Goal: Task Accomplishment & Management: Use online tool/utility

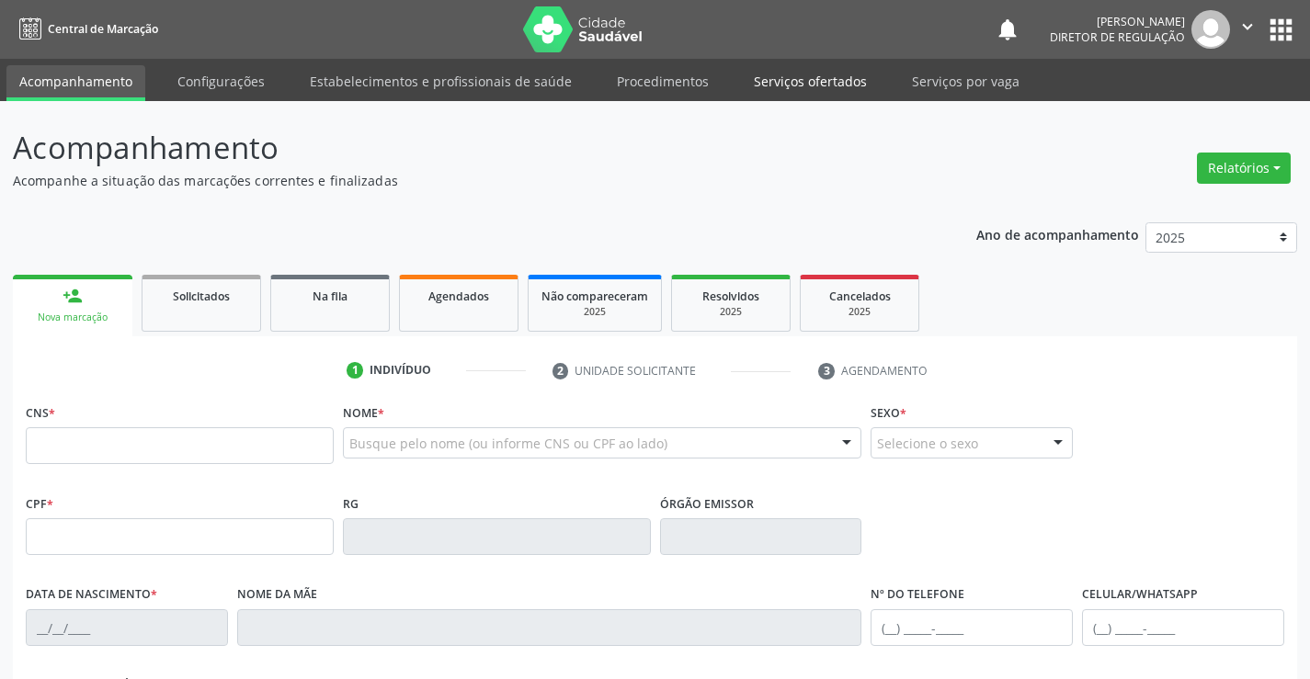
click at [792, 88] on link "Serviços ofertados" at bounding box center [810, 81] width 139 height 32
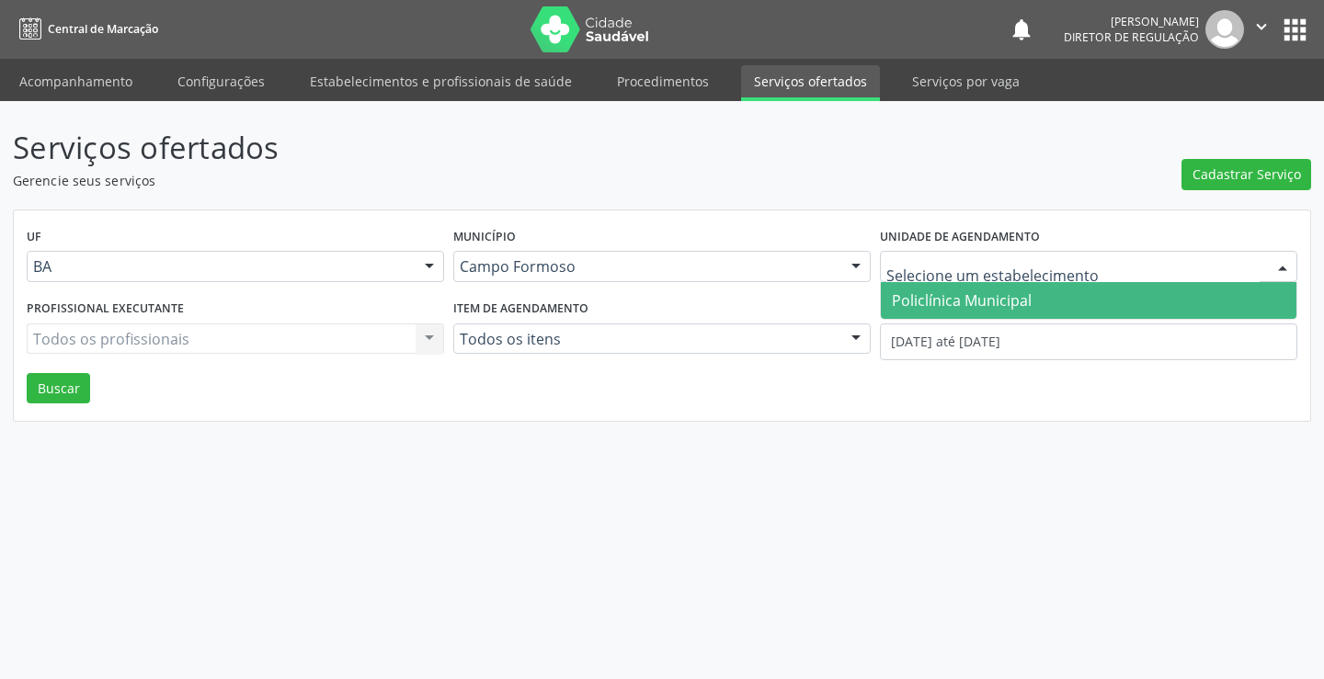
click at [1005, 320] on div "UF BA BA Nenhum resultado encontrado para: " " Não há nenhuma opção para ser ex…" at bounding box center [662, 316] width 1296 height 211
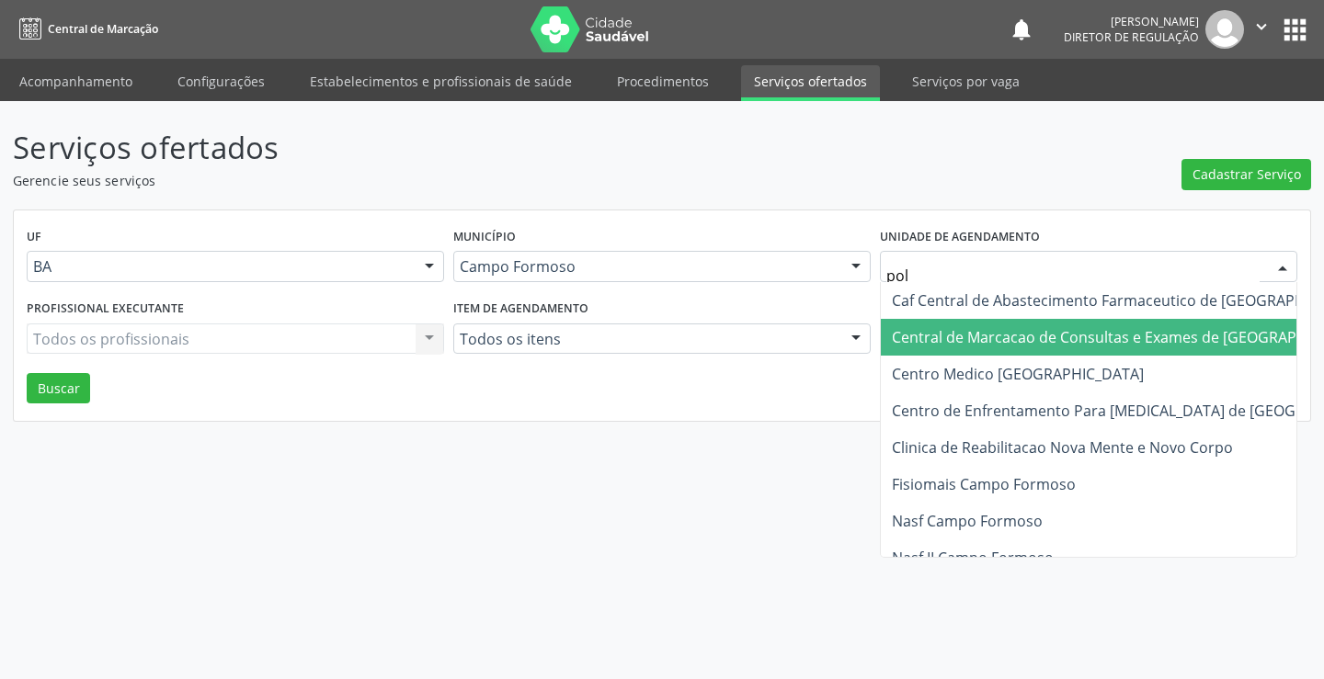
type input "poli"
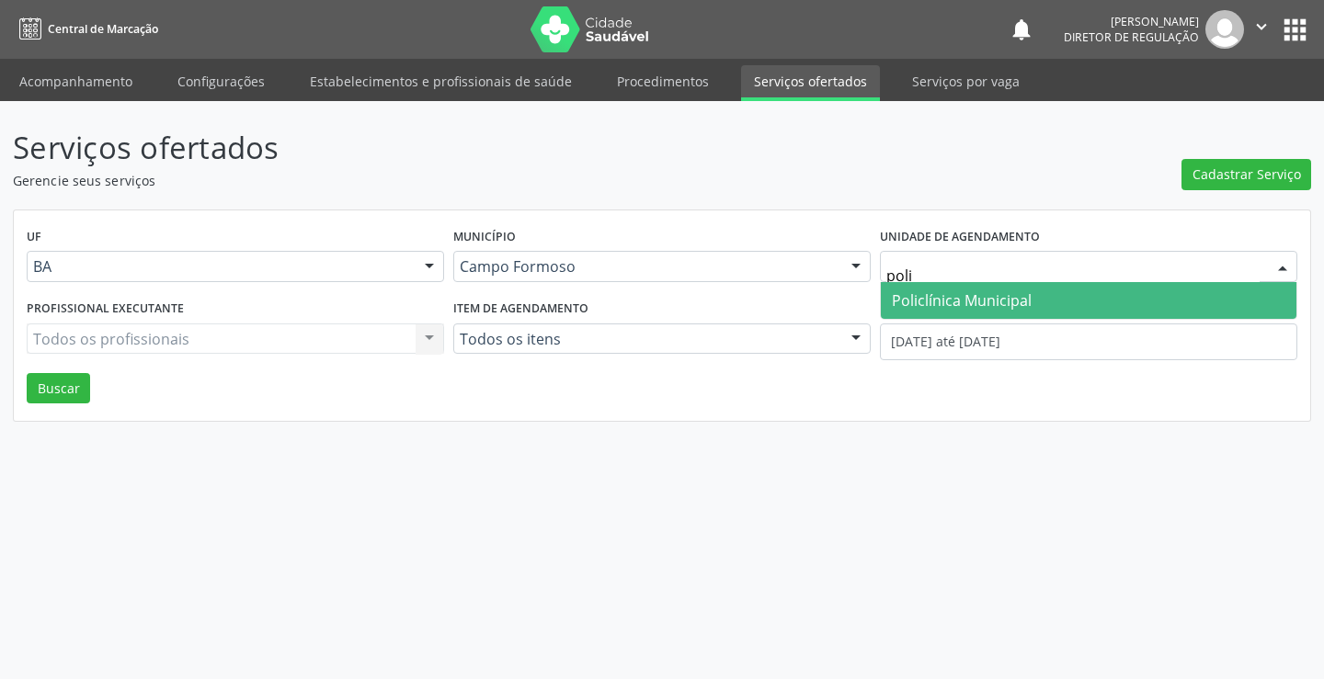
click at [999, 297] on span "Policlínica Municipal" at bounding box center [962, 300] width 140 height 20
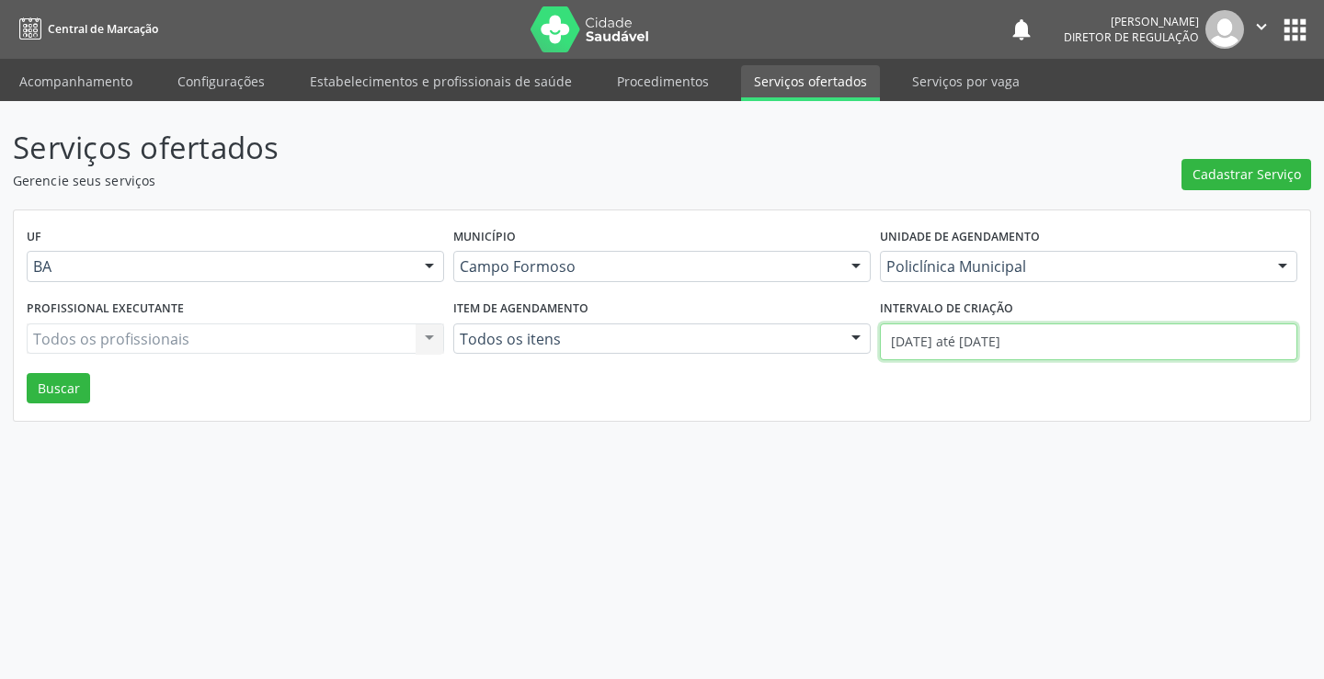
click at [1018, 338] on input "01/09/2025 até 03/09/2025" at bounding box center [1088, 342] width 417 height 37
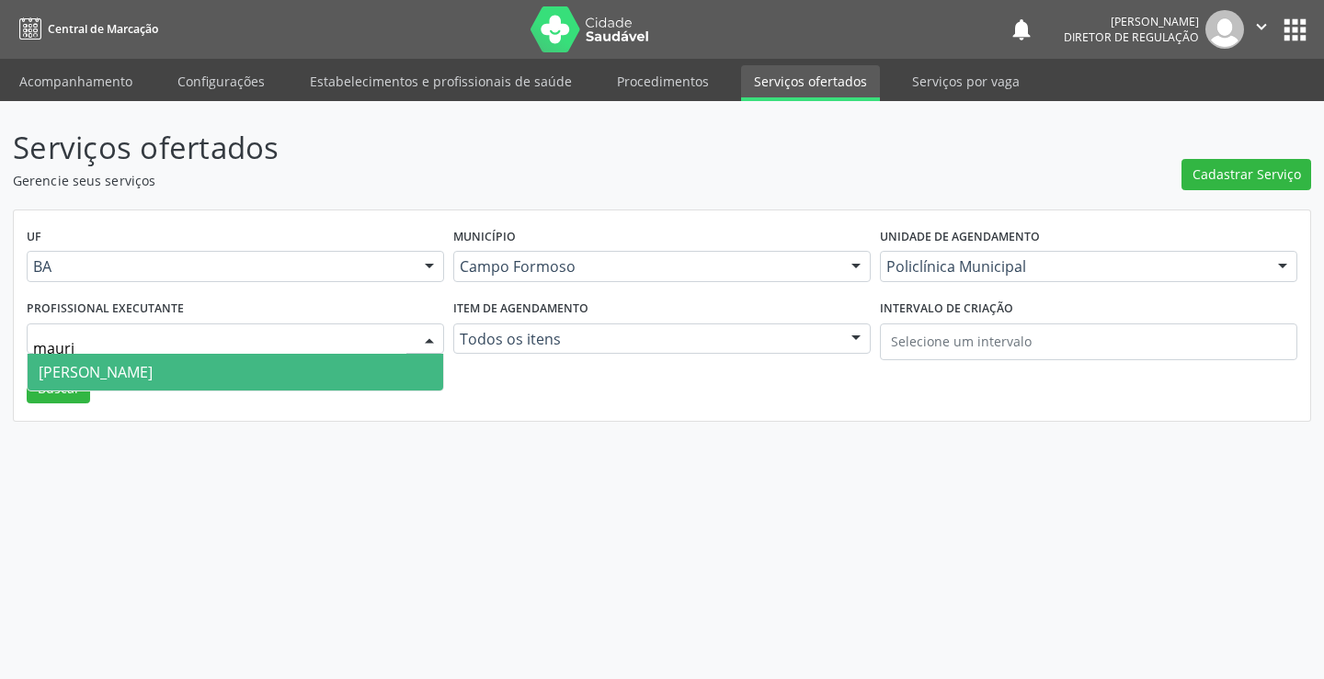
click at [283, 381] on span "Mauricio Cardoso Ribeiro Junior" at bounding box center [236, 372] width 416 height 37
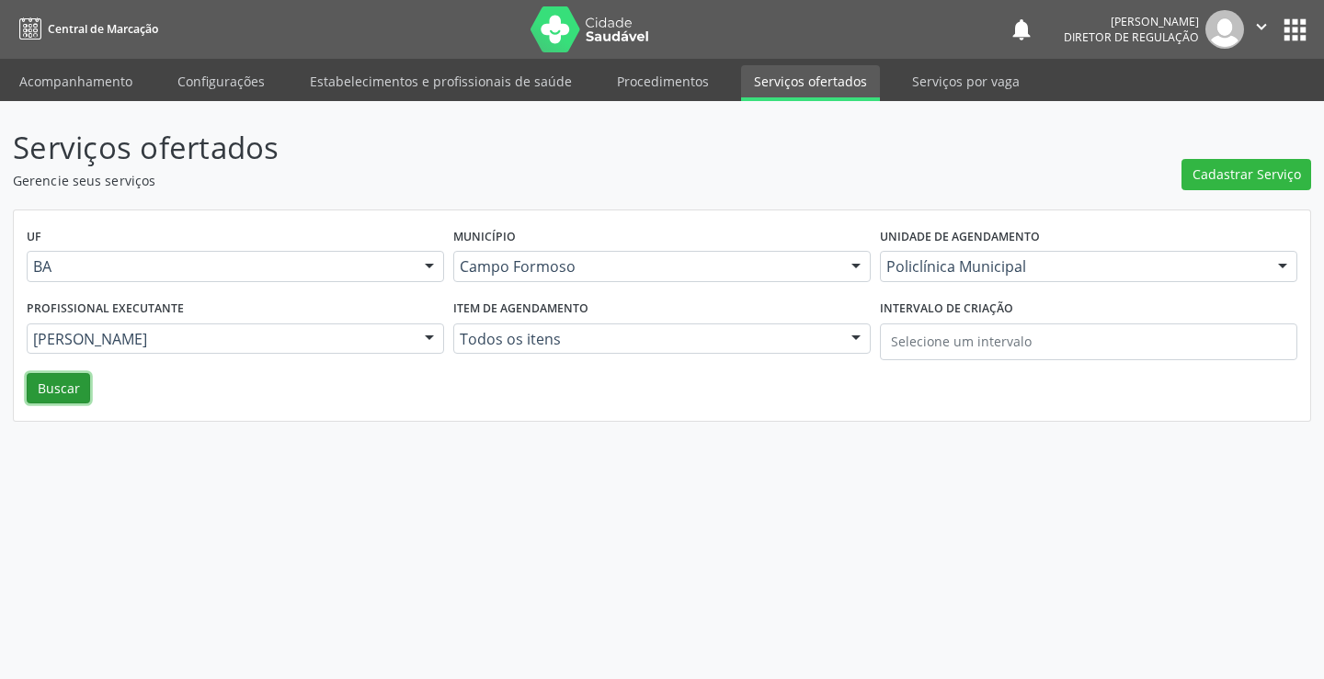
click at [80, 394] on button "Buscar" at bounding box center [58, 388] width 63 height 31
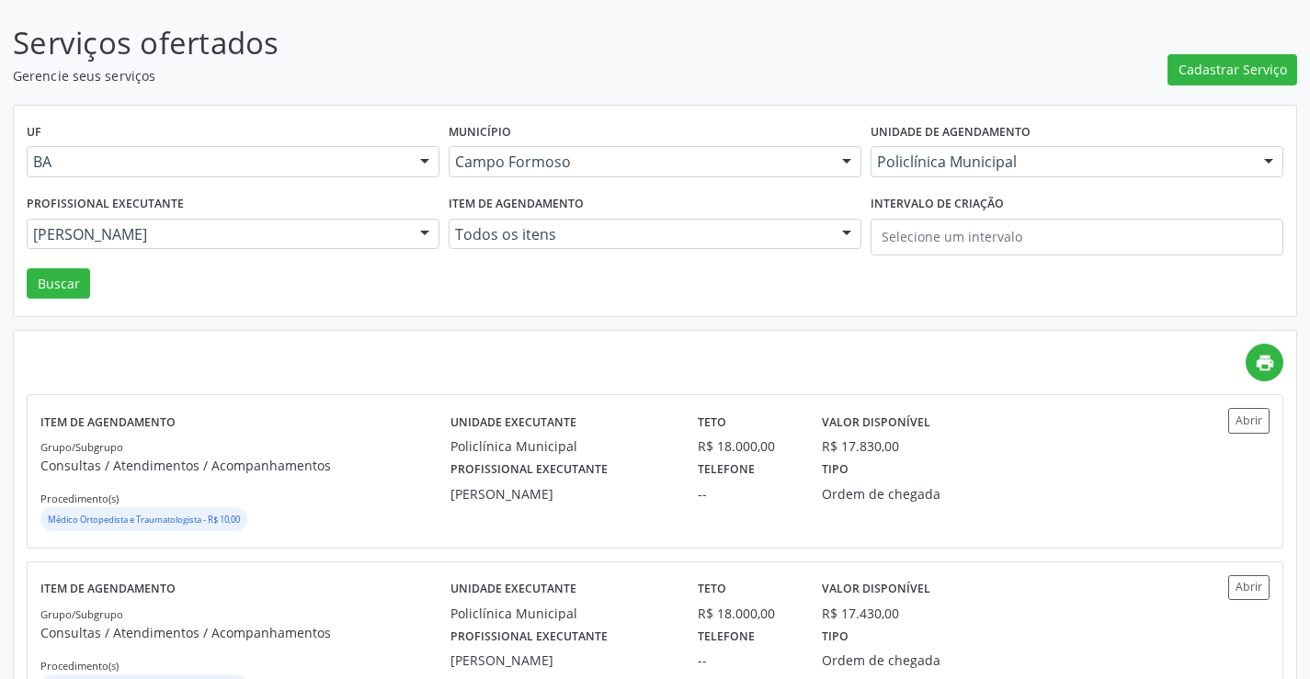
scroll to position [184, 0]
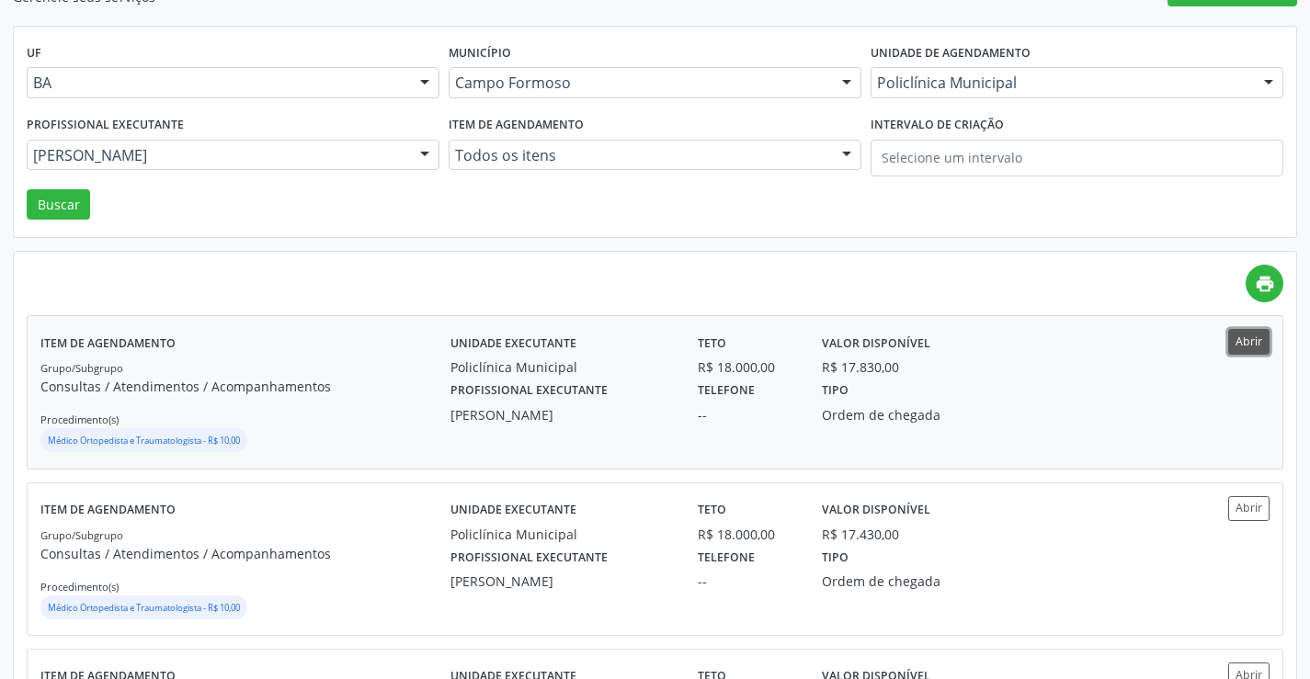
click at [1248, 343] on button "Abrir" at bounding box center [1248, 341] width 41 height 25
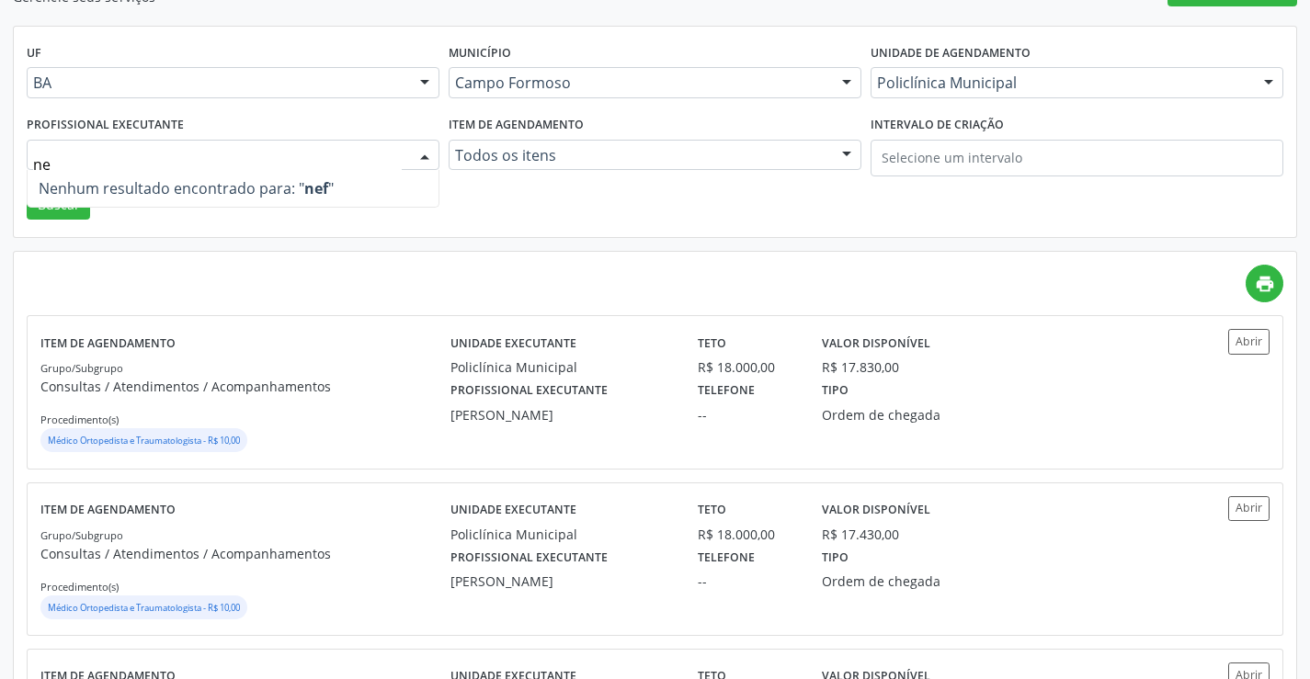
type input "n"
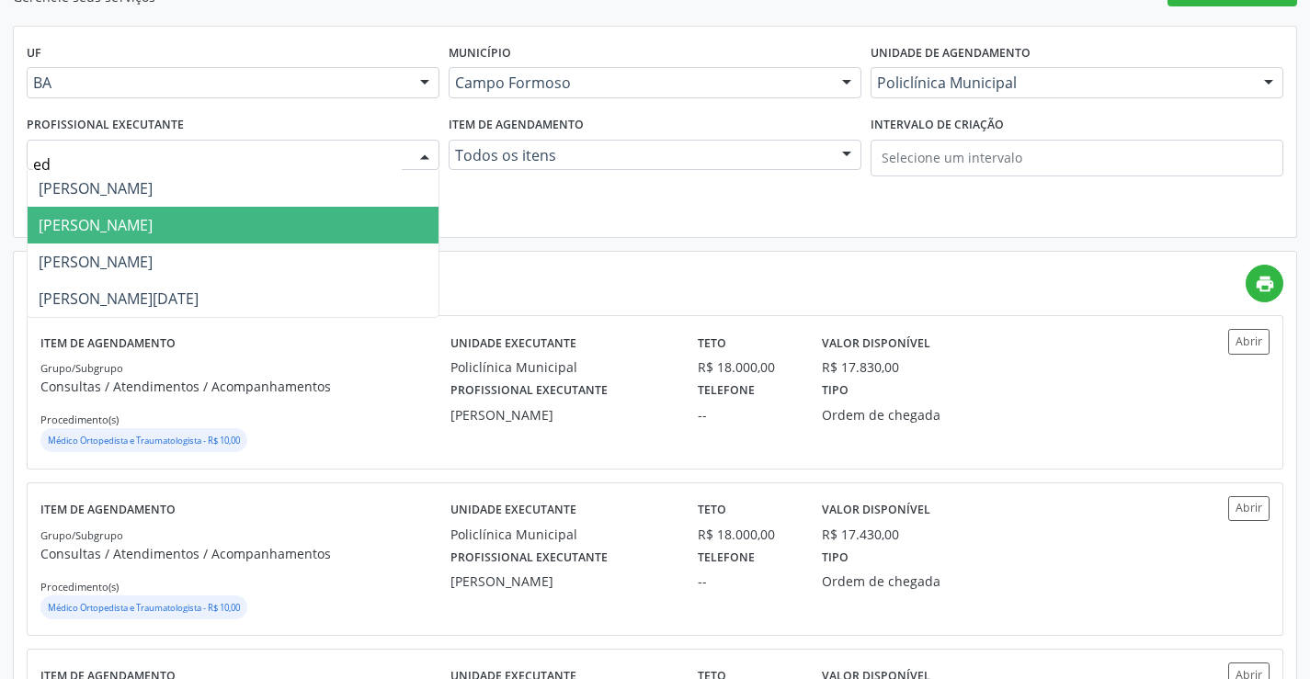
click at [153, 226] on span "Edvaldo Alves Costa Neto" at bounding box center [96, 225] width 114 height 20
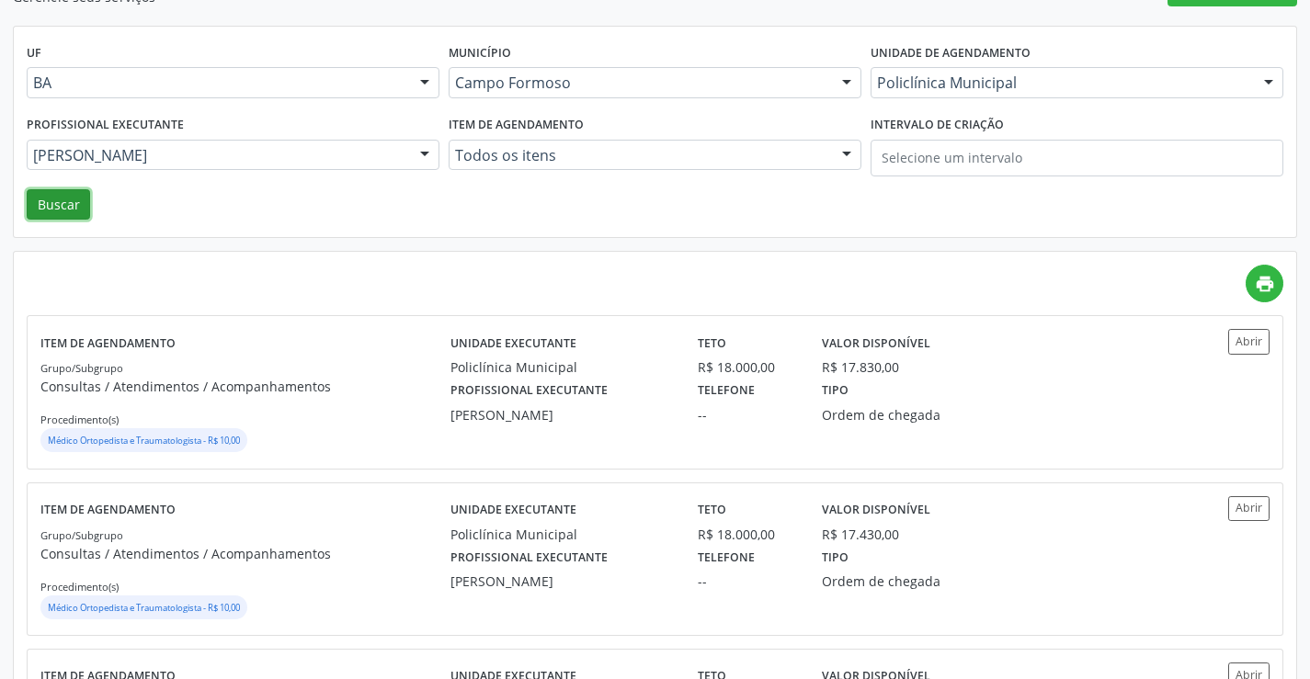
click at [62, 207] on button "Buscar" at bounding box center [58, 204] width 63 height 31
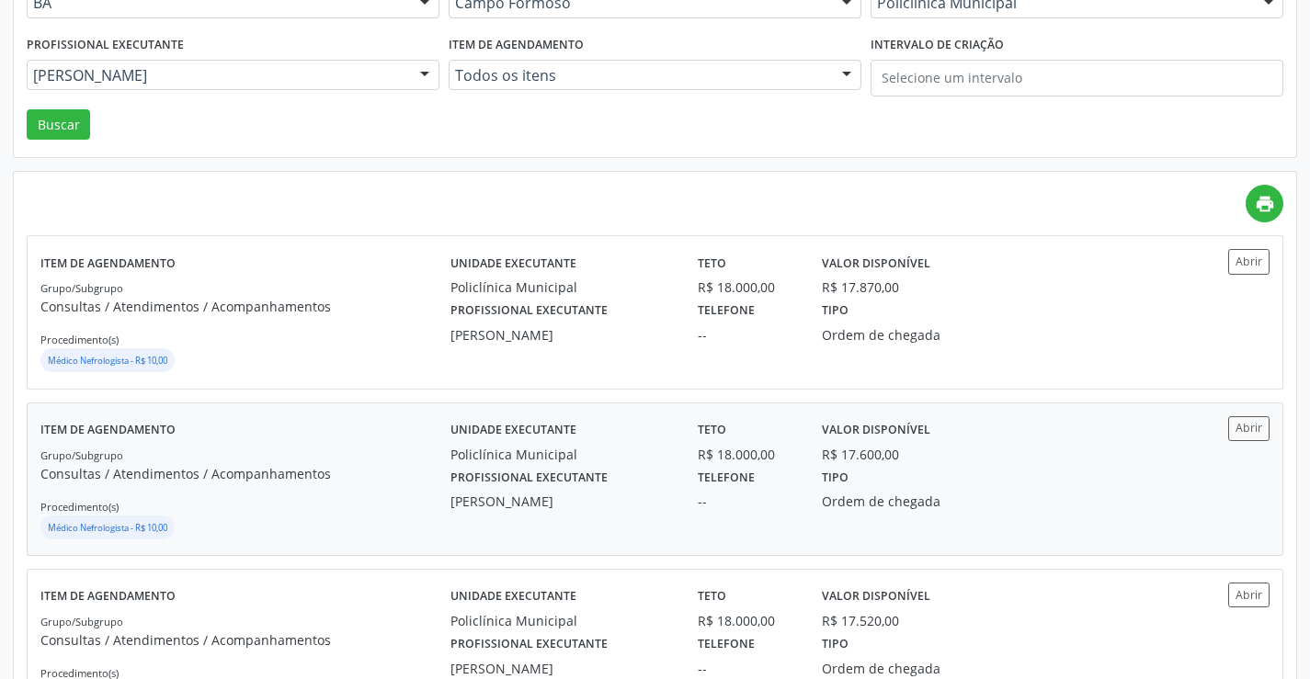
scroll to position [276, 0]
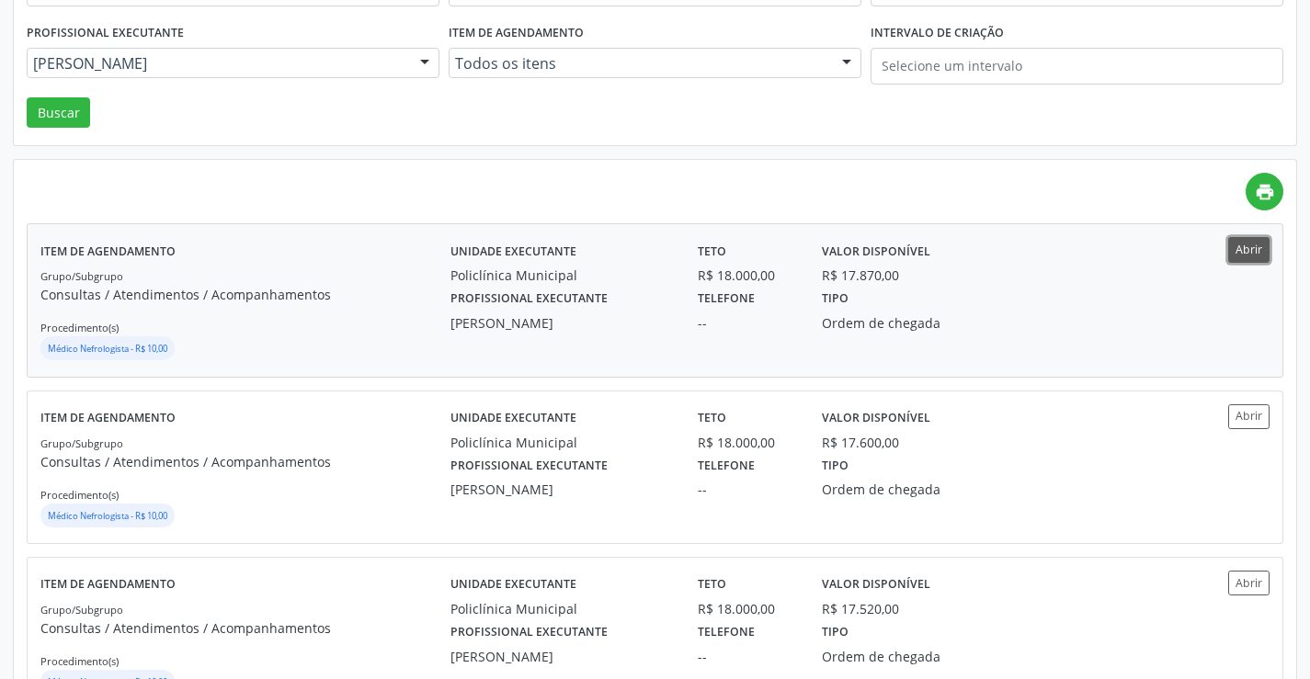
click at [1248, 259] on button "Abrir" at bounding box center [1248, 249] width 41 height 25
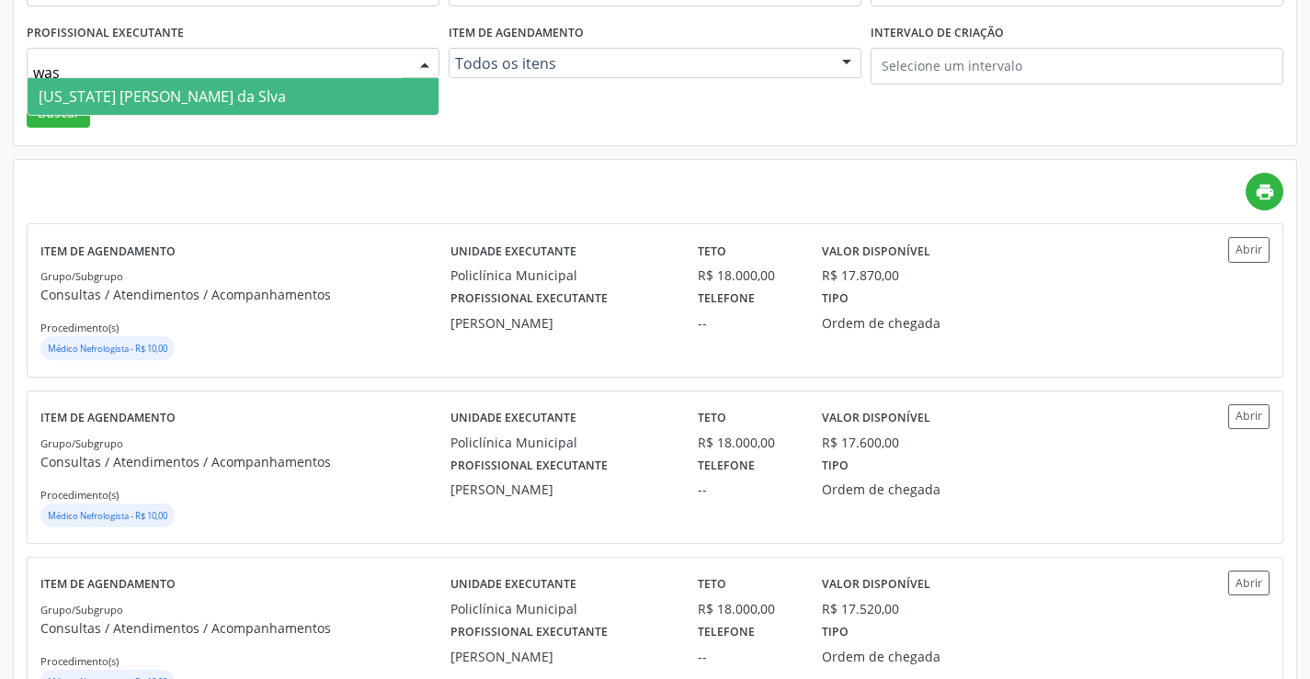
drag, startPoint x: 203, startPoint y: 85, endPoint x: 125, endPoint y: 112, distance: 82.6
click at [195, 90] on span "Washington Luiz Sobreira da Slva" at bounding box center [233, 96] width 411 height 37
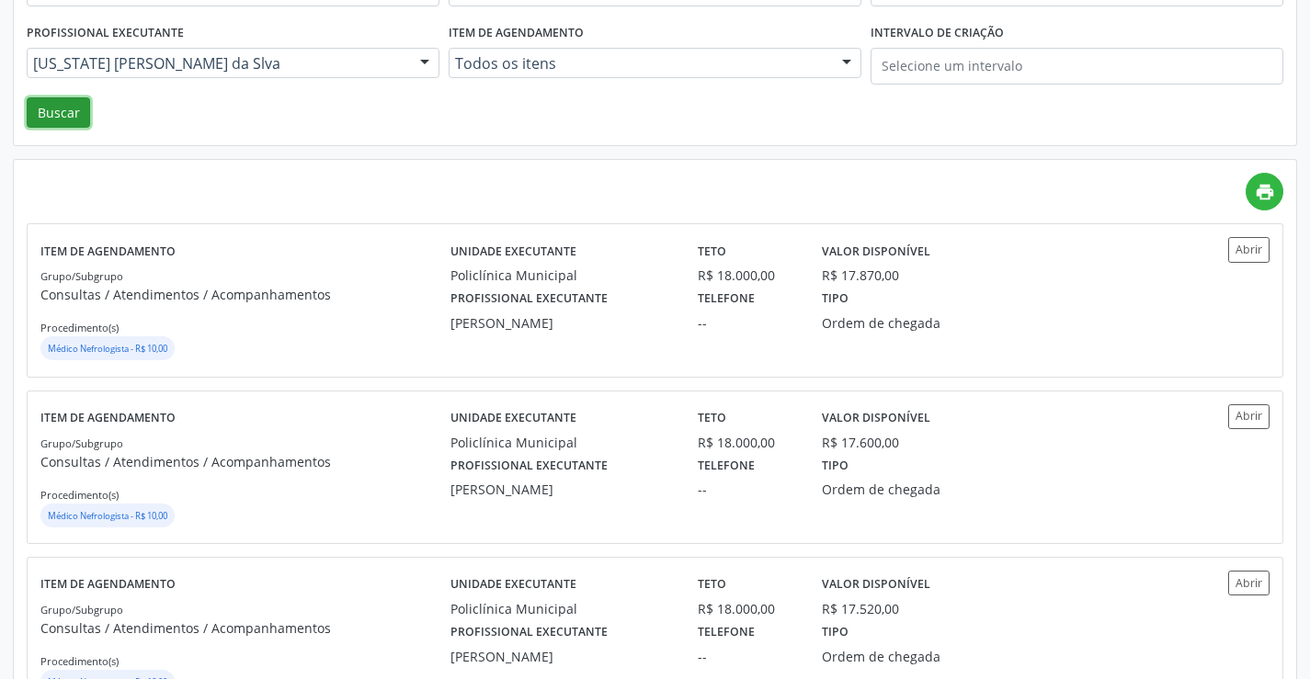
click at [85, 118] on button "Buscar" at bounding box center [58, 112] width 63 height 31
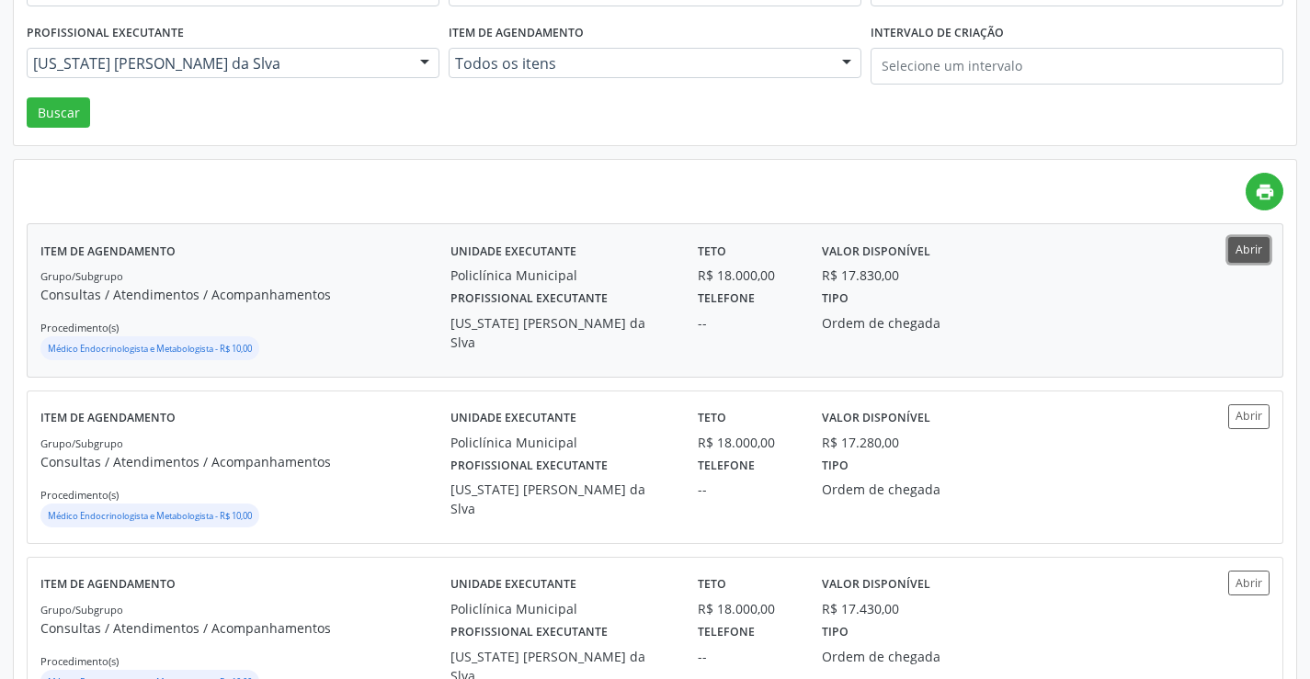
click at [1237, 251] on button "Abrir" at bounding box center [1248, 249] width 41 height 25
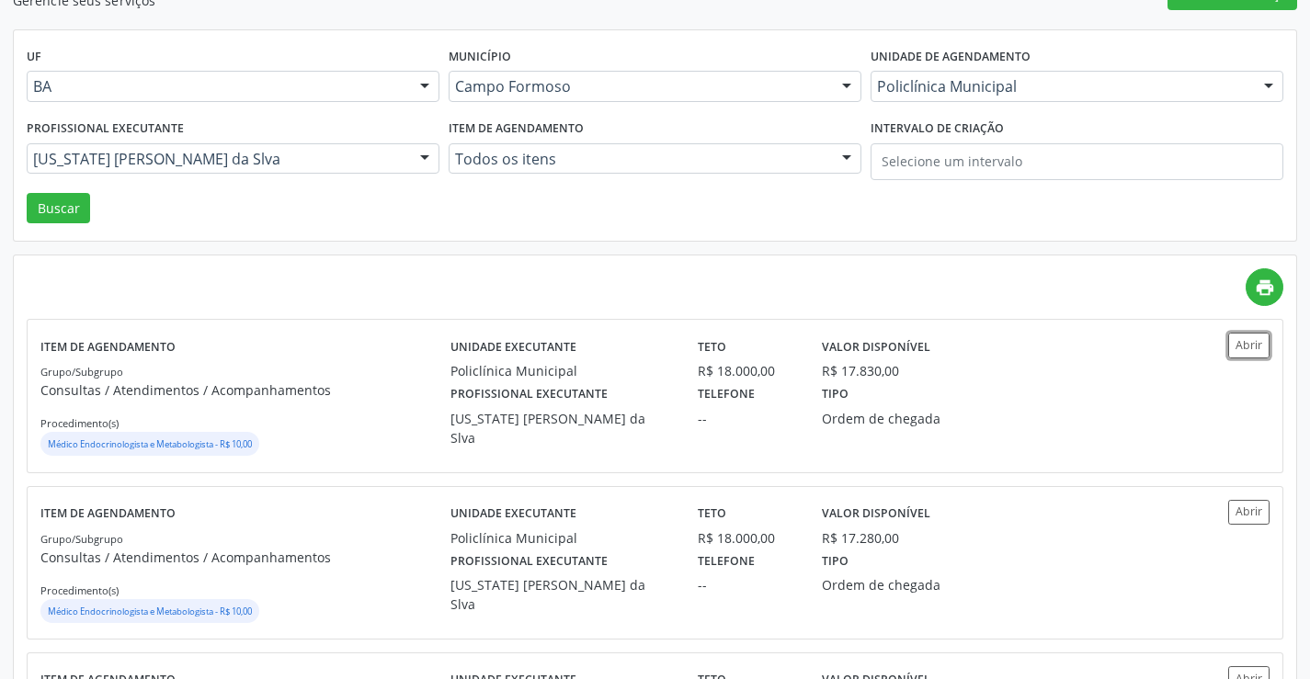
scroll to position [92, 0]
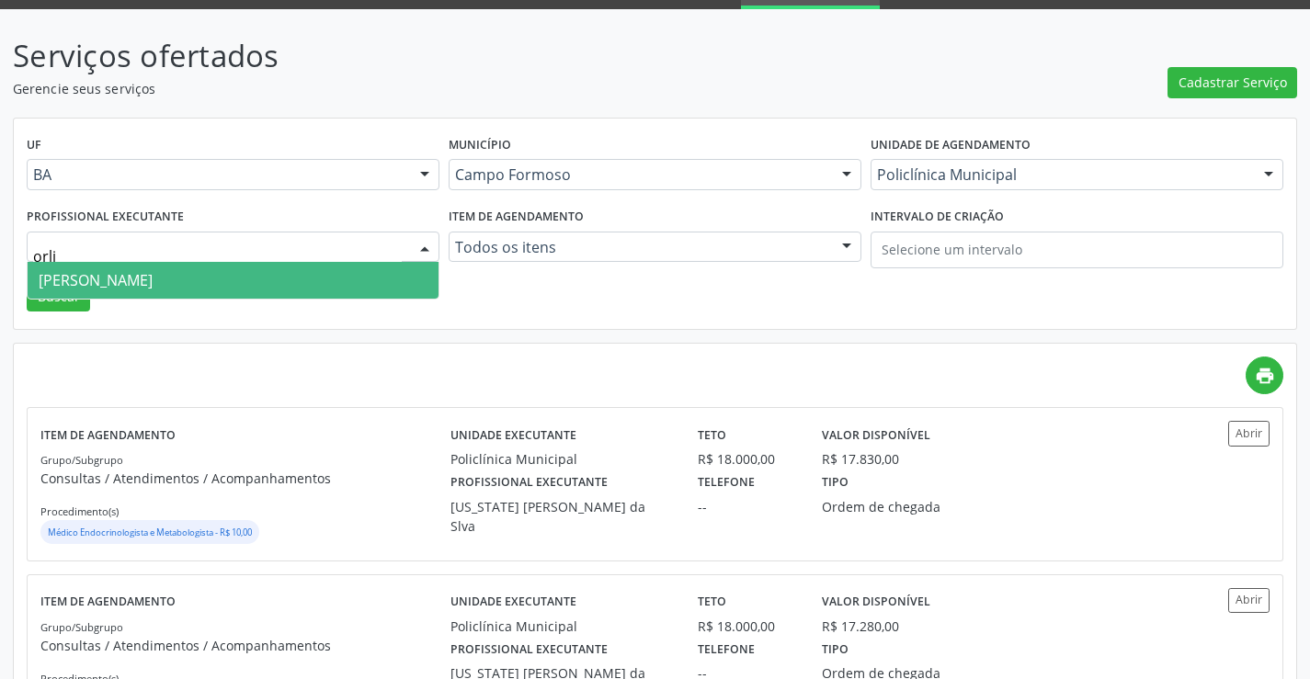
click at [153, 285] on span "Orlindo Carvalho dos Santos" at bounding box center [96, 280] width 114 height 20
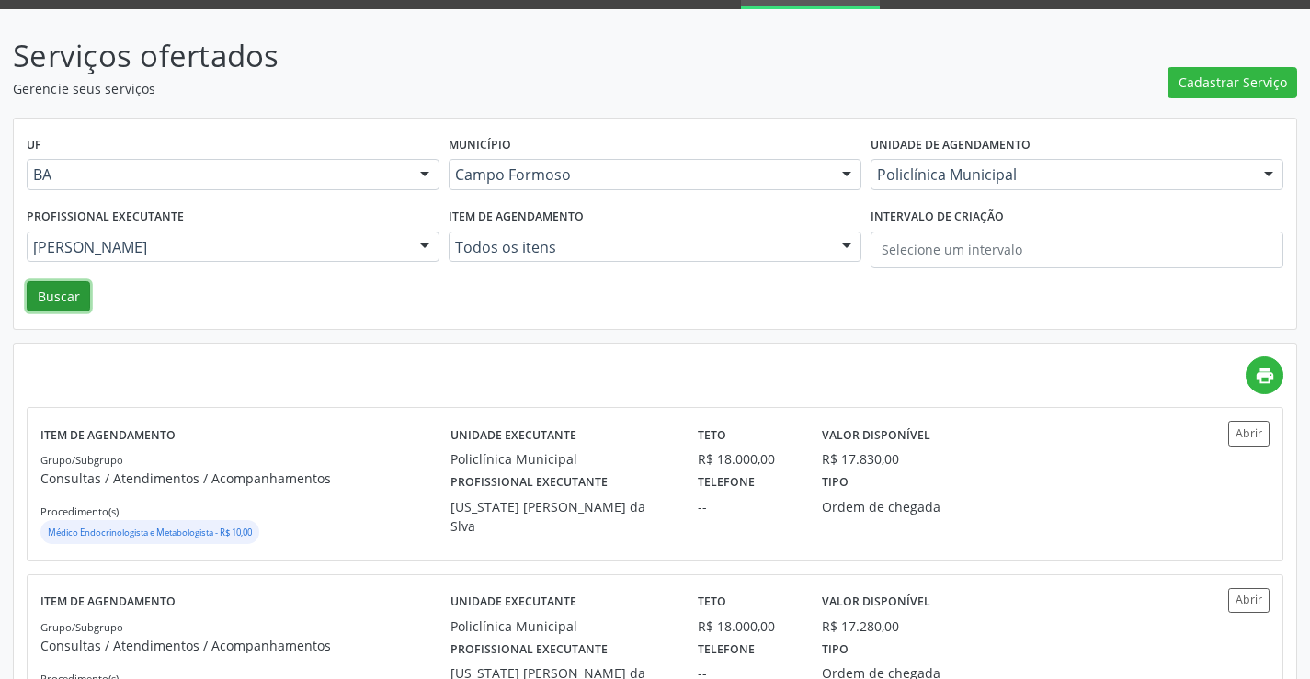
click at [47, 307] on button "Buscar" at bounding box center [58, 296] width 63 height 31
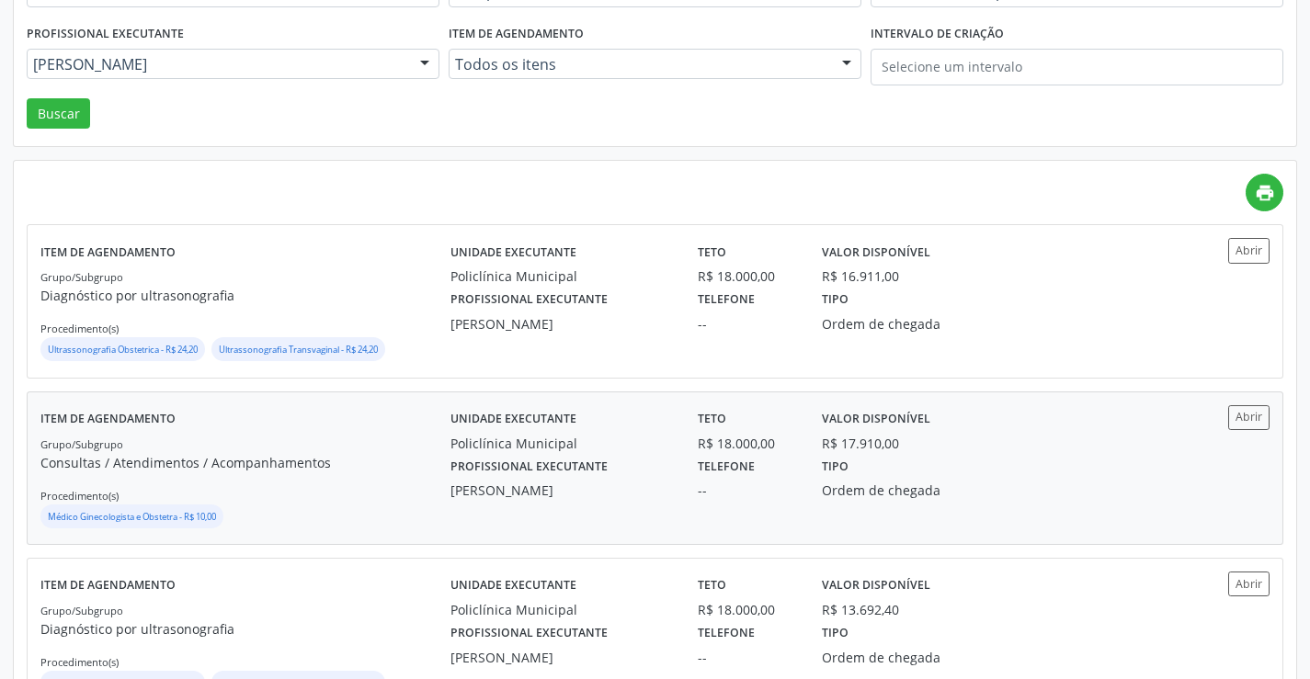
scroll to position [276, 0]
click at [1235, 414] on button "Abrir" at bounding box center [1248, 416] width 41 height 25
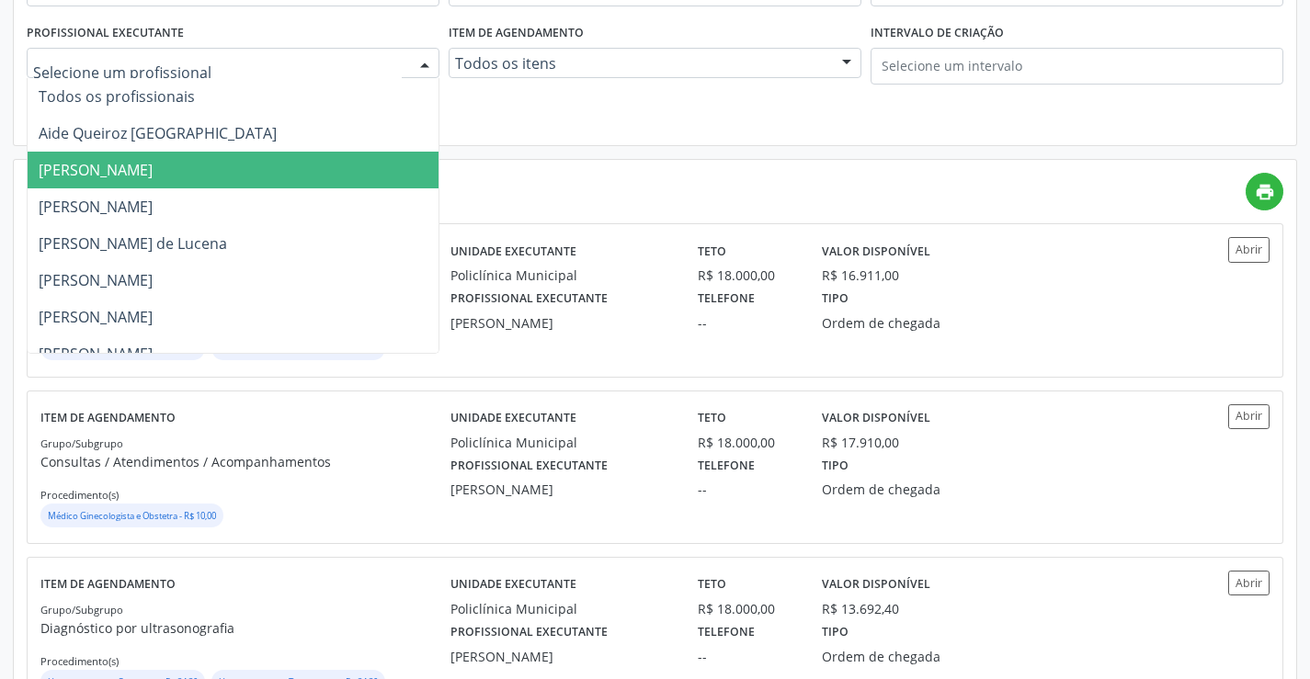
drag, startPoint x: 158, startPoint y: 149, endPoint x: 157, endPoint y: 170, distance: 21.2
click at [157, 170] on span "Amilton Soares" at bounding box center [233, 170] width 411 height 37
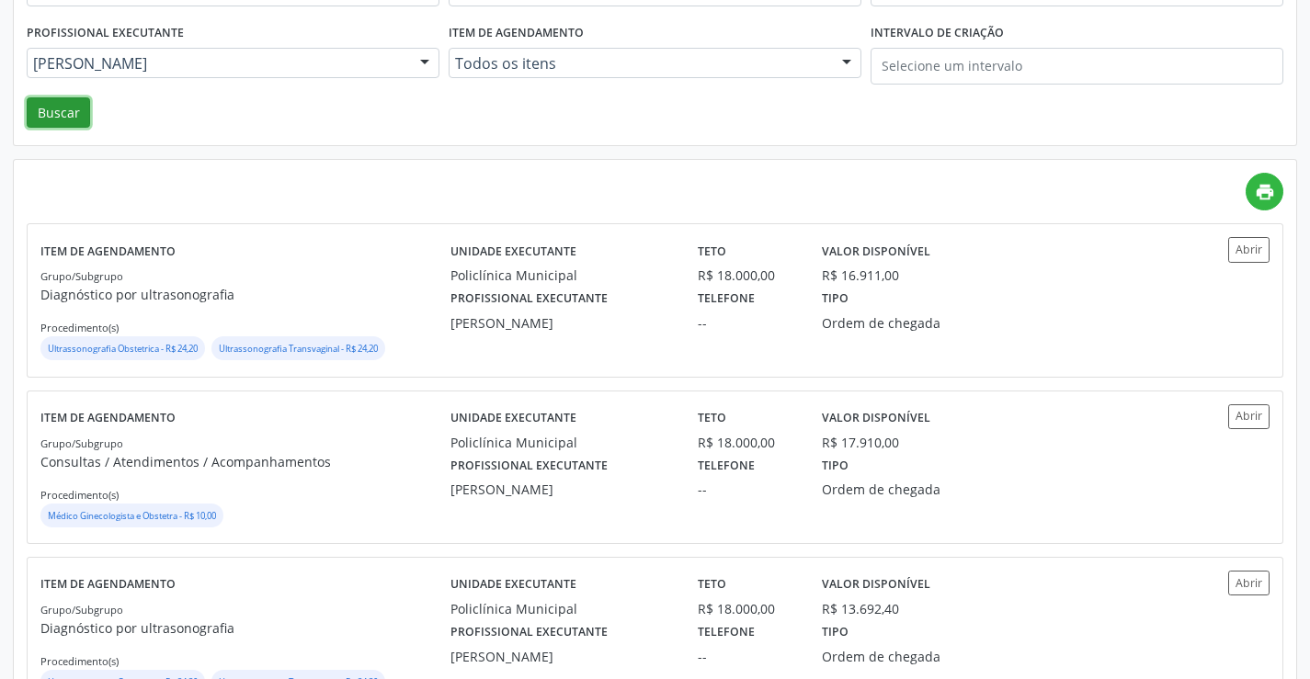
drag, startPoint x: 77, startPoint y: 110, endPoint x: 115, endPoint y: 122, distance: 39.5
click at [86, 113] on button "Buscar" at bounding box center [58, 112] width 63 height 31
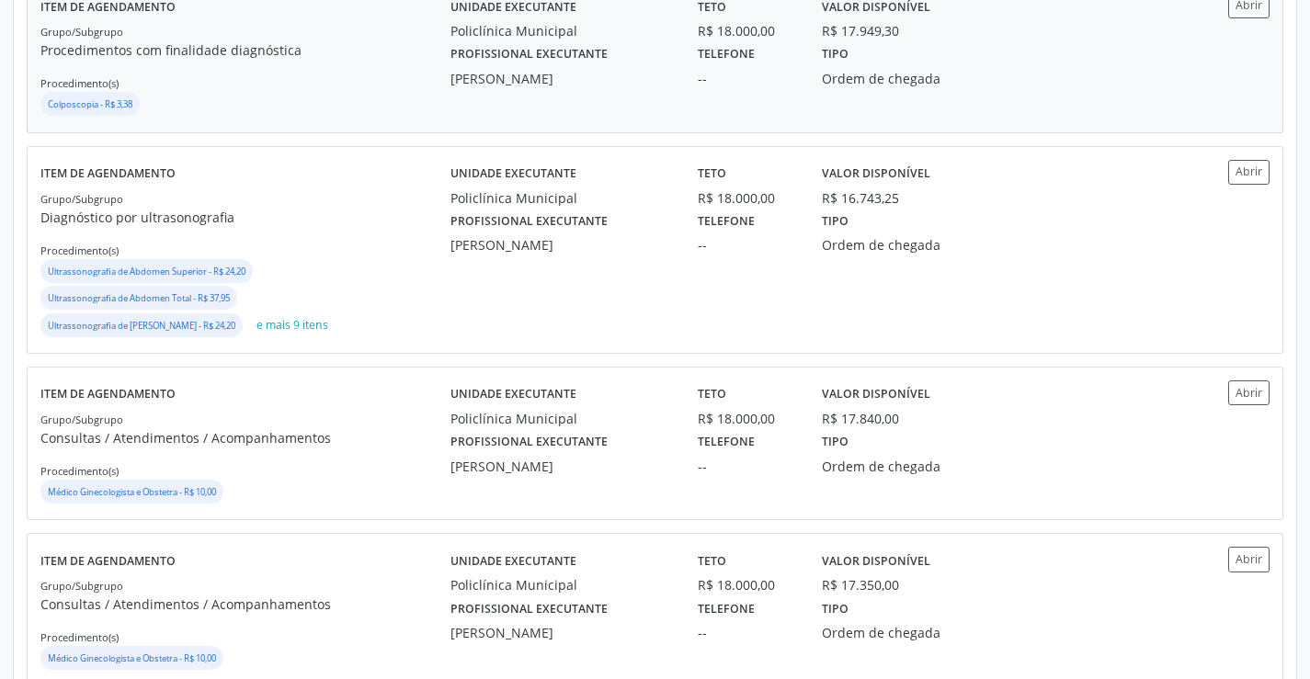
scroll to position [552, 0]
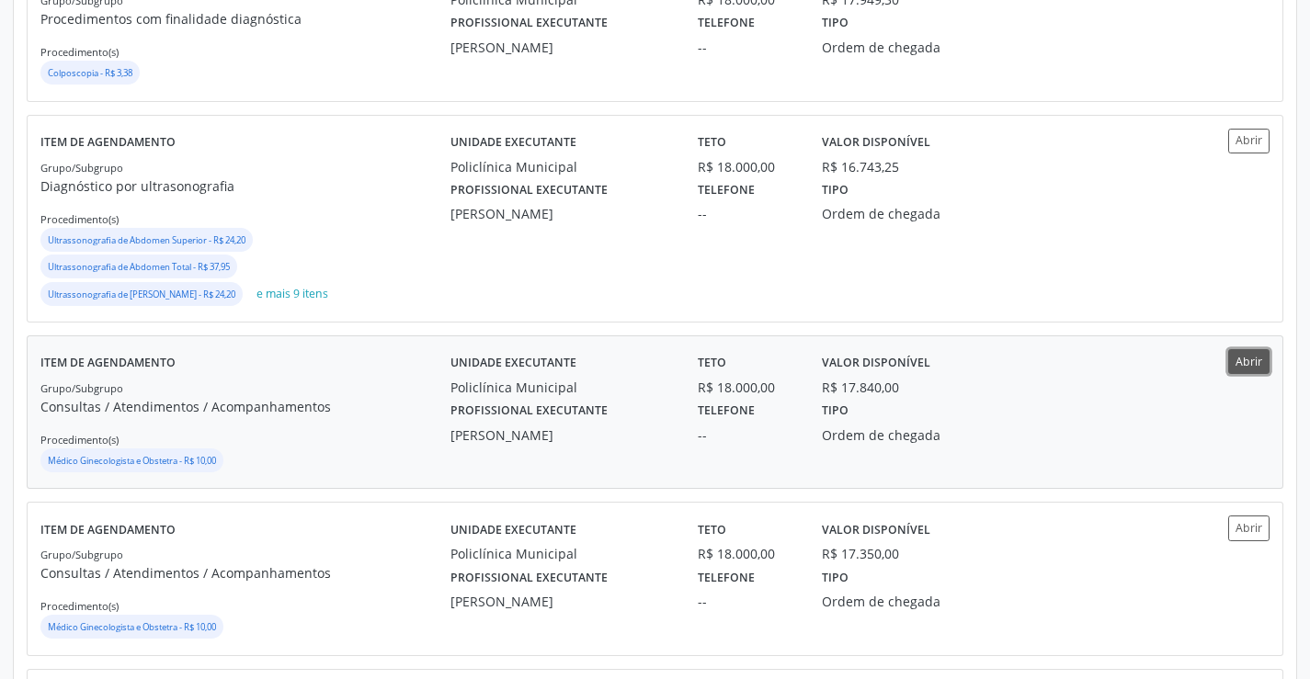
click at [1247, 358] on button "Abrir" at bounding box center [1248, 361] width 41 height 25
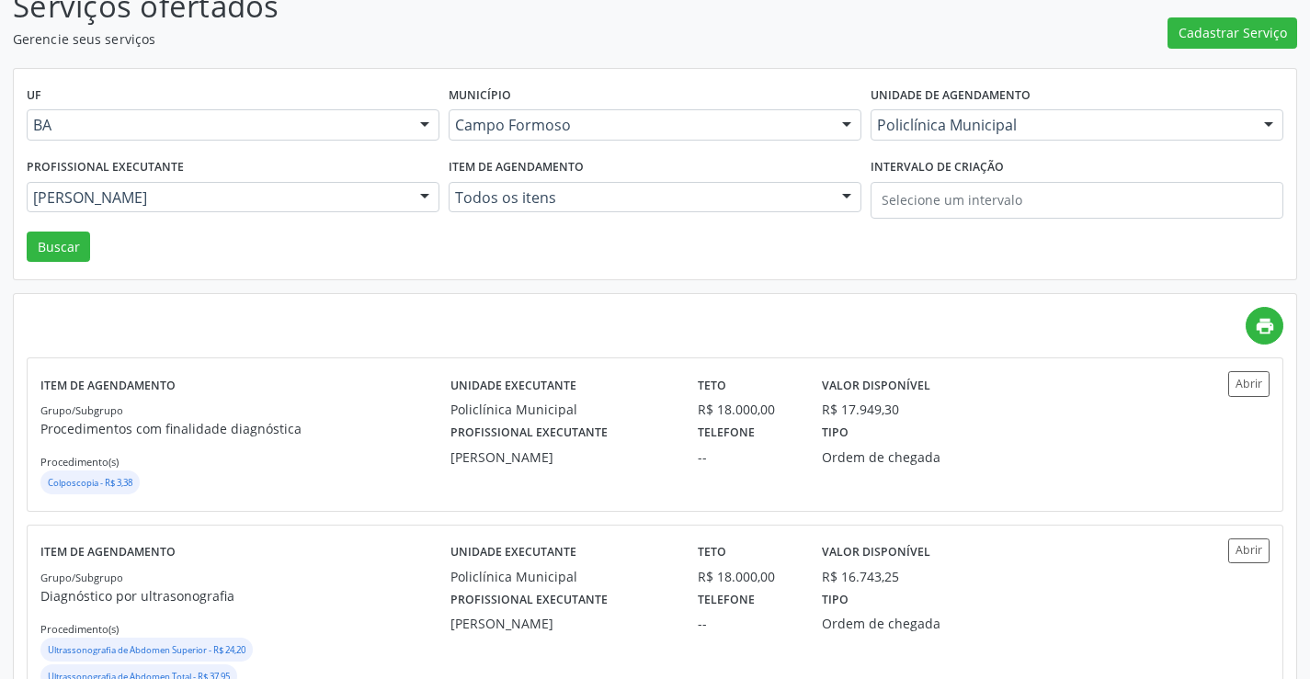
scroll to position [92, 0]
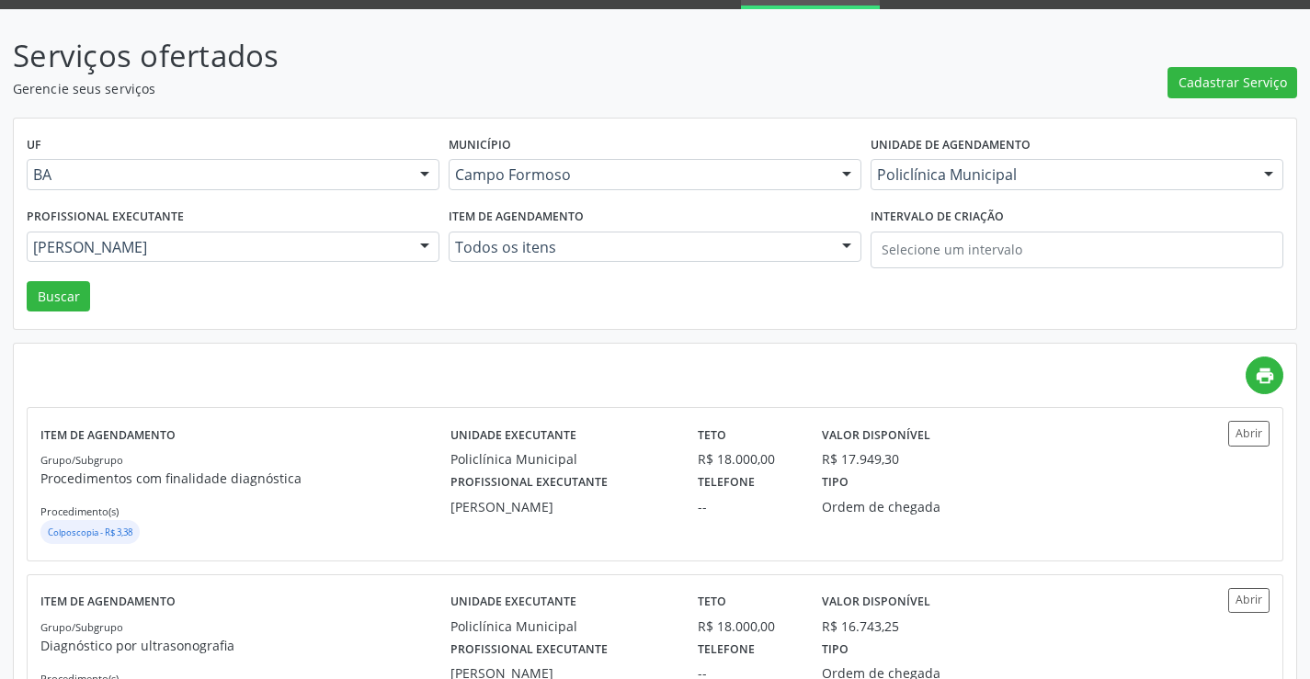
click at [191, 229] on div "Profissional executante Amilton Soares Todos os profissionais Aide Queiroz Lisb…" at bounding box center [233, 242] width 422 height 78
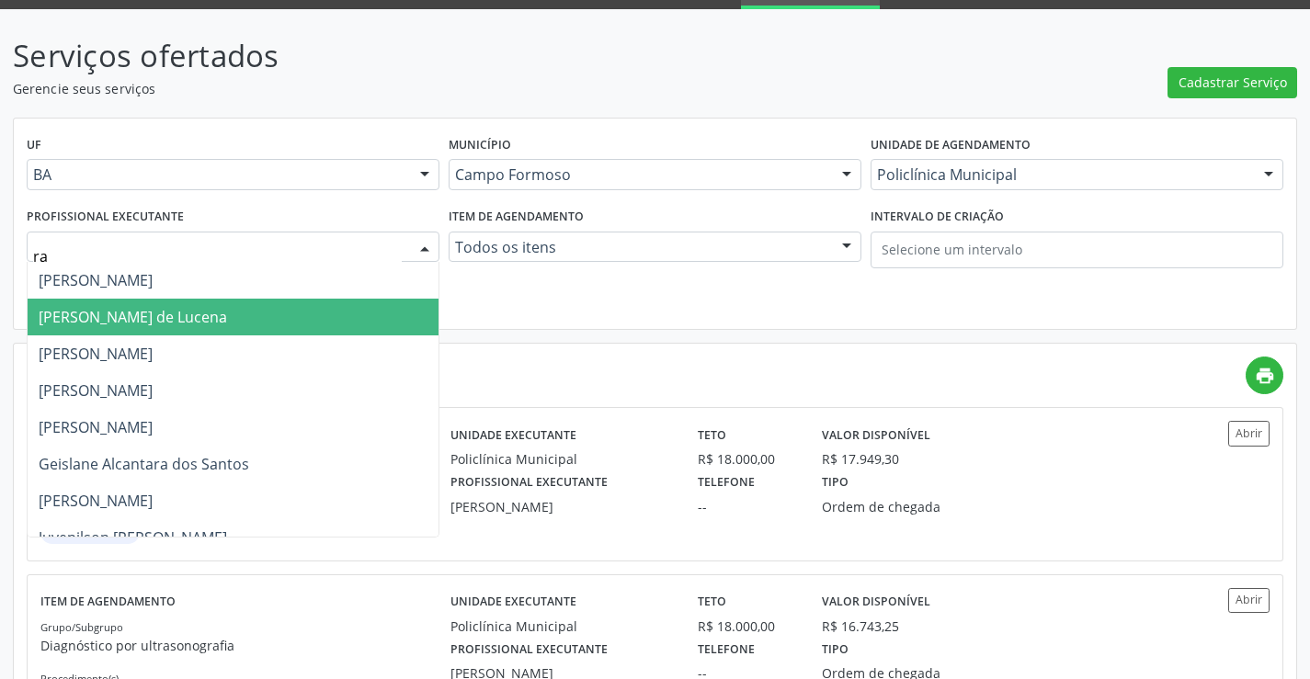
type input "ram"
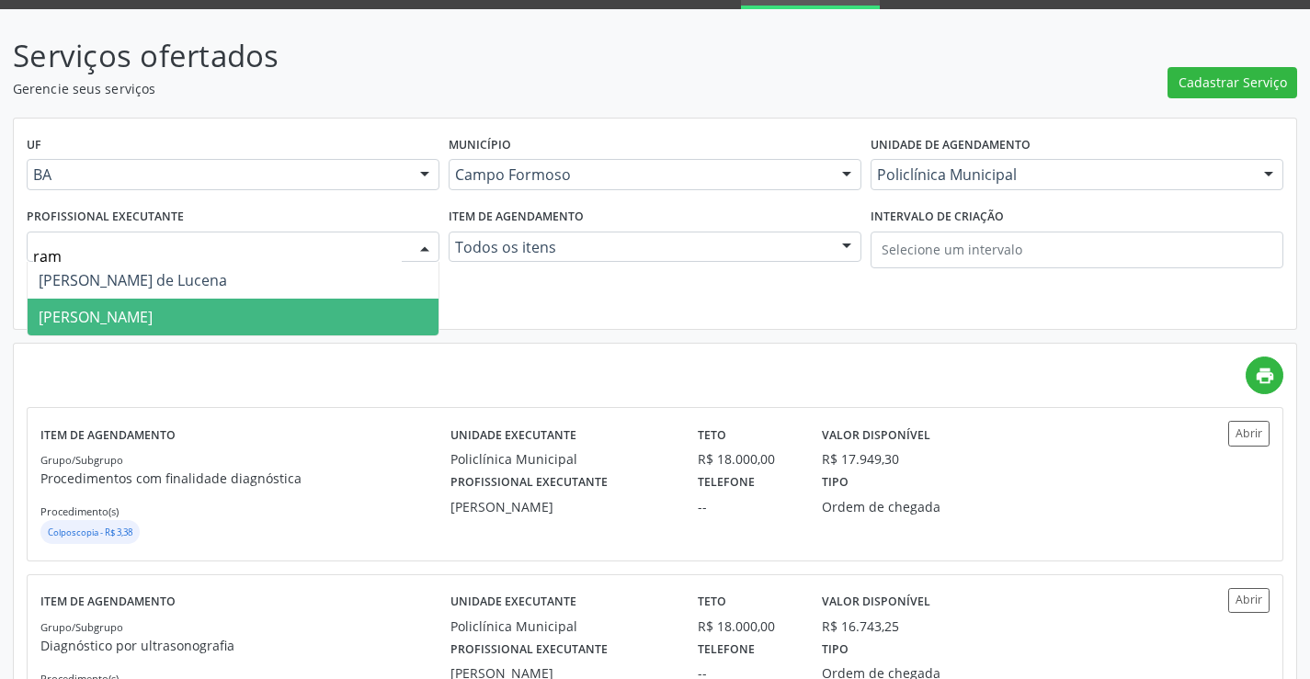
click at [194, 317] on span "Ramon Oliveira Soares" at bounding box center [233, 317] width 411 height 37
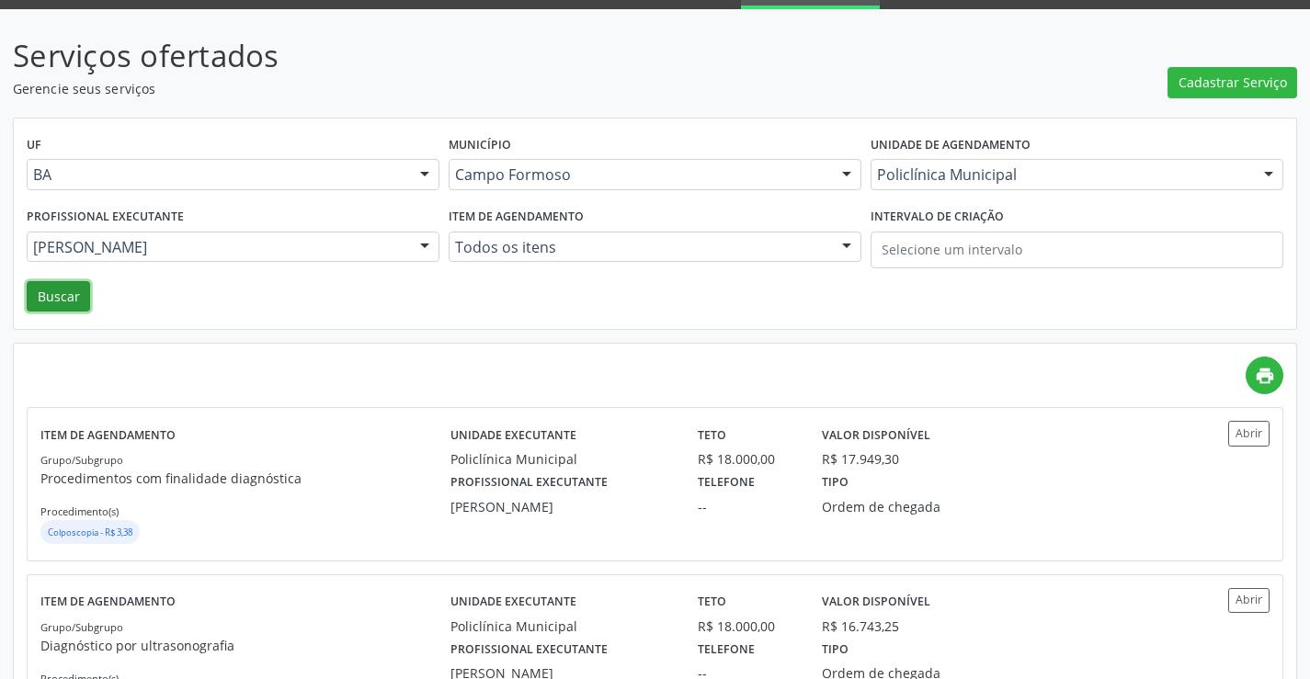
click at [63, 290] on button "Buscar" at bounding box center [58, 296] width 63 height 31
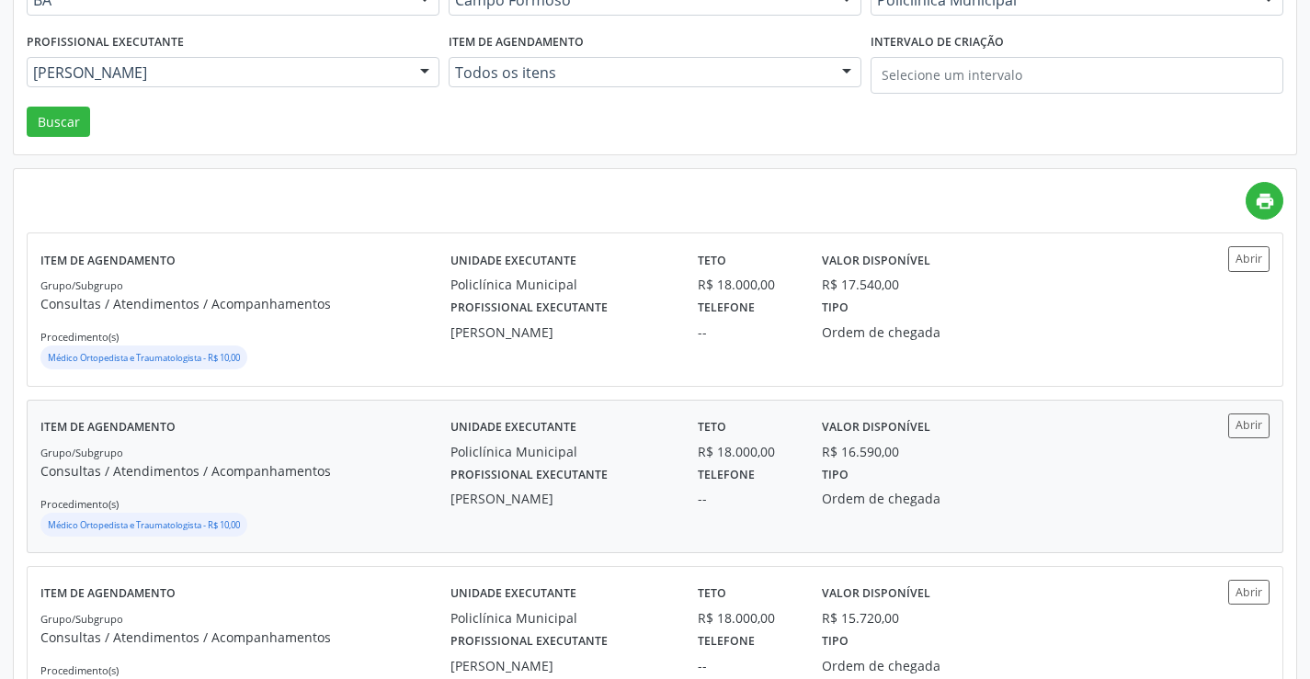
scroll to position [276, 0]
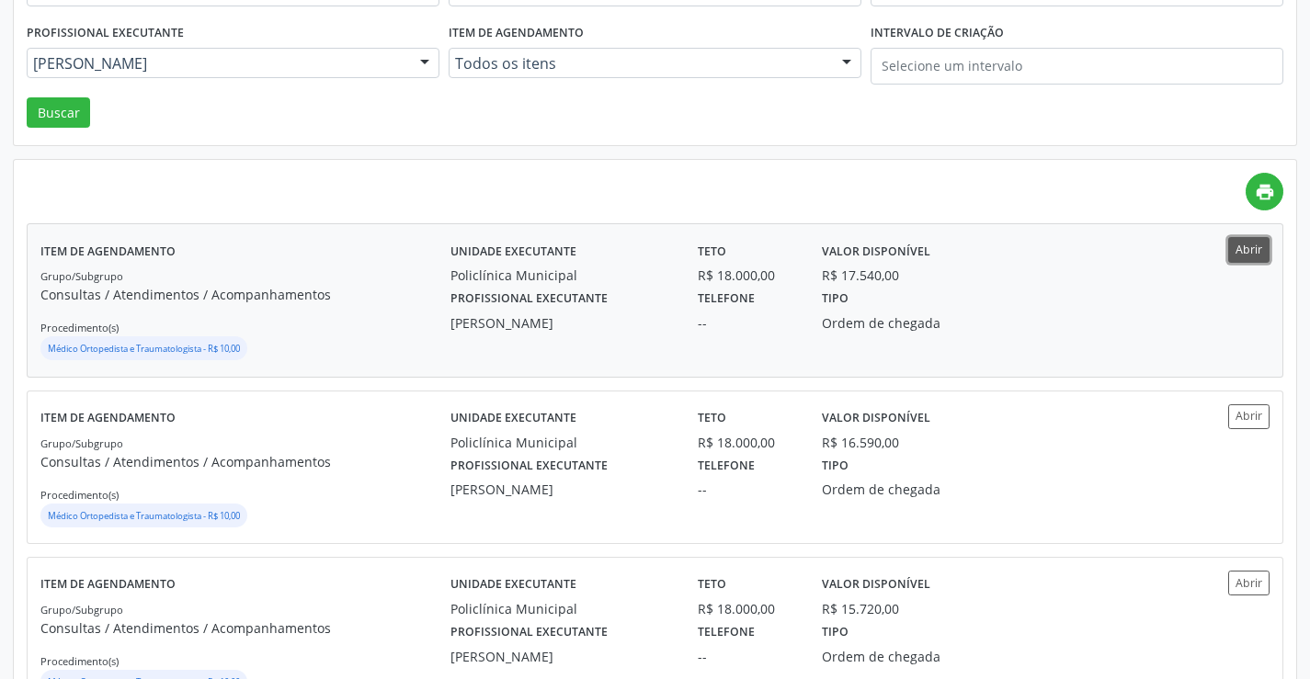
click at [1251, 255] on button "Abrir" at bounding box center [1248, 249] width 41 height 25
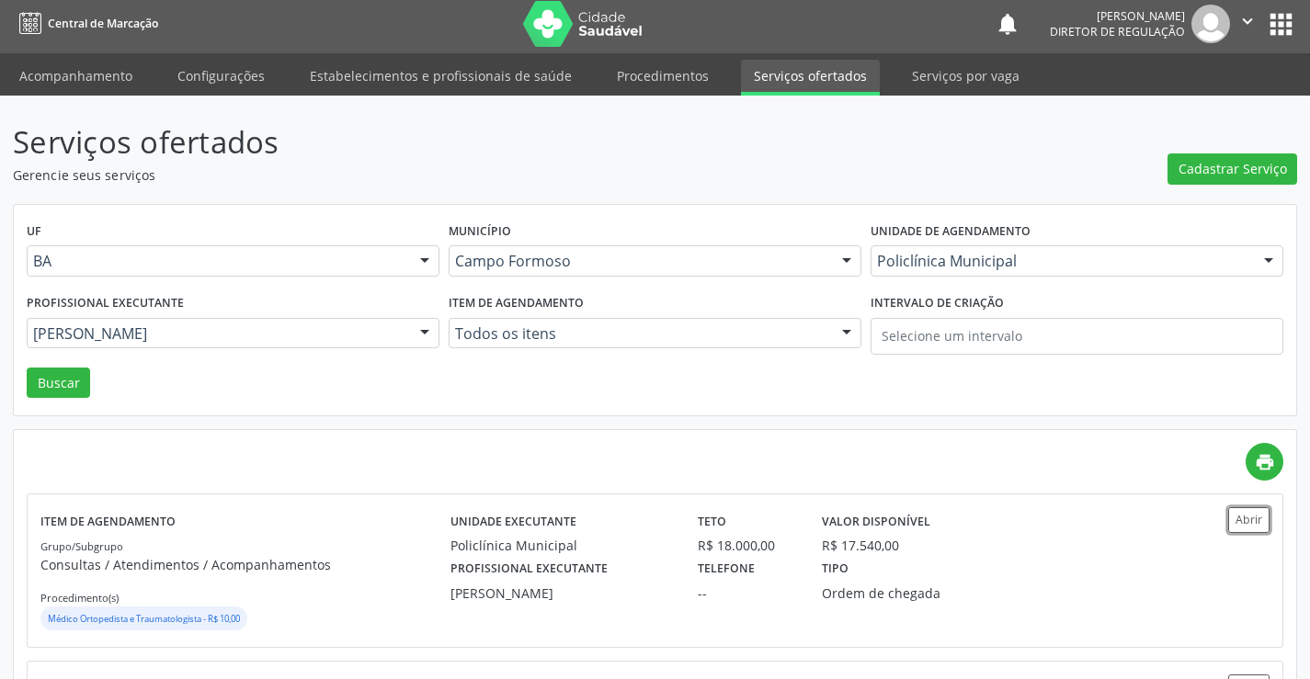
scroll to position [0, 0]
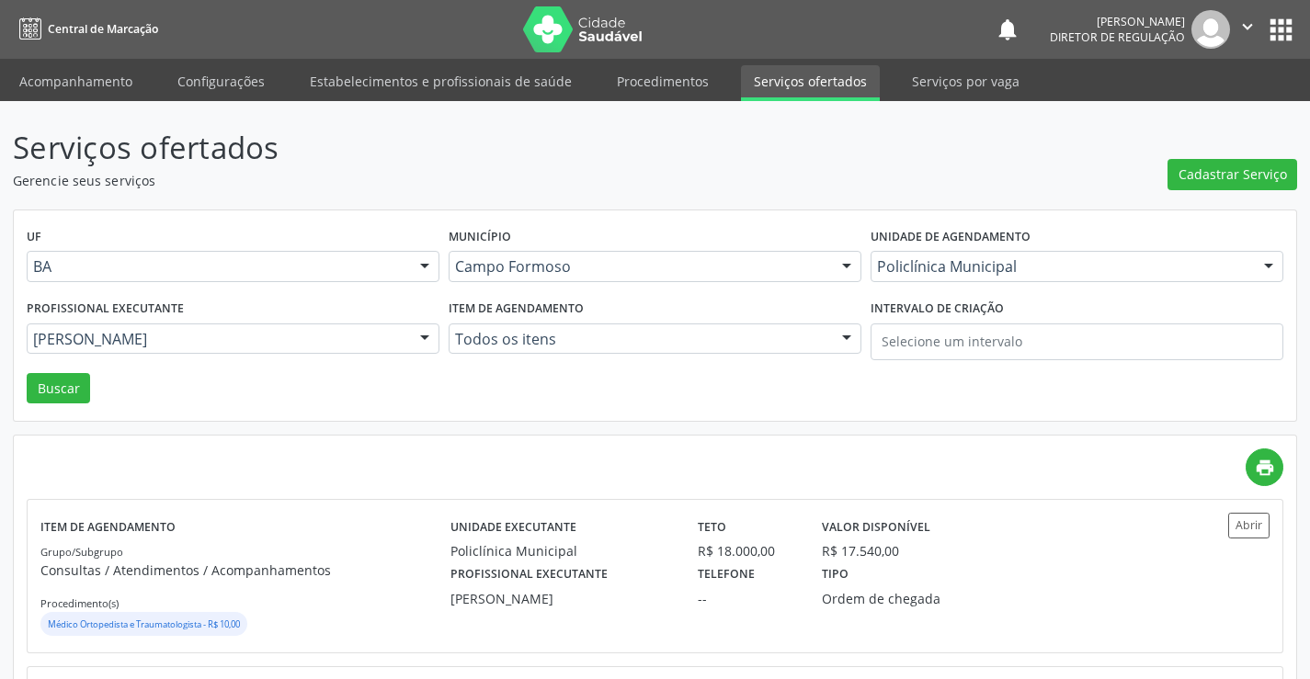
click at [936, 252] on div "Policlínica Municipal" at bounding box center [1077, 266] width 413 height 31
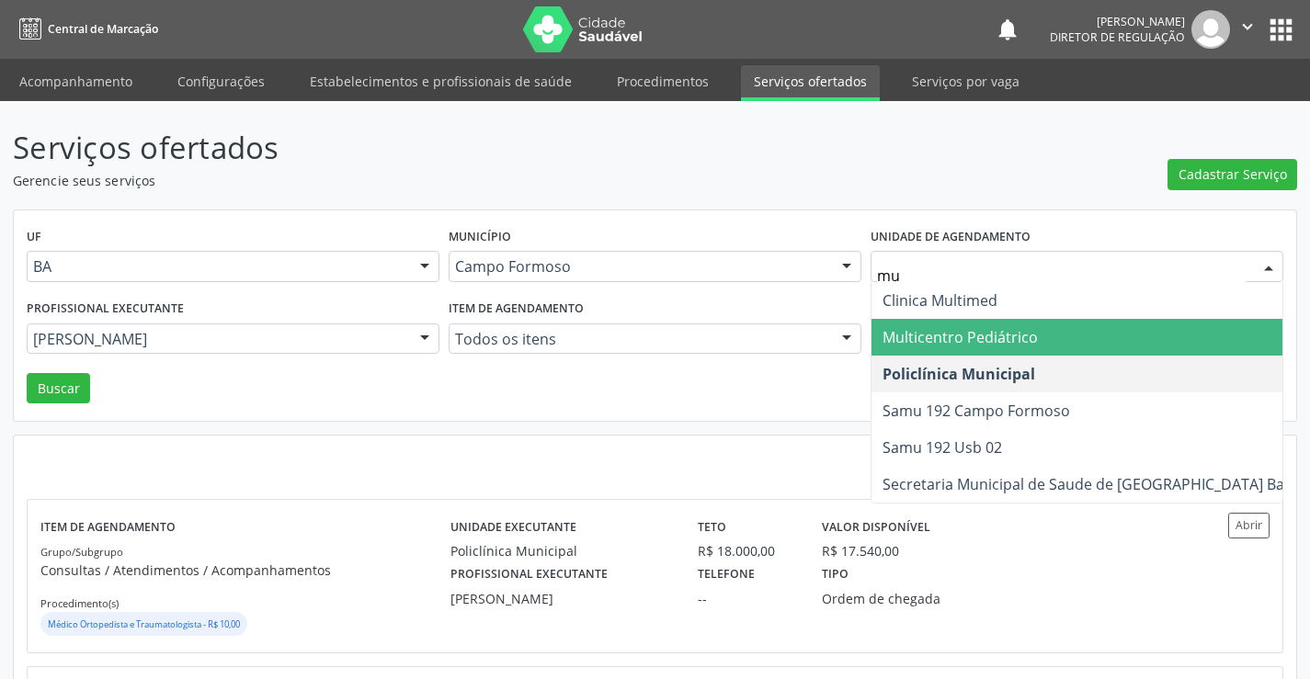
type input "mul"
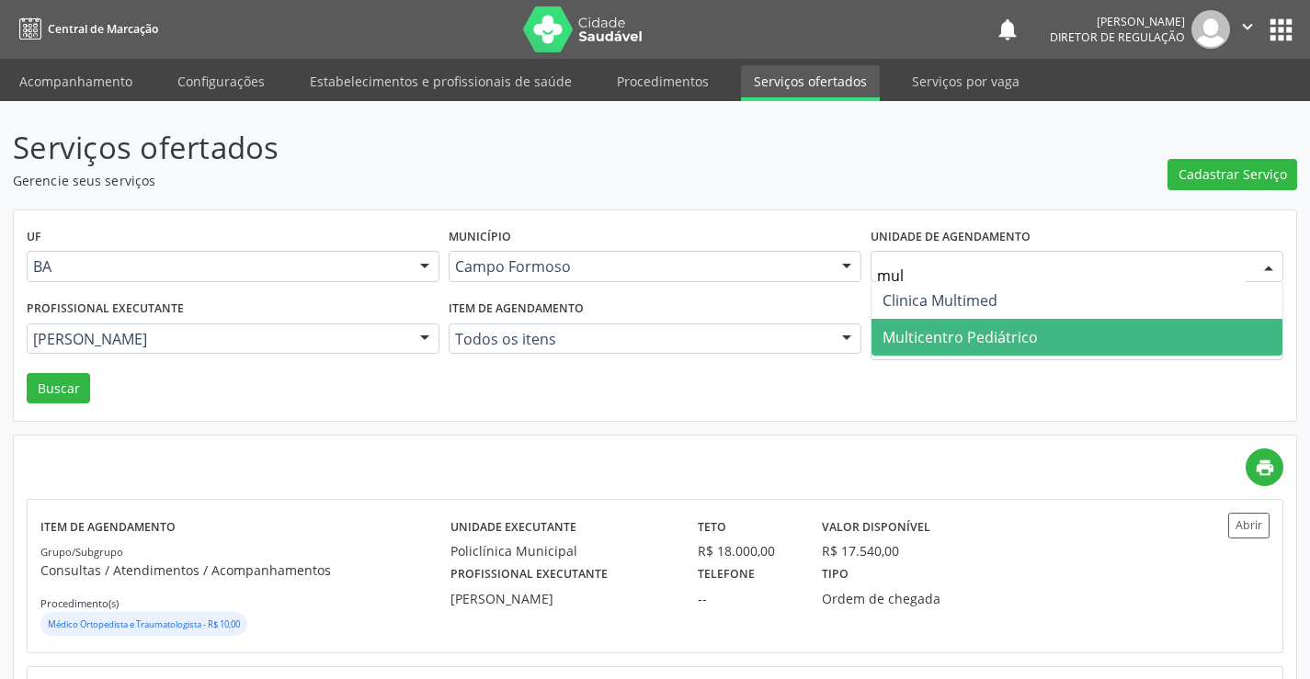
drag, startPoint x: 971, startPoint y: 327, endPoint x: 588, endPoint y: 276, distance: 385.9
click at [966, 327] on span "Multicentro Pediátrico" at bounding box center [959, 337] width 155 height 20
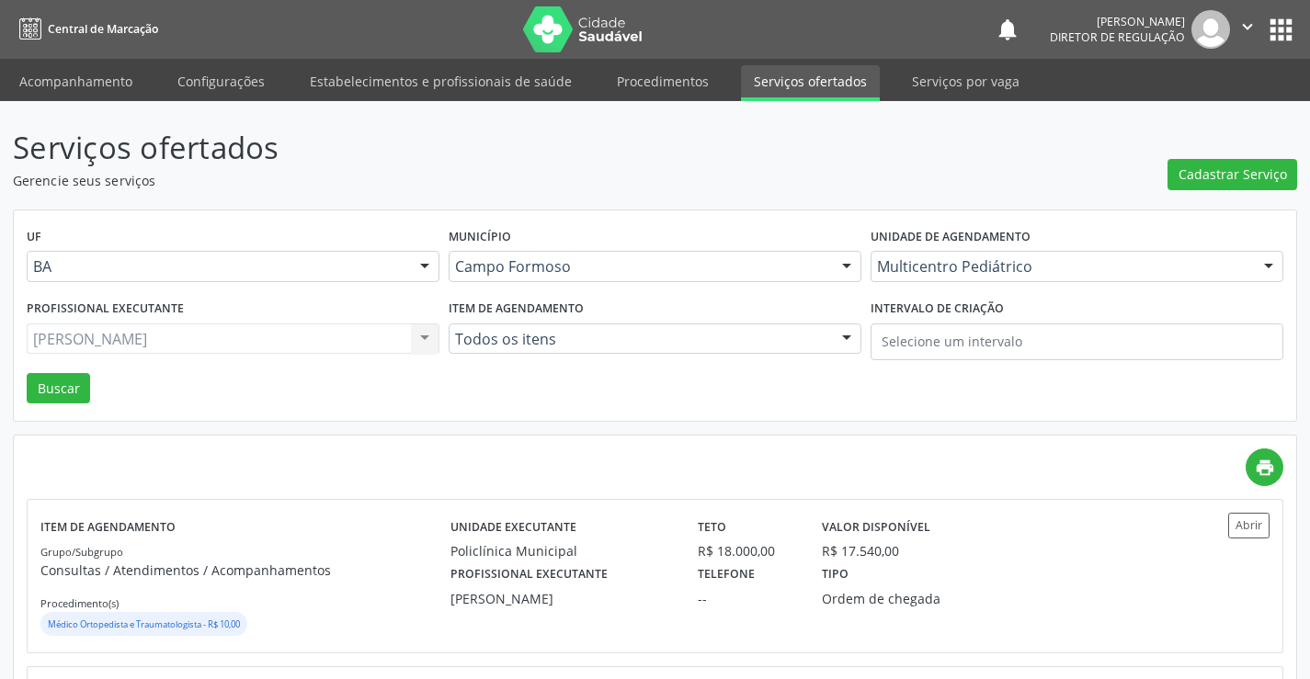
click at [277, 347] on div "Ramon Oliveira Soares Todos os profissionais Aide Queiroz Lisboa Amilton Soares…" at bounding box center [233, 339] width 413 height 31
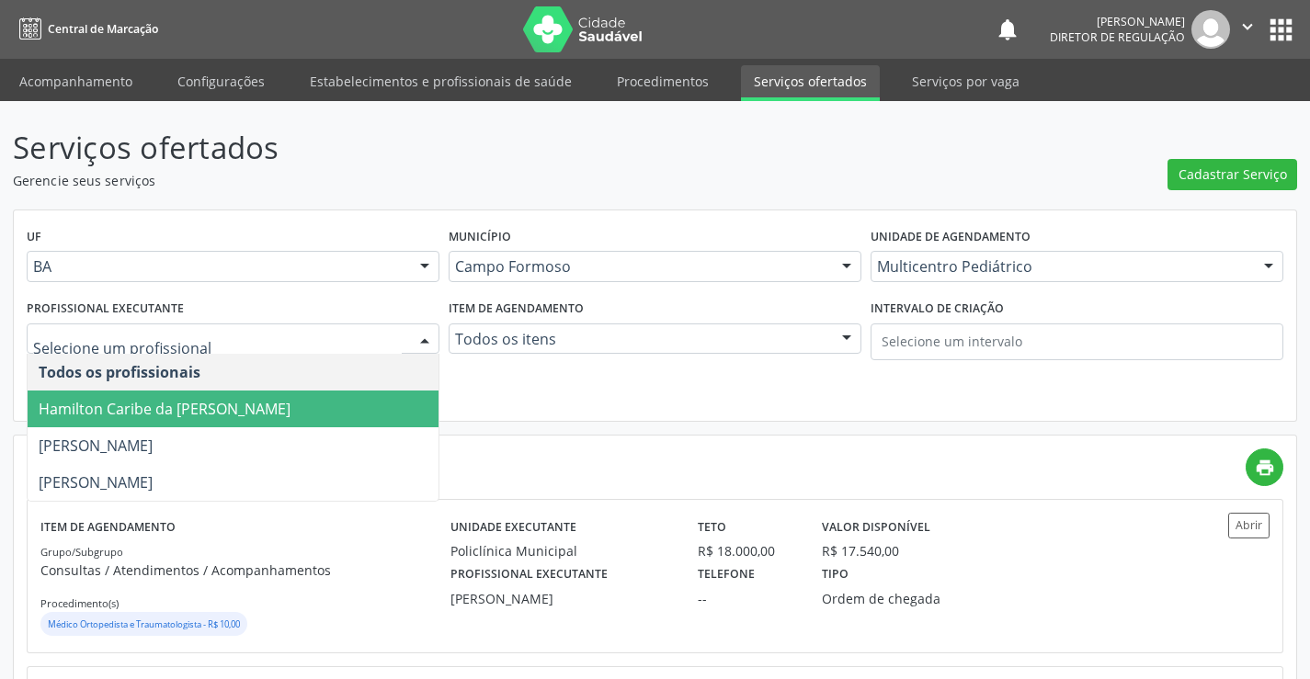
drag, startPoint x: 233, startPoint y: 403, endPoint x: 188, endPoint y: 393, distance: 46.9
click at [229, 403] on span "Hamilton Caribe da Silva" at bounding box center [233, 409] width 411 height 37
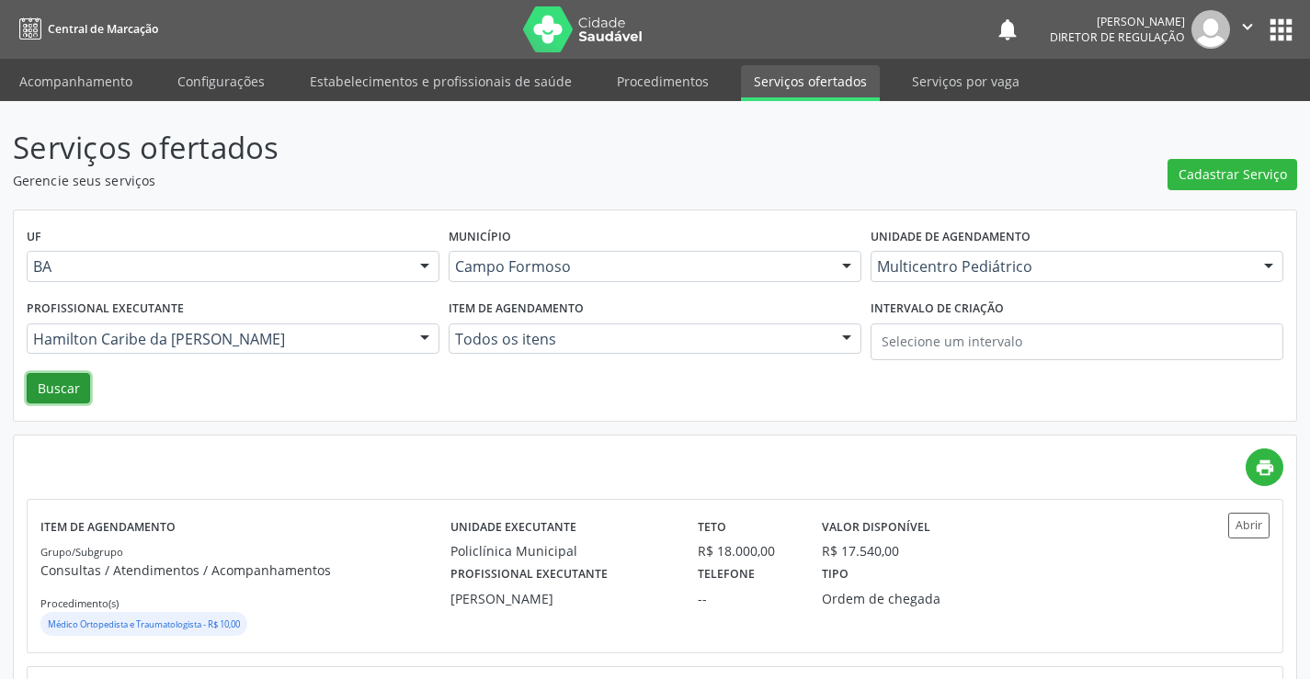
drag, startPoint x: 66, startPoint y: 389, endPoint x: 54, endPoint y: 393, distance: 12.5
click at [64, 390] on button "Buscar" at bounding box center [58, 388] width 63 height 31
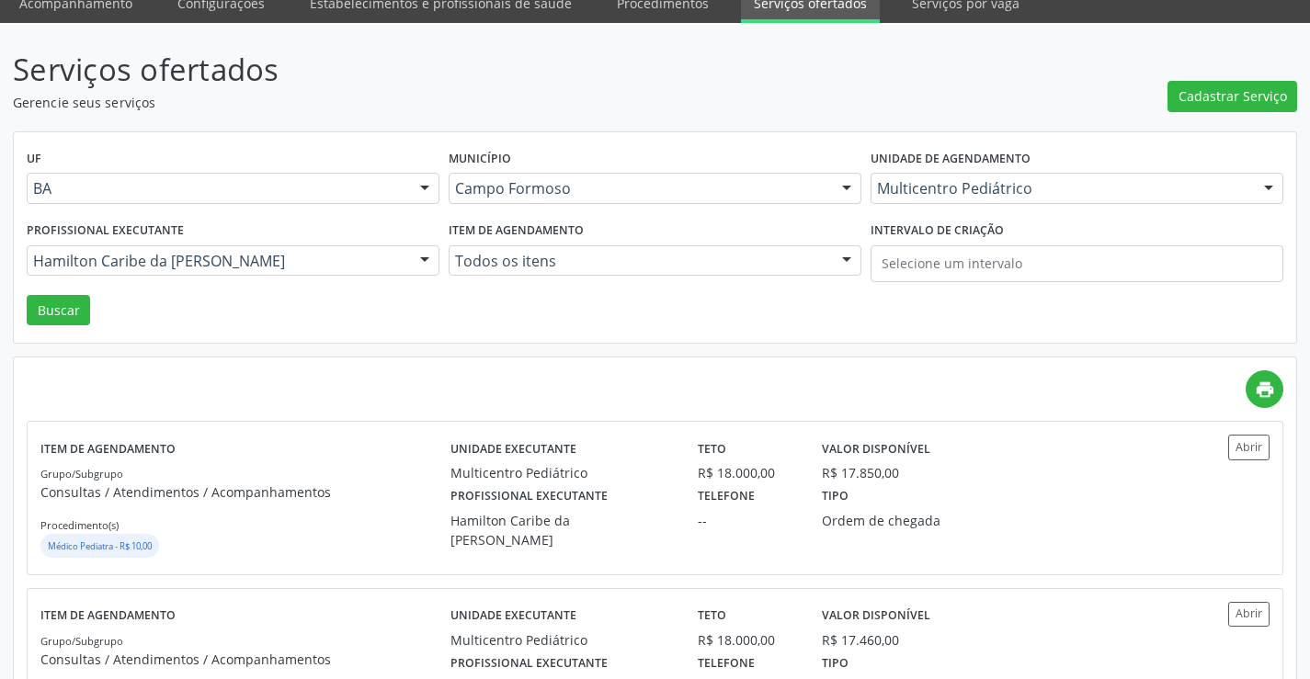
scroll to position [184, 0]
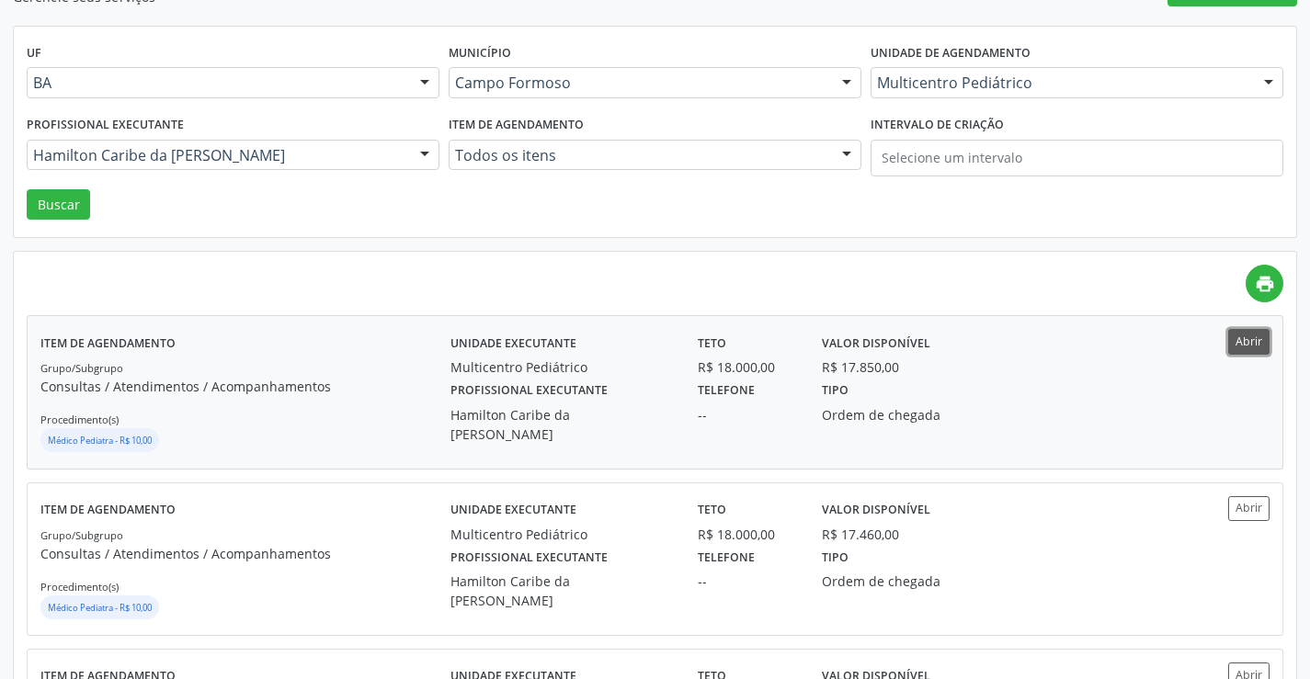
click at [1250, 348] on button "Abrir" at bounding box center [1248, 341] width 41 height 25
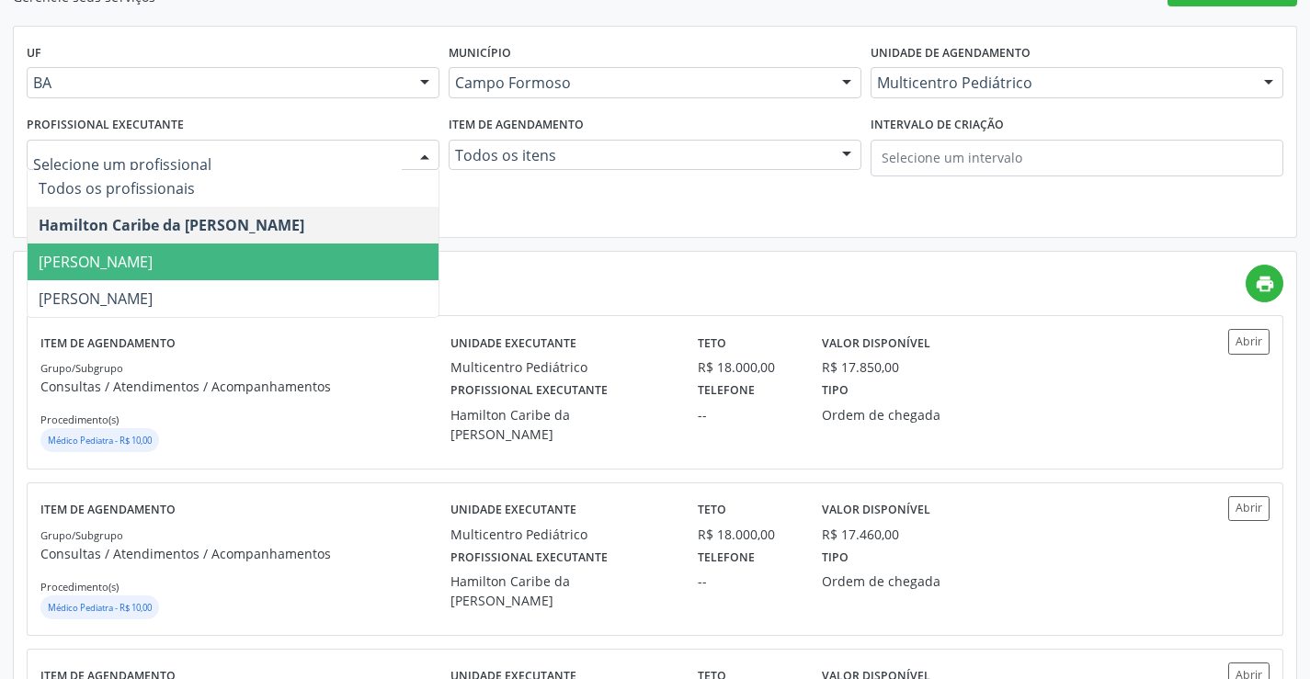
click at [153, 253] on span "Maria Eleny Goncalves de Oliveira Porto" at bounding box center [96, 262] width 114 height 20
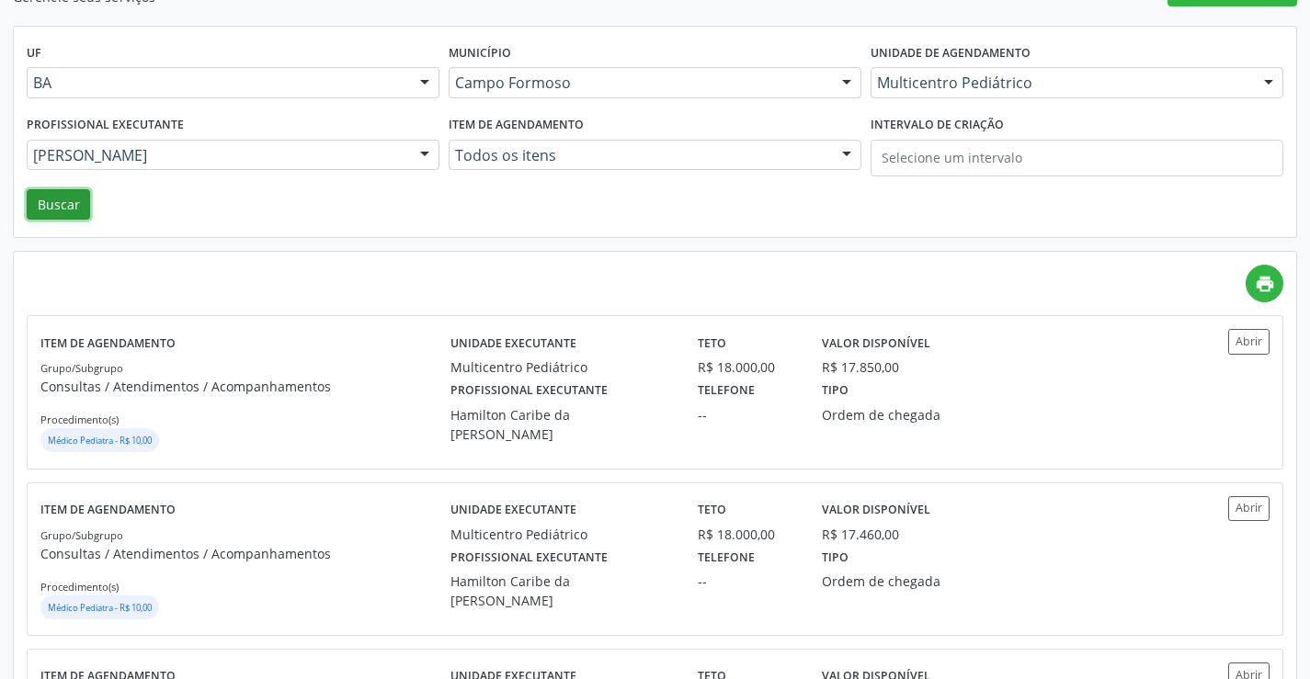
click at [74, 207] on button "Buscar" at bounding box center [58, 204] width 63 height 31
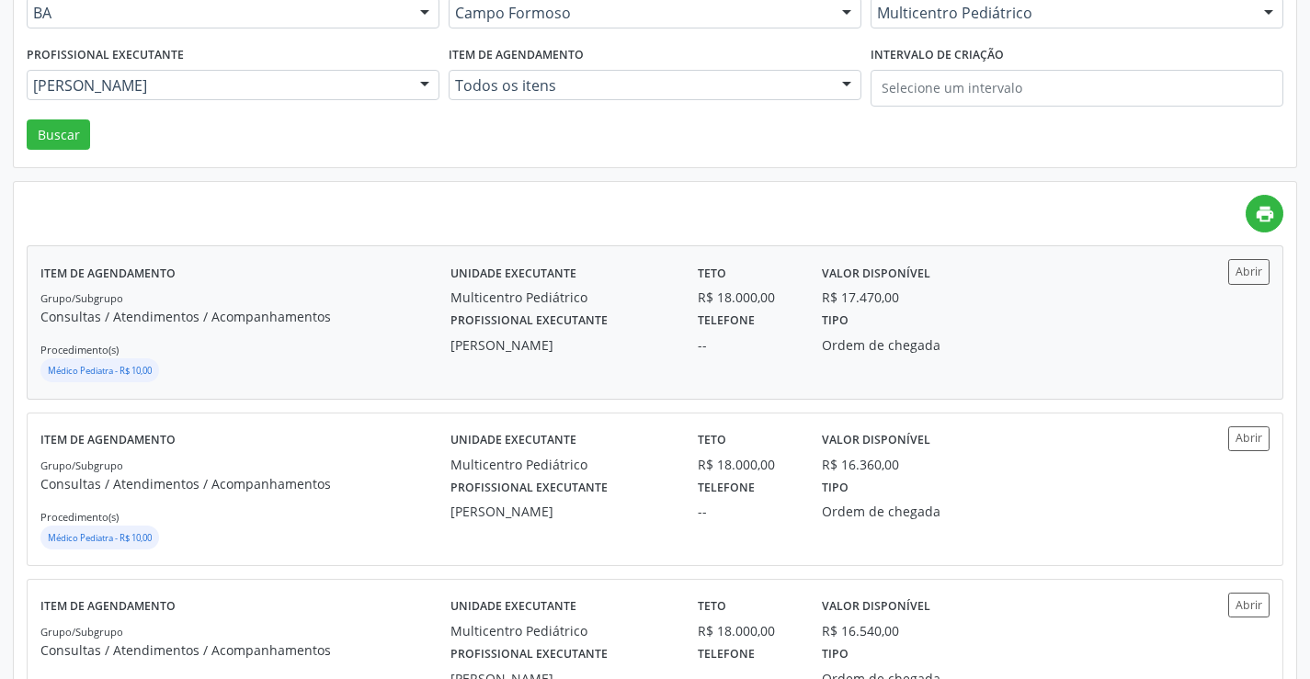
scroll to position [276, 0]
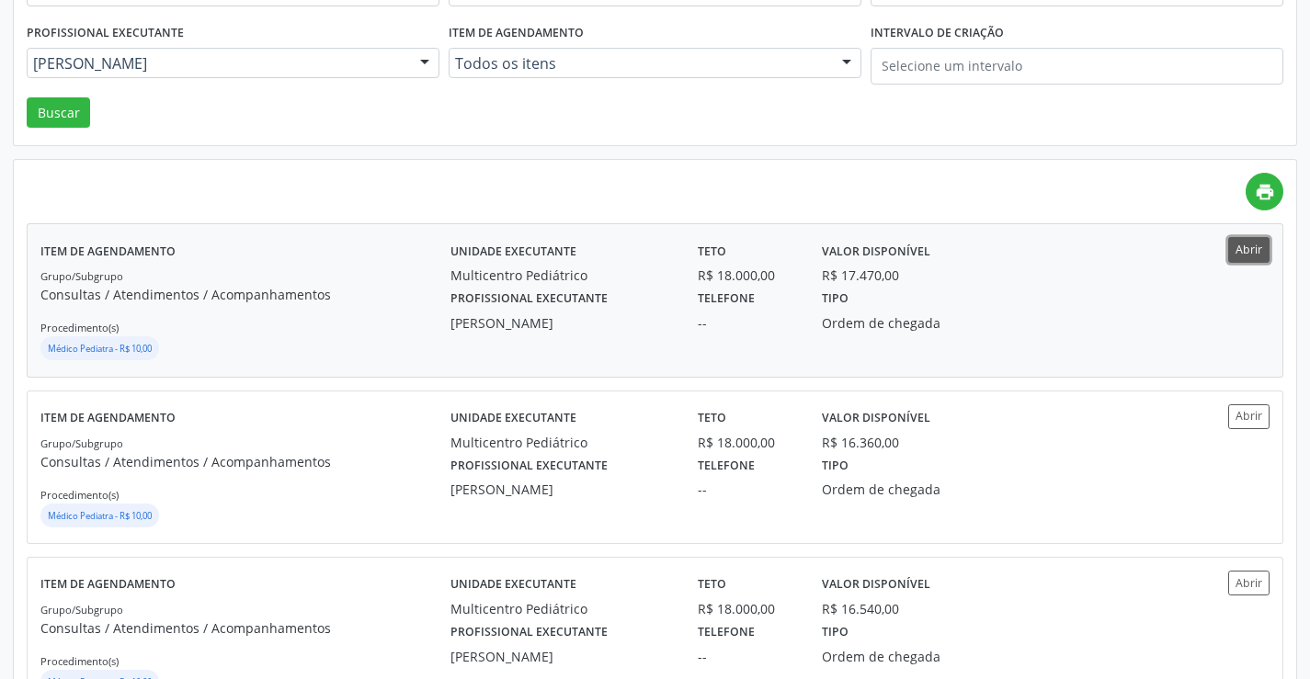
click at [1235, 252] on button "Abrir" at bounding box center [1248, 249] width 41 height 25
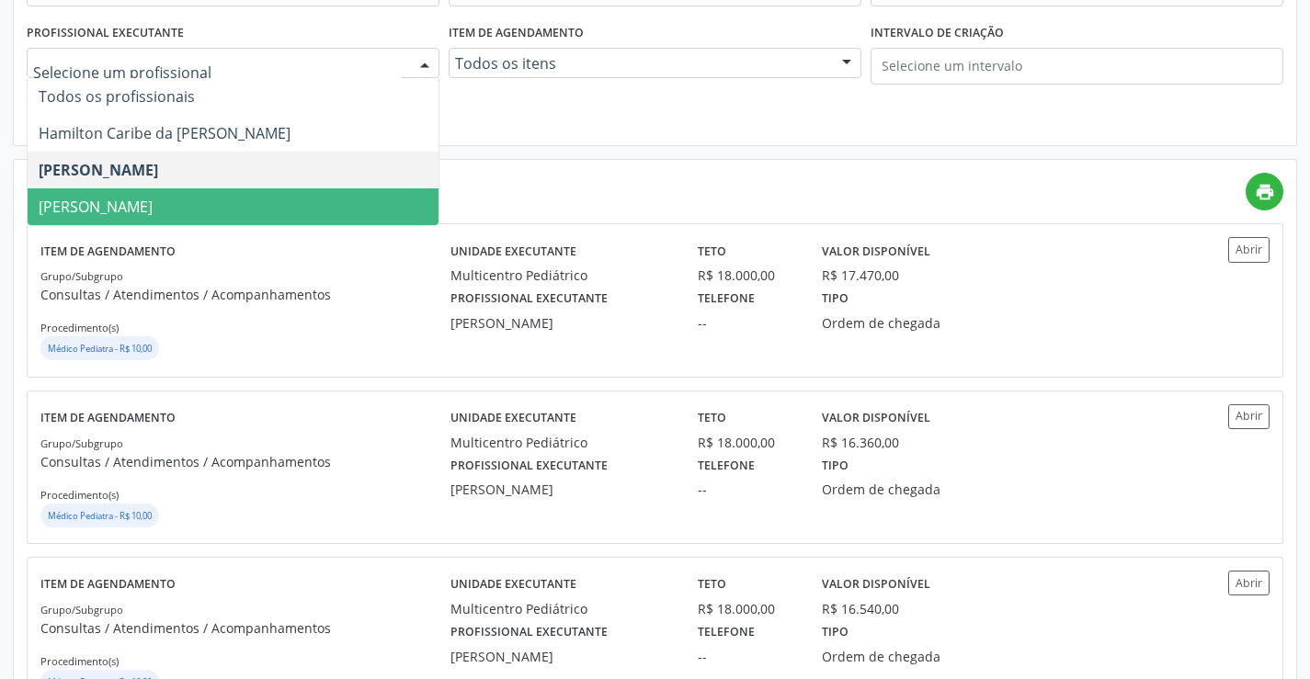
drag, startPoint x: 220, startPoint y: 186, endPoint x: 216, endPoint y: 210, distance: 24.2
click at [216, 210] on ul "Todos os profissionais Hamilton Caribe da Silva Maria Eleny Goncalves de Olivei…" at bounding box center [233, 151] width 411 height 147
click at [153, 210] on span "[PERSON_NAME] [PERSON_NAME]" at bounding box center [96, 207] width 114 height 20
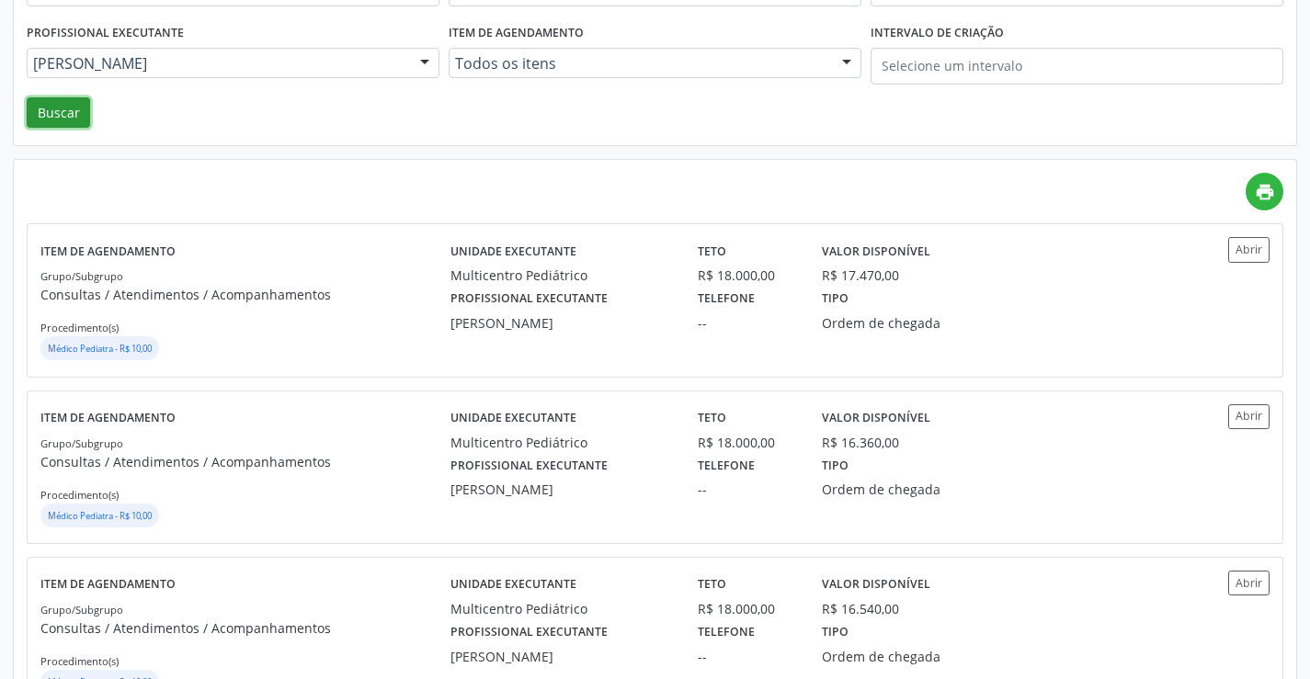
click at [71, 109] on button "Buscar" at bounding box center [58, 112] width 63 height 31
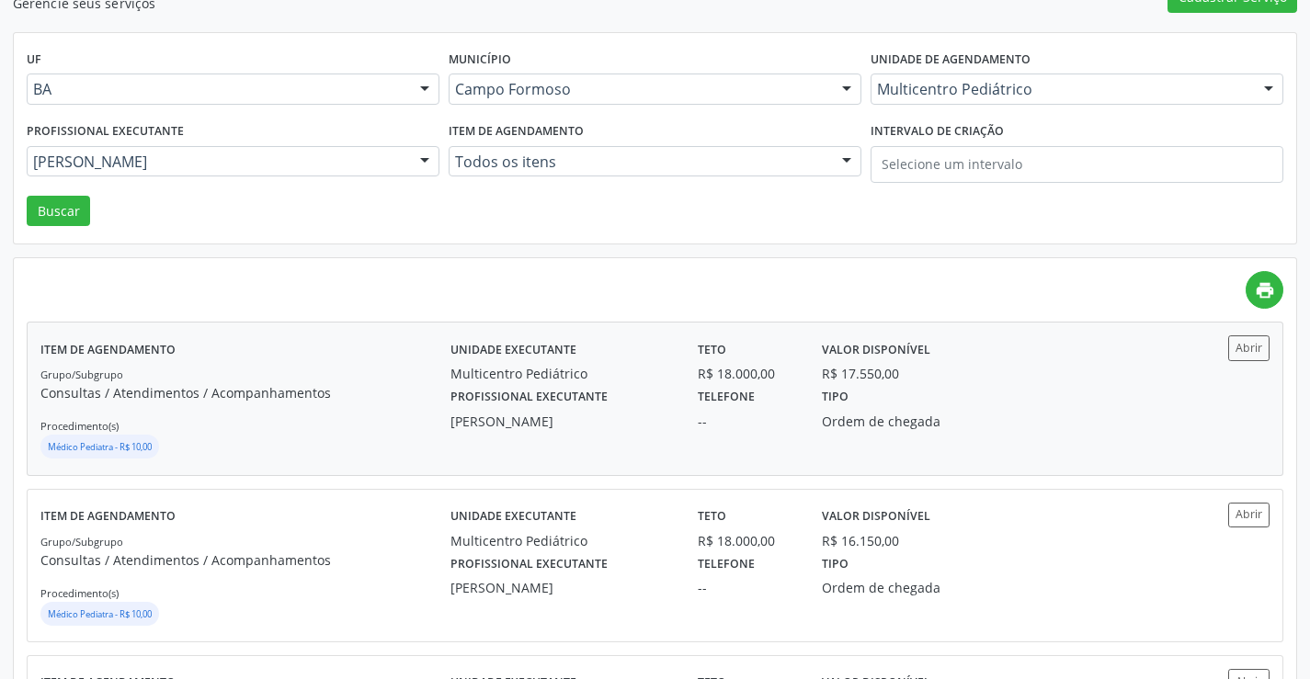
scroll to position [184, 0]
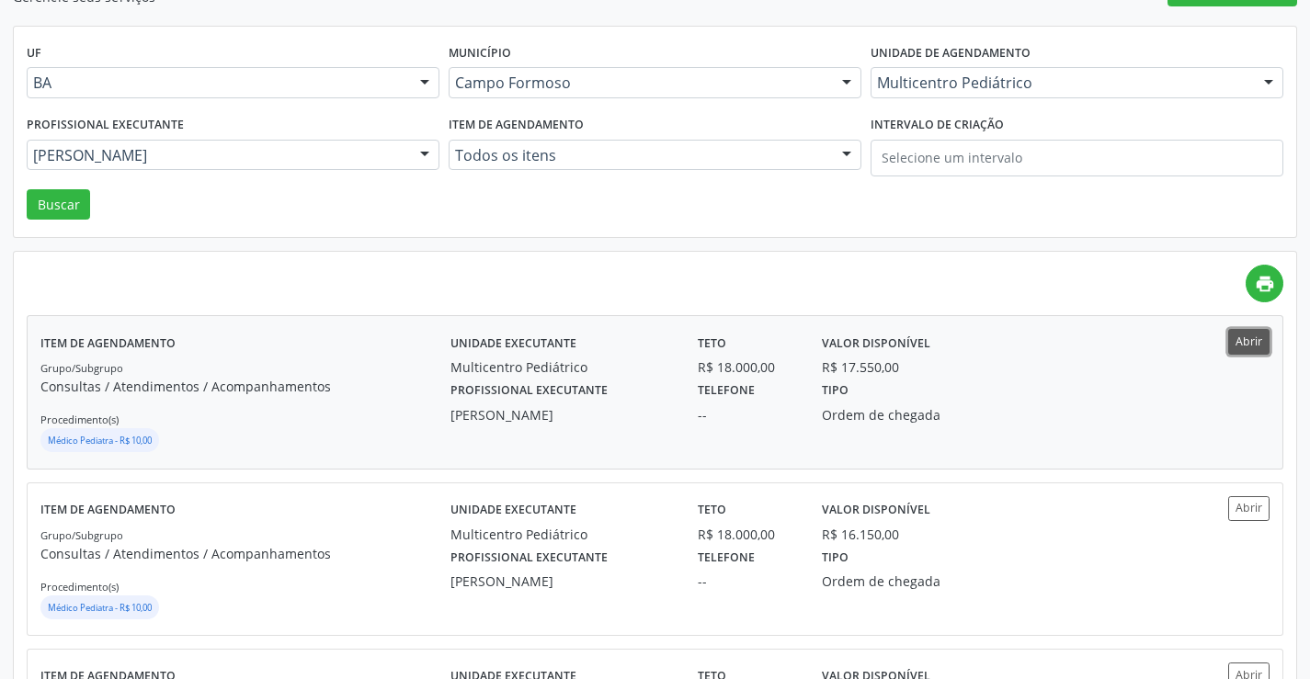
click at [1242, 343] on button "Abrir" at bounding box center [1248, 341] width 41 height 25
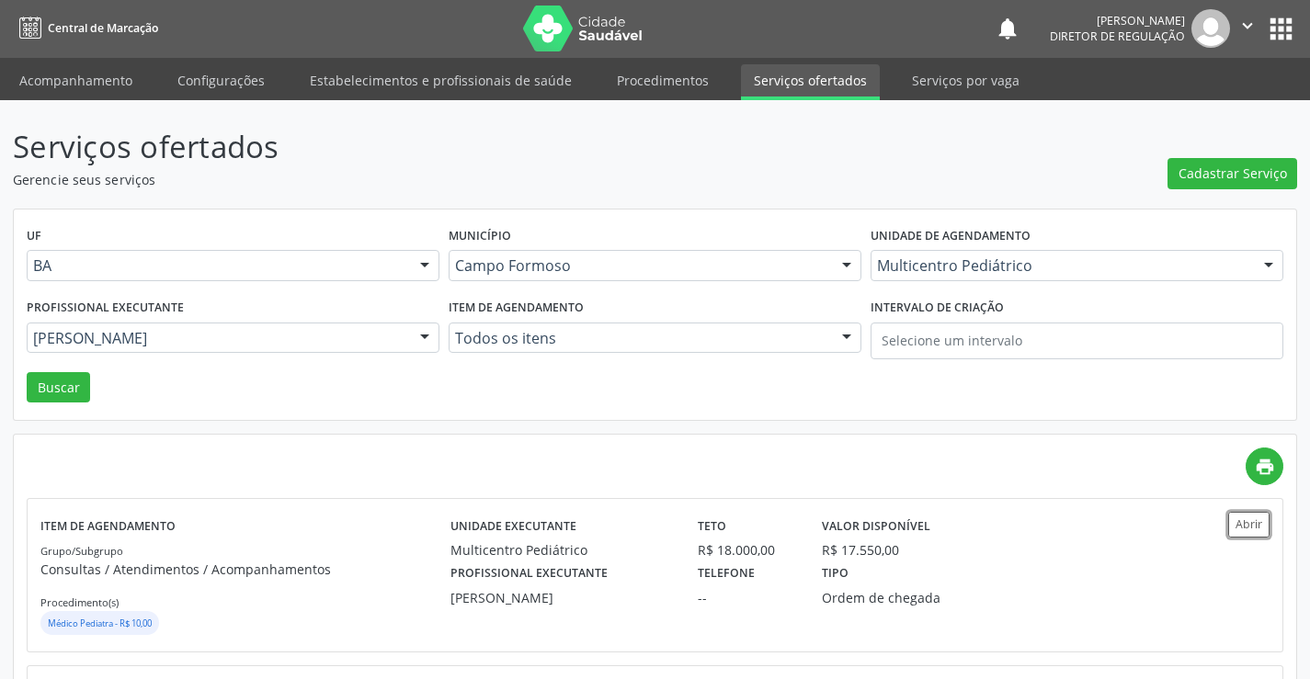
scroll to position [0, 0]
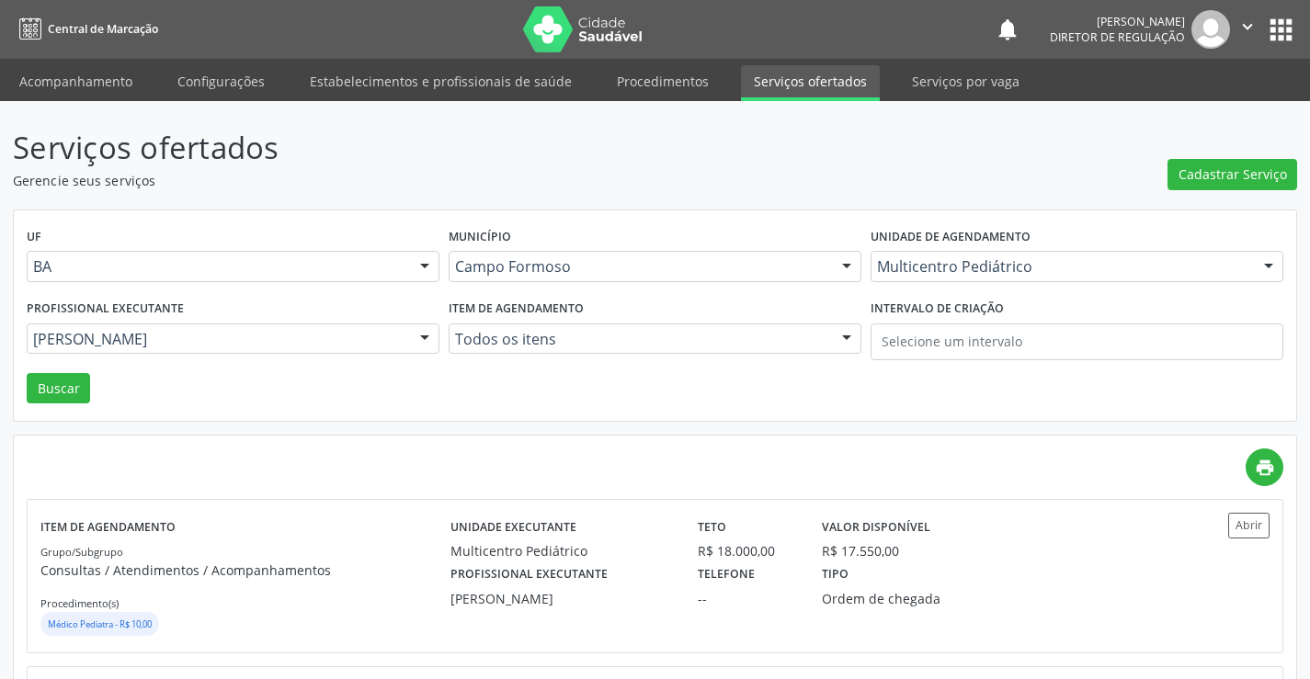
click at [95, 57] on nav "Central de Marcação notifications Ana Karolainy Santos Serafim Diretor de regul…" at bounding box center [655, 29] width 1310 height 59
click at [93, 71] on link "Acompanhamento" at bounding box center [75, 81] width 139 height 32
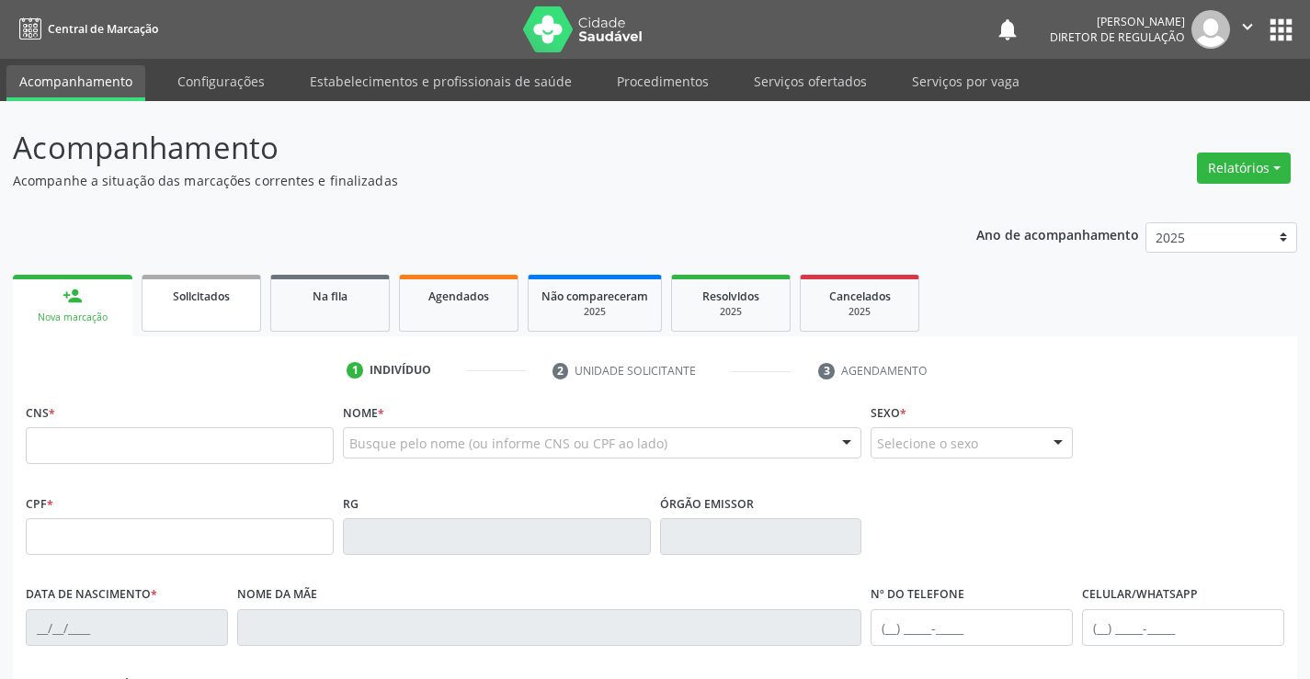
click at [220, 288] on div "Solicitados" at bounding box center [201, 295] width 92 height 19
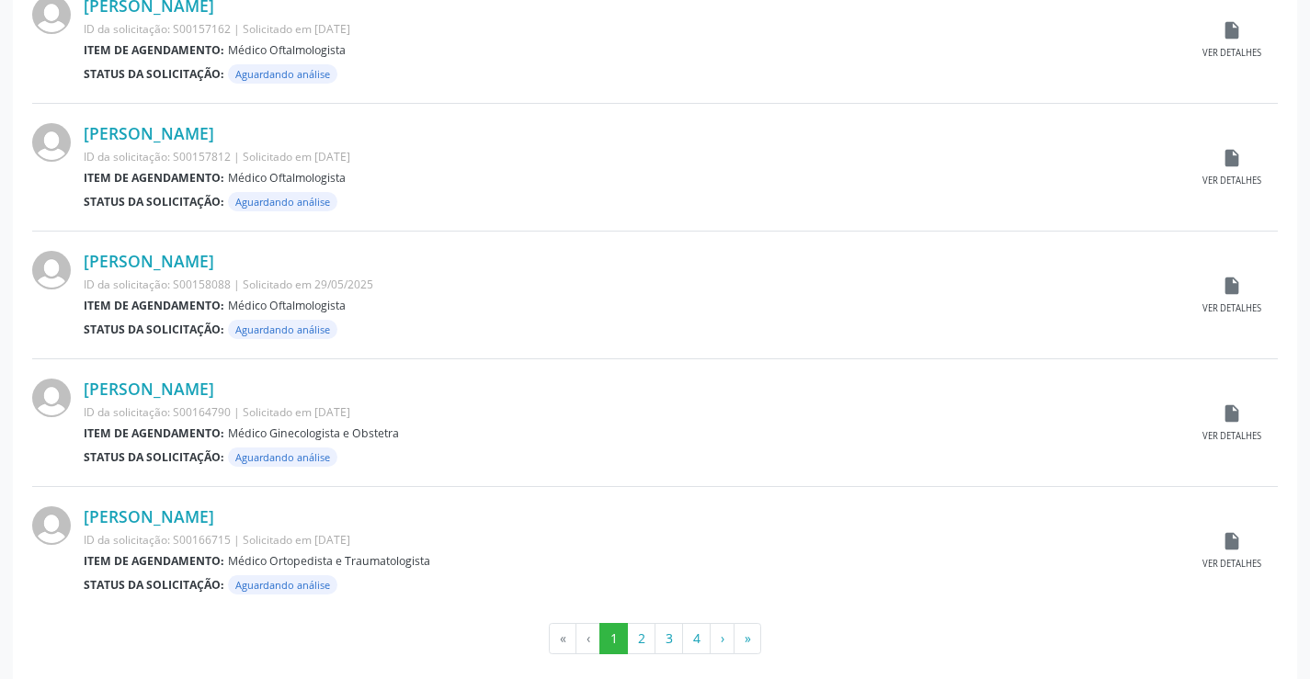
scroll to position [1813, 0]
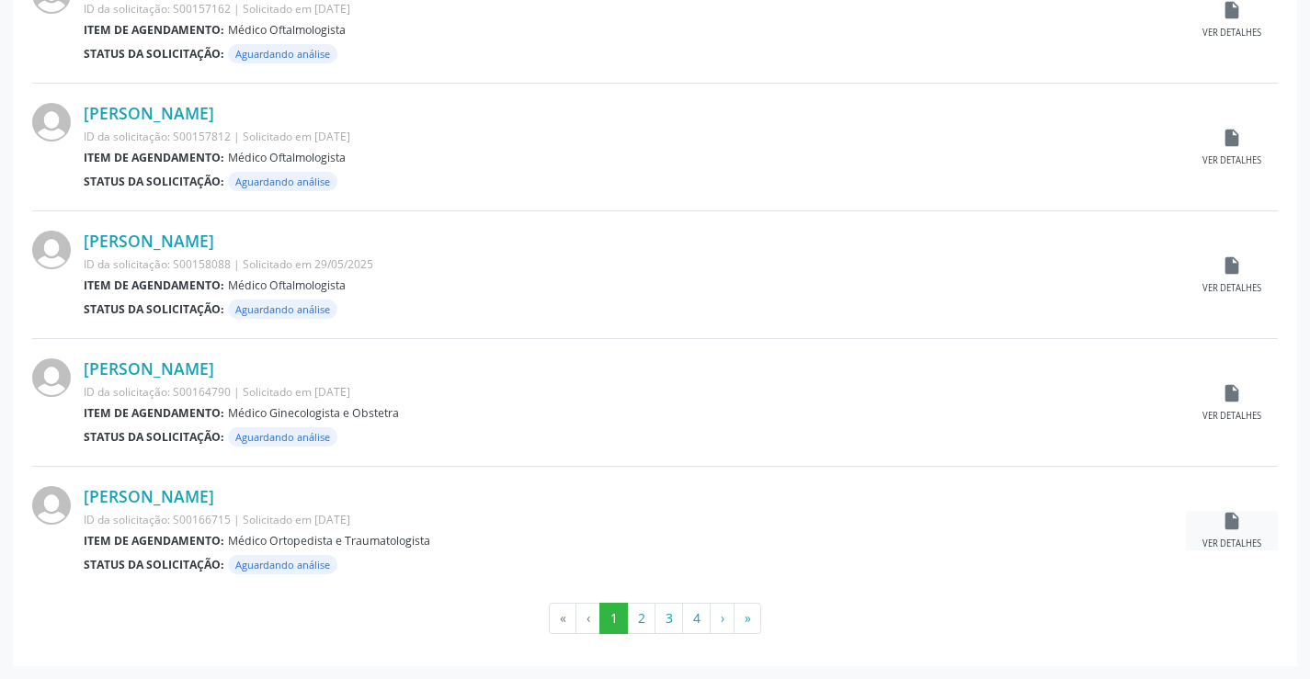
click at [1234, 518] on icon "insert_drive_file" at bounding box center [1232, 521] width 20 height 20
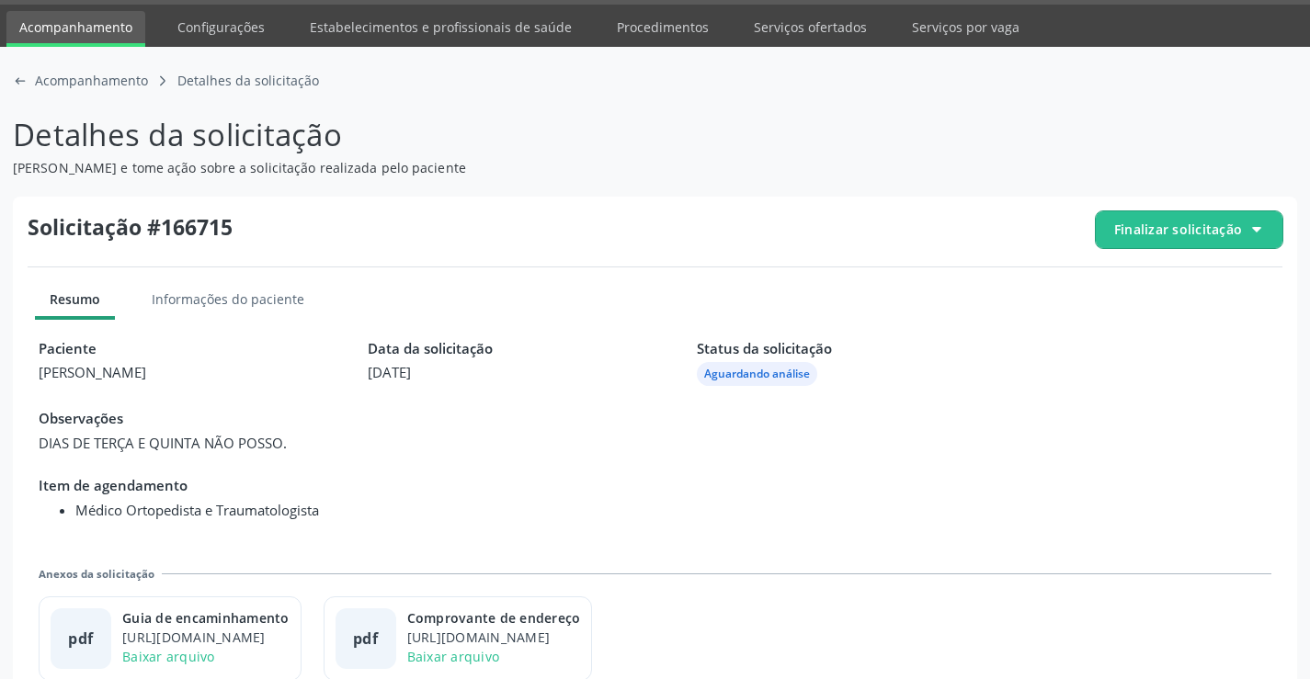
scroll to position [84, 0]
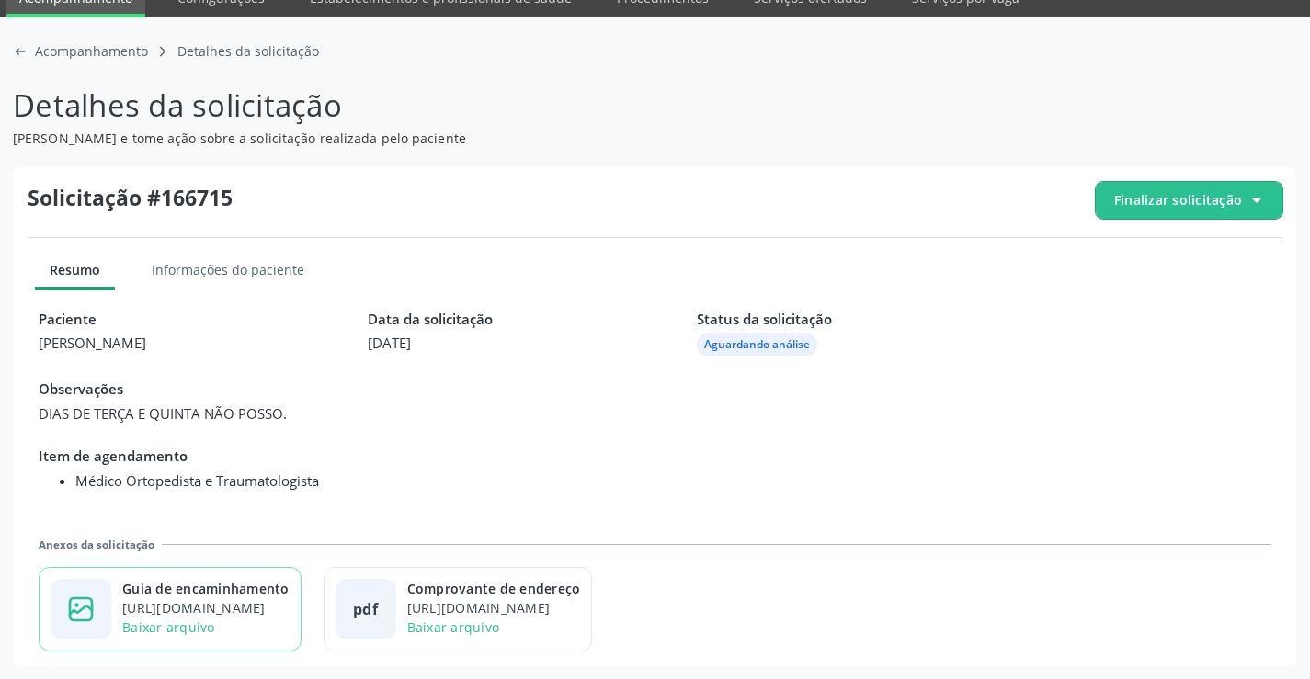
click at [269, 600] on div "https://cidadesaudavel-files.nyc3.digitaloceanspaces.com/cidadesaudavel-files/c…" at bounding box center [205, 607] width 167 height 19
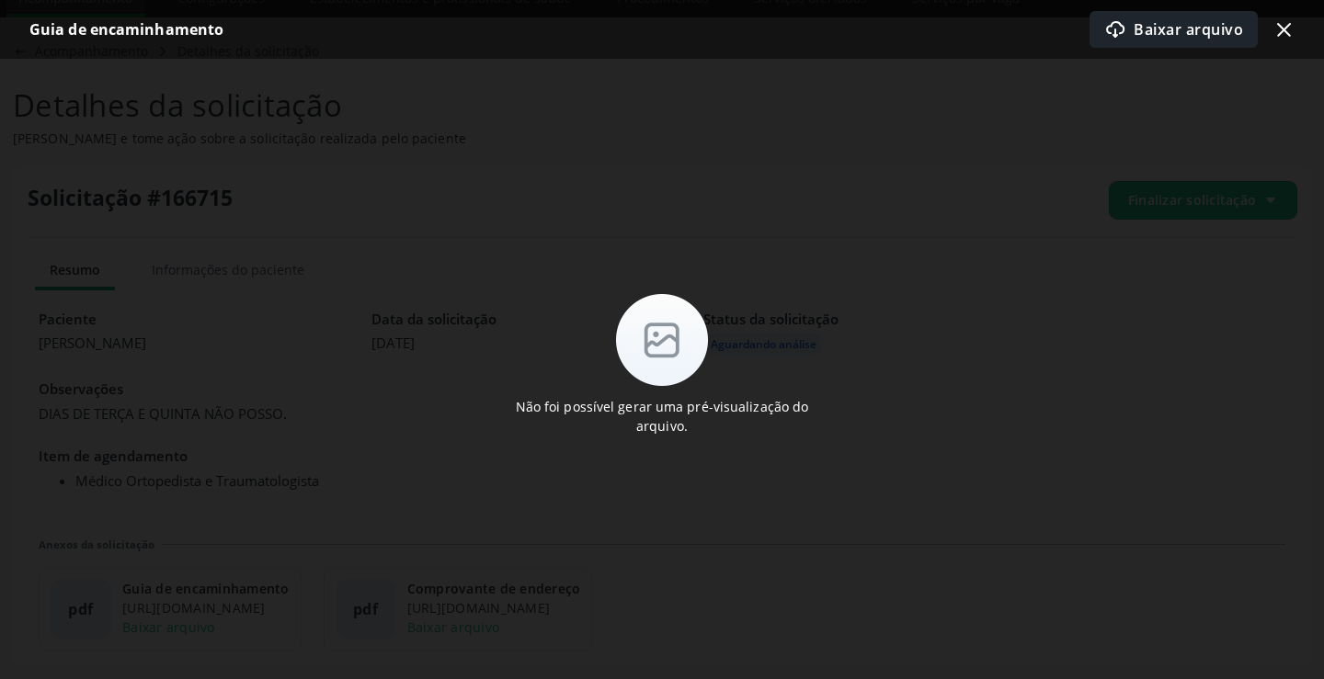
click at [1114, 30] on icon at bounding box center [1115, 31] width 18 height 13
click at [1281, 27] on icon at bounding box center [1284, 30] width 14 height 14
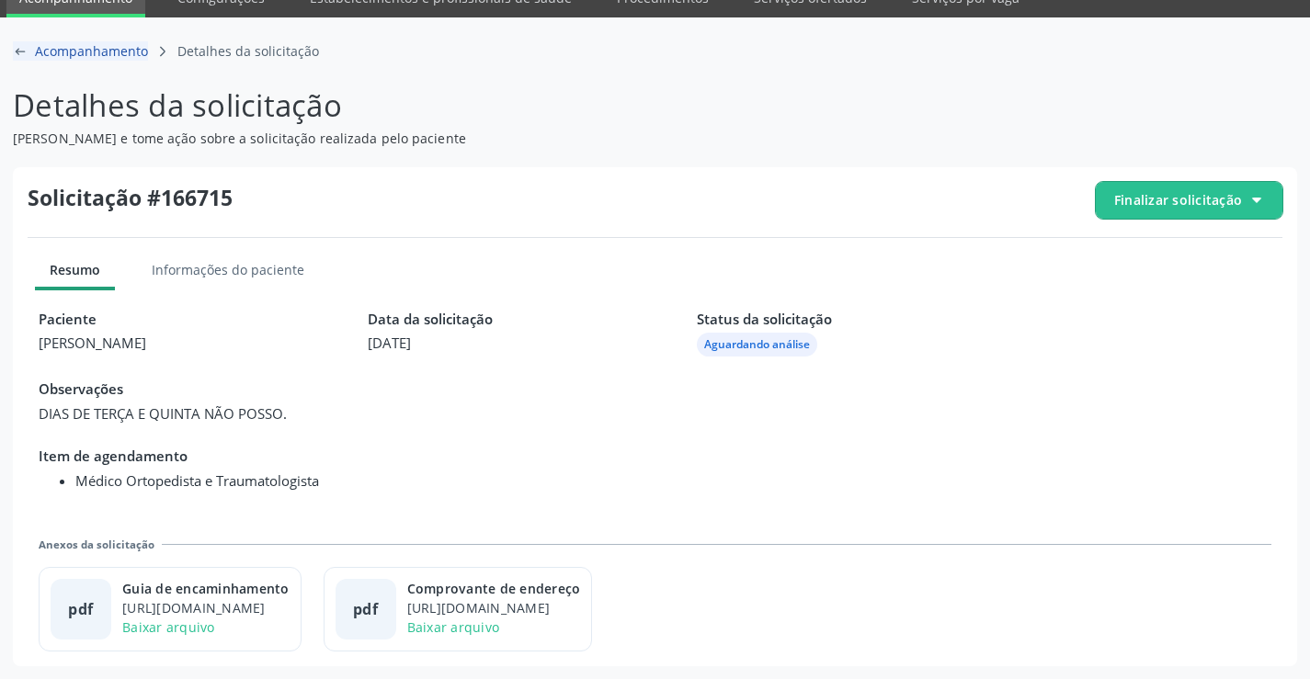
click at [19, 55] on icon "arrow-left-outline icon" at bounding box center [20, 51] width 15 height 15
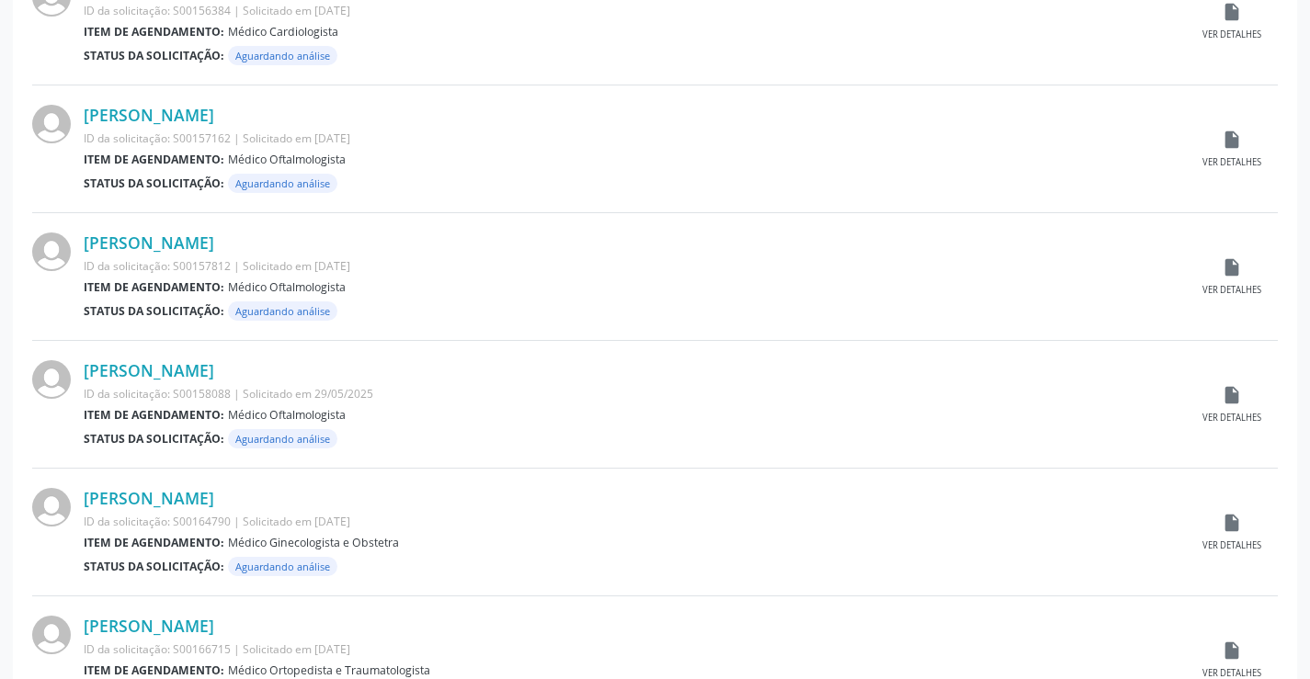
scroll to position [1813, 0]
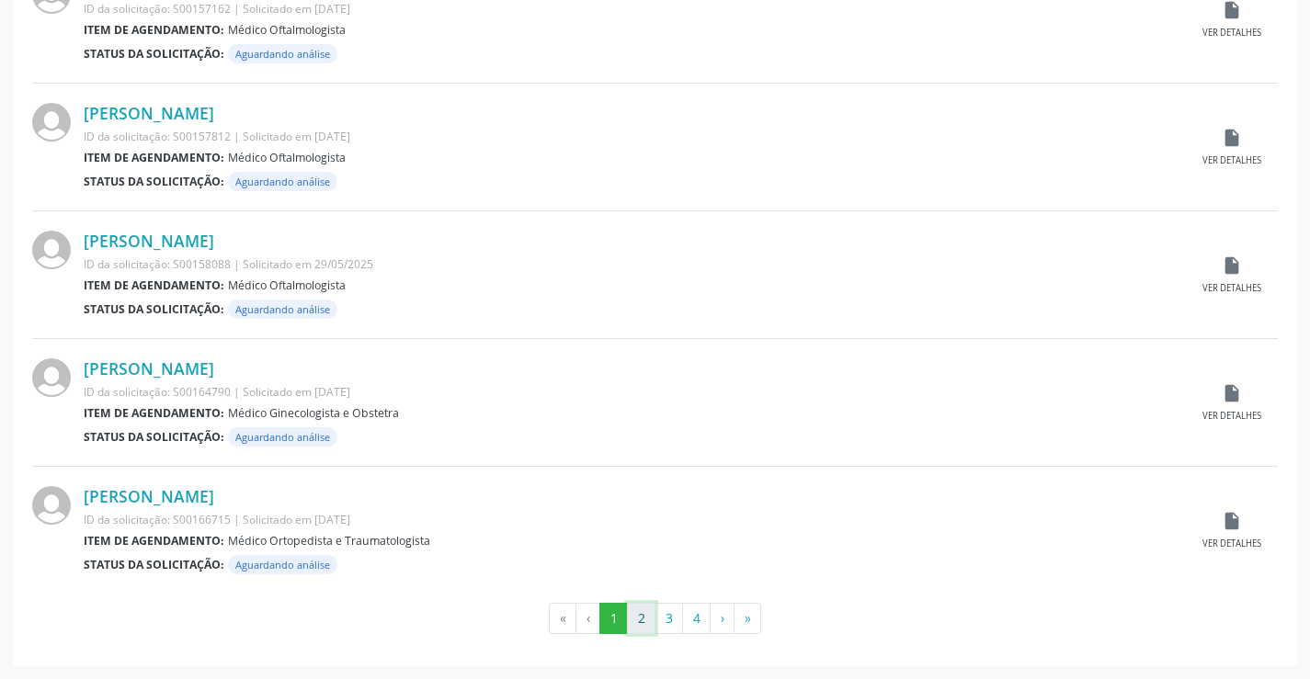
click at [643, 612] on button "2" at bounding box center [641, 618] width 28 height 31
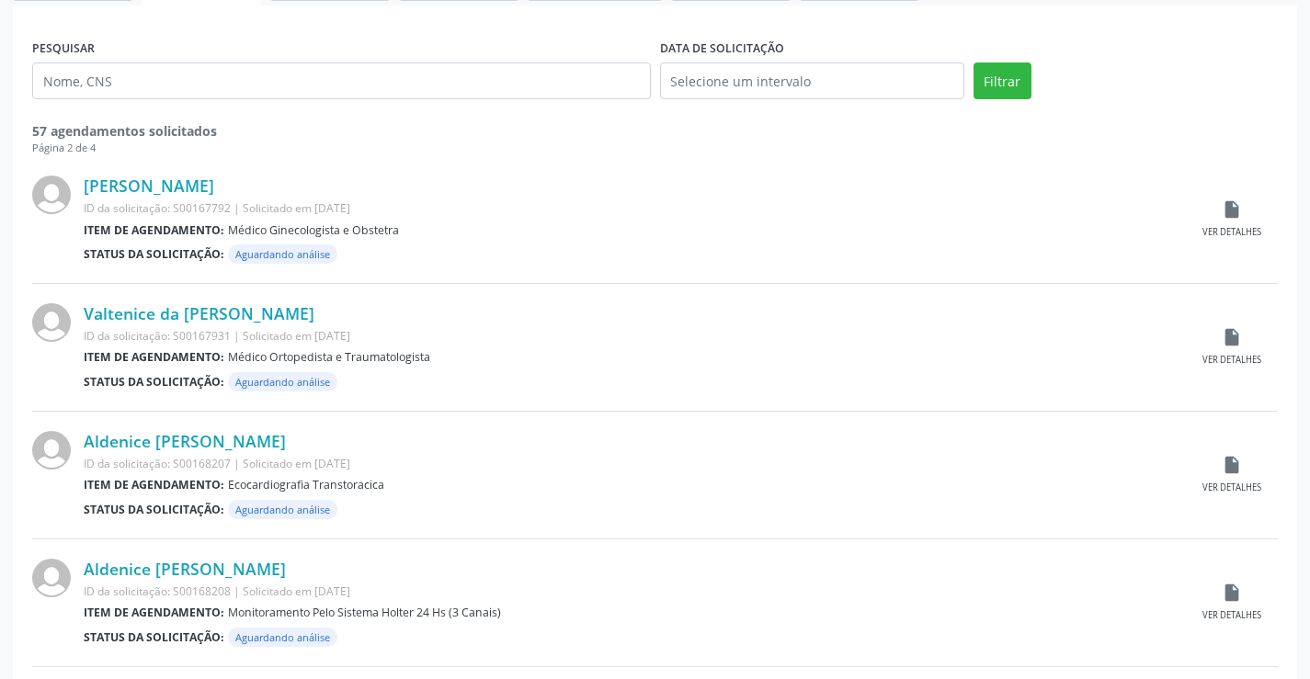
scroll to position [368, 0]
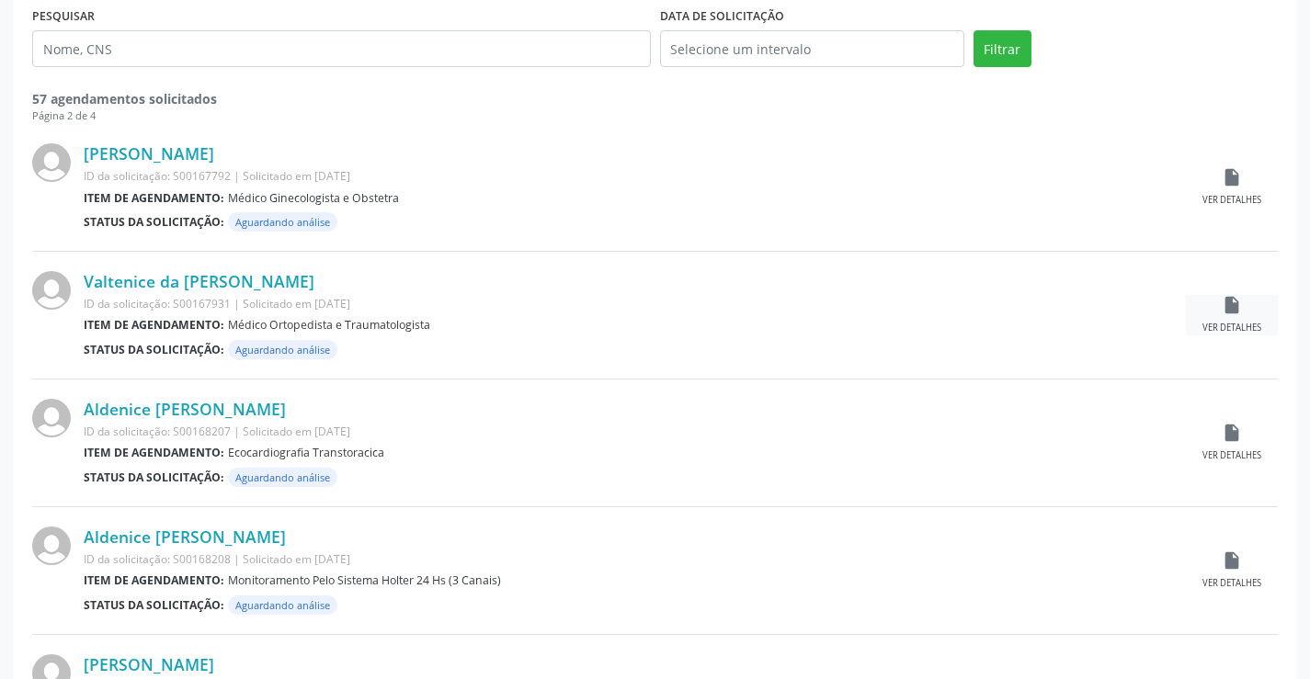
click at [1250, 320] on div "insert_drive_file Ver detalhes" at bounding box center [1232, 315] width 92 height 40
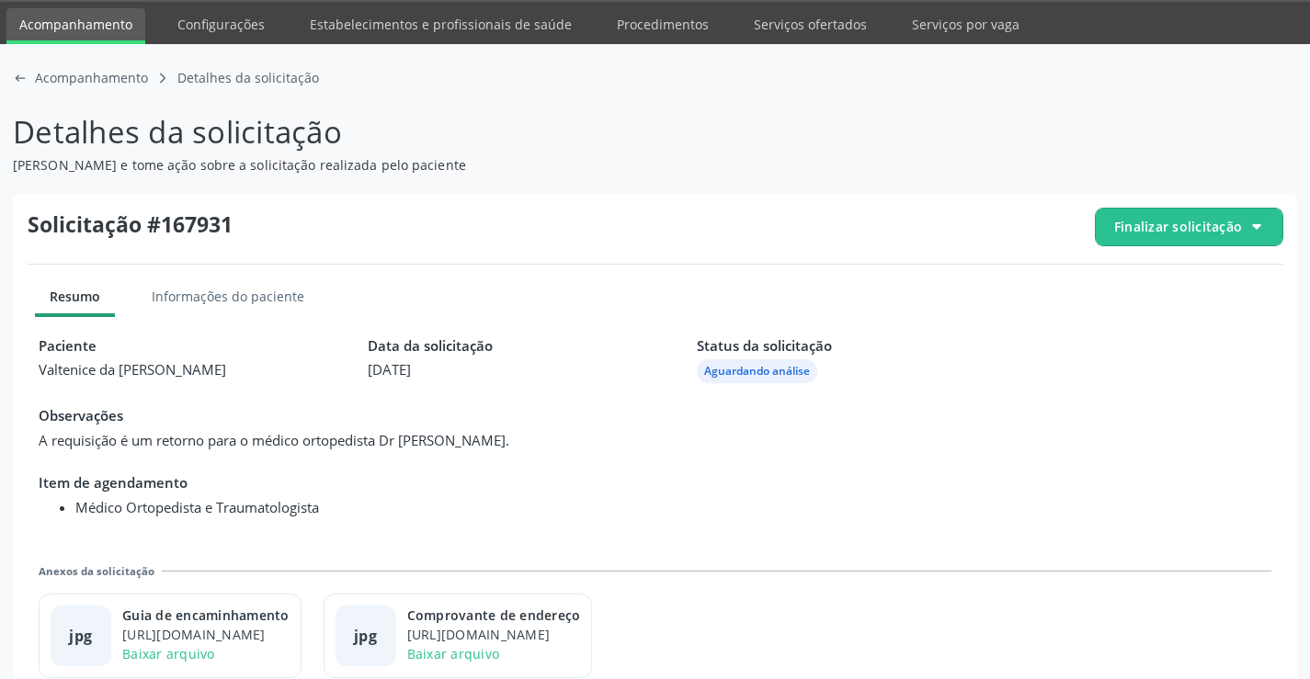
scroll to position [84, 0]
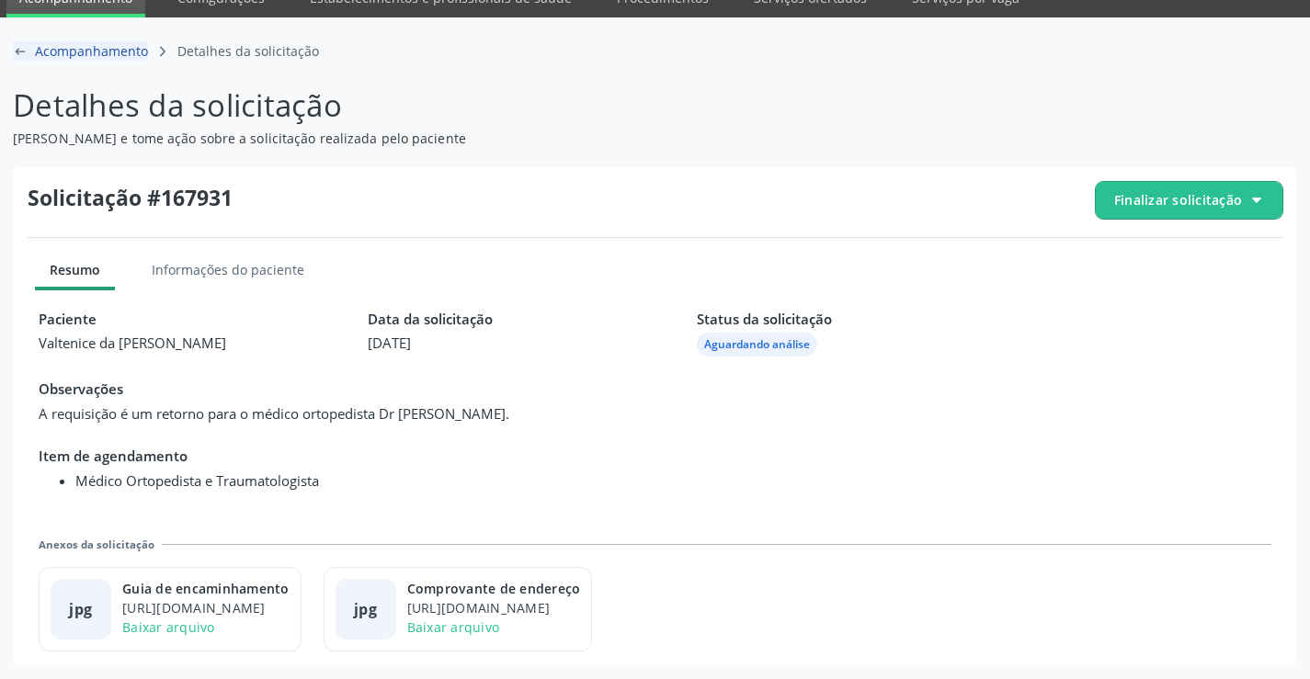
click at [33, 56] on div "arrow-left-outline icon Acompanhamento" at bounding box center [80, 50] width 135 height 19
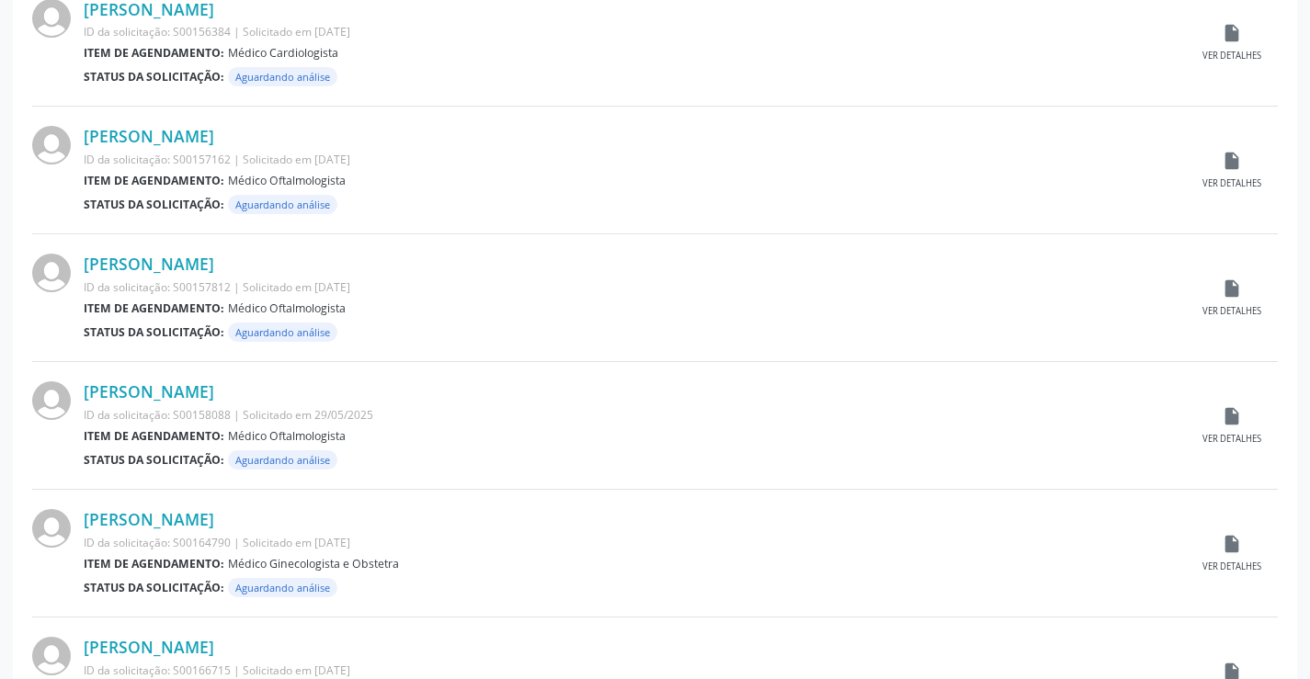
scroll to position [1813, 0]
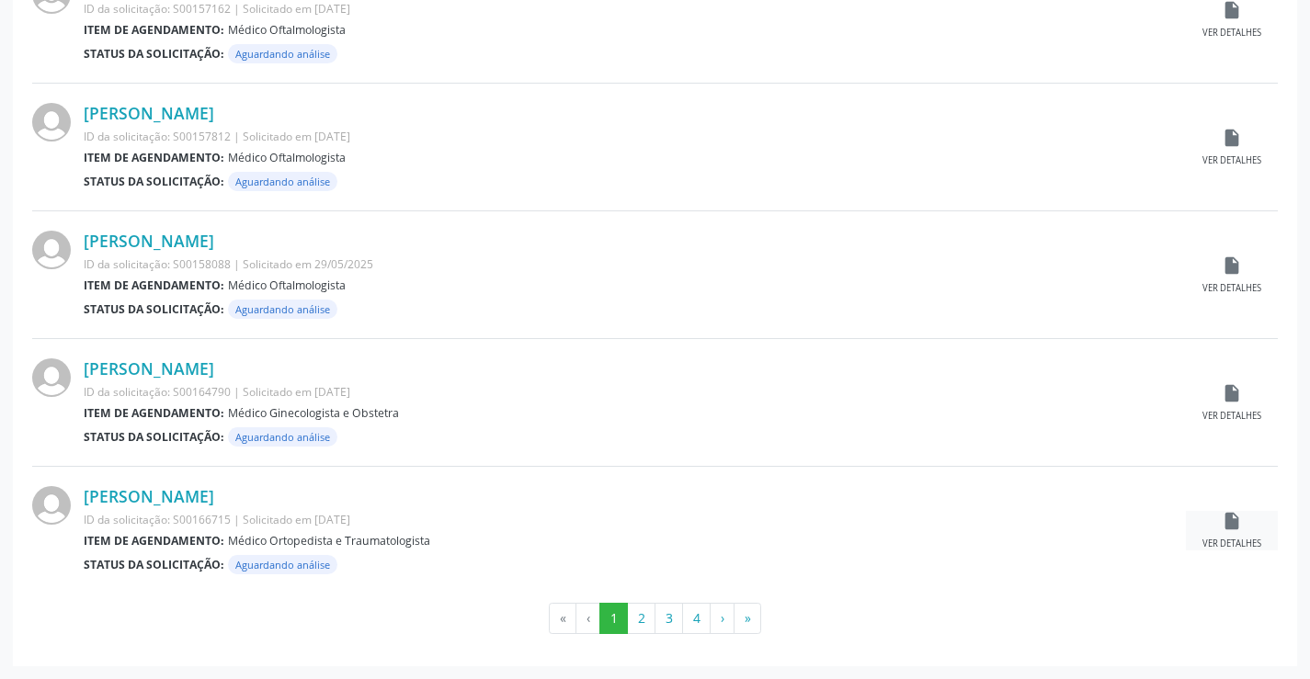
click at [1247, 536] on div "insert_drive_file Ver detalhes" at bounding box center [1232, 531] width 92 height 40
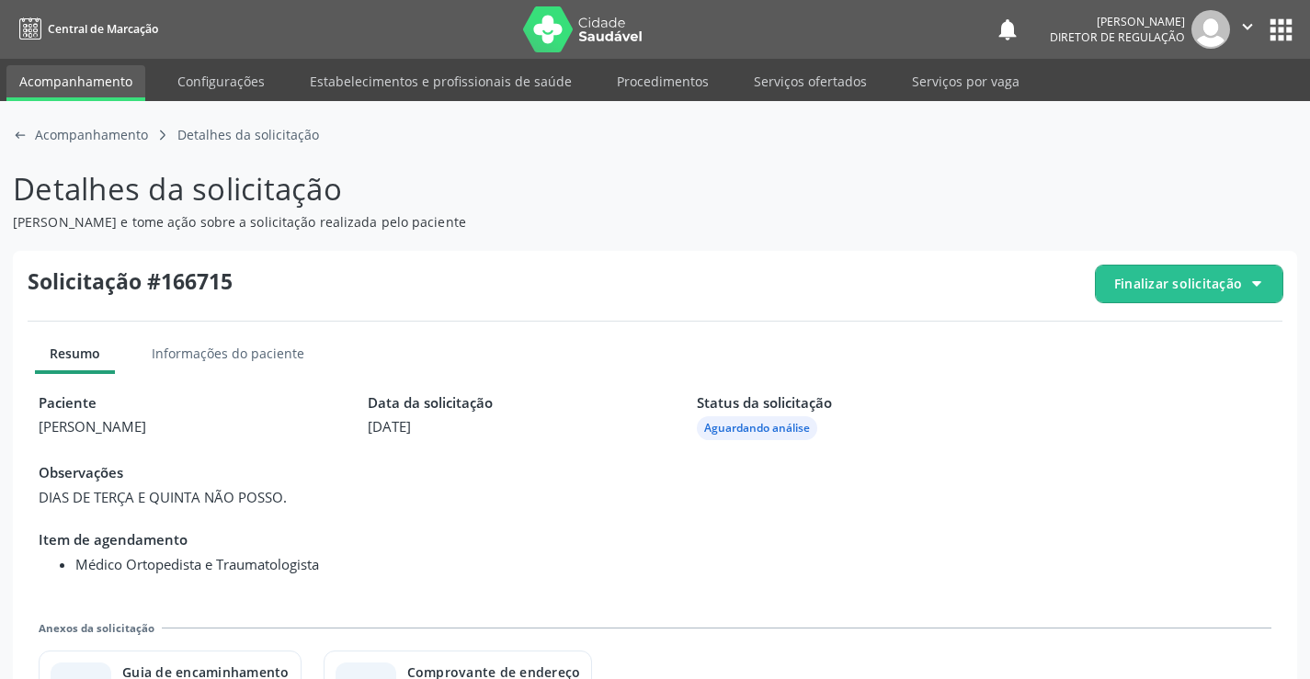
click at [1191, 267] on span "Finalizar solicitação" at bounding box center [1189, 284] width 187 height 37
click at [1143, 378] on span "Deferir solicitação" at bounding box center [1200, 386] width 116 height 27
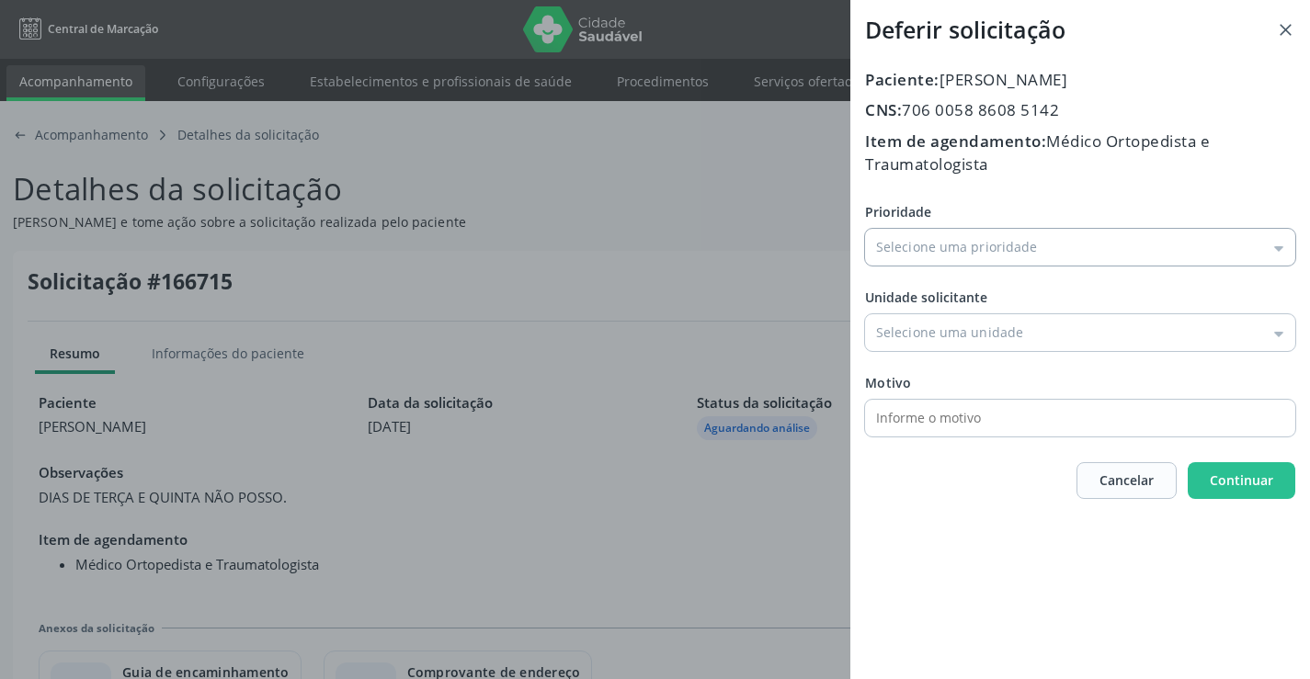
click at [976, 259] on input "Prioridade" at bounding box center [1080, 247] width 430 height 37
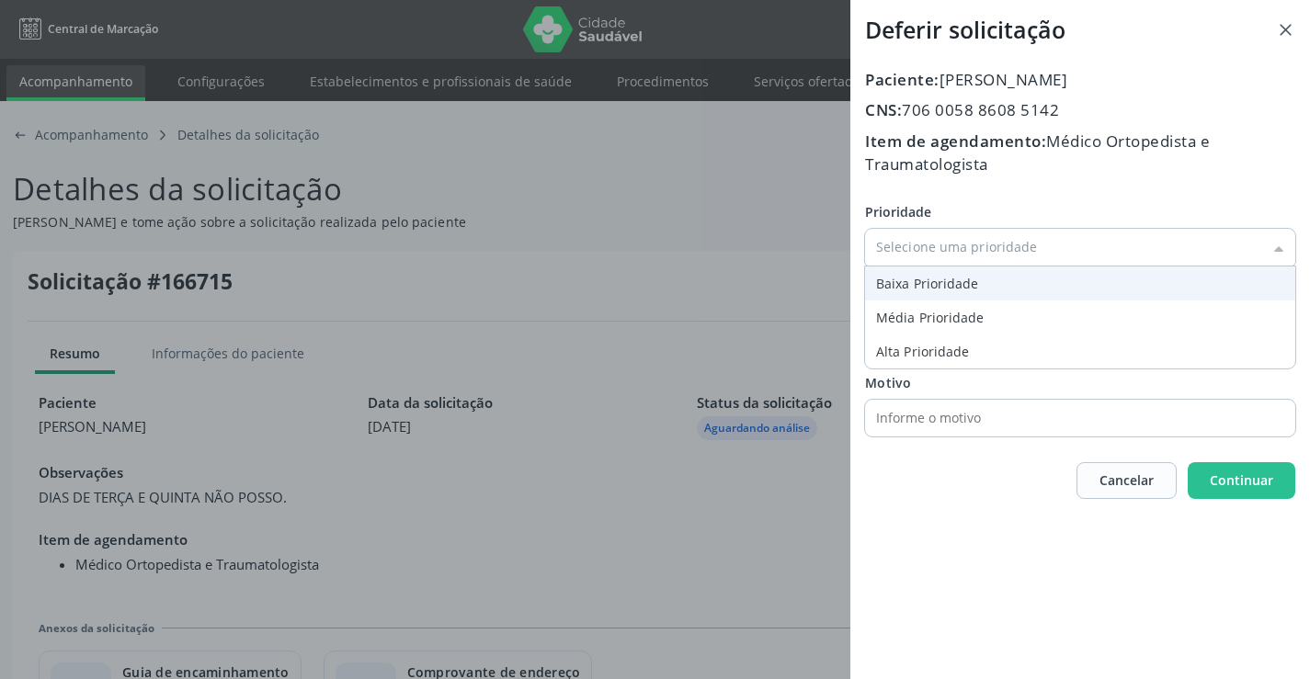
type input "Baixa Prioridade"
click at [930, 290] on div "Prioridade Baixa Prioridade Baixa Prioridade Média Prioridade Alta Prioridade U…" at bounding box center [1080, 319] width 430 height 234
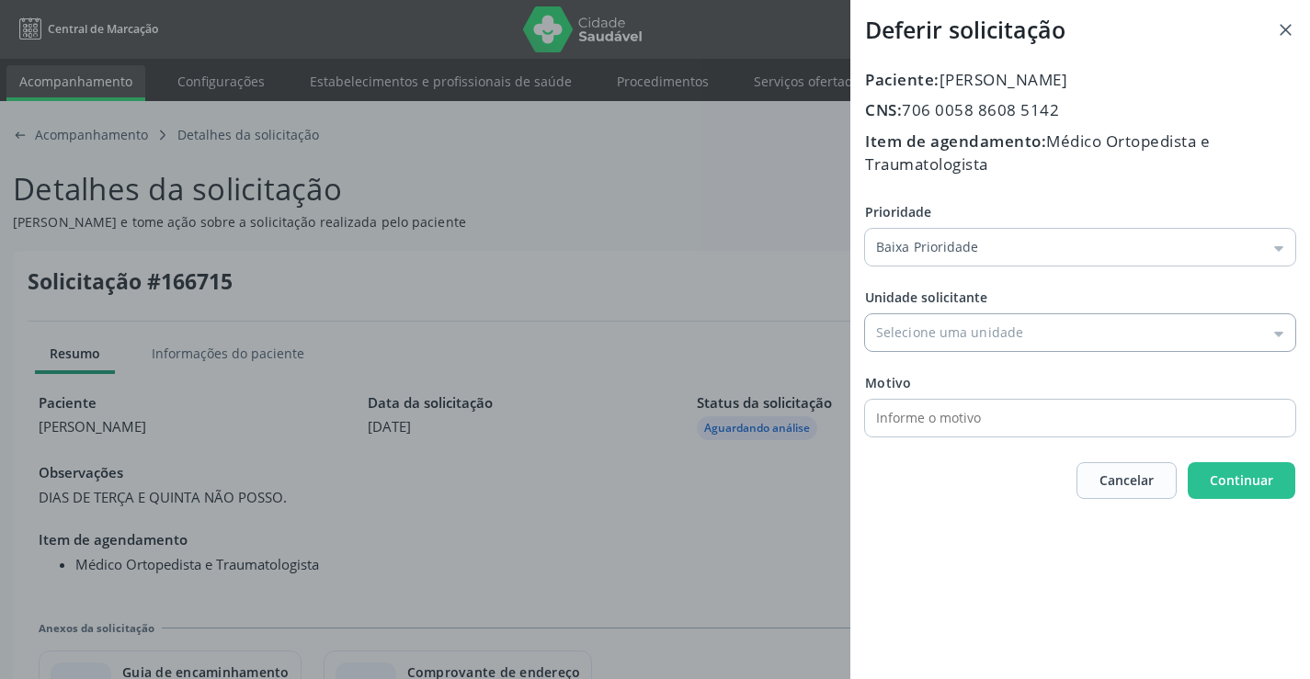
click at [930, 340] on input "Prioridade" at bounding box center [1080, 332] width 430 height 37
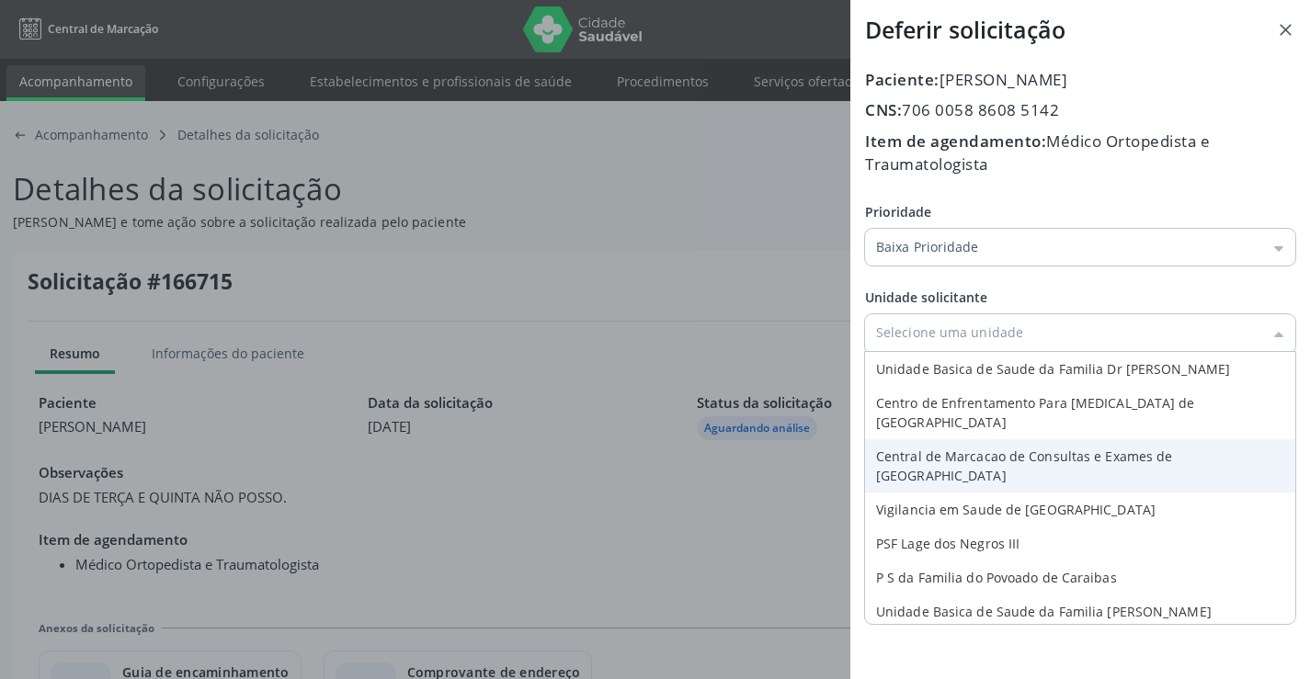
type input "Central de Marcacao de Consultas e Exames de Campo Formoso"
click at [941, 430] on div "Prioridade Baixa Prioridade Baixa Prioridade Média Prioridade Alta Prioridade U…" at bounding box center [1080, 319] width 430 height 234
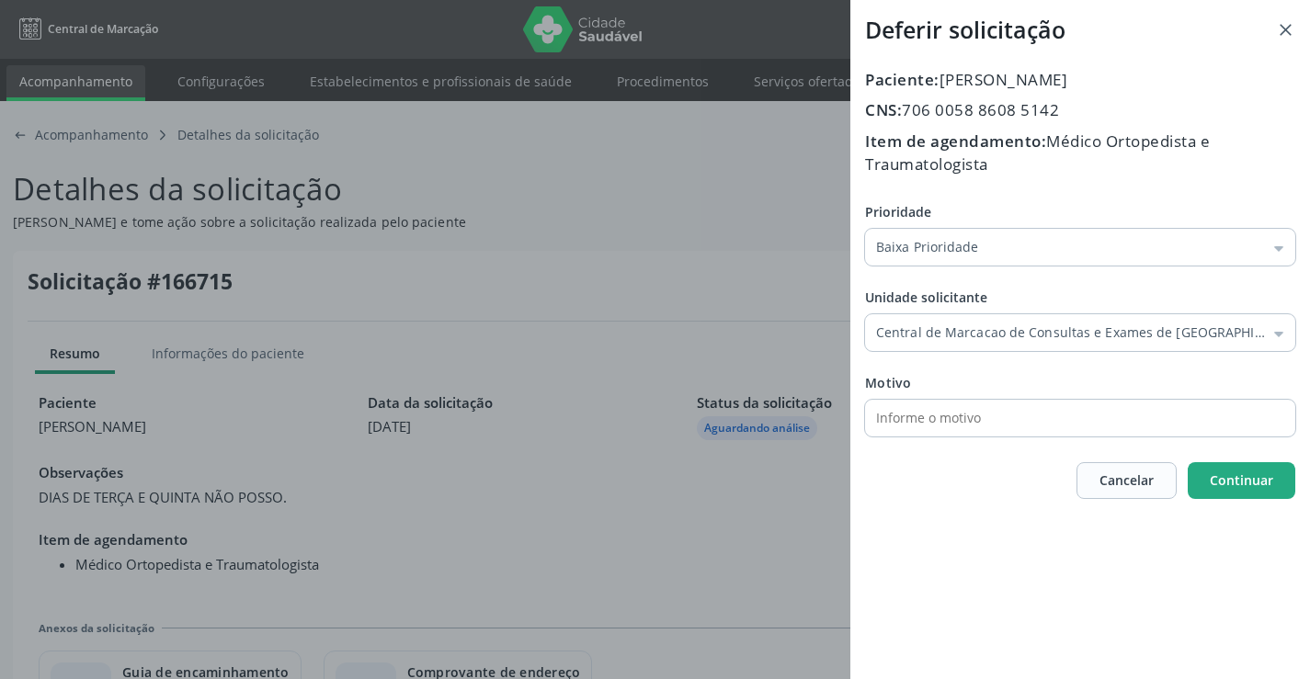
click at [1233, 482] on span "Continuar" at bounding box center [1241, 480] width 63 height 17
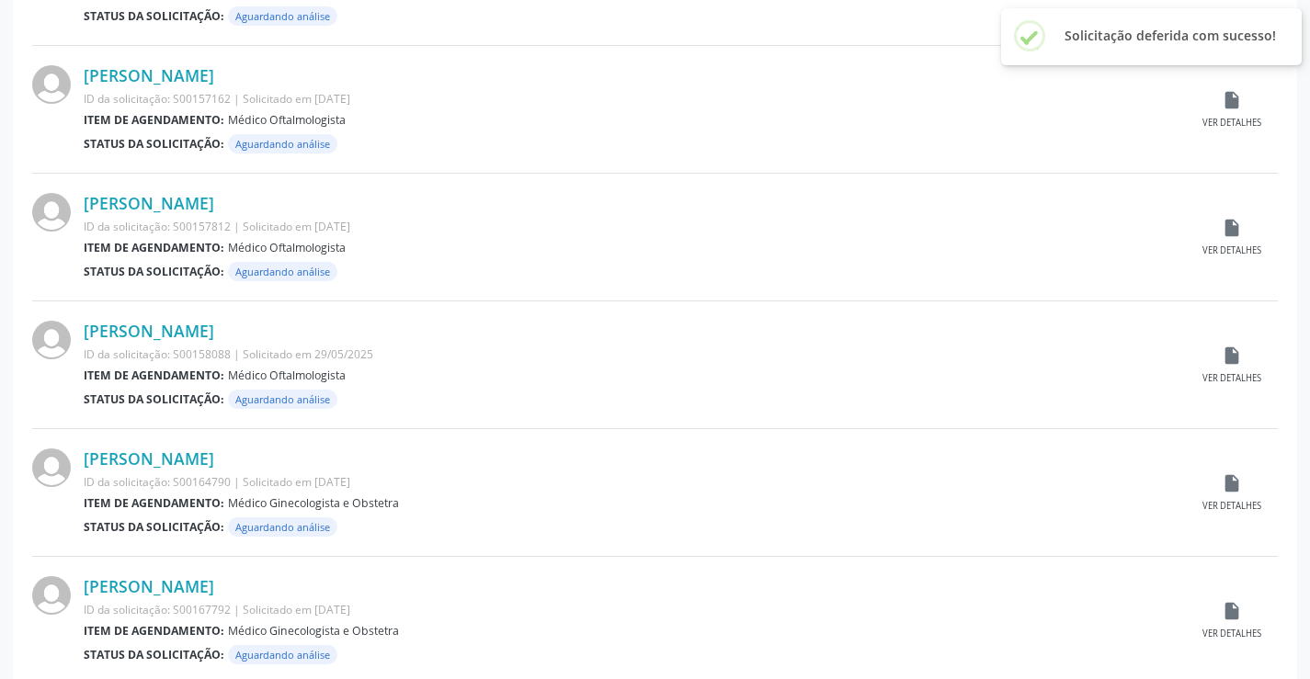
scroll to position [1813, 0]
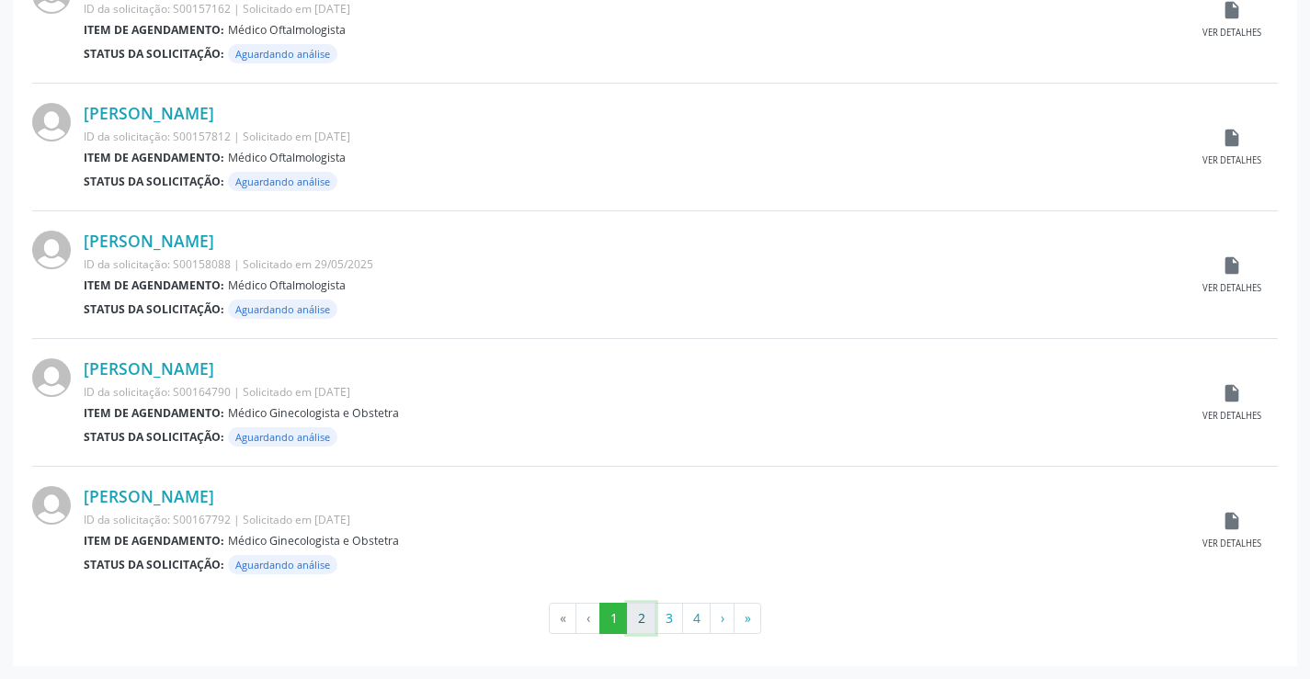
click at [634, 611] on button "2" at bounding box center [641, 618] width 28 height 31
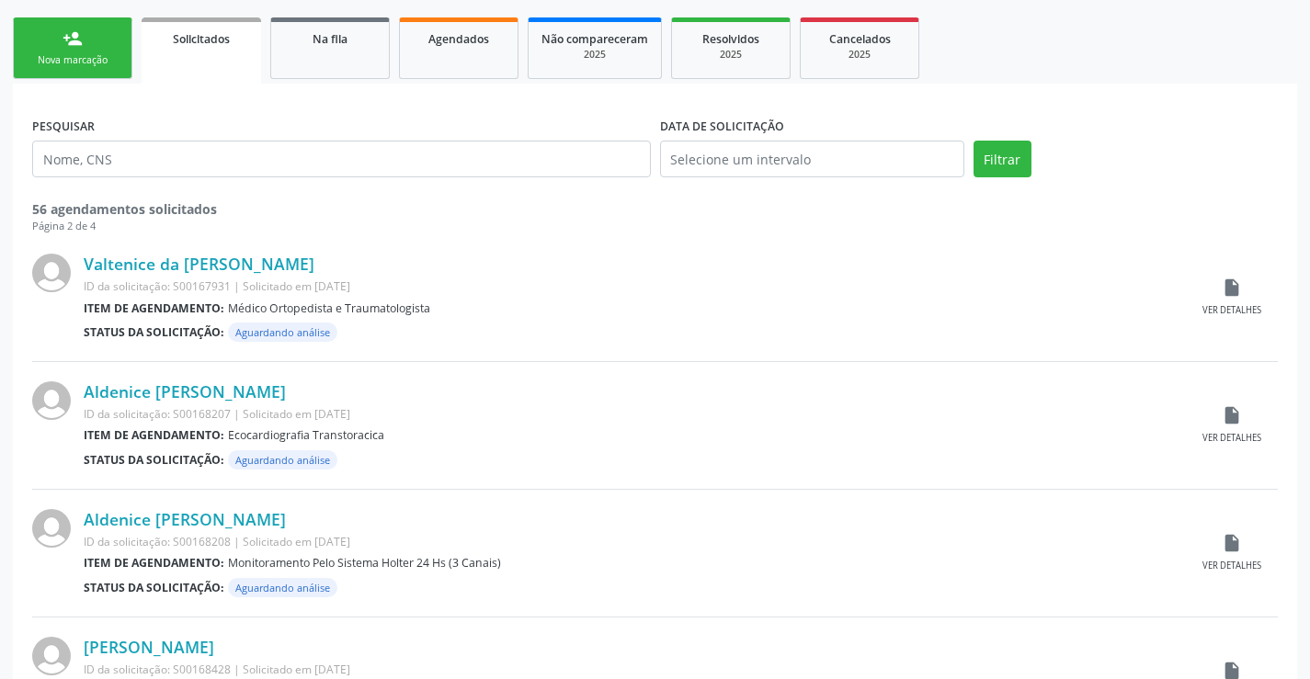
scroll to position [276, 0]
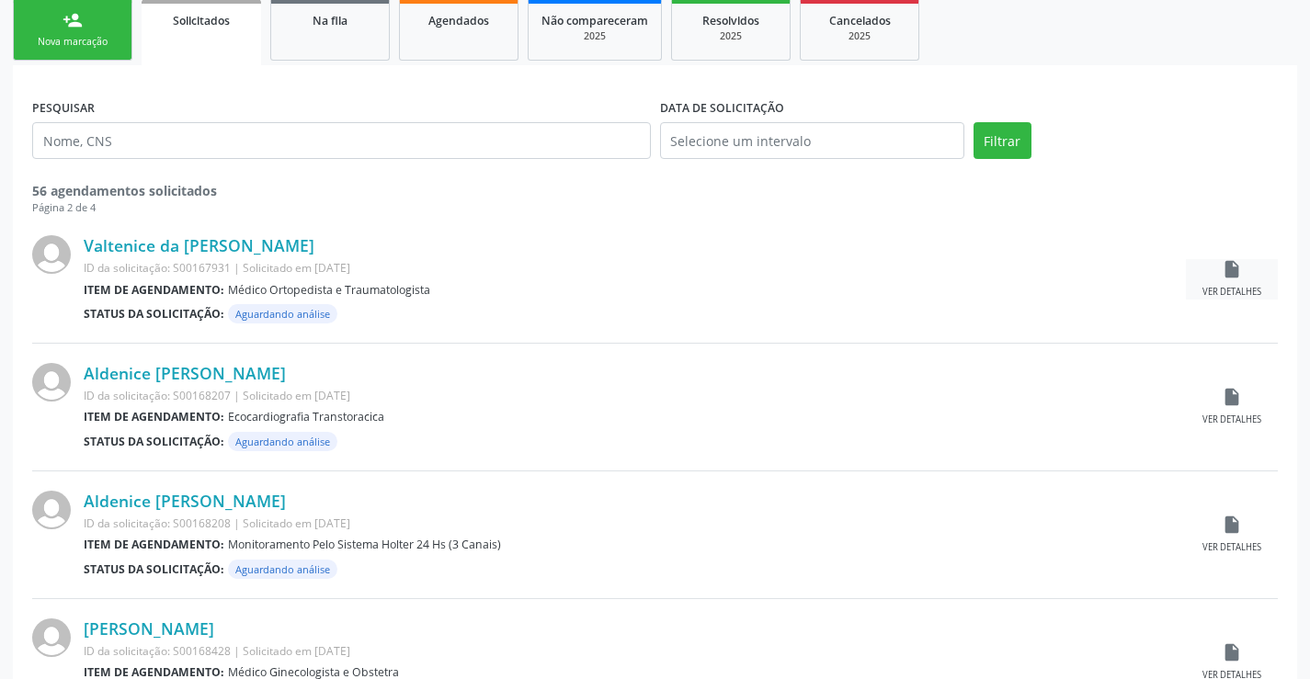
click at [1240, 275] on icon "insert_drive_file" at bounding box center [1232, 269] width 20 height 20
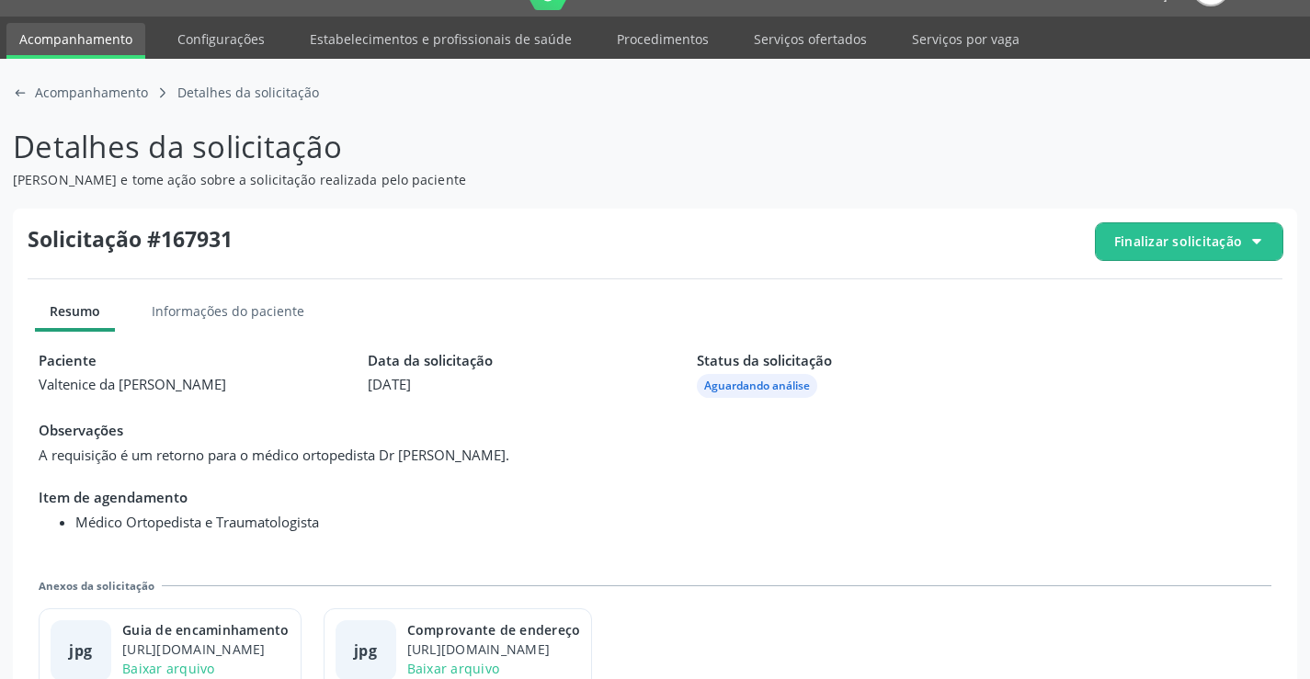
scroll to position [84, 0]
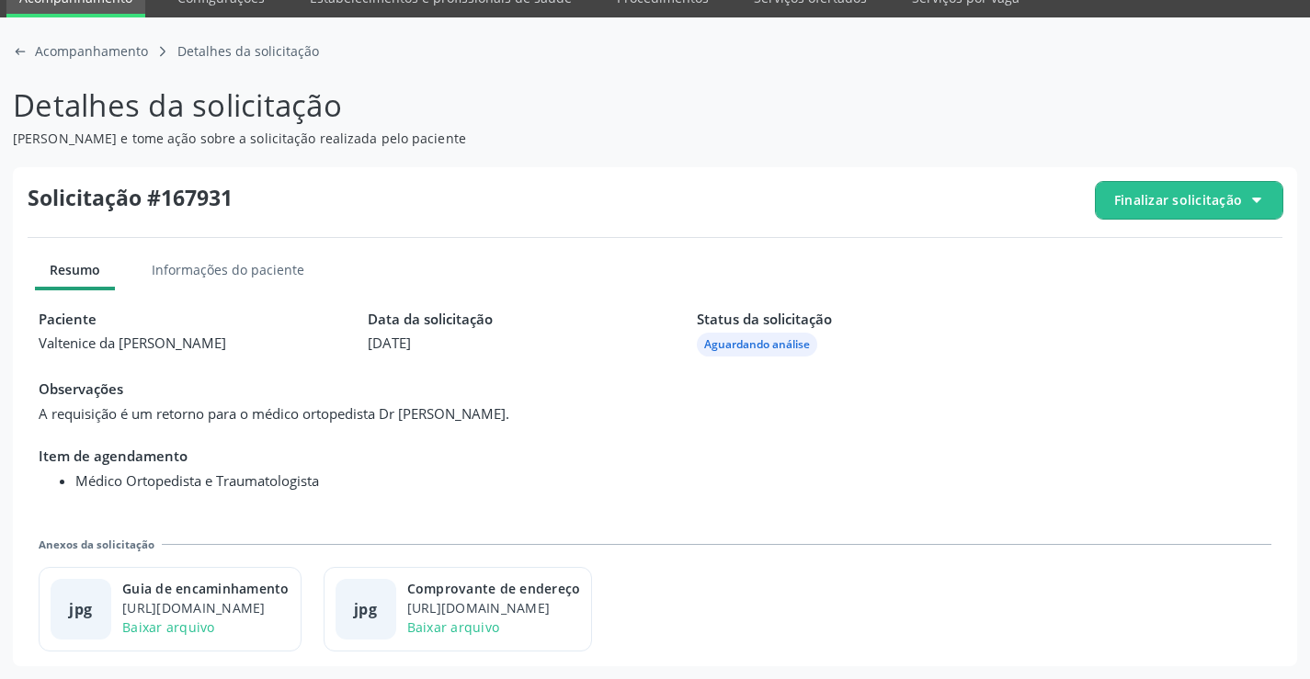
click at [1164, 194] on span "Finalizar solicitação" at bounding box center [1178, 199] width 128 height 19
click at [1161, 298] on span "Deferir solicitação" at bounding box center [1200, 303] width 116 height 27
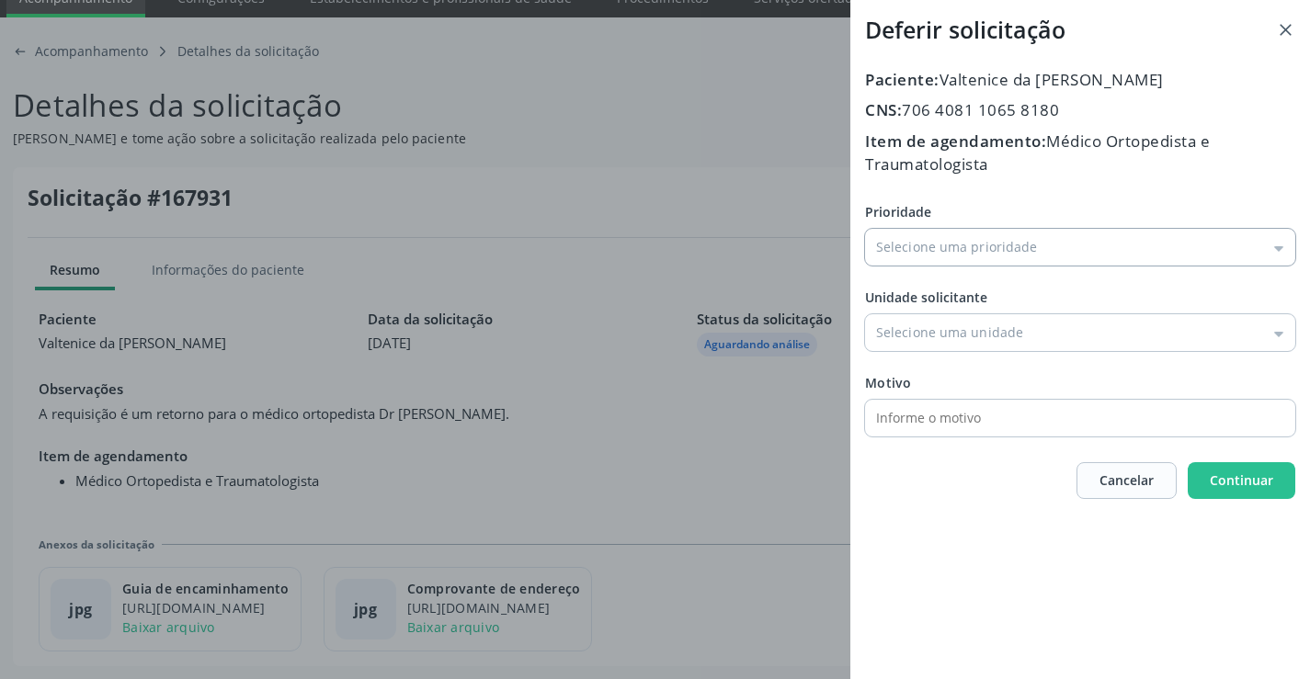
drag, startPoint x: 988, startPoint y: 248, endPoint x: 975, endPoint y: 257, distance: 15.8
click at [985, 249] on input "Prioridade" at bounding box center [1080, 247] width 430 height 37
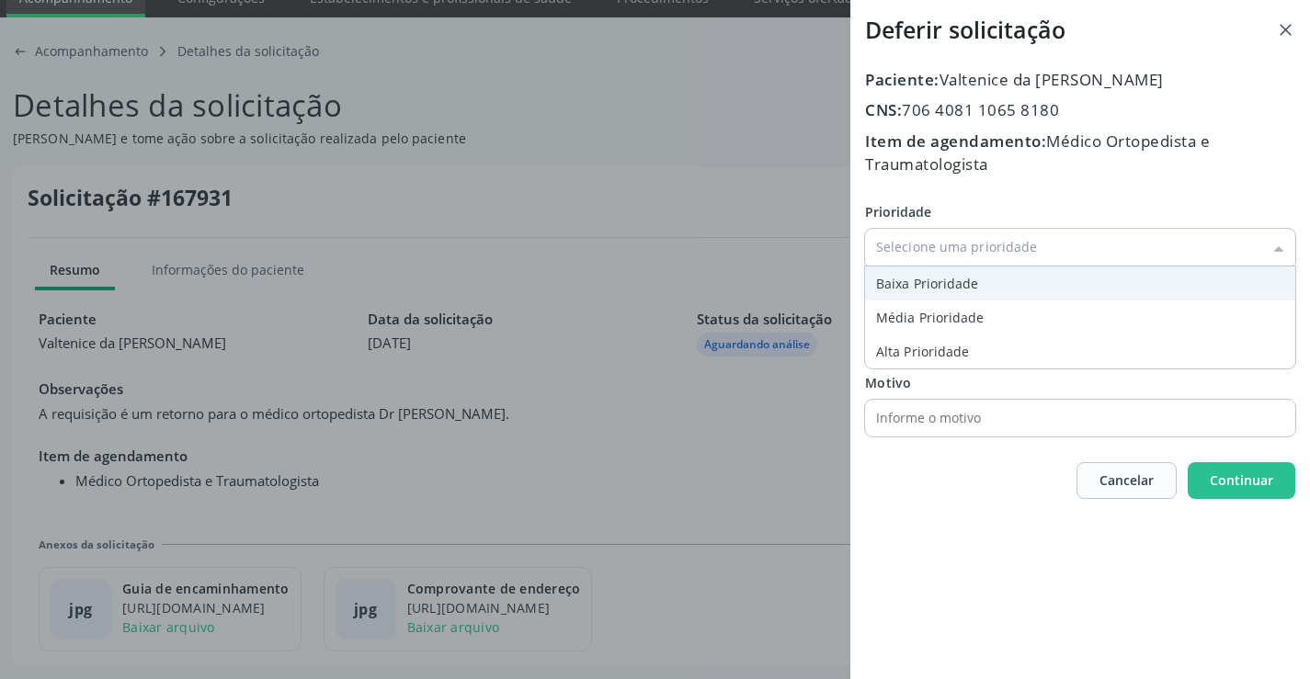
type input "Baixa Prioridade"
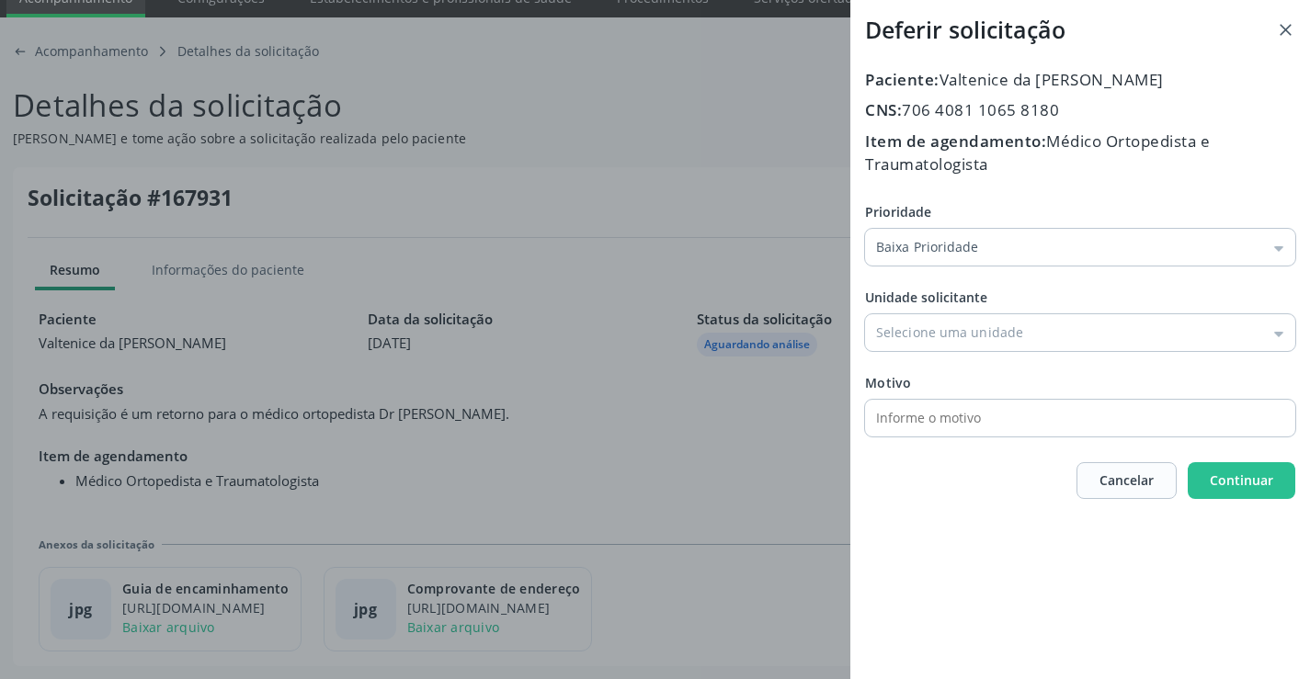
click at [944, 286] on div "Prioridade Baixa Prioridade Baixa Prioridade Média Prioridade Alta Prioridade U…" at bounding box center [1080, 319] width 430 height 234
click at [942, 338] on input "Prioridade" at bounding box center [1080, 332] width 430 height 37
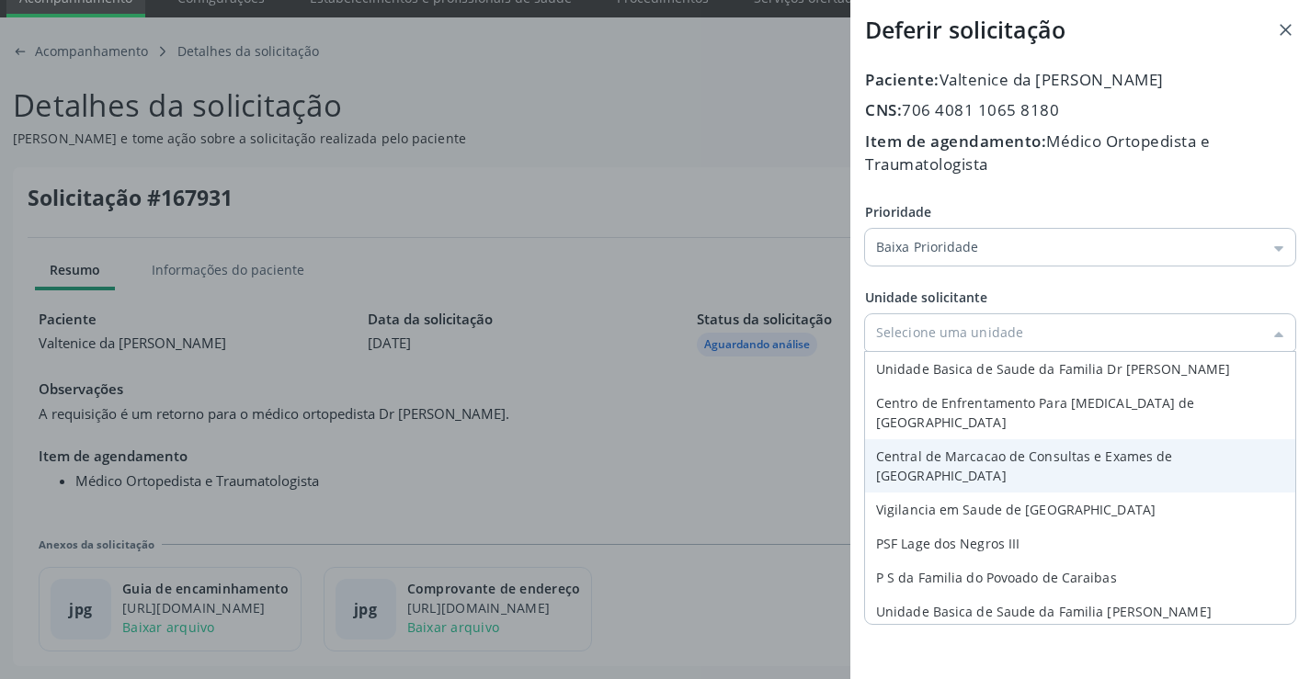
type input "Central de Marcacao de Consultas e Exames de Campo Formoso"
click at [969, 422] on div "Prioridade Baixa Prioridade Baixa Prioridade Média Prioridade Alta Prioridade U…" at bounding box center [1080, 319] width 430 height 234
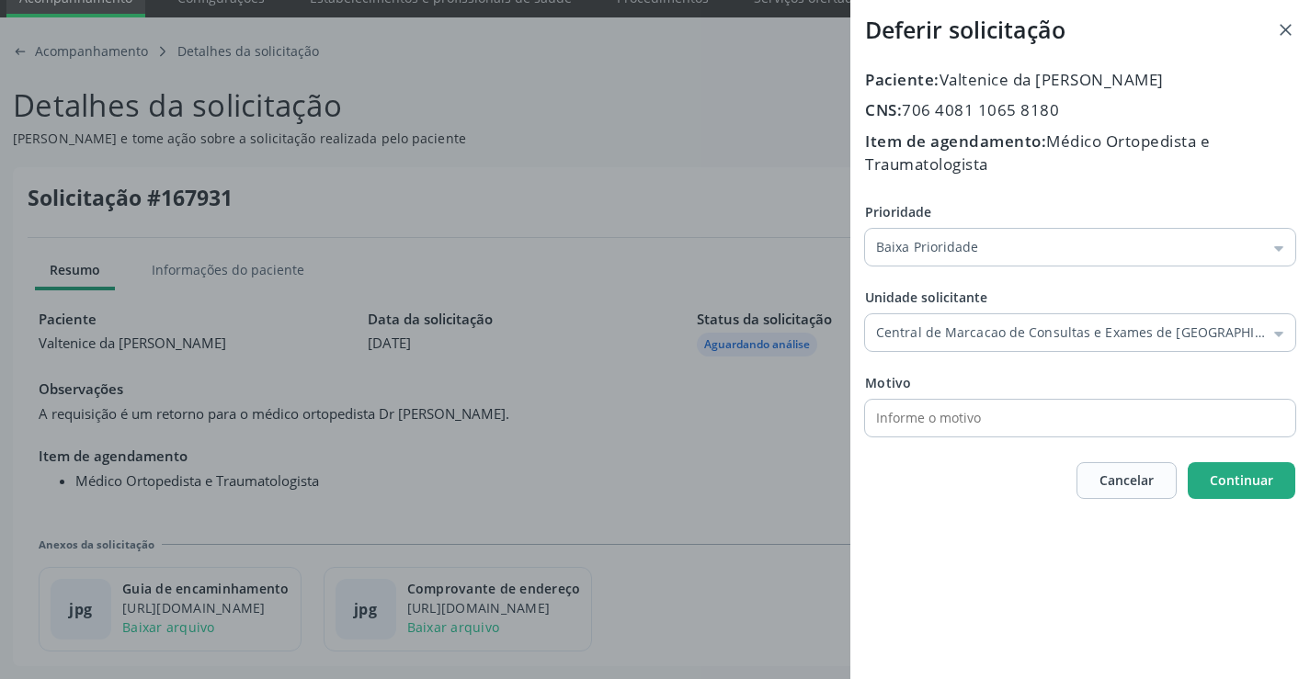
click at [1226, 473] on span "Continuar" at bounding box center [1241, 480] width 63 height 17
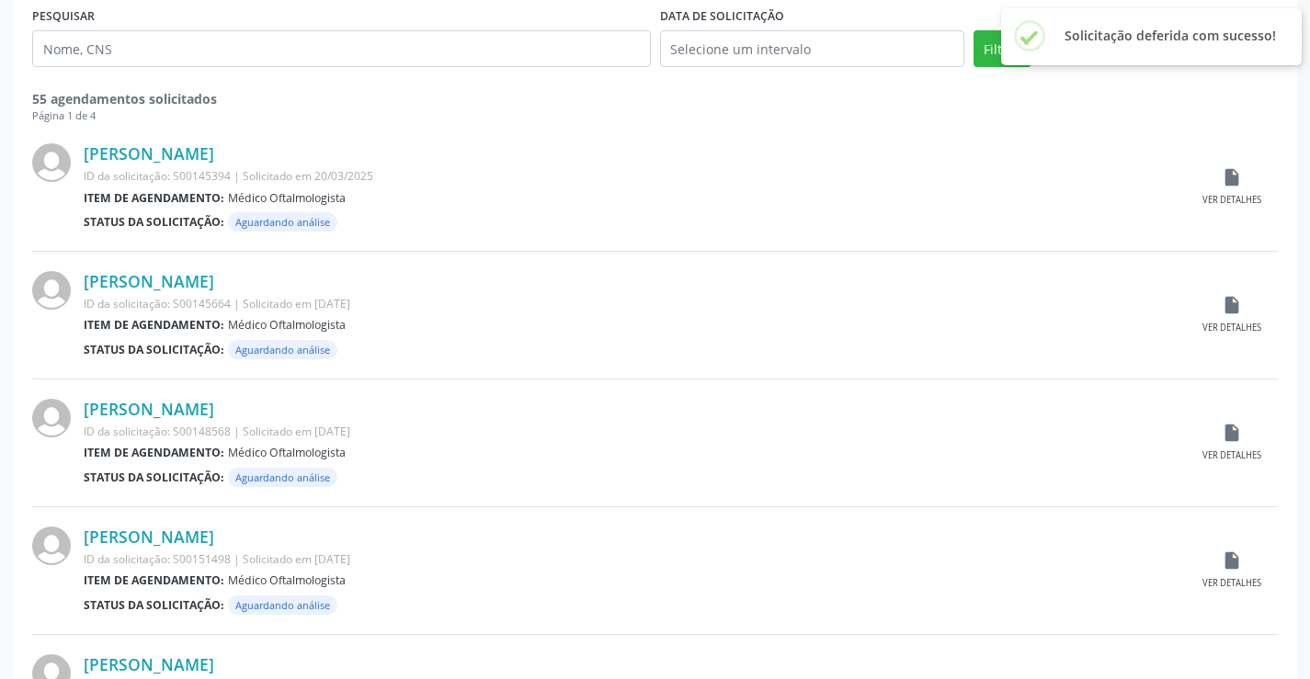
scroll to position [92, 0]
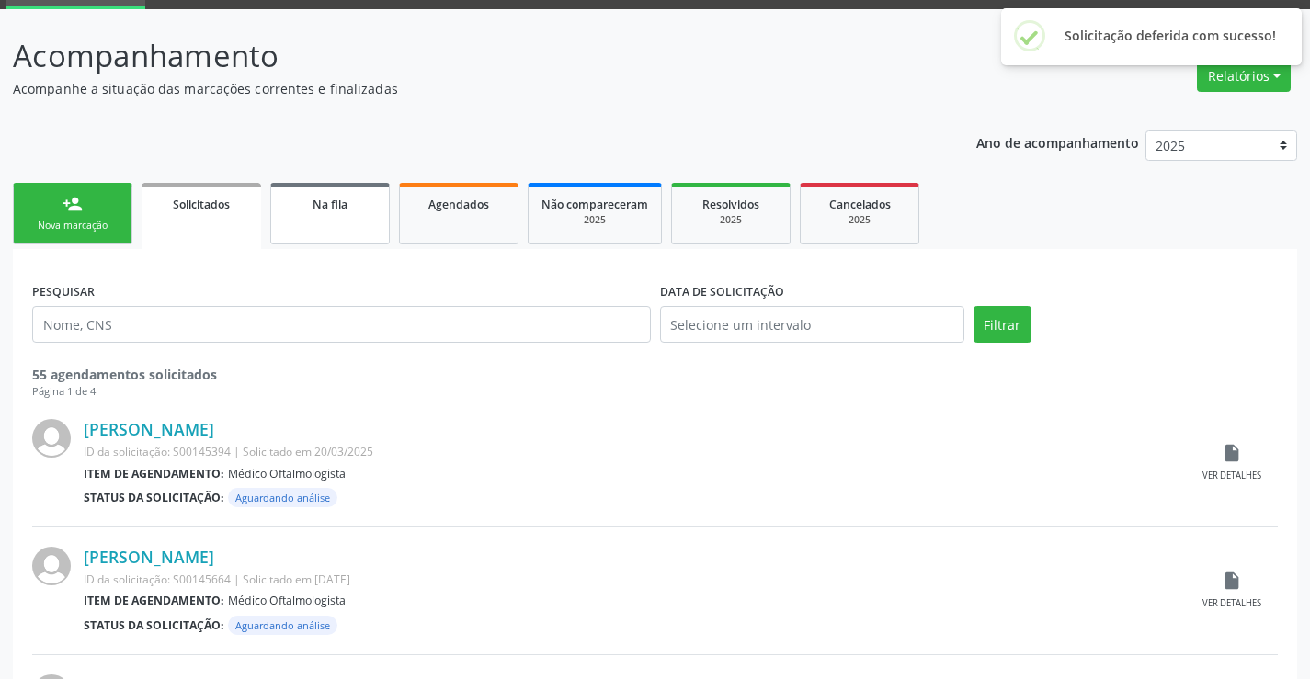
click at [357, 228] on link "Na fila" at bounding box center [330, 214] width 120 height 62
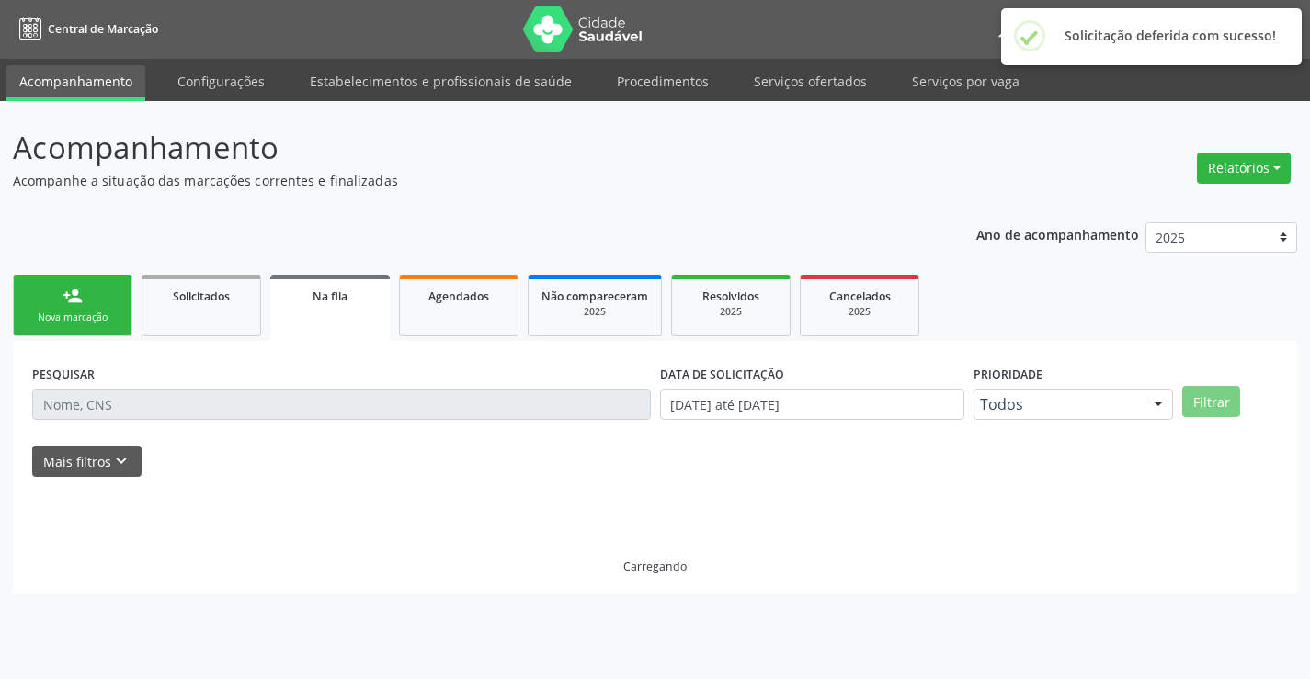
scroll to position [0, 0]
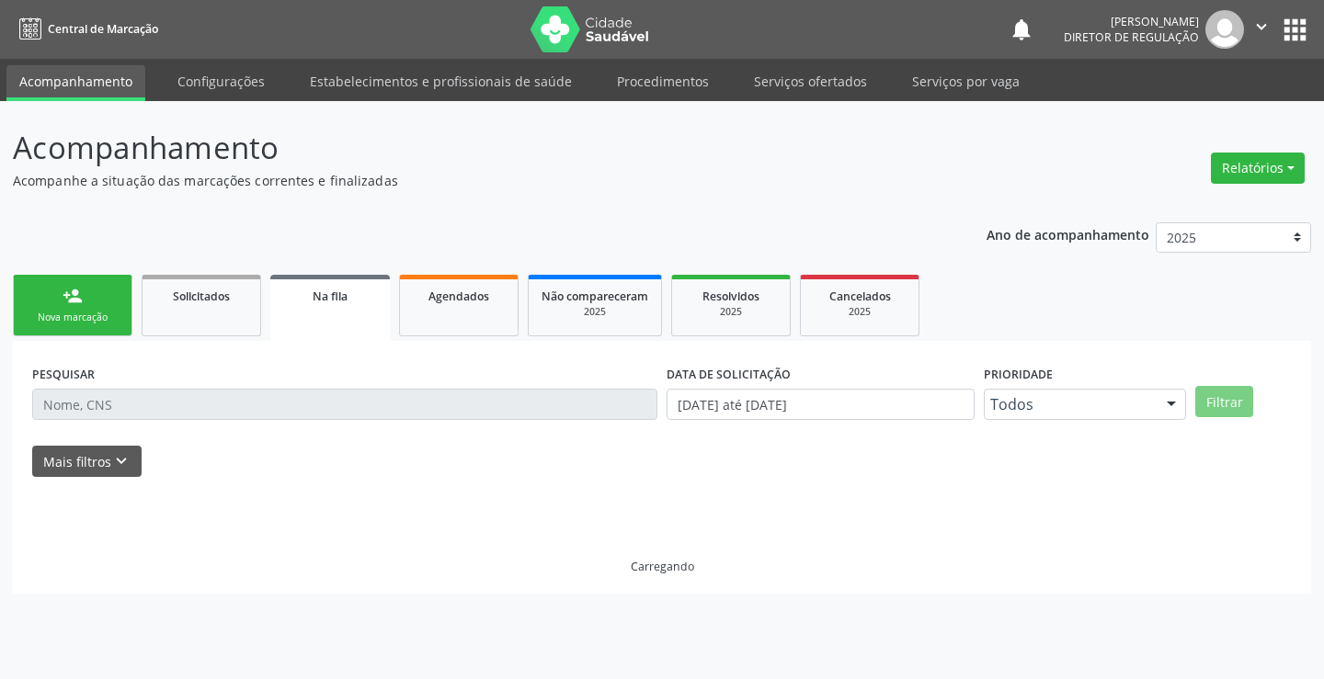
click at [111, 480] on div at bounding box center [661, 486] width 1259 height 19
click at [124, 463] on icon "keyboard_arrow_down" at bounding box center [121, 461] width 20 height 20
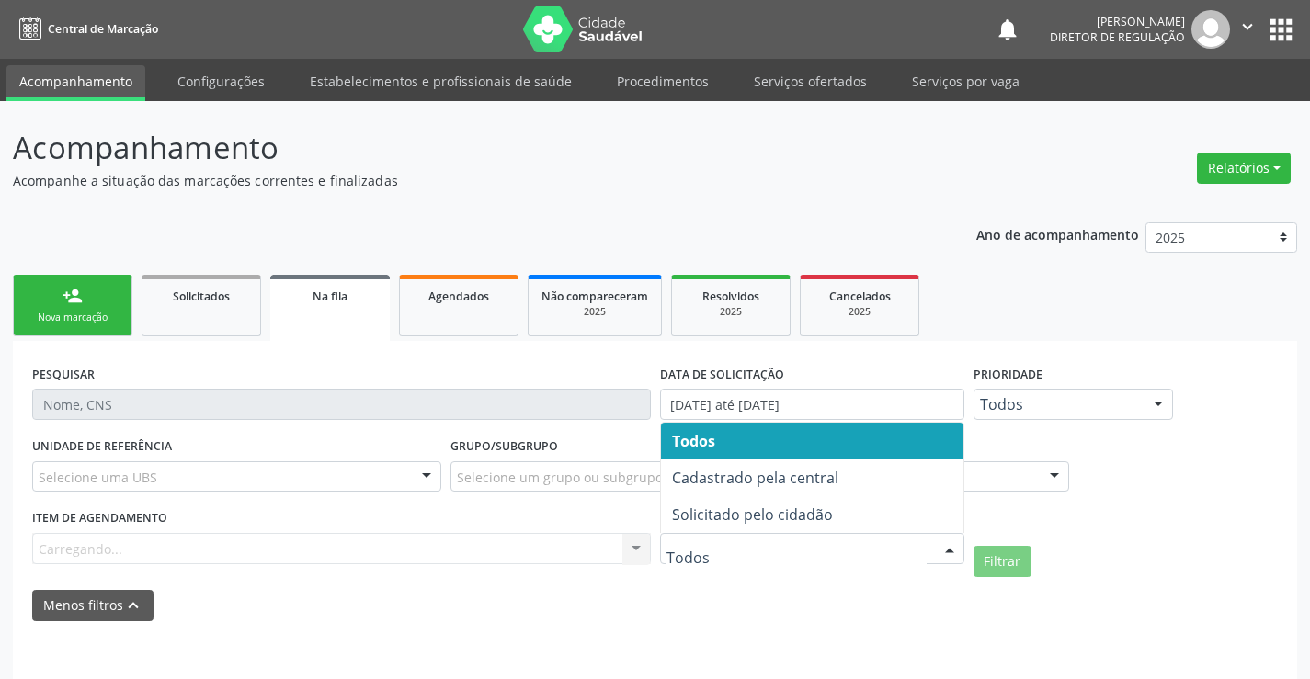
click at [765, 530] on span "Solicitado pelo cidadão" at bounding box center [812, 514] width 302 height 37
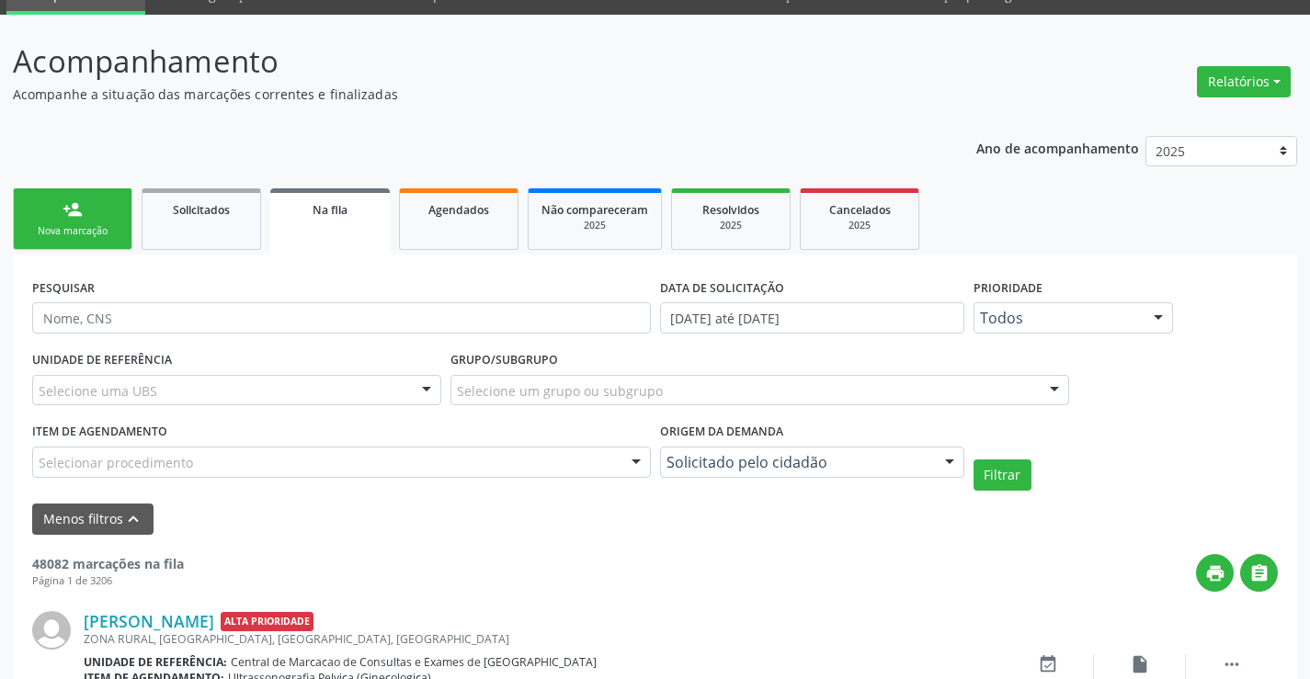
scroll to position [91, 0]
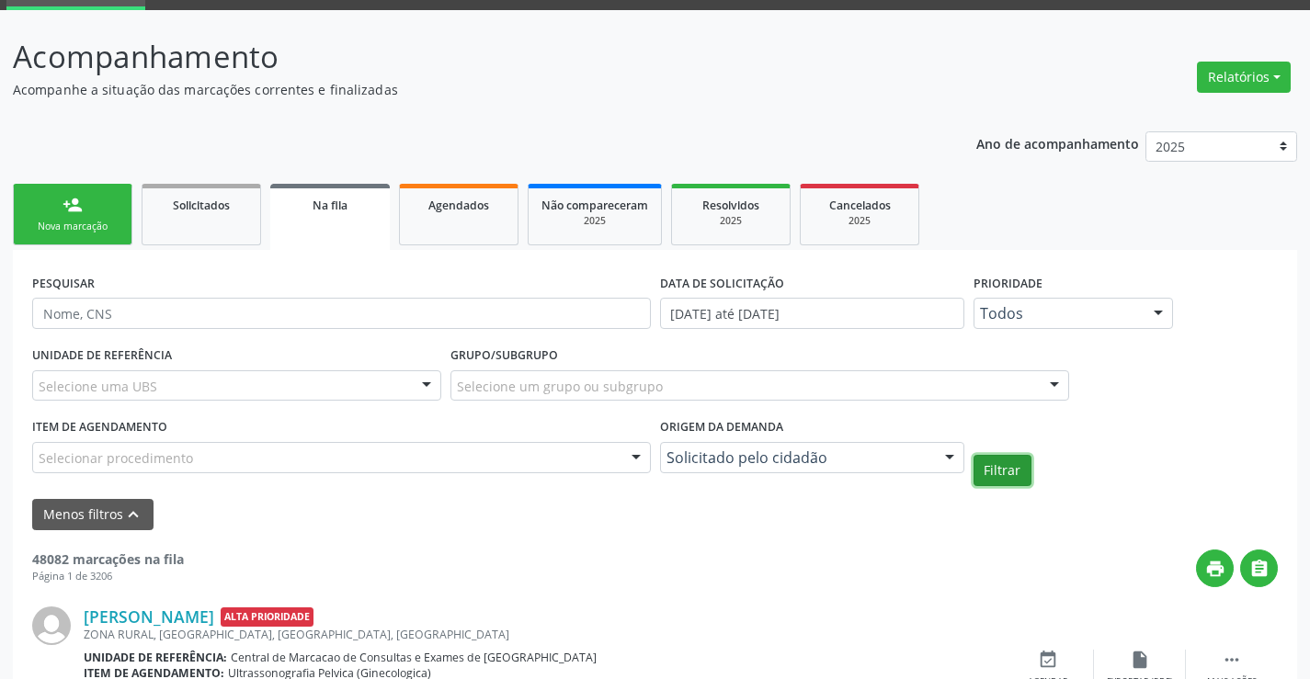
click at [1006, 463] on button "Filtrar" at bounding box center [1003, 470] width 58 height 31
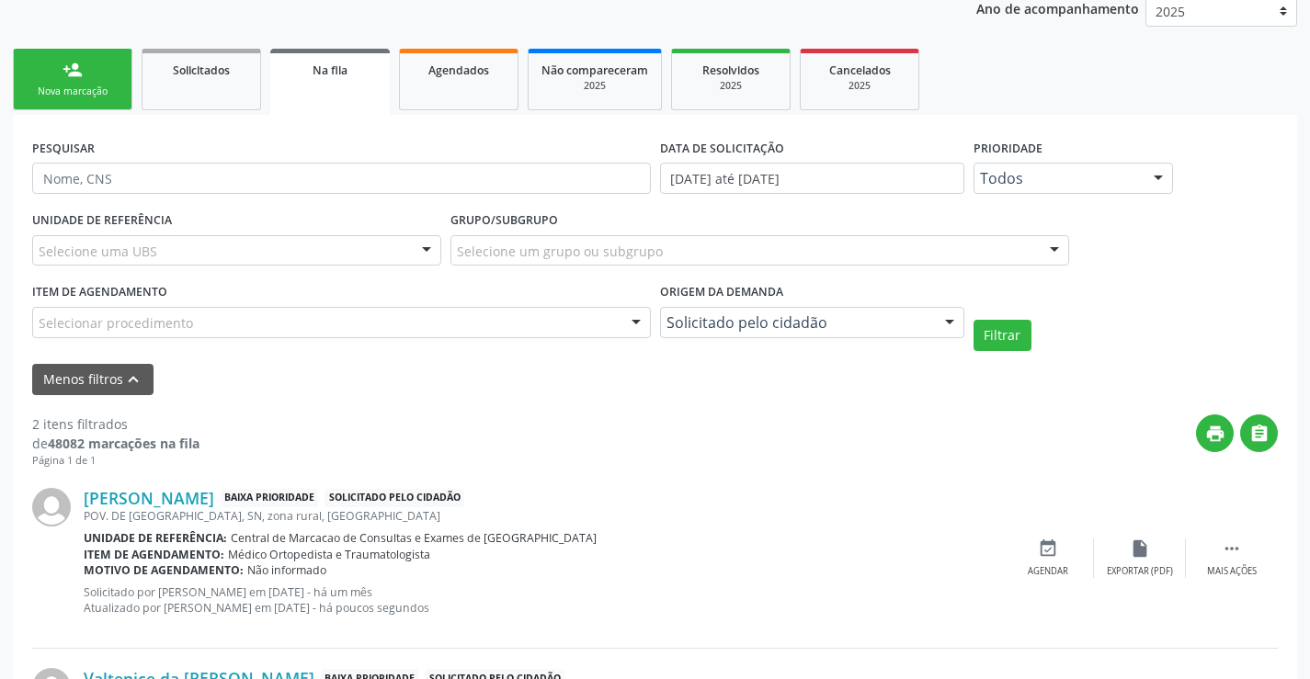
scroll to position [408, 0]
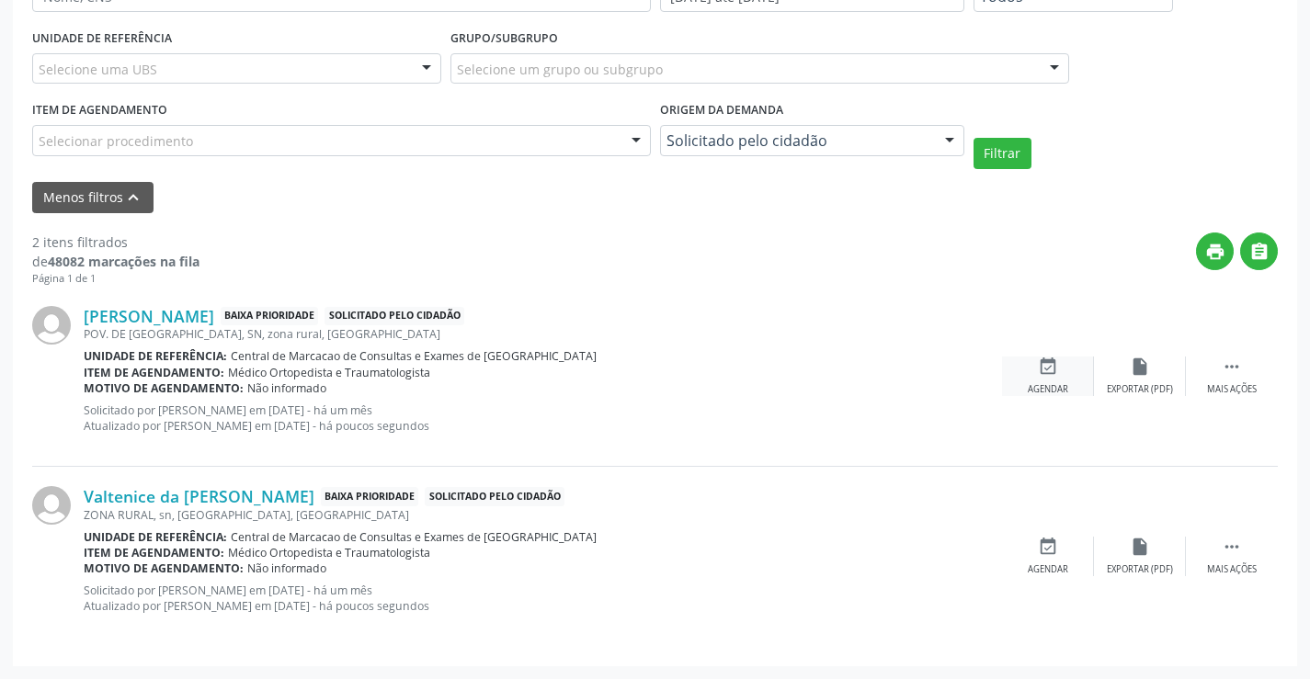
click at [1035, 370] on div "event_available Agendar" at bounding box center [1048, 377] width 92 height 40
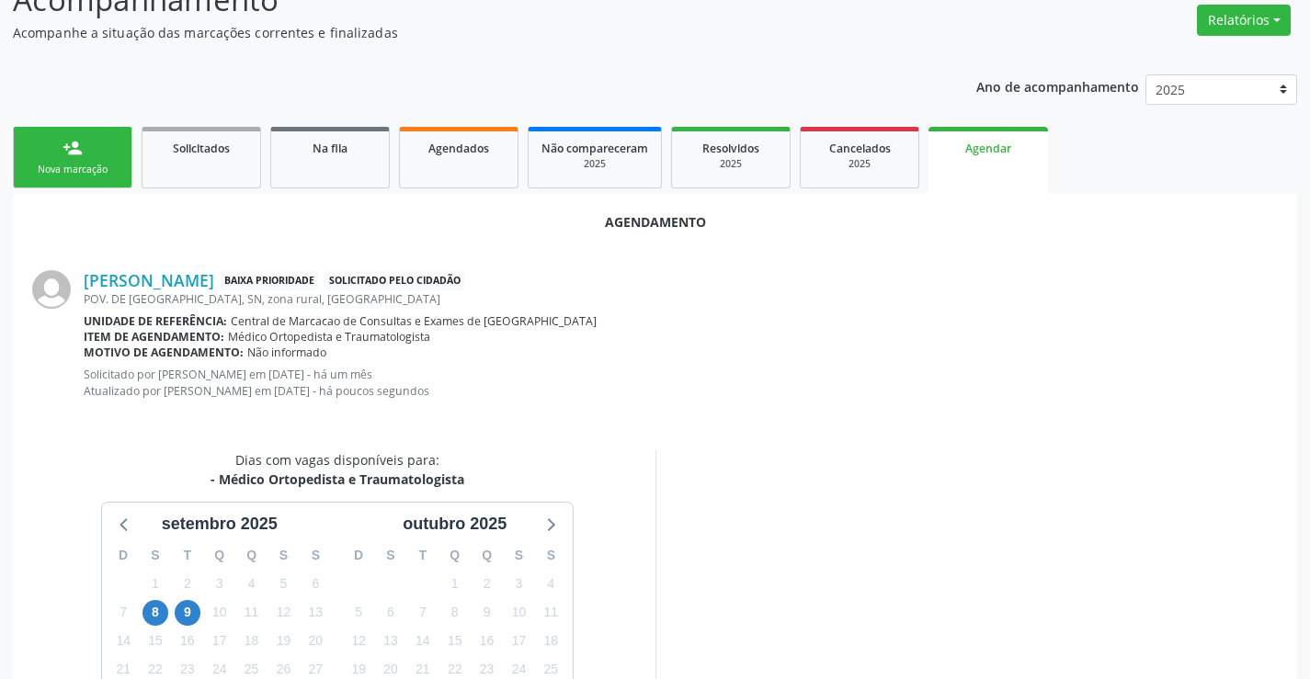
scroll to position [293, 0]
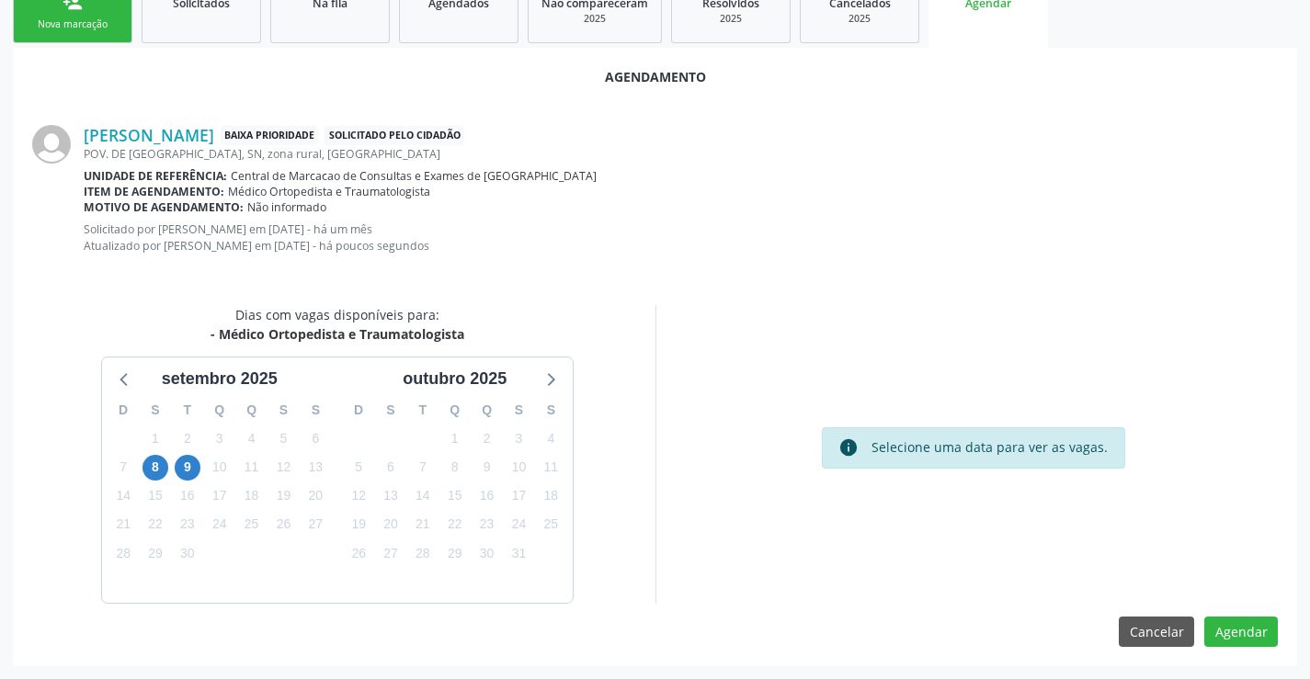
click at [142, 466] on div "8" at bounding box center [156, 467] width 32 height 28
click at [150, 469] on span "8" at bounding box center [155, 468] width 26 height 26
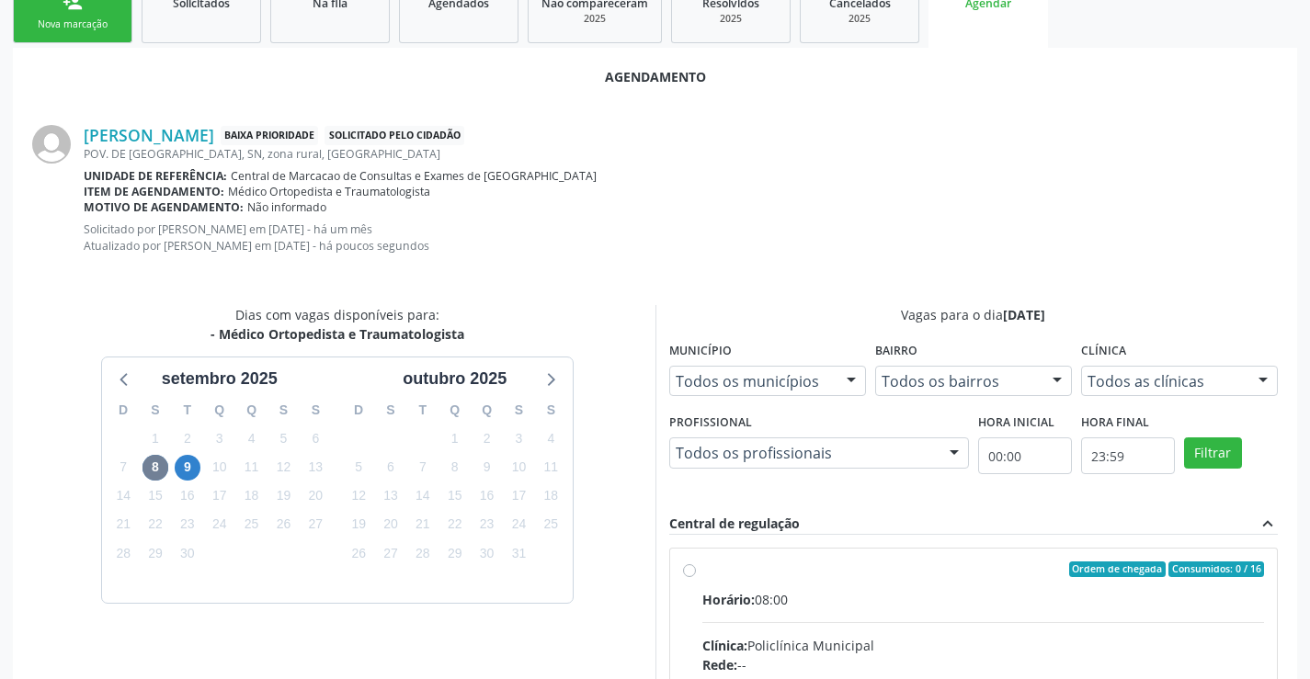
click at [923, 607] on div "Horário: 08:00" at bounding box center [983, 599] width 563 height 19
click at [696, 578] on input "Ordem de chegada Consumidos: 0 / 16 Horário: 08:00 Clínica: Policlínica Municip…" at bounding box center [689, 570] width 13 height 17
radio input "true"
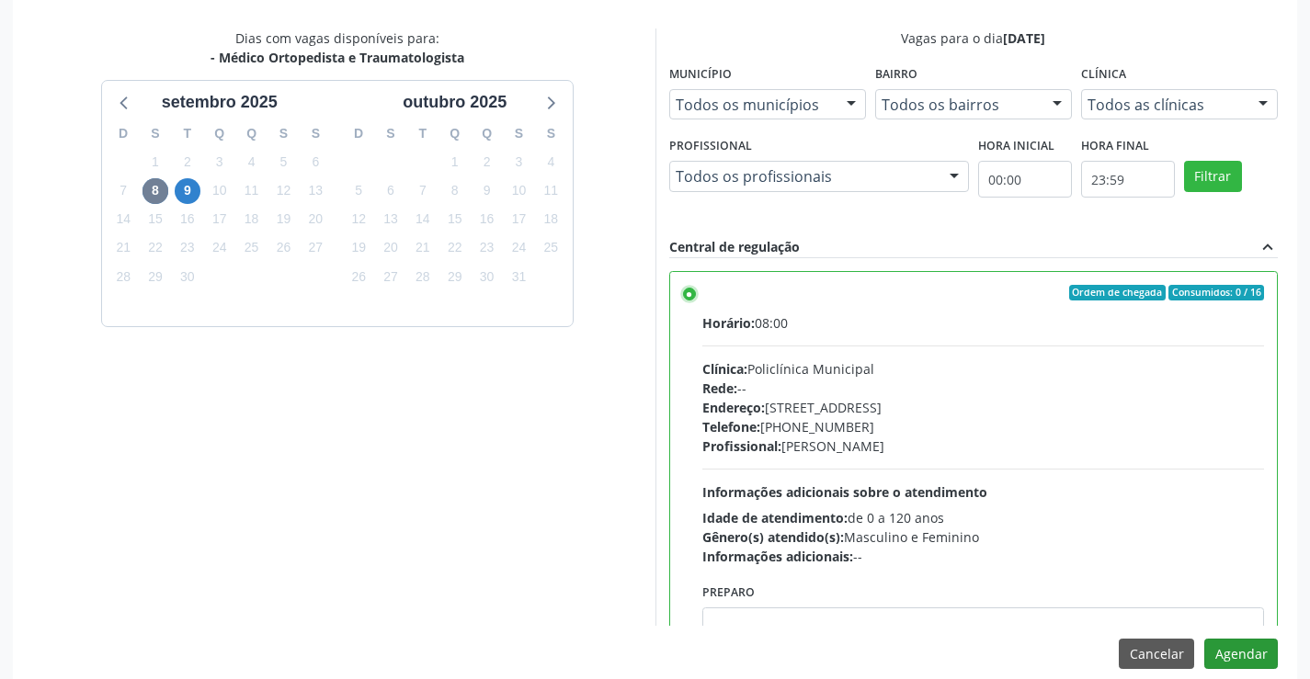
scroll to position [592, 0]
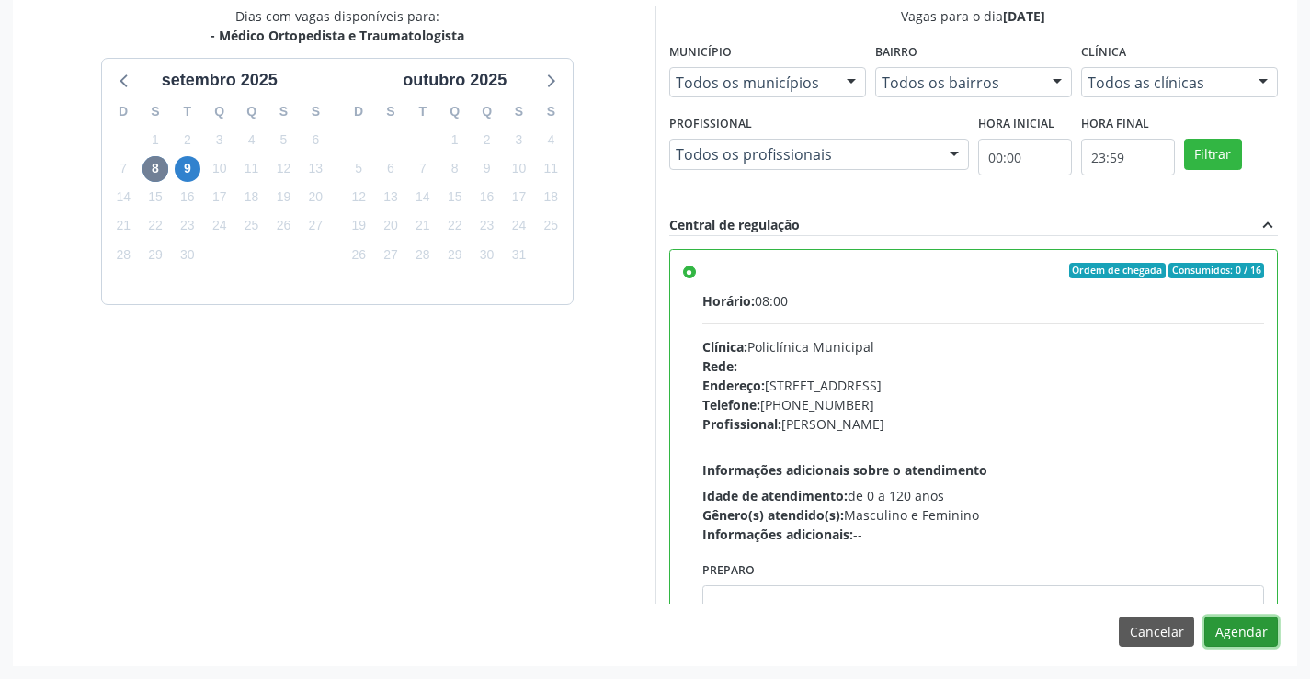
click at [1238, 637] on button "Agendar" at bounding box center [1241, 632] width 74 height 31
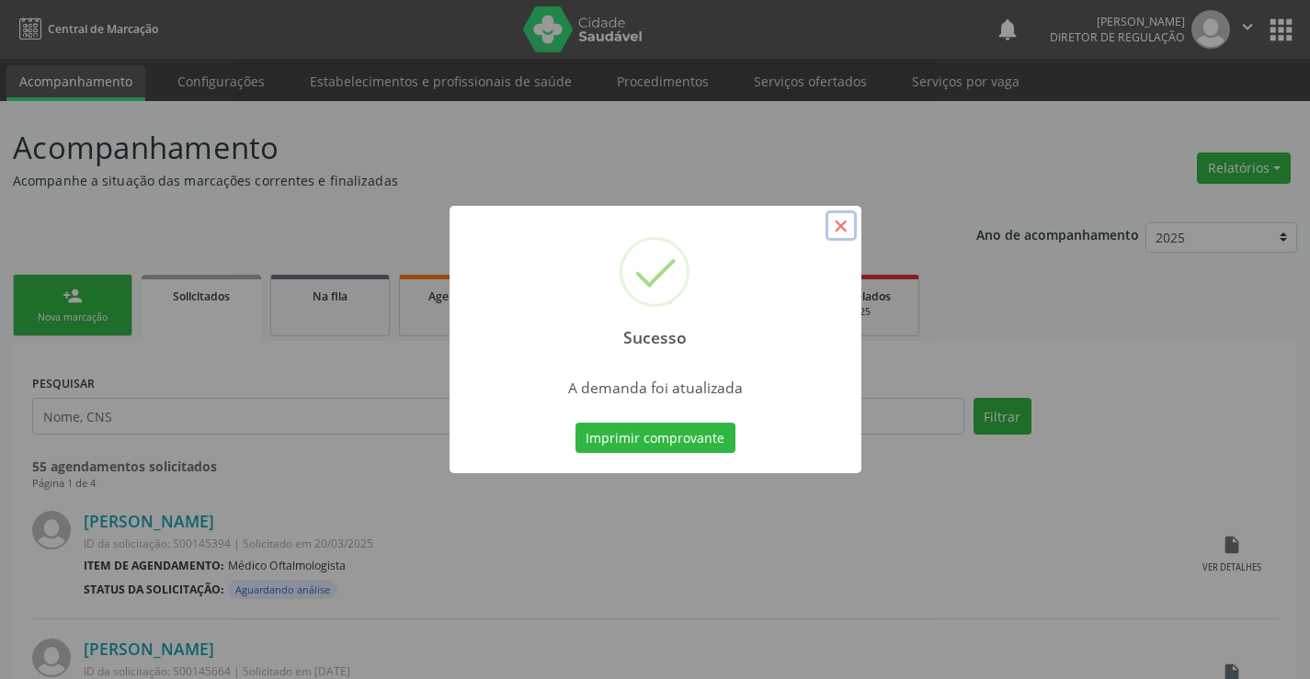
click at [845, 211] on button "×" at bounding box center [841, 226] width 31 height 31
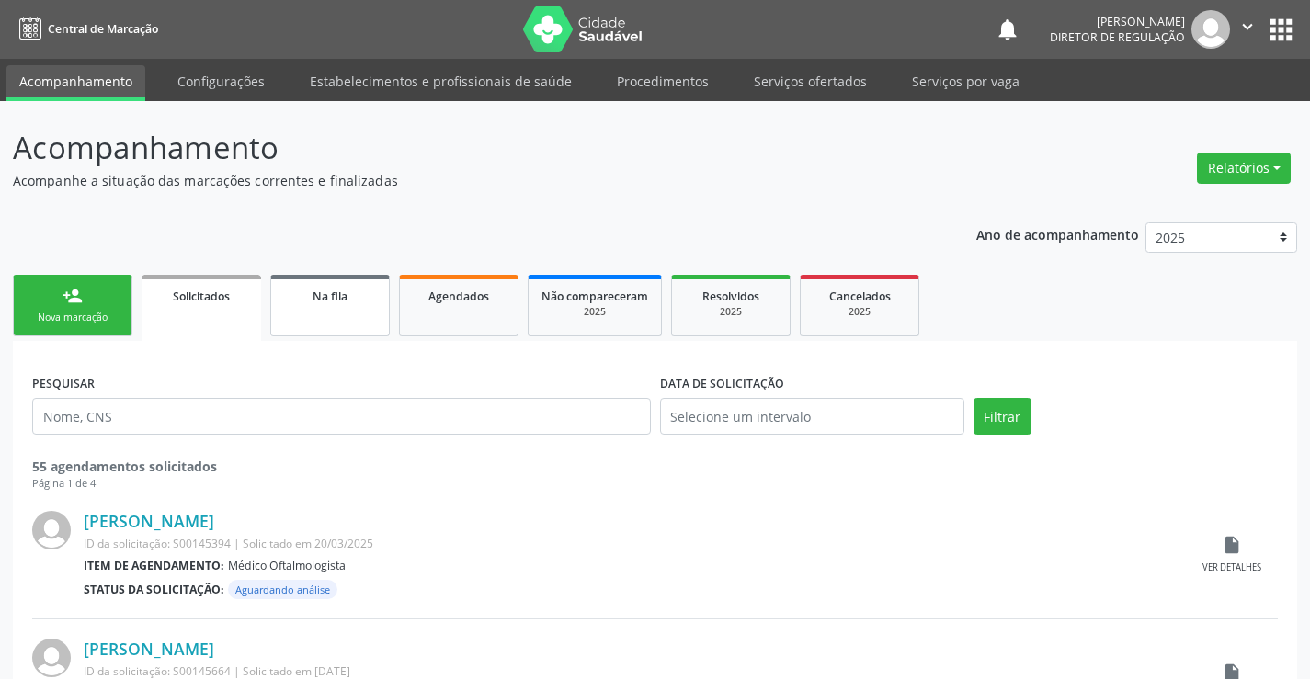
click at [303, 321] on link "Na fila" at bounding box center [330, 306] width 120 height 62
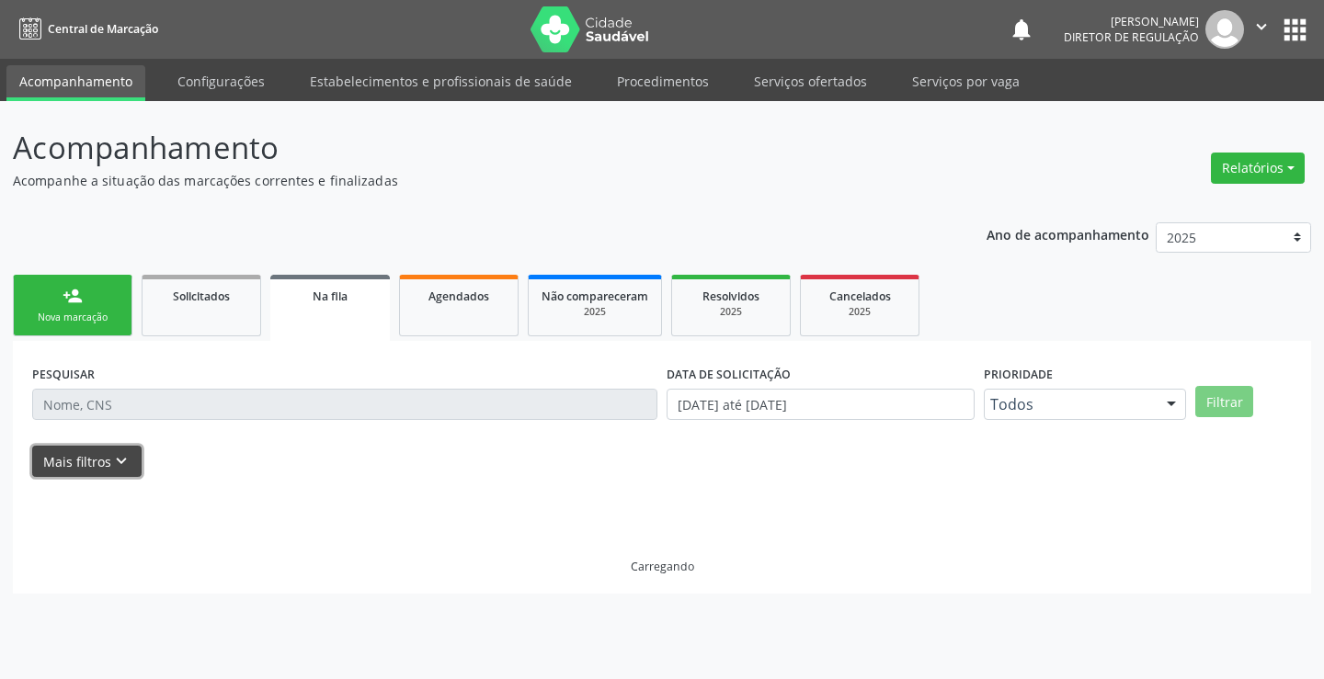
click at [86, 461] on button "Mais filtros keyboard_arrow_down" at bounding box center [86, 462] width 109 height 32
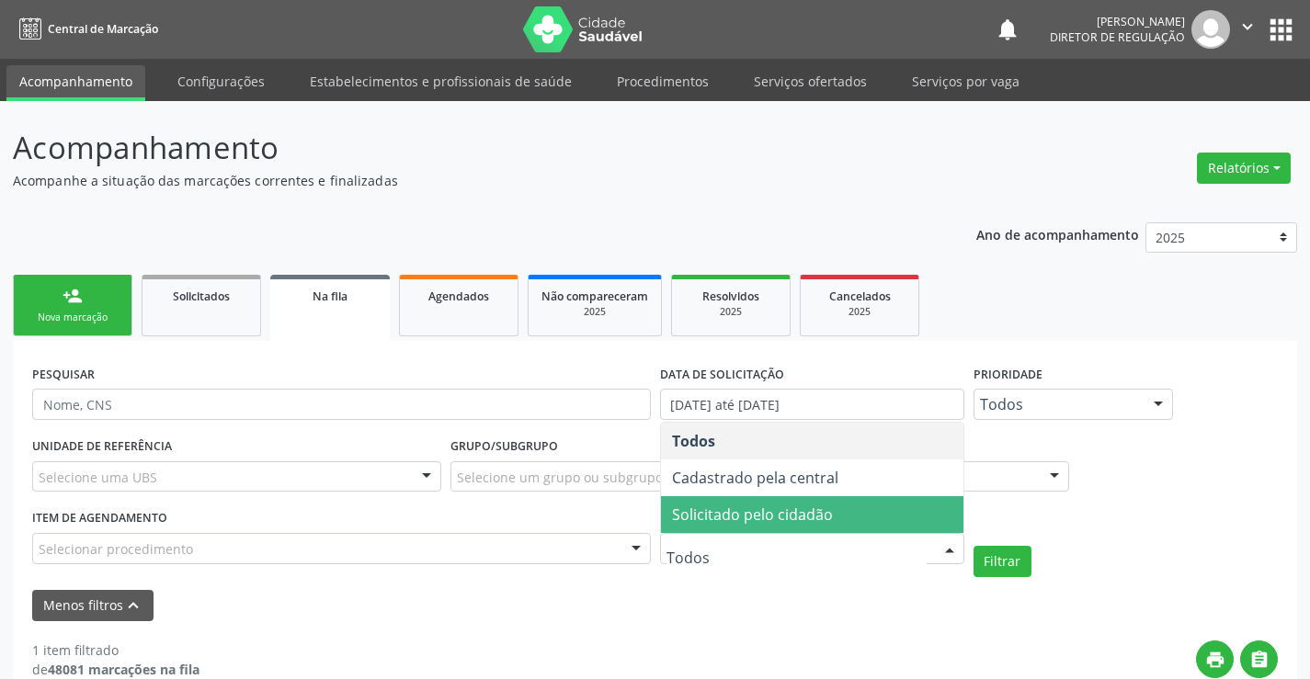
click at [765, 523] on span "Solicitado pelo cidadão" at bounding box center [752, 515] width 161 height 20
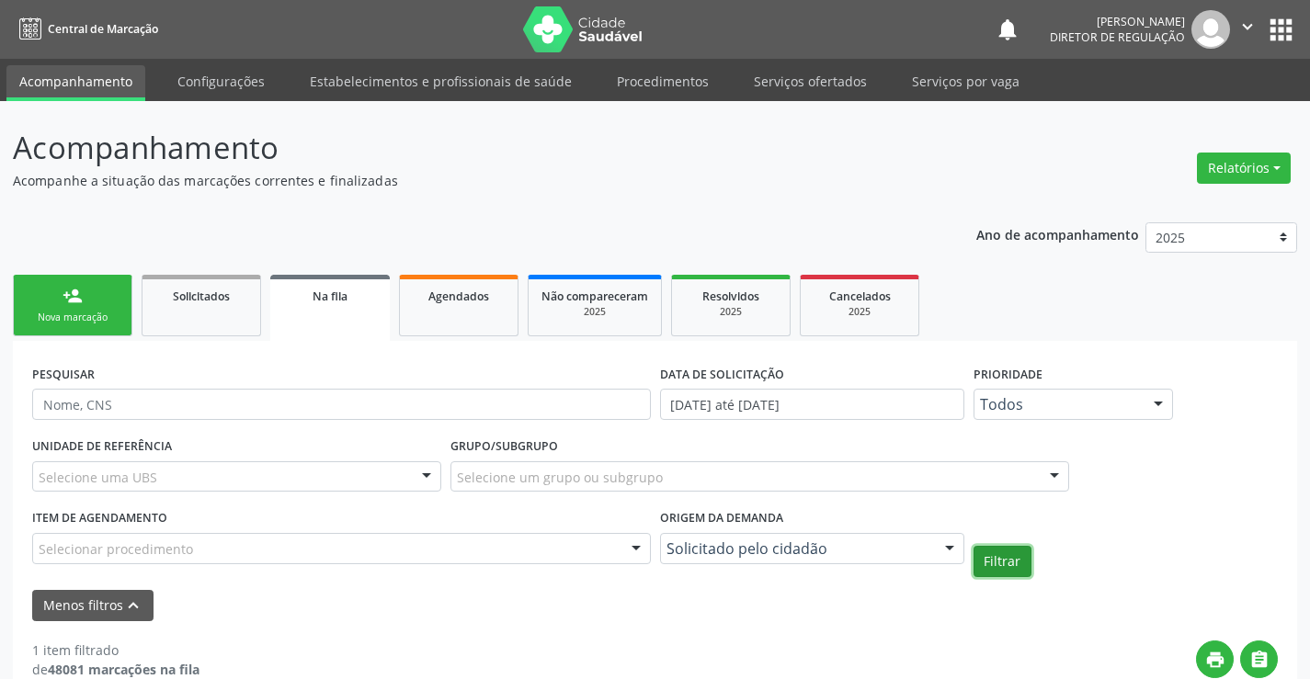
click at [993, 566] on button "Filtrar" at bounding box center [1003, 561] width 58 height 31
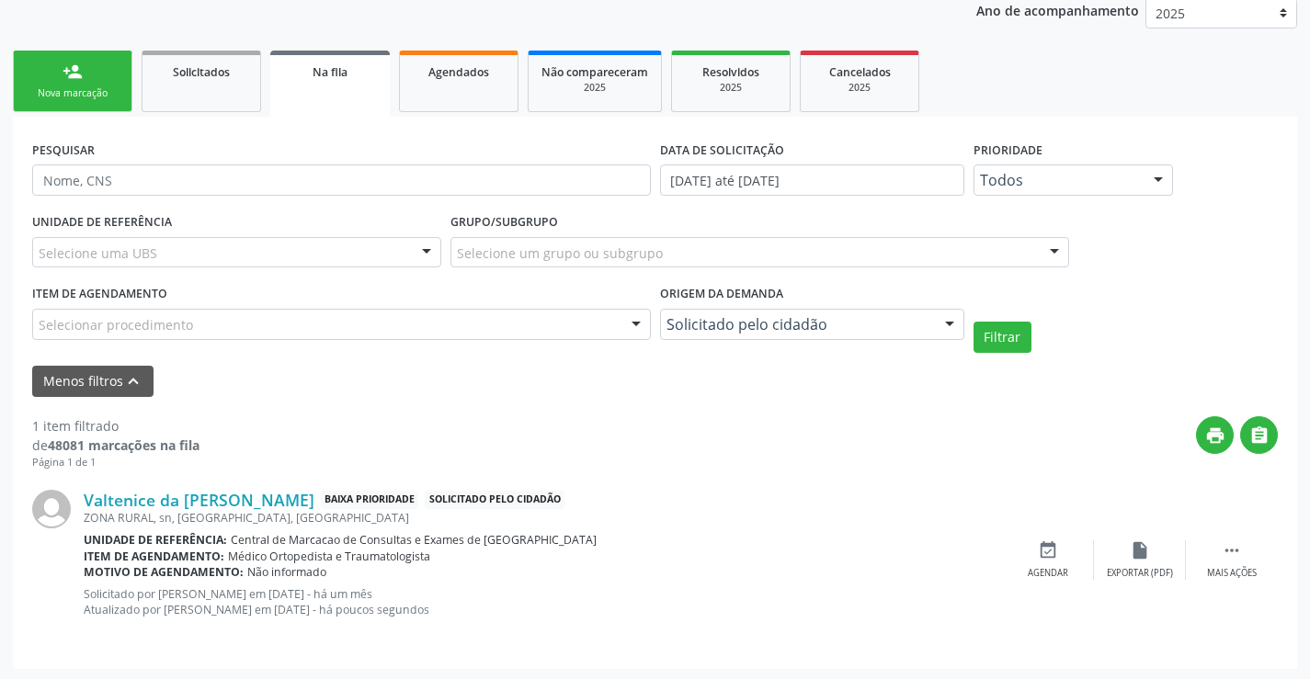
scroll to position [227, 0]
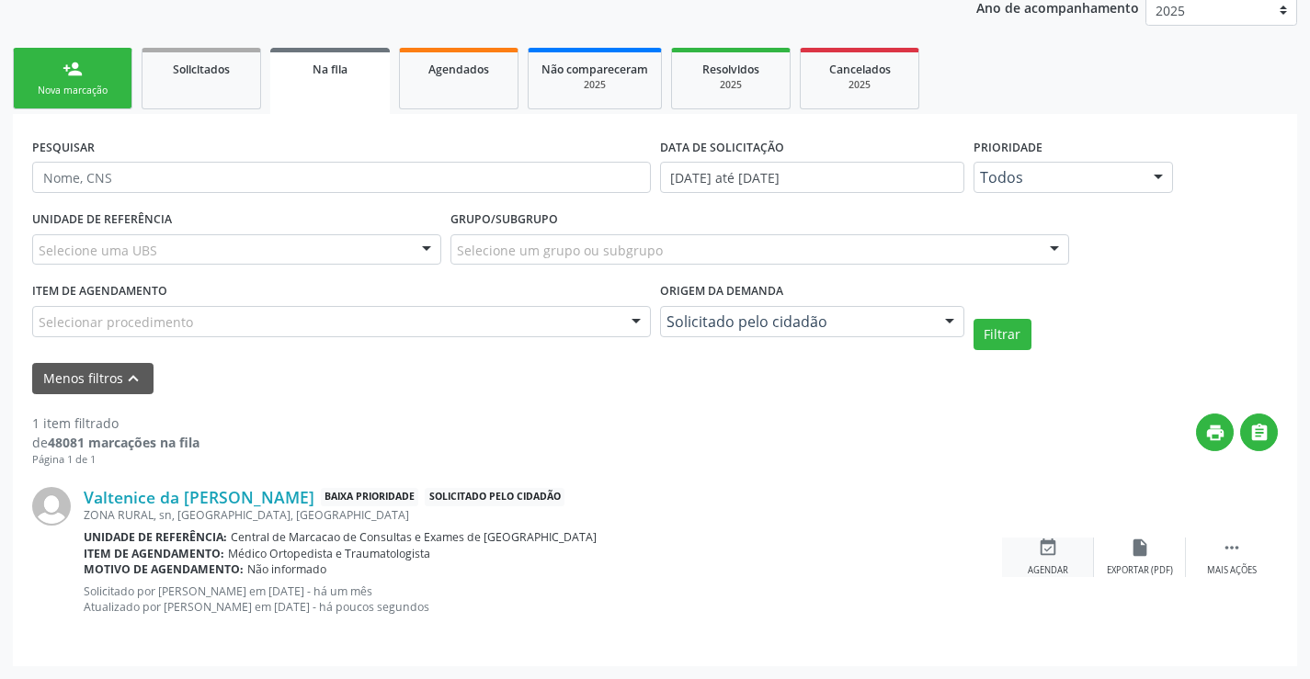
click at [1057, 557] on icon "event_available" at bounding box center [1048, 548] width 20 height 20
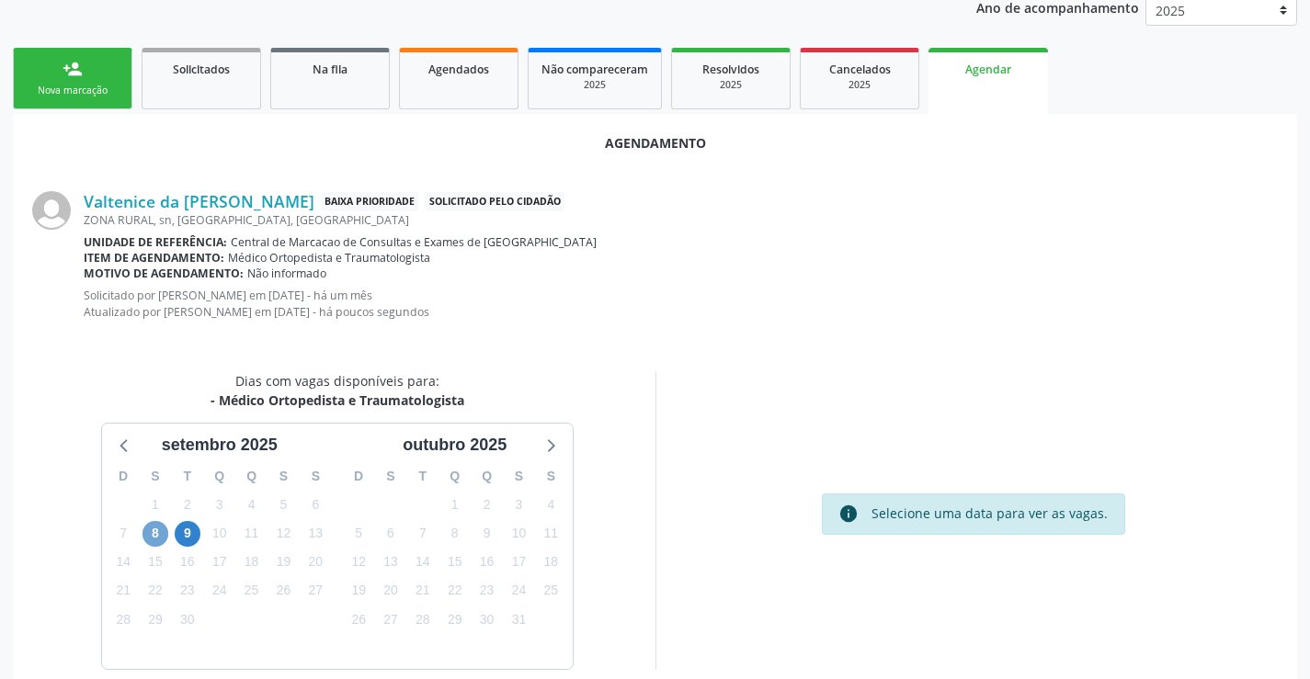
click at [155, 535] on span "8" at bounding box center [155, 534] width 26 height 26
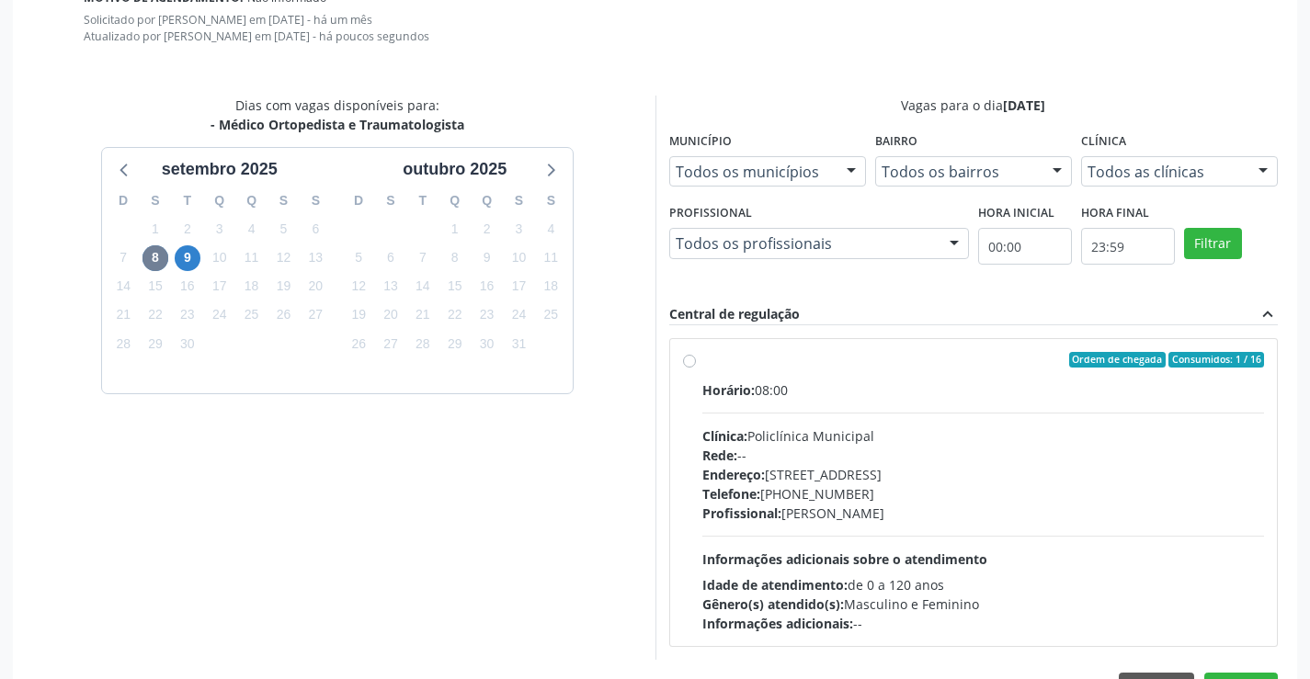
click at [852, 398] on div "Horário: 08:00" at bounding box center [983, 390] width 563 height 19
click at [696, 369] on input "Ordem de chegada Consumidos: 1 / 16 Horário: 08:00 Clínica: Policlínica Municip…" at bounding box center [689, 360] width 13 height 17
radio input "true"
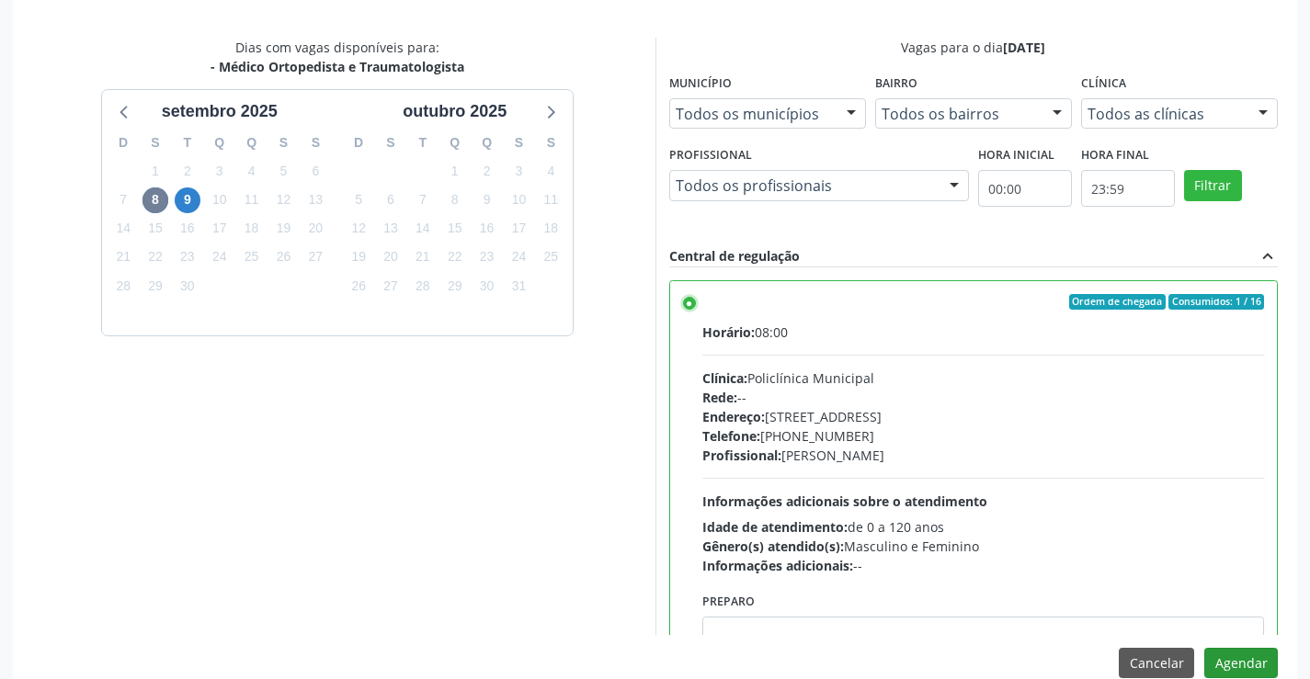
scroll to position [592, 0]
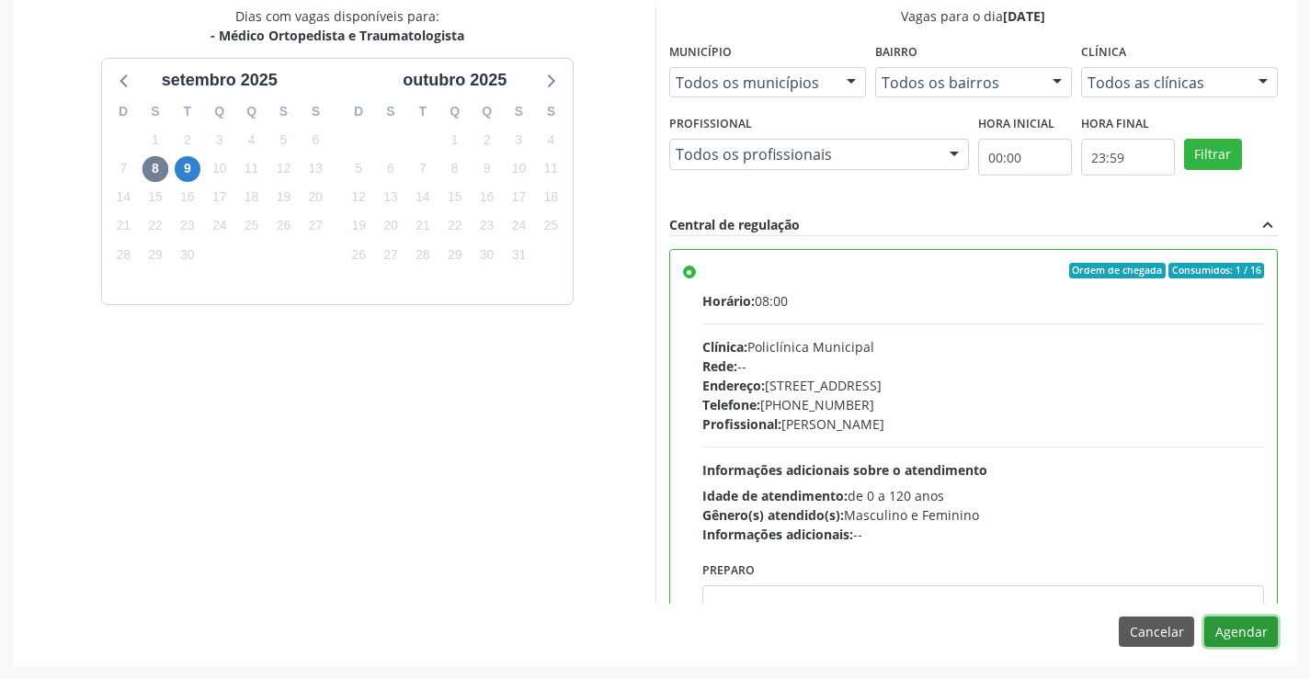
click at [1253, 642] on button "Agendar" at bounding box center [1241, 632] width 74 height 31
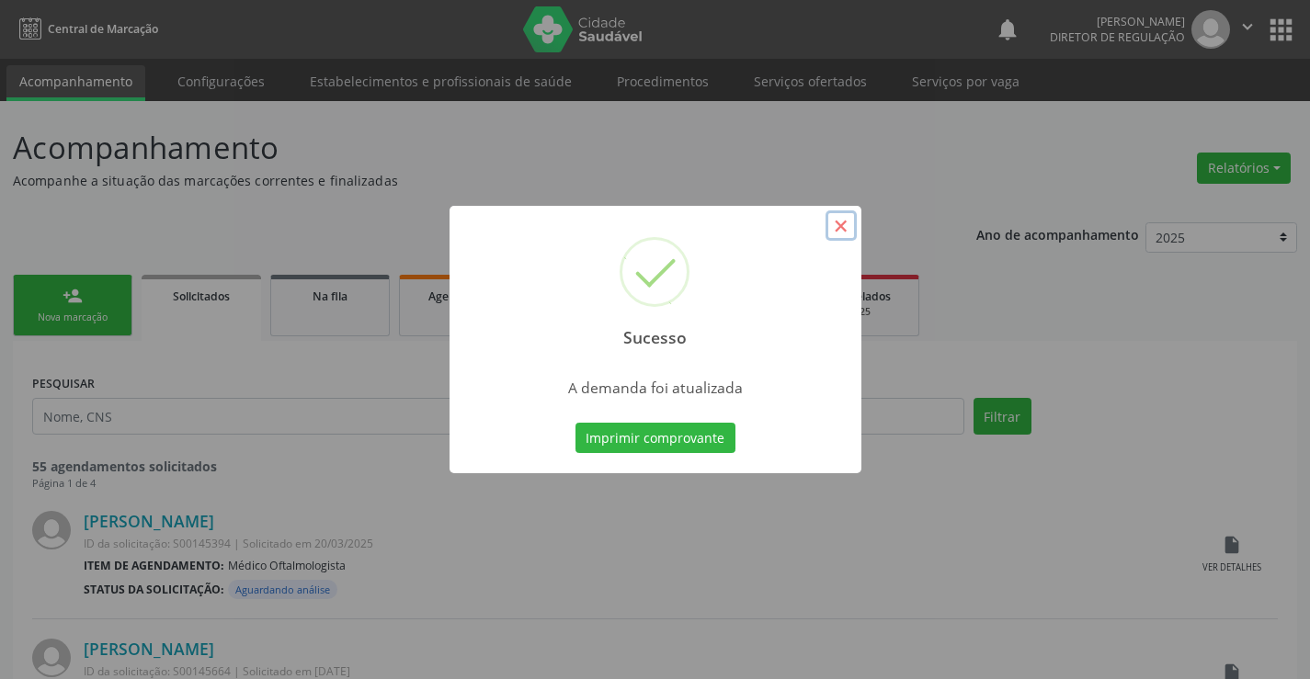
click at [846, 227] on button "×" at bounding box center [841, 226] width 31 height 31
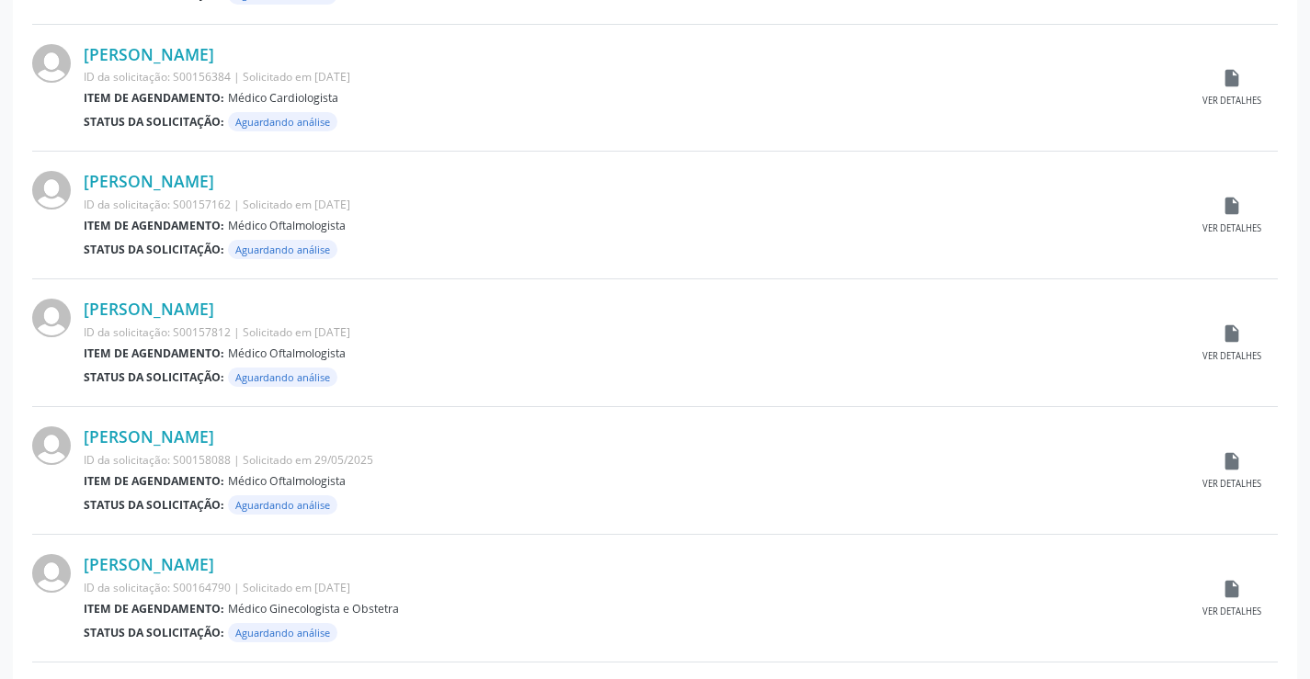
scroll to position [1813, 0]
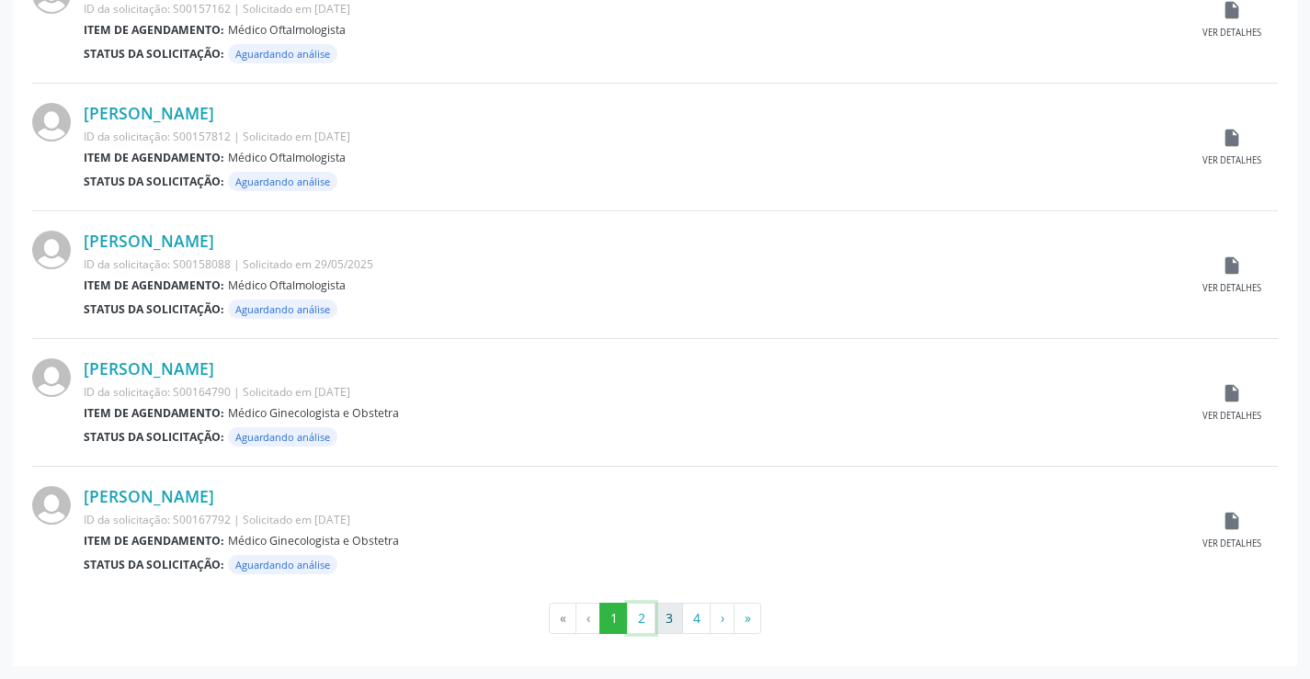
drag, startPoint x: 640, startPoint y: 610, endPoint x: 669, endPoint y: 585, distance: 39.1
click at [641, 610] on button "2" at bounding box center [641, 618] width 28 height 31
click at [666, 628] on button "3" at bounding box center [669, 618] width 28 height 31
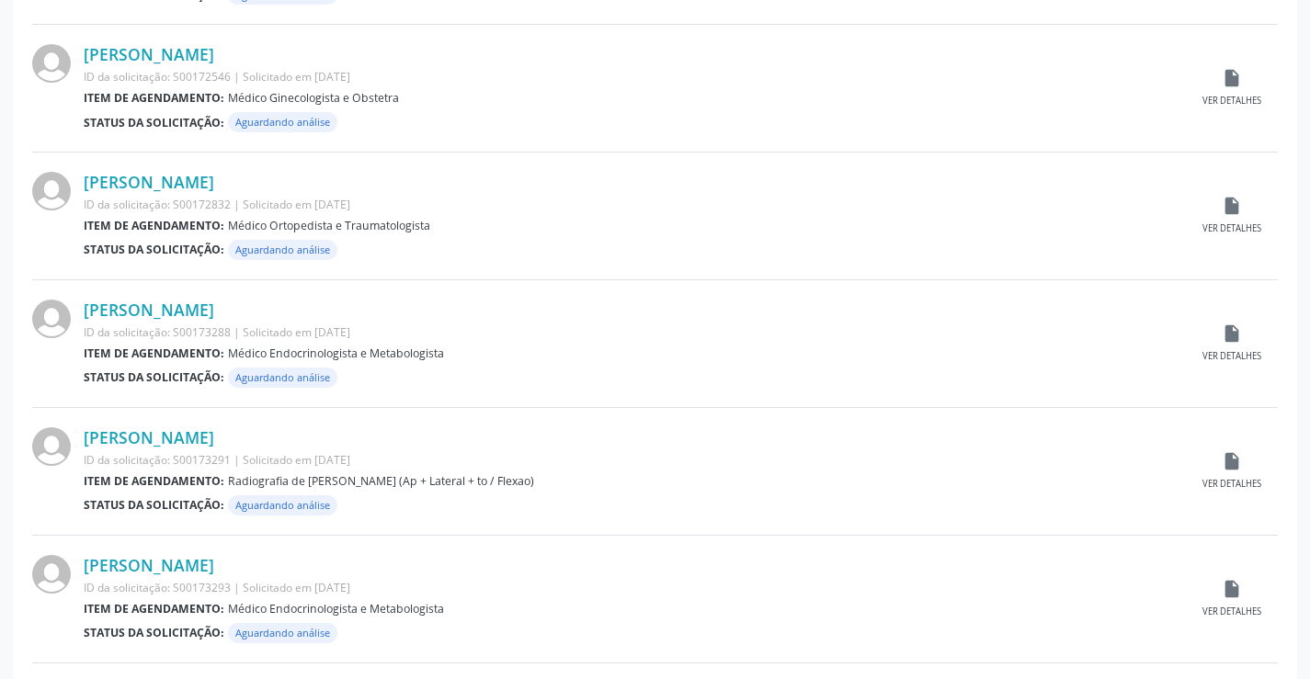
scroll to position [1011, 0]
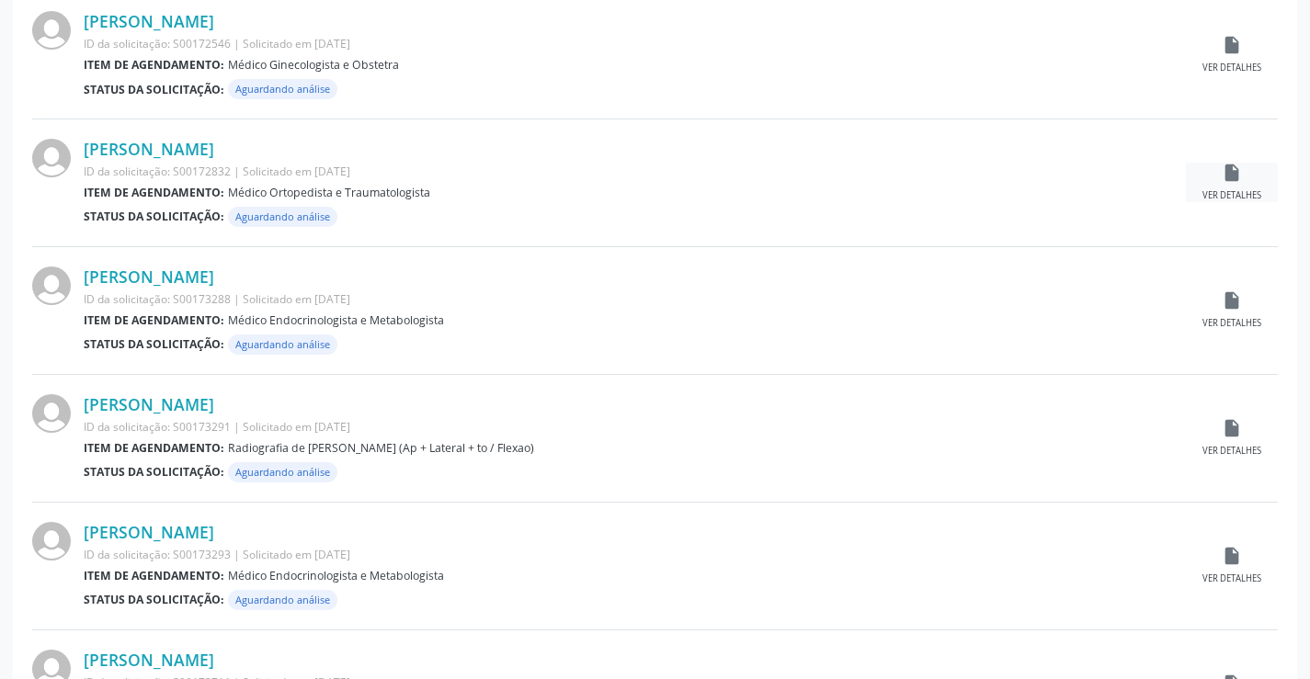
click at [1235, 188] on div "insert_drive_file Ver detalhes" at bounding box center [1232, 183] width 92 height 40
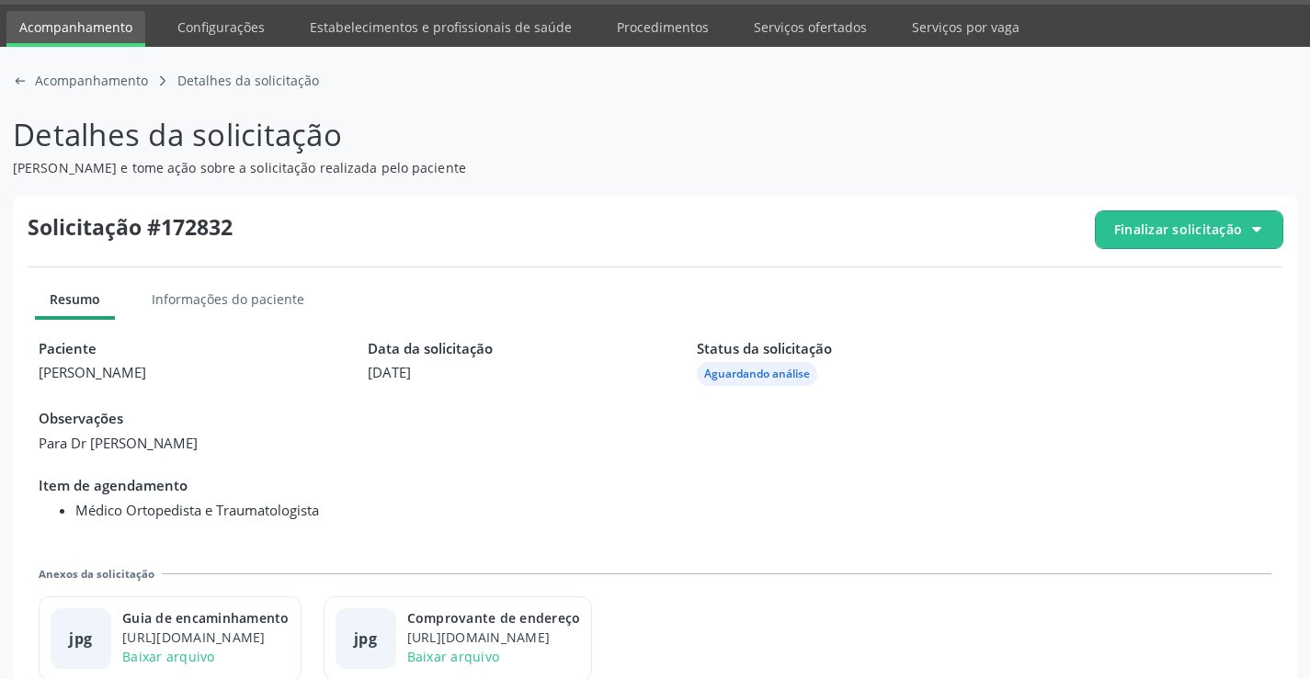
scroll to position [84, 0]
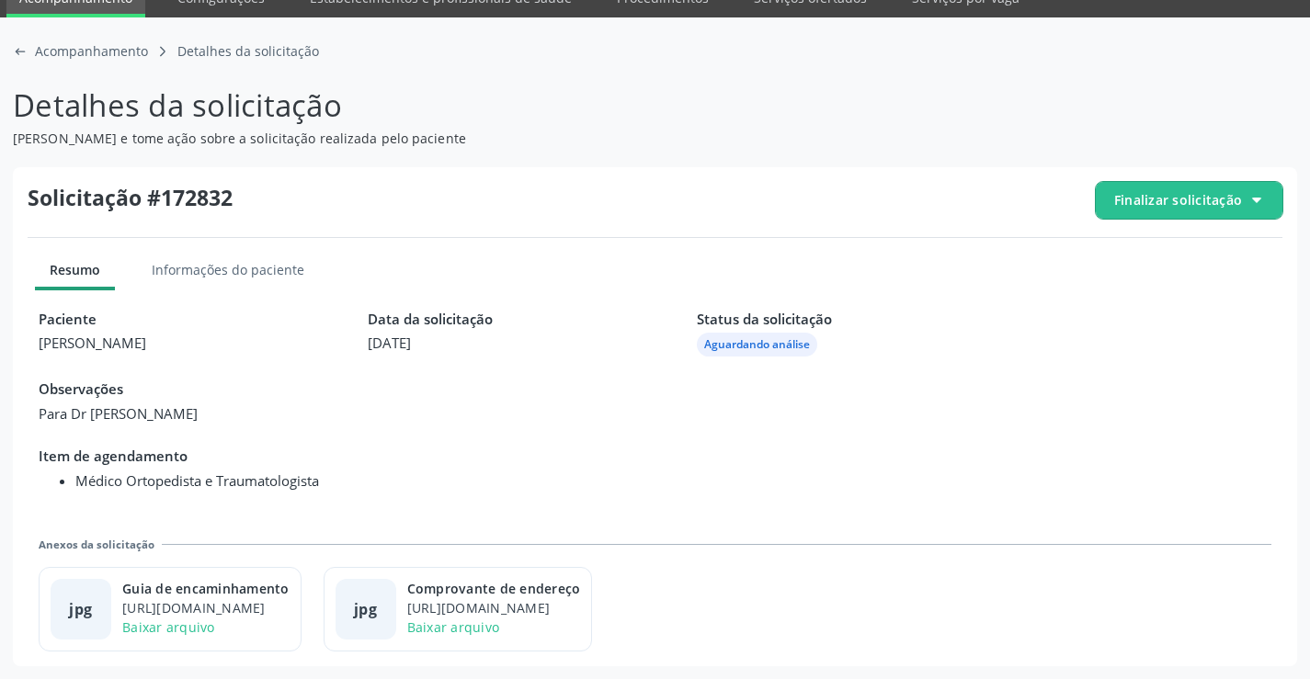
click at [11, 54] on div "arrow-left-outline icon Acompanhamento caret-right-outline icon Detalhes da sol…" at bounding box center [655, 348] width 1310 height 662
click at [18, 54] on icon at bounding box center [18, 51] width 4 height 6
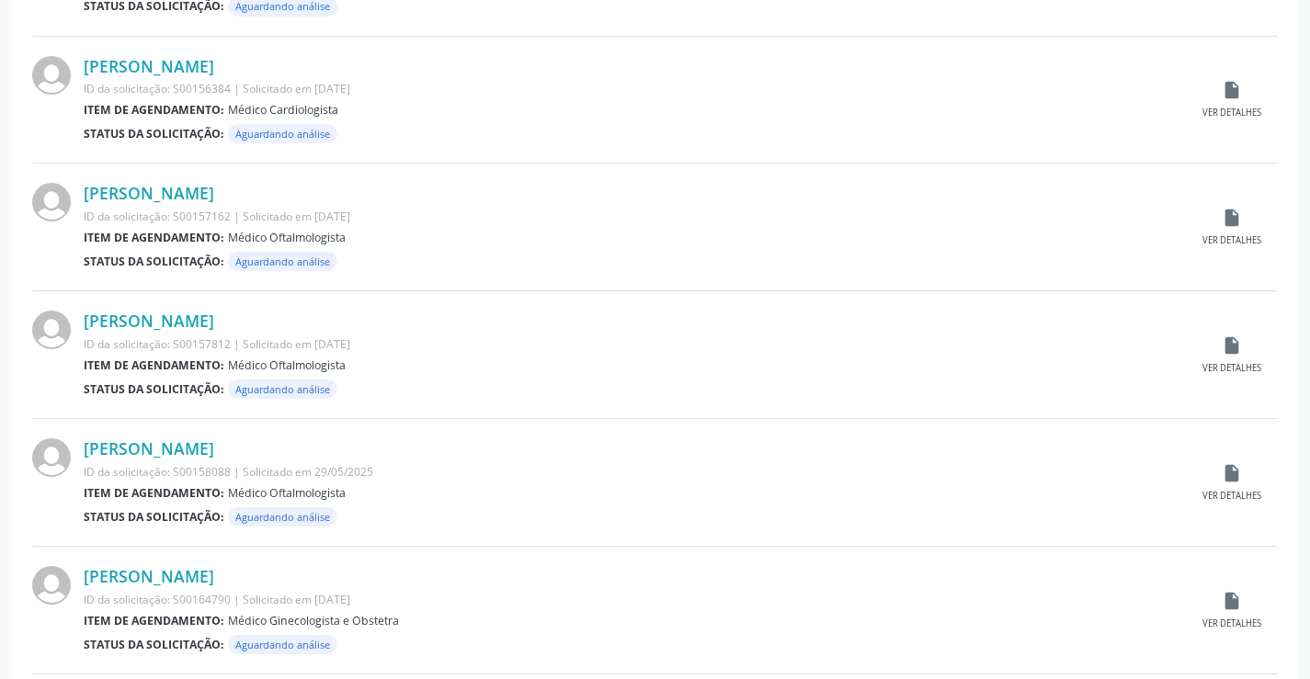
scroll to position [1813, 0]
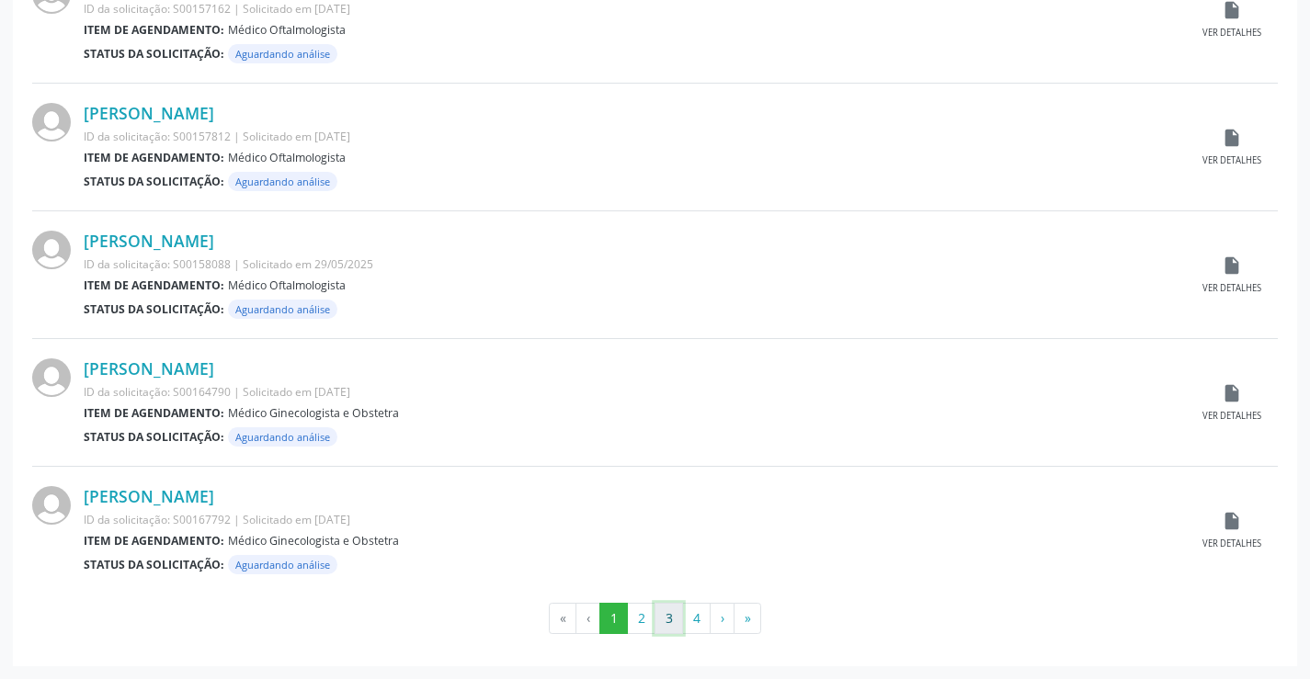
click at [663, 625] on button "3" at bounding box center [669, 618] width 28 height 31
click at [1231, 522] on icon "insert_drive_file" at bounding box center [1232, 521] width 20 height 20
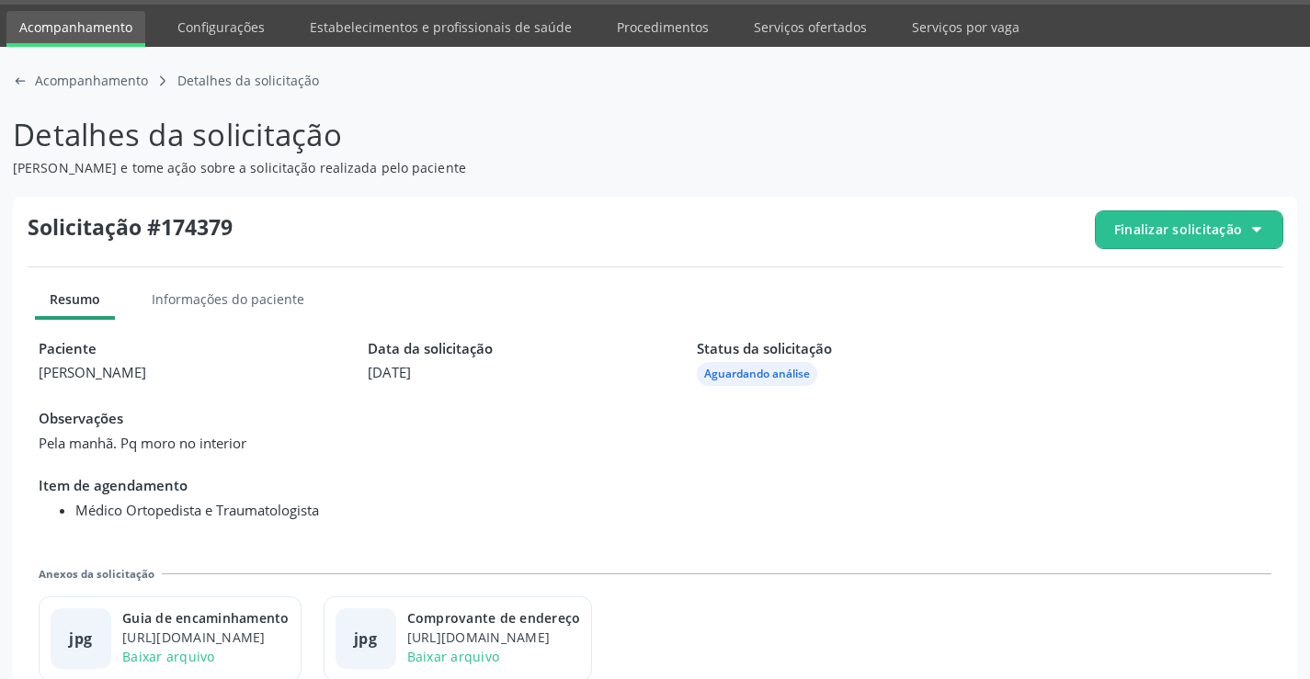
scroll to position [84, 0]
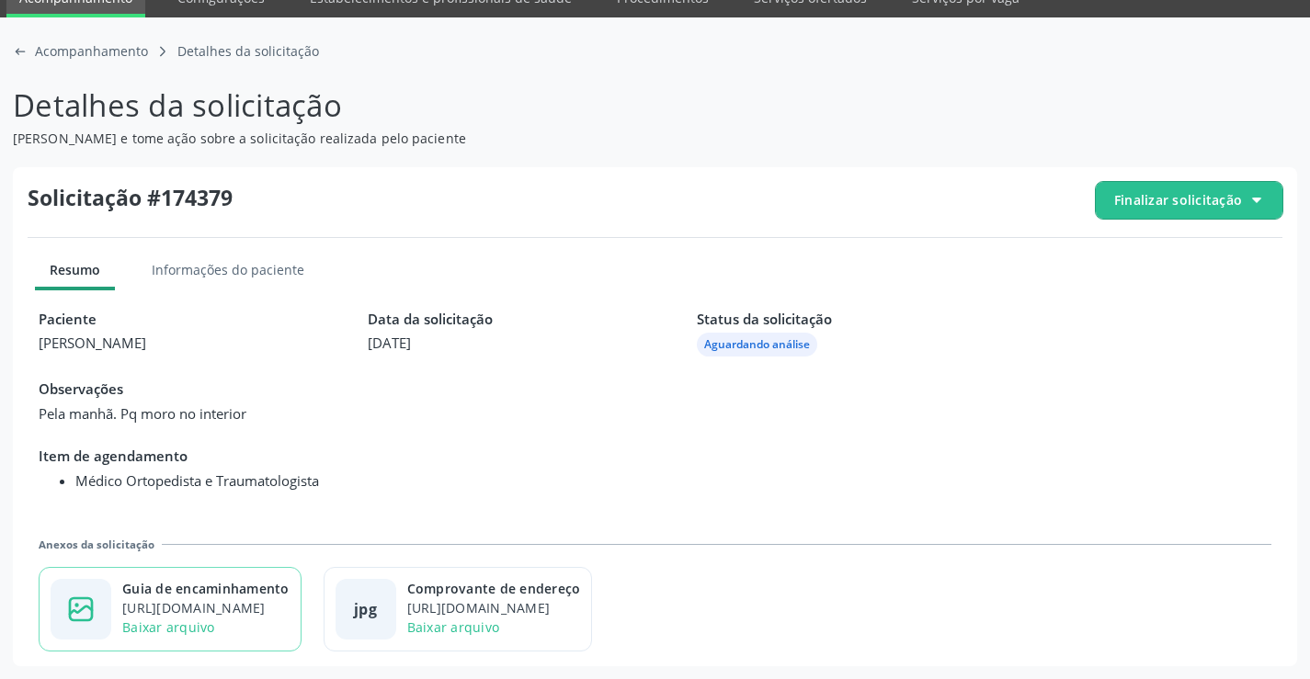
click at [227, 586] on div "Guia de encaminhamento" at bounding box center [205, 588] width 167 height 19
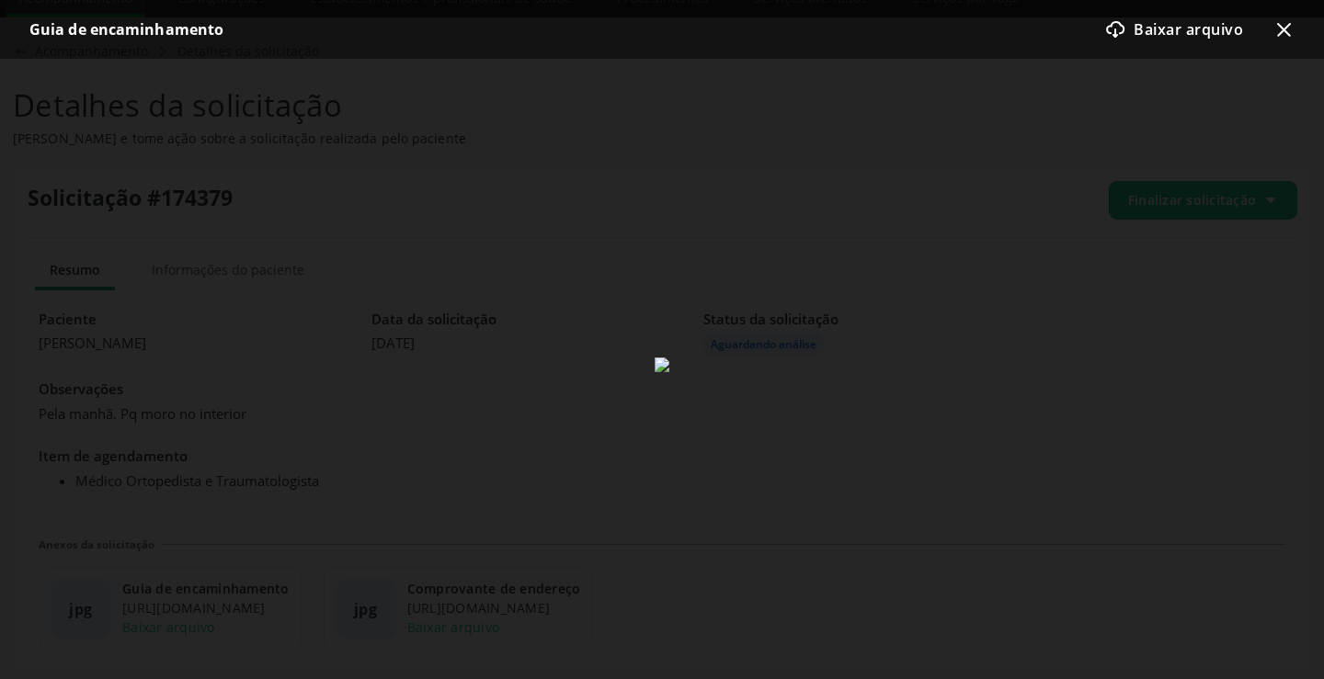
click at [1286, 34] on icon "x-outline icon" at bounding box center [1283, 29] width 22 height 22
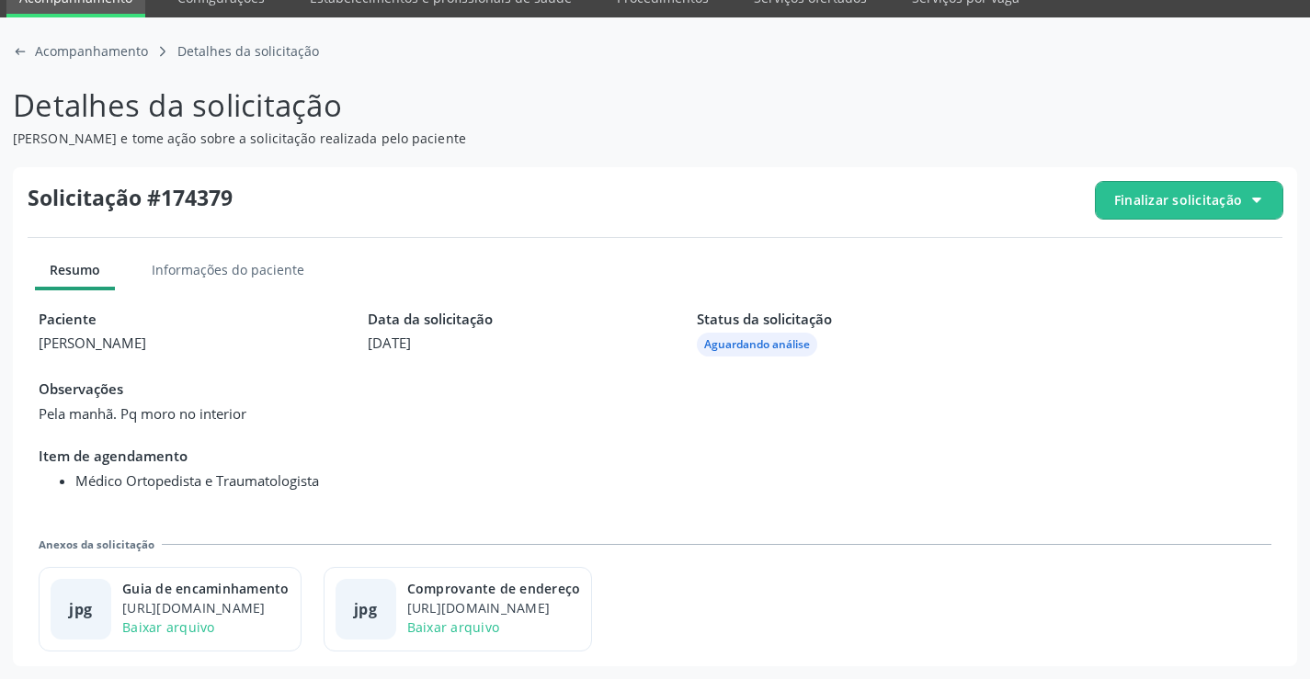
click at [1244, 213] on span "Finalizar solicitação" at bounding box center [1189, 200] width 187 height 37
click at [1127, 300] on icon at bounding box center [1120, 303] width 14 height 10
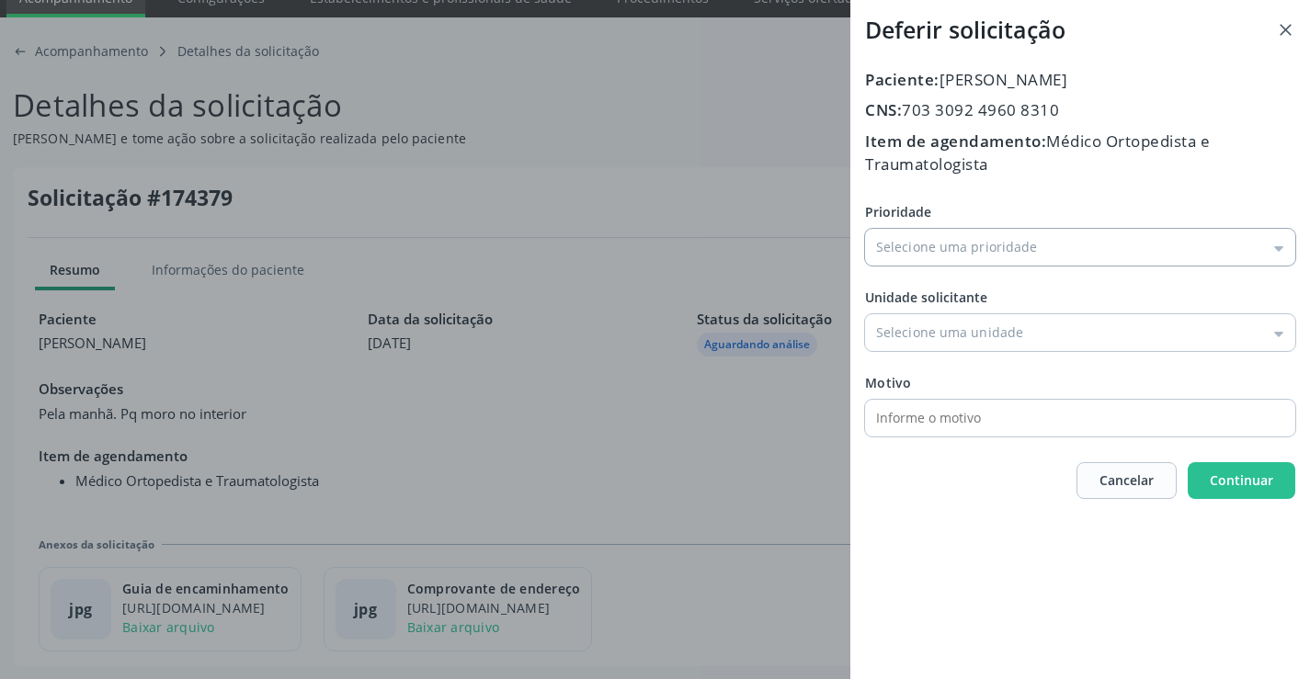
click at [939, 257] on input "Prioridade" at bounding box center [1080, 247] width 430 height 37
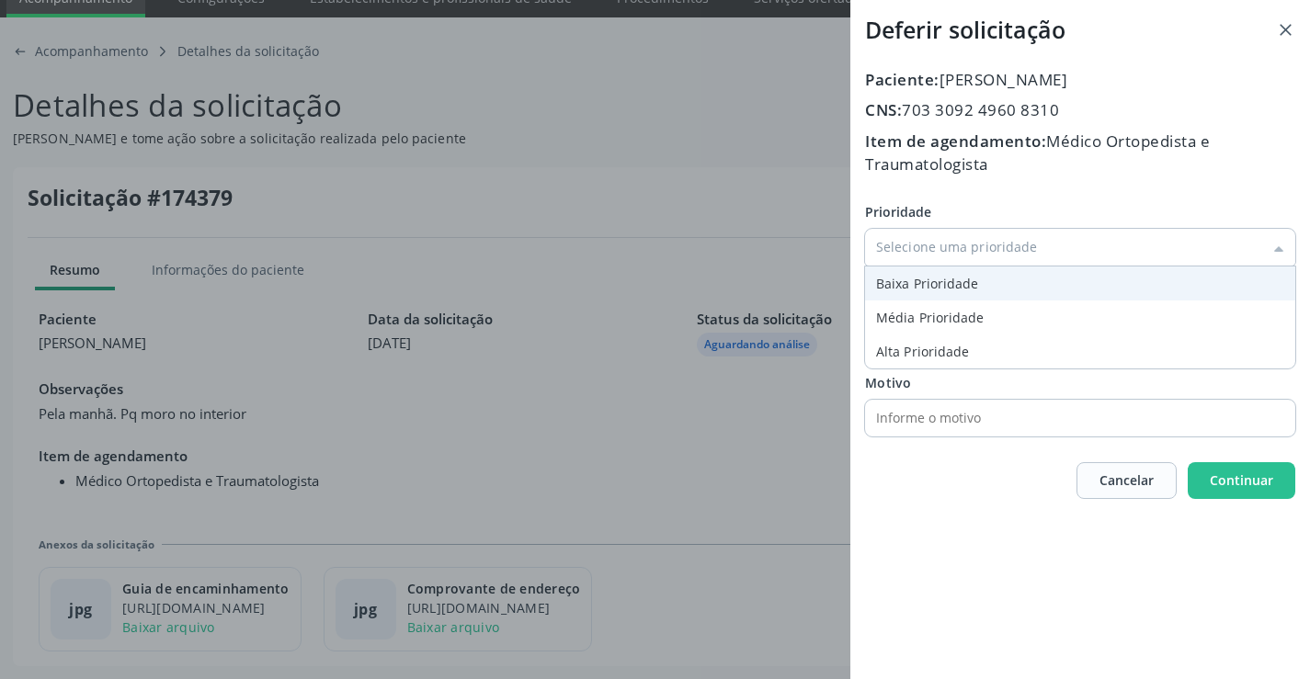
type input "Baixa Prioridade"
click at [937, 296] on div "Prioridade Baixa Prioridade Baixa Prioridade Média Prioridade Alta Prioridade U…" at bounding box center [1080, 319] width 430 height 234
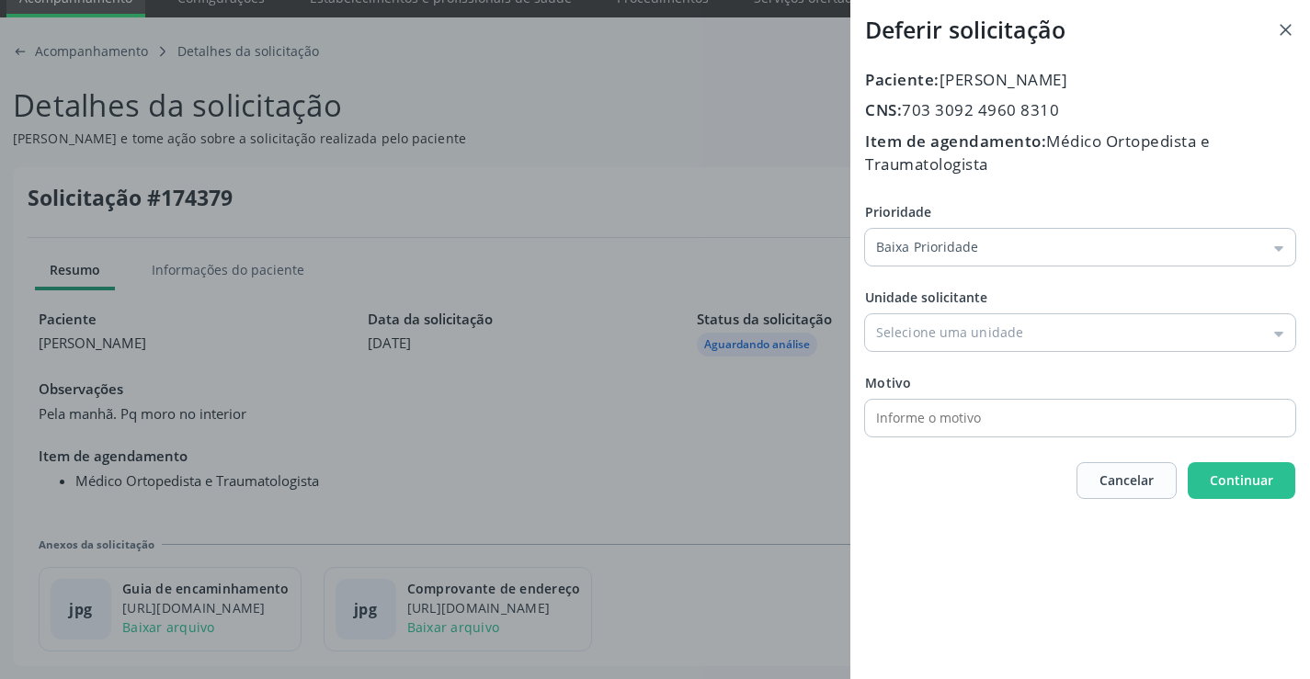
drag, startPoint x: 962, startPoint y: 341, endPoint x: 982, endPoint y: 407, distance: 68.9
click at [964, 345] on input "Prioridade" at bounding box center [1080, 332] width 430 height 37
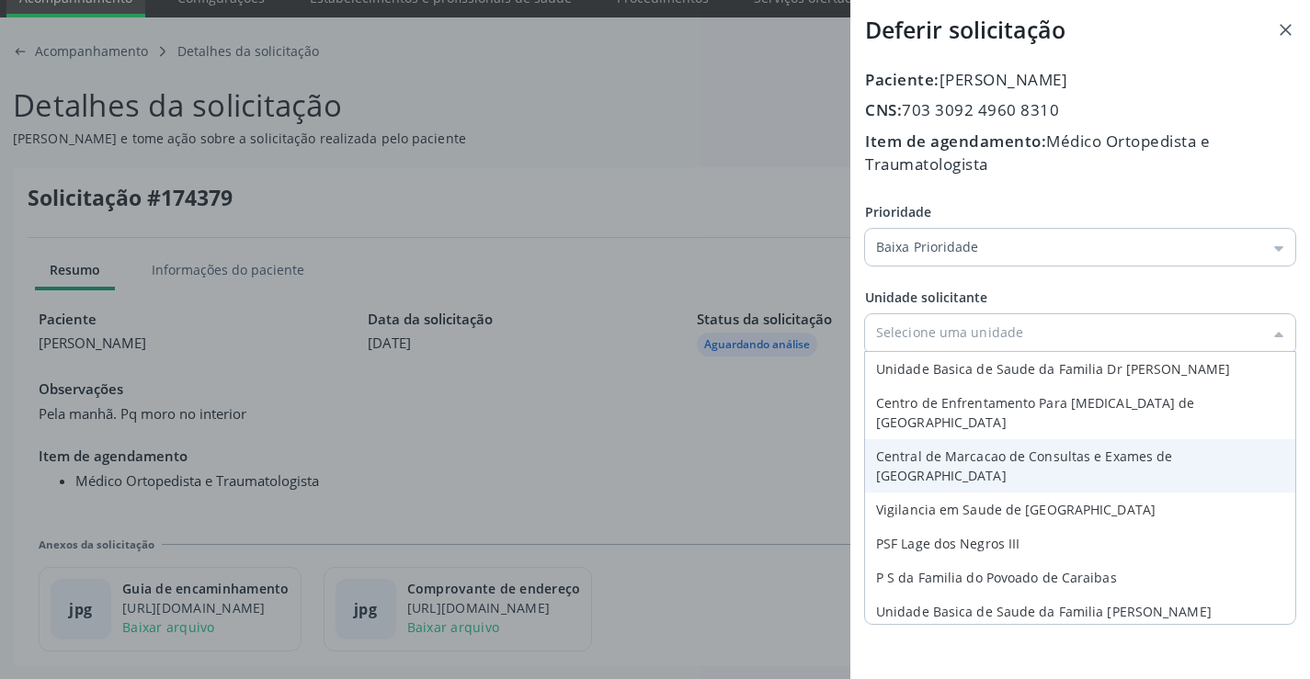
type input "Central de Marcacao de Consultas e Exames de Campo Formoso"
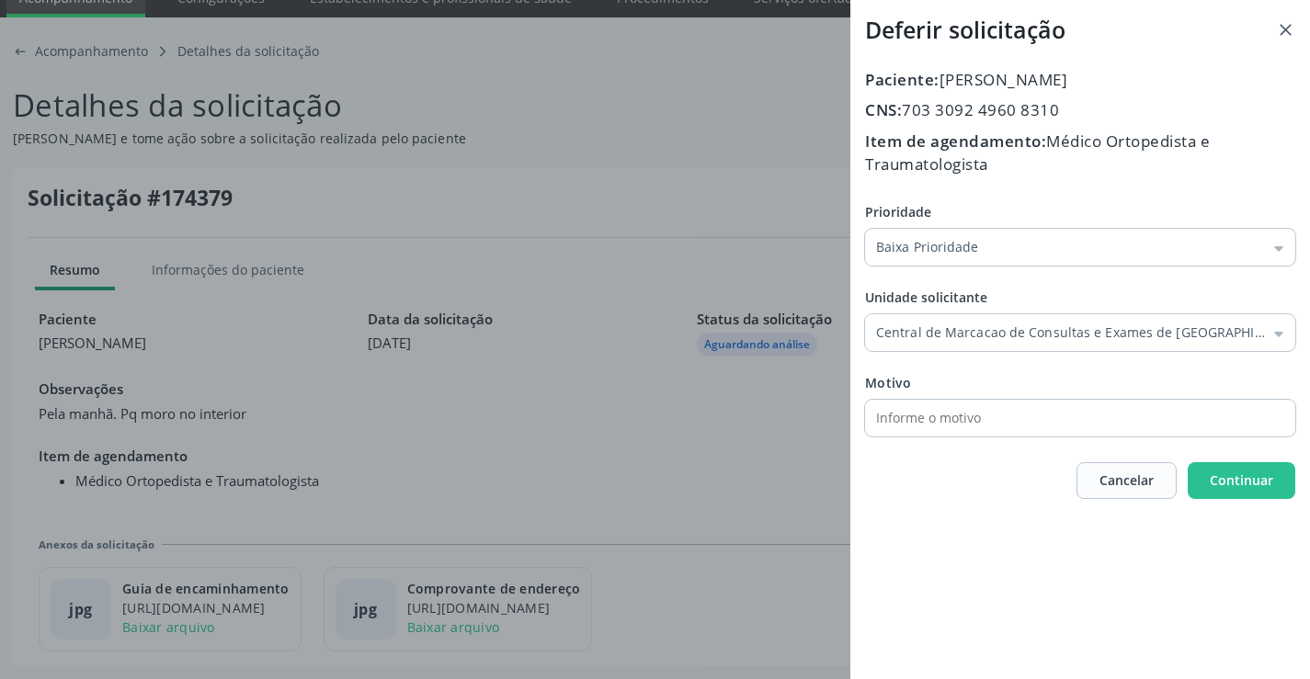
drag, startPoint x: 990, startPoint y: 444, endPoint x: 1099, endPoint y: 455, distance: 109.9
click at [991, 444] on div "Paciente: Antonio Ferreira CNS: 703 3092 4960 8310 Item de agendamento: Médico …" at bounding box center [1080, 283] width 430 height 431
click at [1226, 482] on span "Continuar" at bounding box center [1241, 480] width 63 height 17
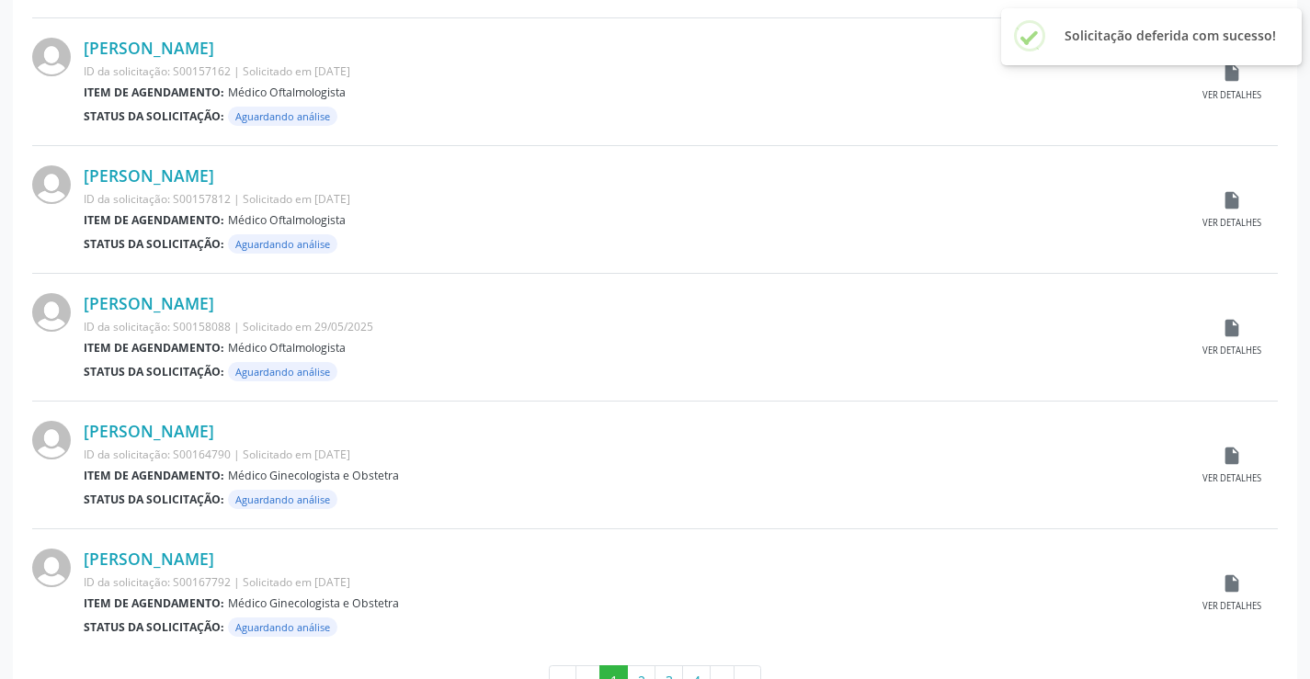
scroll to position [1813, 0]
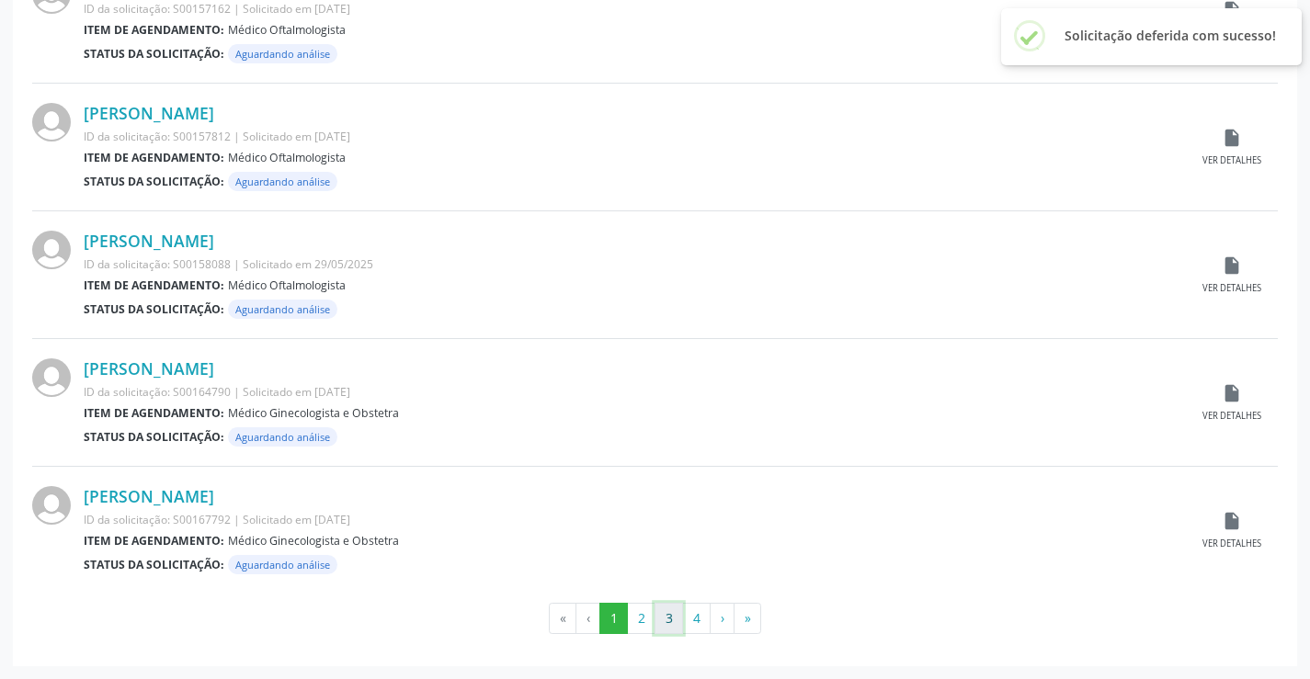
click at [675, 621] on button "3" at bounding box center [669, 618] width 28 height 31
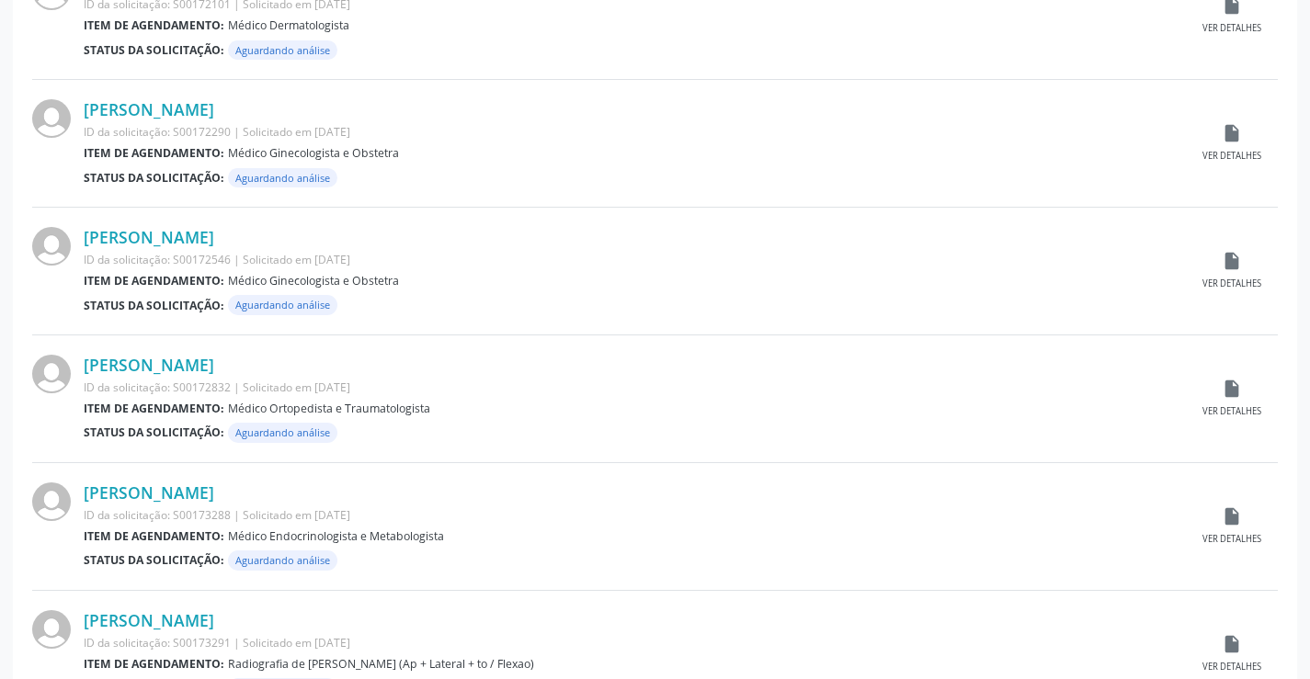
scroll to position [827, 0]
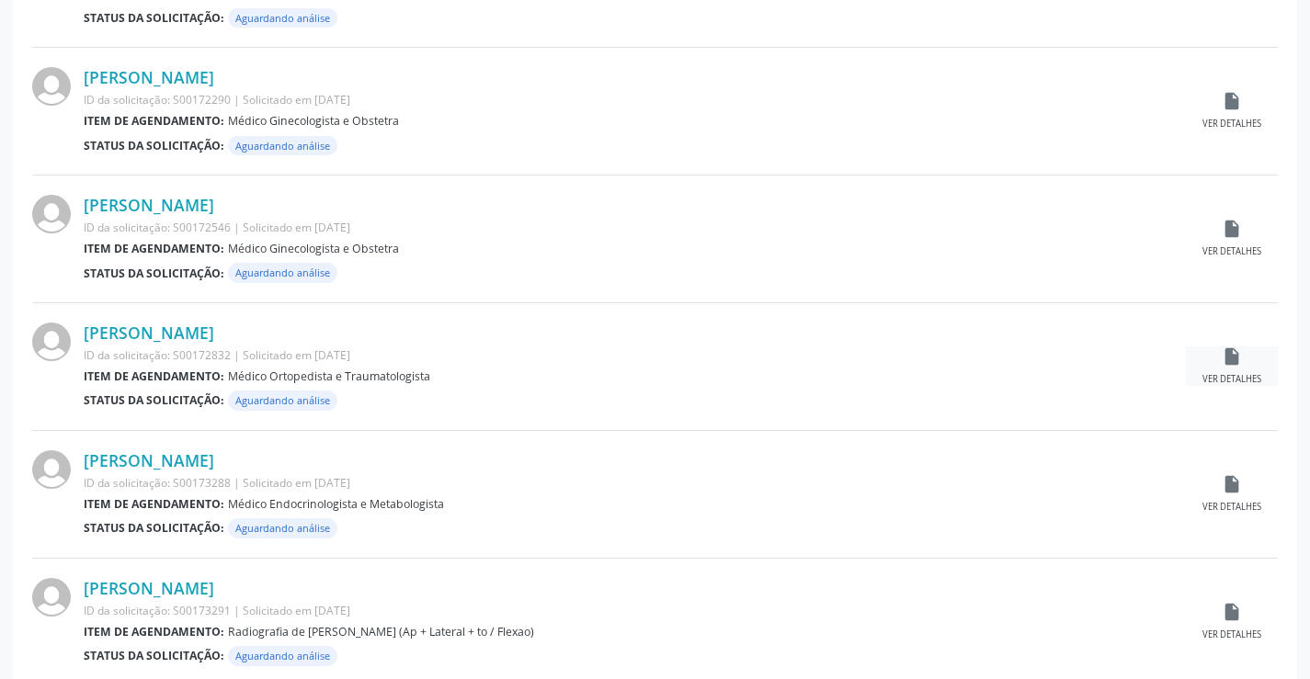
click at [1235, 374] on div "Ver detalhes" at bounding box center [1231, 379] width 59 height 13
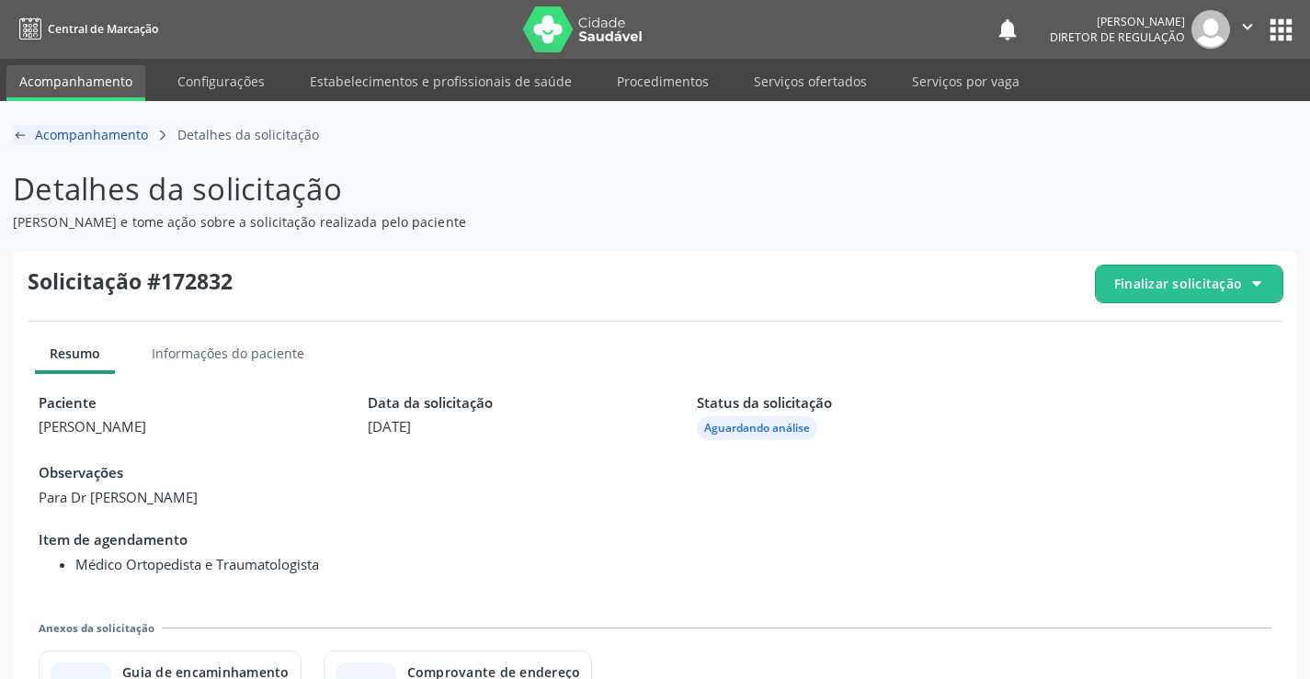
click at [21, 142] on div "arrow-left-outline icon Acompanhamento" at bounding box center [80, 134] width 135 height 19
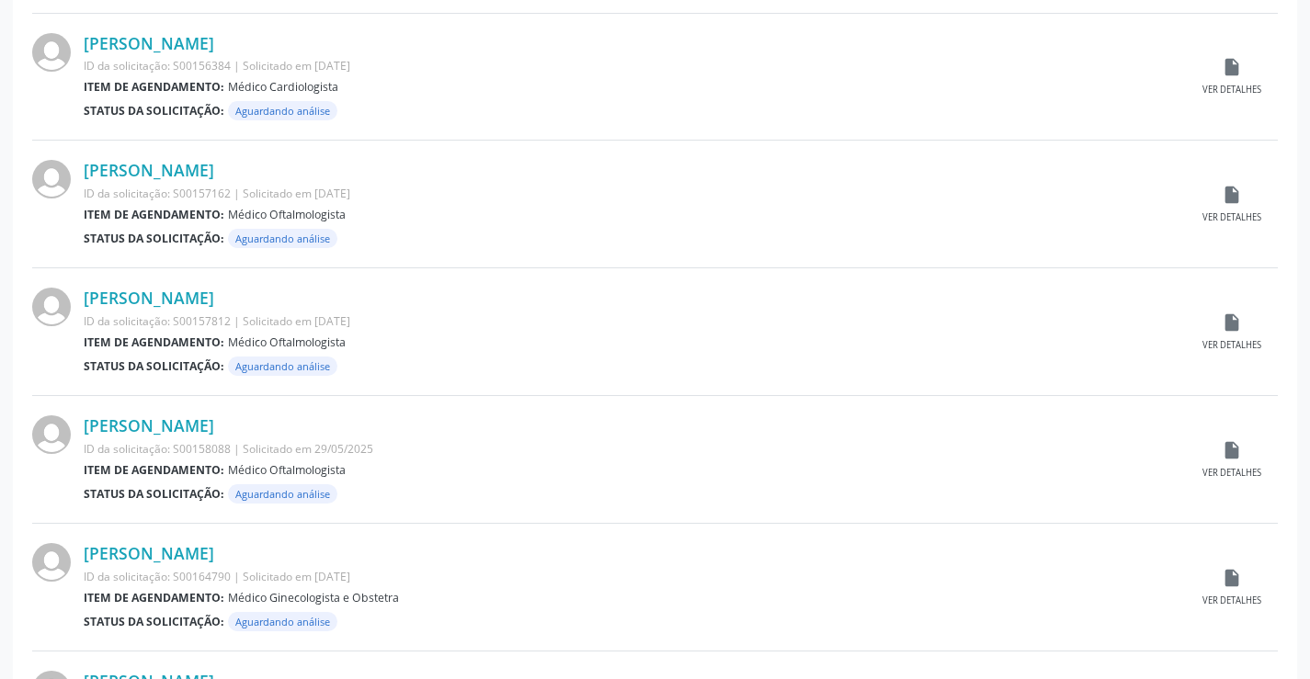
scroll to position [1813, 0]
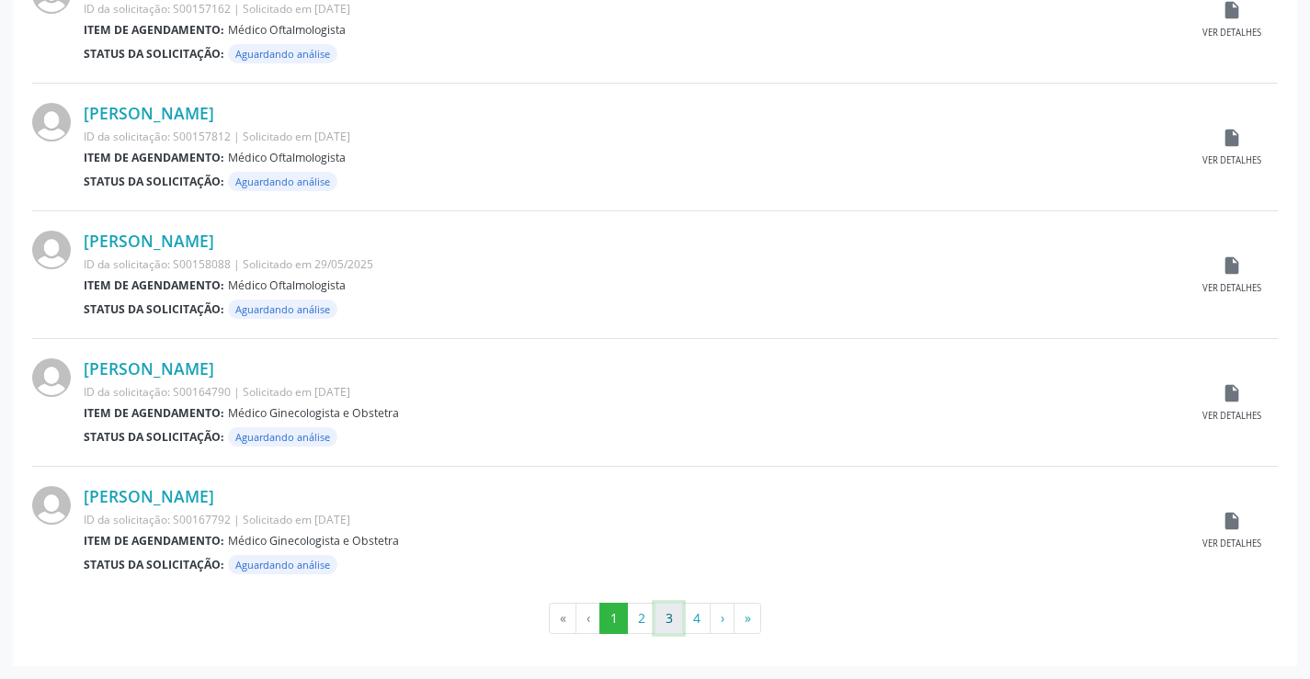
click at [671, 622] on button "3" at bounding box center [669, 618] width 28 height 31
click at [700, 611] on button "4" at bounding box center [696, 618] width 28 height 31
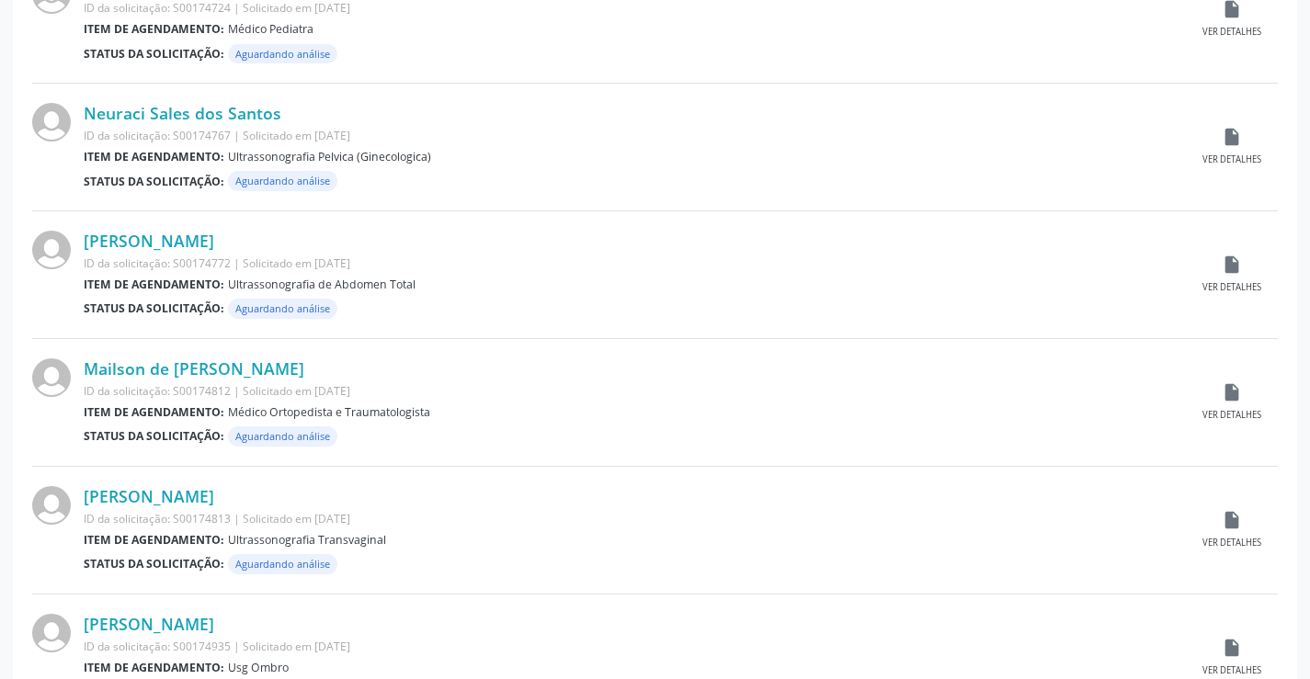
scroll to position [1011, 0]
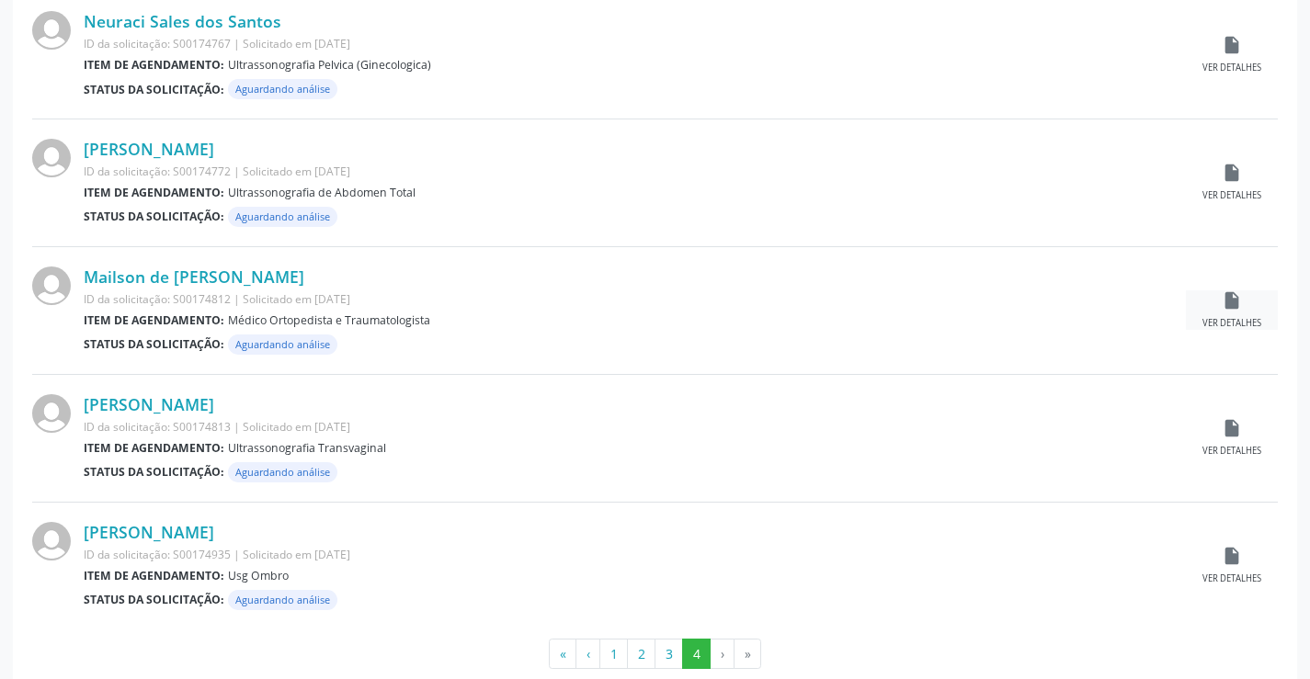
click at [1235, 328] on div "Ver detalhes" at bounding box center [1231, 323] width 59 height 13
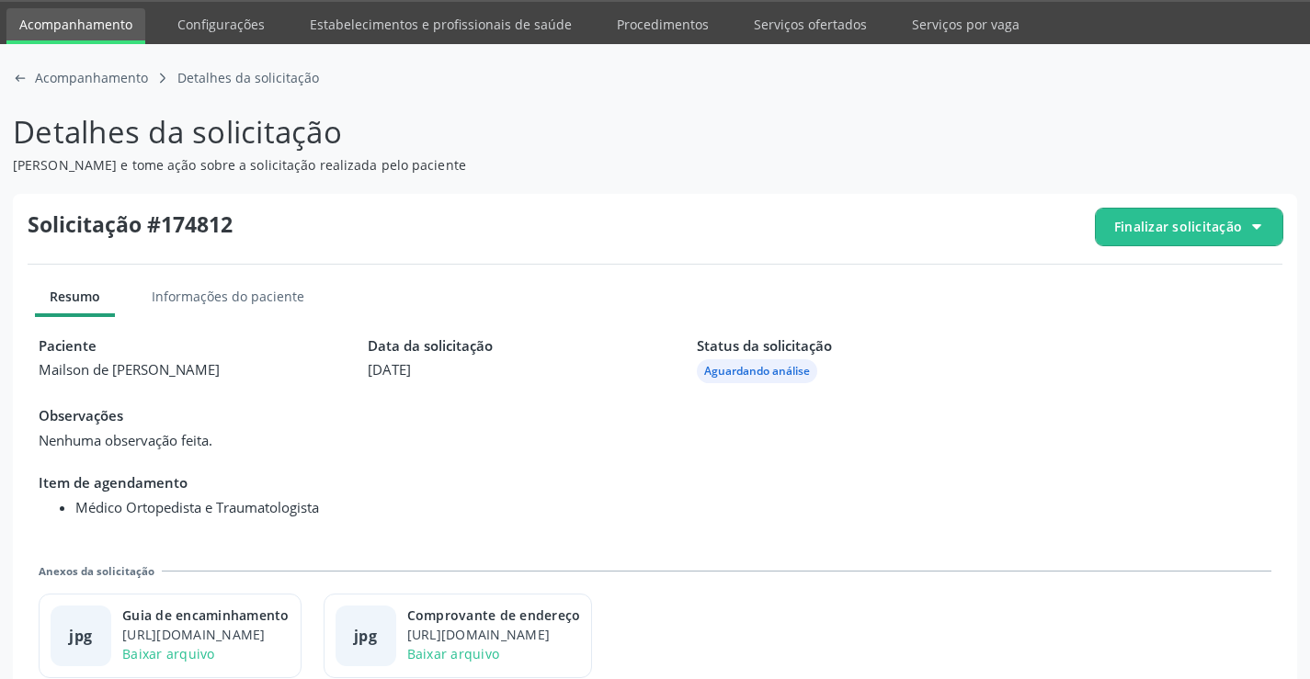
scroll to position [84, 0]
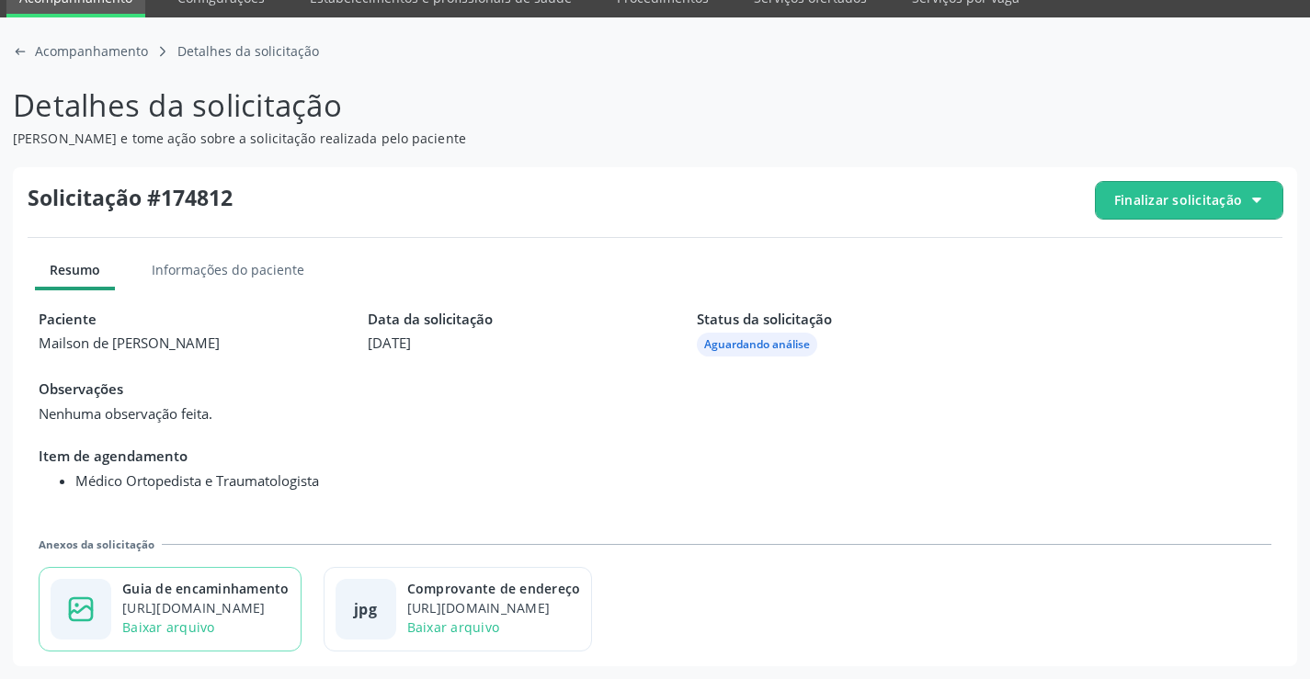
click at [290, 589] on div "Guia de encaminhamento" at bounding box center [205, 588] width 167 height 19
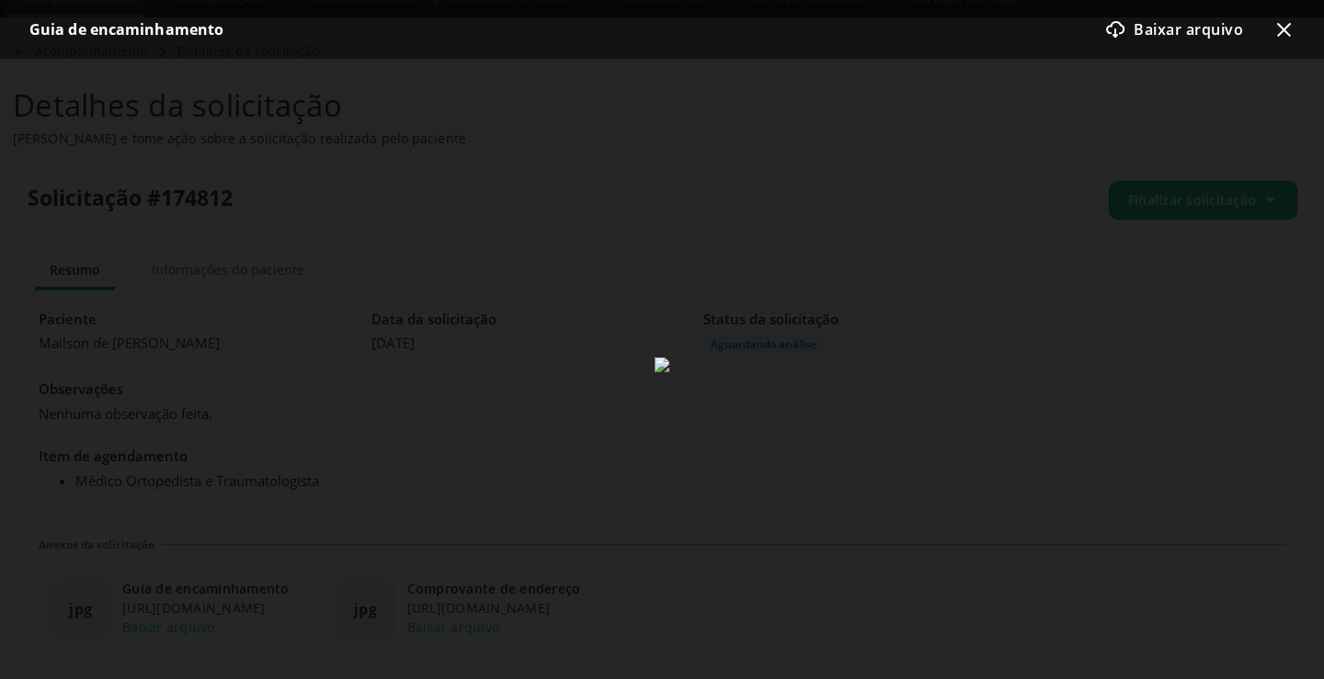
click at [1279, 28] on icon "x-outline icon" at bounding box center [1283, 29] width 22 height 22
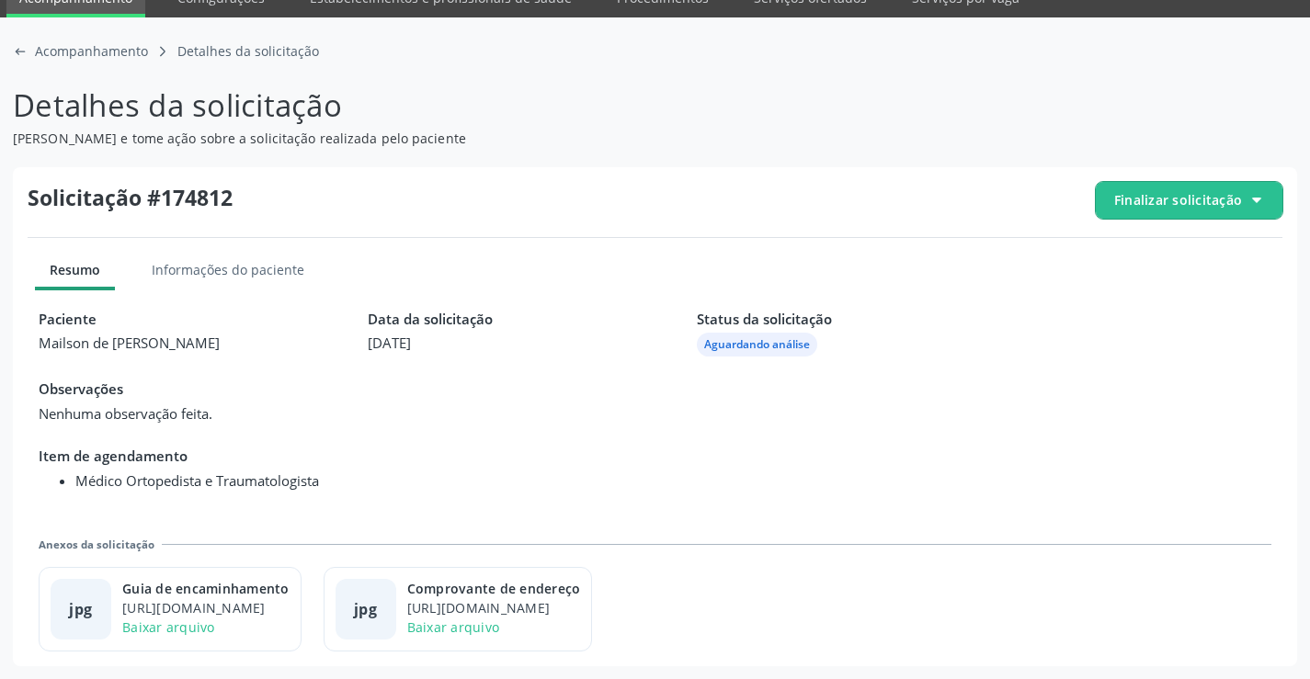
click at [1193, 197] on span "Finalizar solicitação" at bounding box center [1178, 199] width 128 height 19
click at [1131, 300] on icon "check-outline icon" at bounding box center [1120, 302] width 20 height 20
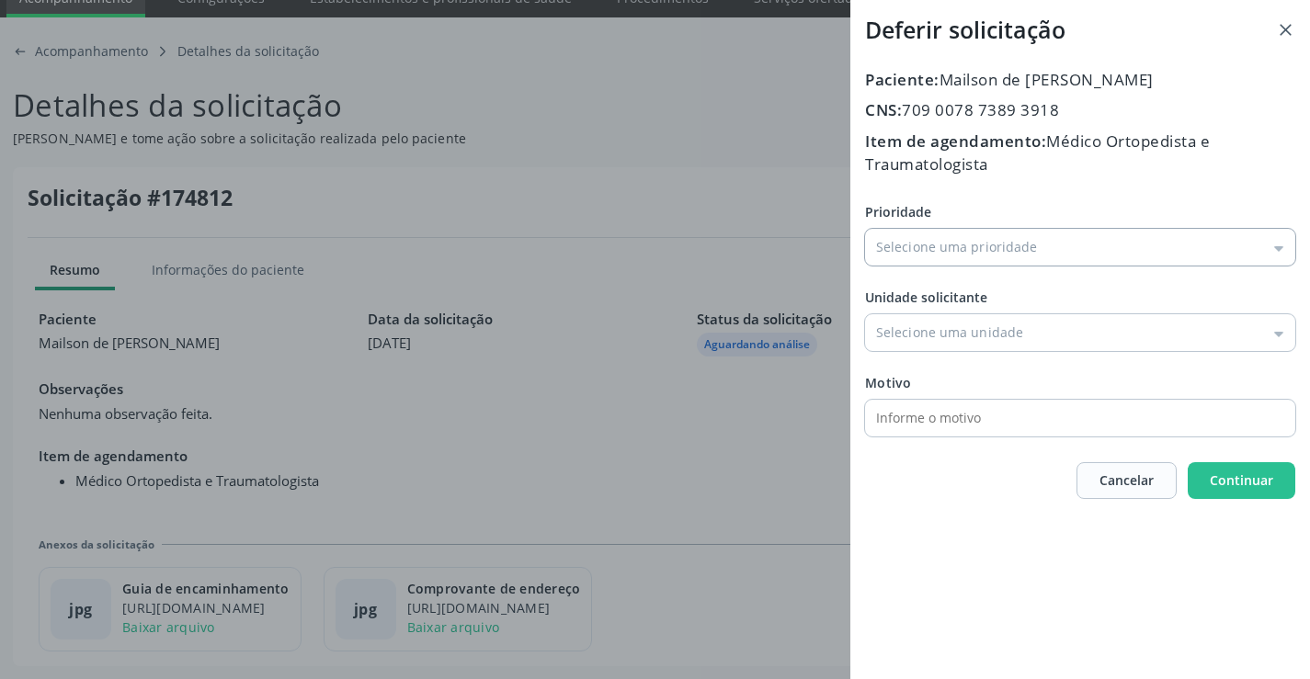
click at [943, 259] on input "Prioridade" at bounding box center [1080, 247] width 430 height 37
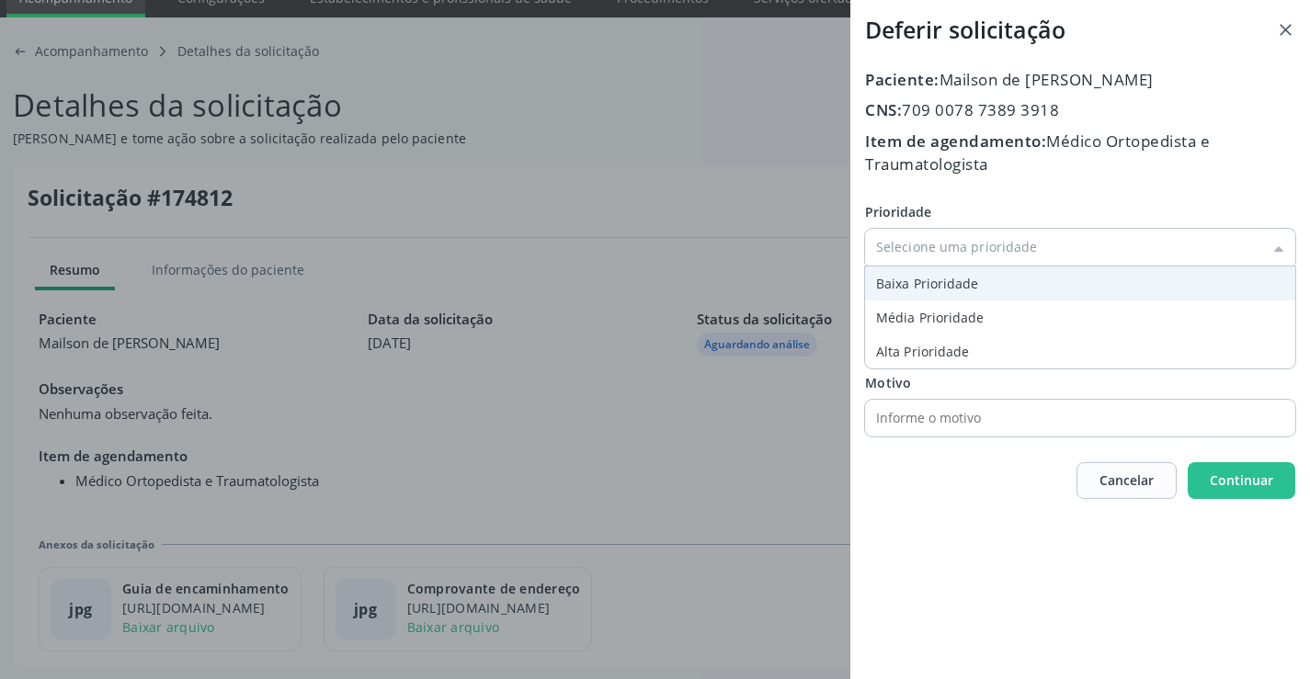
type input "Baixa Prioridade"
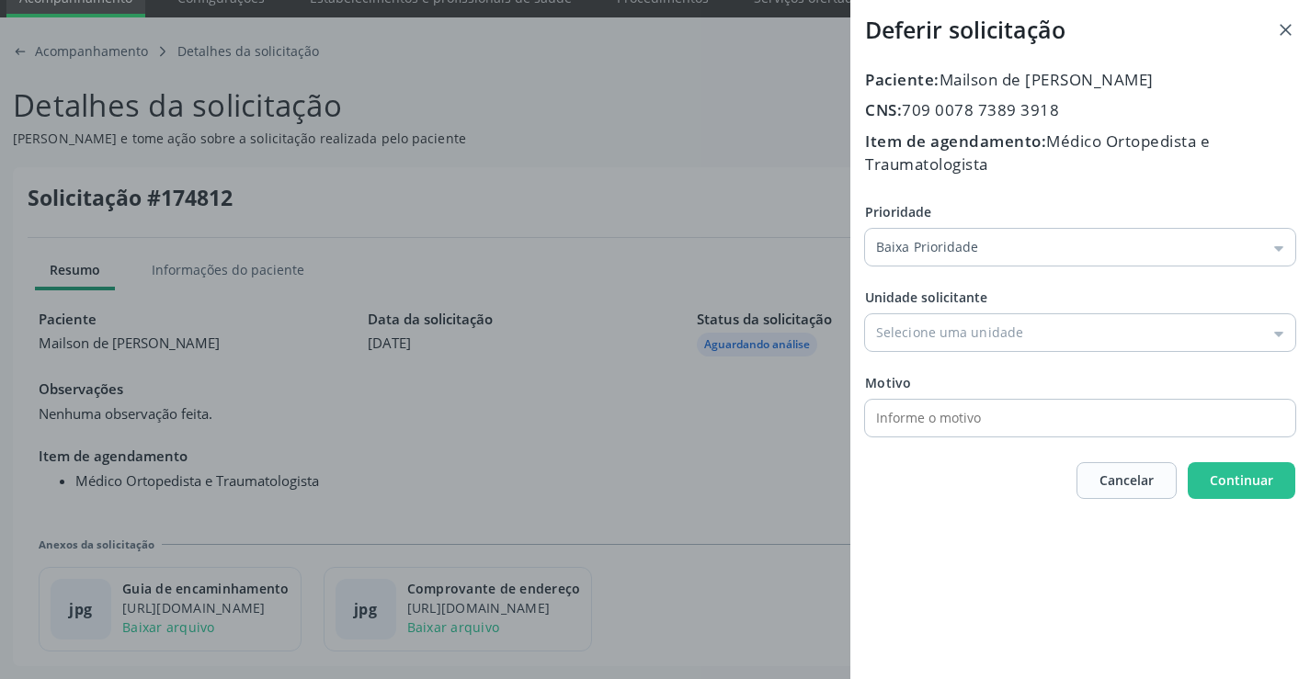
click at [899, 278] on div "Prioridade Baixa Prioridade Baixa Prioridade Média Prioridade Alta Prioridade U…" at bounding box center [1080, 319] width 430 height 234
drag, startPoint x: 937, startPoint y: 334, endPoint x: 947, endPoint y: 375, distance: 42.6
click at [937, 335] on input "Prioridade" at bounding box center [1080, 332] width 430 height 37
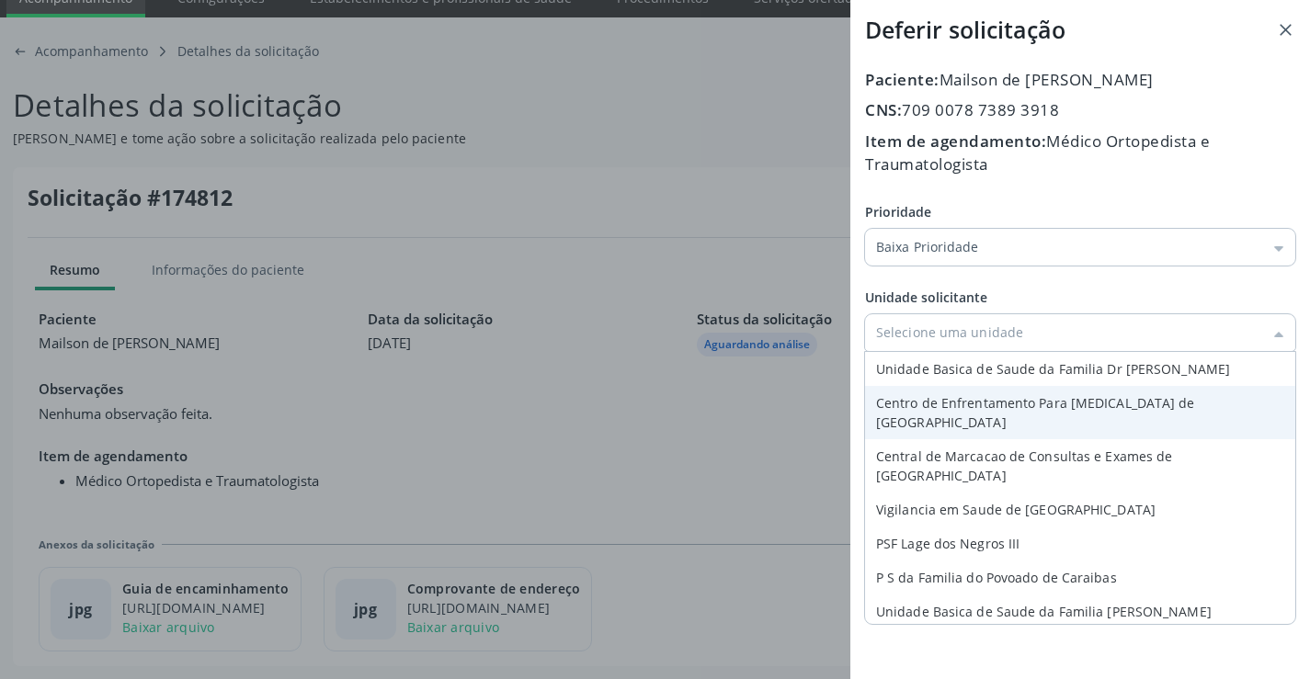
type input "Central de Marcacao de Consultas e Exames de Campo Formoso"
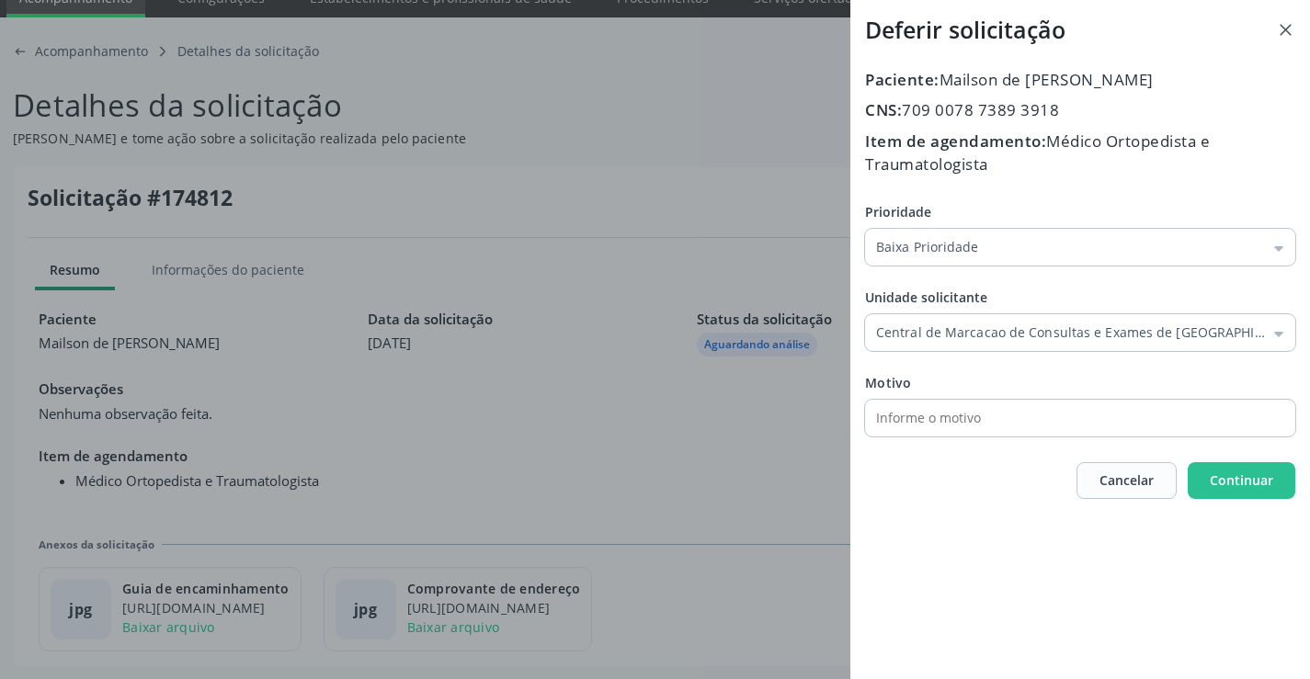
click at [954, 427] on div "Prioridade Baixa Prioridade Baixa Prioridade Média Prioridade Alta Prioridade U…" at bounding box center [1080, 319] width 430 height 234
click at [1223, 482] on span "Continuar" at bounding box center [1241, 480] width 63 height 17
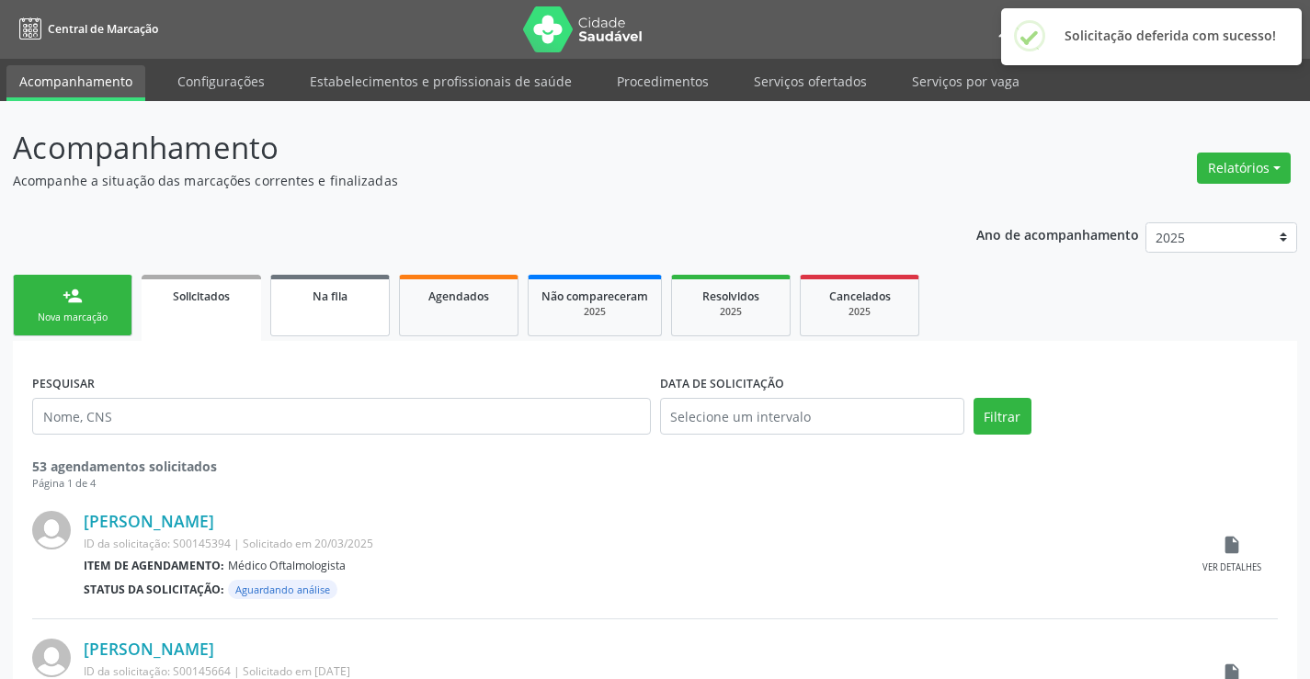
click at [319, 320] on link "Na fila" at bounding box center [330, 306] width 120 height 62
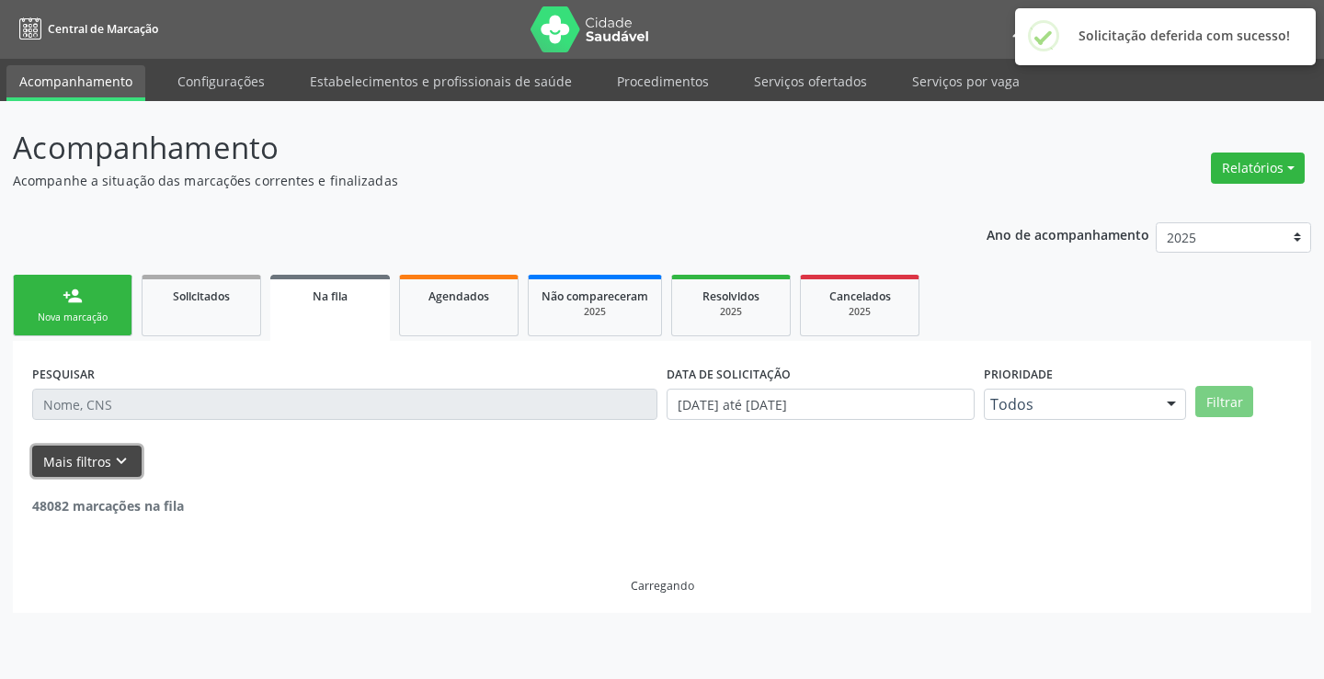
click at [138, 454] on button "Mais filtros keyboard_arrow_down" at bounding box center [86, 462] width 109 height 32
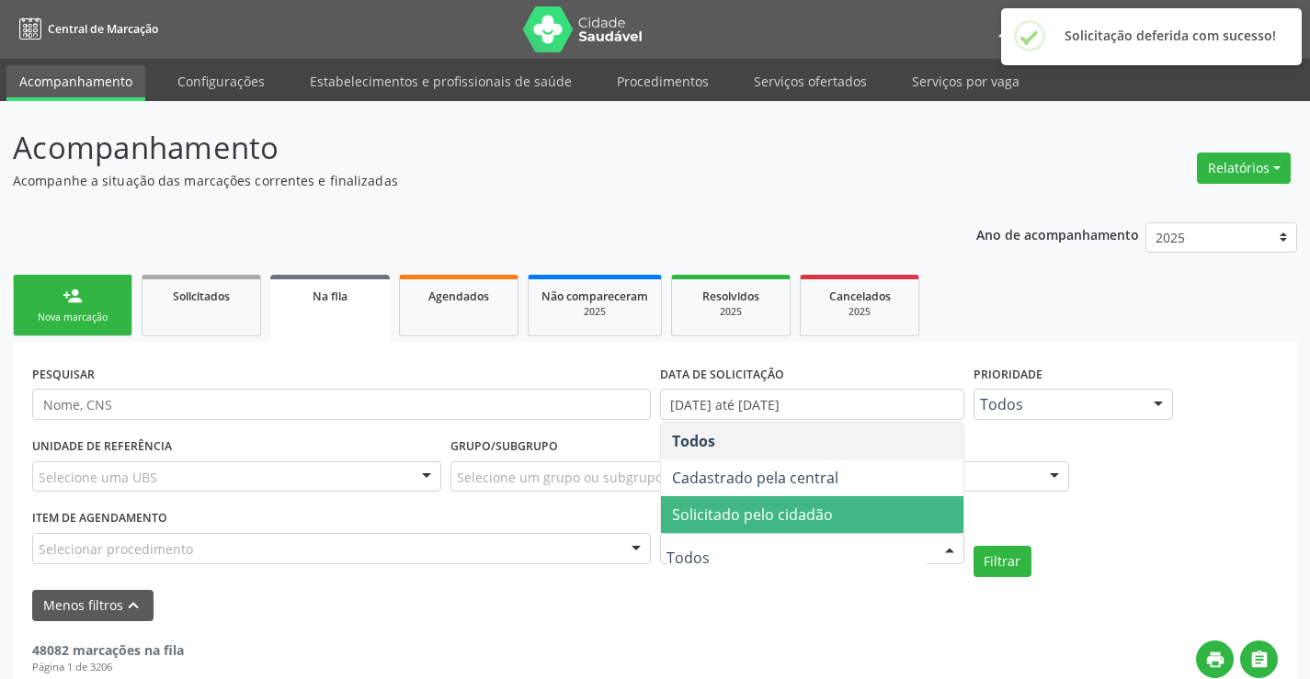
click at [800, 521] on span "Solicitado pelo cidadão" at bounding box center [752, 515] width 161 height 20
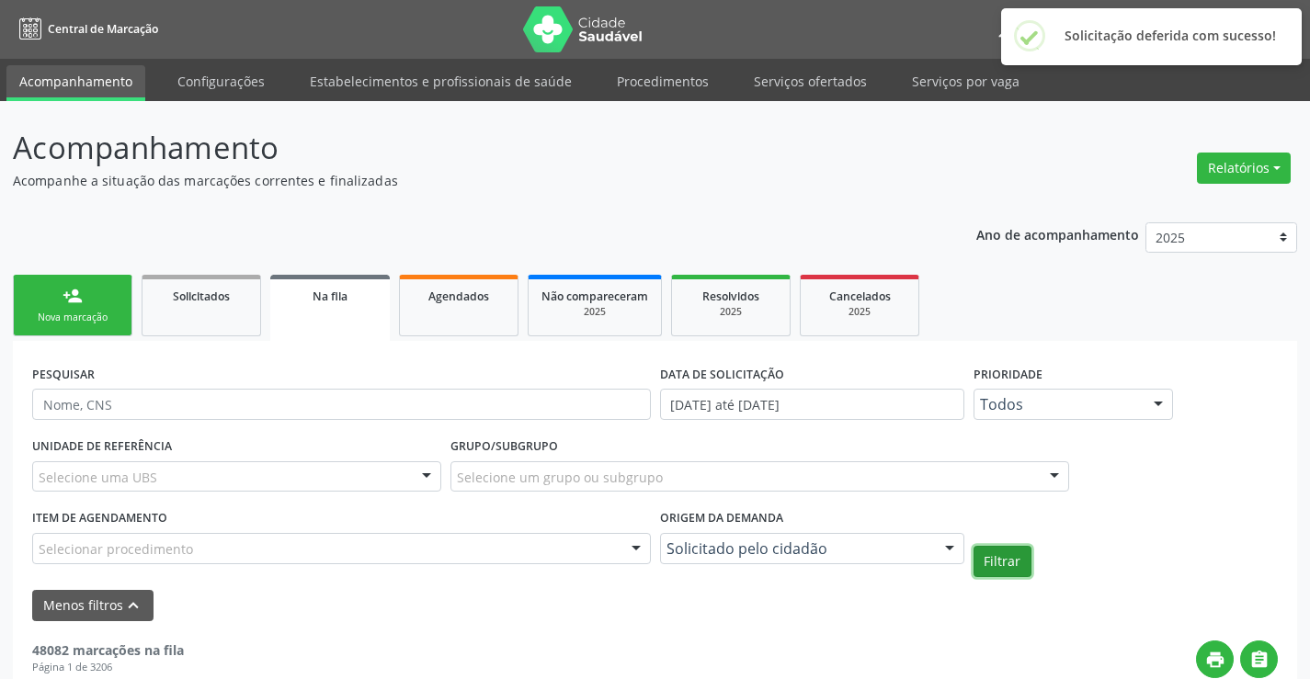
click at [985, 559] on button "Filtrar" at bounding box center [1003, 561] width 58 height 31
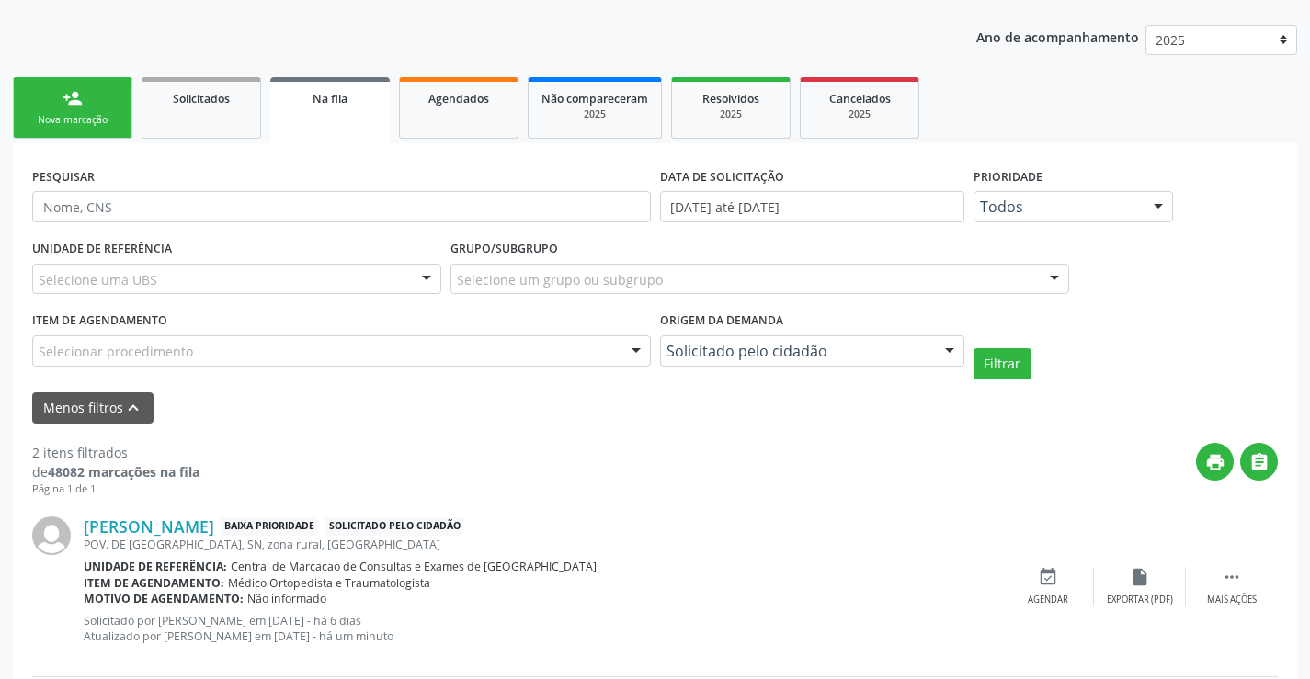
scroll to position [408, 0]
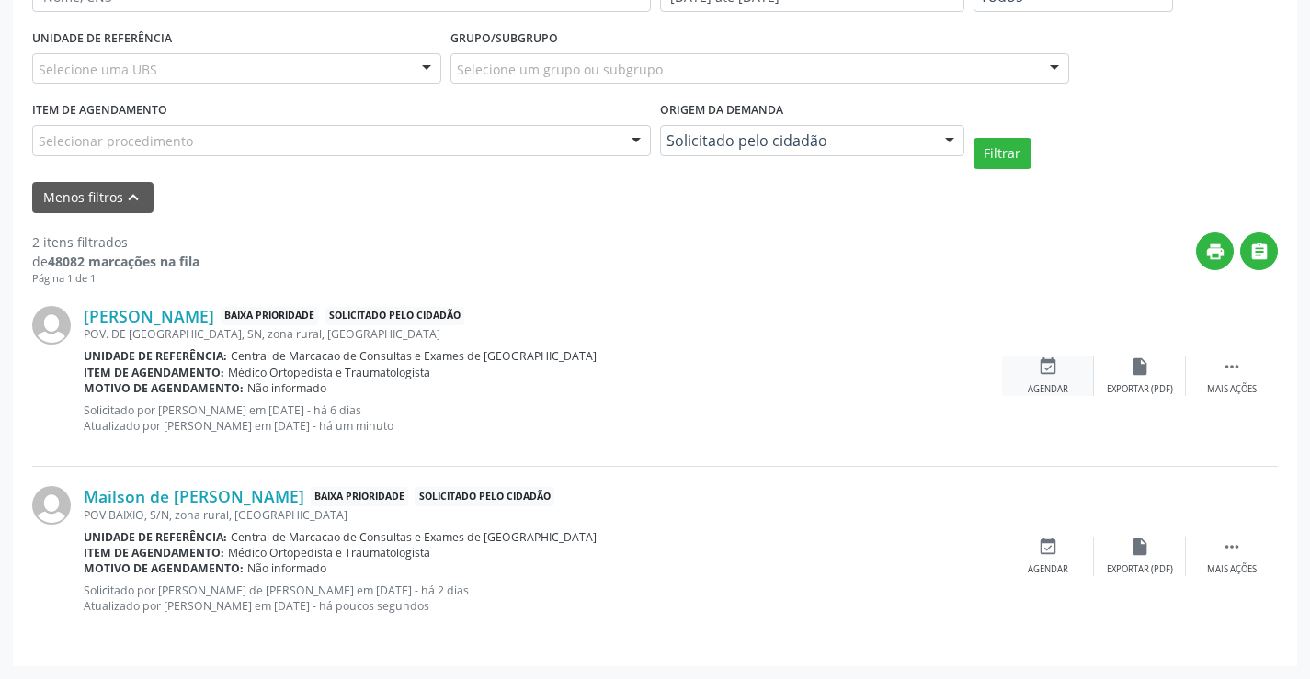
click at [1047, 361] on icon "event_available" at bounding box center [1048, 367] width 20 height 20
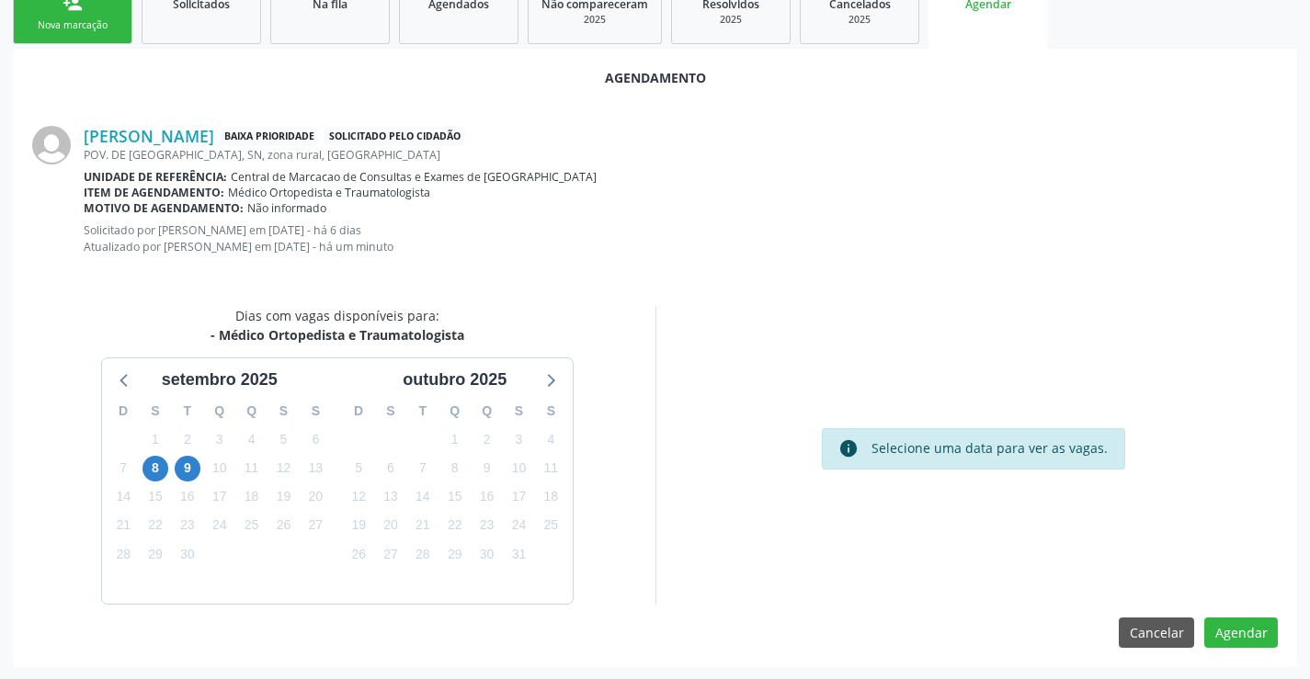
scroll to position [293, 0]
drag, startPoint x: 189, startPoint y: 470, endPoint x: 208, endPoint y: 473, distance: 18.6
click at [190, 470] on span "9" at bounding box center [188, 468] width 26 height 26
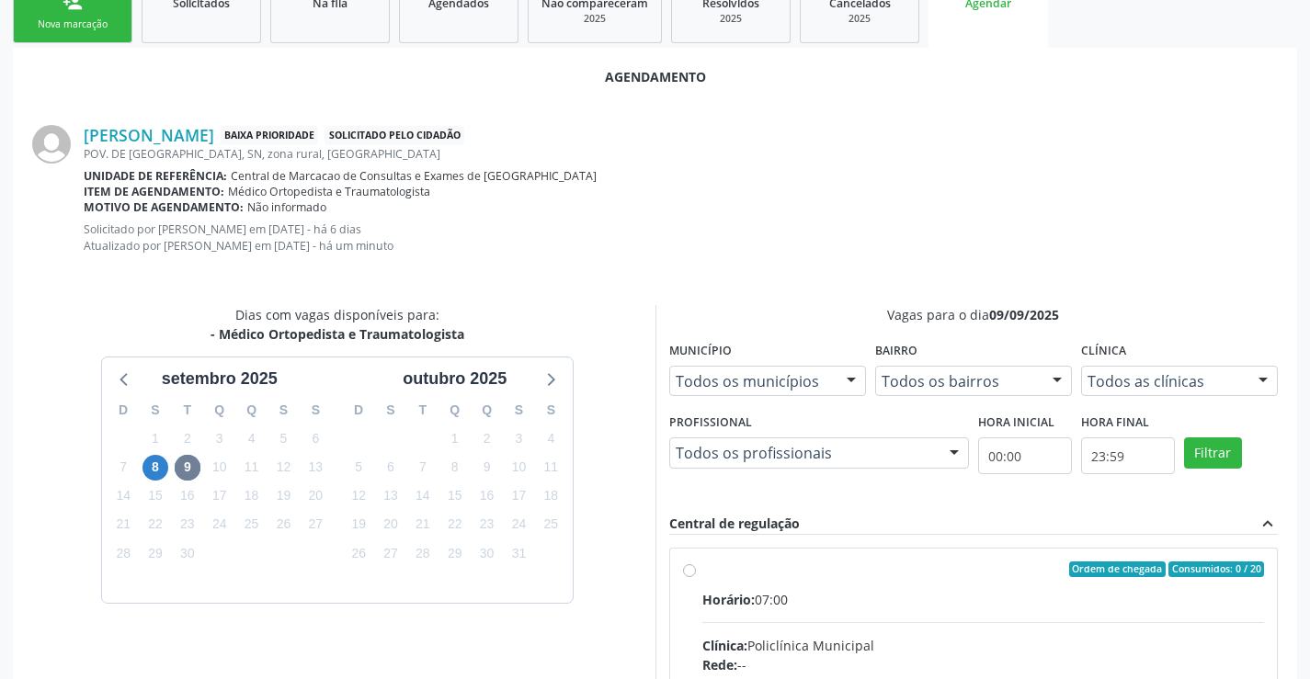
drag, startPoint x: 884, startPoint y: 598, endPoint x: 1323, endPoint y: 577, distance: 439.0
click at [890, 598] on div "Horário: 07:00" at bounding box center [983, 599] width 563 height 19
click at [696, 578] on input "Ordem de chegada Consumidos: 0 / 20 Horário: 07:00 Clínica: Policlínica Municip…" at bounding box center [689, 570] width 13 height 17
radio input "true"
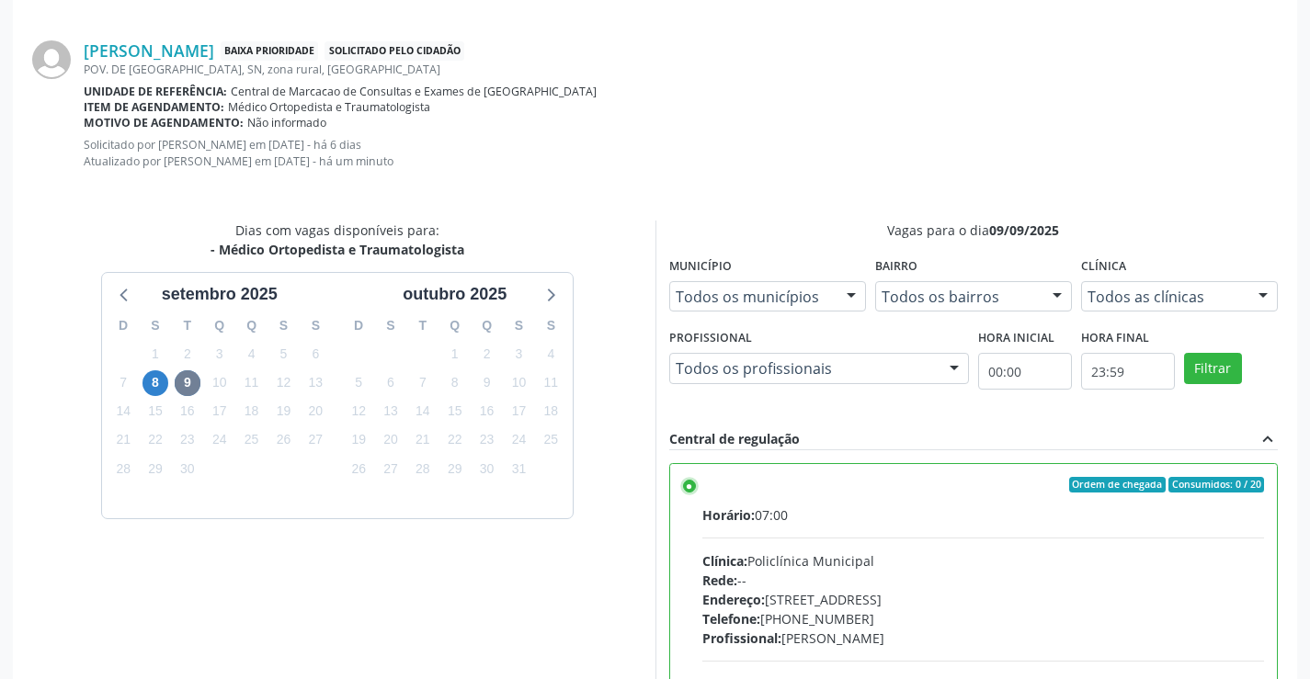
scroll to position [592, 0]
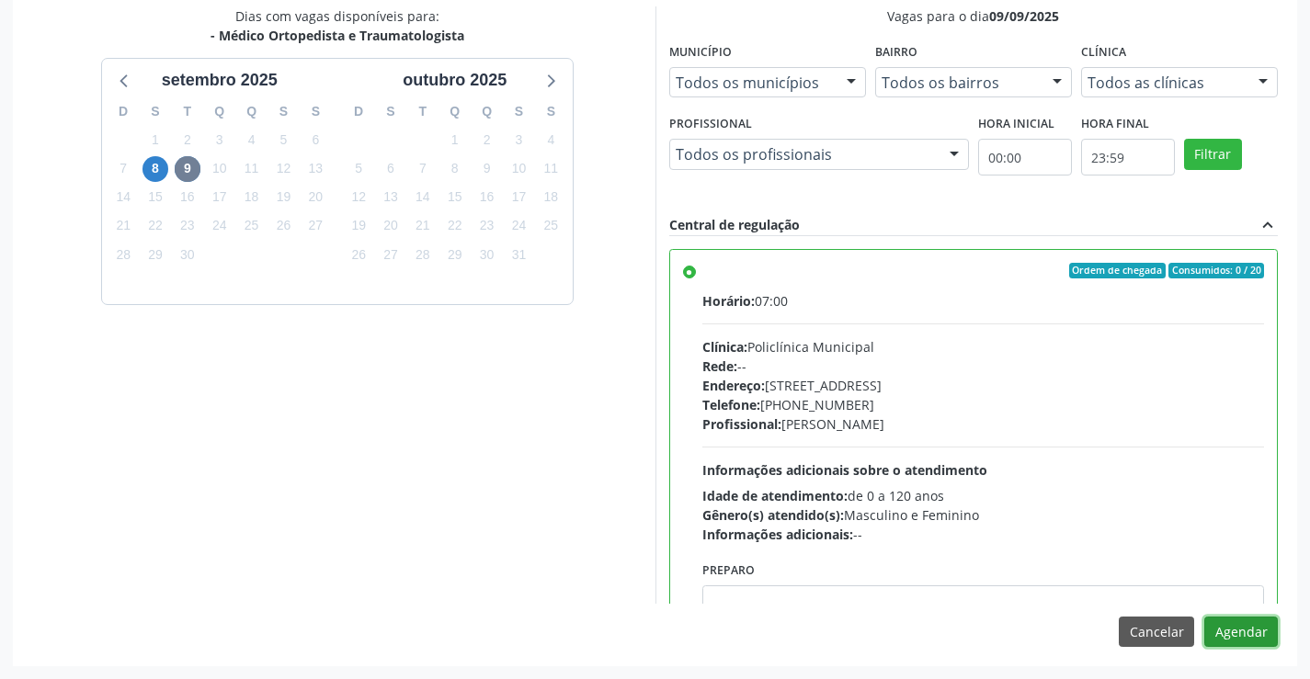
click at [1235, 628] on button "Agendar" at bounding box center [1241, 632] width 74 height 31
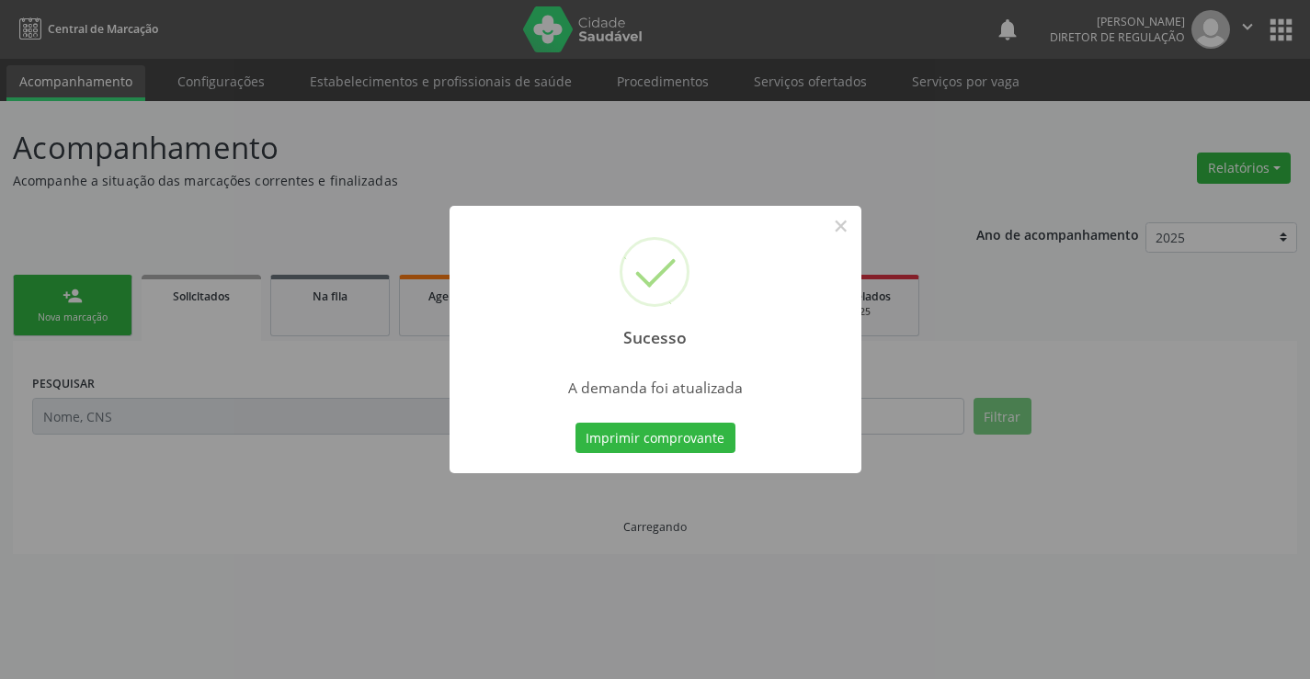
scroll to position [0, 0]
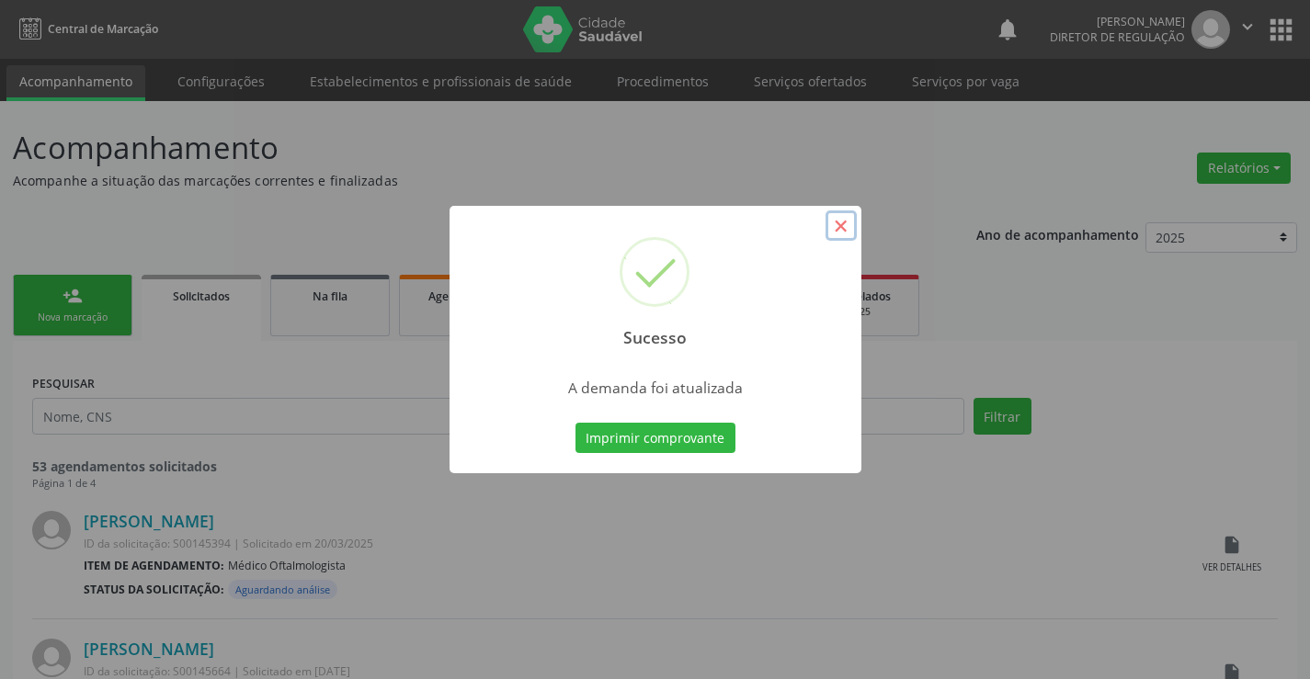
click at [840, 230] on button "×" at bounding box center [841, 226] width 31 height 31
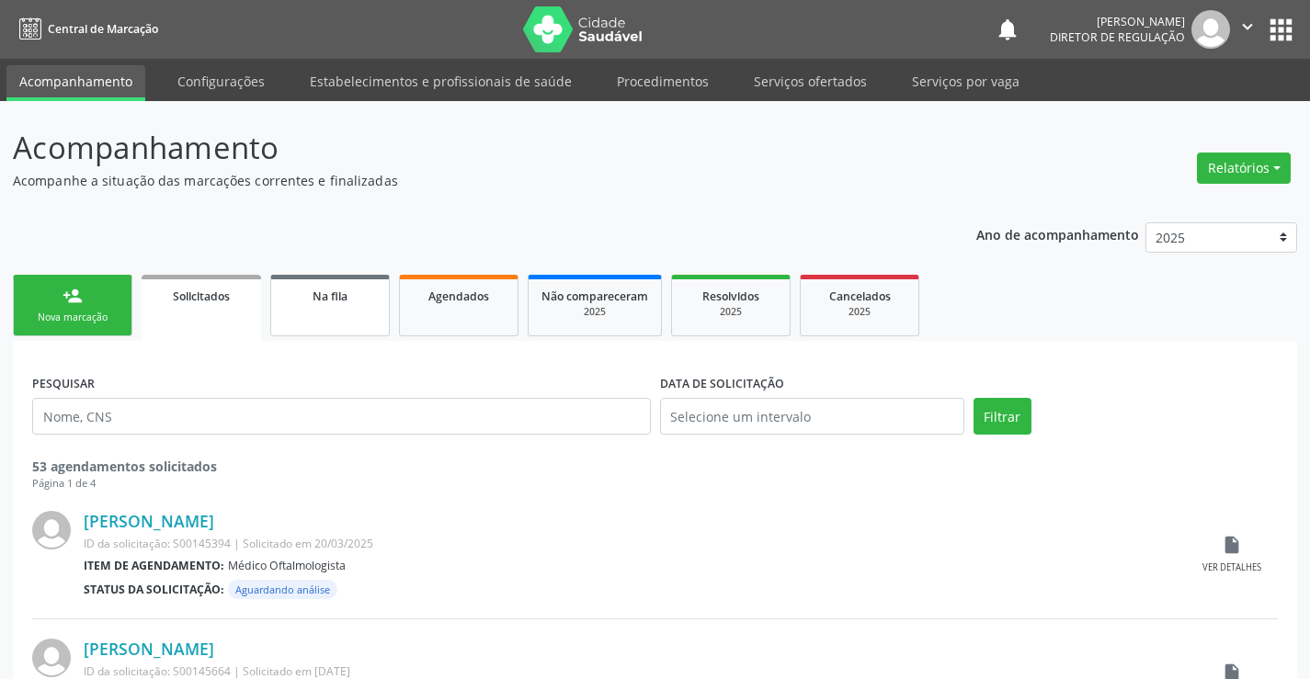
click at [316, 316] on link "Na fila" at bounding box center [330, 306] width 120 height 62
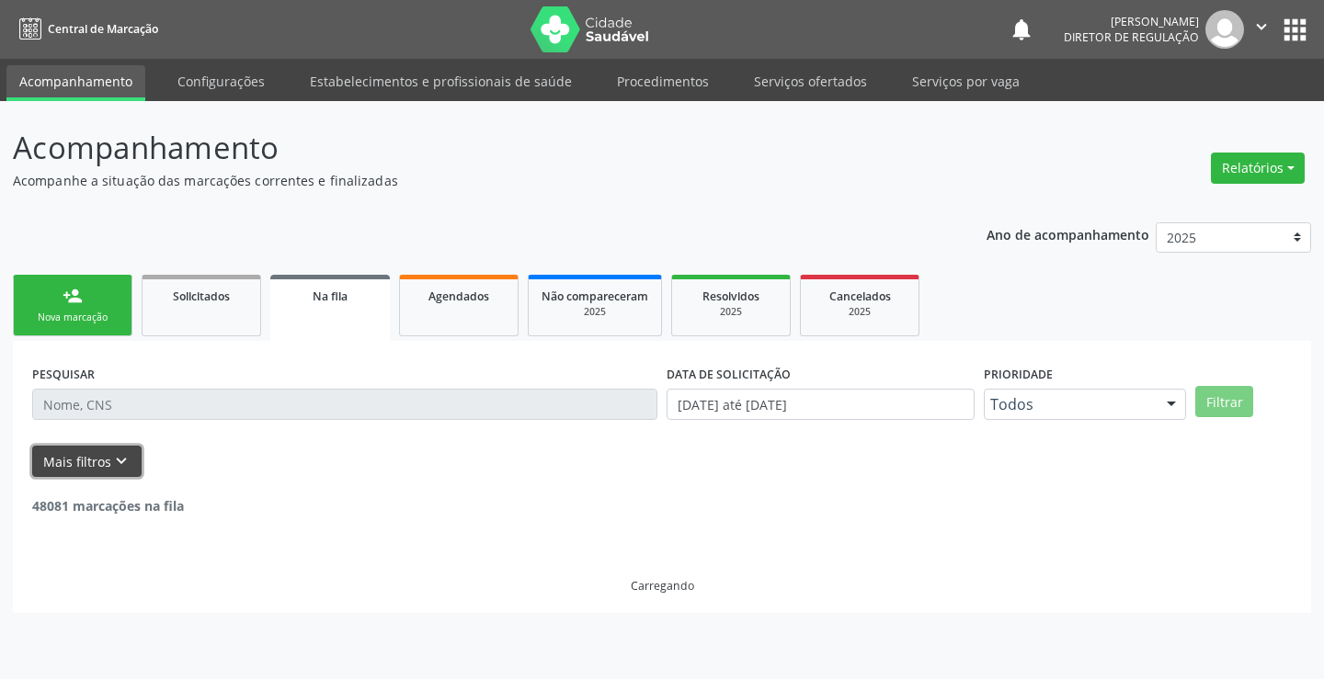
click at [116, 455] on icon "keyboard_arrow_down" at bounding box center [121, 461] width 20 height 20
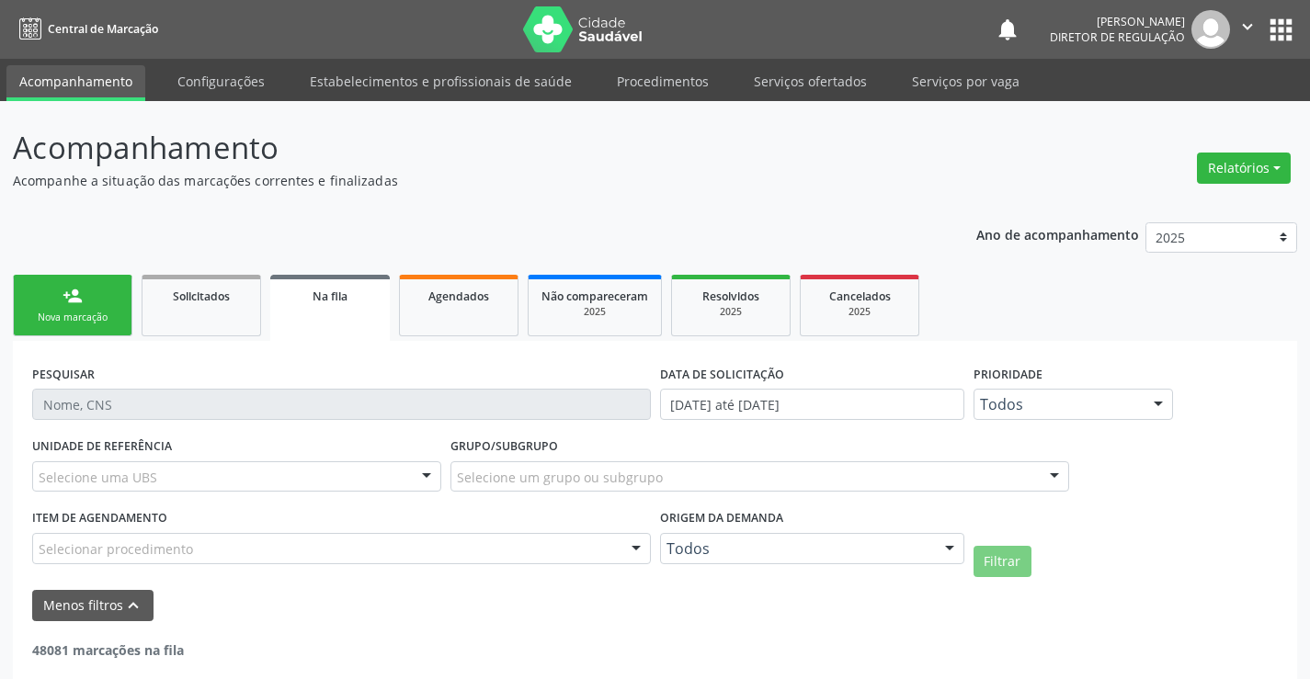
click at [894, 560] on div "Todos" at bounding box center [812, 548] width 304 height 31
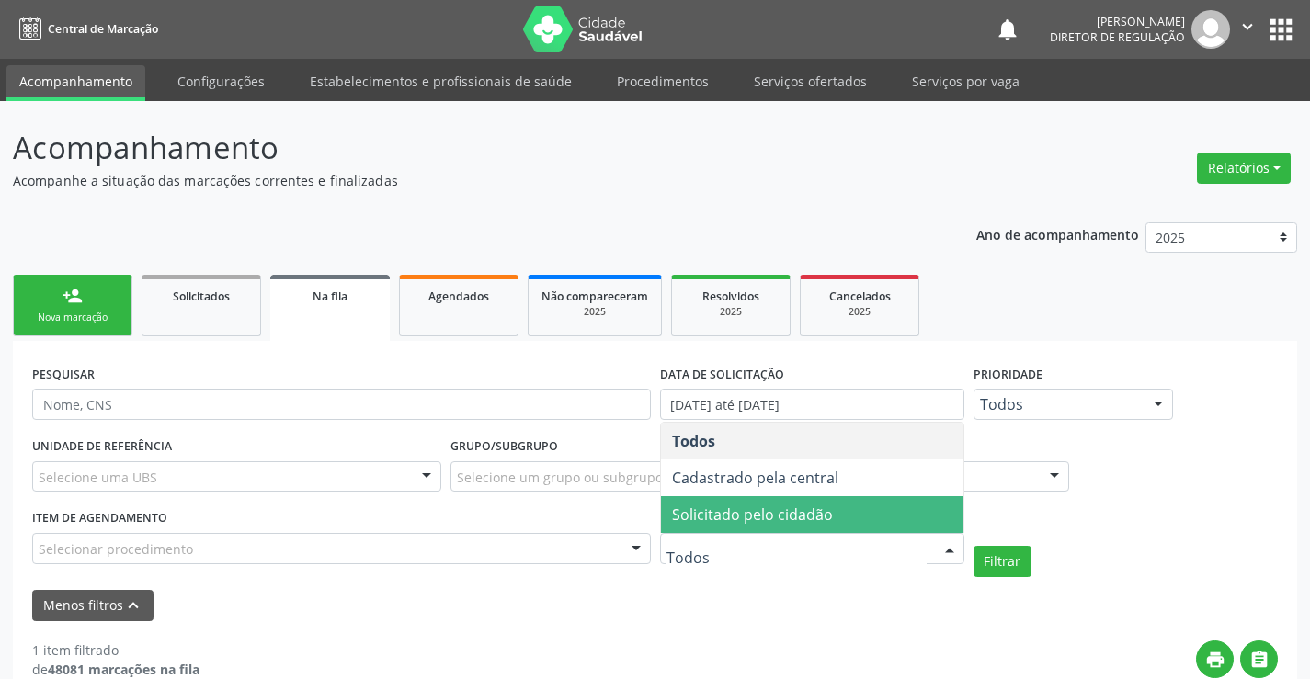
click at [881, 498] on span "Solicitado pelo cidadão" at bounding box center [812, 514] width 302 height 37
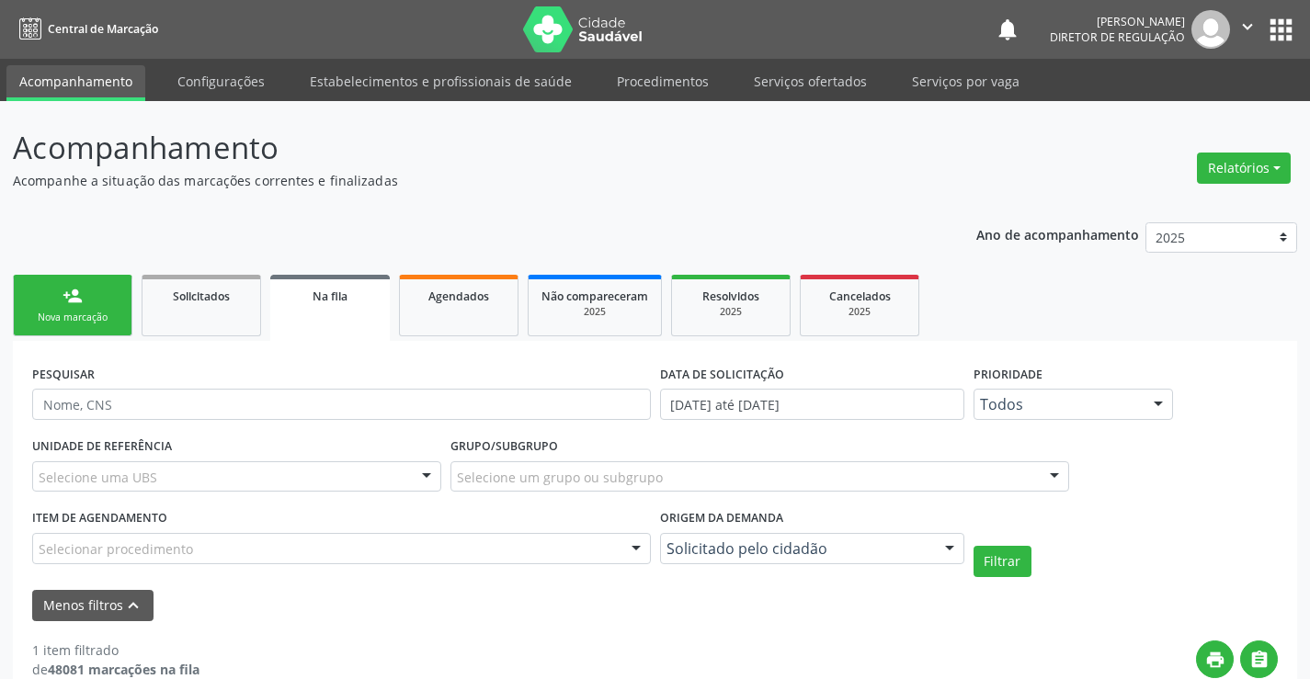
drag, startPoint x: 1047, startPoint y: 573, endPoint x: 1016, endPoint y: 564, distance: 32.3
click at [1048, 574] on div "Filtrar" at bounding box center [1125, 561] width 313 height 31
click at [1016, 564] on button "Filtrar" at bounding box center [1003, 561] width 58 height 31
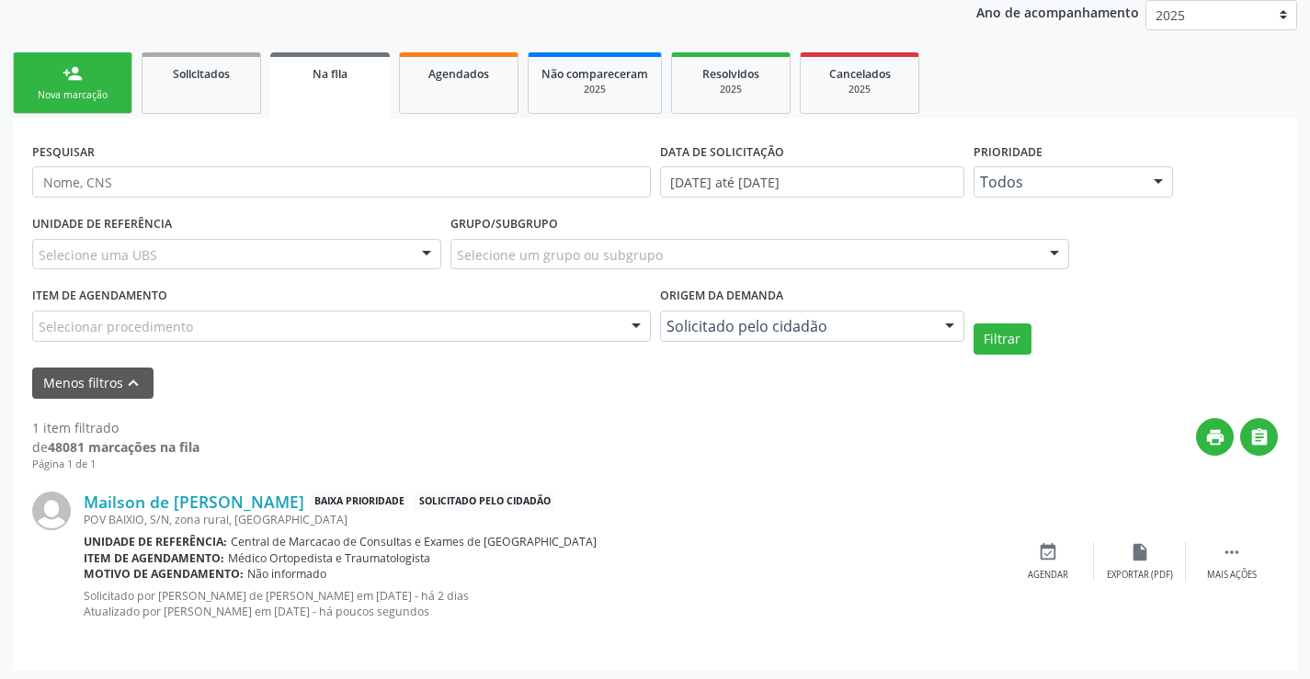
scroll to position [227, 0]
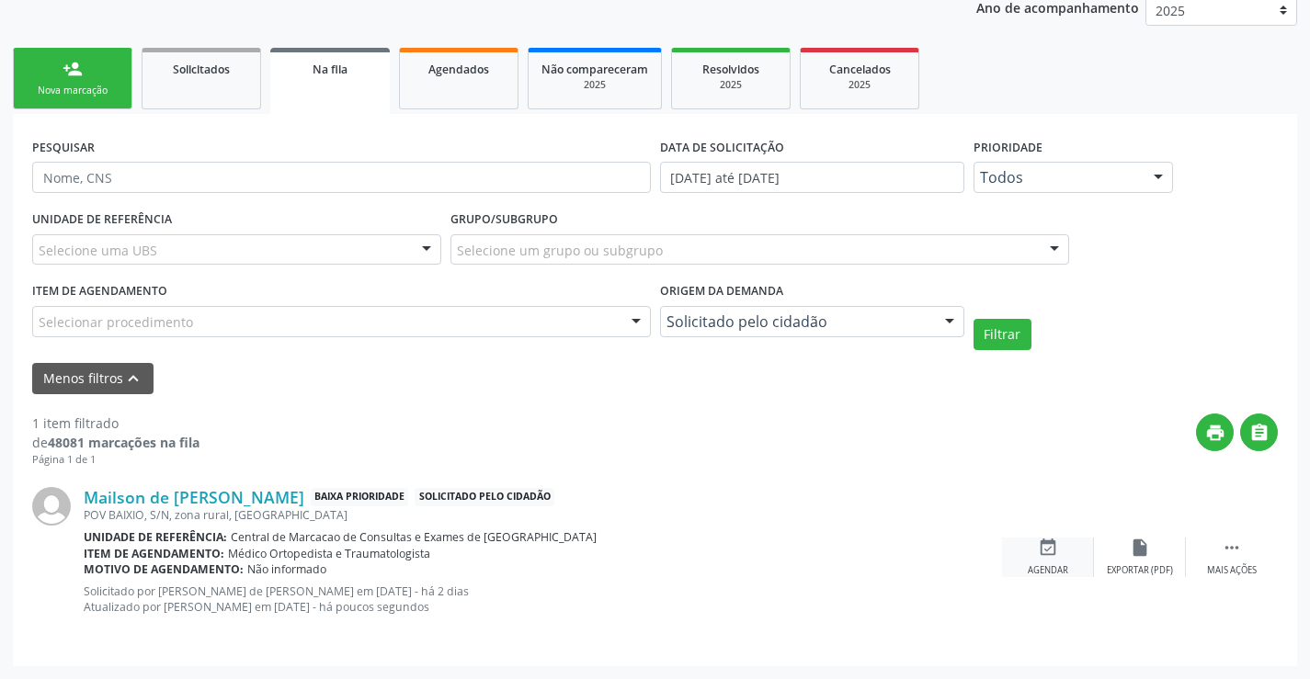
drag, startPoint x: 1057, startPoint y: 555, endPoint x: 1048, endPoint y: 554, distance: 9.2
click at [1057, 554] on icon "event_available" at bounding box center [1048, 548] width 20 height 20
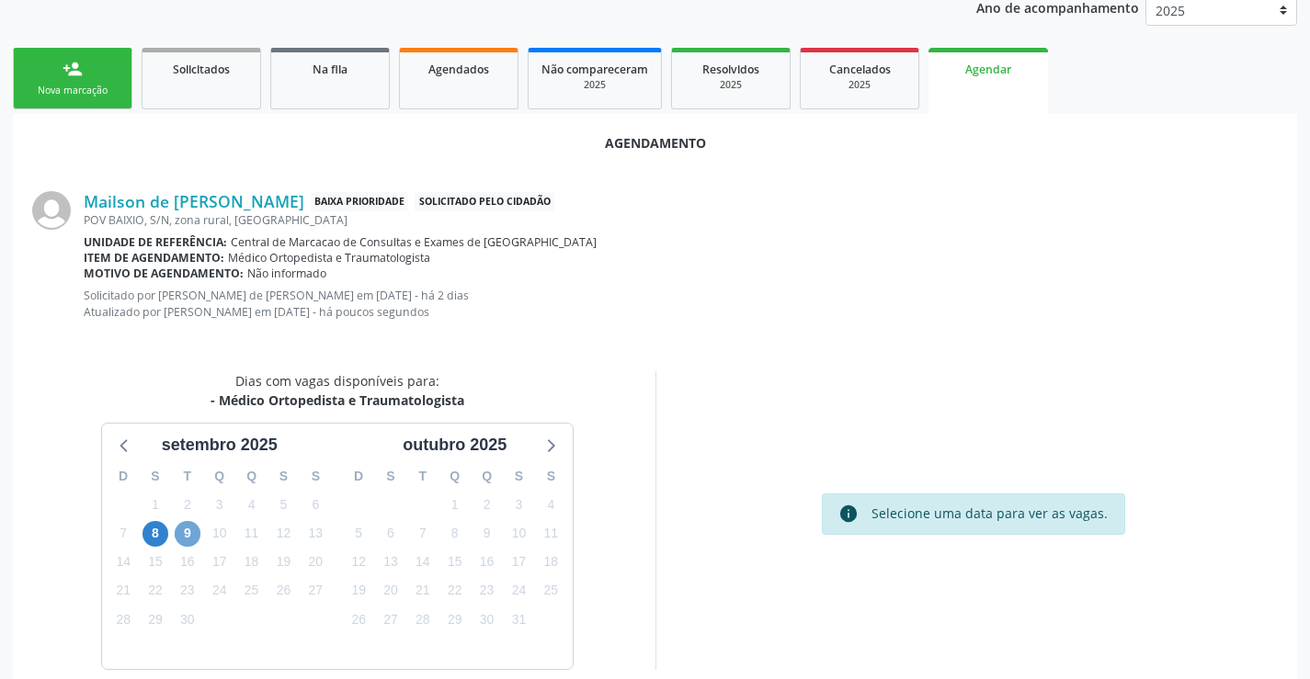
click at [177, 529] on span "9" at bounding box center [188, 534] width 26 height 26
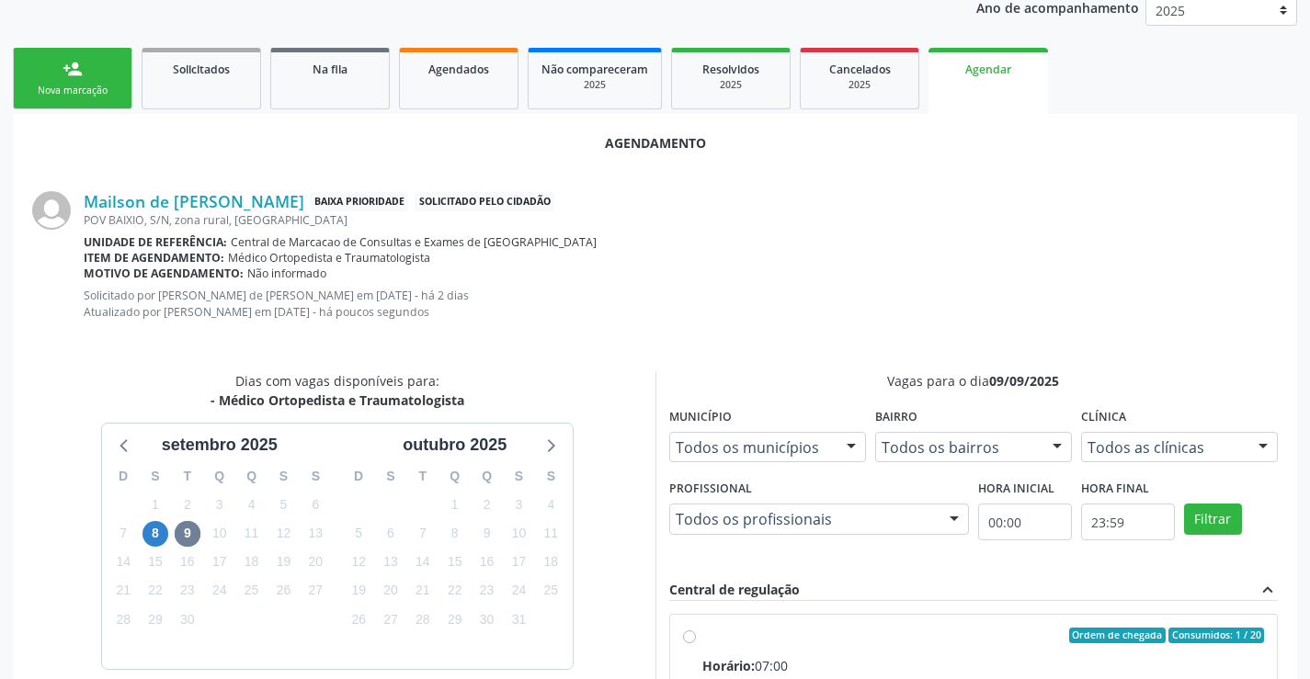
radio input "true"
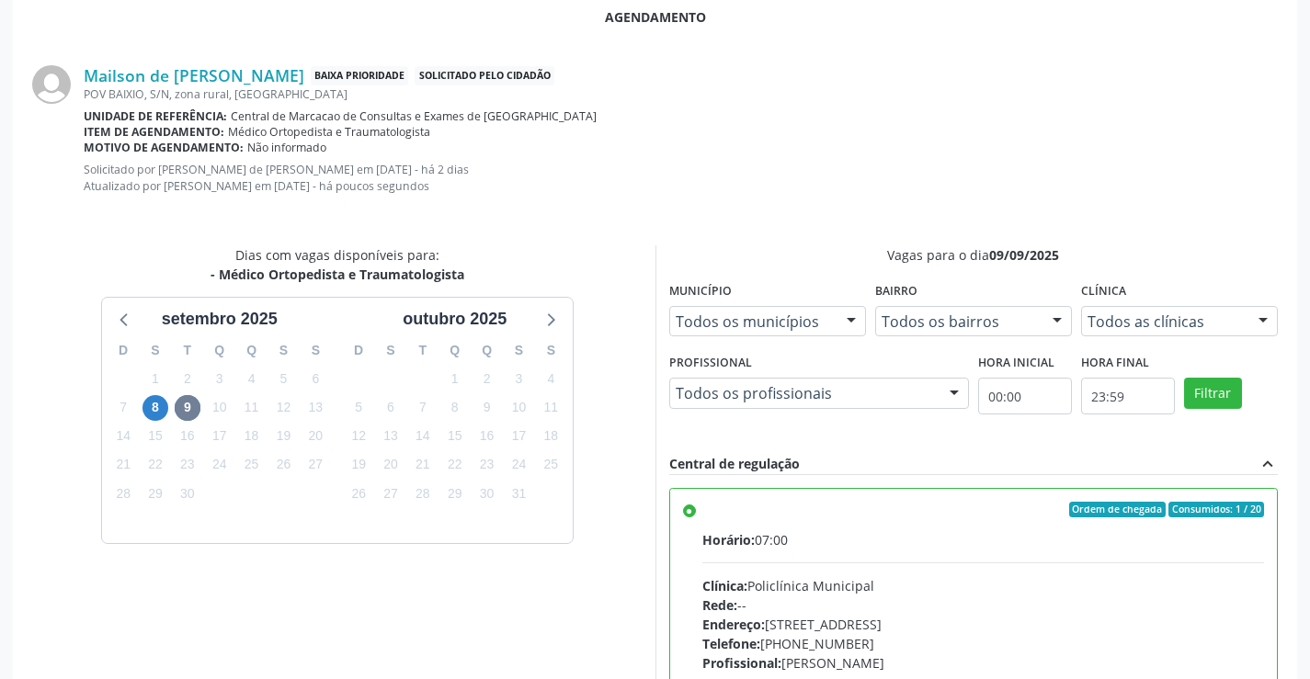
scroll to position [592, 0]
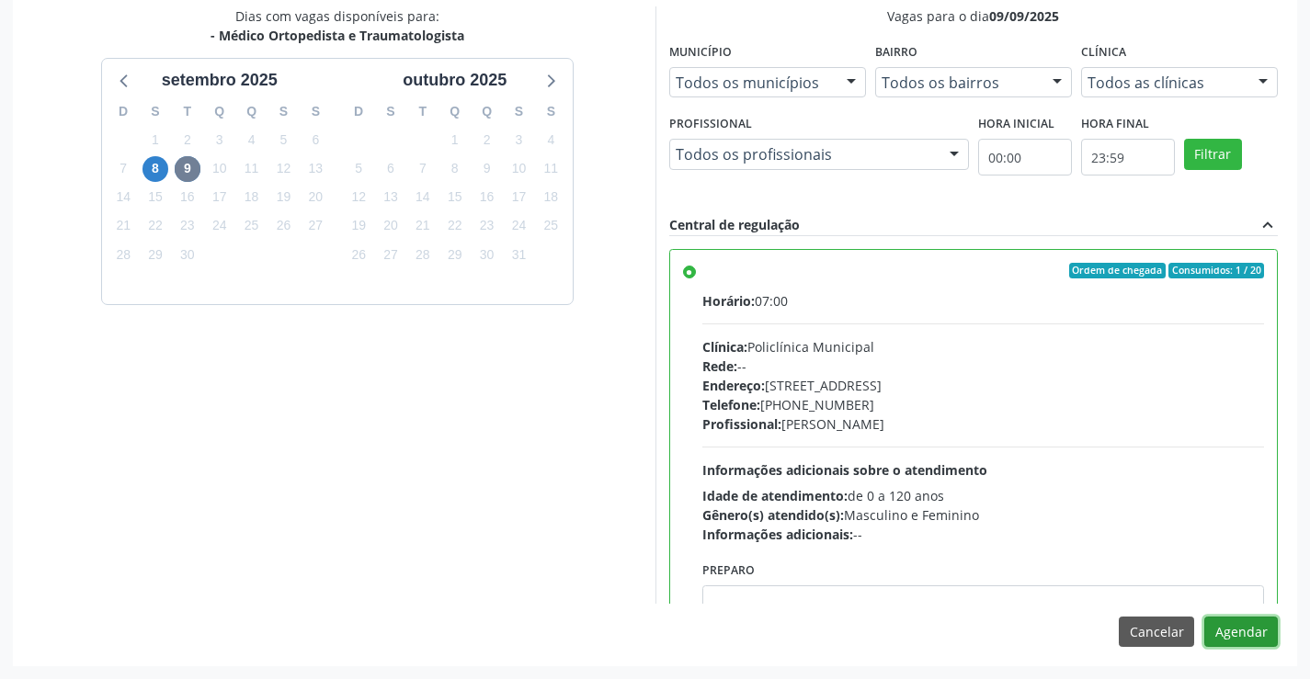
click at [1258, 640] on button "Agendar" at bounding box center [1241, 632] width 74 height 31
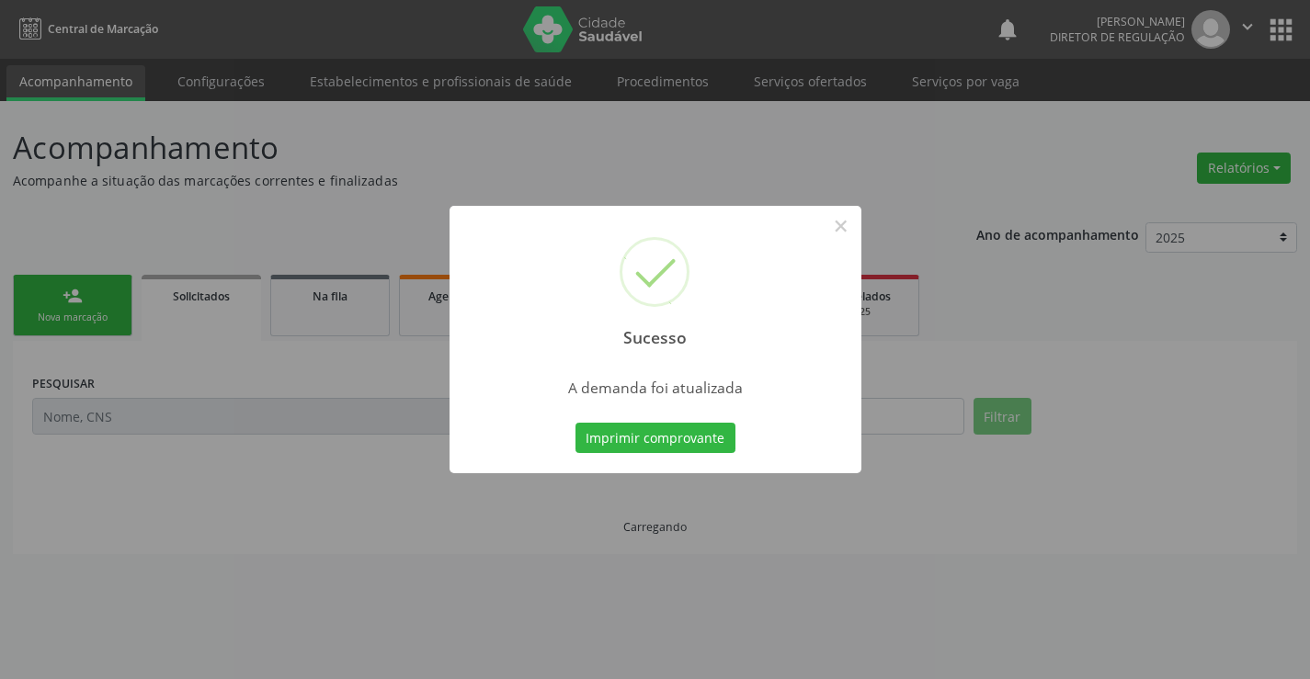
scroll to position [0, 0]
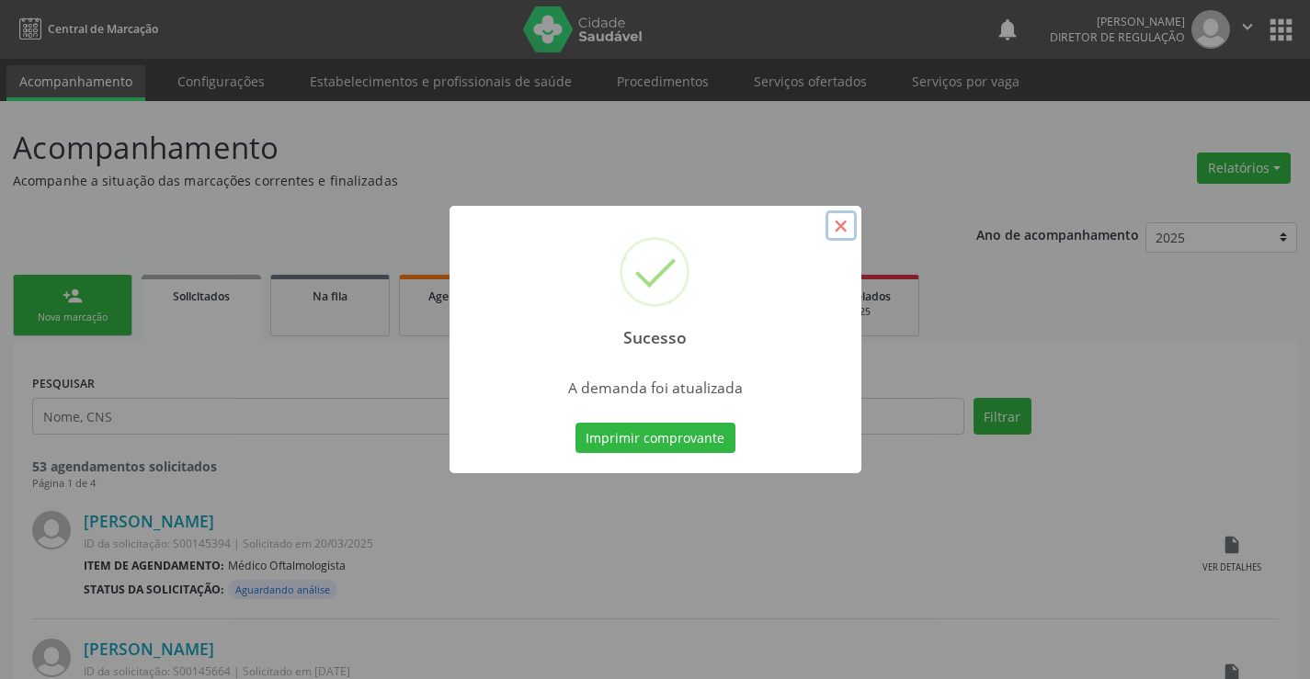
click at [838, 224] on button "×" at bounding box center [841, 226] width 31 height 31
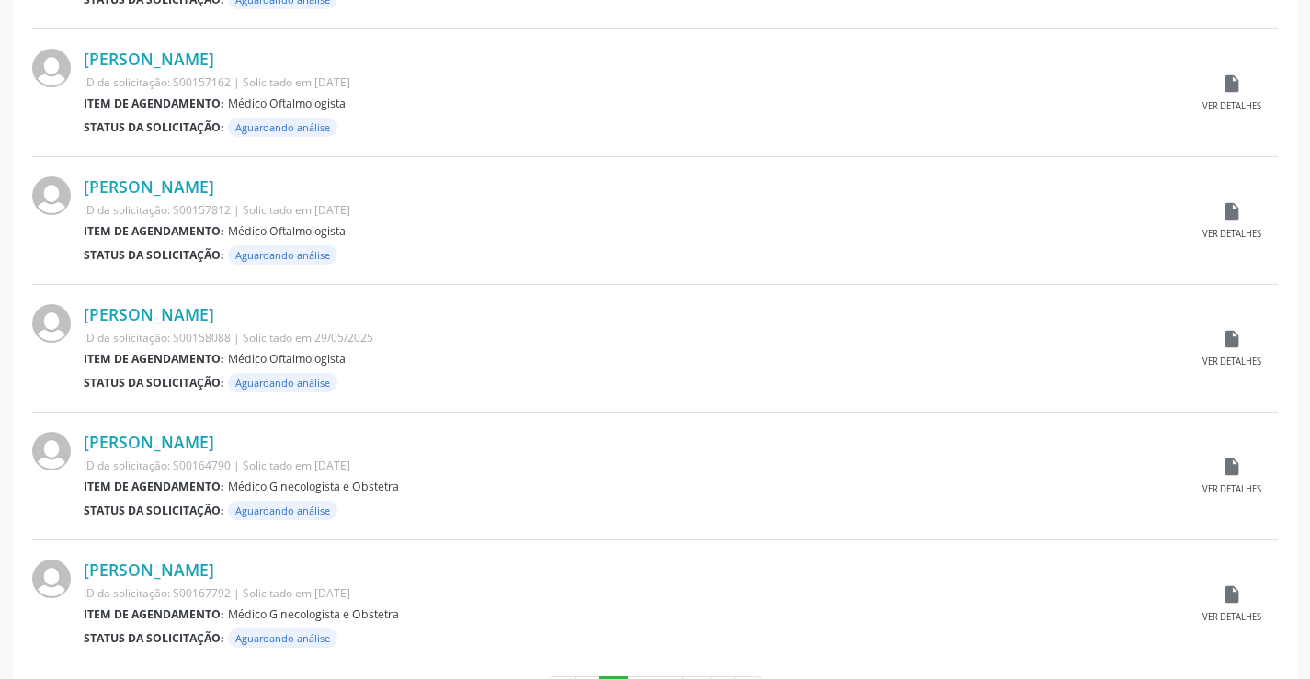
scroll to position [1813, 0]
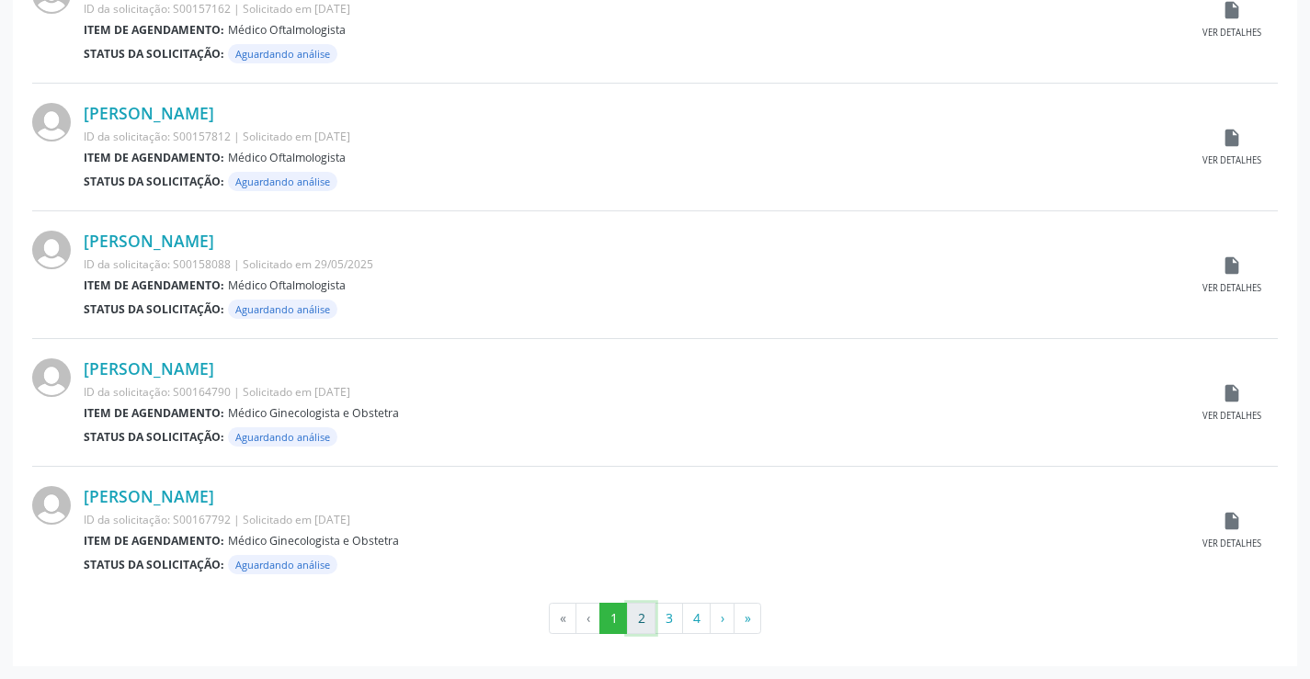
click at [641, 614] on button "2" at bounding box center [641, 618] width 28 height 31
click at [671, 617] on button "3" at bounding box center [669, 618] width 28 height 31
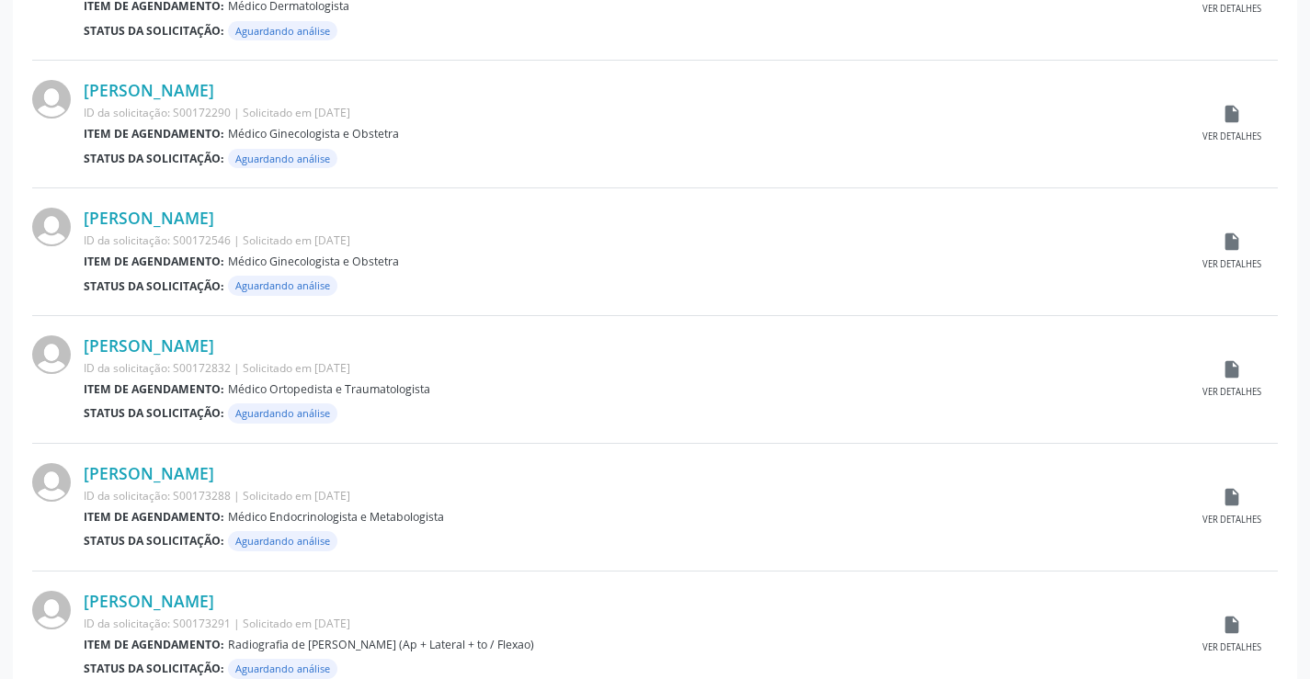
scroll to position [827, 0]
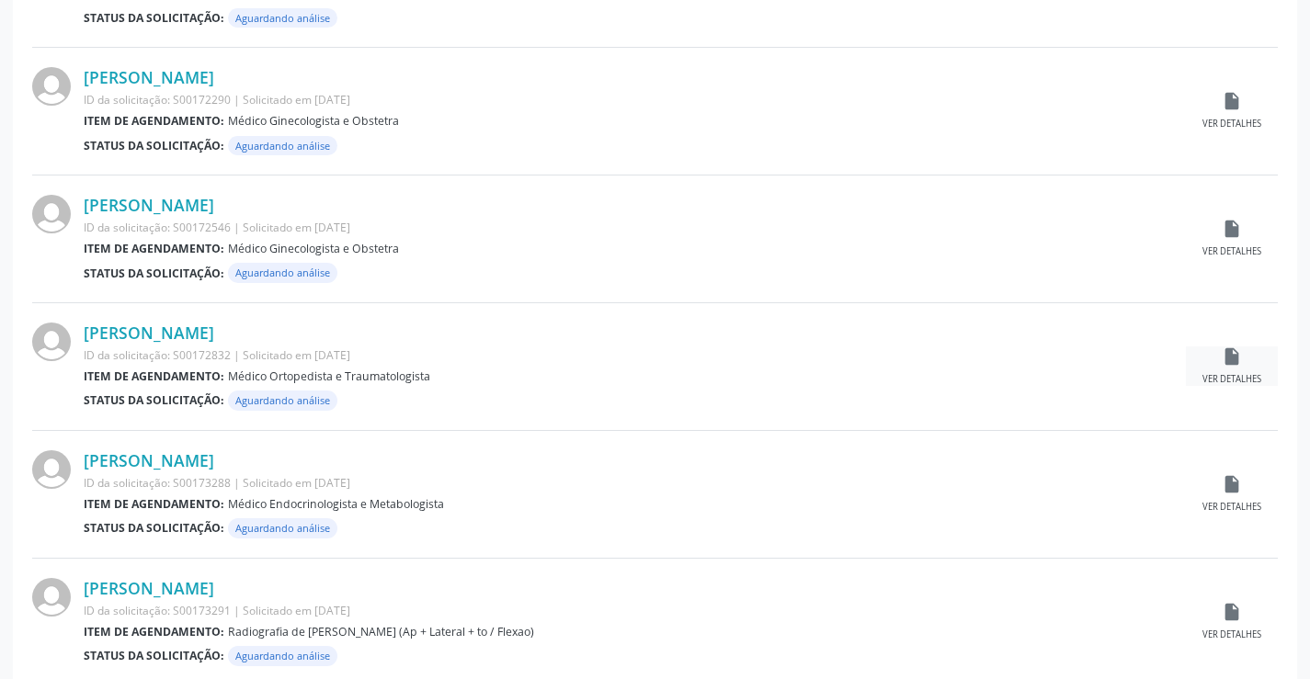
click at [1228, 360] on icon "insert_drive_file" at bounding box center [1232, 357] width 20 height 20
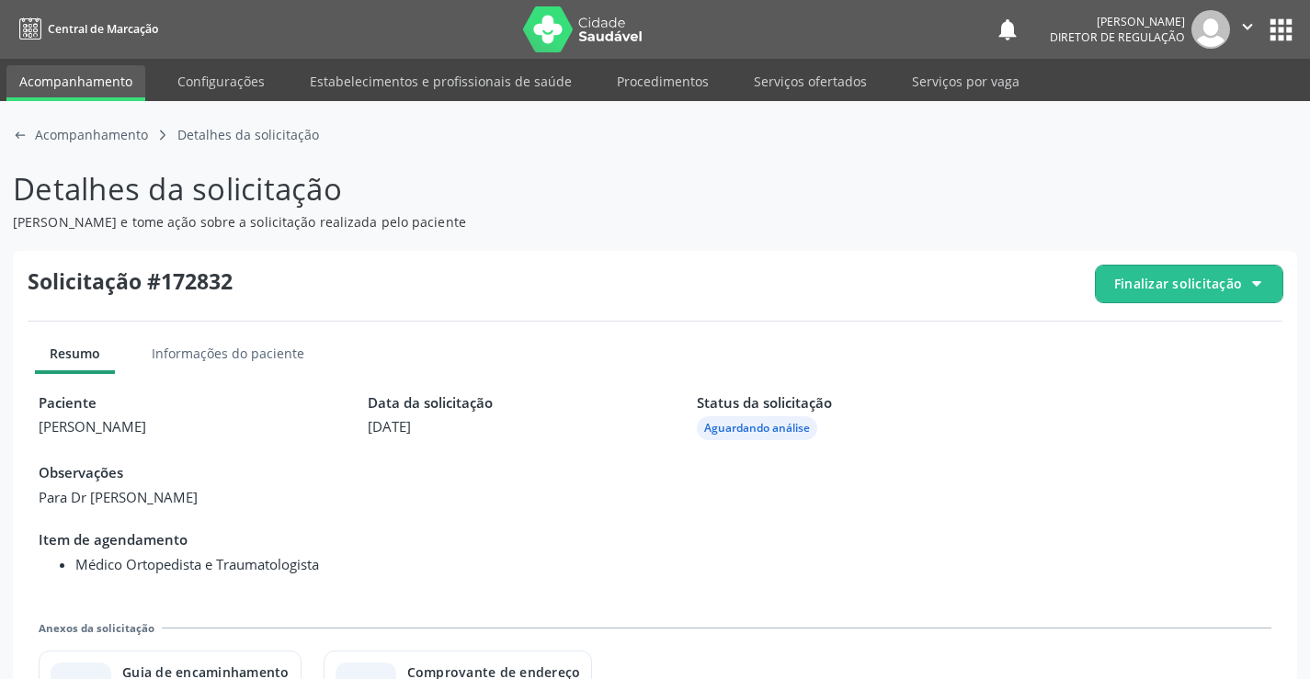
scroll to position [84, 0]
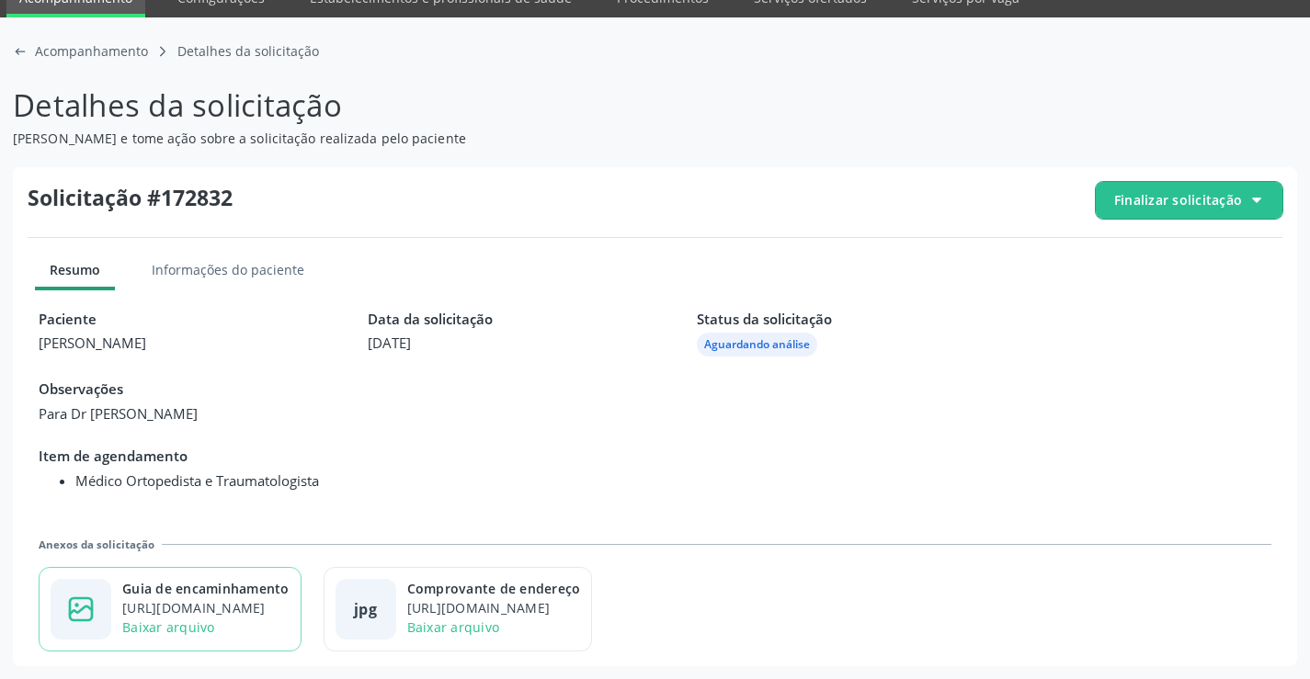
click at [288, 594] on div "Guia de encaminhamento" at bounding box center [205, 588] width 167 height 19
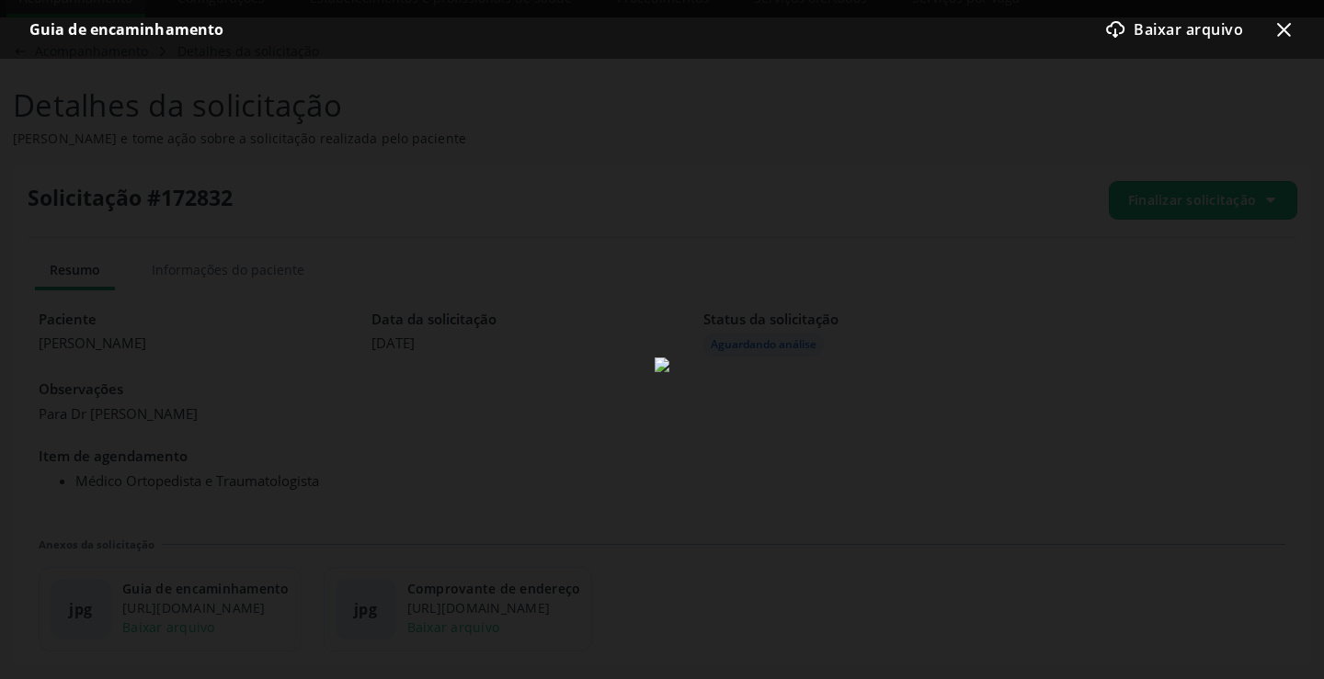
click at [1279, 25] on icon at bounding box center [1284, 30] width 14 height 14
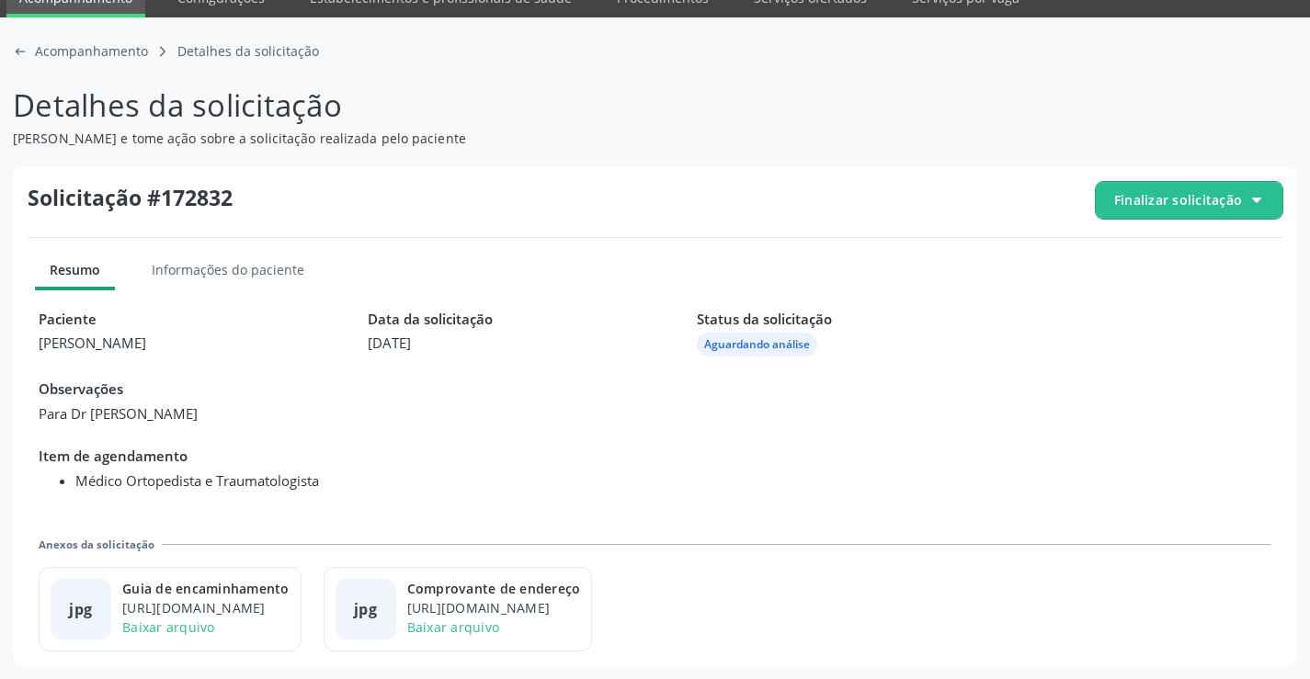
click at [1192, 222] on div "Solicitação #172832 Finalizar solicitação Resumo Informações do paciente Pacien…" at bounding box center [655, 417] width 1284 height 500
click at [1180, 205] on span "Finalizar solicitação" at bounding box center [1178, 199] width 128 height 19
click at [1149, 291] on span "Deferir solicitação" at bounding box center [1200, 303] width 116 height 27
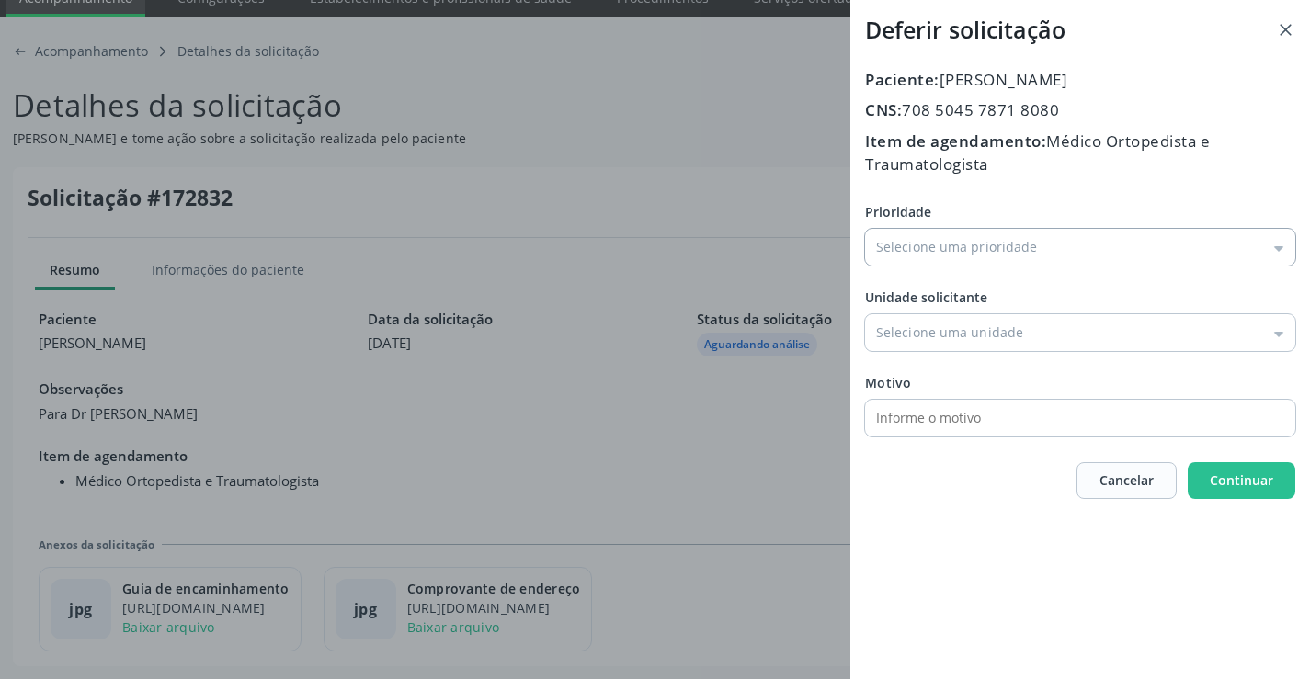
click at [979, 250] on input "Prioridade" at bounding box center [1080, 247] width 430 height 37
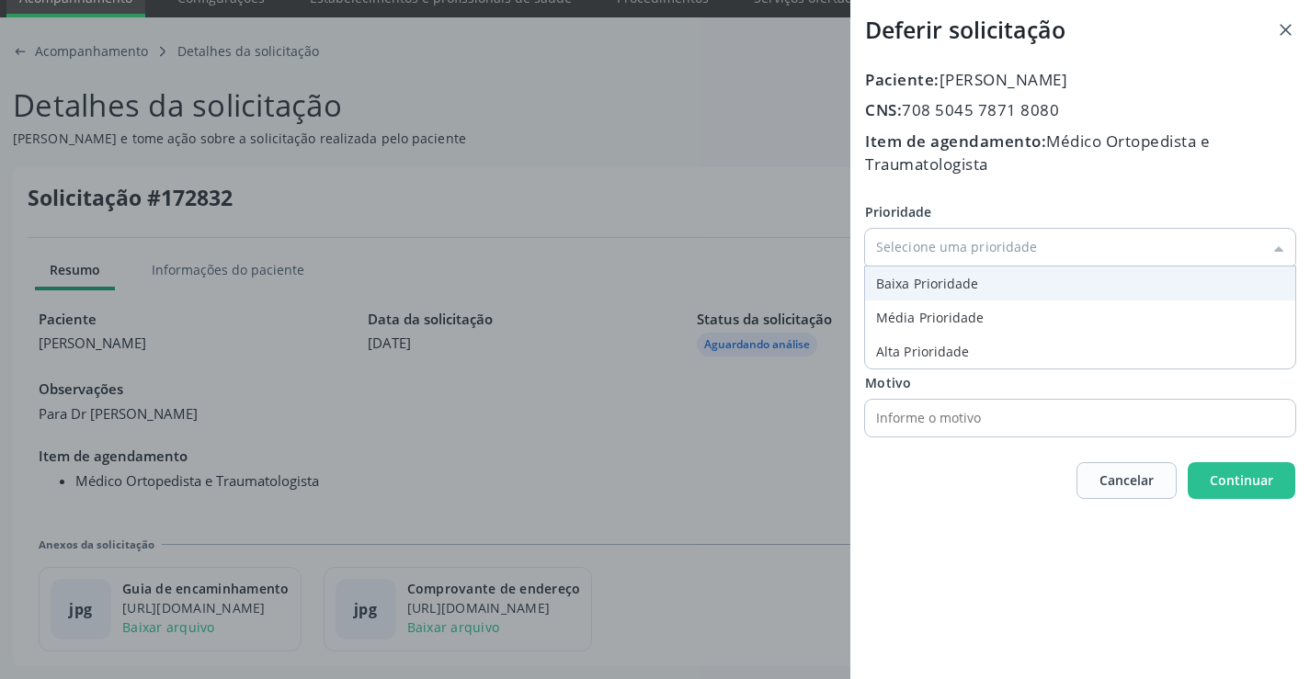
type input "Baixa Prioridade"
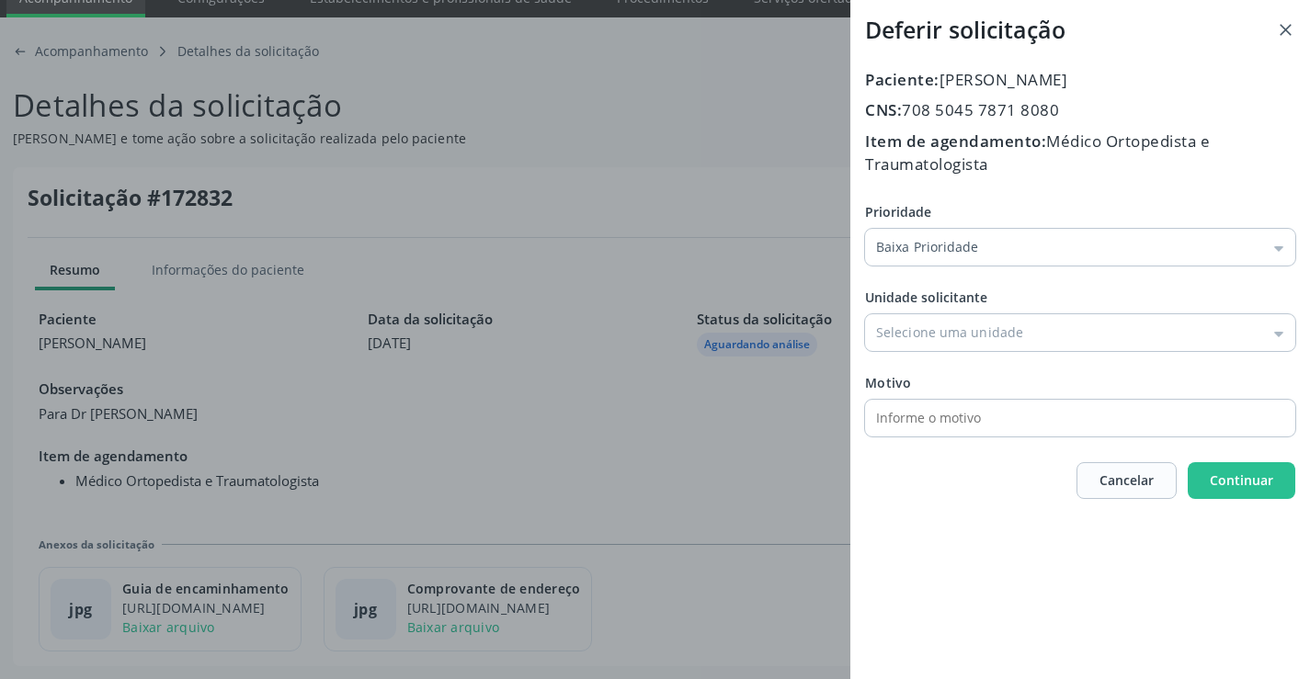
click at [917, 281] on div "Prioridade Baixa Prioridade Baixa Prioridade Média Prioridade Alta Prioridade U…" at bounding box center [1080, 319] width 430 height 234
click at [962, 347] on input "Prioridade" at bounding box center [1080, 332] width 430 height 37
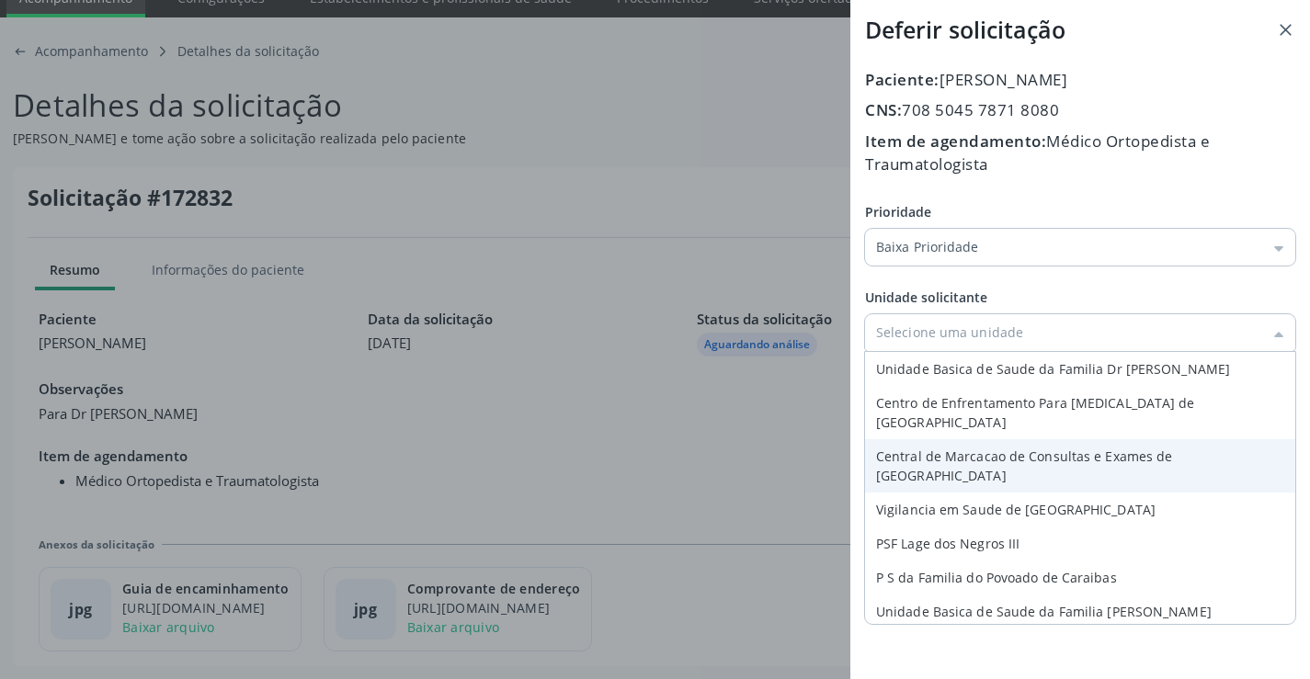
type input "Central de Marcacao de Consultas e Exames de Campo Formoso"
drag, startPoint x: 1008, startPoint y: 437, endPoint x: 1076, endPoint y: 439, distance: 68.1
click at [1036, 439] on div "Paciente: Elizabeth da Silva Reis CNS: 708 5045 7871 8080 Item de agendamento: …" at bounding box center [1080, 283] width 430 height 431
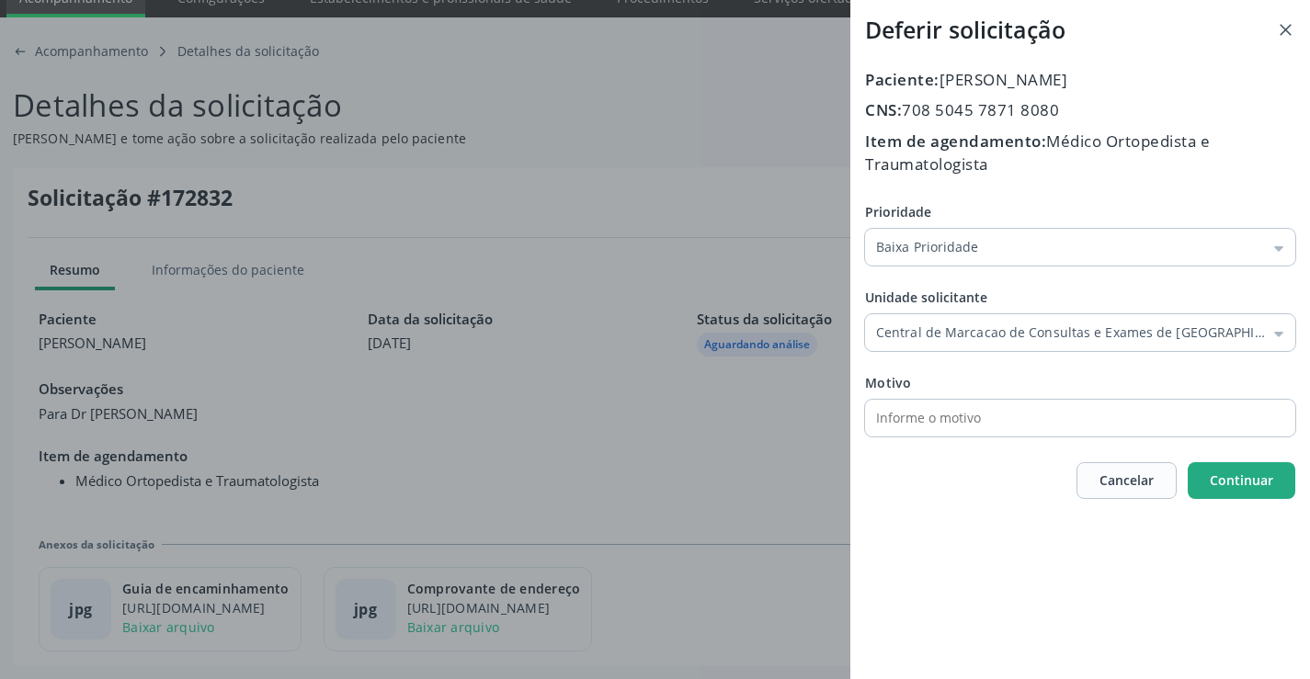
click at [1205, 472] on button "Continuar" at bounding box center [1242, 480] width 108 height 37
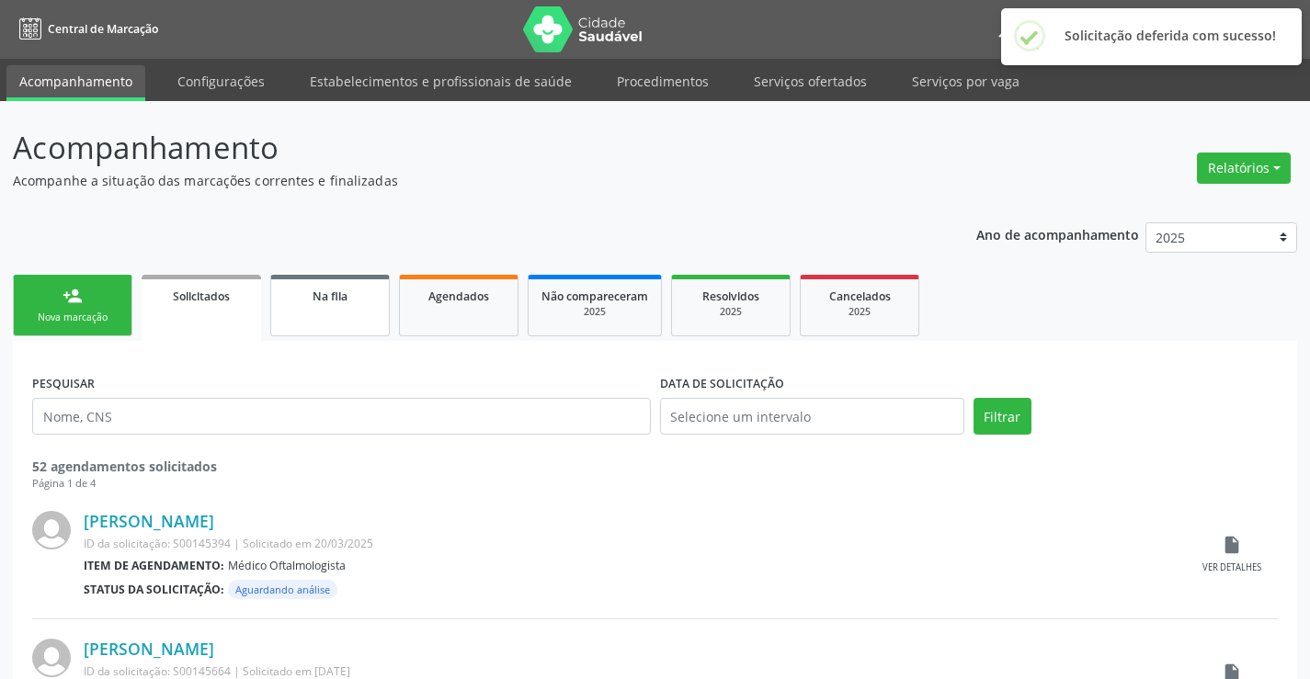
click at [321, 300] on span "Na fila" at bounding box center [330, 297] width 35 height 16
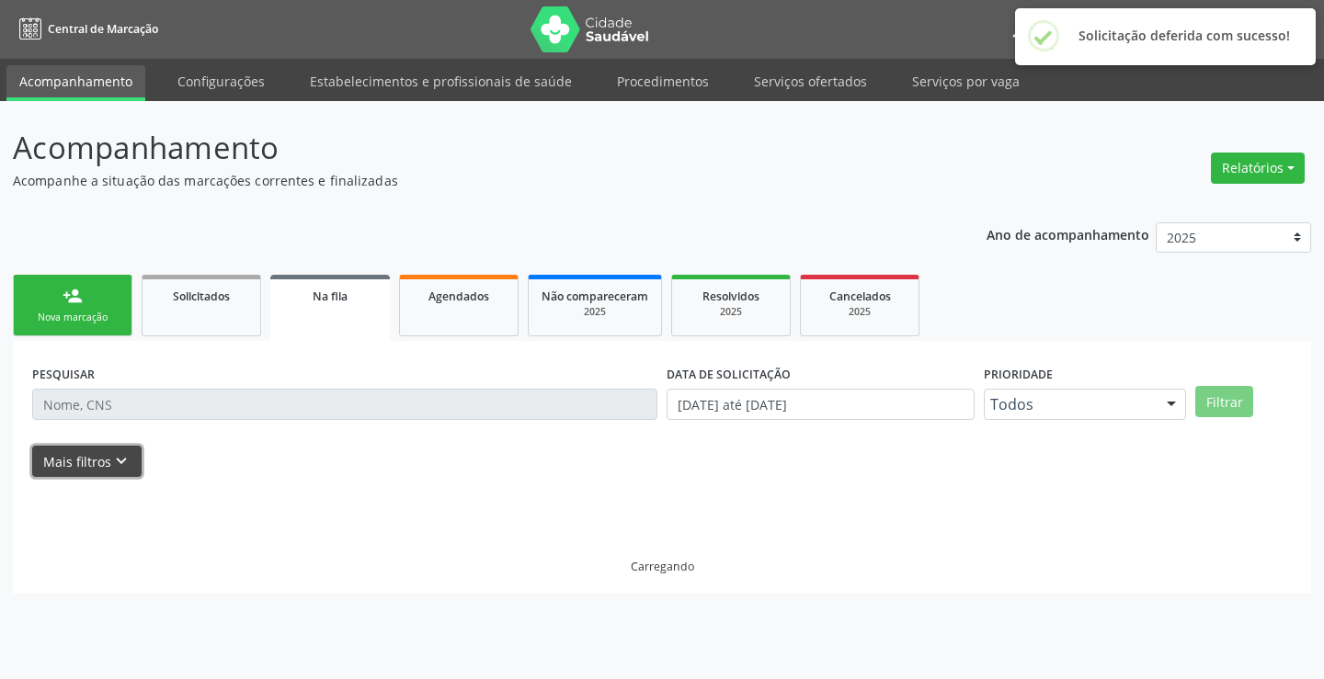
drag, startPoint x: 117, startPoint y: 464, endPoint x: 726, endPoint y: 475, distance: 609.6
click at [135, 465] on button "Mais filtros keyboard_arrow_down" at bounding box center [86, 462] width 109 height 32
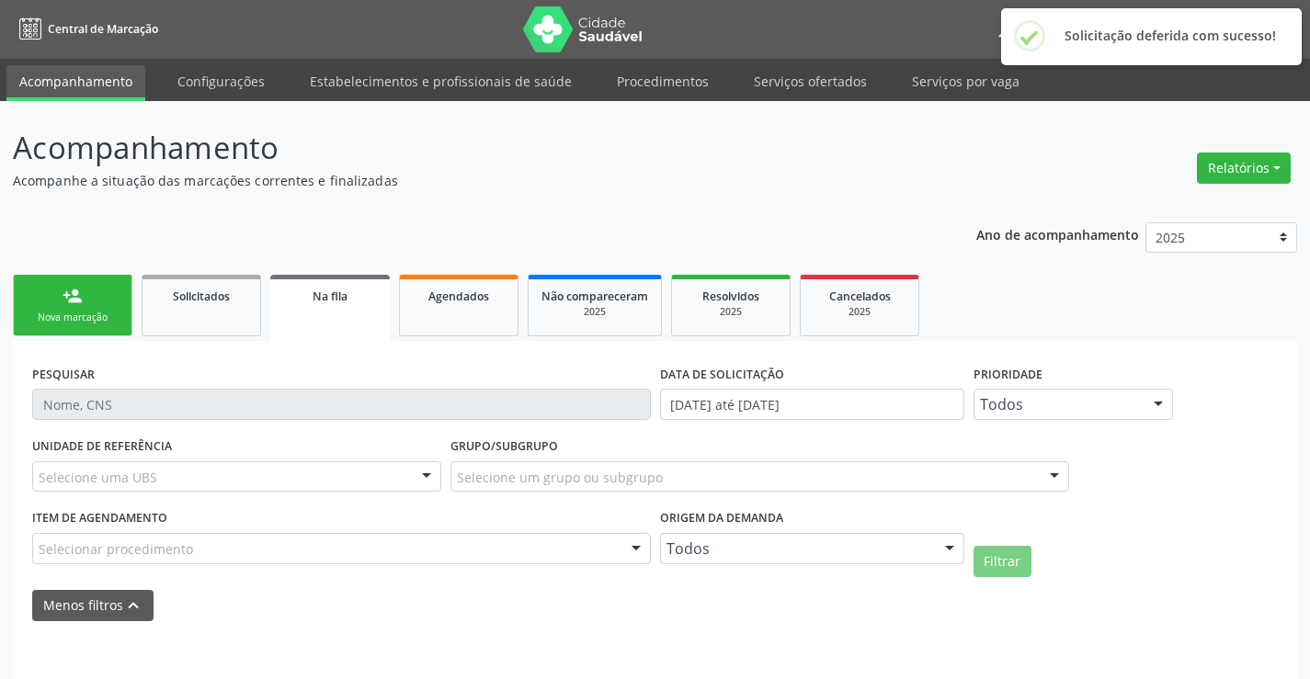
drag, startPoint x: 808, startPoint y: 552, endPoint x: 817, endPoint y: 541, distance: 14.4
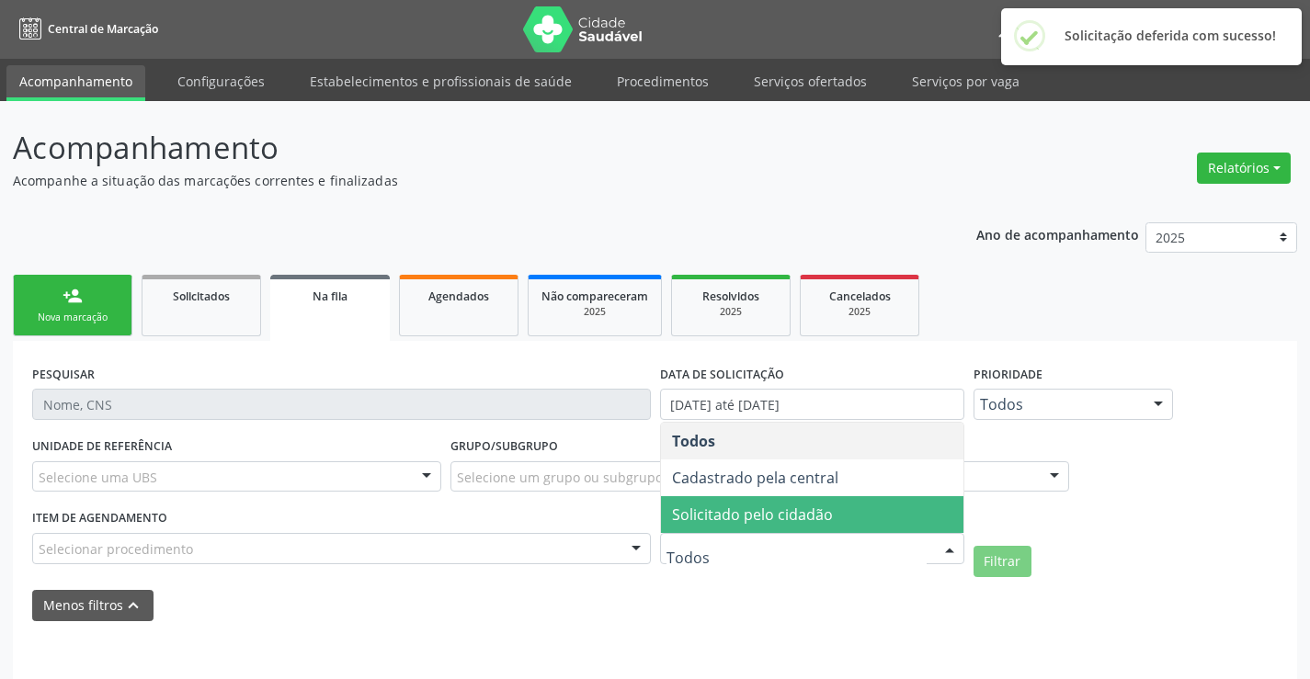
drag, startPoint x: 821, startPoint y: 529, endPoint x: 928, endPoint y: 547, distance: 109.1
click at [821, 528] on span "Solicitado pelo cidadão" at bounding box center [812, 514] width 302 height 37
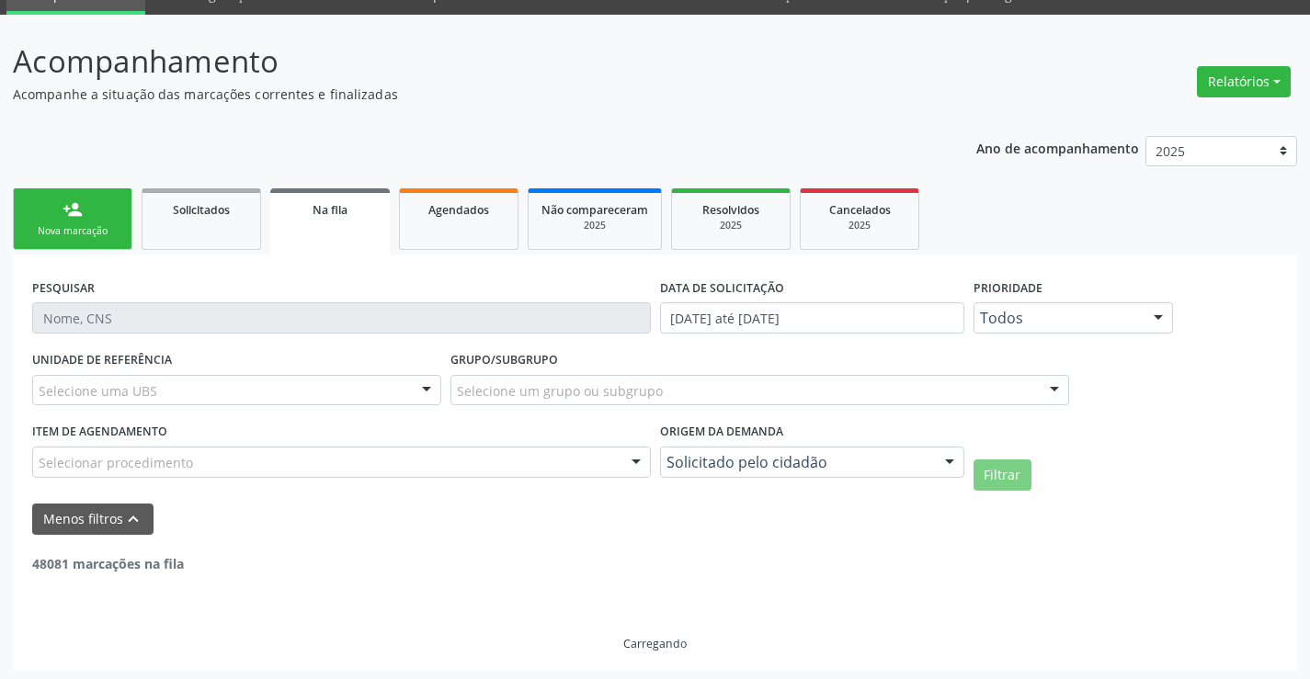
scroll to position [91, 0]
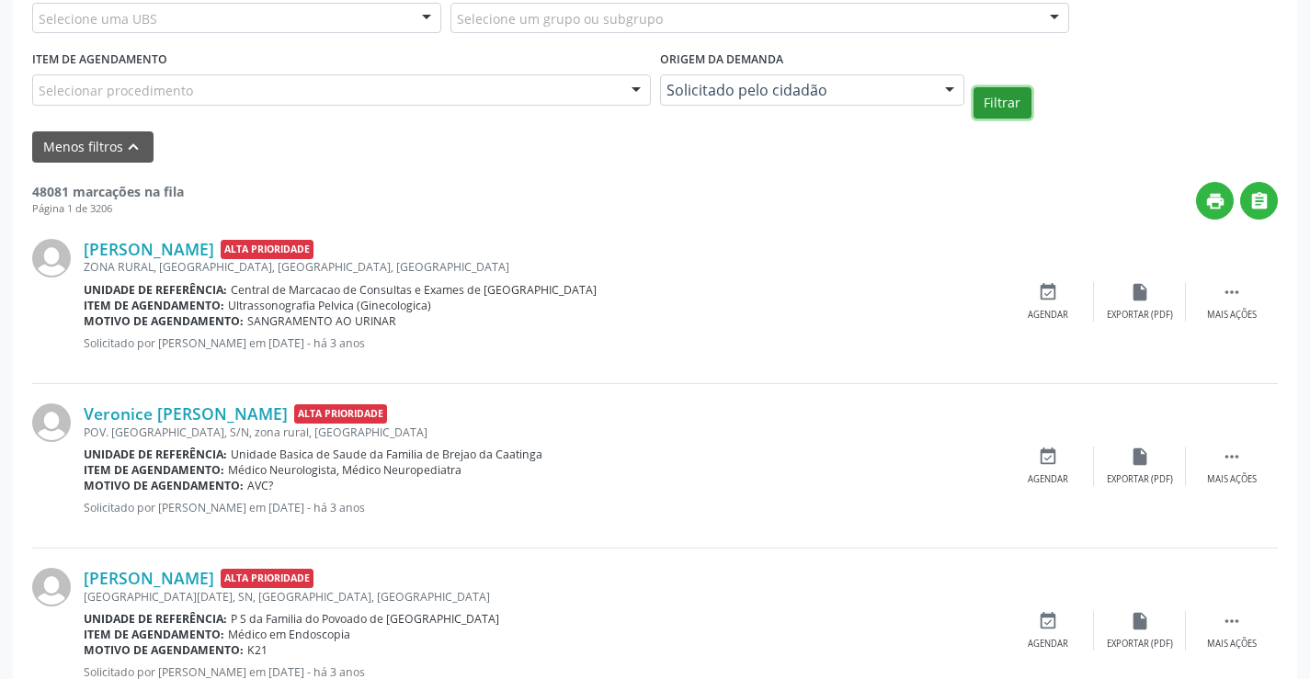
click at [1019, 103] on button "Filtrar" at bounding box center [1003, 102] width 58 height 31
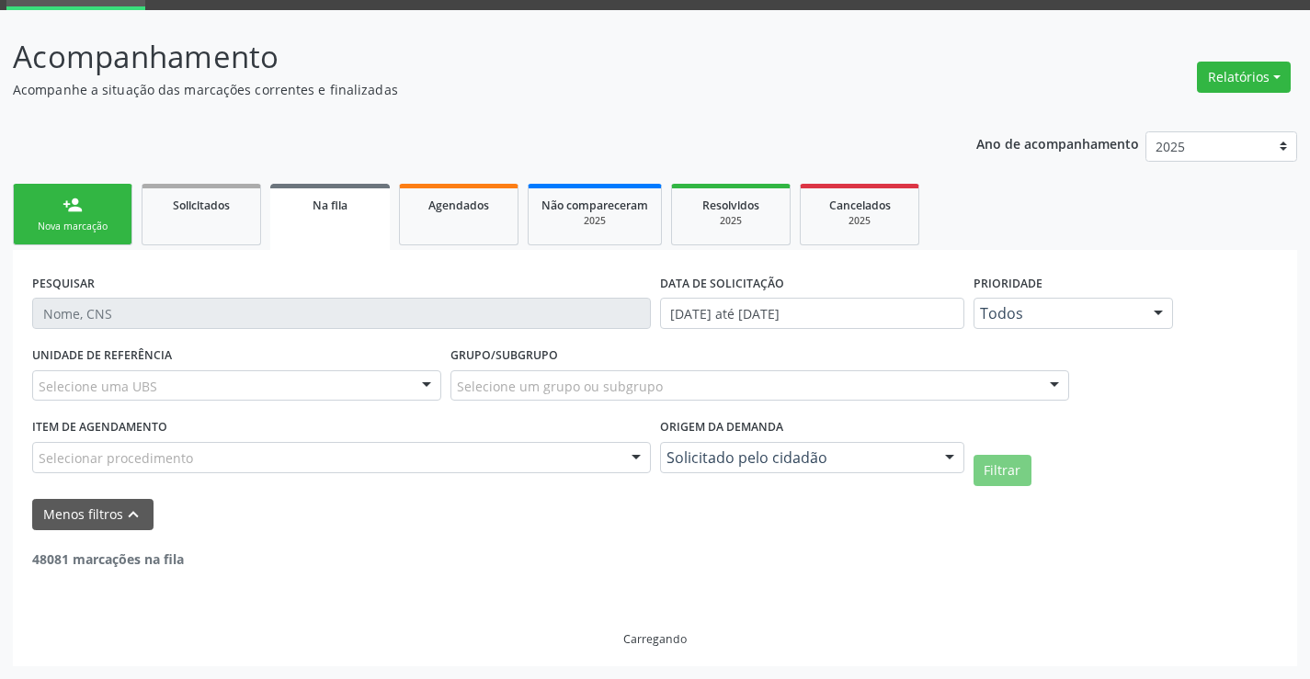
scroll to position [227, 0]
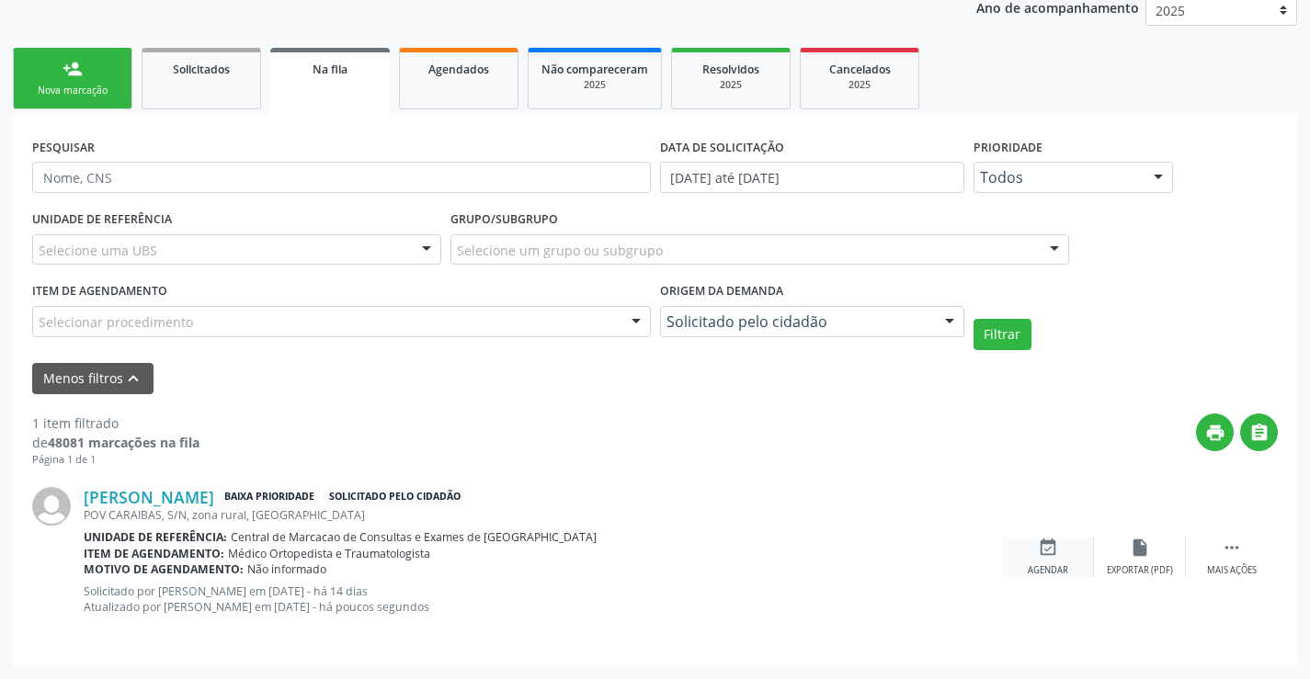
click at [1042, 552] on icon "event_available" at bounding box center [1048, 548] width 20 height 20
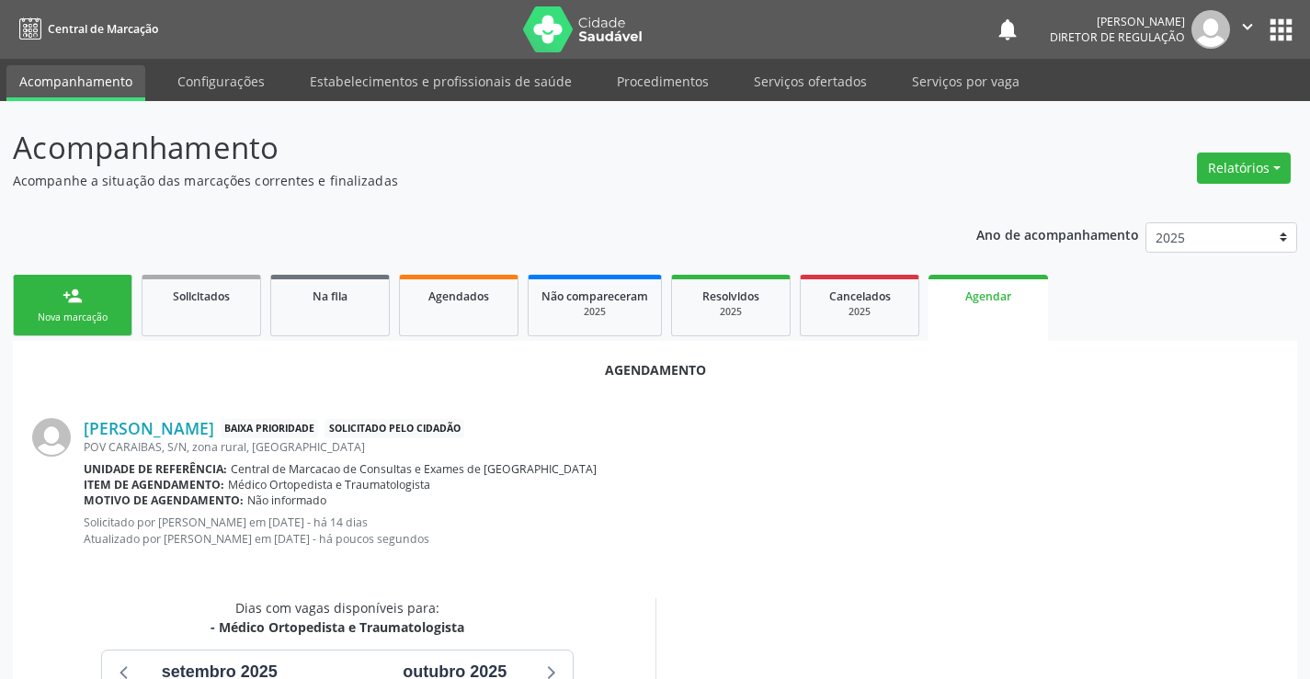
scroll to position [293, 0]
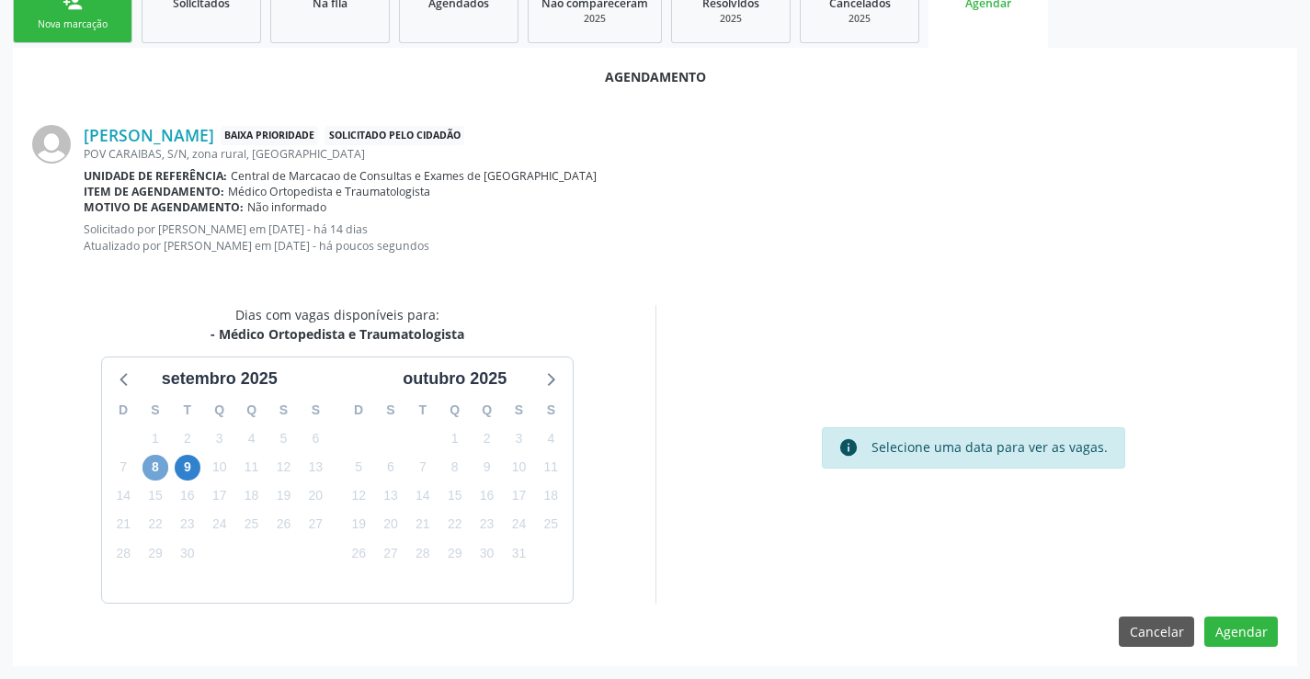
click at [149, 471] on span "8" at bounding box center [155, 468] width 26 height 26
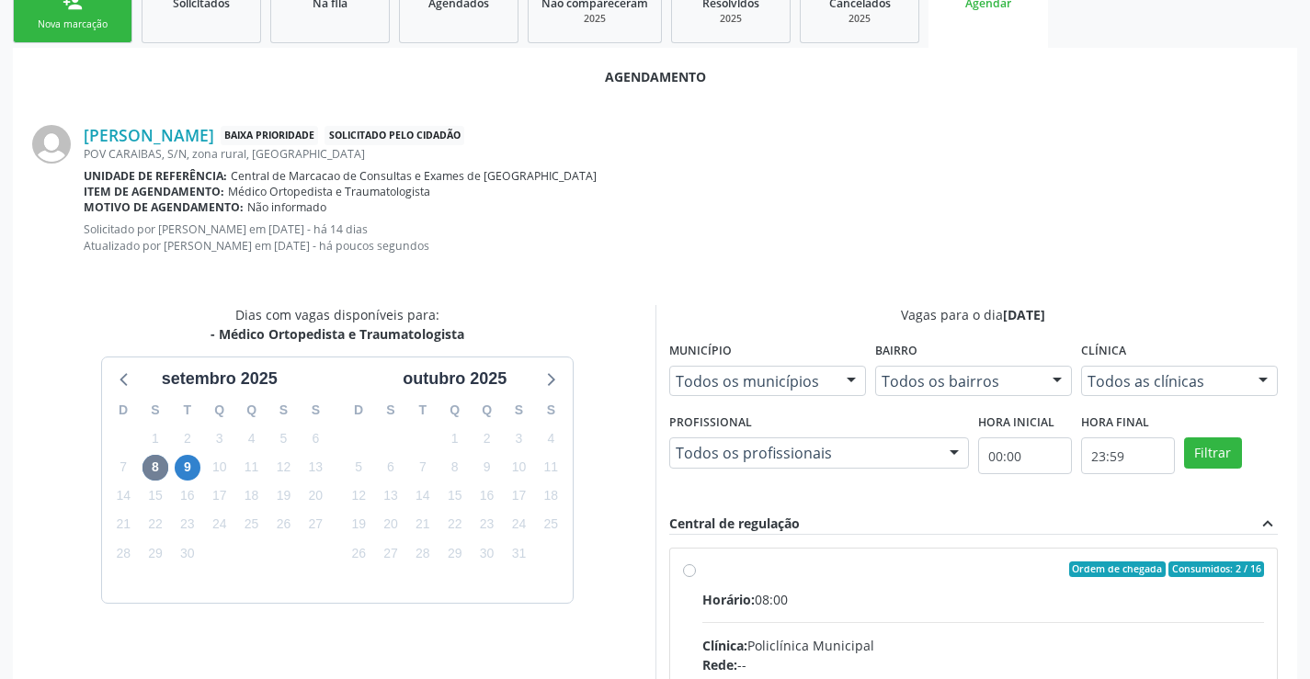
click at [860, 597] on div "Horário: 08:00" at bounding box center [983, 599] width 563 height 19
click at [696, 578] on input "Ordem de chegada Consumidos: 2 / 16 Horário: 08:00 Clínica: Policlínica Municip…" at bounding box center [689, 570] width 13 height 17
radio input "true"
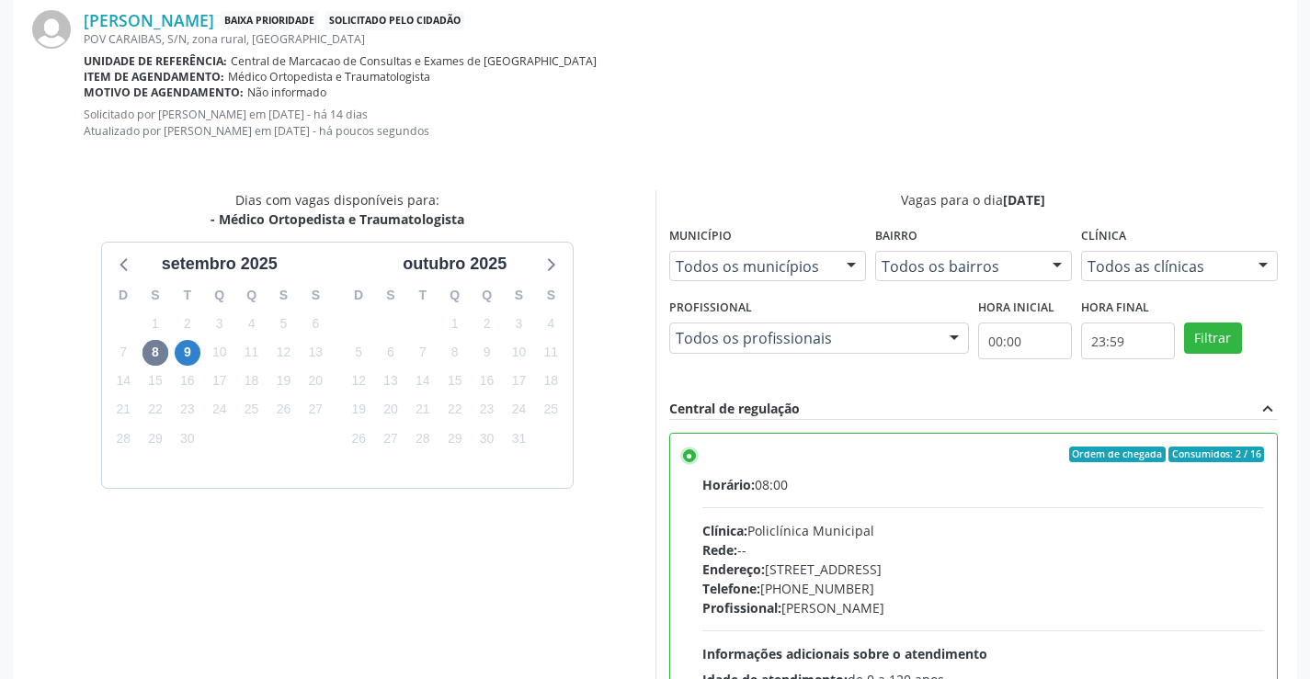
scroll to position [592, 0]
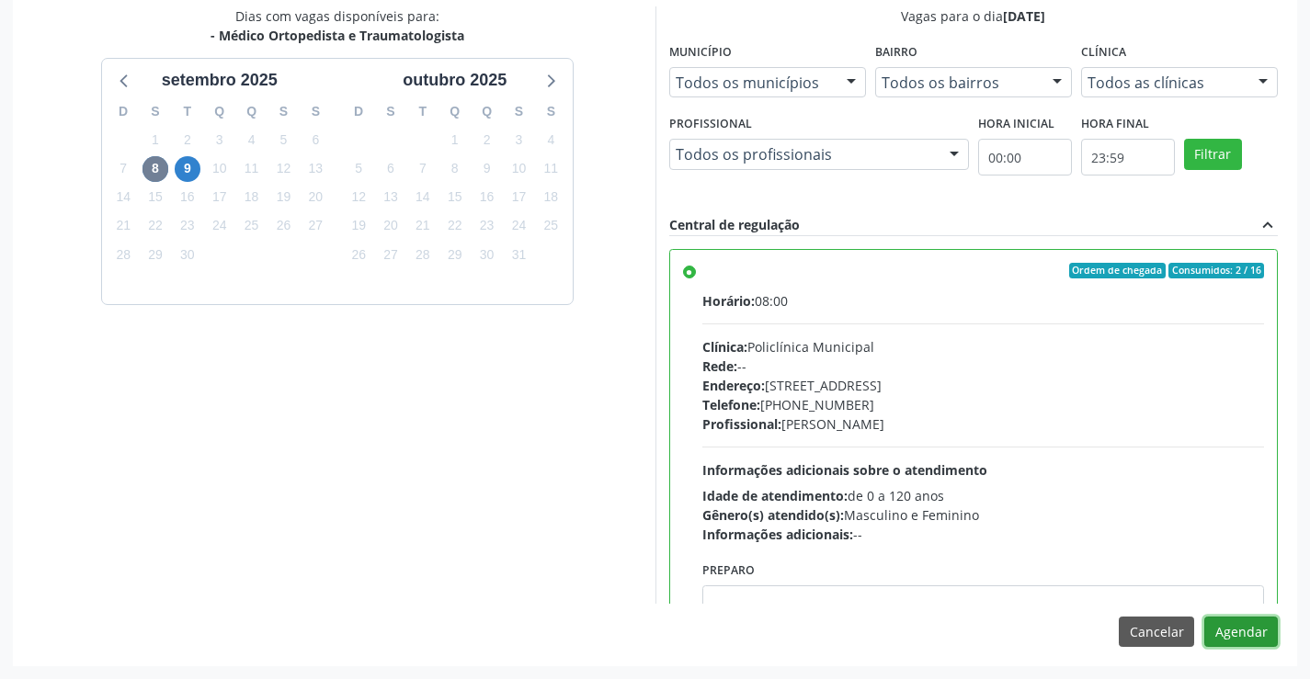
click at [1240, 632] on button "Agendar" at bounding box center [1241, 632] width 74 height 31
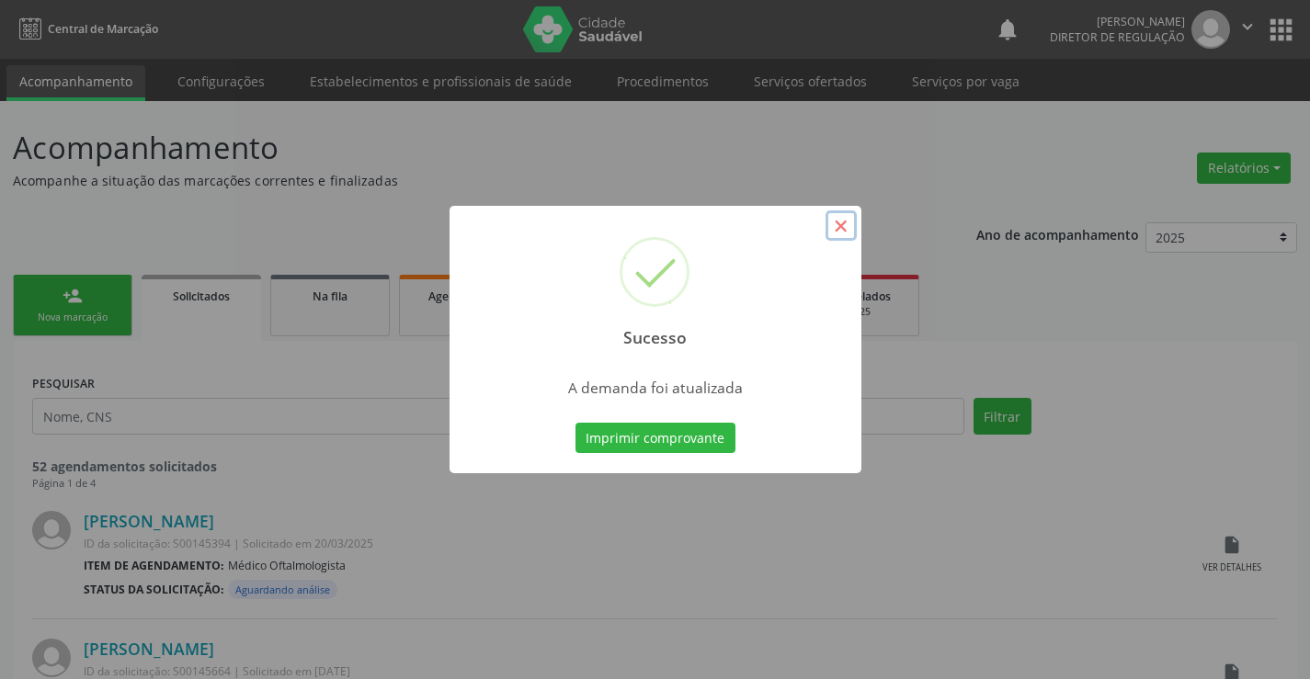
click at [837, 229] on button "×" at bounding box center [841, 226] width 31 height 31
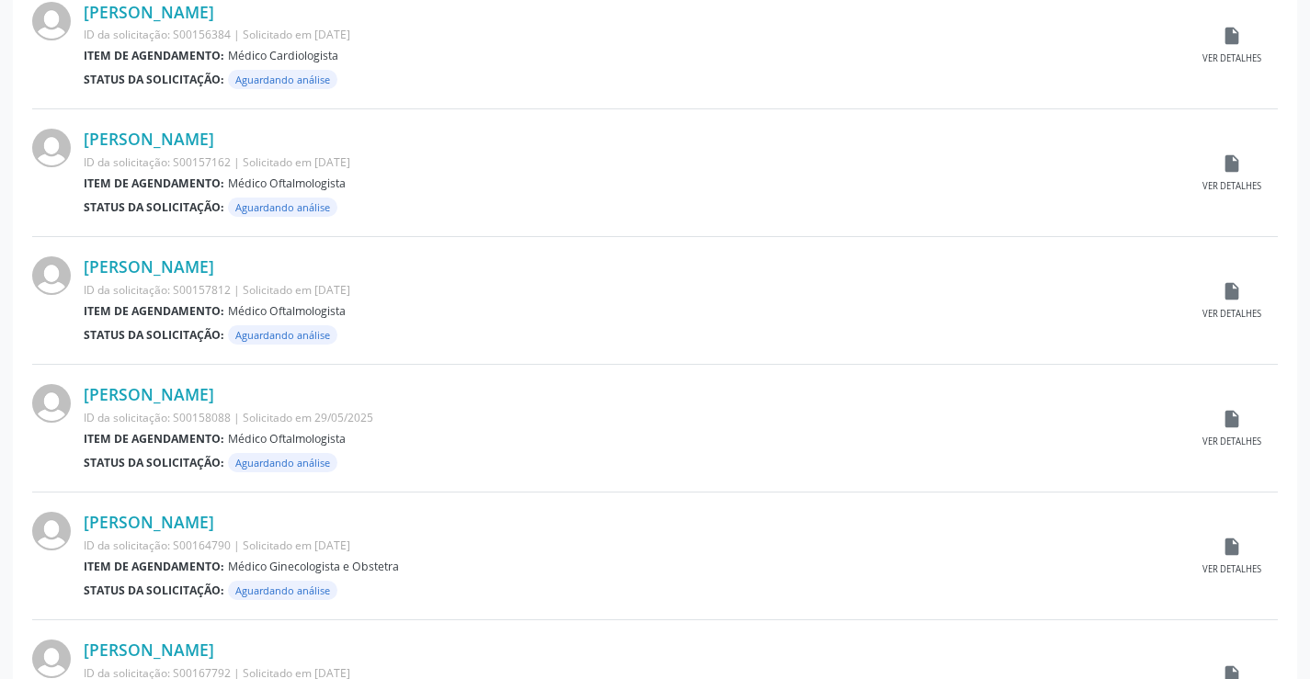
scroll to position [1813, 0]
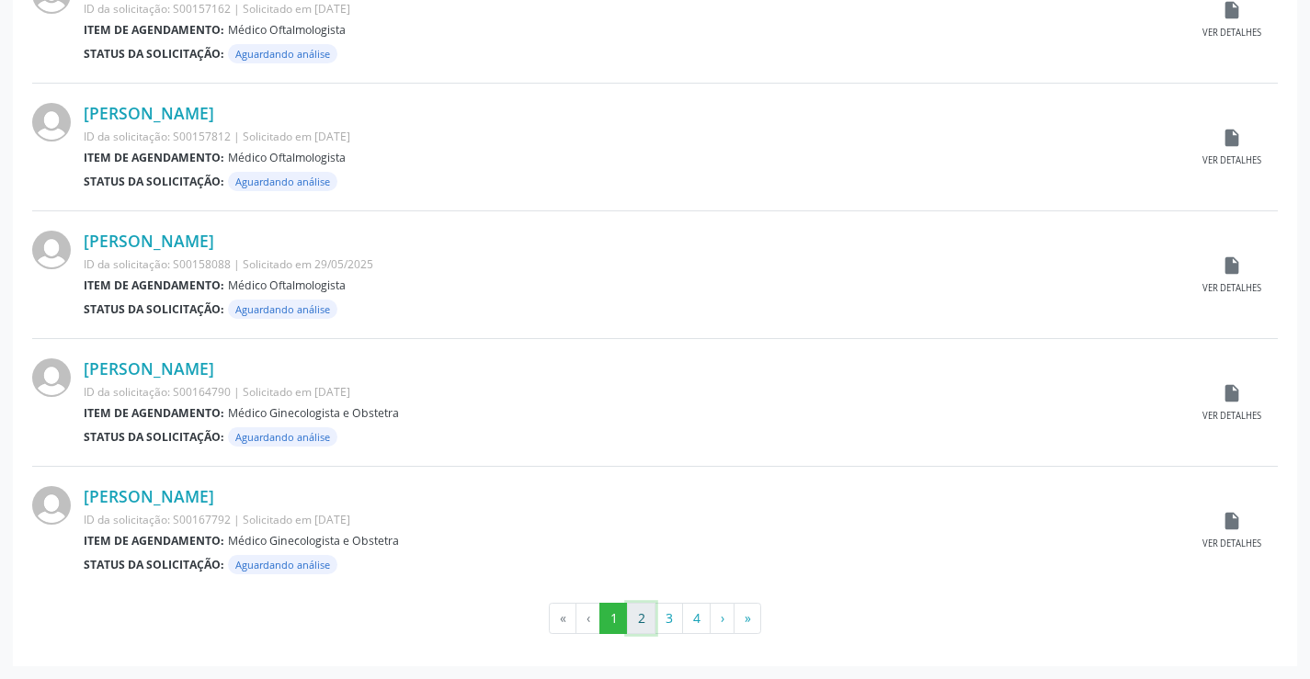
click at [645, 612] on button "2" at bounding box center [641, 618] width 28 height 31
click at [667, 618] on button "3" at bounding box center [669, 618] width 28 height 31
click at [1219, 519] on div "insert_drive_file Ver detalhes" at bounding box center [1232, 531] width 92 height 40
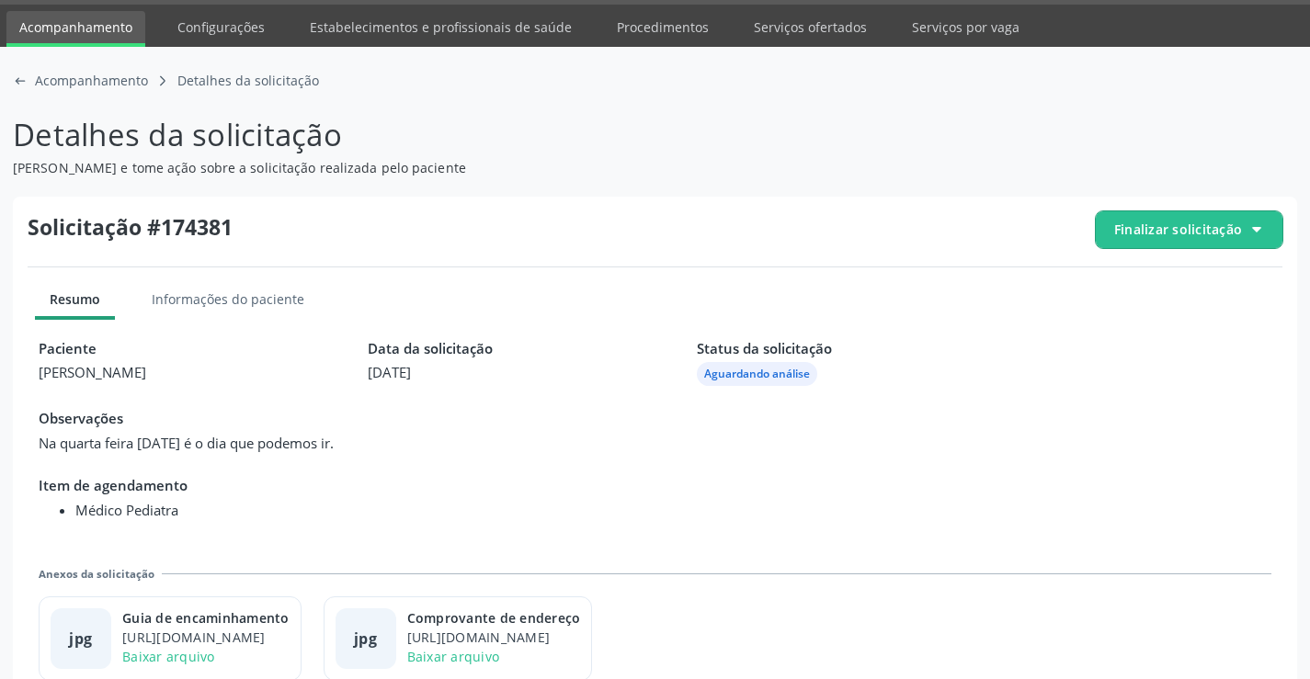
scroll to position [84, 0]
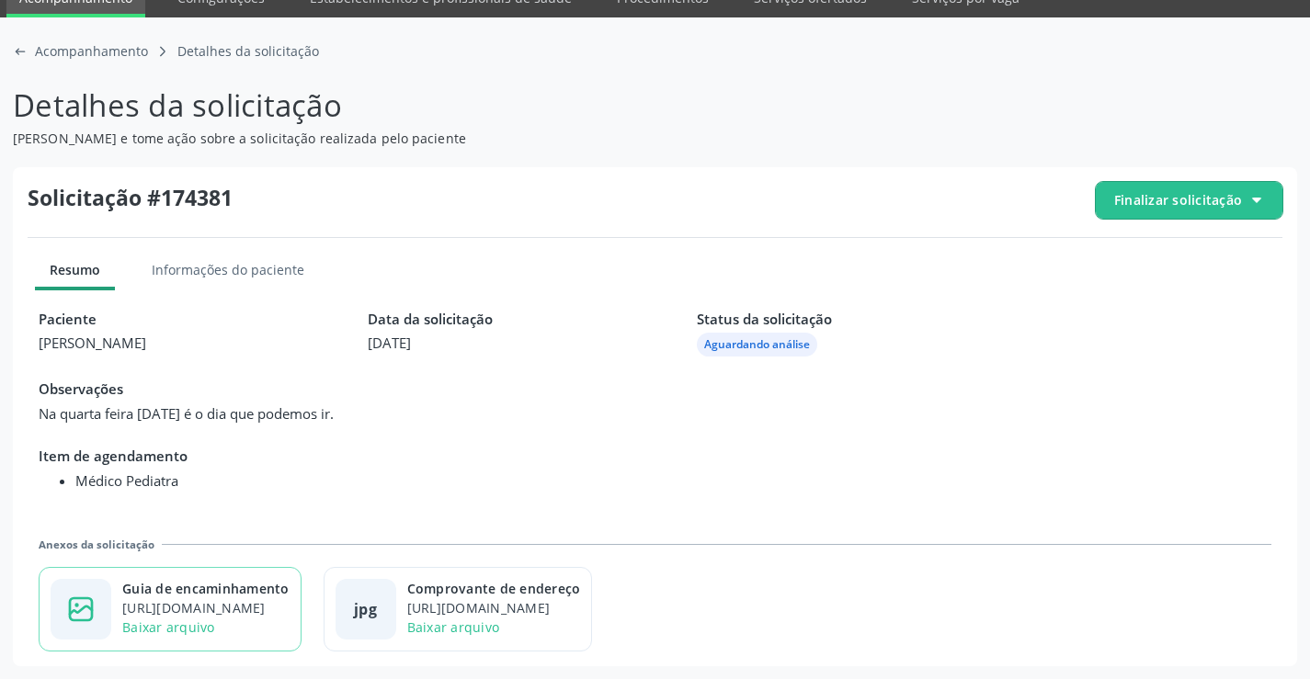
click at [211, 599] on div "https://cidadesaudavel-files.nyc3.digitaloceanspaces.com/cidadesaudavel-files/c…" at bounding box center [205, 607] width 167 height 19
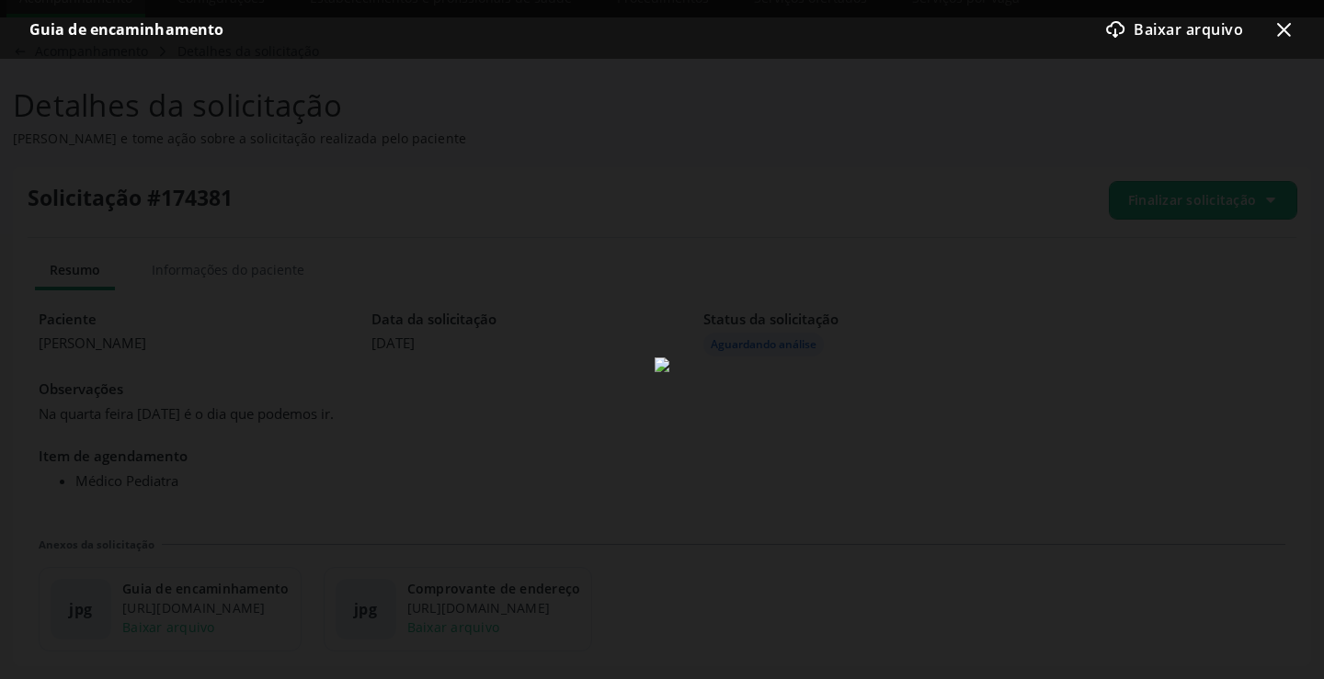
click at [1274, 21] on icon "x-outline icon" at bounding box center [1283, 29] width 22 height 22
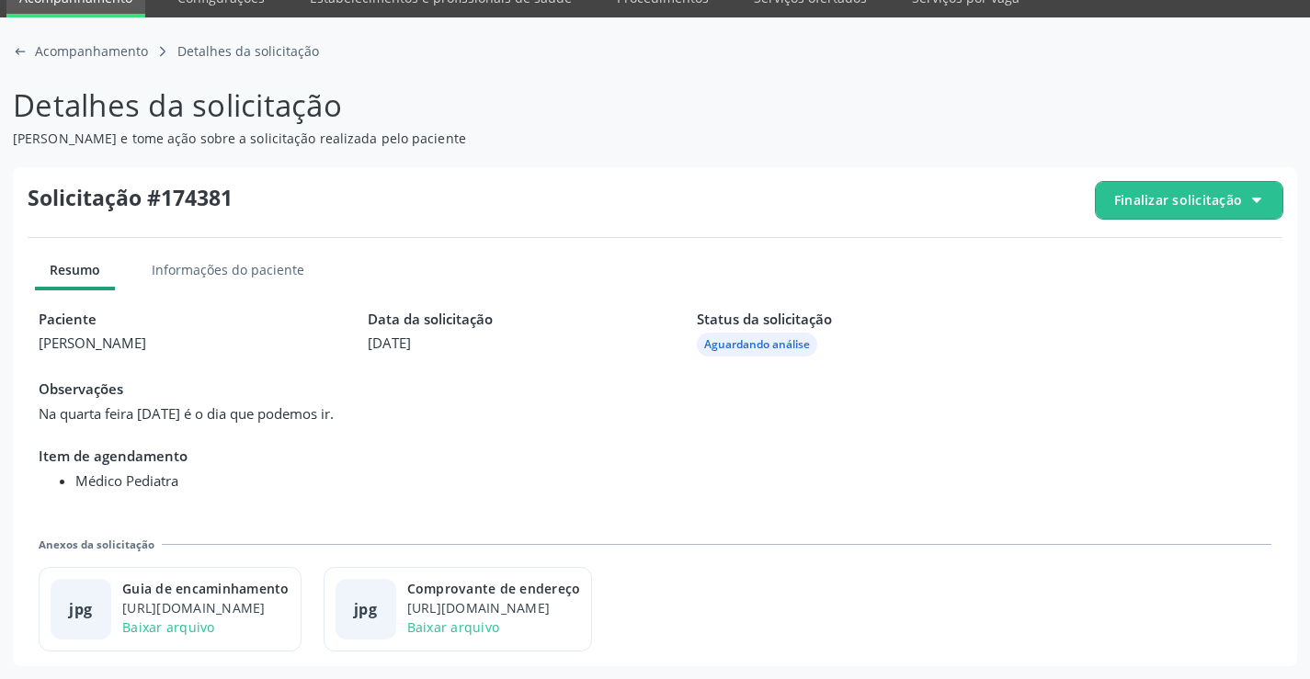
click at [1150, 191] on span "Finalizar solicitação" at bounding box center [1178, 199] width 128 height 19
click at [1106, 312] on div "check-outline icon Deferir solicitação" at bounding box center [1189, 302] width 173 height 41
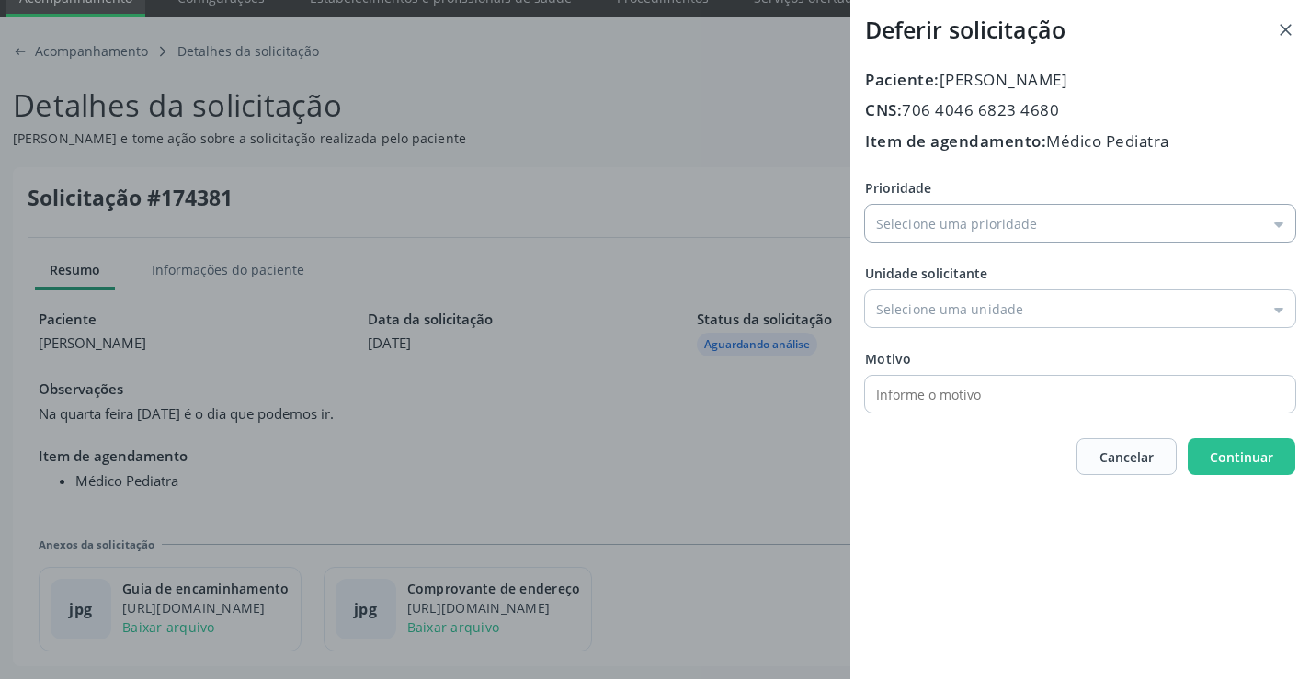
click at [959, 226] on input "Prioridade" at bounding box center [1080, 223] width 430 height 37
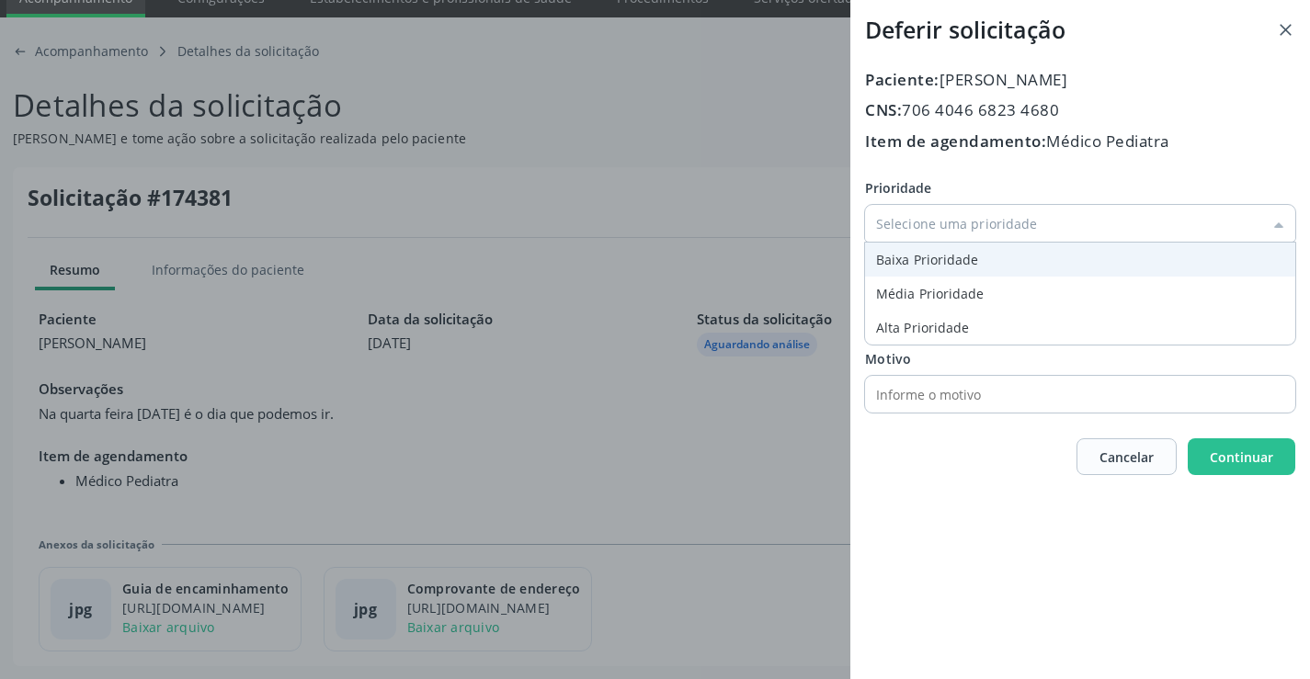
type input "Baixa Prioridade"
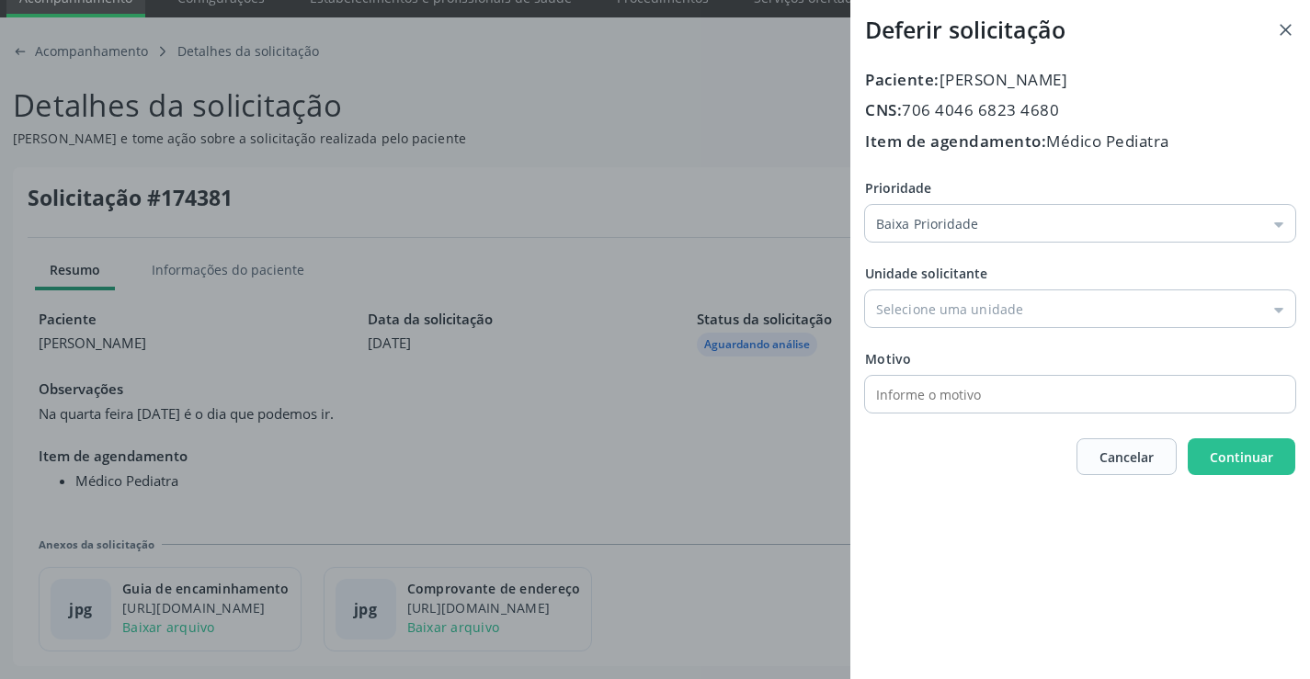
click at [945, 252] on div "Prioridade Baixa Prioridade Baixa Prioridade Média Prioridade Alta Prioridade U…" at bounding box center [1080, 295] width 430 height 234
click at [967, 320] on input "Prioridade" at bounding box center [1080, 308] width 430 height 37
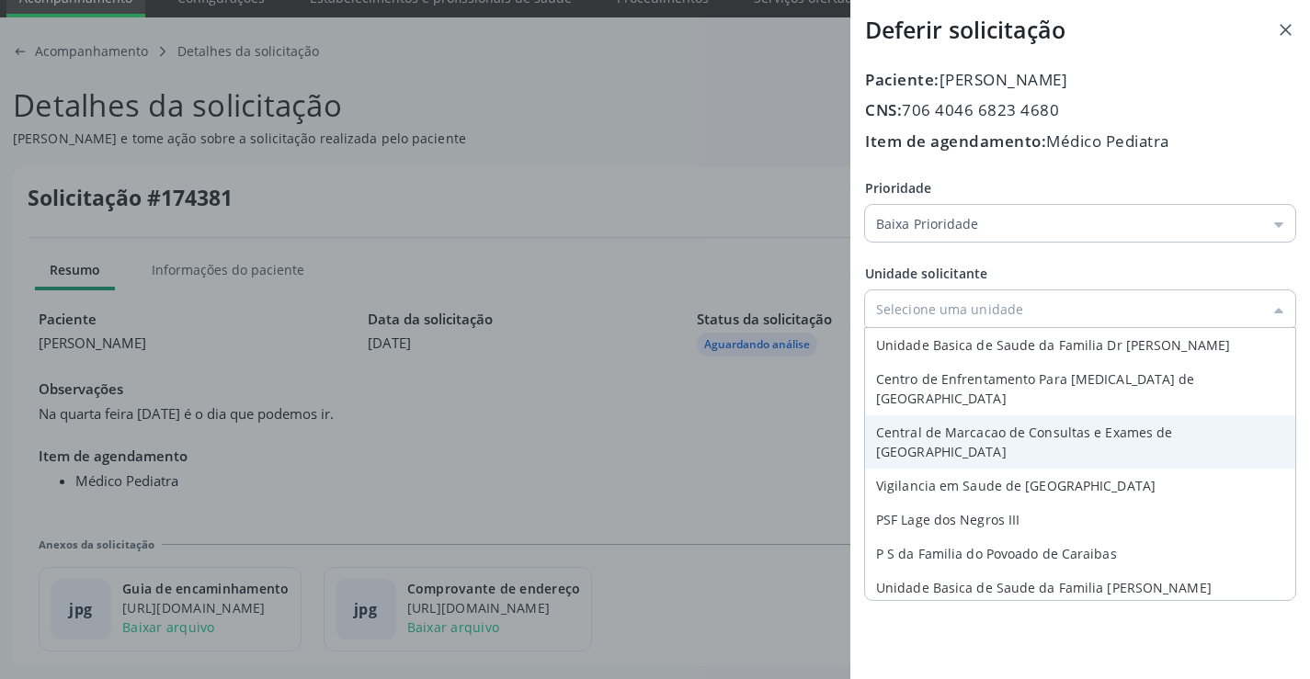
type input "Central de Marcacao de Consultas e Exames de Campo Formoso"
click at [982, 408] on div "Prioridade Baixa Prioridade Baixa Prioridade Média Prioridade Alta Prioridade U…" at bounding box center [1080, 295] width 430 height 234
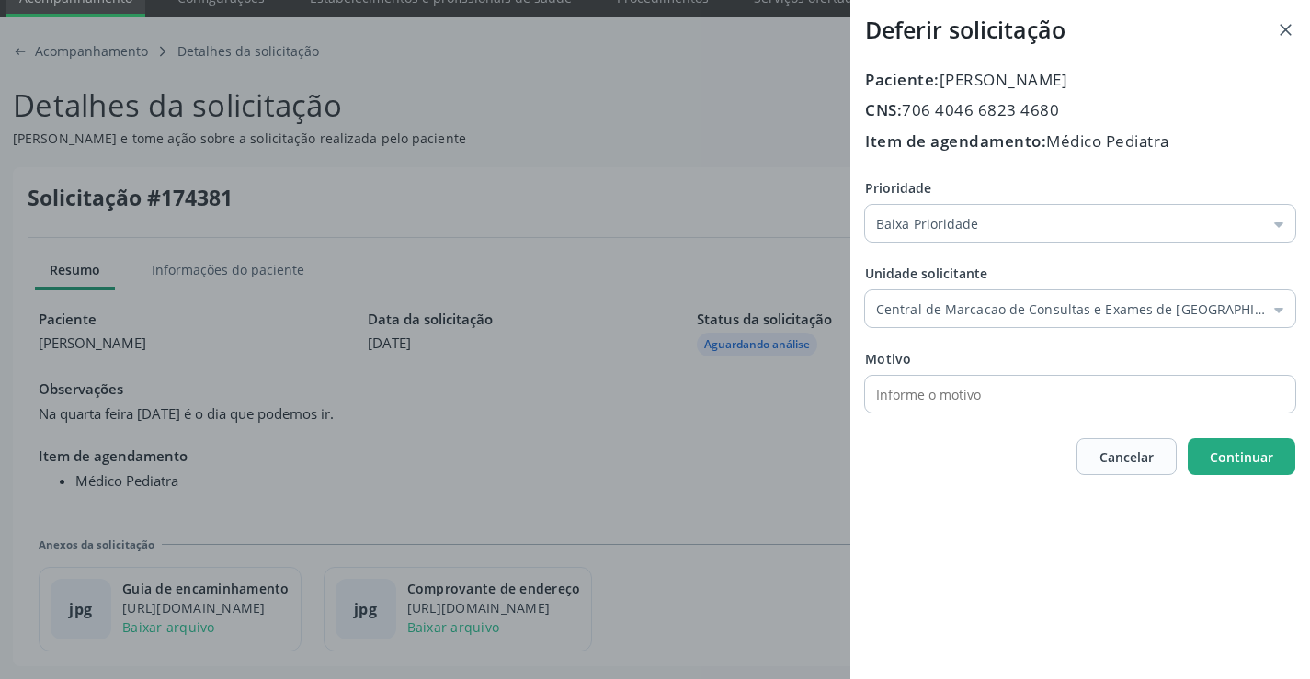
click at [1264, 466] on span "Continuar" at bounding box center [1241, 457] width 63 height 19
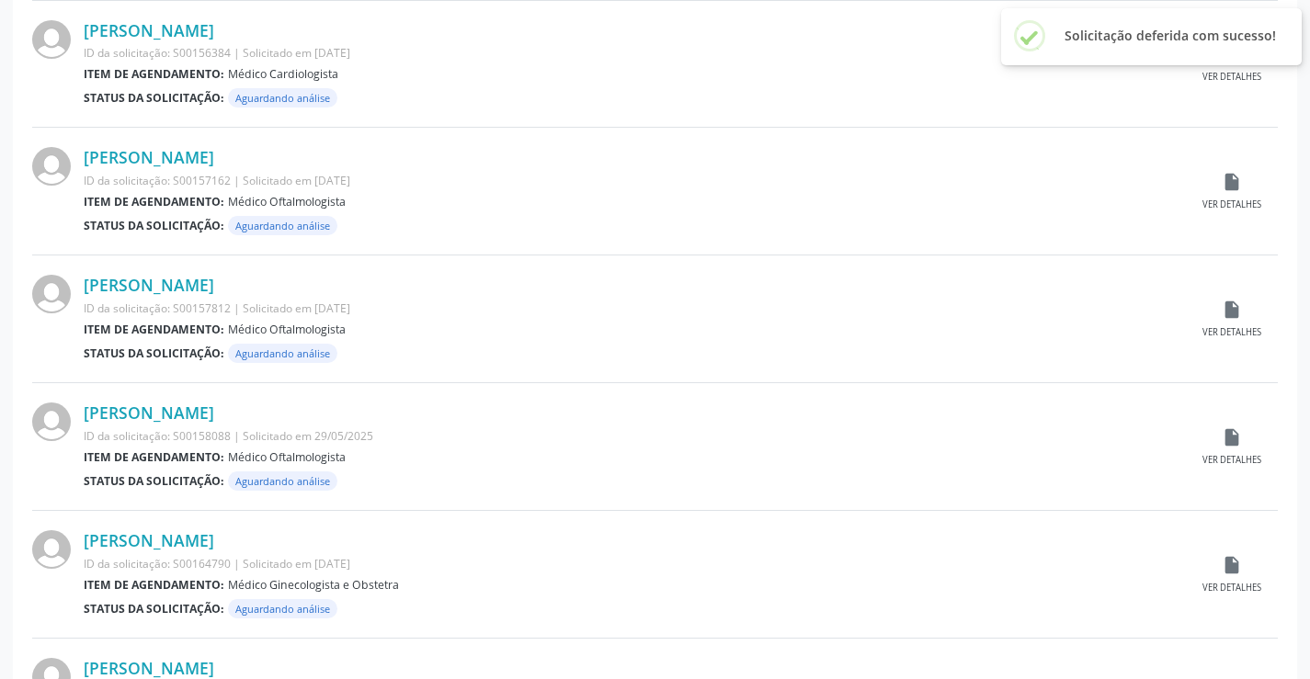
scroll to position [1813, 0]
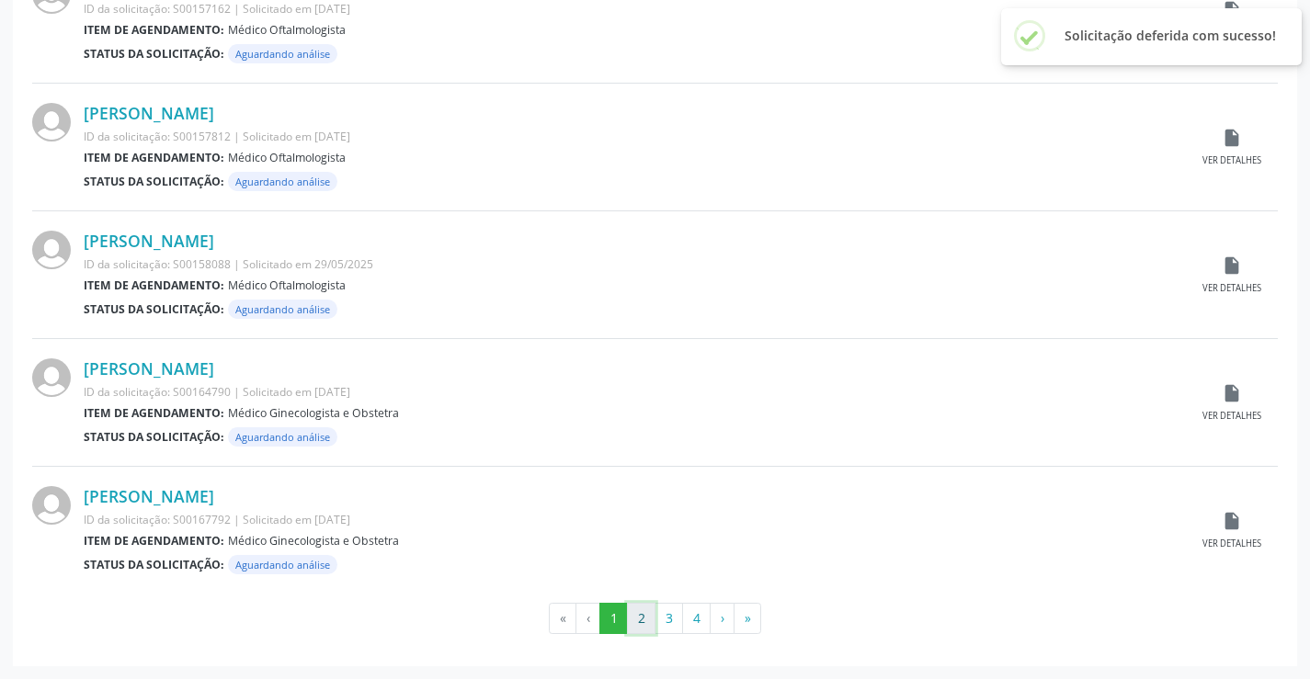
click at [647, 623] on button "2" at bounding box center [641, 618] width 28 height 31
drag, startPoint x: 677, startPoint y: 621, endPoint x: 705, endPoint y: 599, distance: 35.5
click at [677, 621] on button "3" at bounding box center [669, 618] width 28 height 31
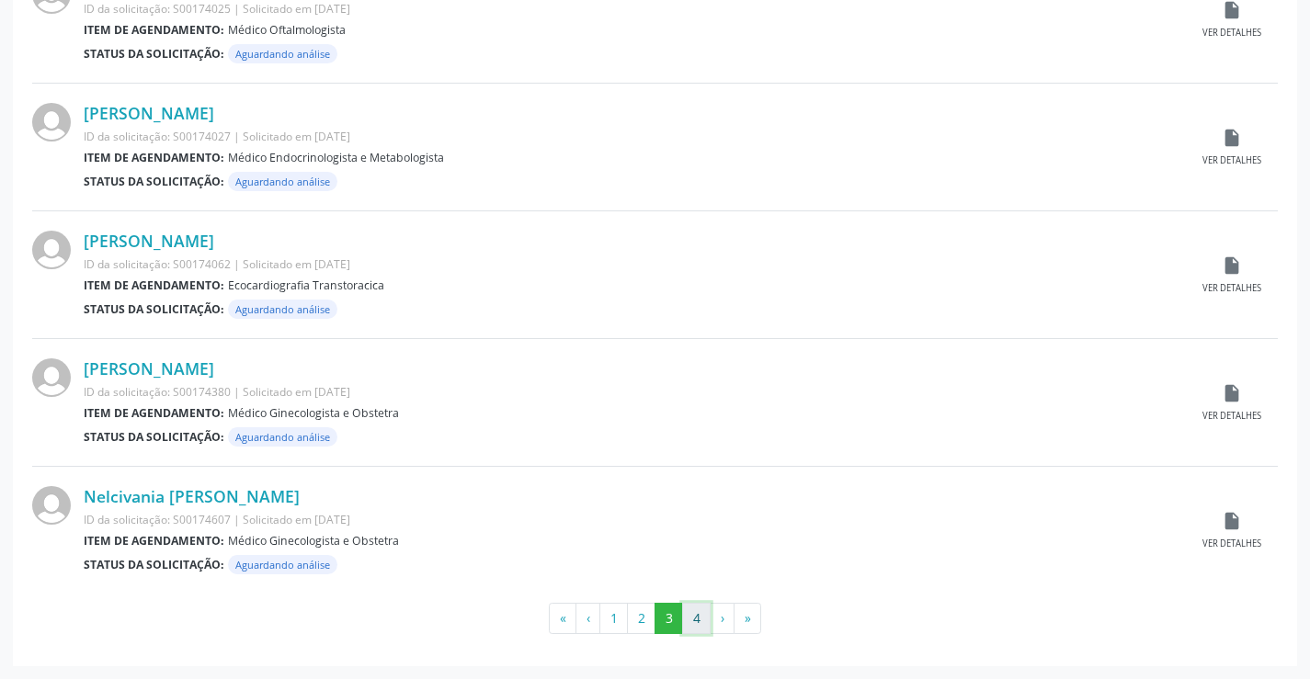
click at [696, 625] on button "4" at bounding box center [696, 618] width 28 height 31
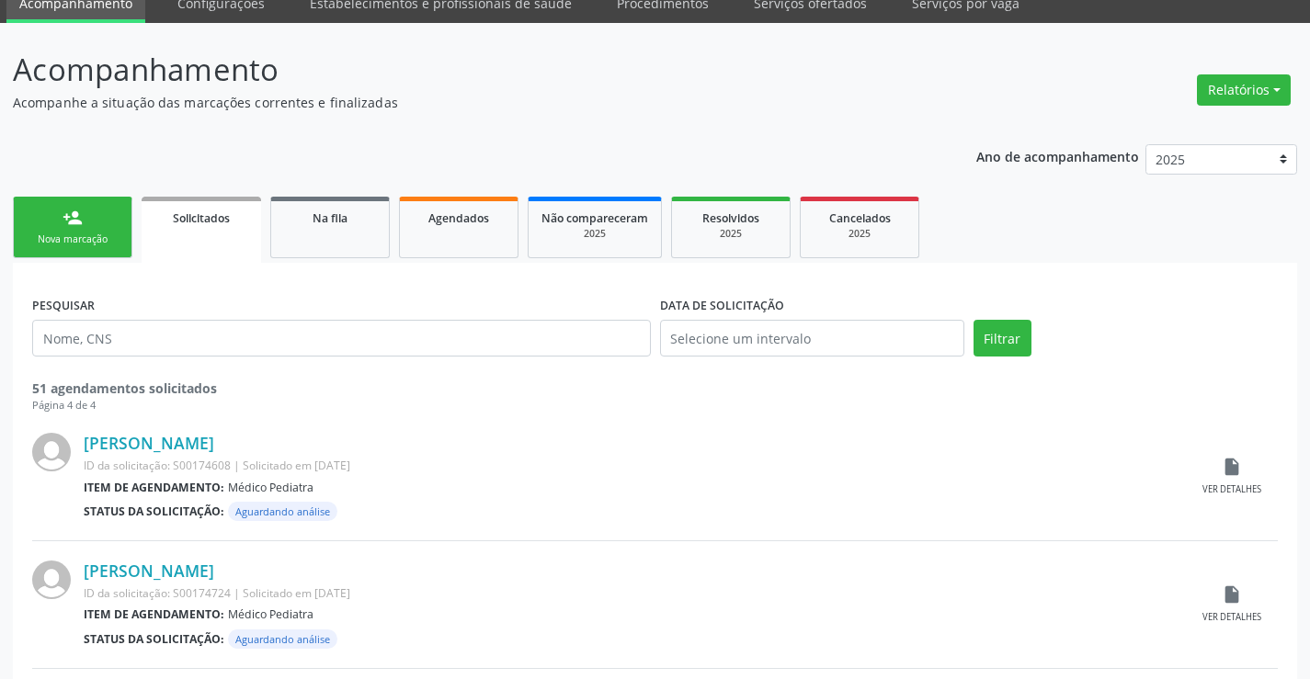
scroll to position [184, 0]
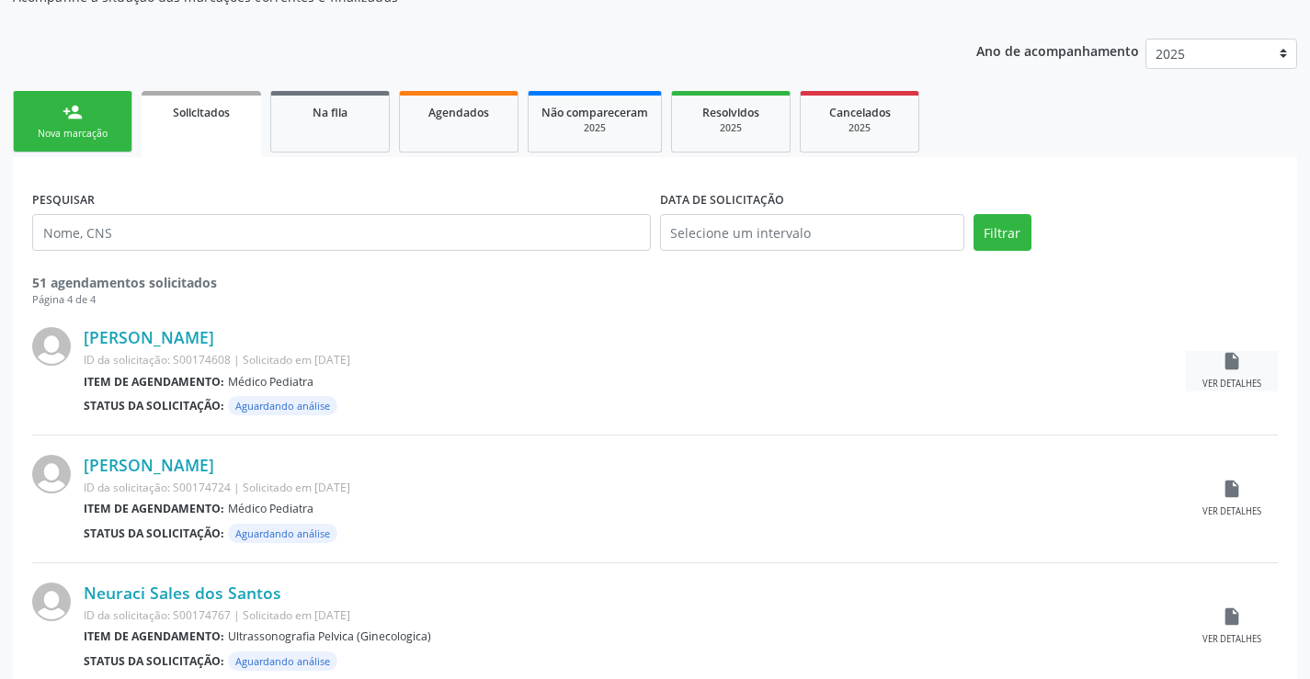
click at [1227, 359] on icon "insert_drive_file" at bounding box center [1232, 361] width 20 height 20
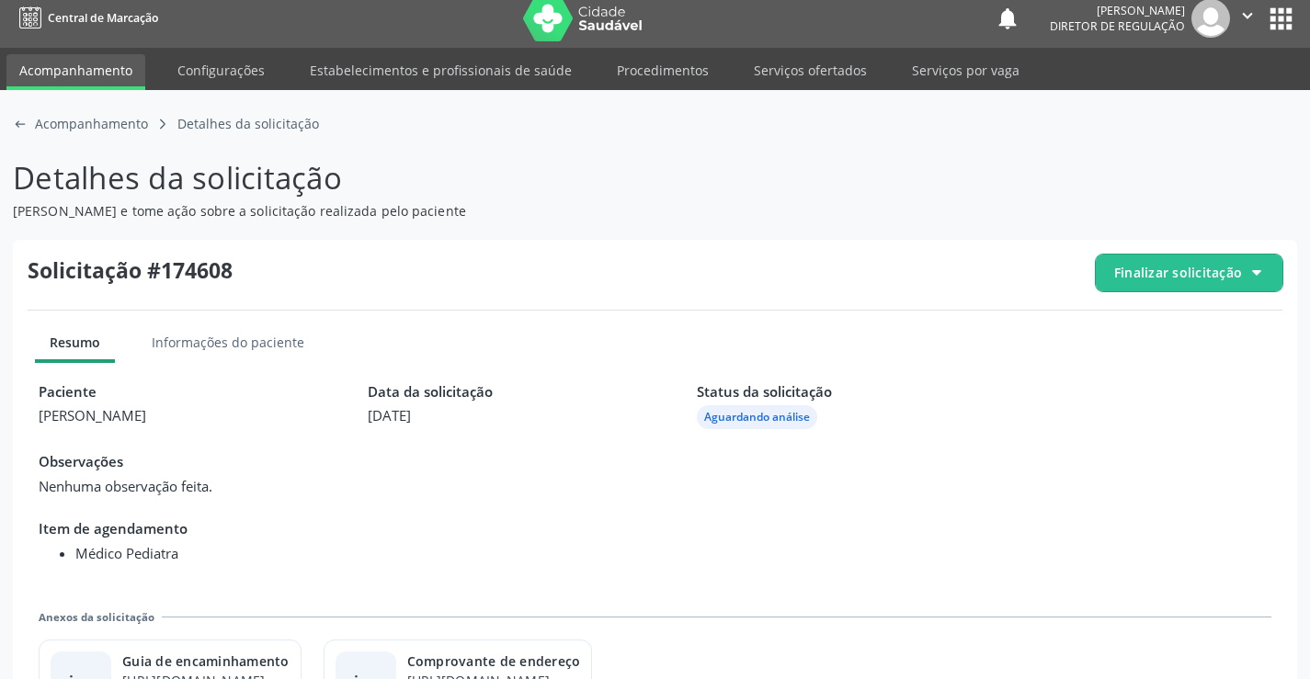
scroll to position [84, 0]
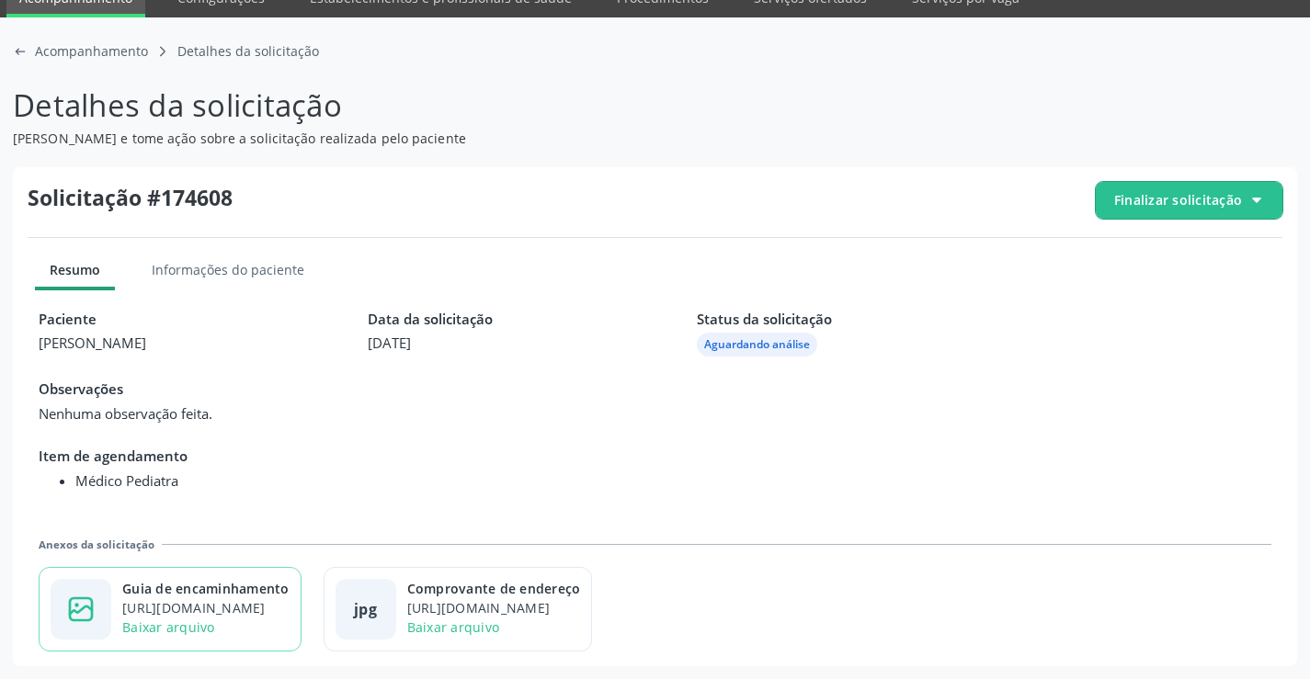
click at [262, 598] on div "Guia de encaminhamento" at bounding box center [205, 588] width 167 height 19
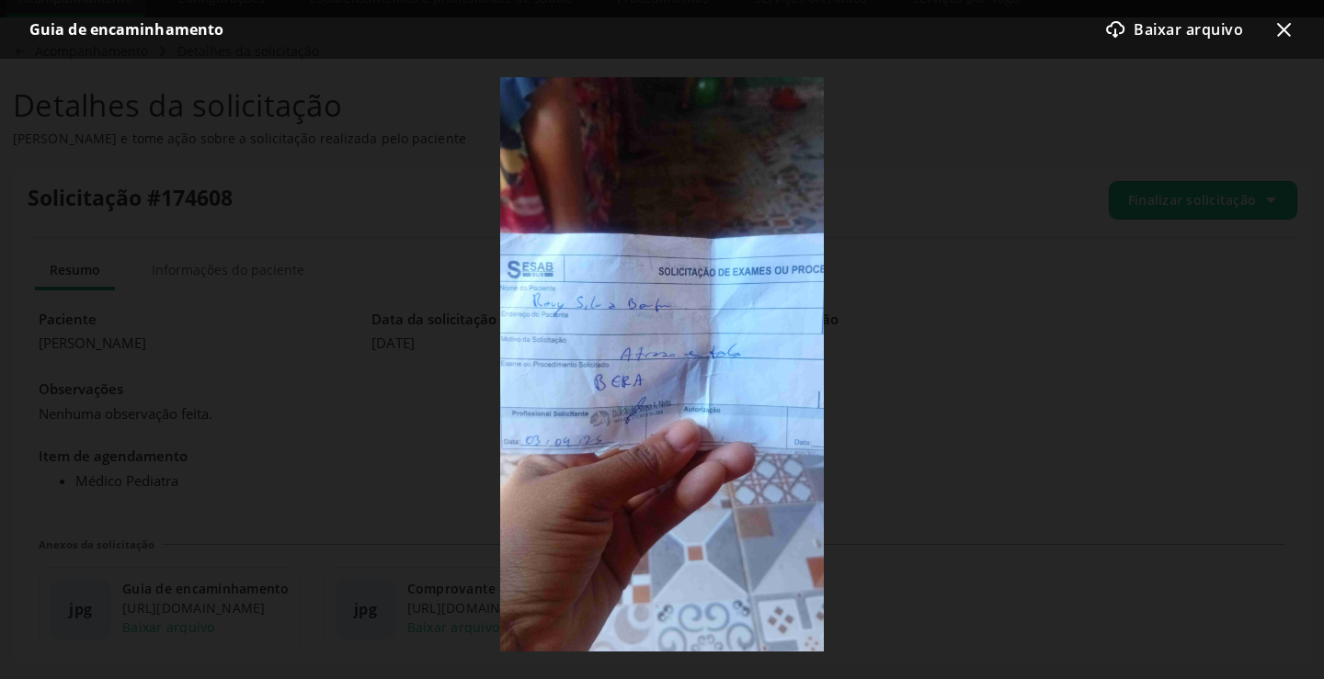
click at [1293, 34] on div "Guia de encaminhamento download-cloud-outline icon Baixar arquivo x-outline icon" at bounding box center [662, 29] width 1324 height 59
click at [1286, 38] on icon "x-outline icon" at bounding box center [1283, 29] width 22 height 22
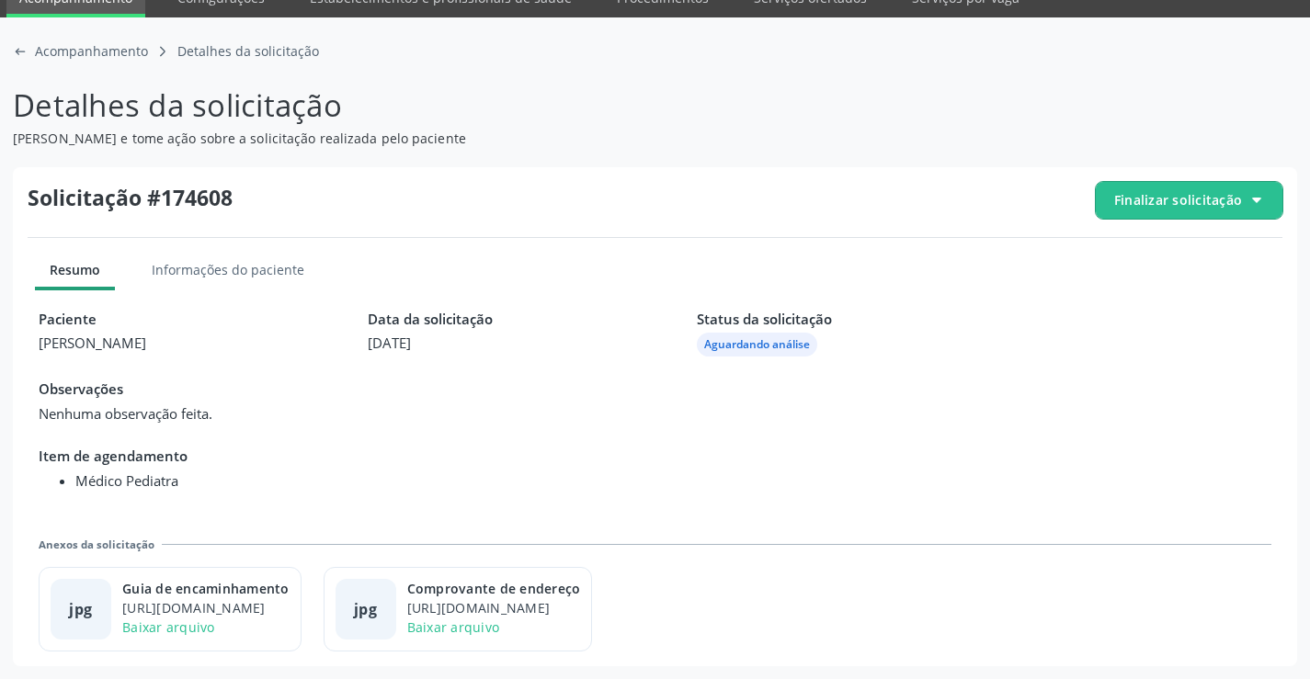
click at [1192, 188] on span "Finalizar solicitação" at bounding box center [1189, 200] width 187 height 37
click at [1135, 262] on div "block-outline icon Cancelar solicitação" at bounding box center [1189, 253] width 173 height 41
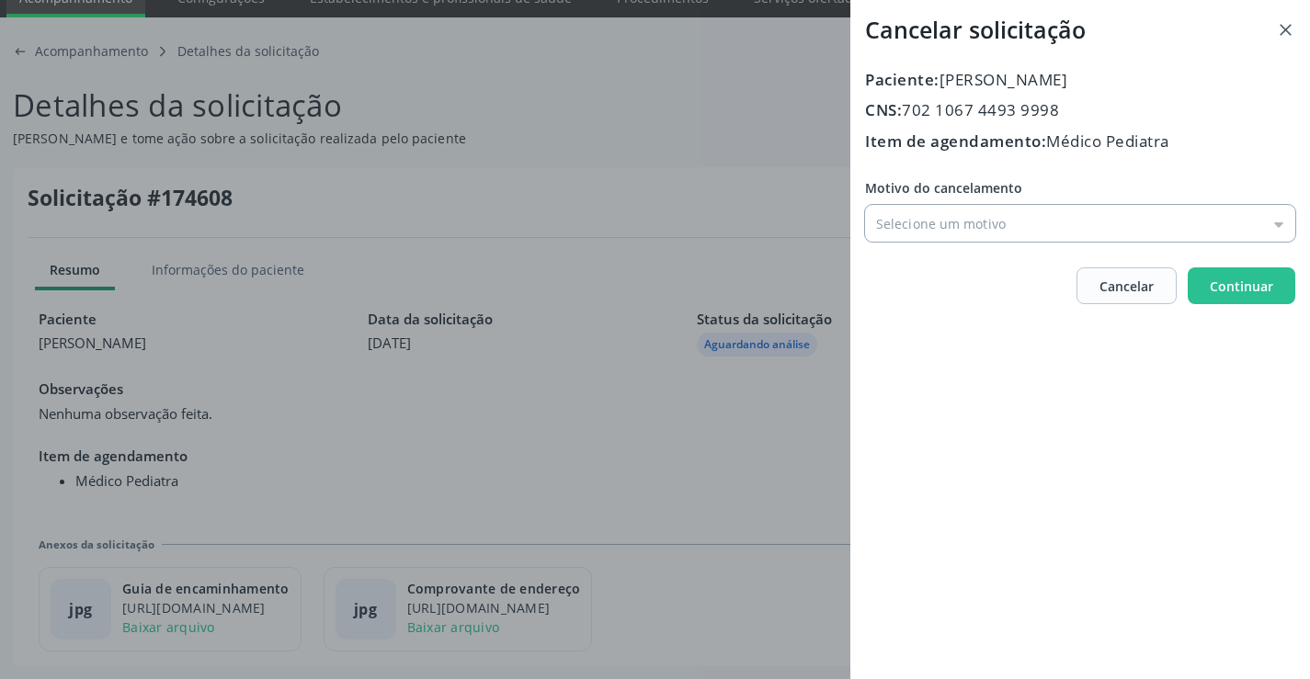
click at [929, 220] on input "Motivo do cancelamento" at bounding box center [1080, 223] width 430 height 37
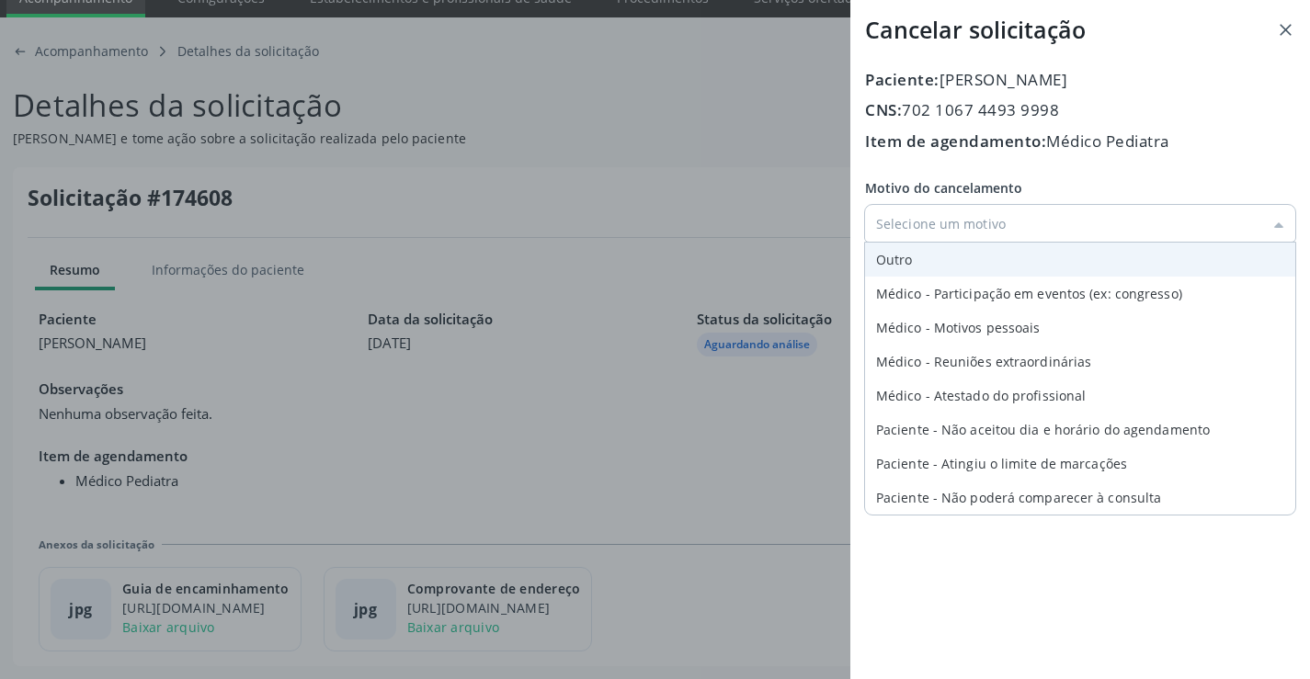
type input "Outro"
click at [915, 242] on div "Motivo do cancelamento Outro Outro Médico - Participação em eventos (ex: congre…" at bounding box center [1080, 209] width 430 height 63
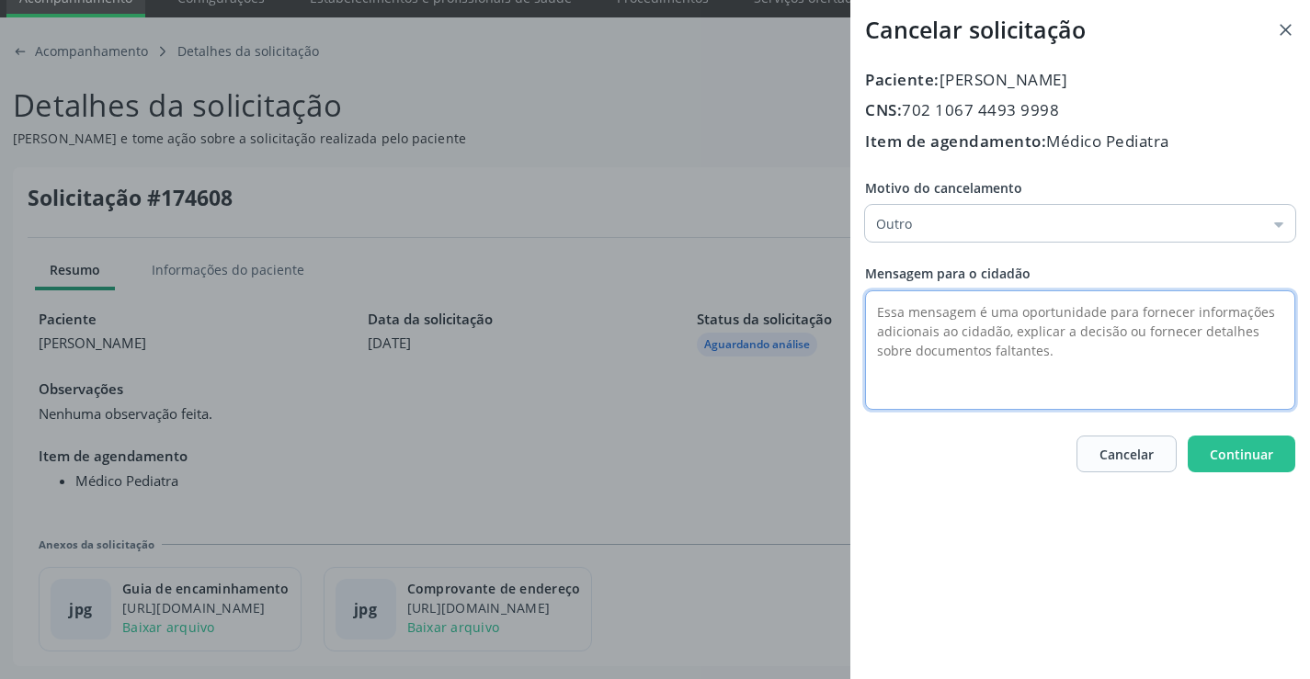
click at [908, 313] on textarea at bounding box center [1080, 350] width 430 height 120
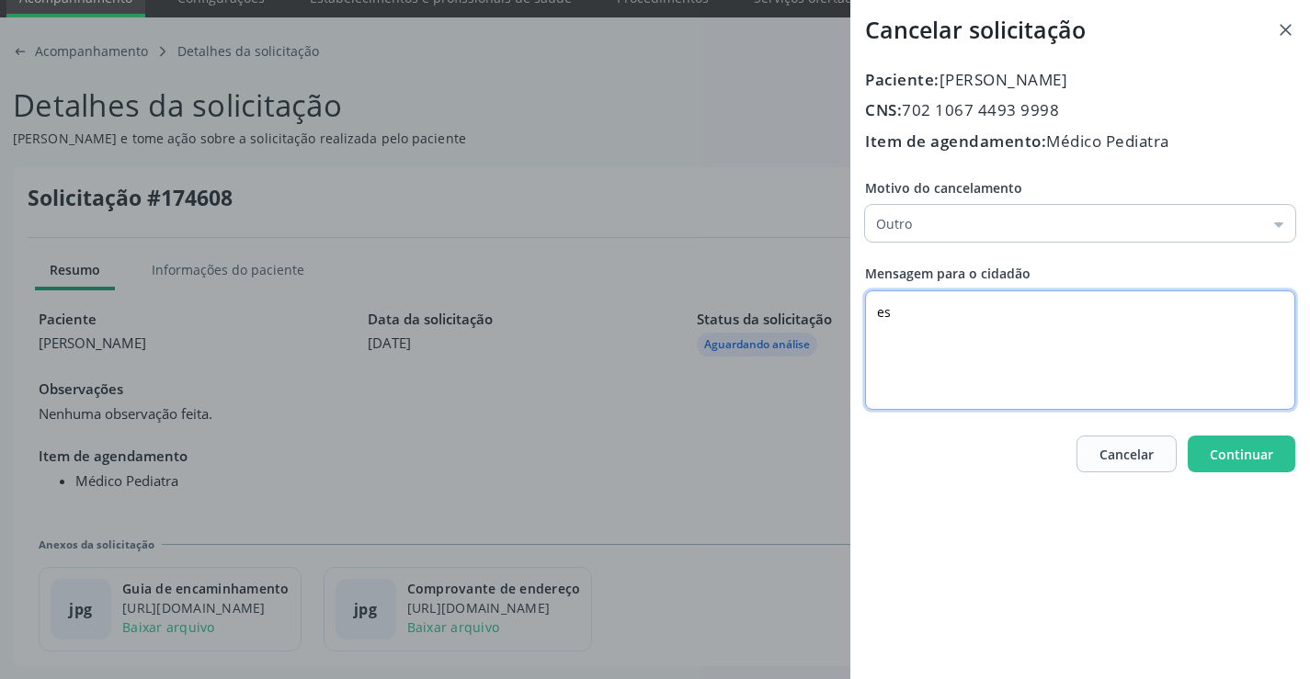
type textarea "e"
type textarea "Sua solicitação é para um exame."
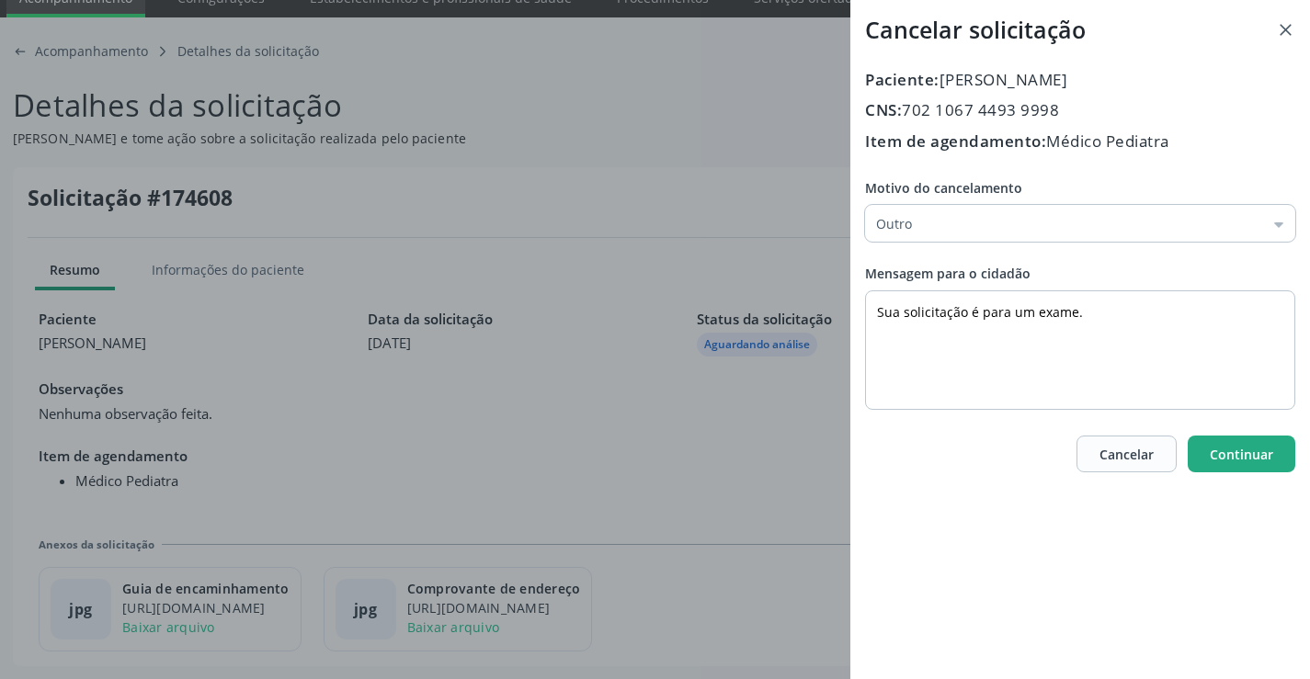
click at [1213, 458] on span "Continuar" at bounding box center [1241, 454] width 63 height 17
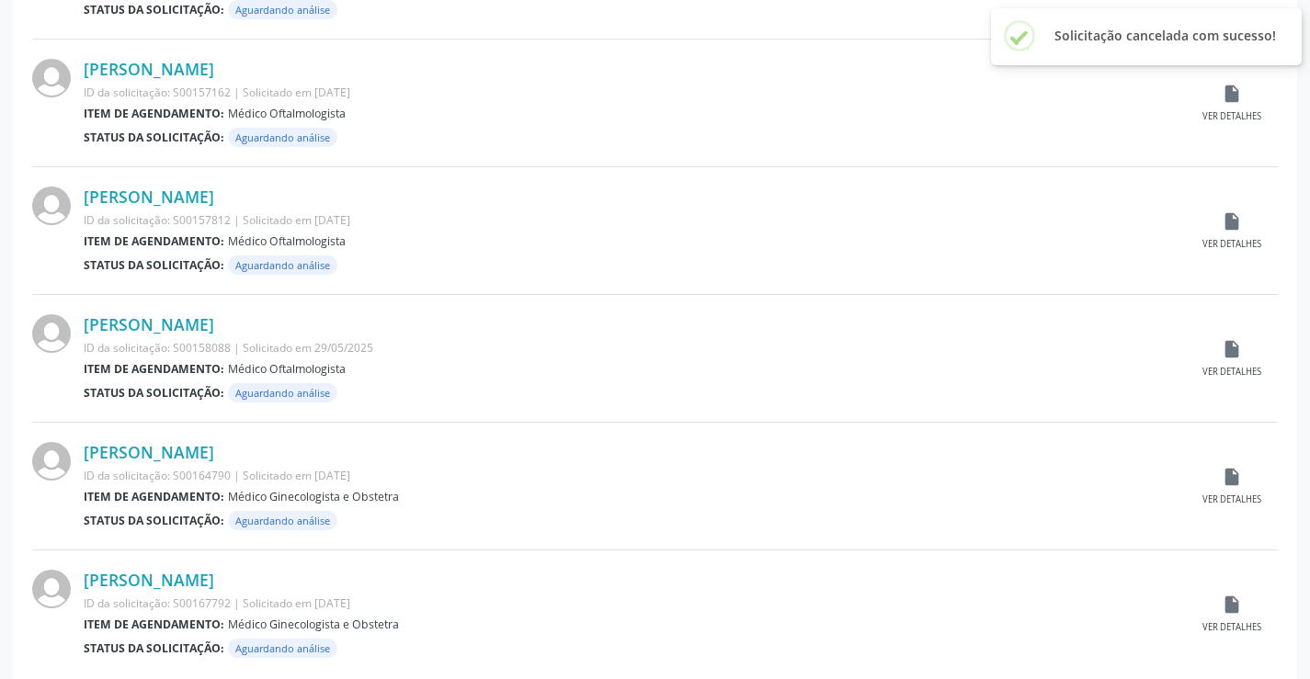
scroll to position [1813, 0]
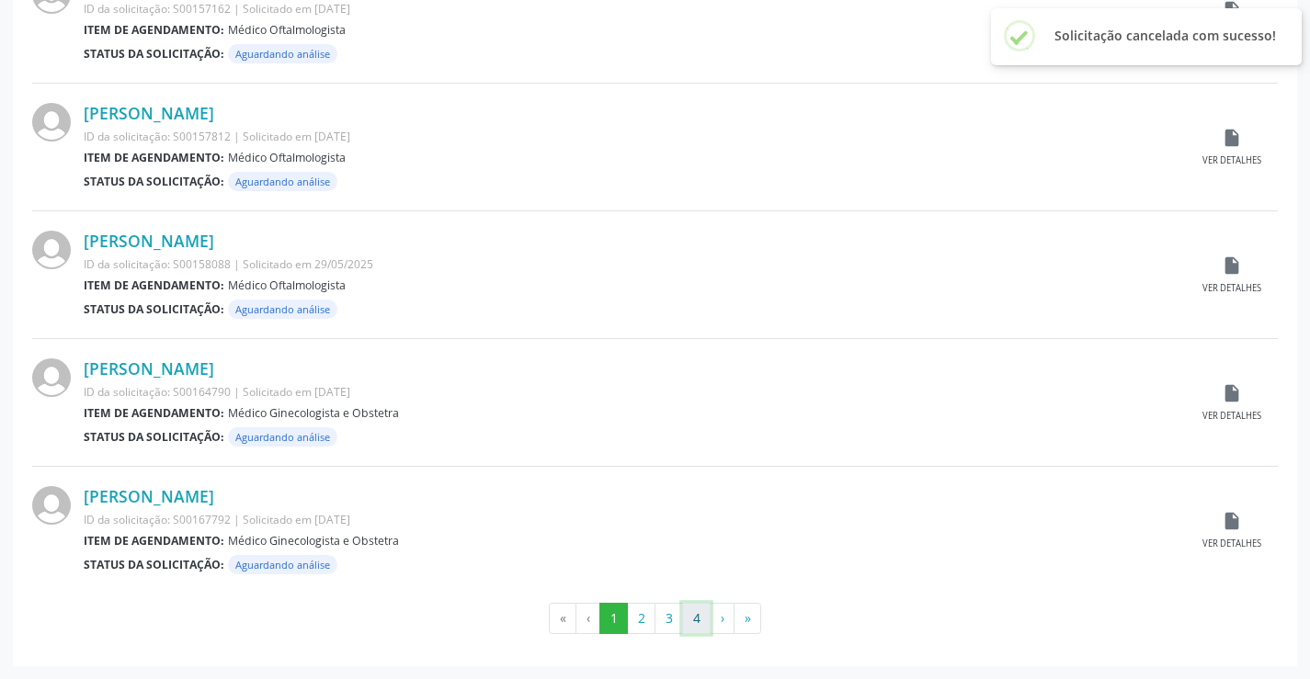
click at [695, 617] on button "4" at bounding box center [696, 618] width 28 height 31
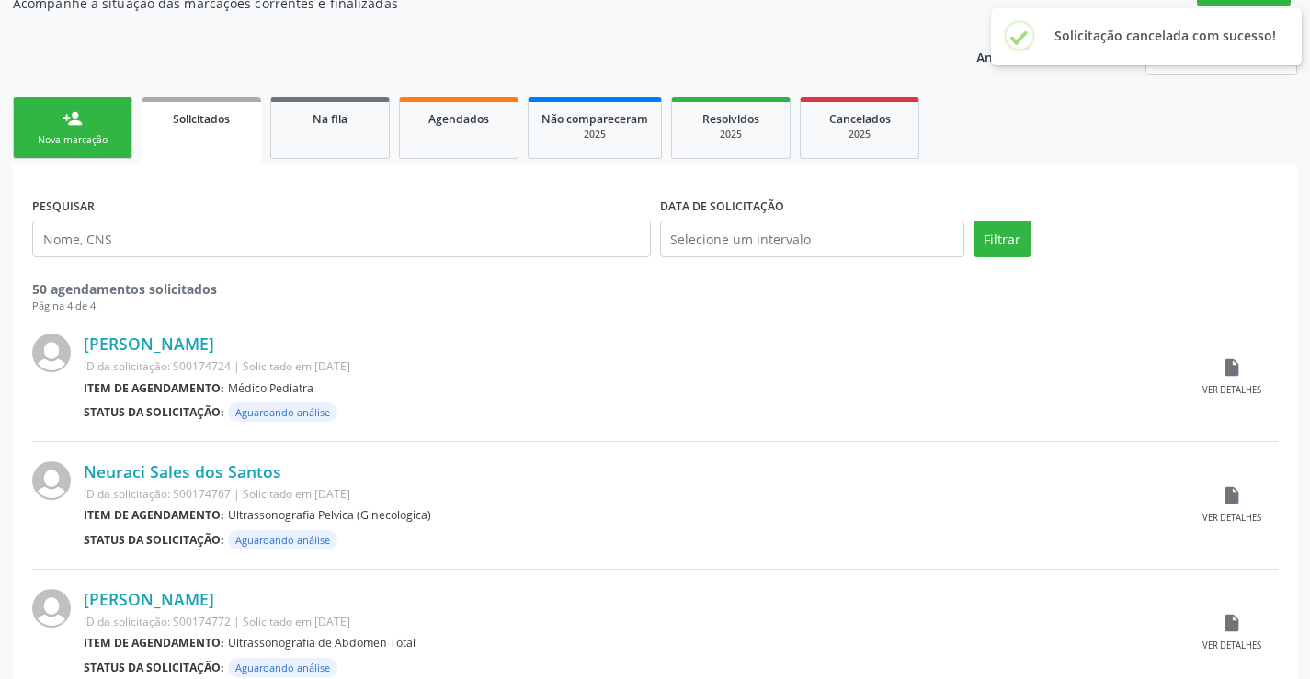
scroll to position [184, 0]
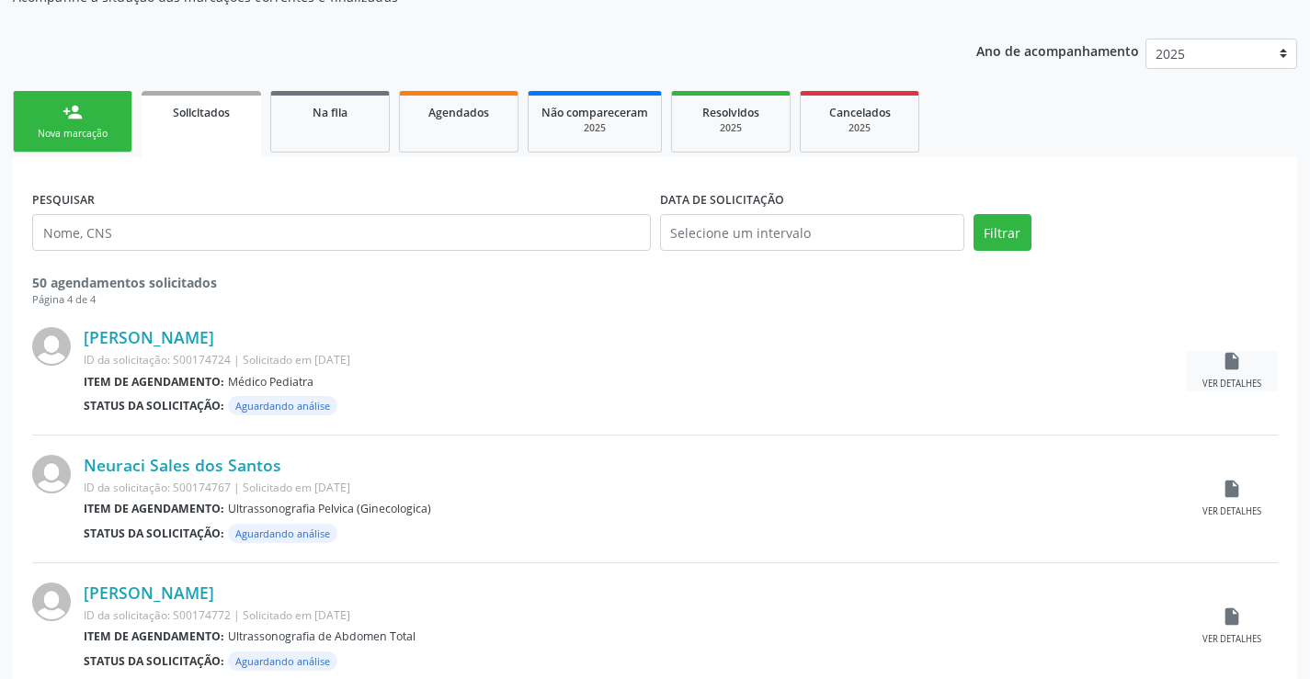
click at [1237, 361] on icon "insert_drive_file" at bounding box center [1232, 361] width 20 height 20
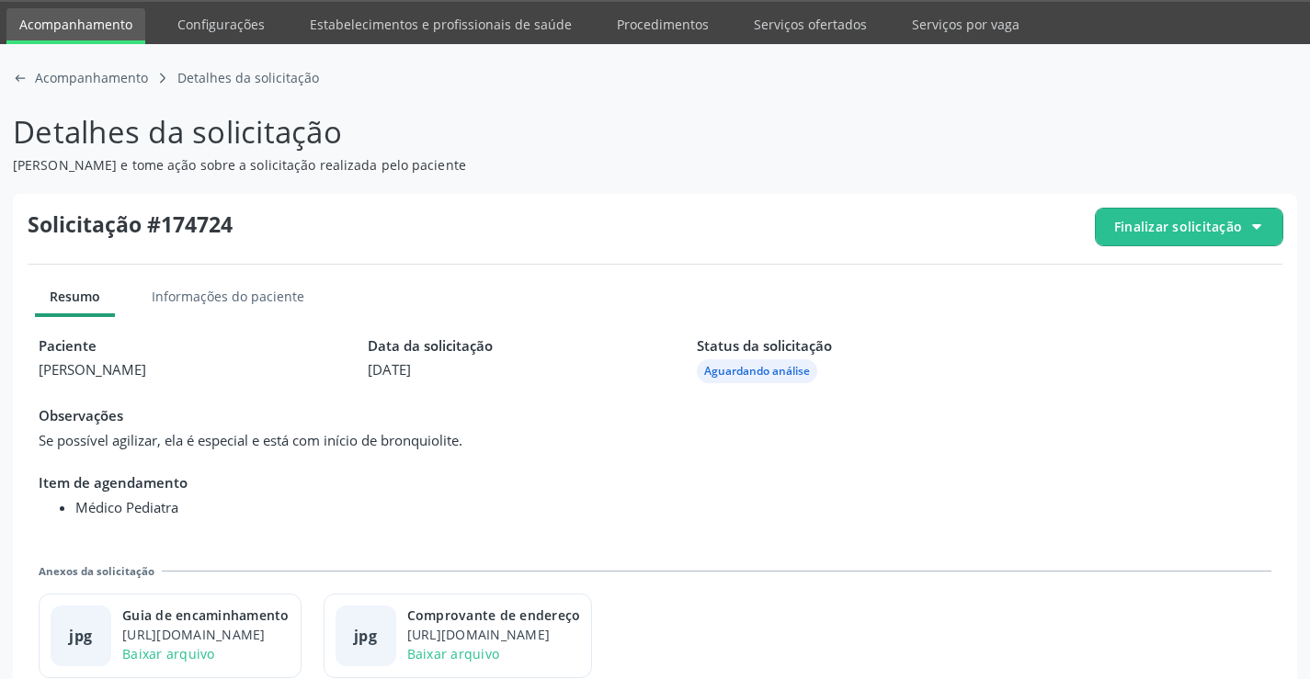
scroll to position [84, 0]
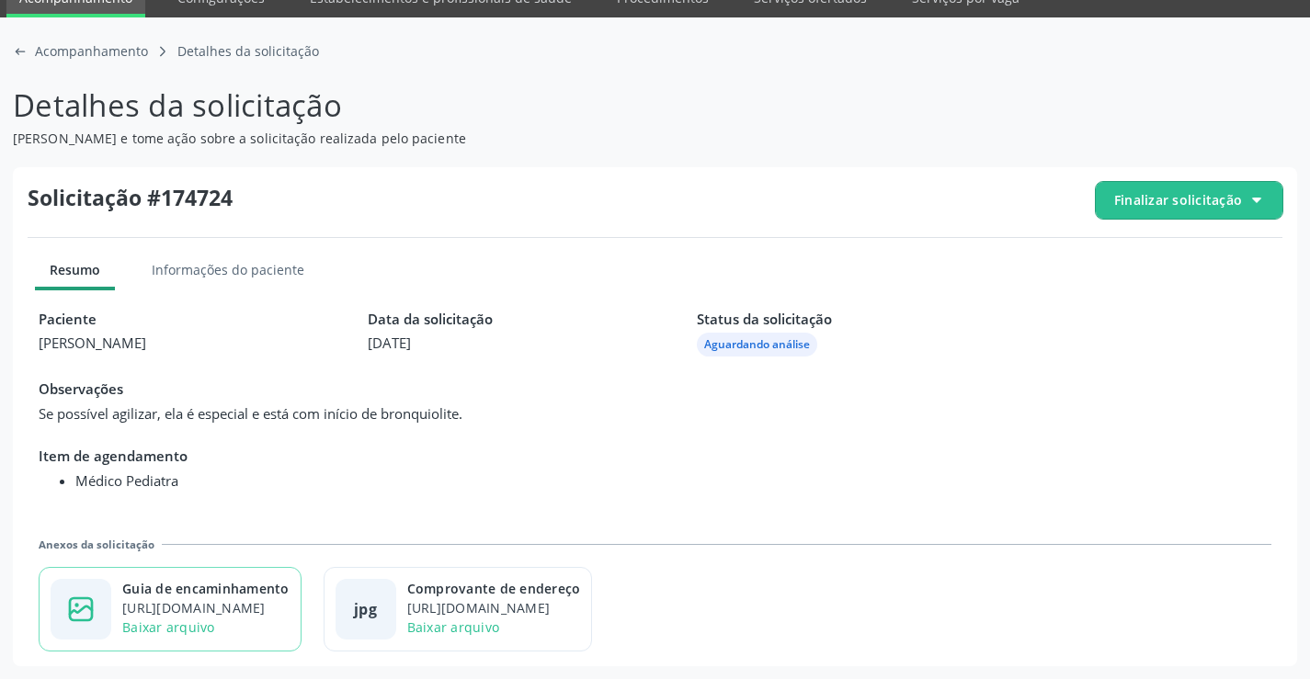
click at [260, 600] on div "https://cidadesaudavel-files.nyc3.digitaloceanspaces.com/cidadesaudavel-files/c…" at bounding box center [205, 607] width 167 height 19
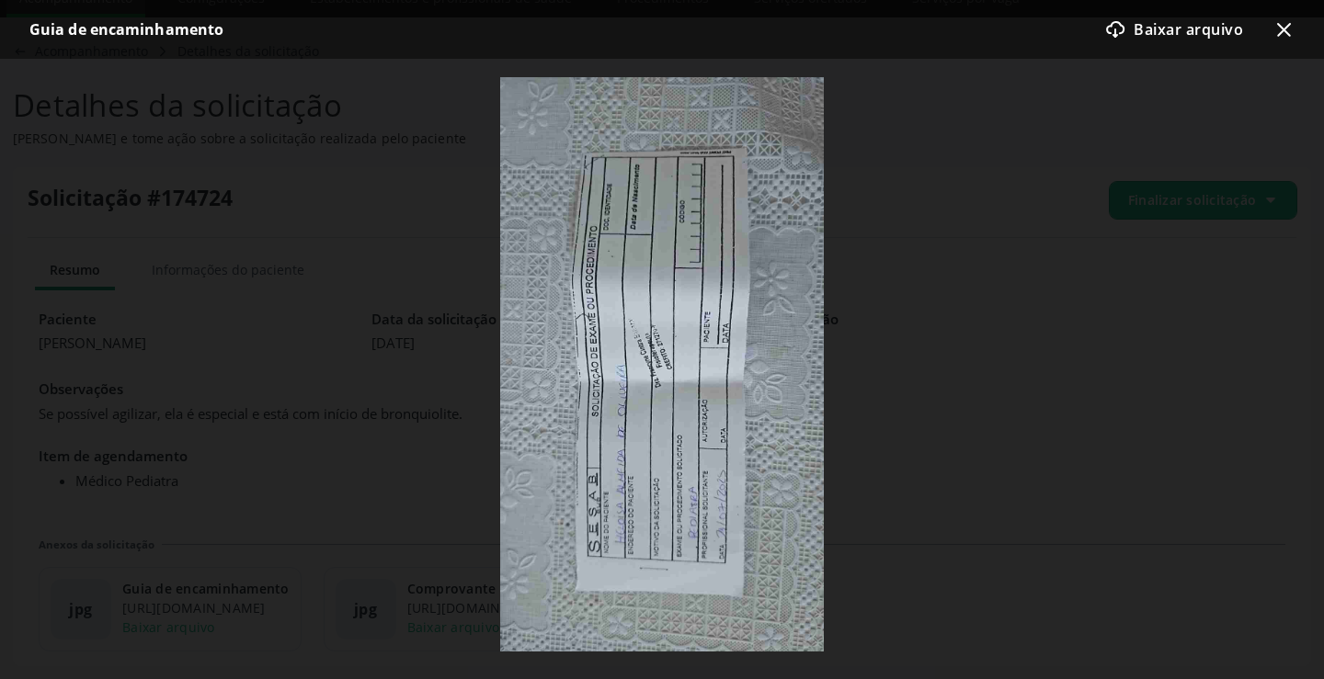
click at [1274, 27] on icon "x-outline icon" at bounding box center [1283, 29] width 22 height 22
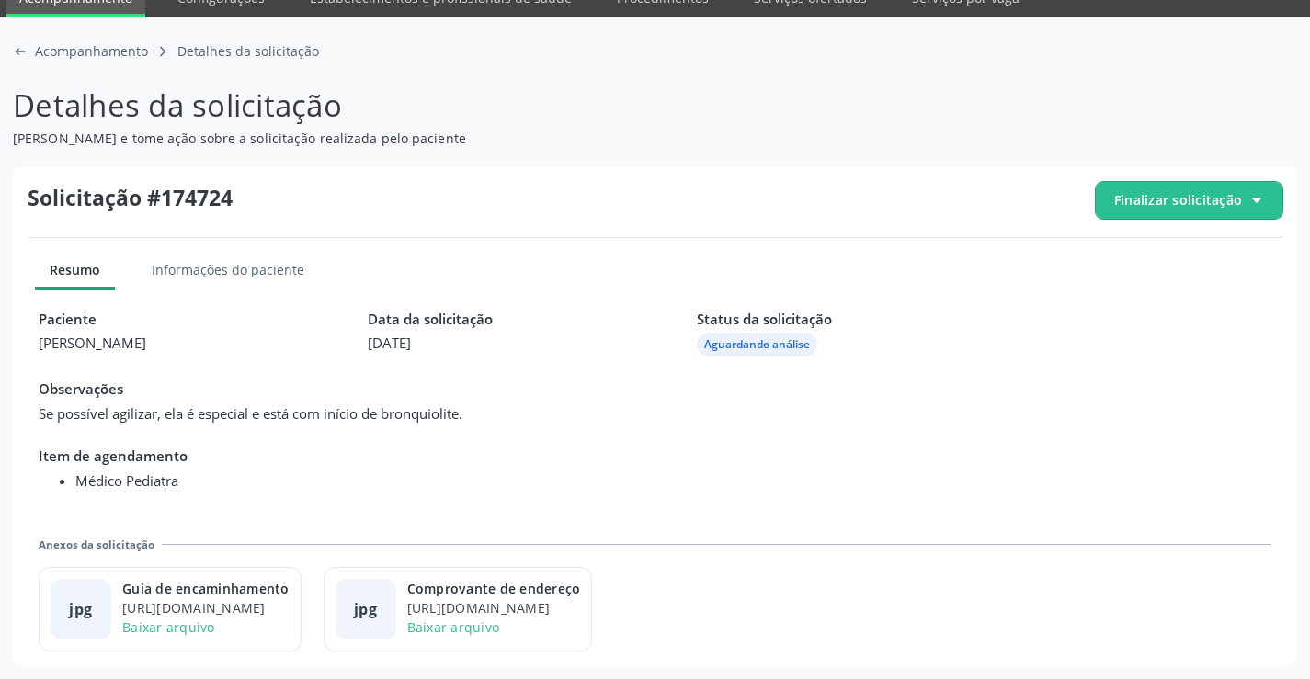
click at [1227, 210] on span "Finalizar solicitação" at bounding box center [1189, 200] width 187 height 37
click at [1179, 302] on span "Deferir solicitação" at bounding box center [1200, 303] width 116 height 27
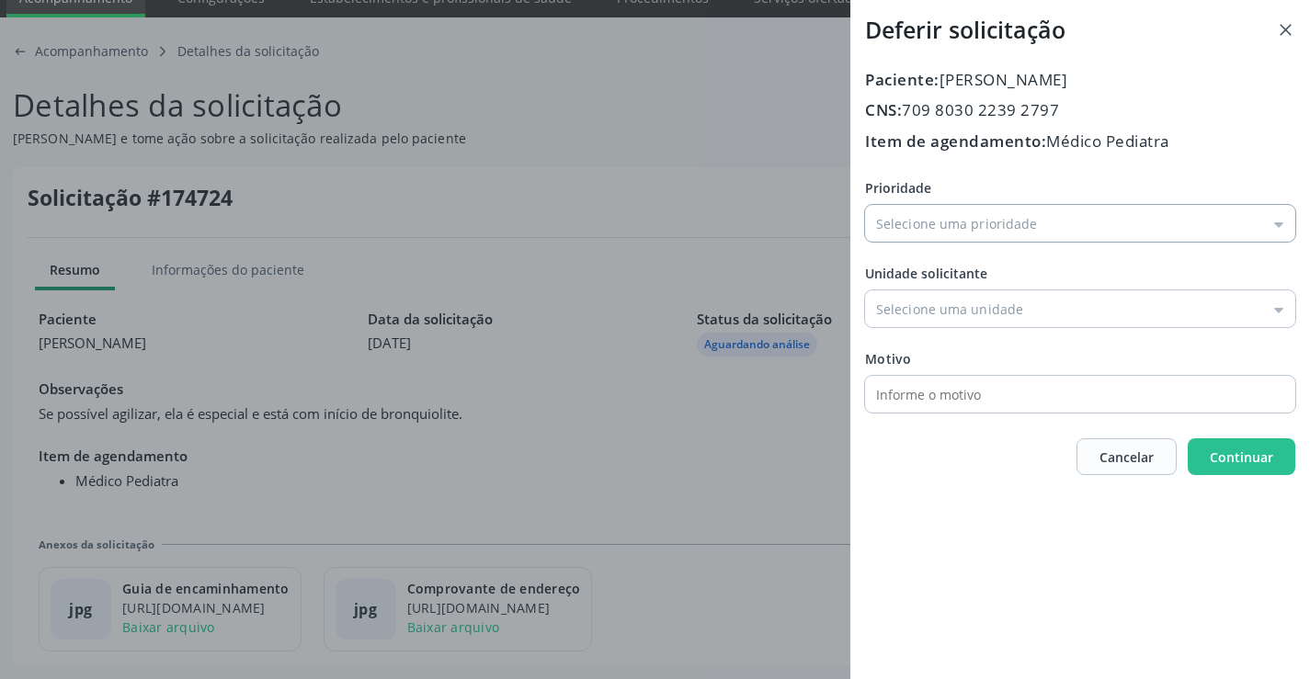
click at [955, 233] on input "Prioridade" at bounding box center [1080, 223] width 430 height 37
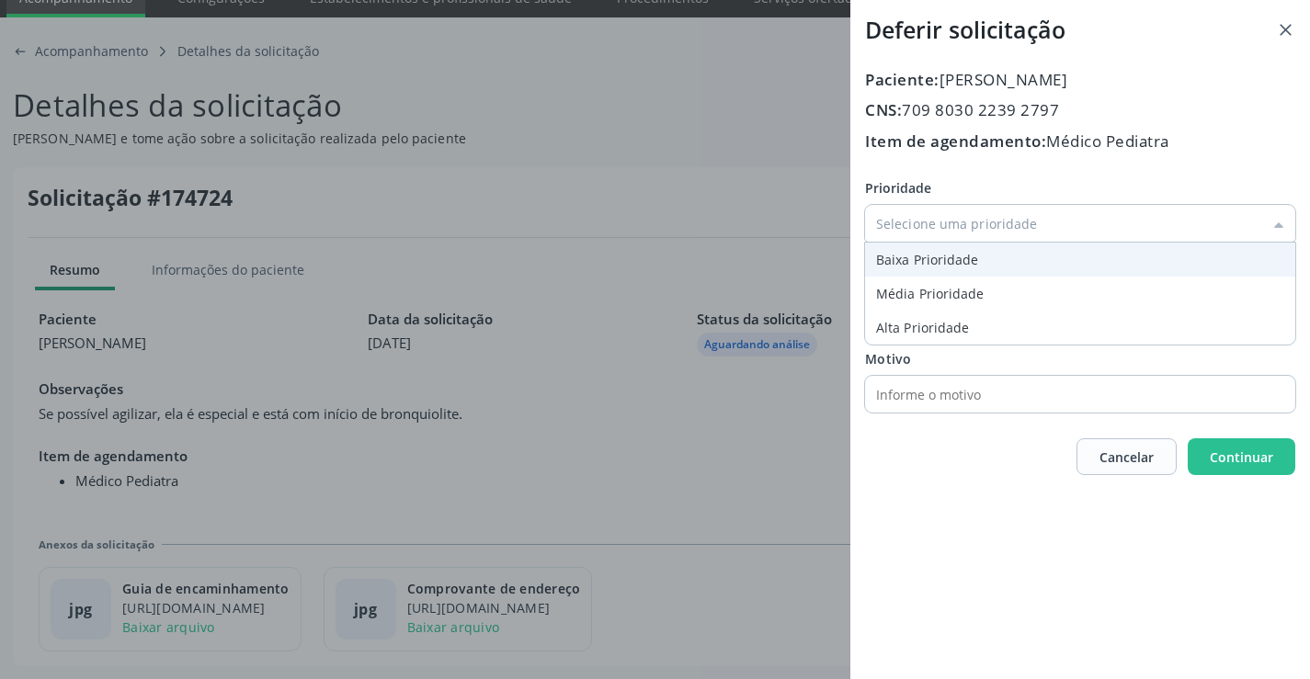
type input "Baixa Prioridade"
click at [936, 248] on div "Prioridade Baixa Prioridade Baixa Prioridade Média Prioridade Alta Prioridade U…" at bounding box center [1080, 295] width 430 height 234
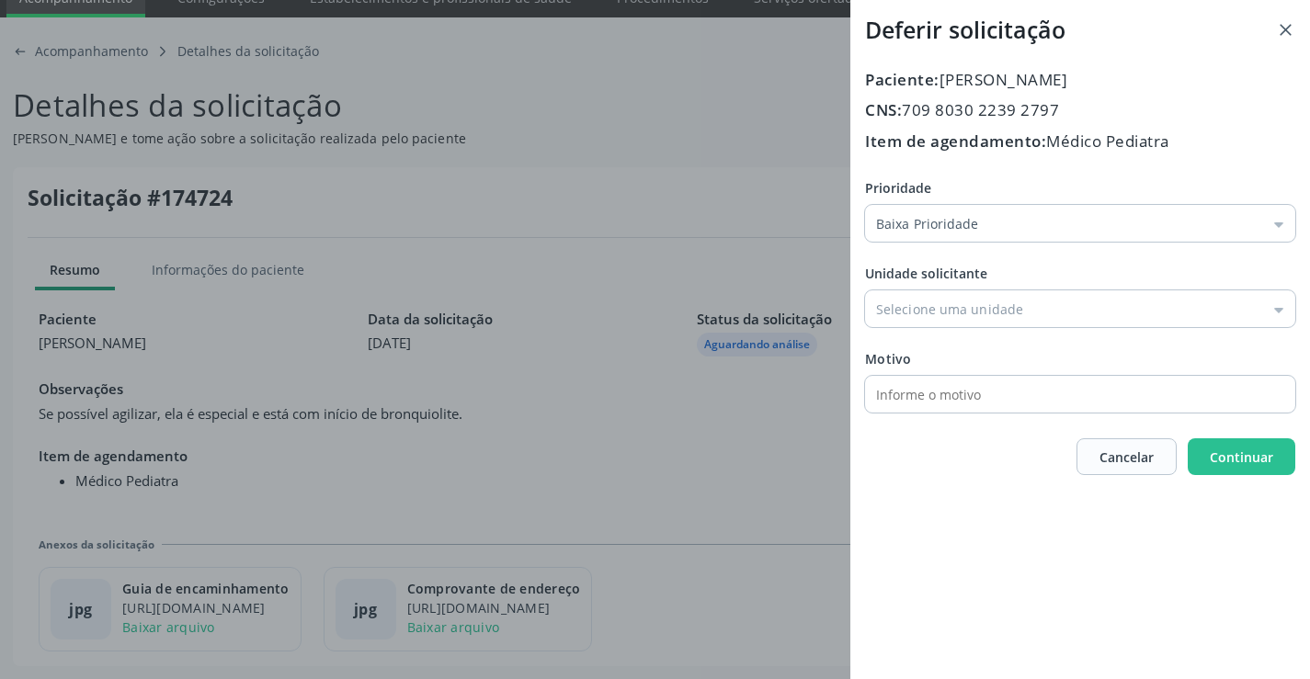
drag, startPoint x: 952, startPoint y: 303, endPoint x: 956, endPoint y: 349, distance: 46.1
click at [952, 306] on input "Prioridade" at bounding box center [1080, 308] width 430 height 37
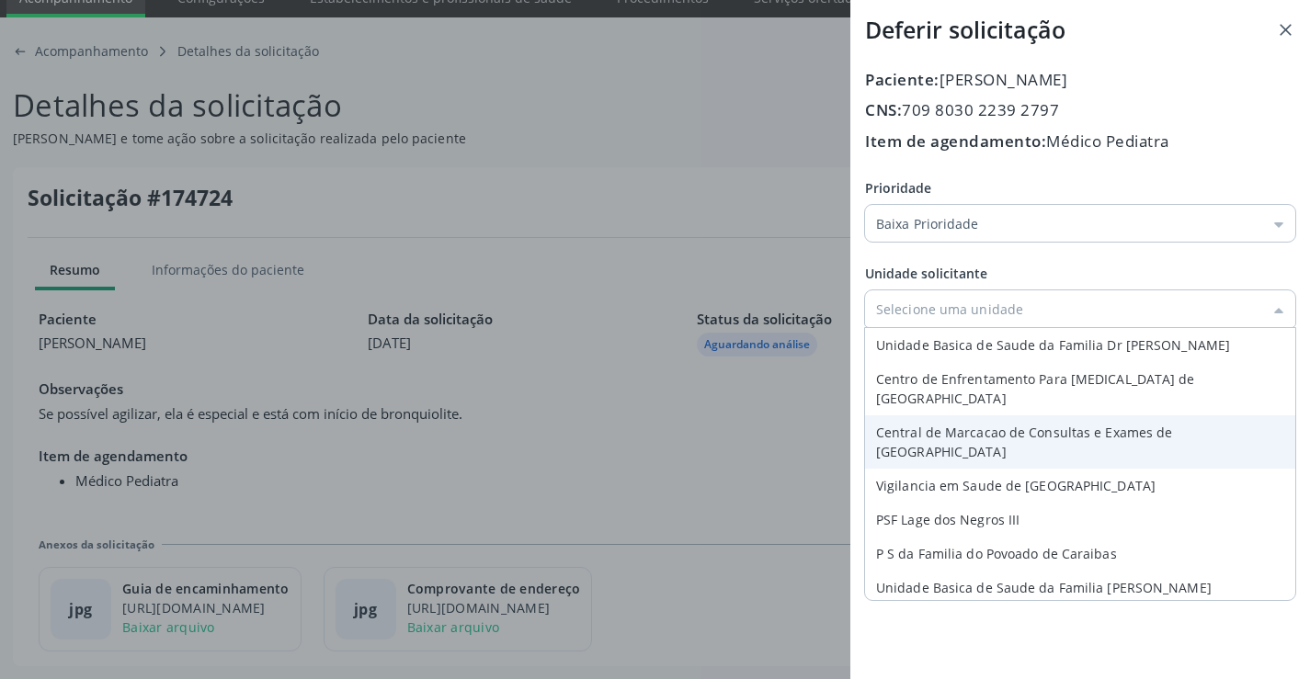
type input "Central de Marcacao de Consultas e Exames de Campo Formoso"
drag, startPoint x: 964, startPoint y: 410, endPoint x: 1194, endPoint y: 447, distance: 232.7
click at [967, 410] on div "Prioridade Baixa Prioridade Baixa Prioridade Média Prioridade Alta Prioridade U…" at bounding box center [1080, 295] width 430 height 234
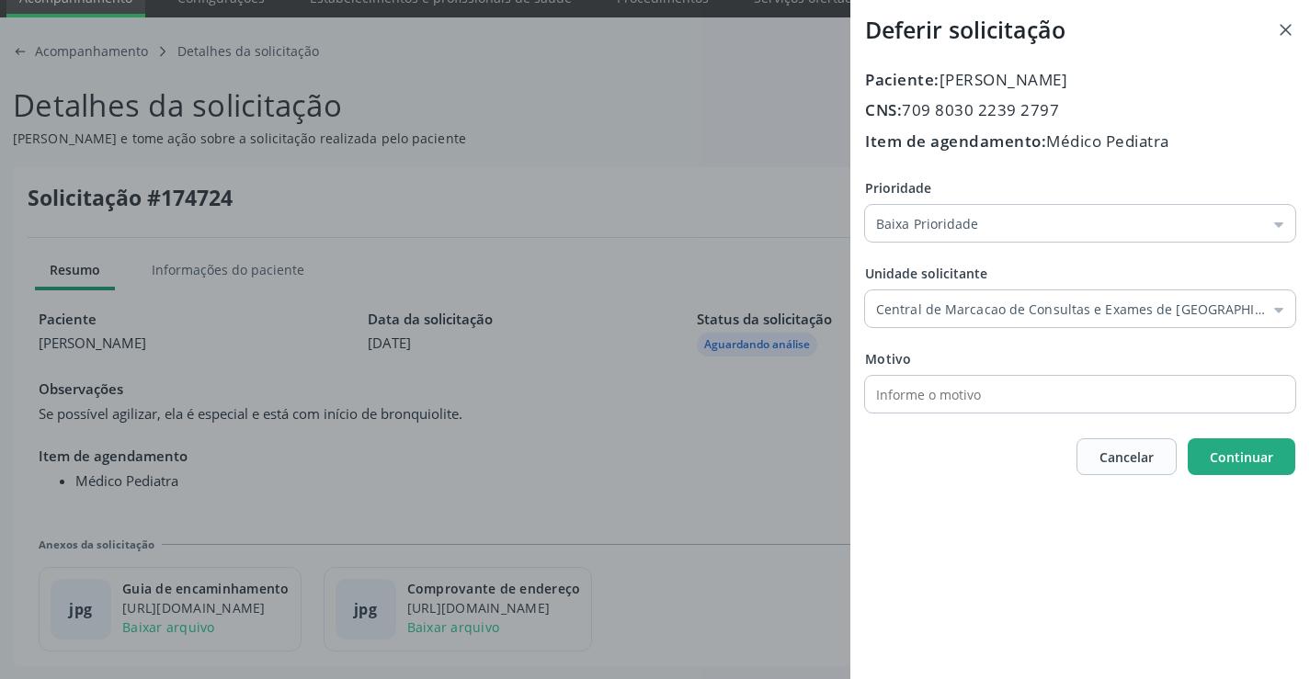
click at [1244, 457] on span "Continuar" at bounding box center [1241, 457] width 63 height 17
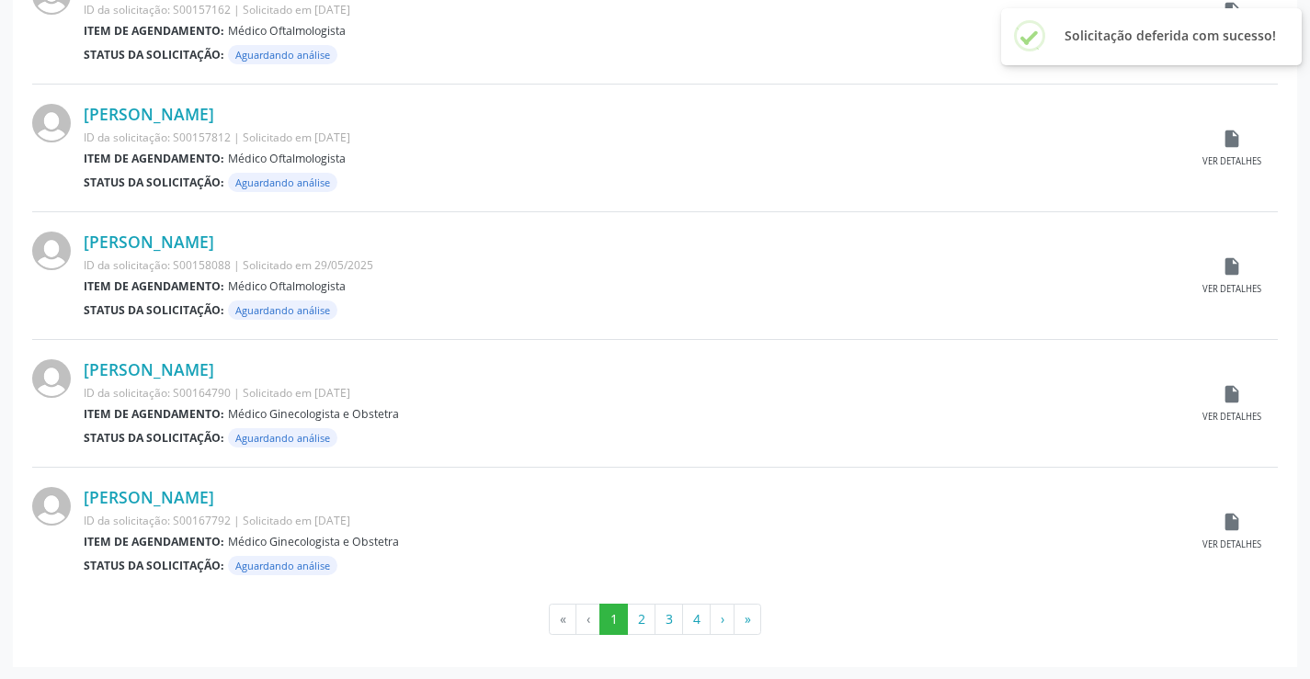
scroll to position [1813, 0]
click at [694, 620] on button "4" at bounding box center [696, 618] width 28 height 31
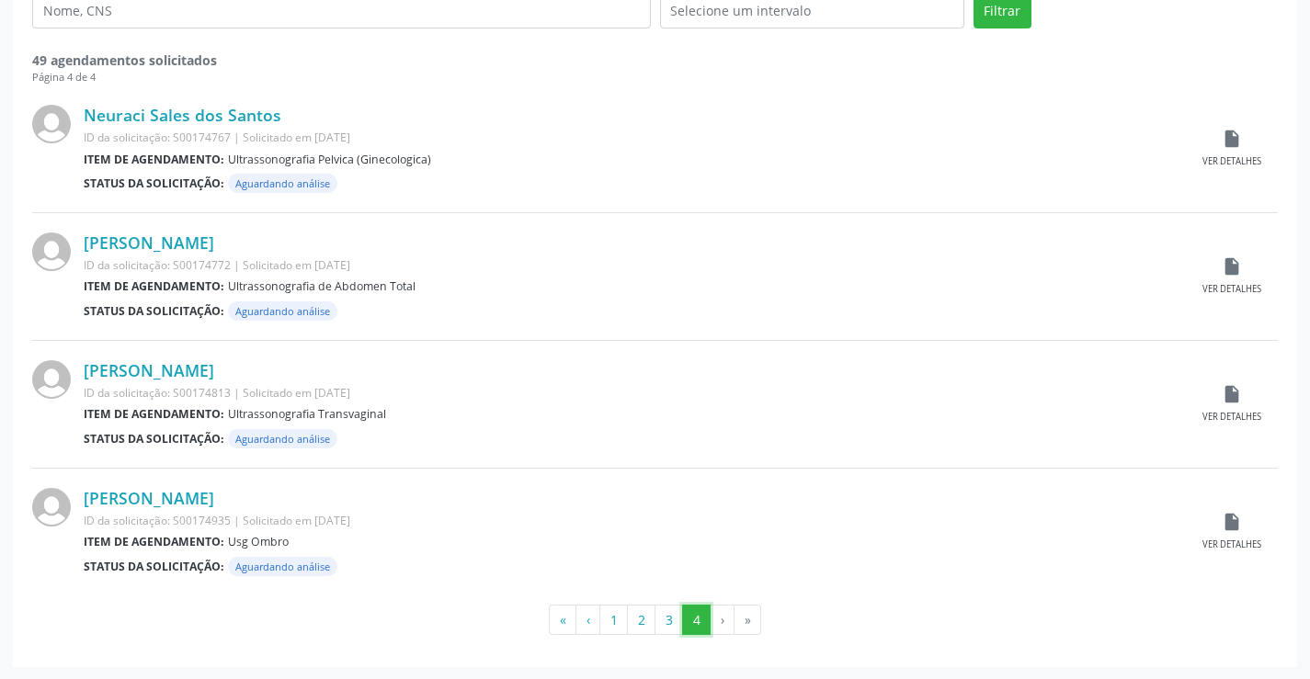
scroll to position [407, 0]
drag, startPoint x: 666, startPoint y: 611, endPoint x: 809, endPoint y: 589, distance: 145.1
click at [666, 612] on button "3" at bounding box center [669, 619] width 28 height 31
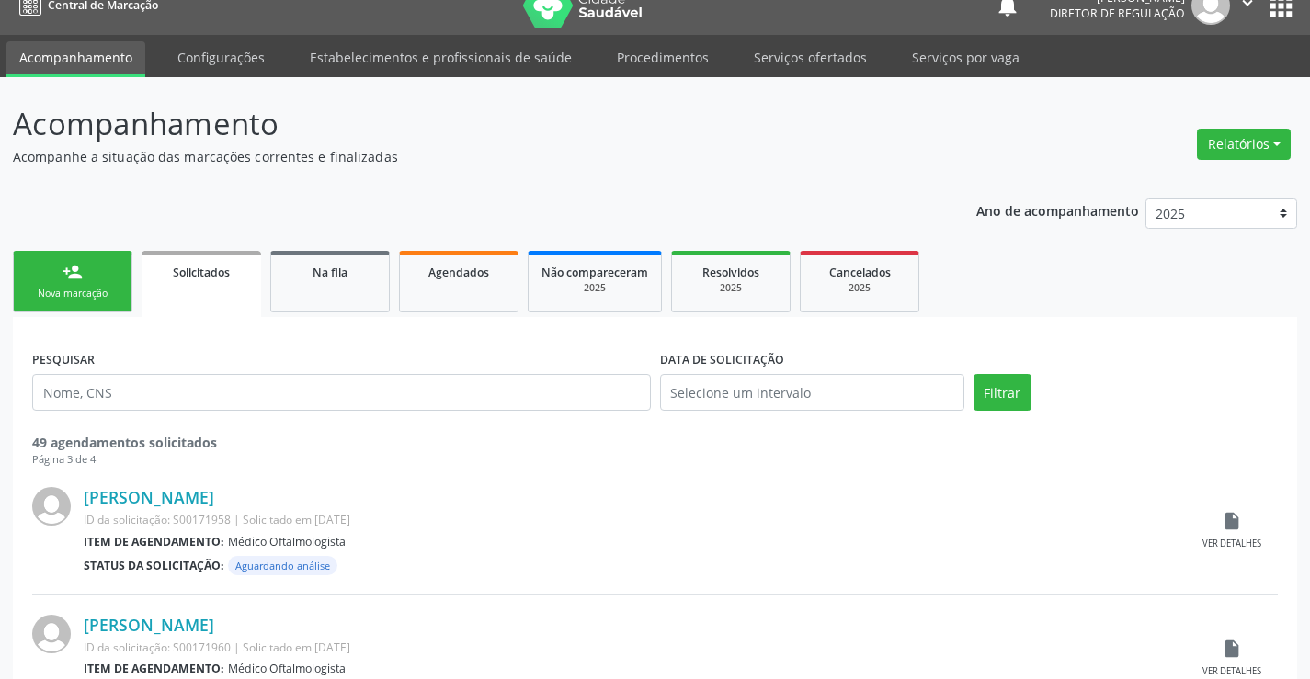
scroll to position [0, 0]
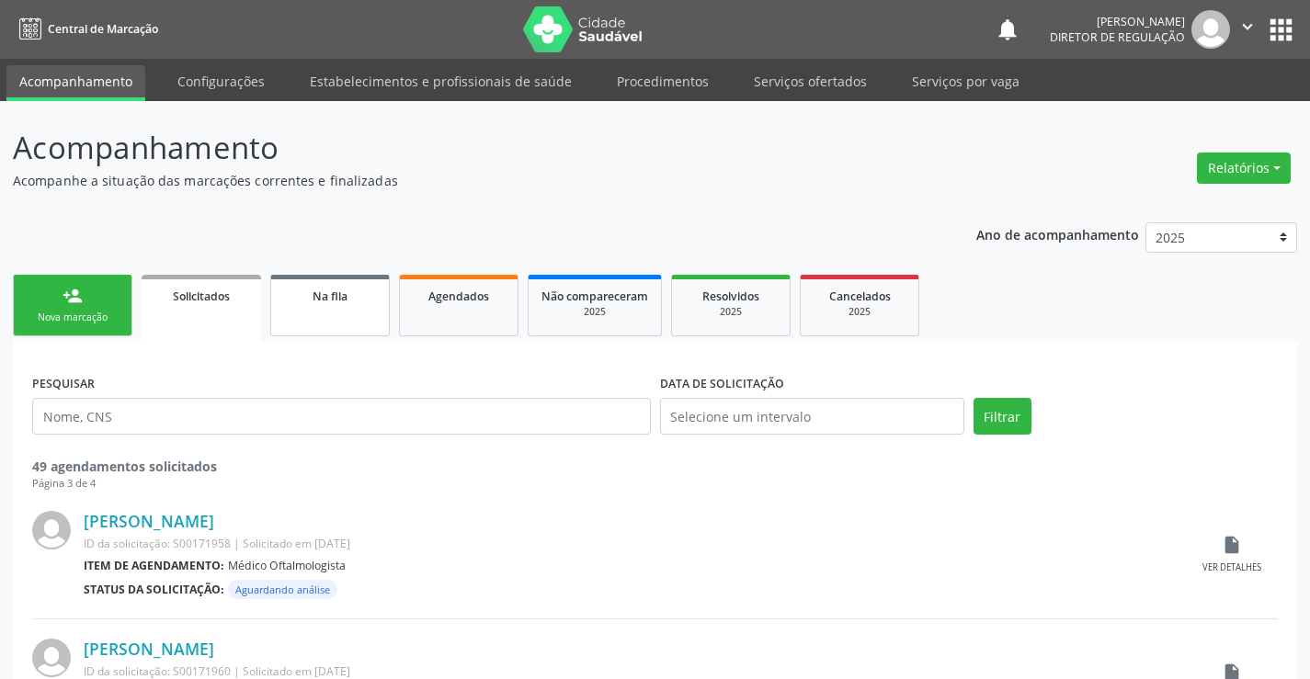
click at [342, 279] on link "Na fila" at bounding box center [330, 306] width 120 height 62
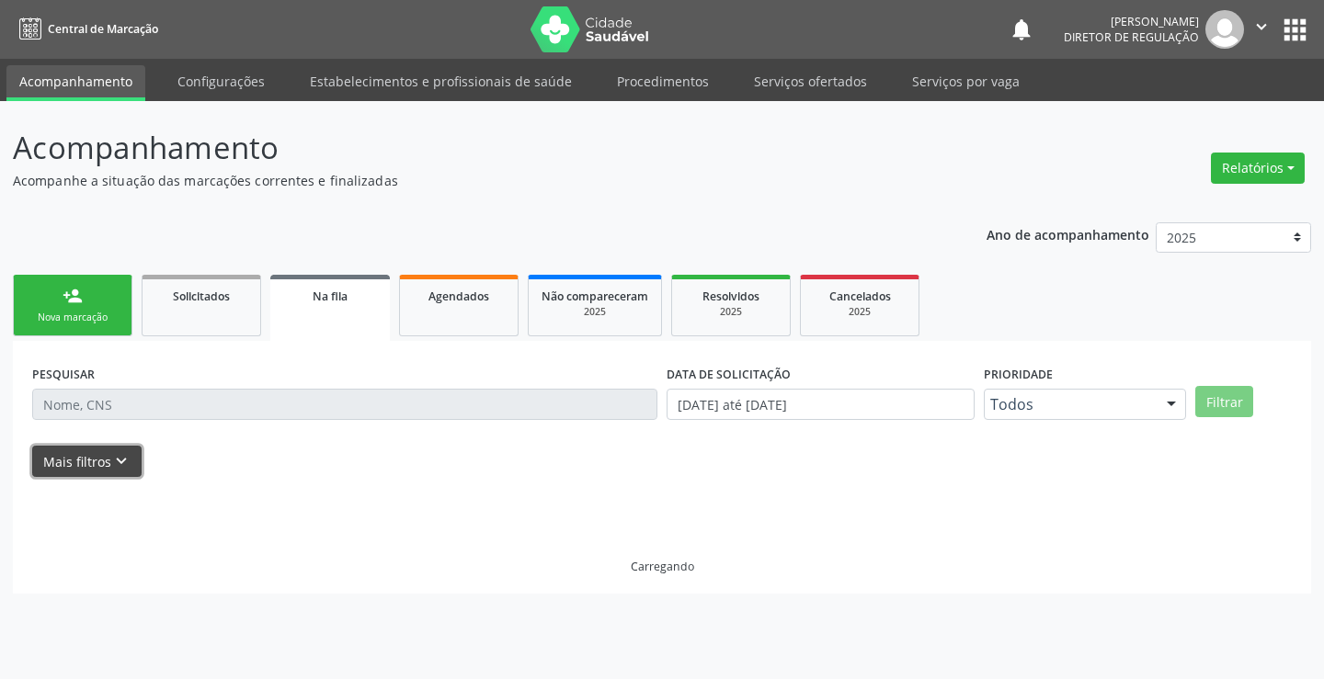
click at [119, 446] on button "Mais filtros keyboard_arrow_down" at bounding box center [86, 462] width 109 height 32
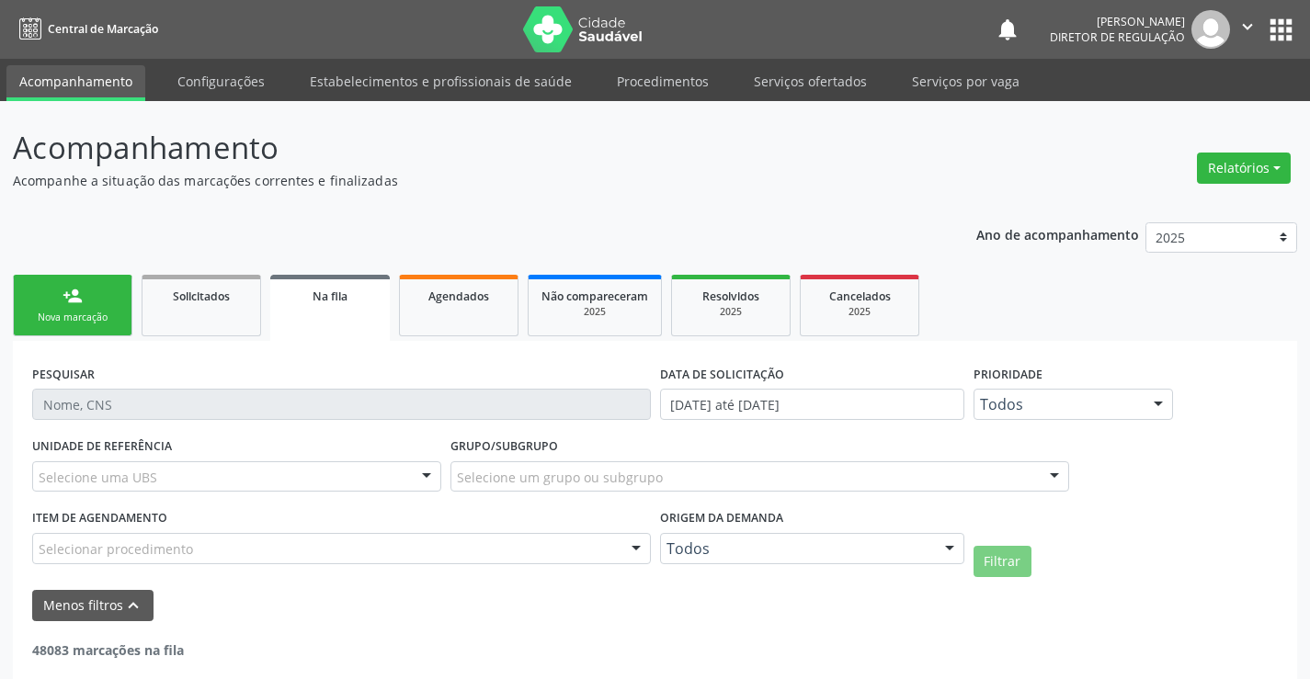
click at [739, 529] on label "Origem da demanda" at bounding box center [721, 519] width 123 height 28
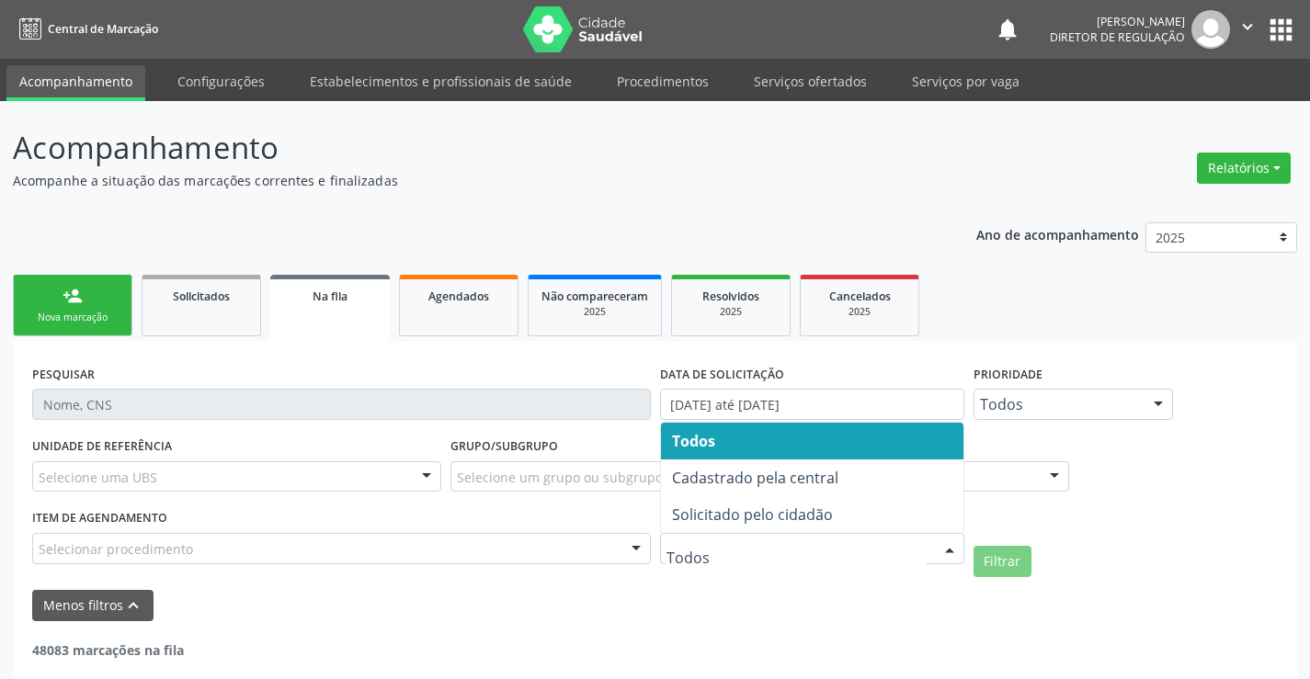
drag, startPoint x: 742, startPoint y: 540, endPoint x: 762, endPoint y: 518, distance: 29.3
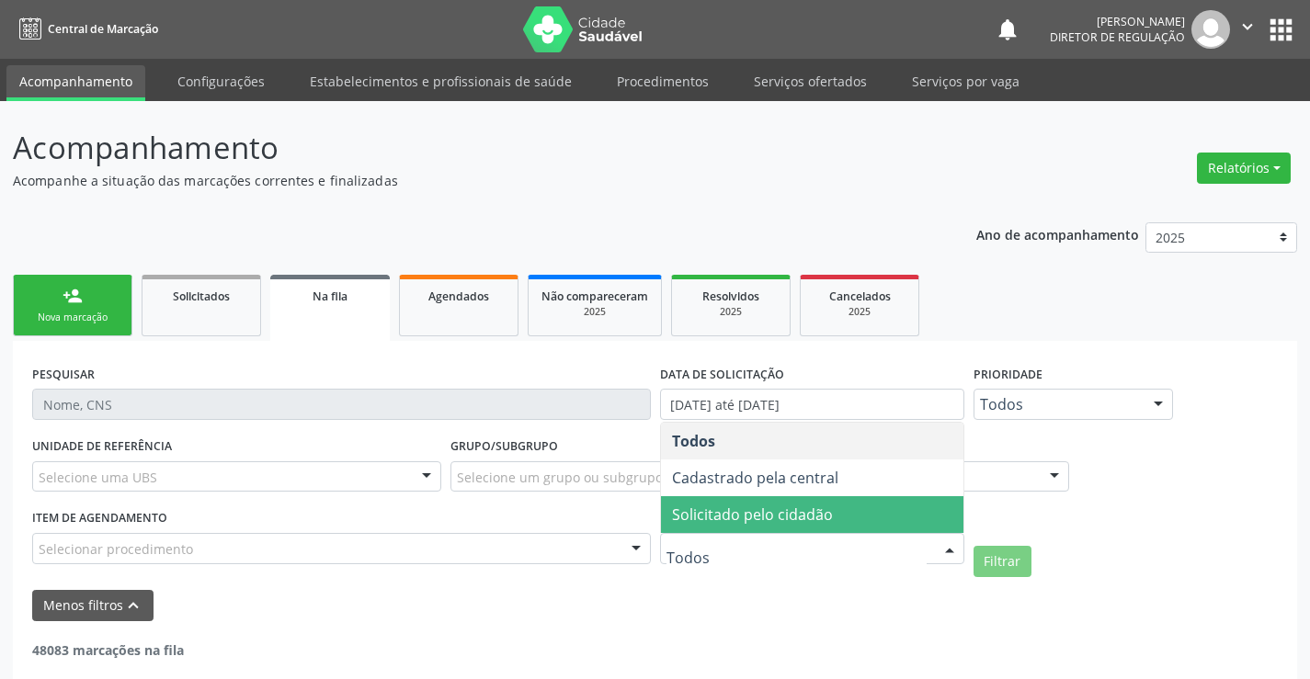
click at [766, 515] on span "Solicitado pelo cidadão" at bounding box center [752, 515] width 161 height 20
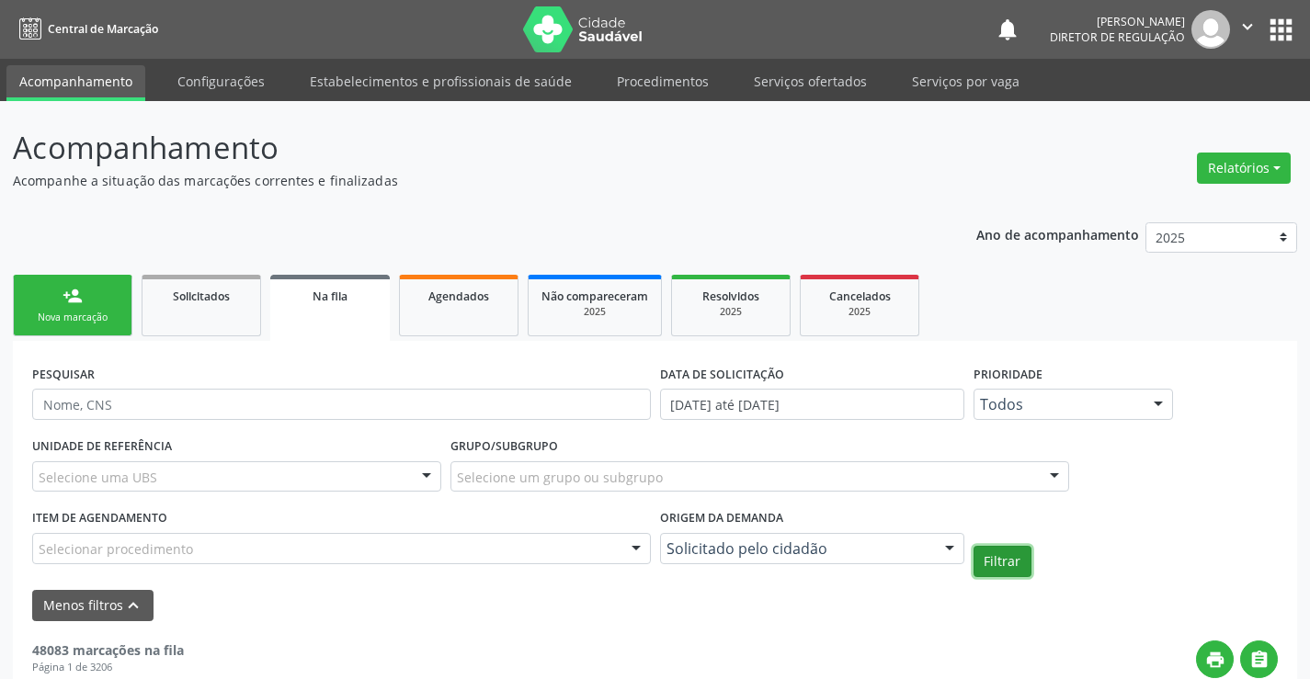
click at [1008, 553] on button "Filtrar" at bounding box center [1003, 561] width 58 height 31
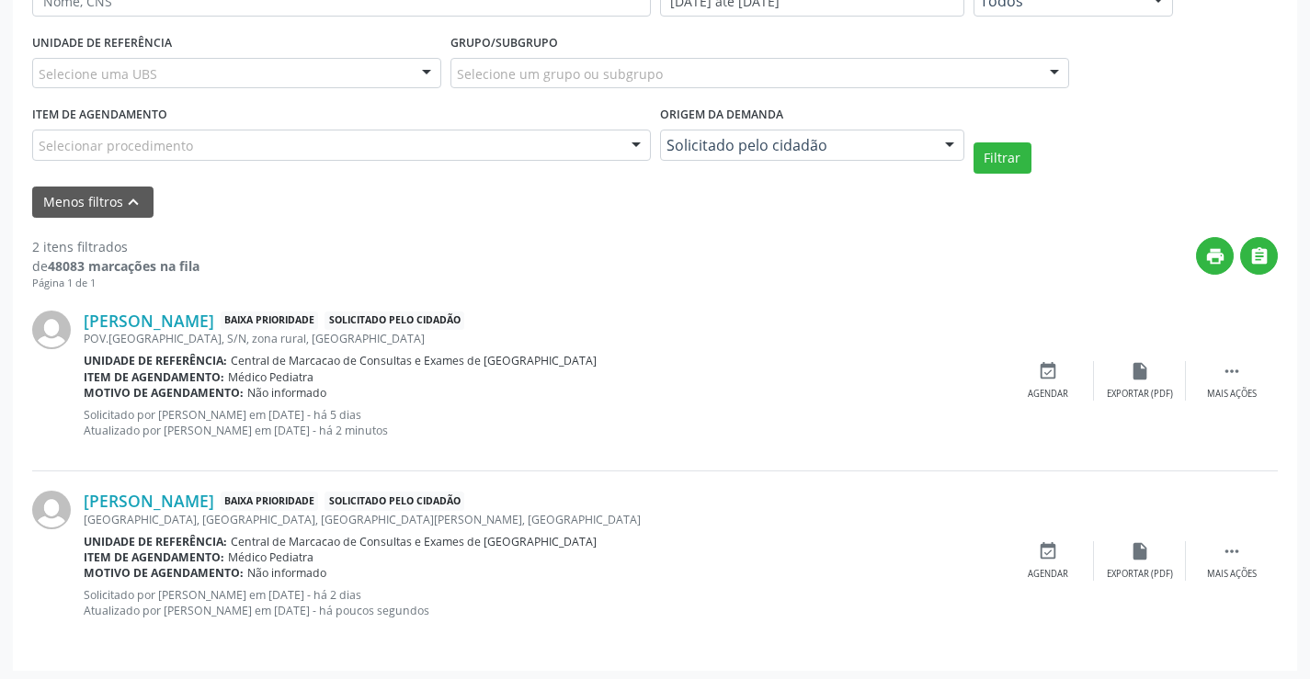
scroll to position [408, 0]
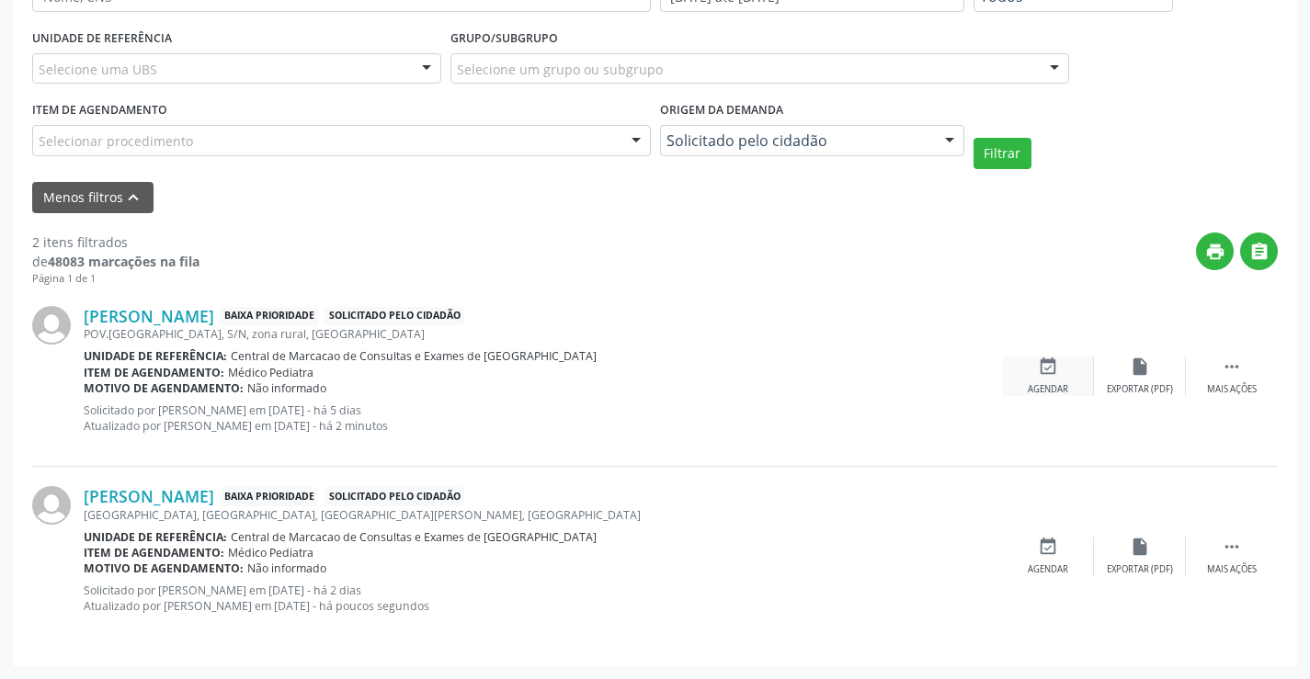
click at [1045, 383] on div "Agendar" at bounding box center [1048, 389] width 40 height 13
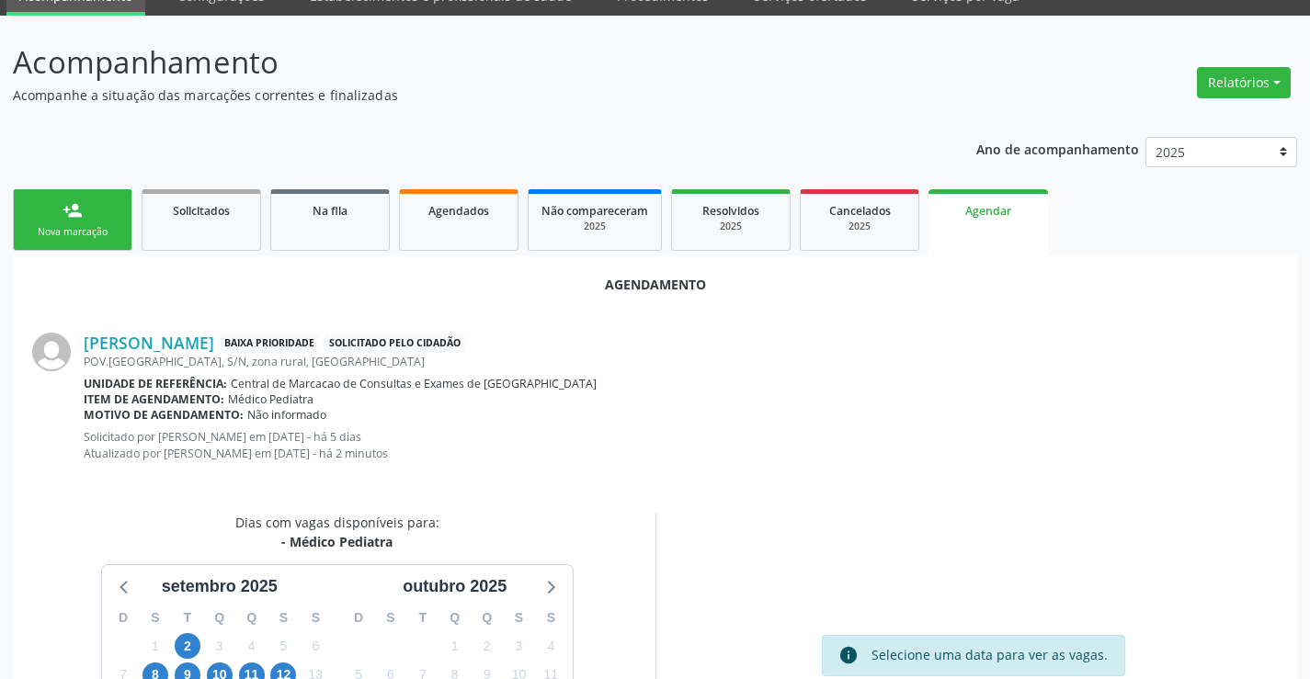
scroll to position [293, 0]
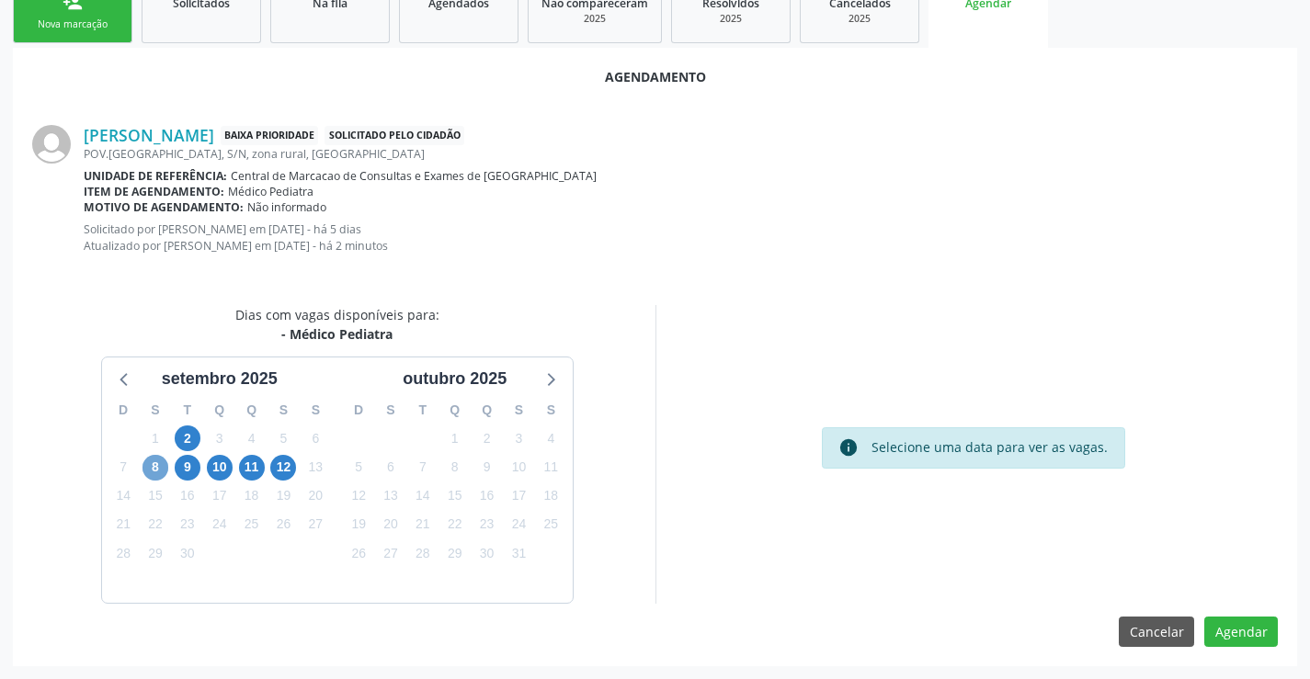
click at [156, 472] on span "8" at bounding box center [155, 468] width 26 height 26
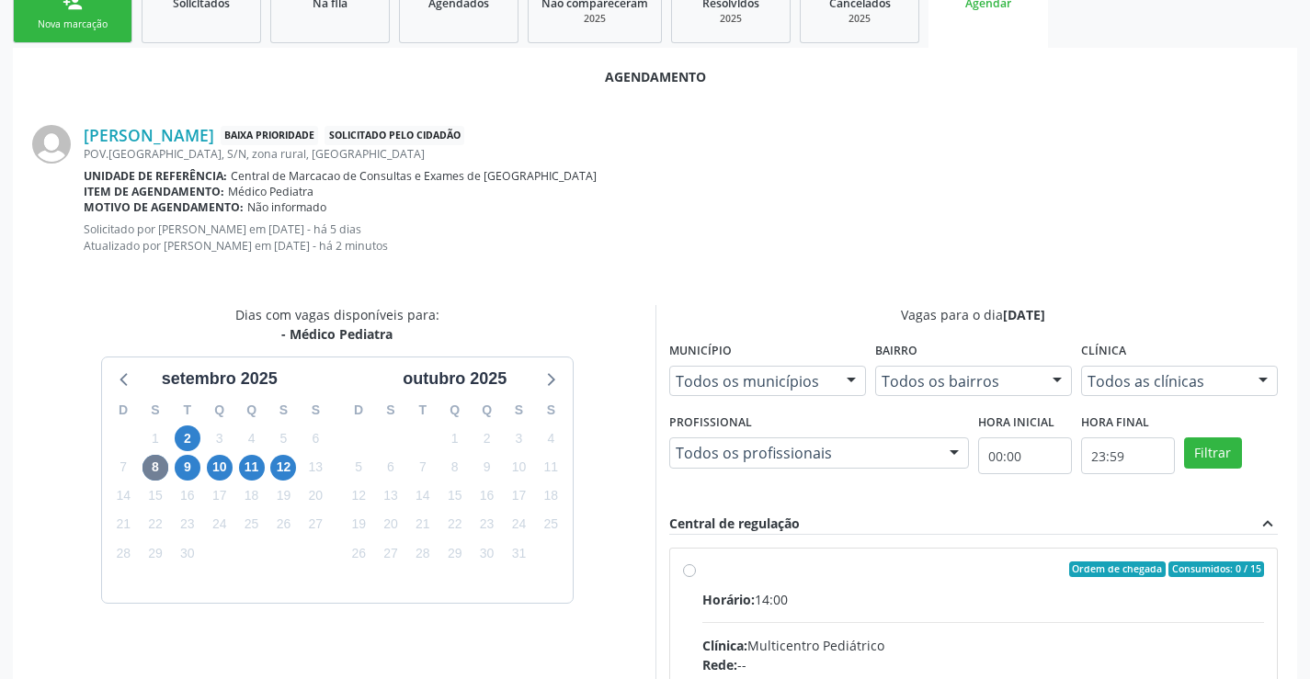
click at [696, 578] on input "Ordem de chegada Consumidos: 0 / 15 Horário: 14:00 Clínica: Multicentro Pediátr…" at bounding box center [689, 570] width 13 height 17
radio input "true"
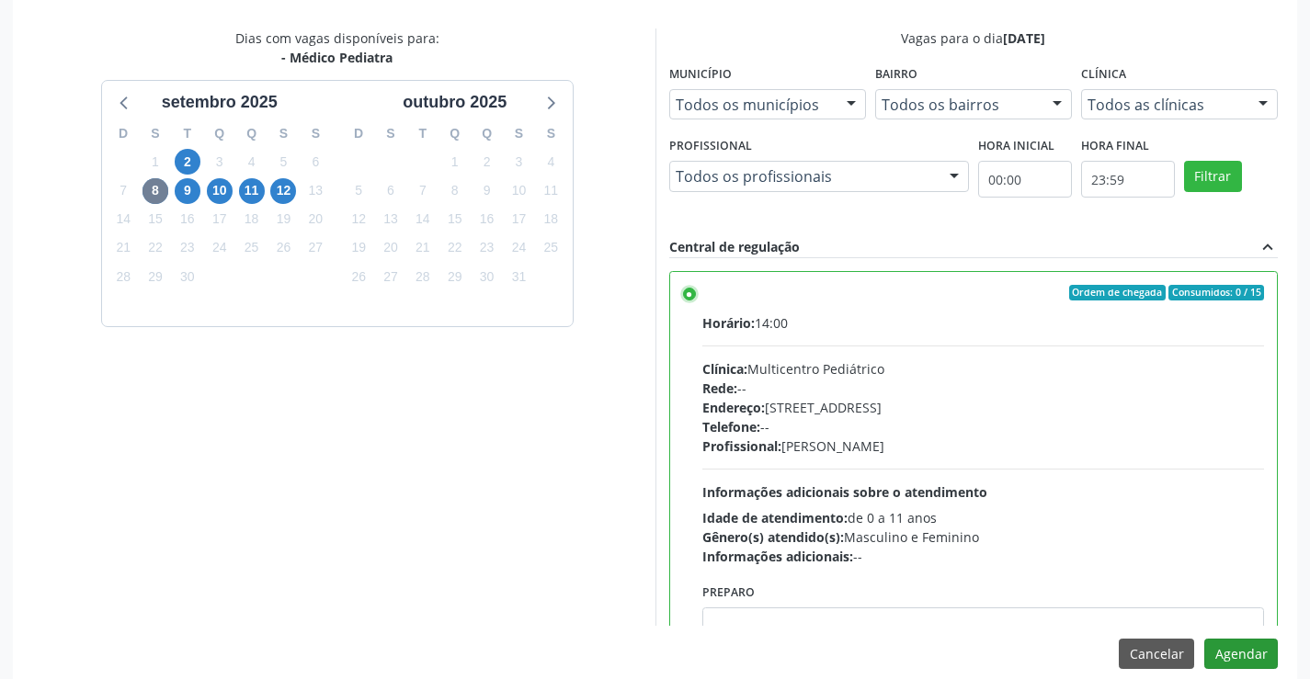
scroll to position [592, 0]
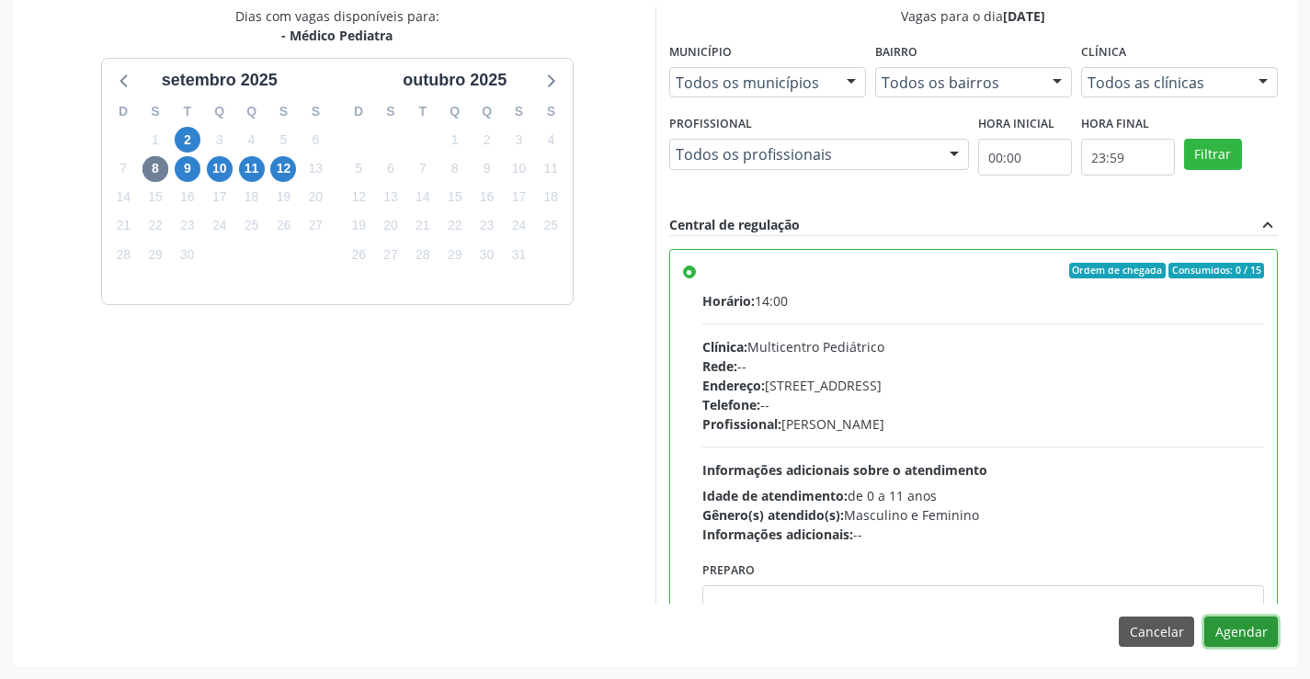
click at [1236, 644] on button "Agendar" at bounding box center [1241, 632] width 74 height 31
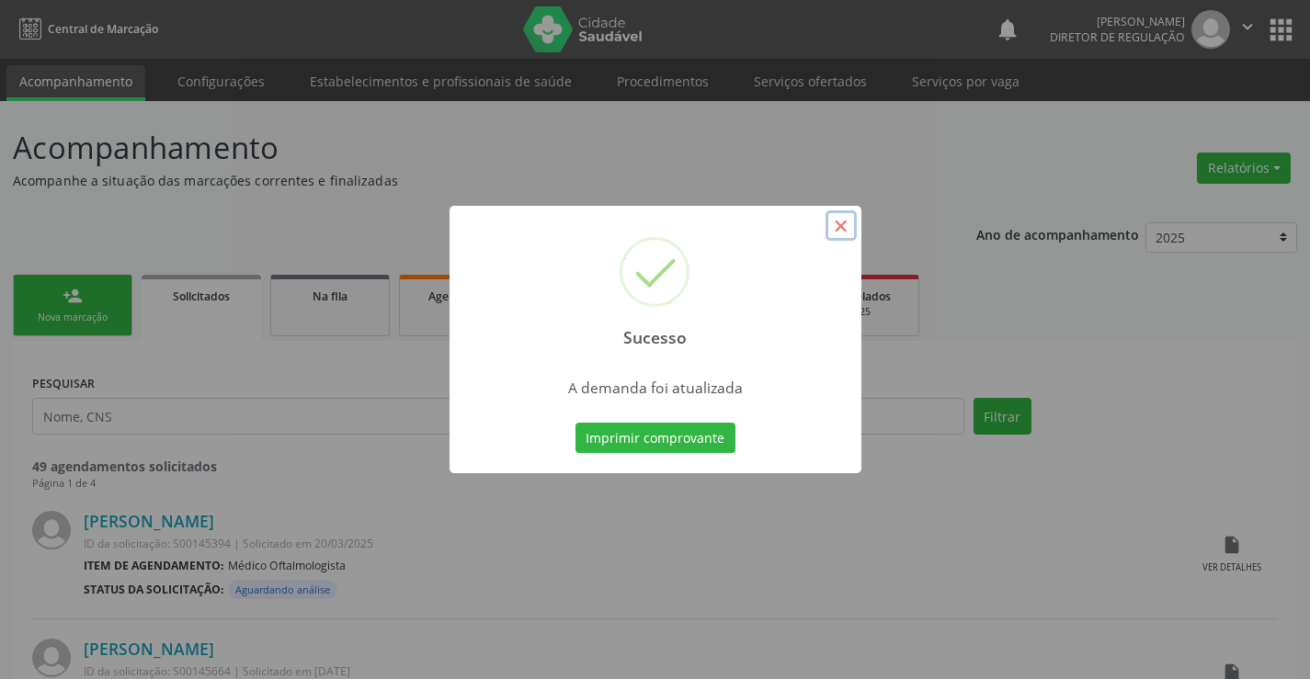
click at [847, 228] on button "×" at bounding box center [841, 226] width 31 height 31
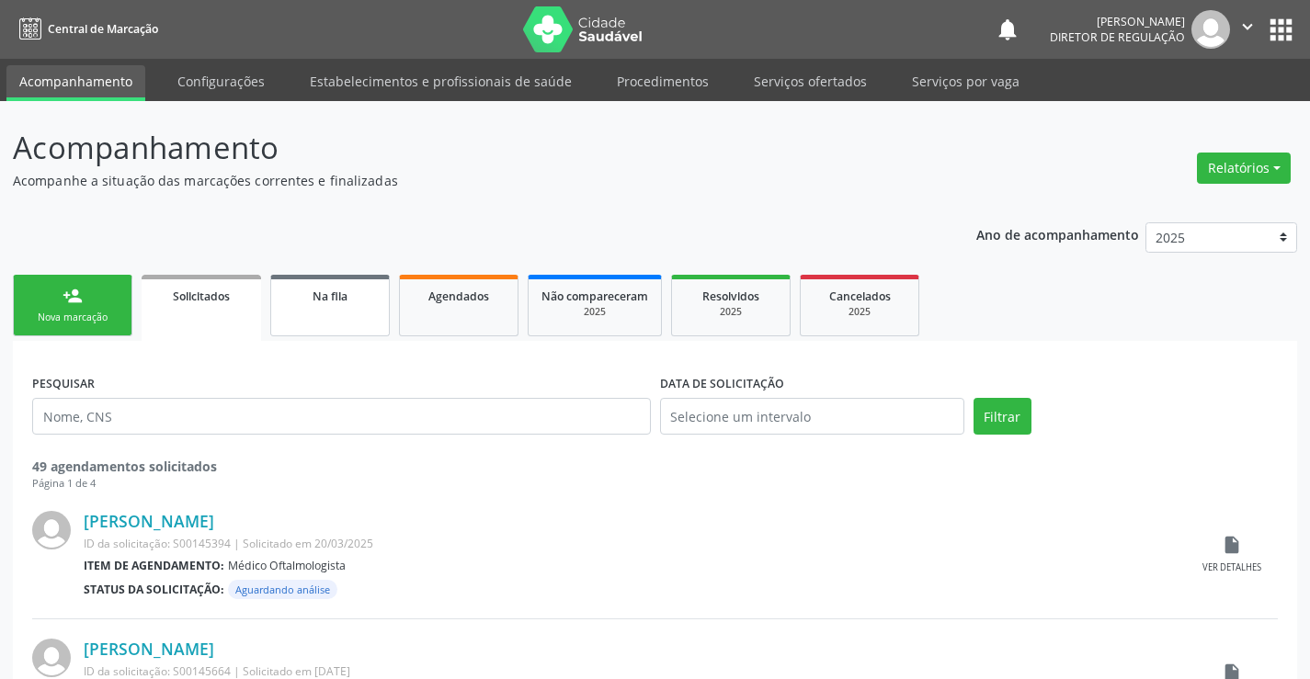
click at [347, 298] on span "Na fila" at bounding box center [330, 297] width 35 height 16
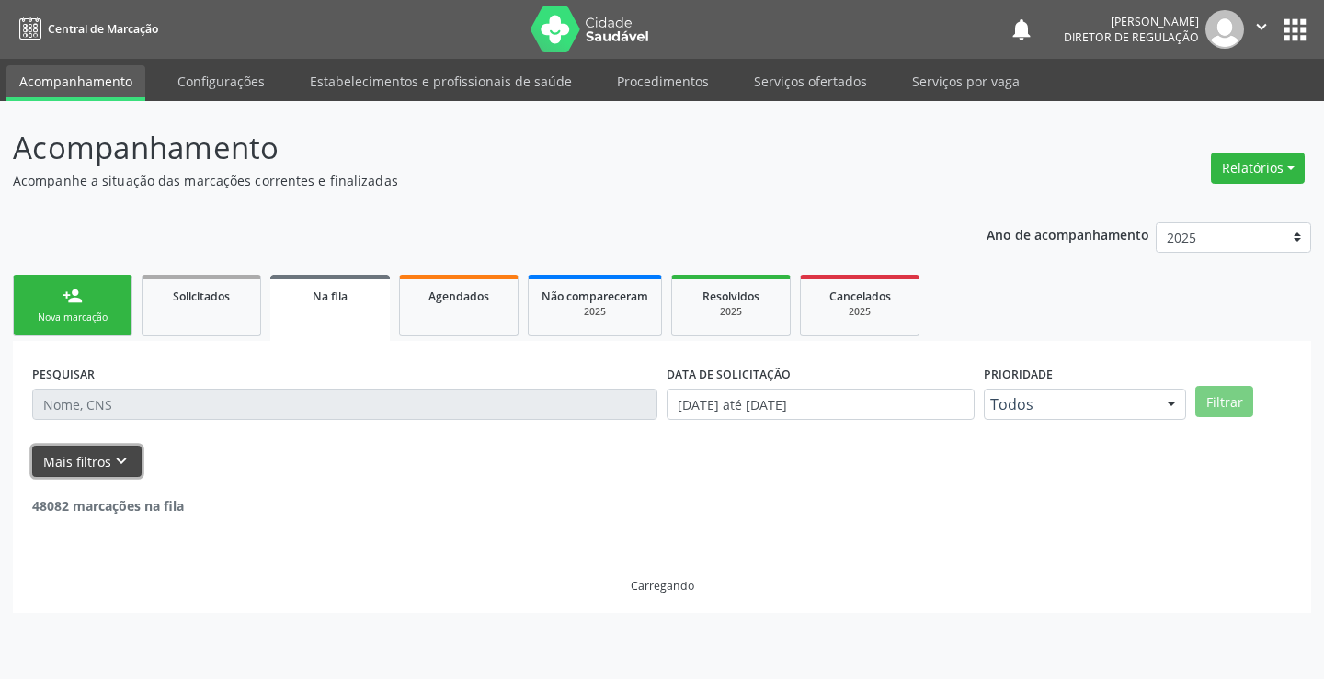
click at [114, 466] on icon "keyboard_arrow_down" at bounding box center [121, 461] width 20 height 20
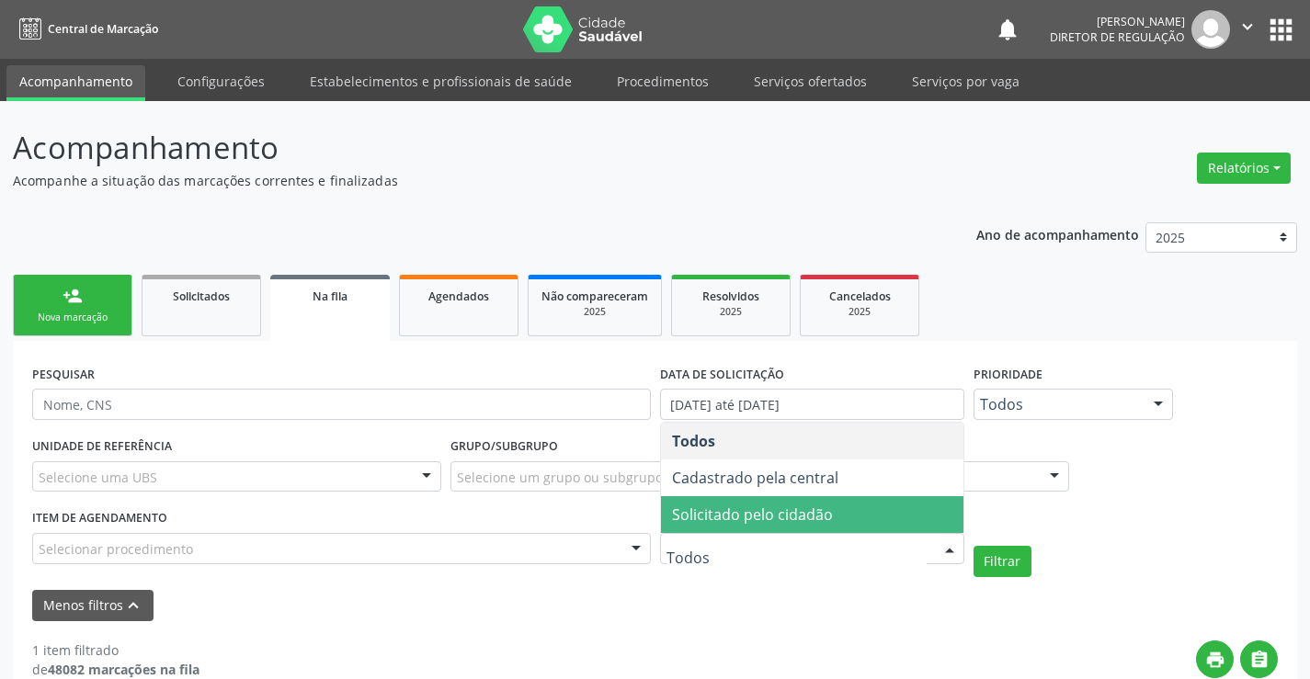
drag, startPoint x: 804, startPoint y: 522, endPoint x: 835, endPoint y: 524, distance: 30.4
click at [805, 521] on span "Solicitado pelo cidadão" at bounding box center [752, 515] width 161 height 20
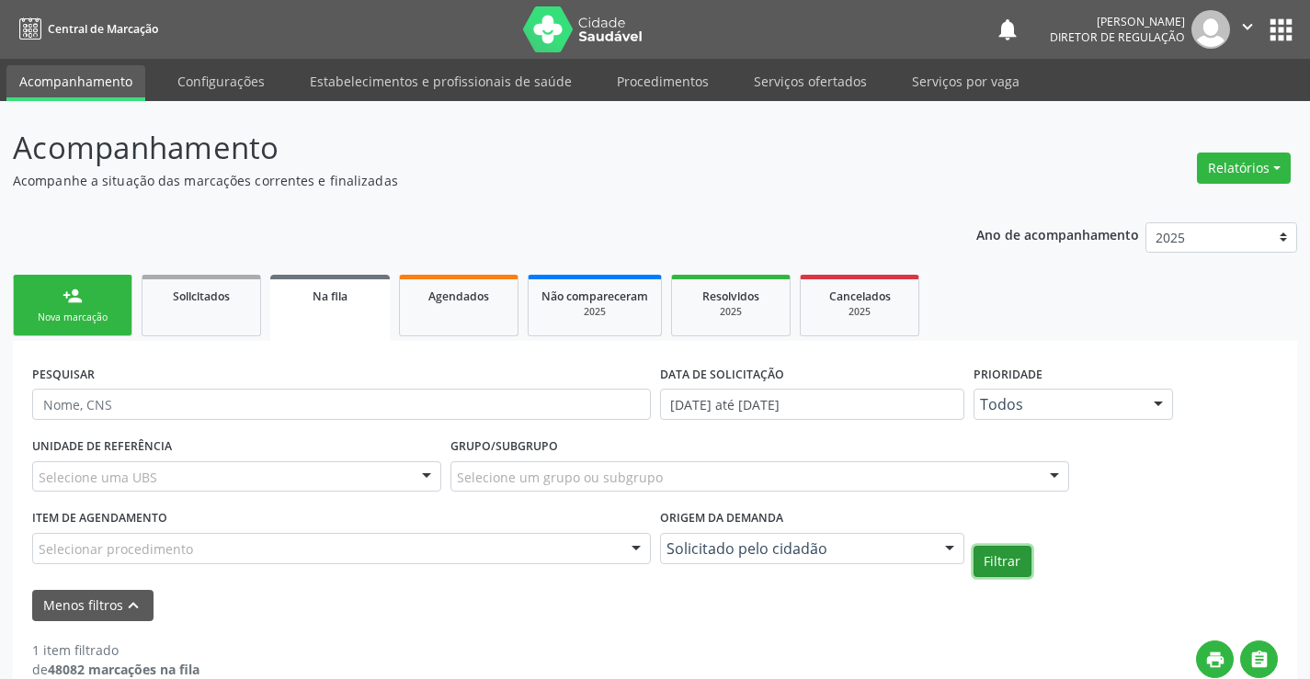
click at [1006, 566] on button "Filtrar" at bounding box center [1003, 561] width 58 height 31
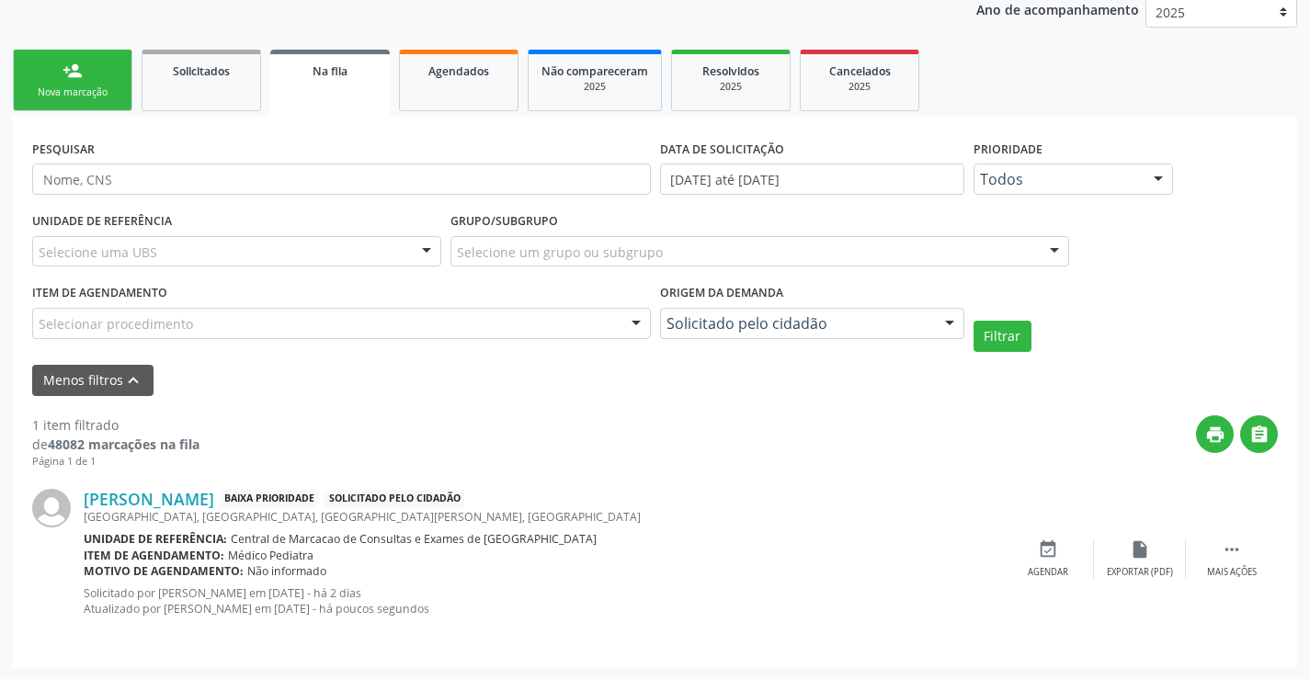
scroll to position [227, 0]
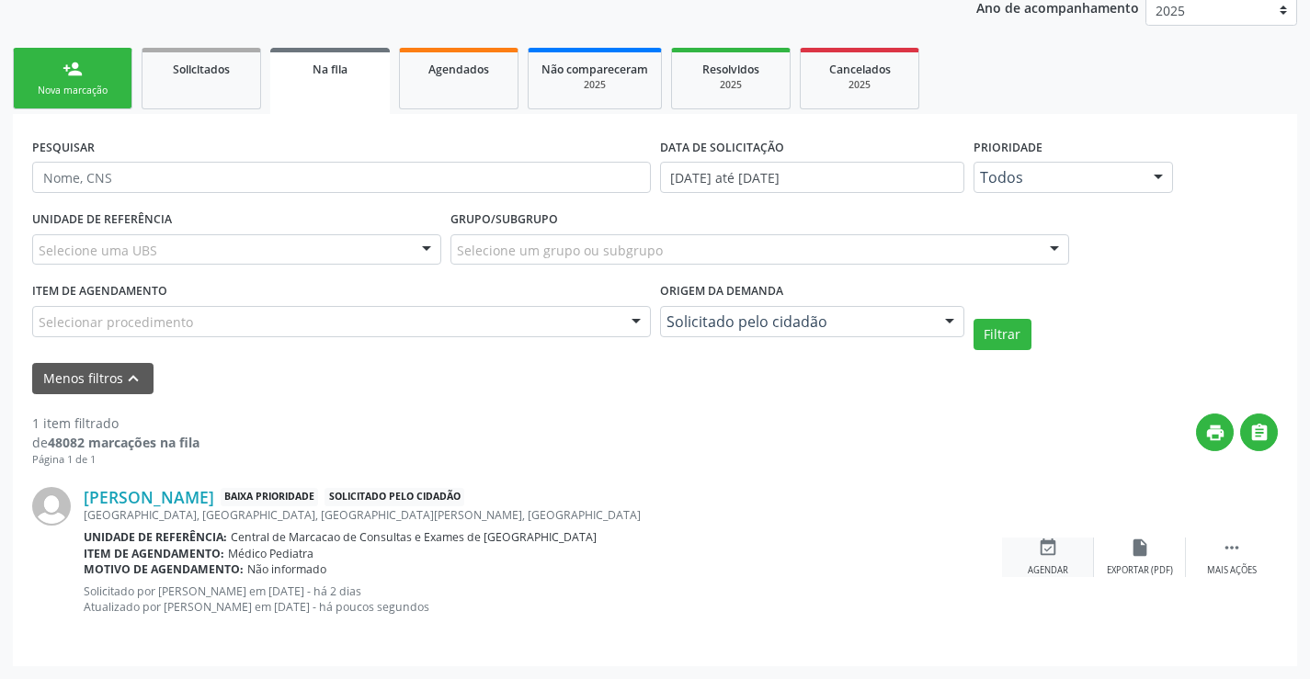
click at [1039, 544] on icon "event_available" at bounding box center [1048, 548] width 20 height 20
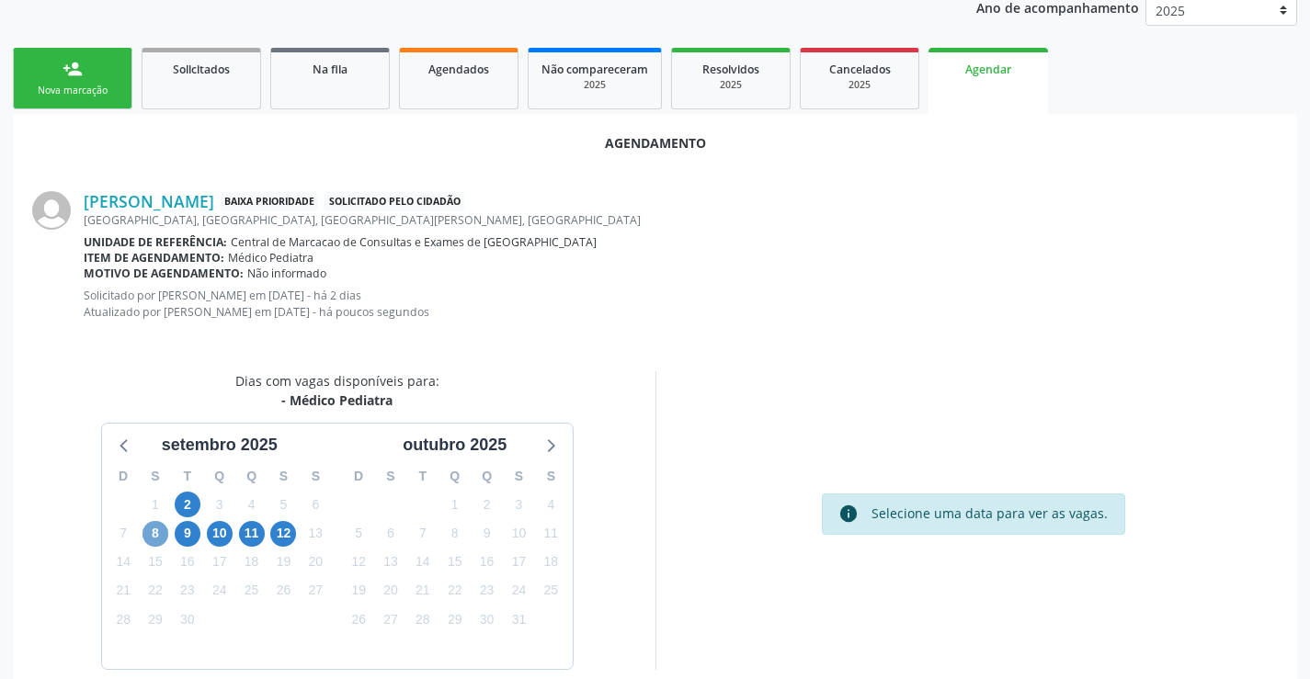
click at [145, 541] on span "8" at bounding box center [155, 534] width 26 height 26
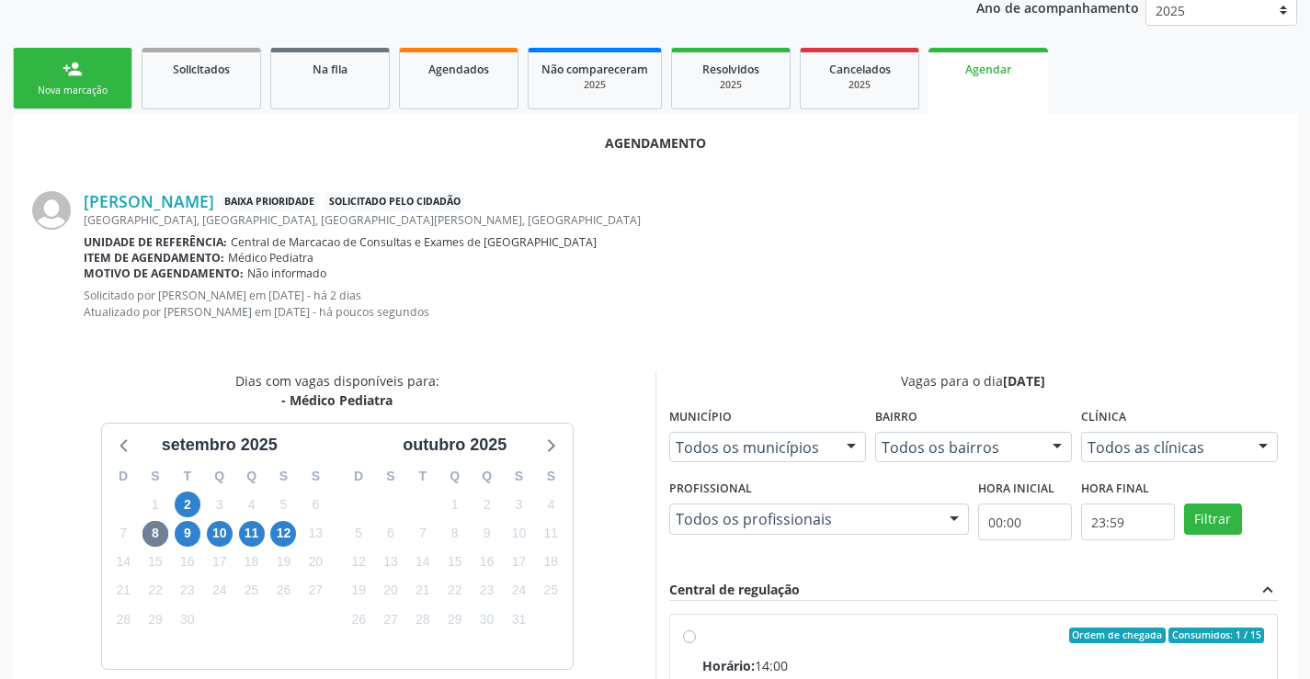
drag, startPoint x: 768, startPoint y: 656, endPoint x: 1041, endPoint y: 634, distance: 273.9
radio input "true"
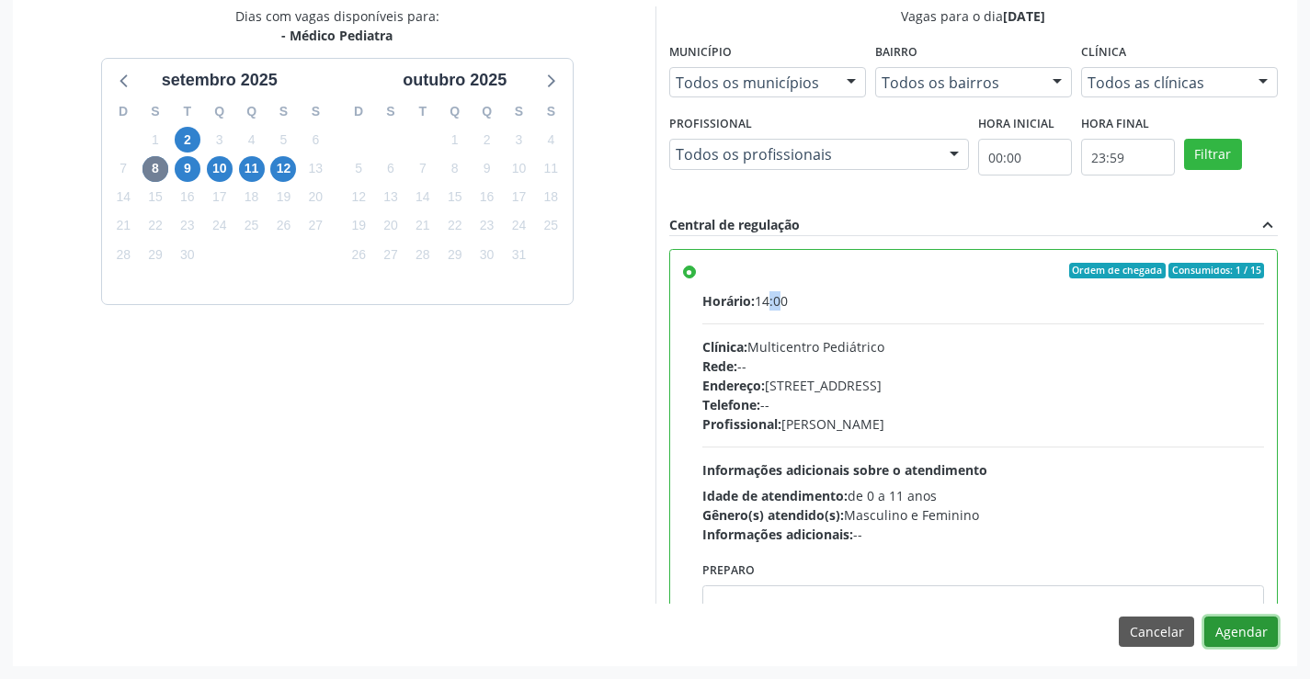
click at [1239, 641] on button "Agendar" at bounding box center [1241, 632] width 74 height 31
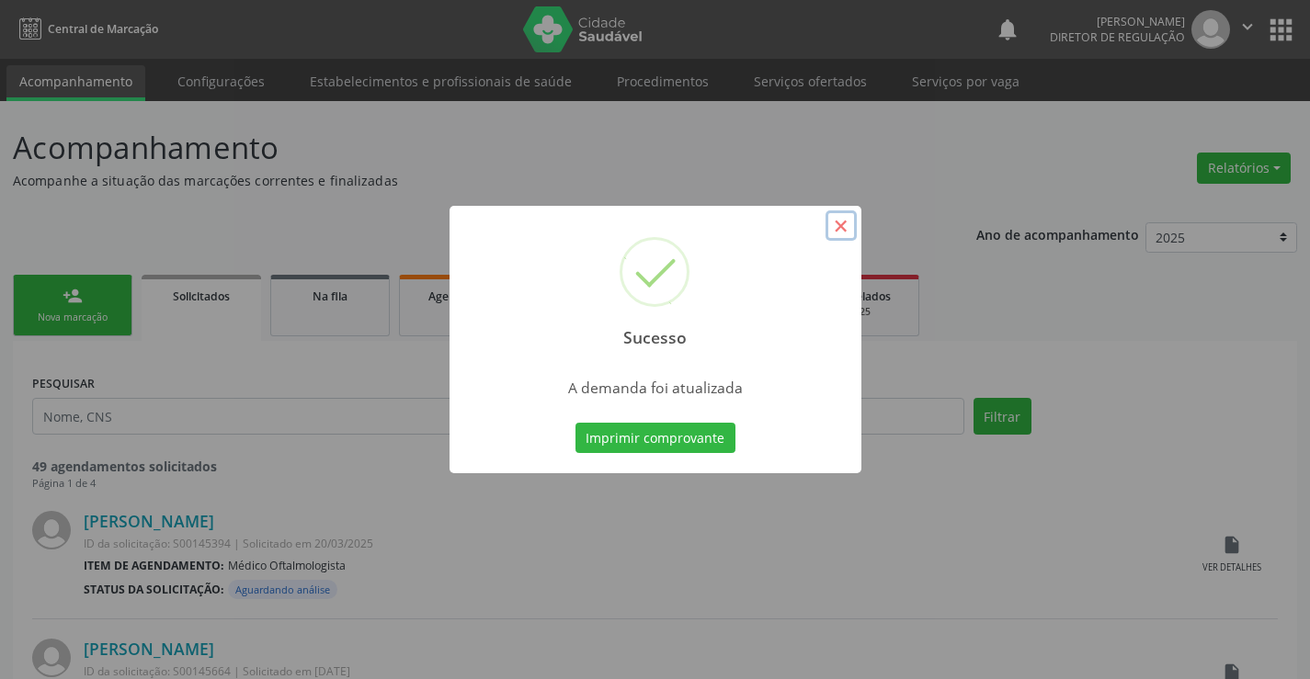
click at [850, 230] on button "×" at bounding box center [841, 226] width 31 height 31
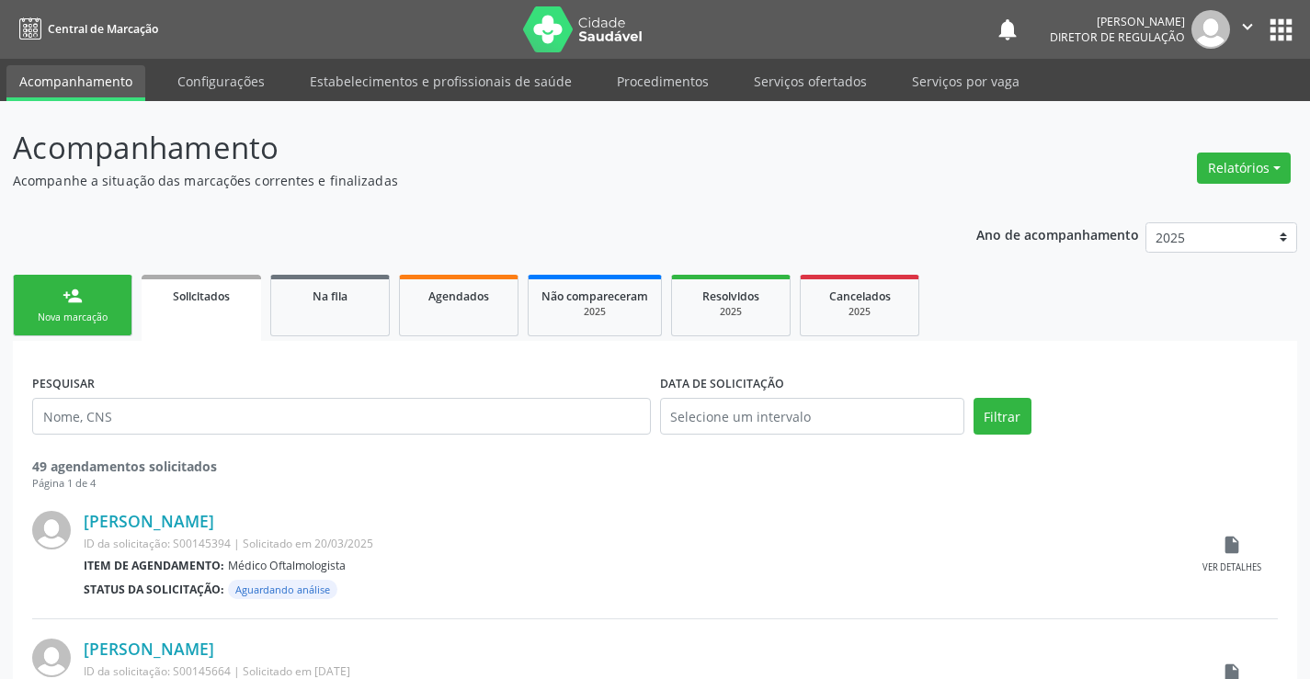
click at [1239, 35] on icon "" at bounding box center [1247, 27] width 20 height 20
click at [1189, 120] on link "Sair" at bounding box center [1200, 112] width 127 height 26
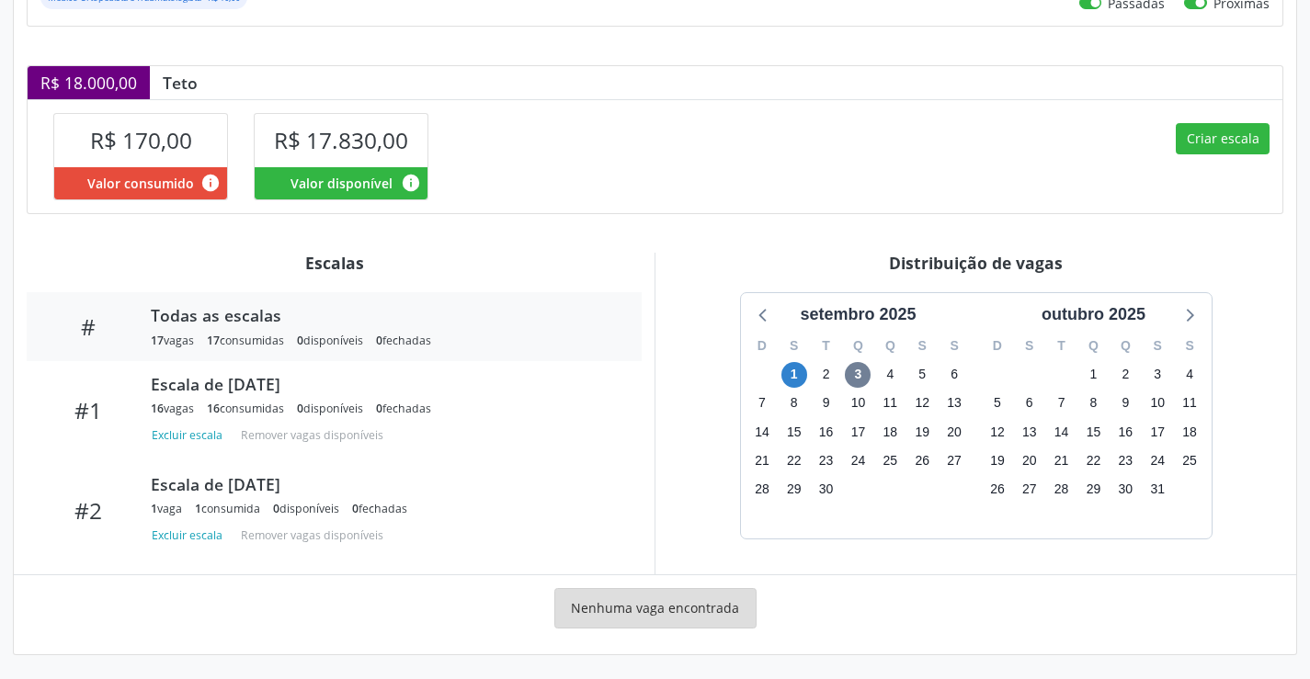
scroll to position [352, 0]
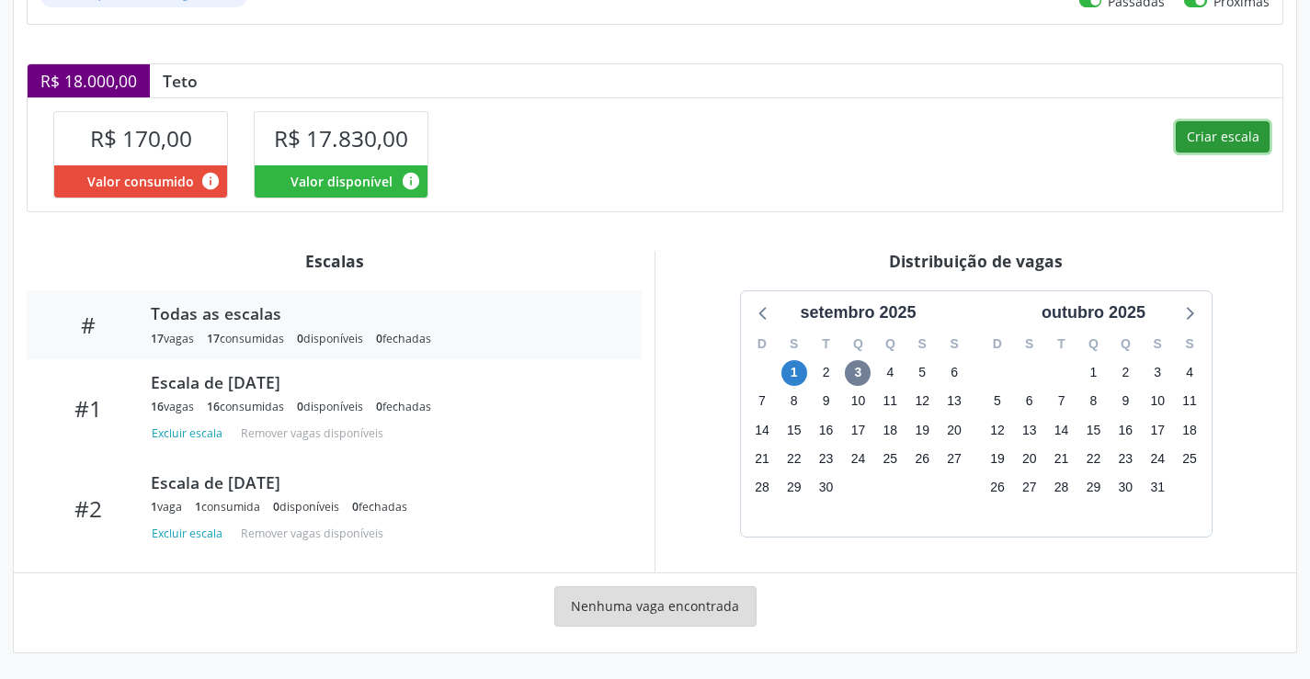
click at [1235, 142] on button "Criar escala" at bounding box center [1223, 136] width 94 height 31
select select "8"
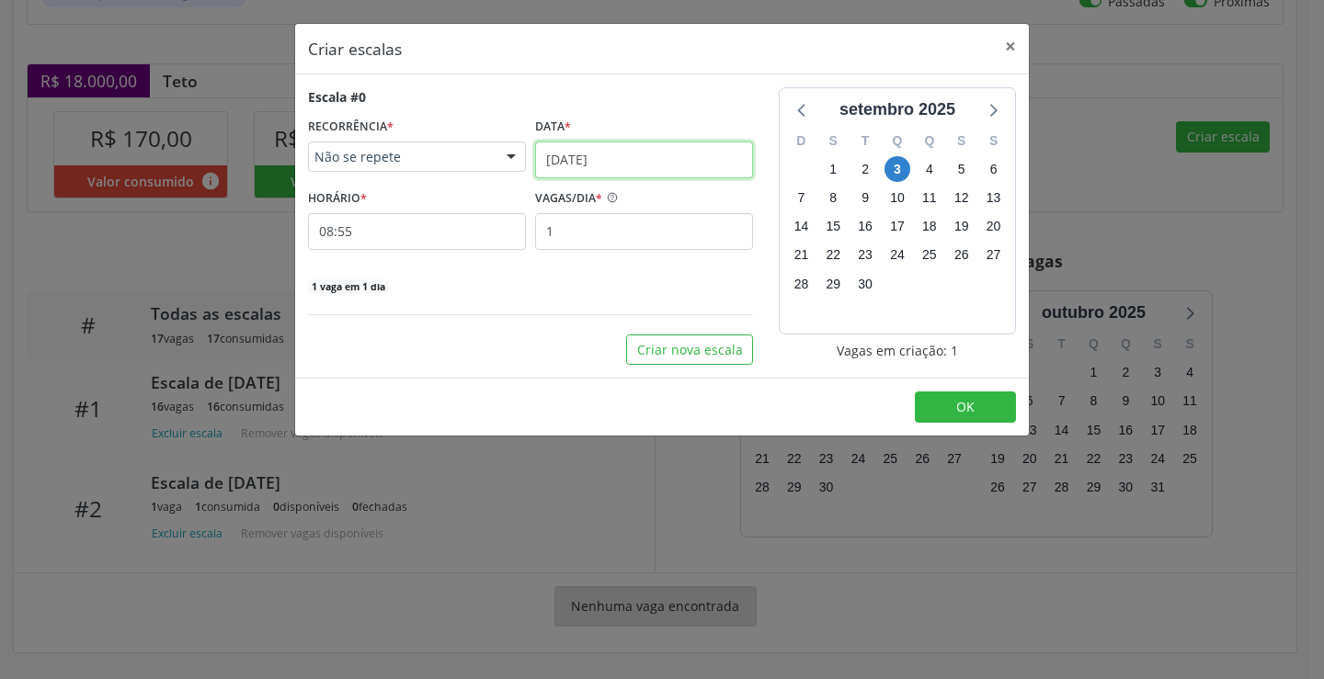
click at [716, 170] on input "[DATE]" at bounding box center [644, 160] width 218 height 37
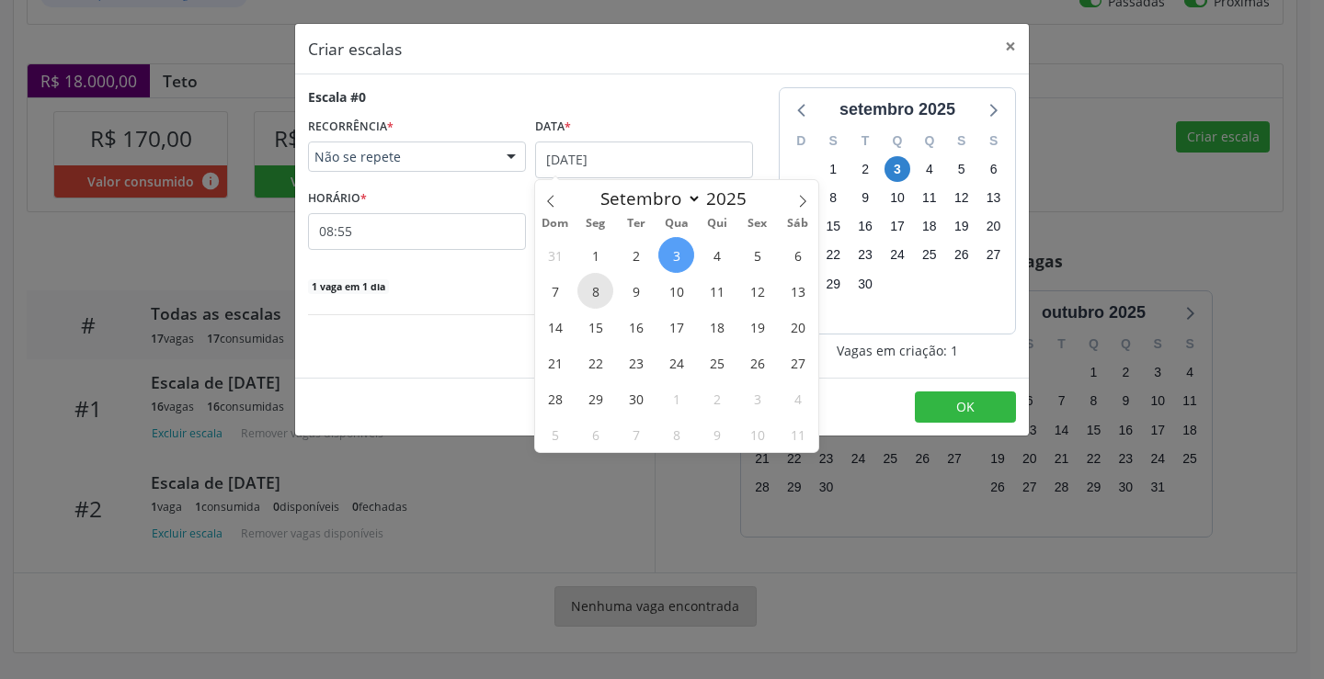
click at [597, 297] on span "8" at bounding box center [595, 291] width 36 height 36
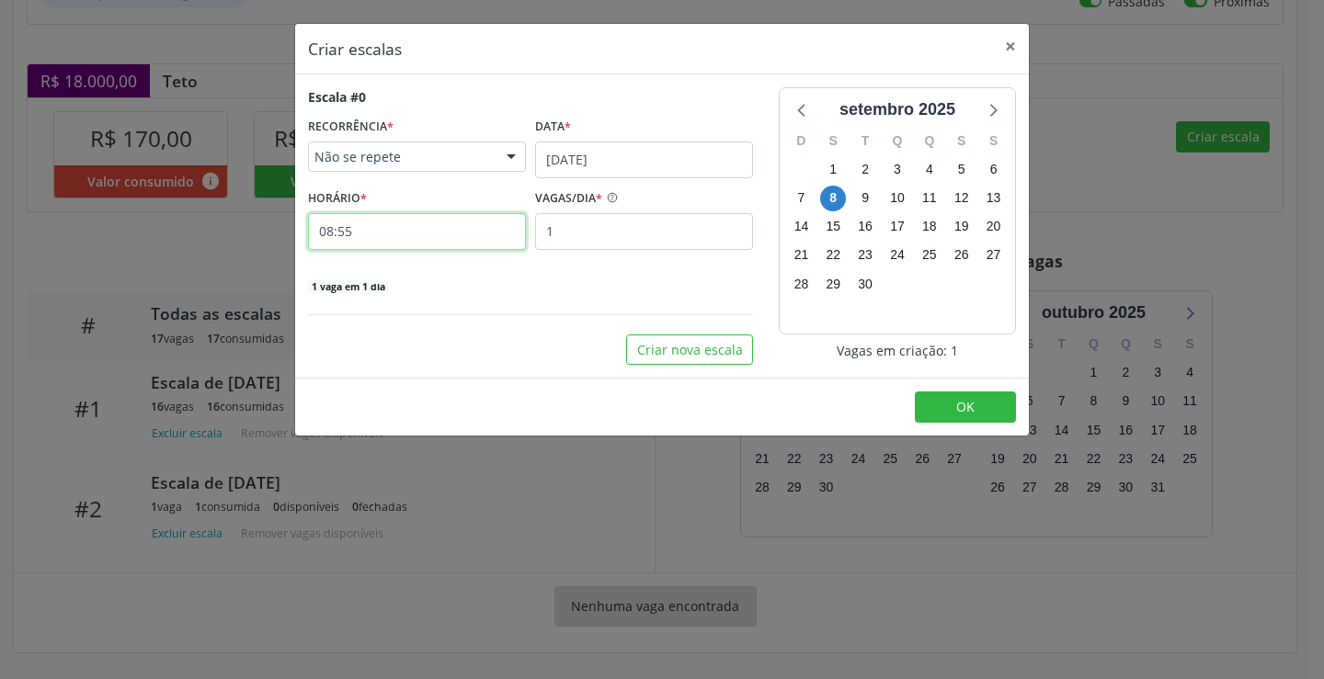
click at [397, 220] on input "08:55" at bounding box center [417, 231] width 218 height 37
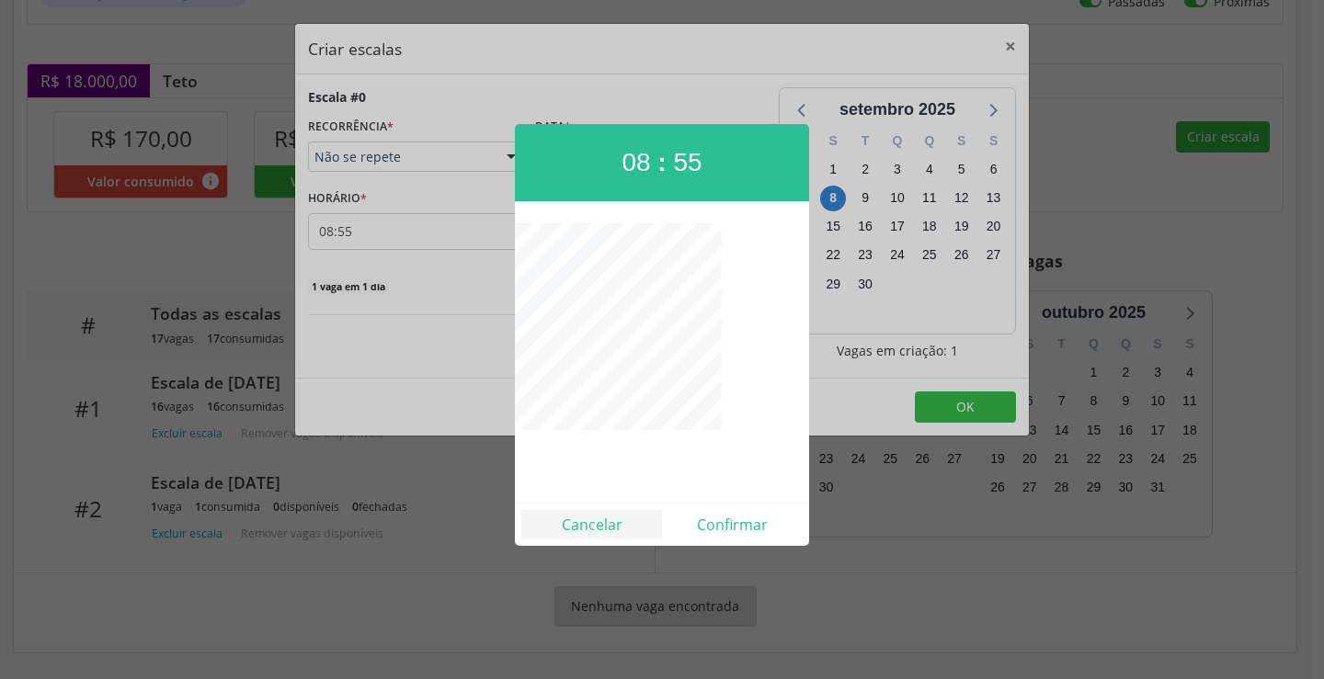
click at [523, 510] on div "Cancelar Confirmar" at bounding box center [662, 524] width 294 height 43
drag, startPoint x: 552, startPoint y: 528, endPoint x: 935, endPoint y: 345, distance: 423.9
click at [558, 528] on button "Cancelar" at bounding box center [591, 524] width 141 height 29
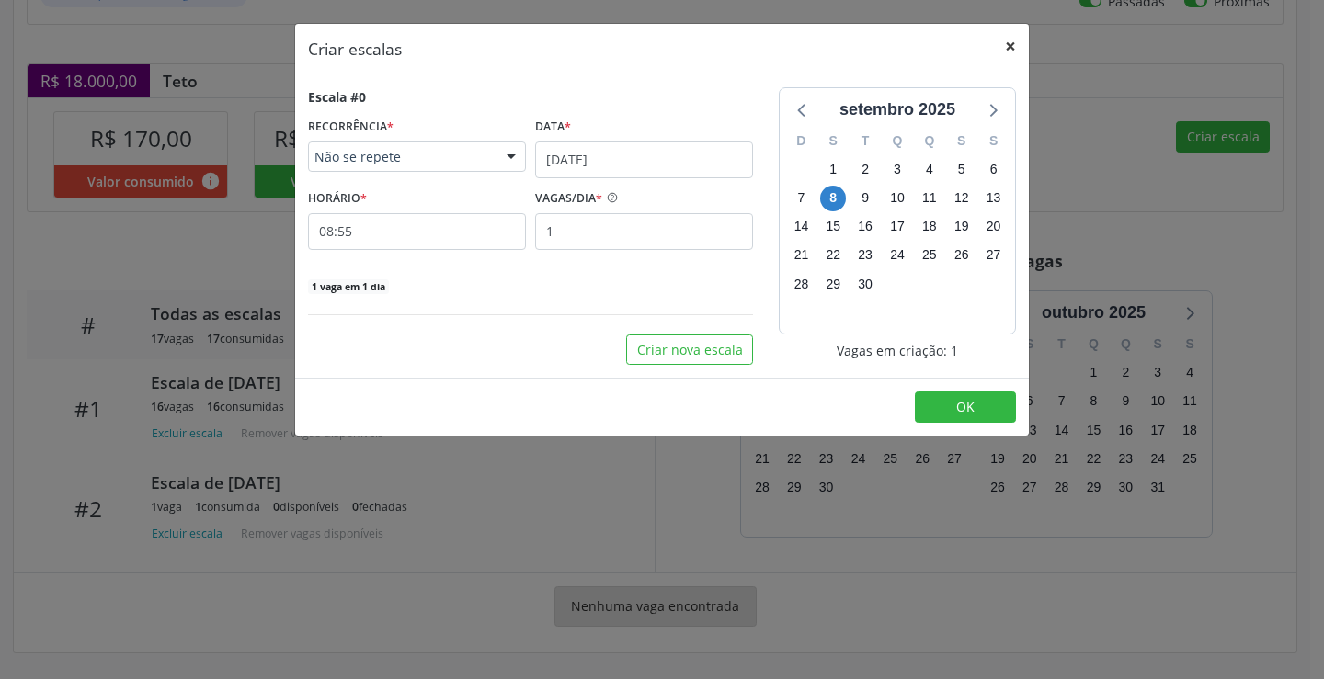
drag, startPoint x: 1017, startPoint y: 50, endPoint x: 837, endPoint y: 388, distance: 383.3
click at [1013, 51] on button "×" at bounding box center [1010, 46] width 37 height 45
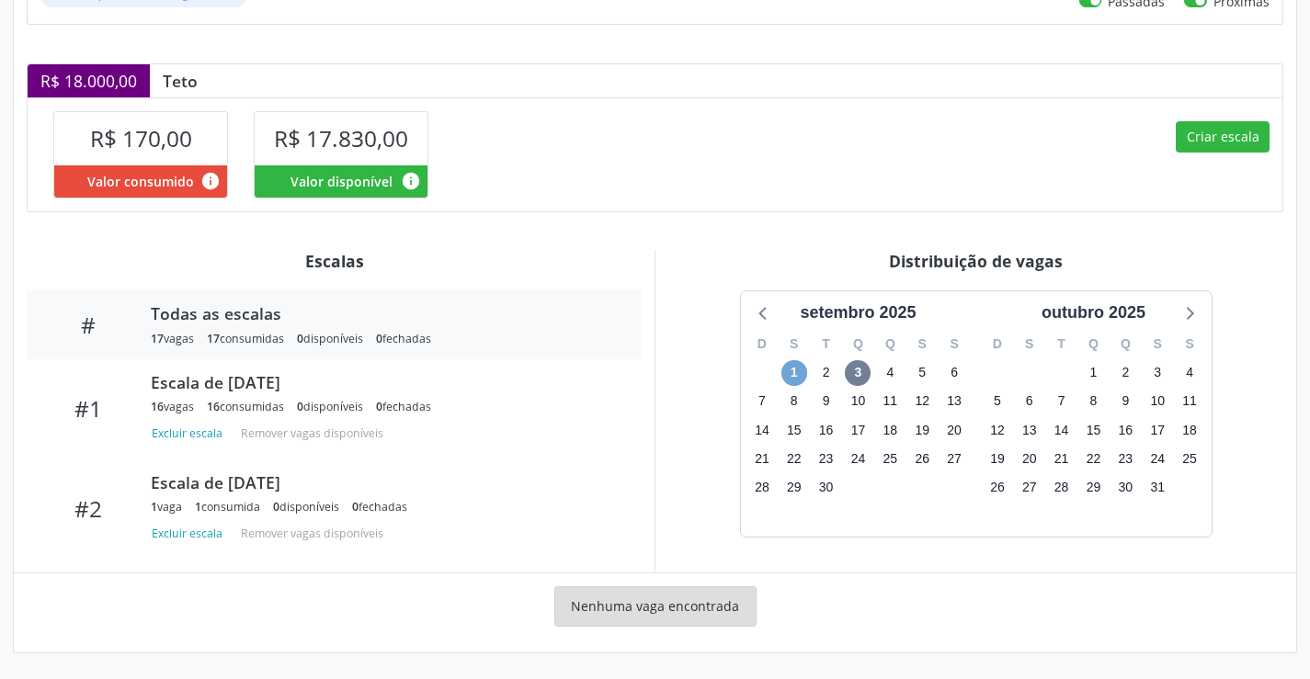
click at [800, 381] on span "1" at bounding box center [794, 373] width 26 height 26
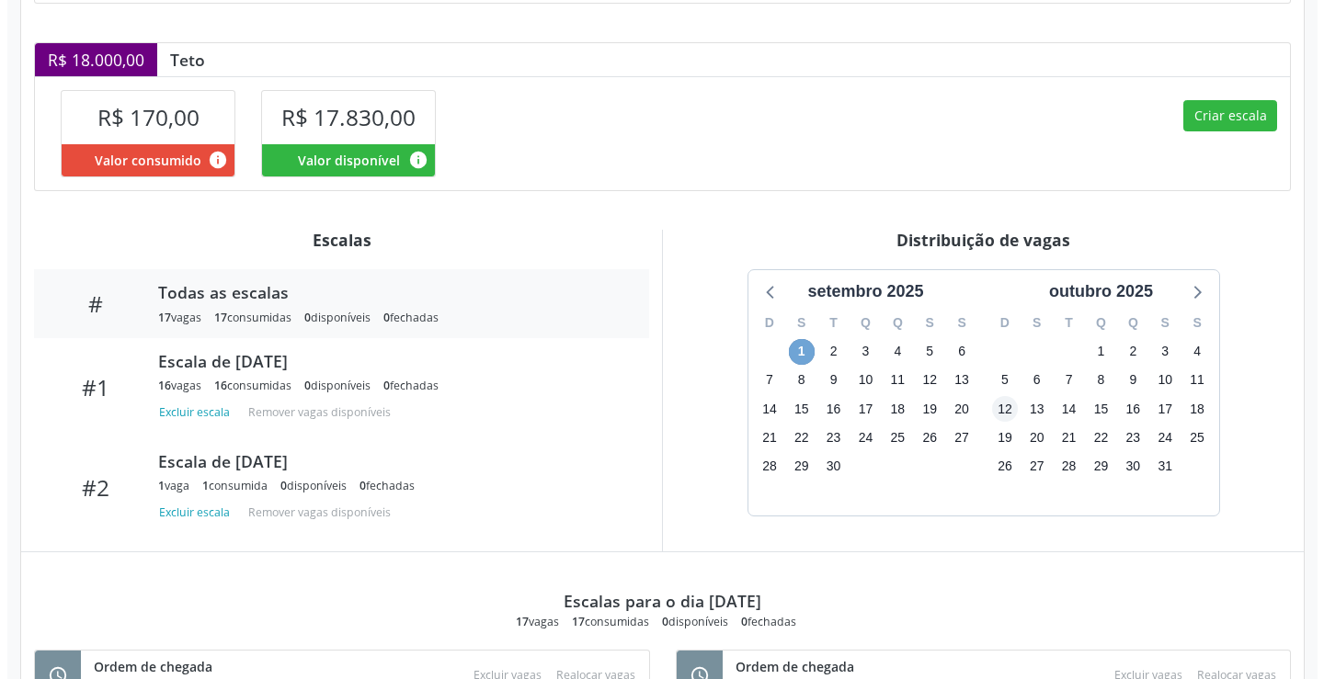
scroll to position [362, 0]
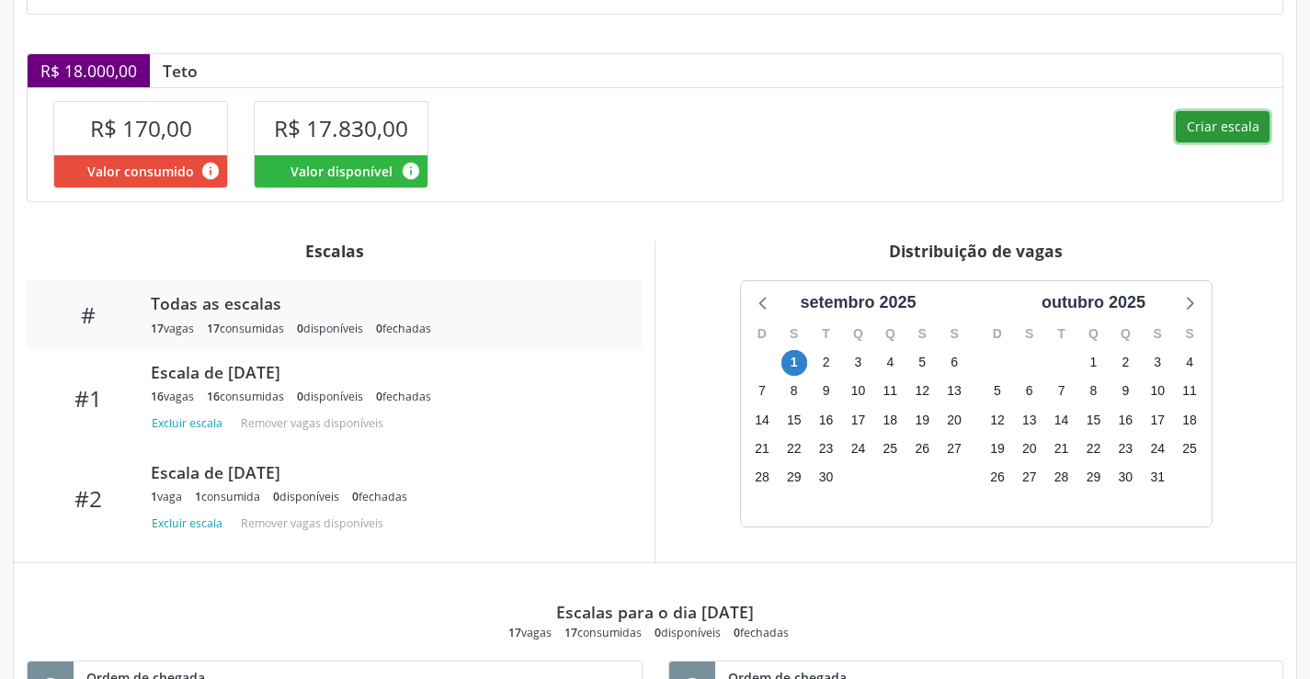
click at [1239, 122] on button "Criar escala" at bounding box center [1223, 126] width 94 height 31
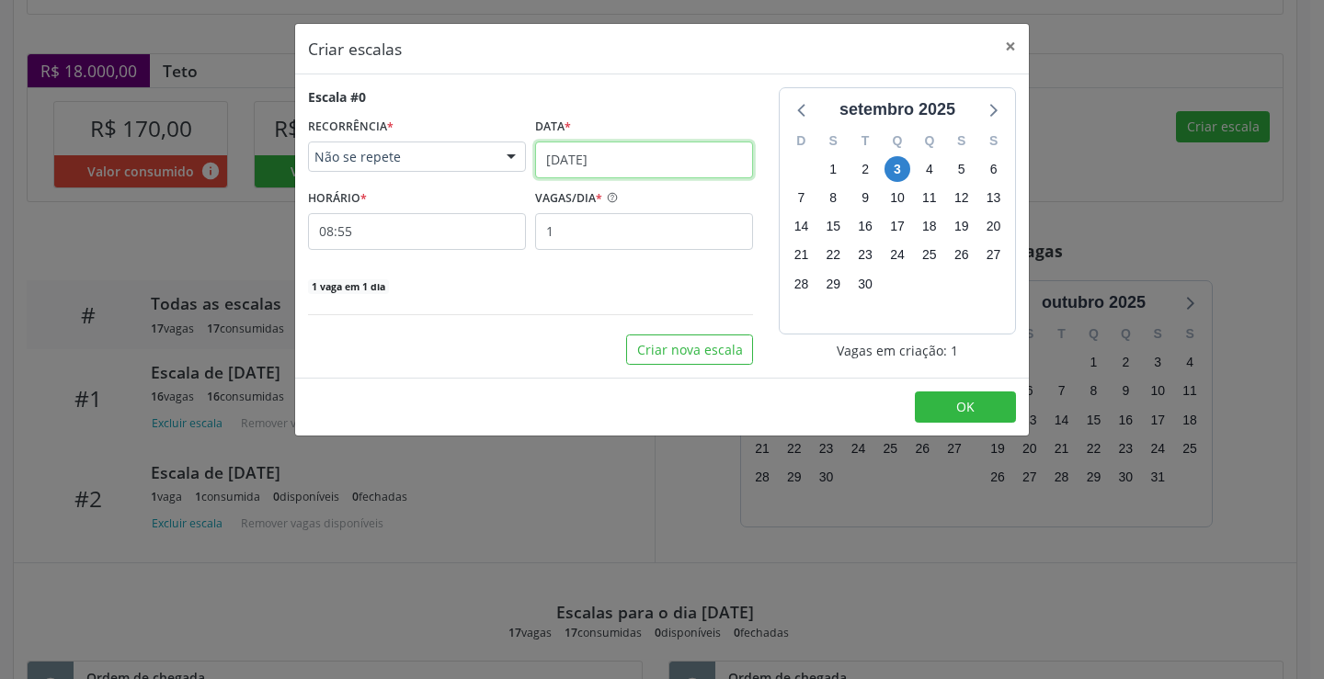
drag, startPoint x: 609, startPoint y: 169, endPoint x: 621, endPoint y: 214, distance: 46.8
click at [609, 170] on input "03/09/2025" at bounding box center [644, 160] width 218 height 37
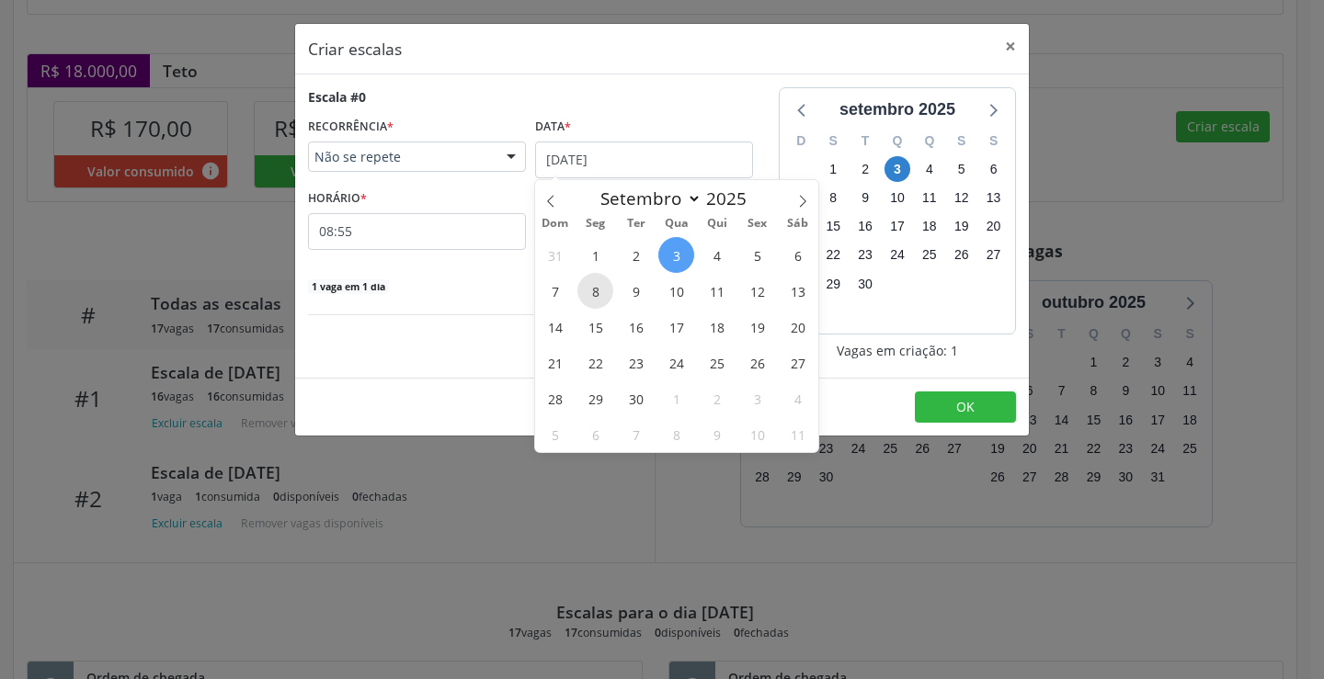
click at [598, 306] on span "8" at bounding box center [595, 291] width 36 height 36
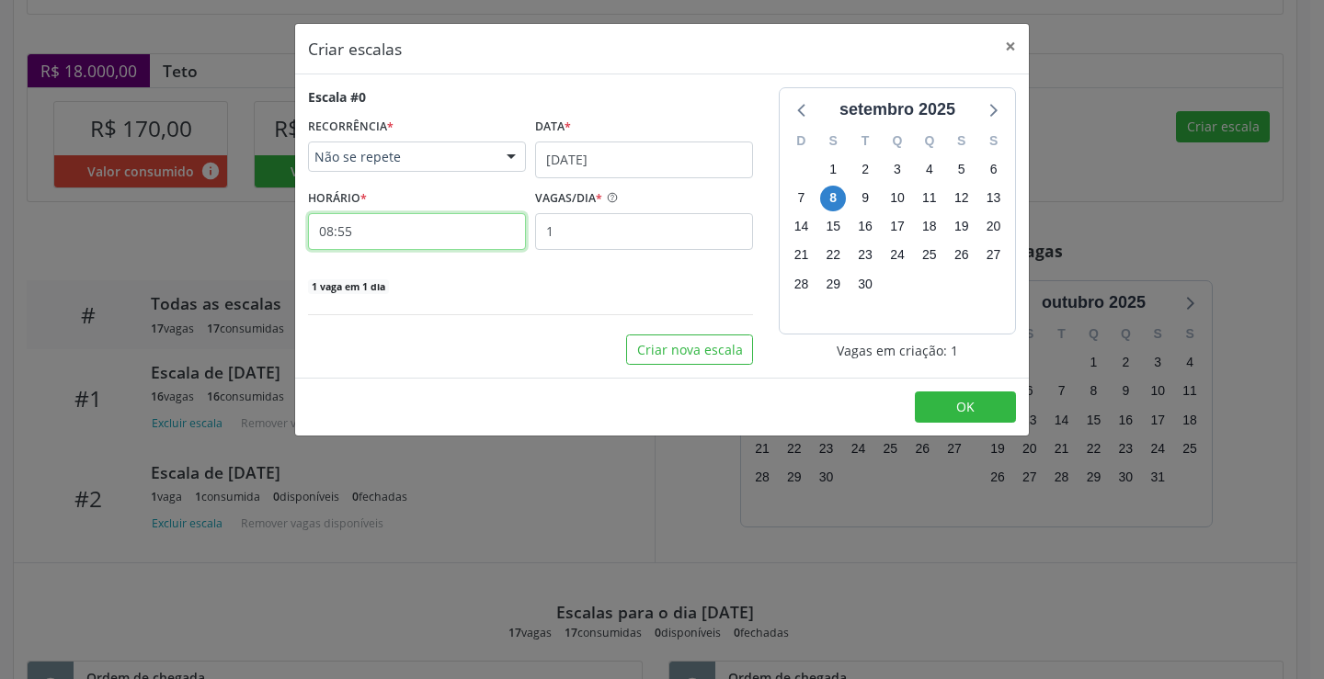
click at [439, 230] on input "08:55" at bounding box center [417, 231] width 218 height 37
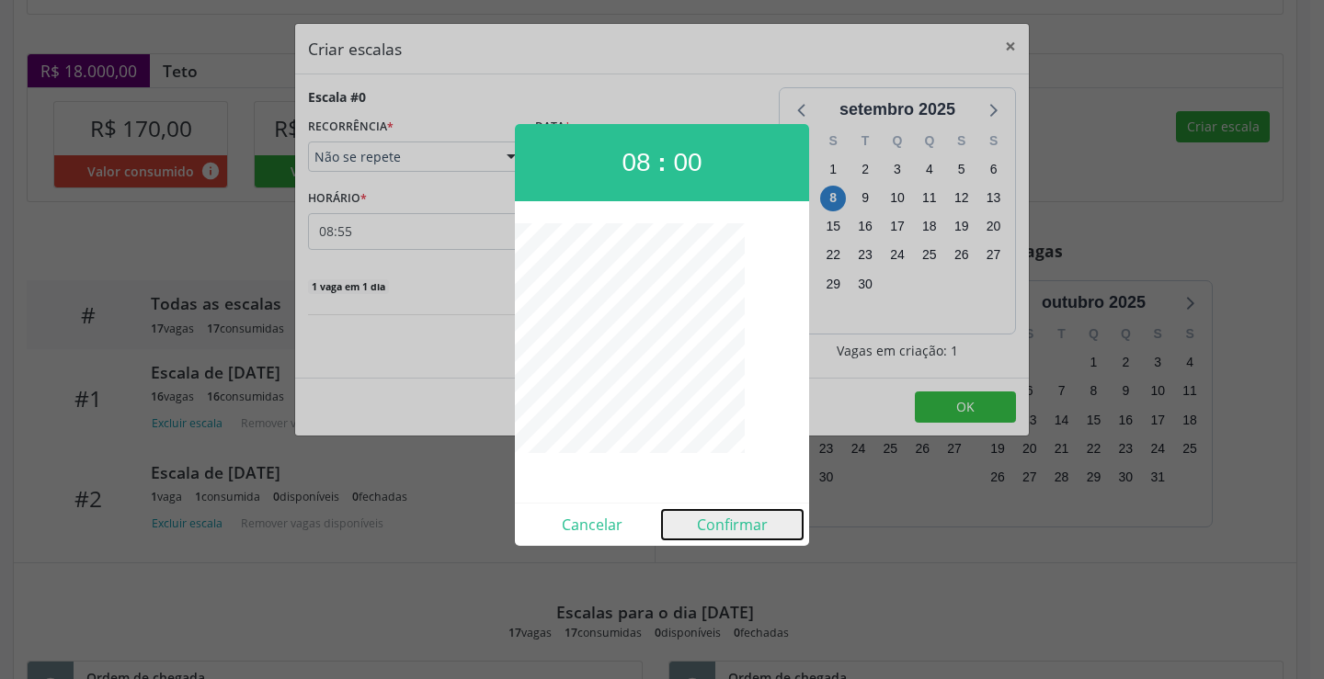
click at [719, 525] on button "Confirmar" at bounding box center [732, 524] width 141 height 29
type input "08:00"
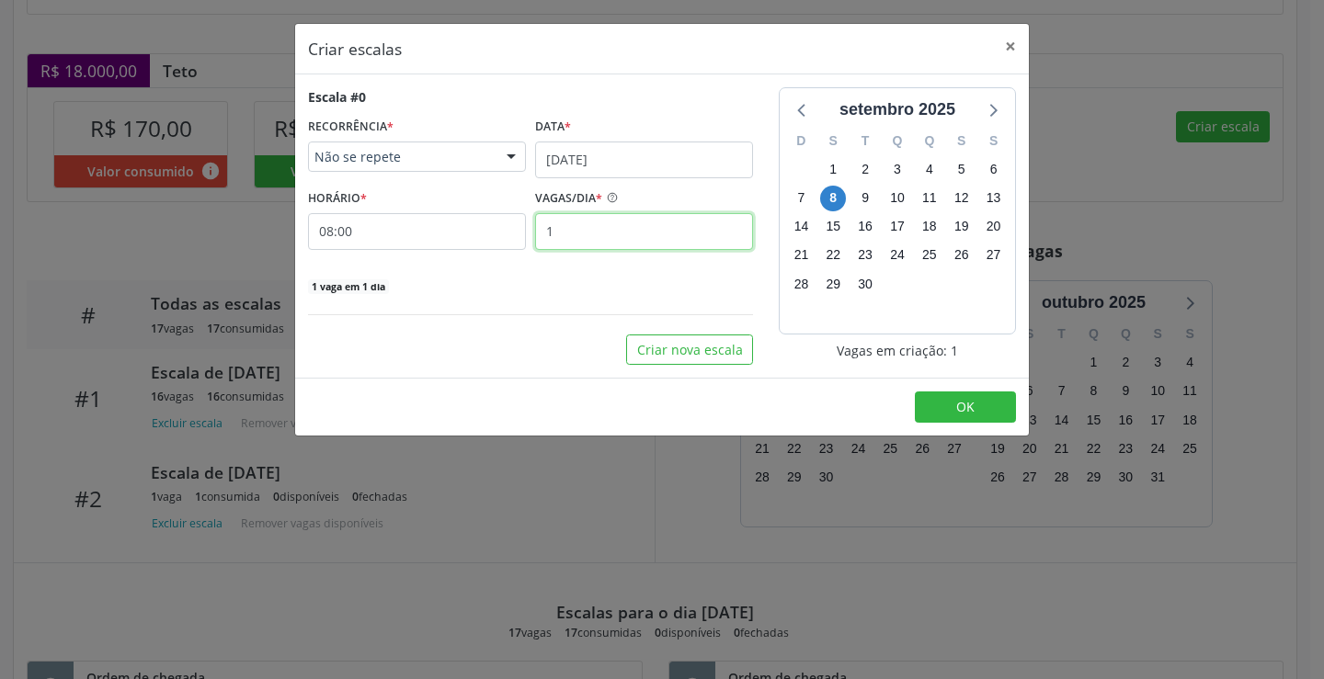
click at [598, 213] on input "1" at bounding box center [644, 231] width 218 height 37
type input "16"
click at [961, 413] on span "OK" at bounding box center [965, 406] width 18 height 17
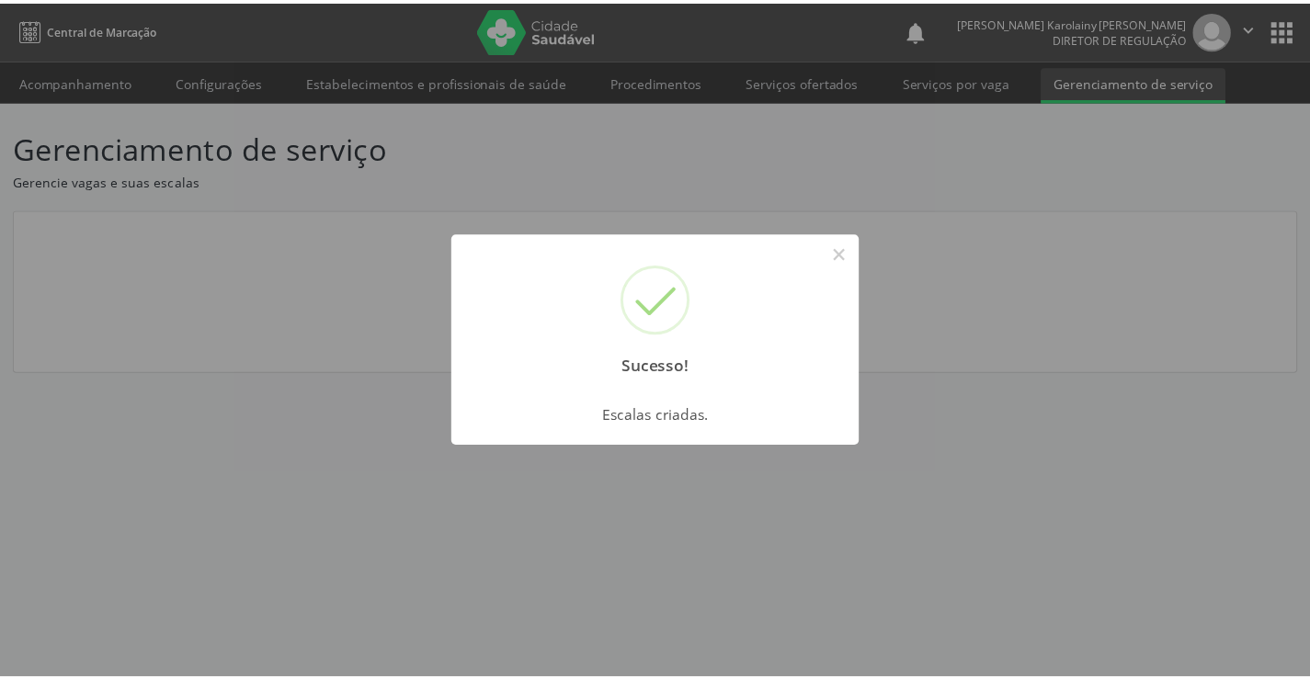
scroll to position [0, 0]
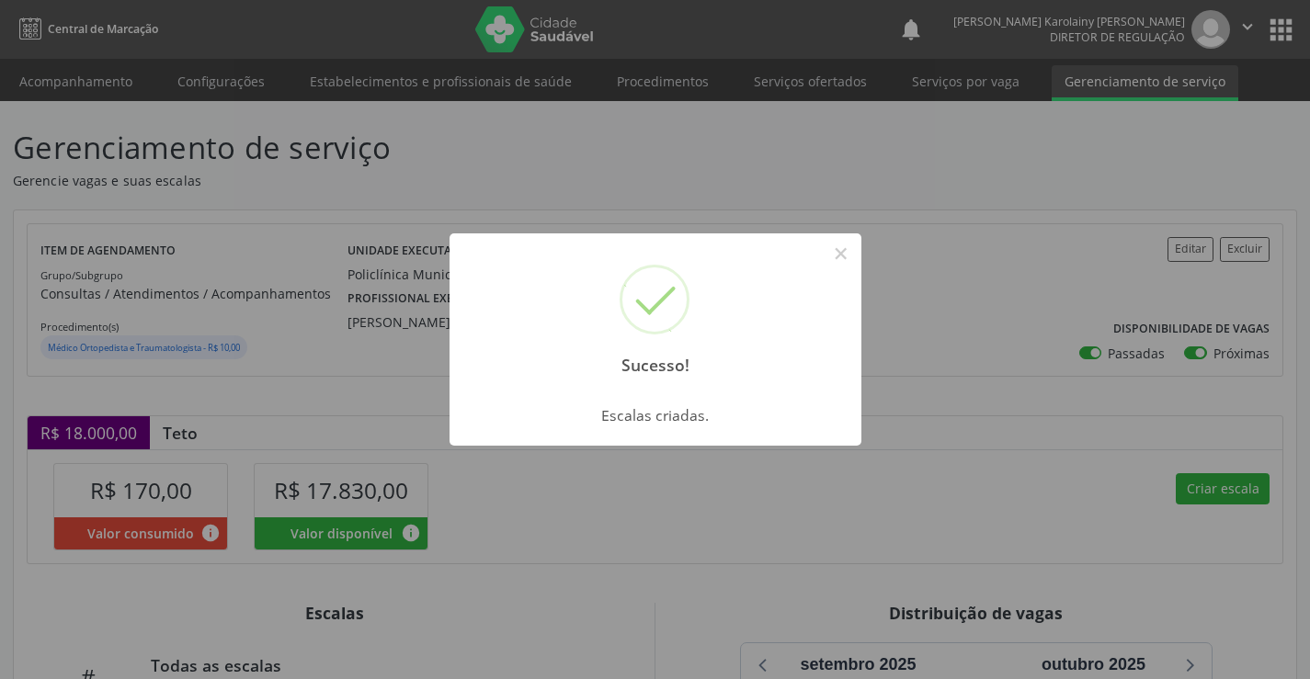
click at [268, 258] on div "Sucesso! × Escalas criadas. OK Cancel" at bounding box center [655, 339] width 1310 height 679
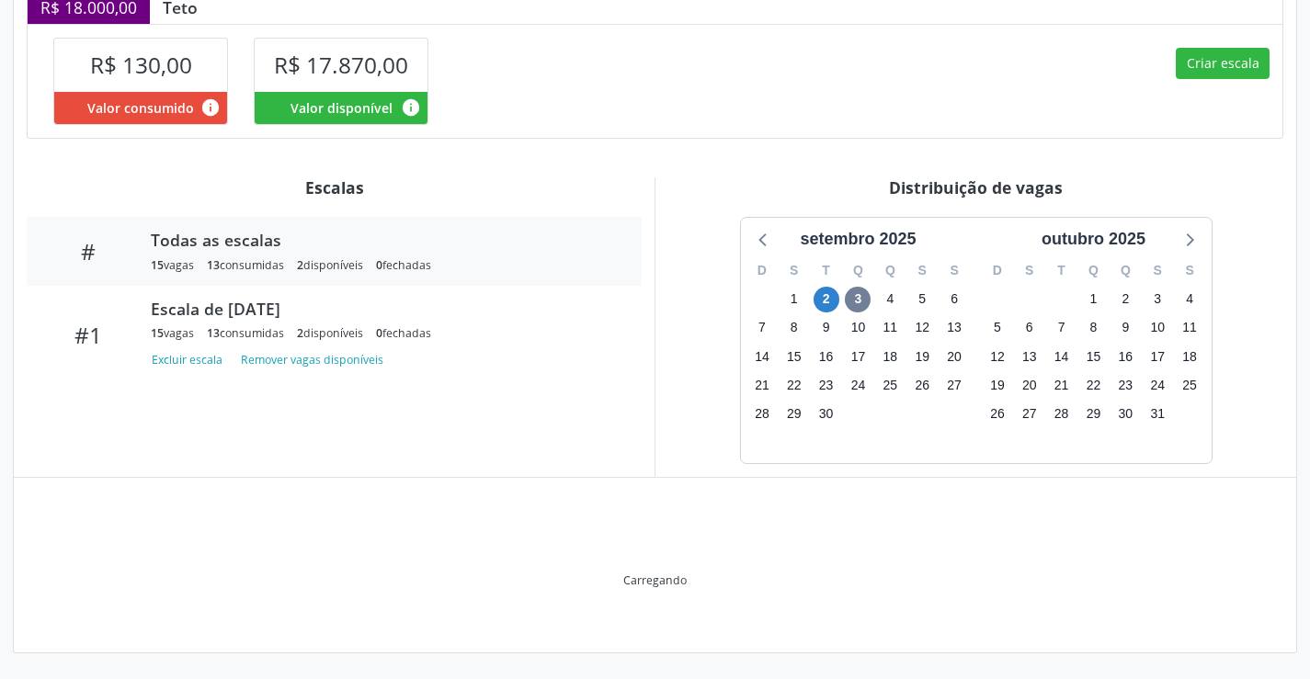
scroll to position [330, 0]
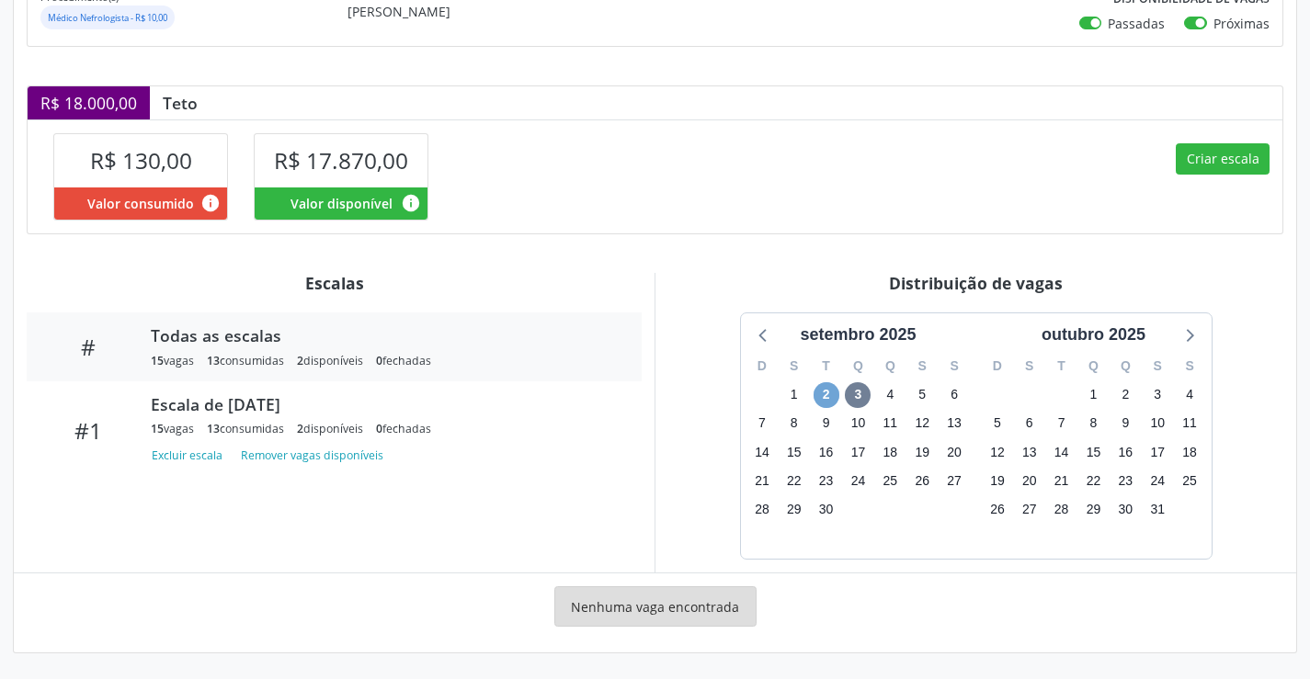
click at [829, 394] on span "2" at bounding box center [827, 395] width 26 height 26
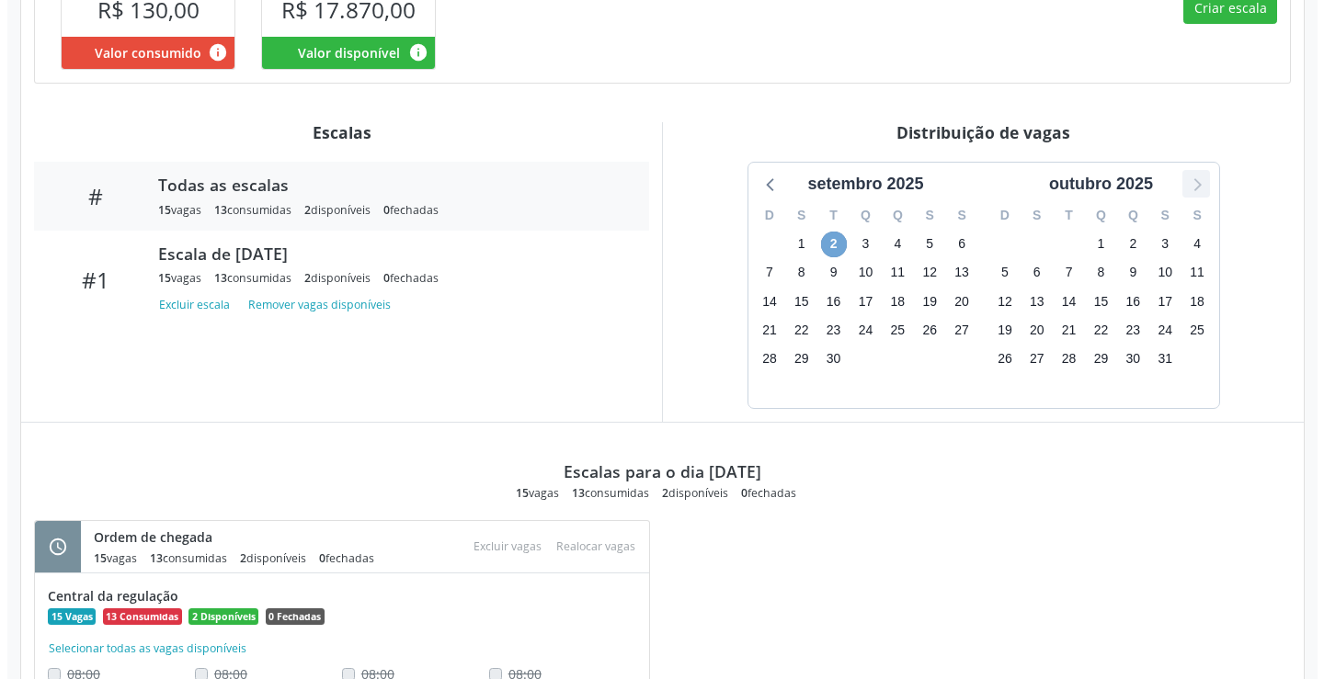
scroll to position [432, 0]
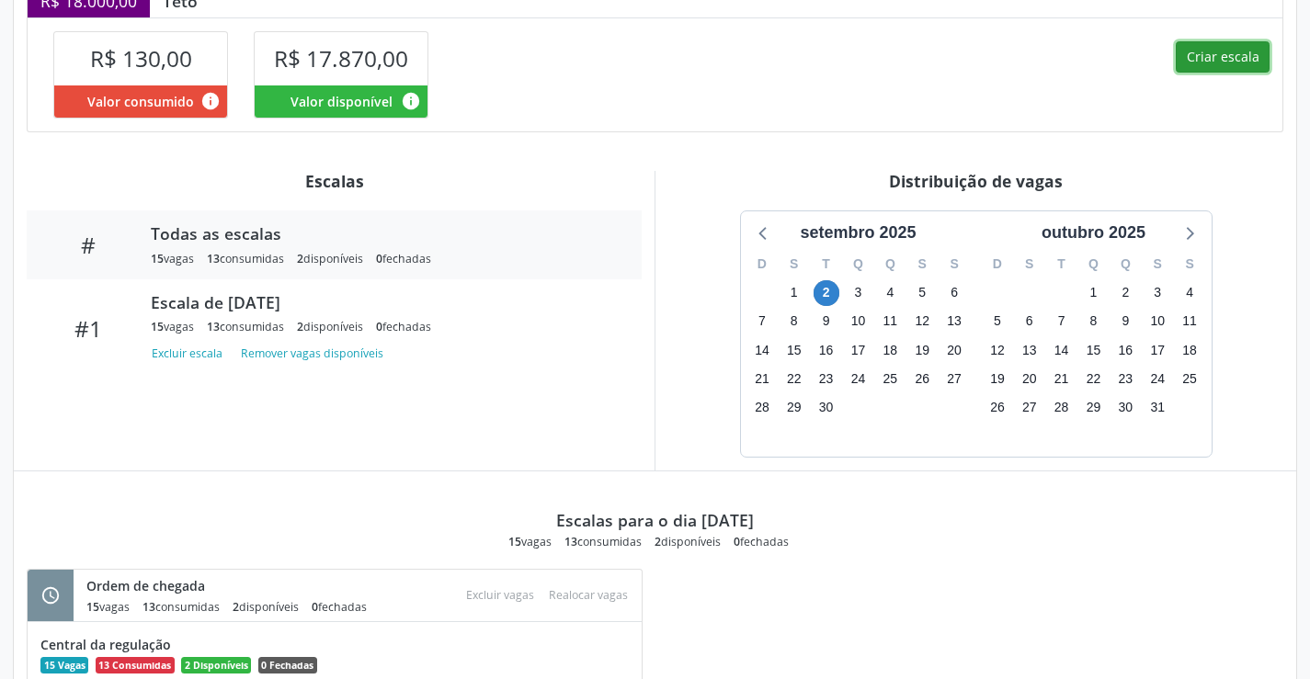
click at [1227, 51] on button "Criar escala" at bounding box center [1223, 56] width 94 height 31
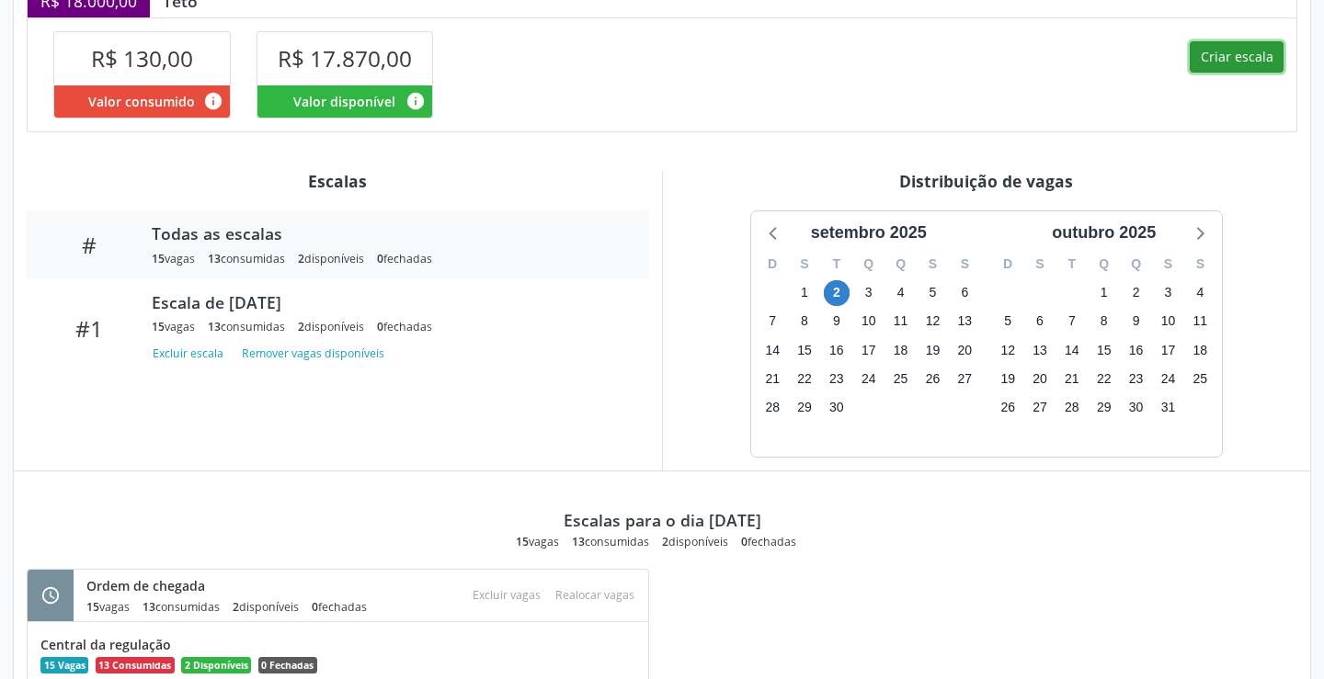
select select "8"
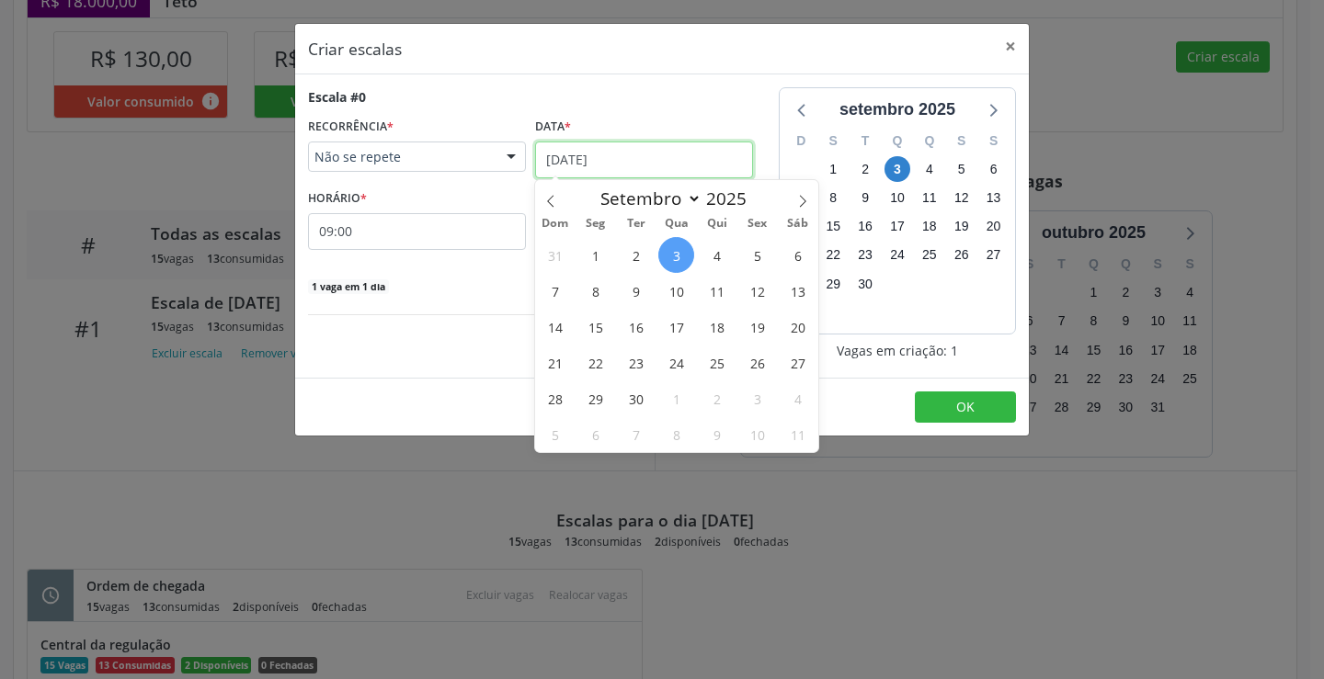
click at [617, 167] on input "[DATE]" at bounding box center [644, 160] width 218 height 37
click at [639, 291] on span "9" at bounding box center [636, 291] width 36 height 36
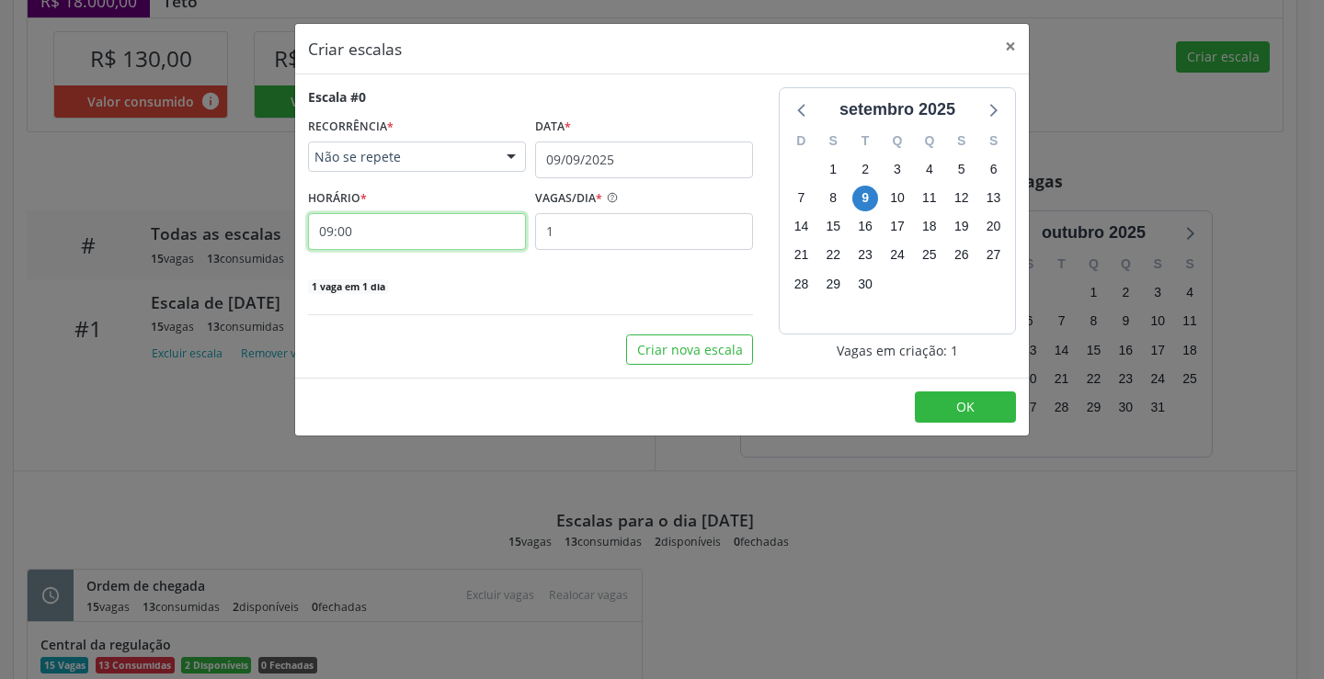
click at [461, 241] on input "09:00" at bounding box center [417, 231] width 218 height 37
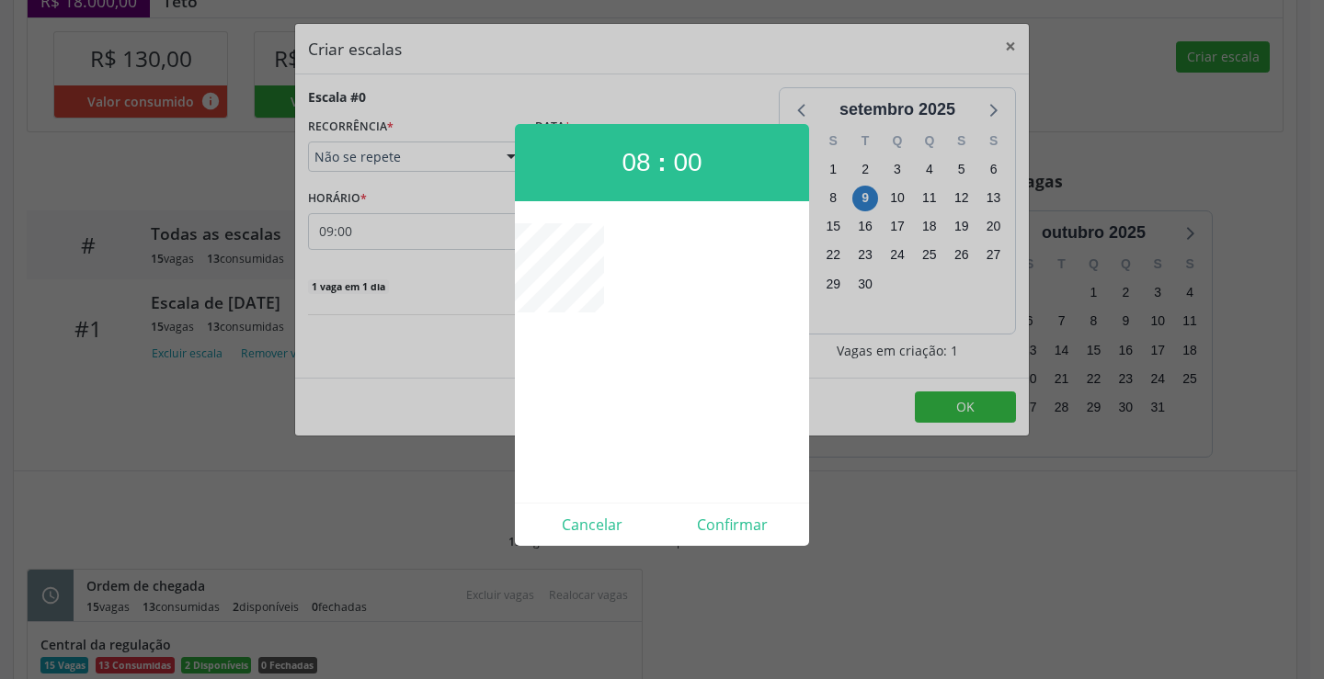
click at [740, 541] on div "Cancelar Confirmar" at bounding box center [662, 524] width 294 height 43
click at [737, 515] on button "Confirmar" at bounding box center [732, 524] width 141 height 29
type input "08:00"
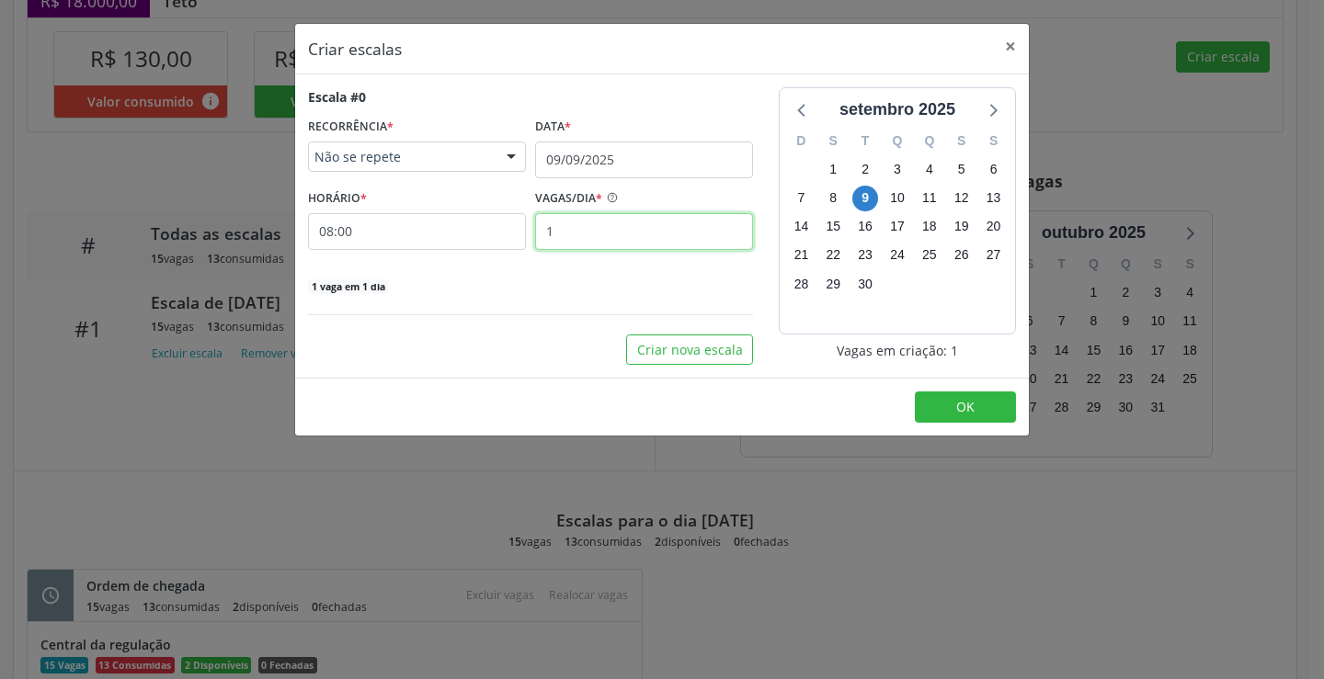
click at [643, 243] on input "1" at bounding box center [644, 231] width 218 height 37
type input "15"
click at [943, 396] on button "OK" at bounding box center [965, 407] width 101 height 31
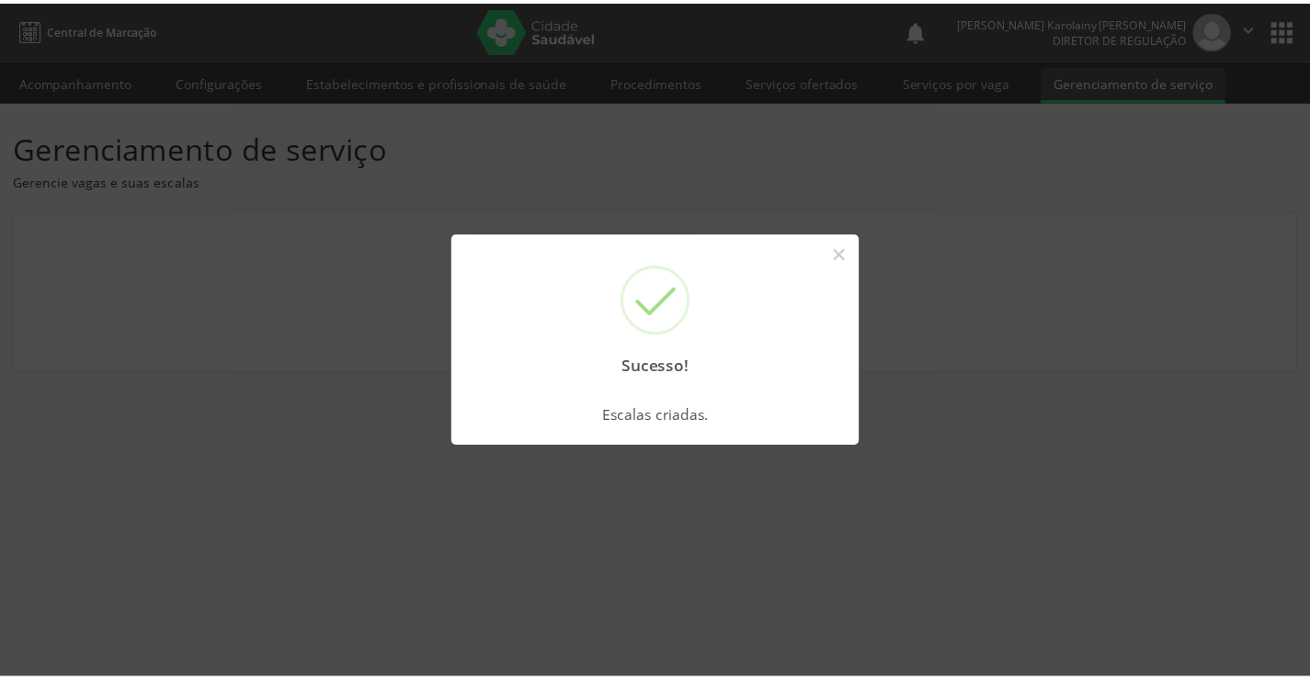
scroll to position [0, 0]
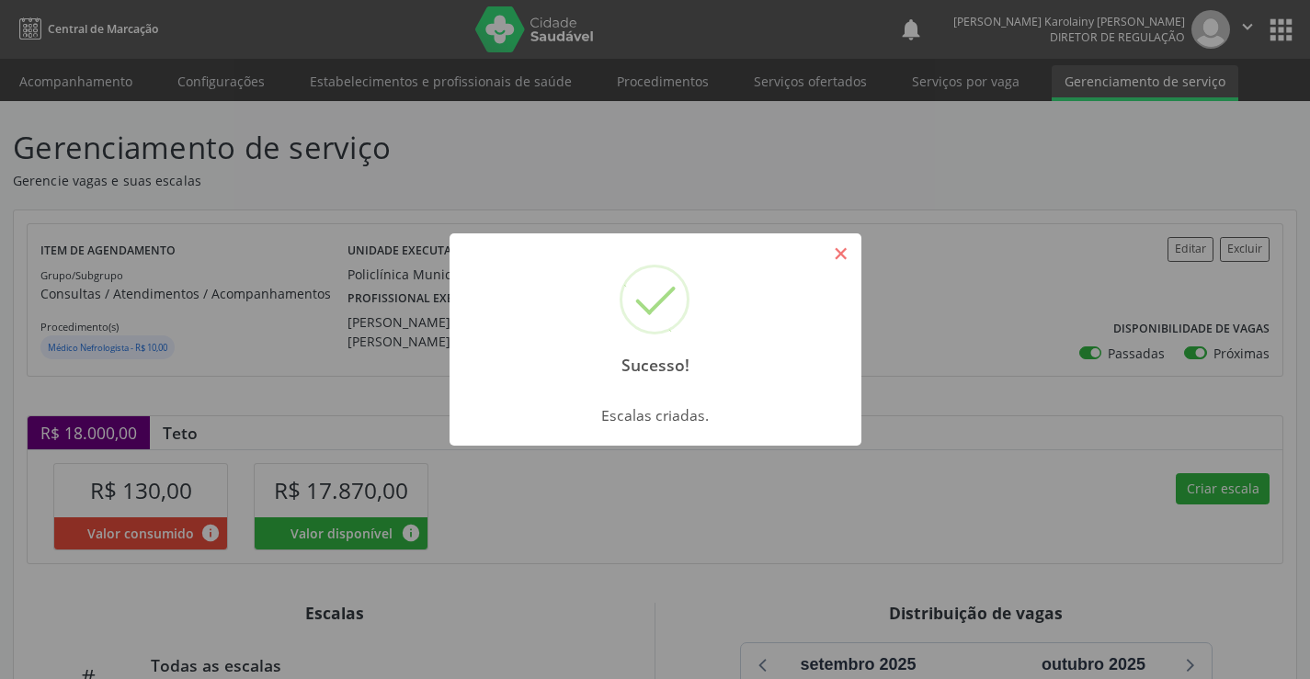
click at [829, 258] on button "×" at bounding box center [841, 253] width 31 height 31
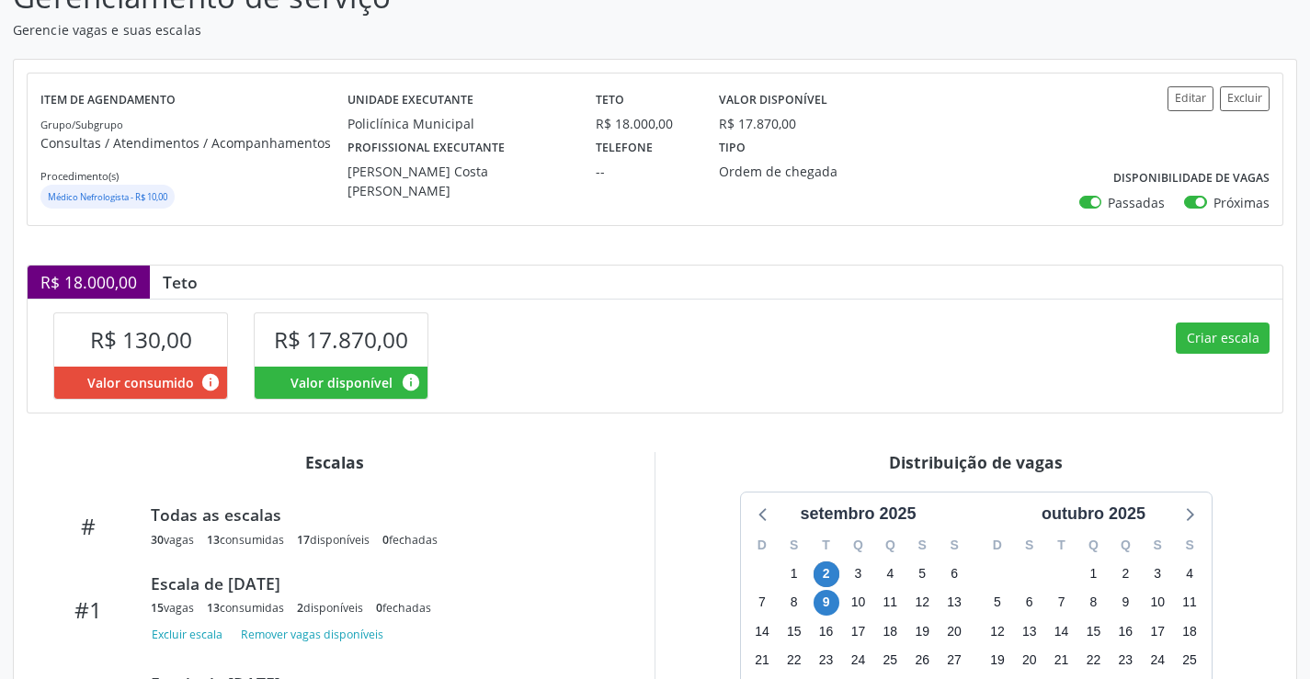
scroll to position [184, 0]
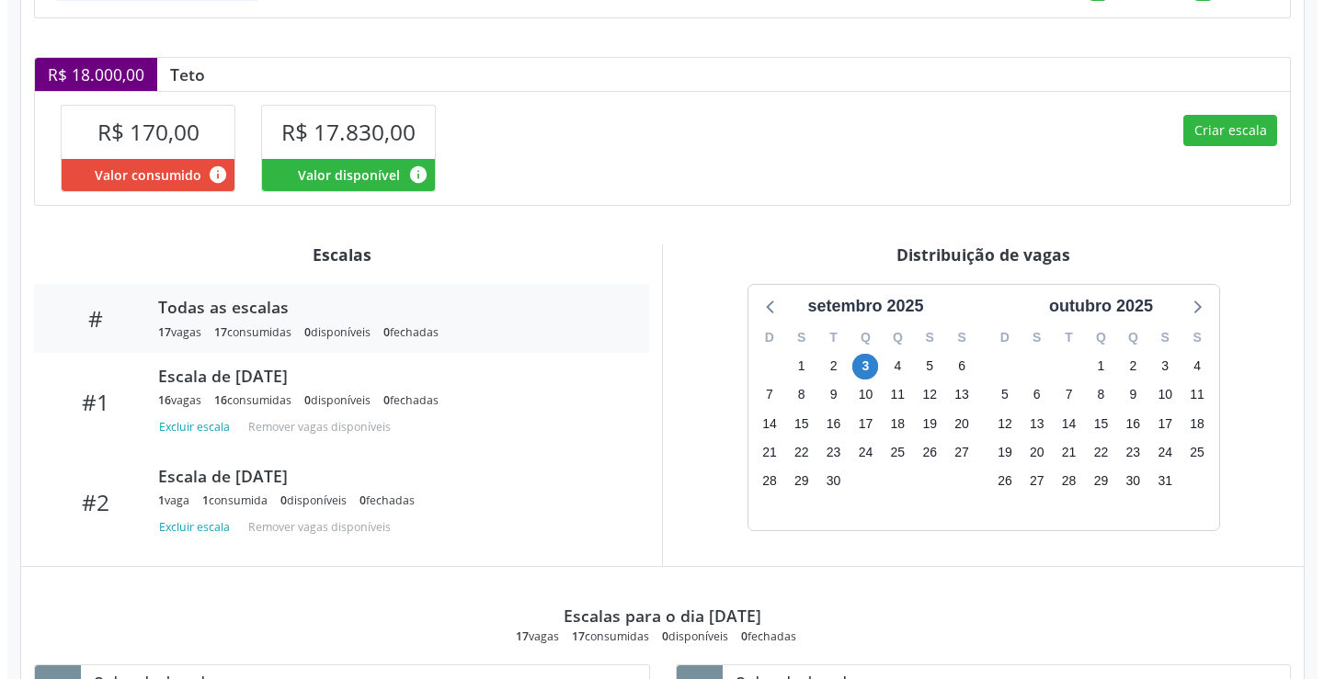
scroll to position [354, 0]
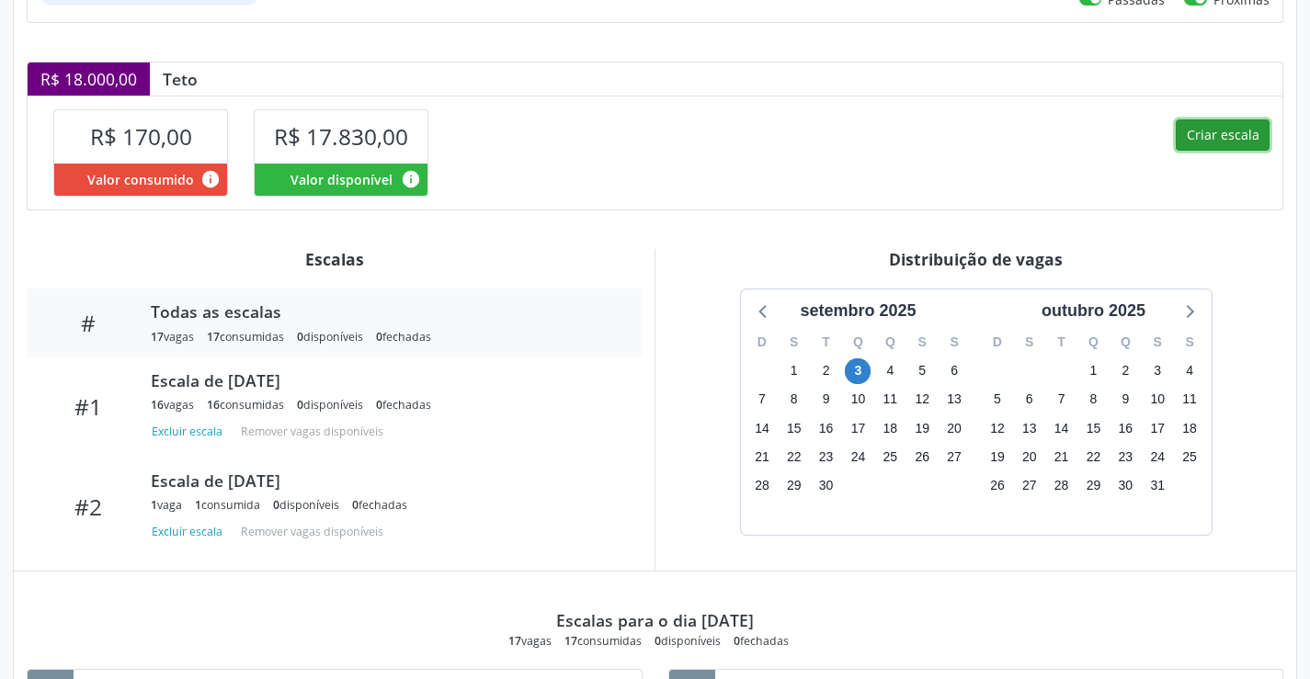
click at [1233, 146] on button "Criar escala" at bounding box center [1223, 135] width 94 height 31
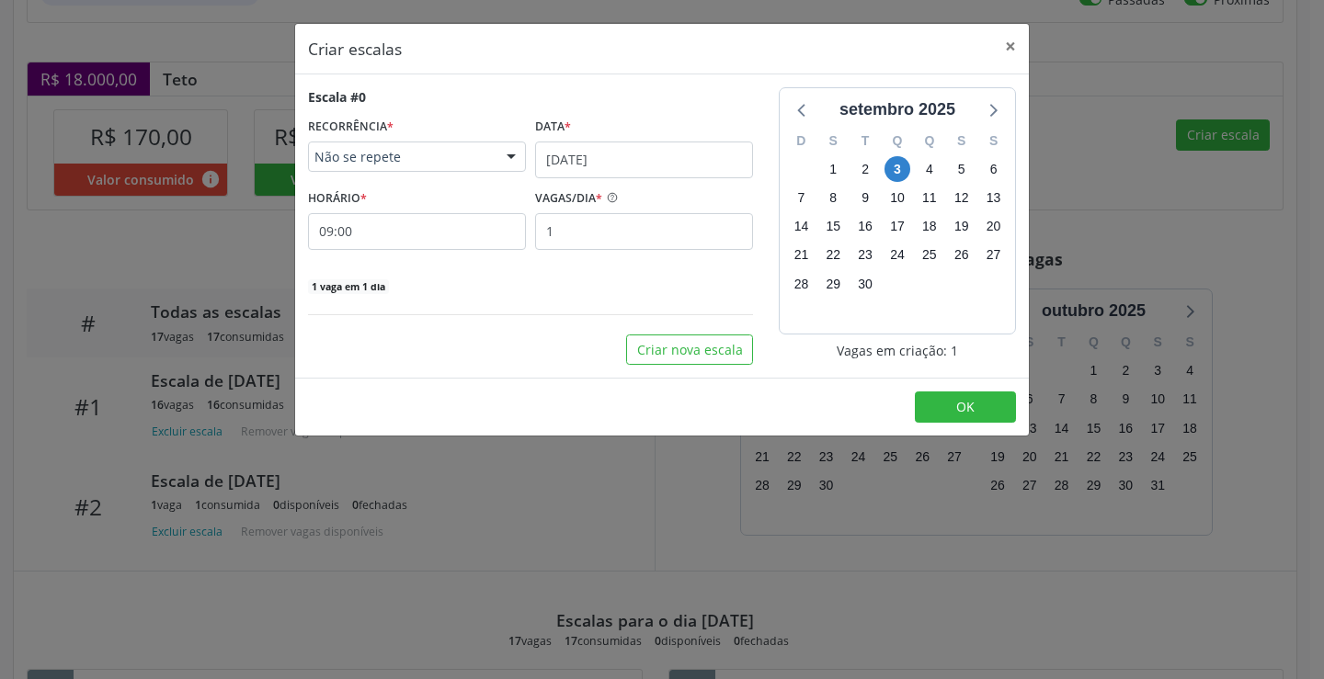
click at [615, 180] on div "Escala #0 RECORRÊNCIA * Não se repete Não se repete Diário/Semanal Mensal Nenhu…" at bounding box center [530, 191] width 445 height 208
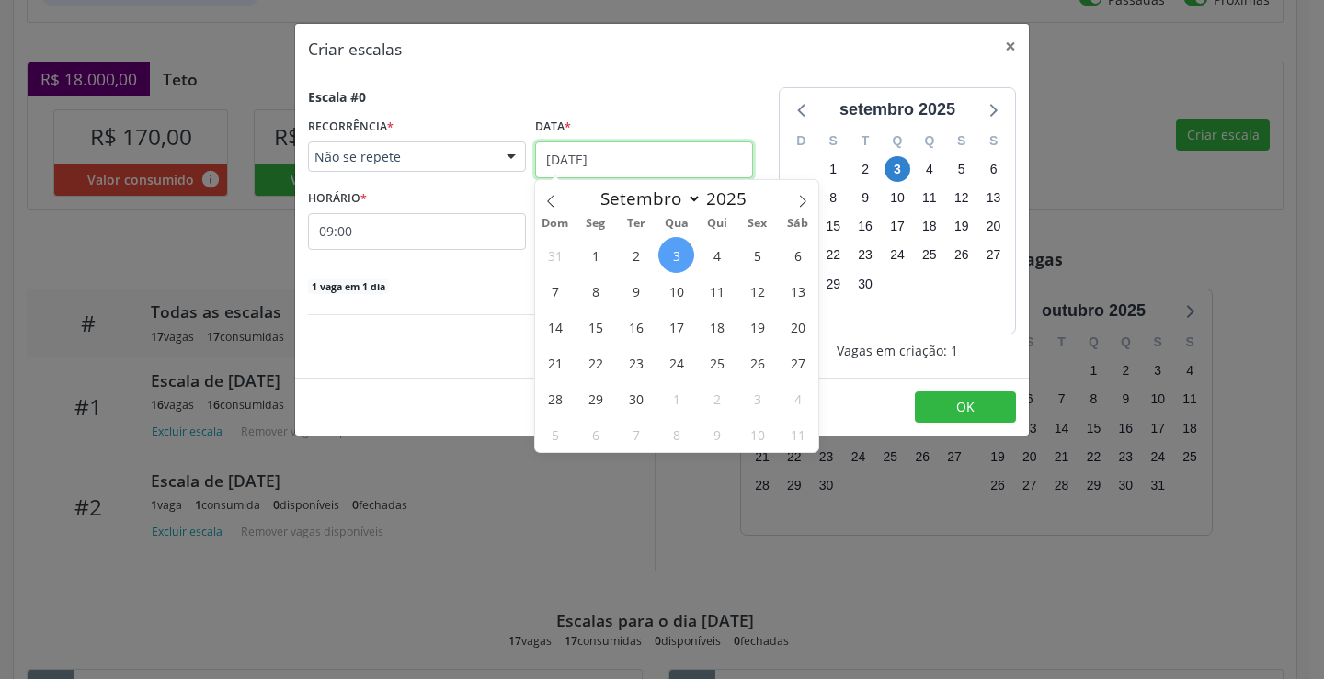
click at [625, 162] on input "03/09/2025" at bounding box center [644, 160] width 218 height 37
click at [672, 297] on span "10" at bounding box center [676, 291] width 36 height 36
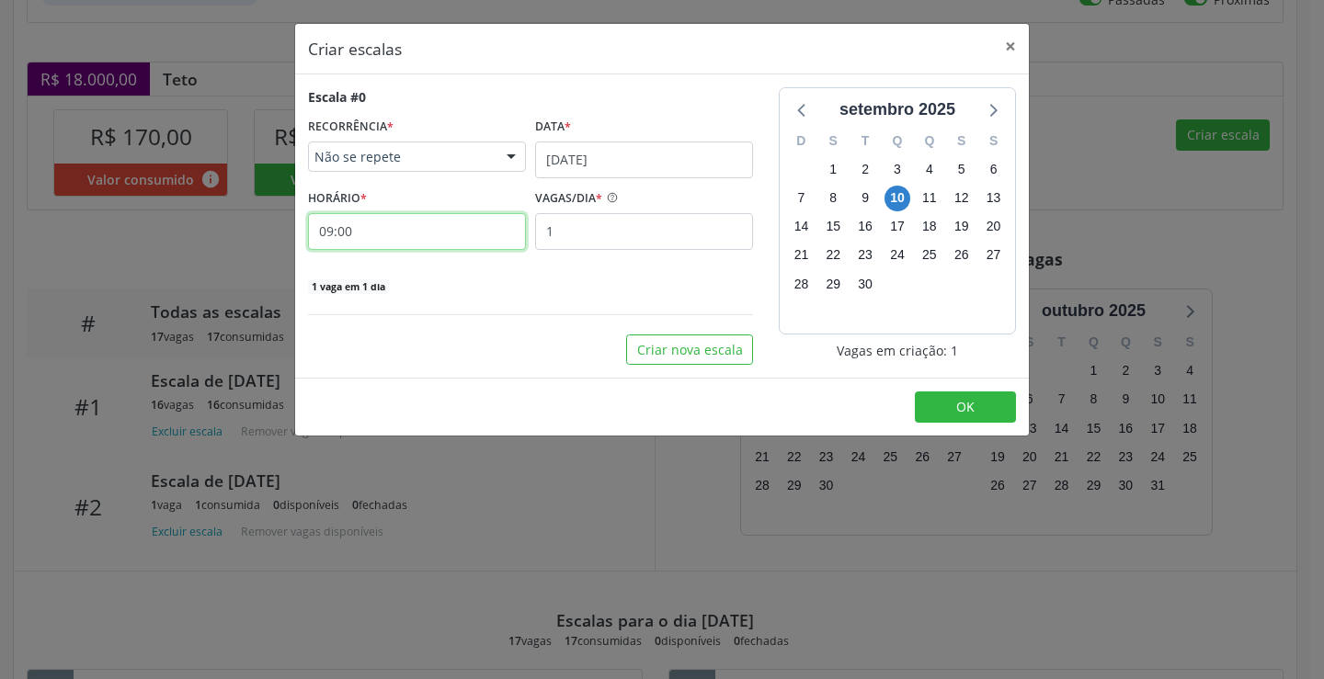
click at [430, 245] on input "09:00" at bounding box center [417, 231] width 218 height 37
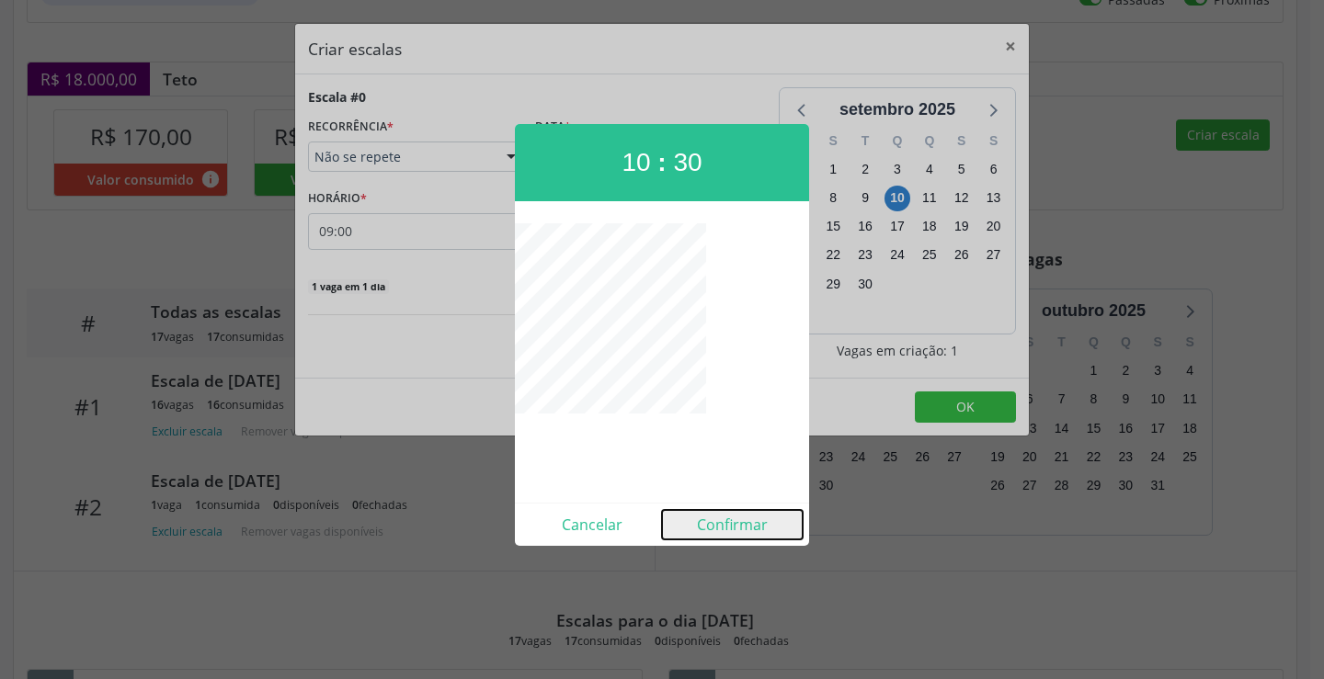
drag, startPoint x: 713, startPoint y: 529, endPoint x: 711, endPoint y: 455, distance: 74.5
click at [715, 529] on button "Confirmar" at bounding box center [732, 524] width 141 height 29
type input "10:30"
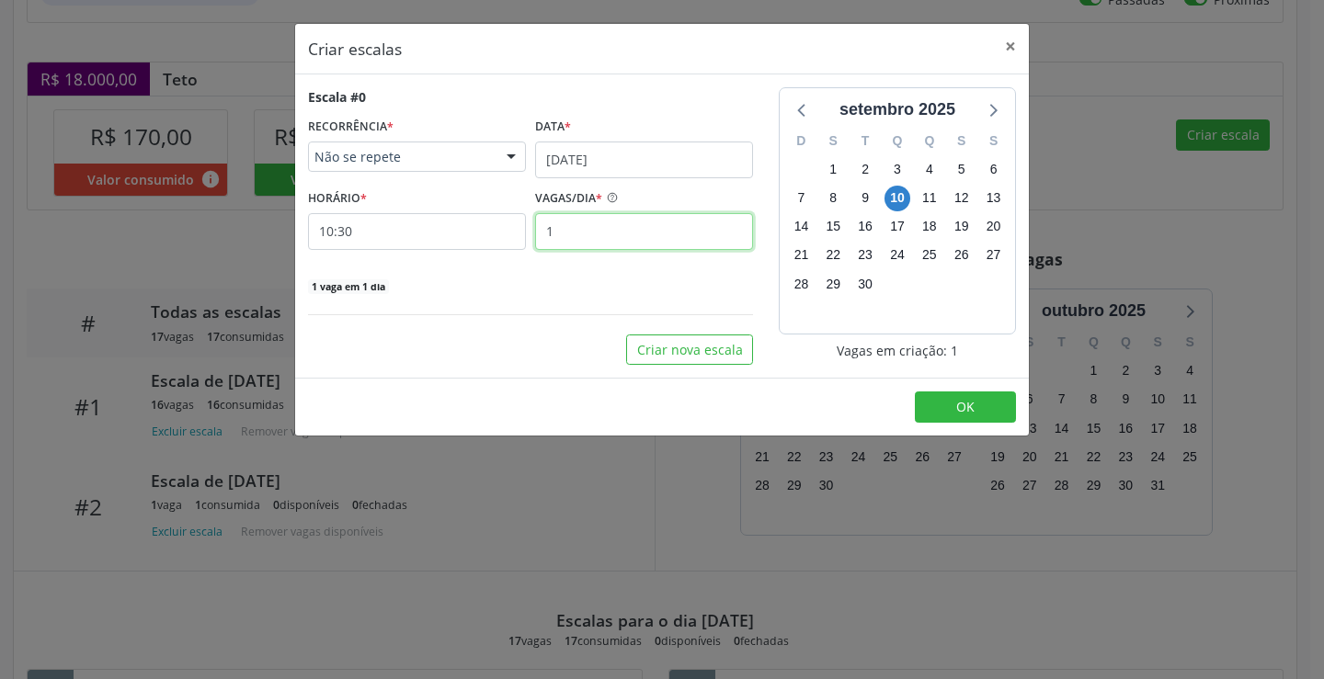
click at [642, 233] on input "1" at bounding box center [644, 231] width 218 height 37
type input "16"
click at [939, 401] on button "OK" at bounding box center [965, 407] width 101 height 31
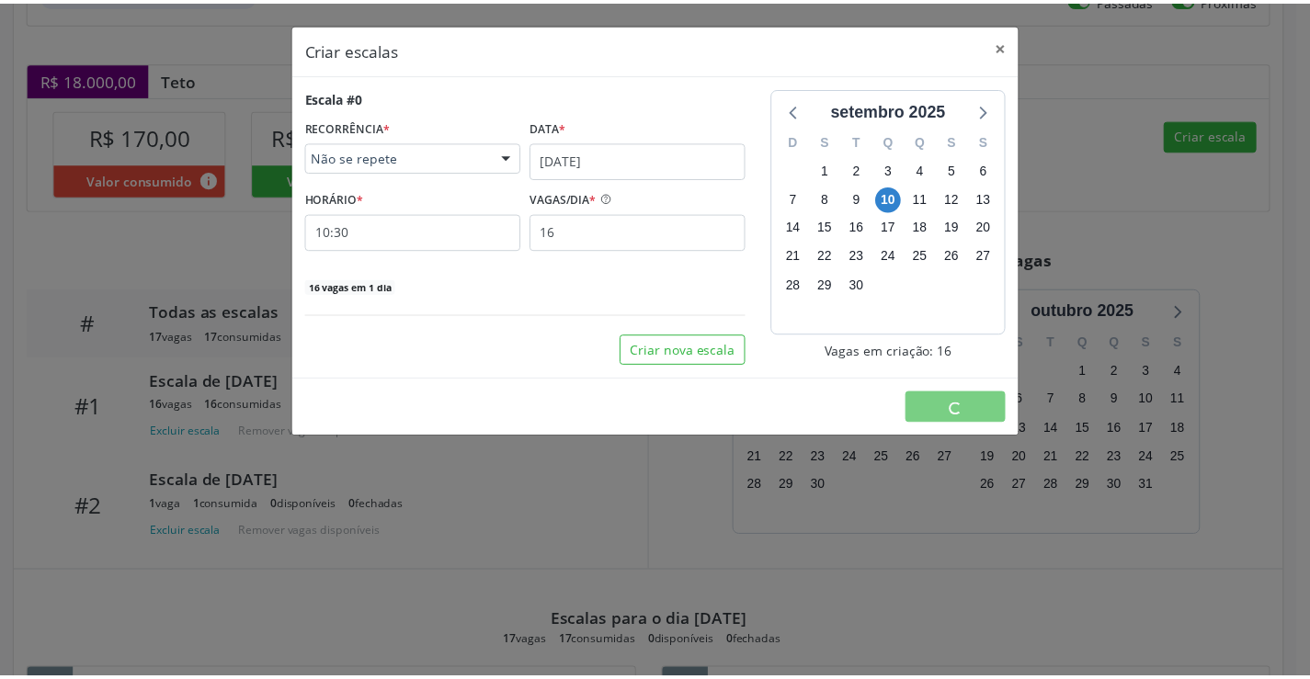
scroll to position [0, 0]
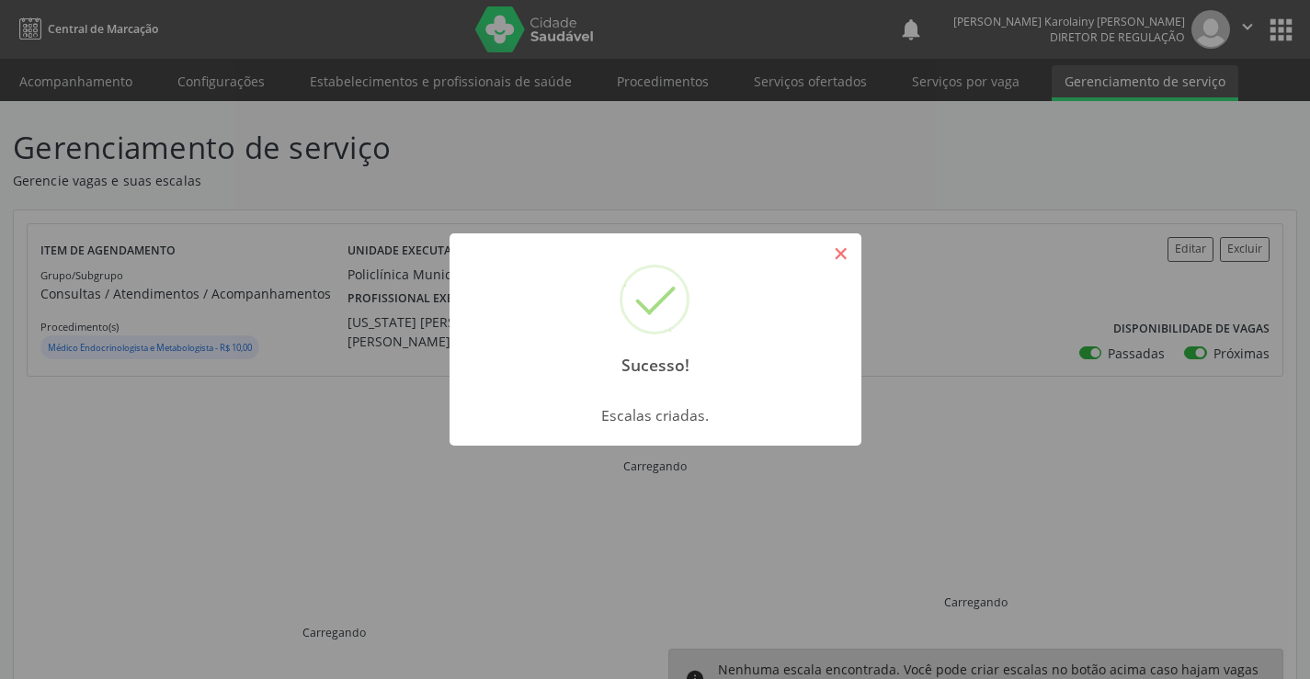
click at [837, 254] on button "×" at bounding box center [841, 253] width 31 height 31
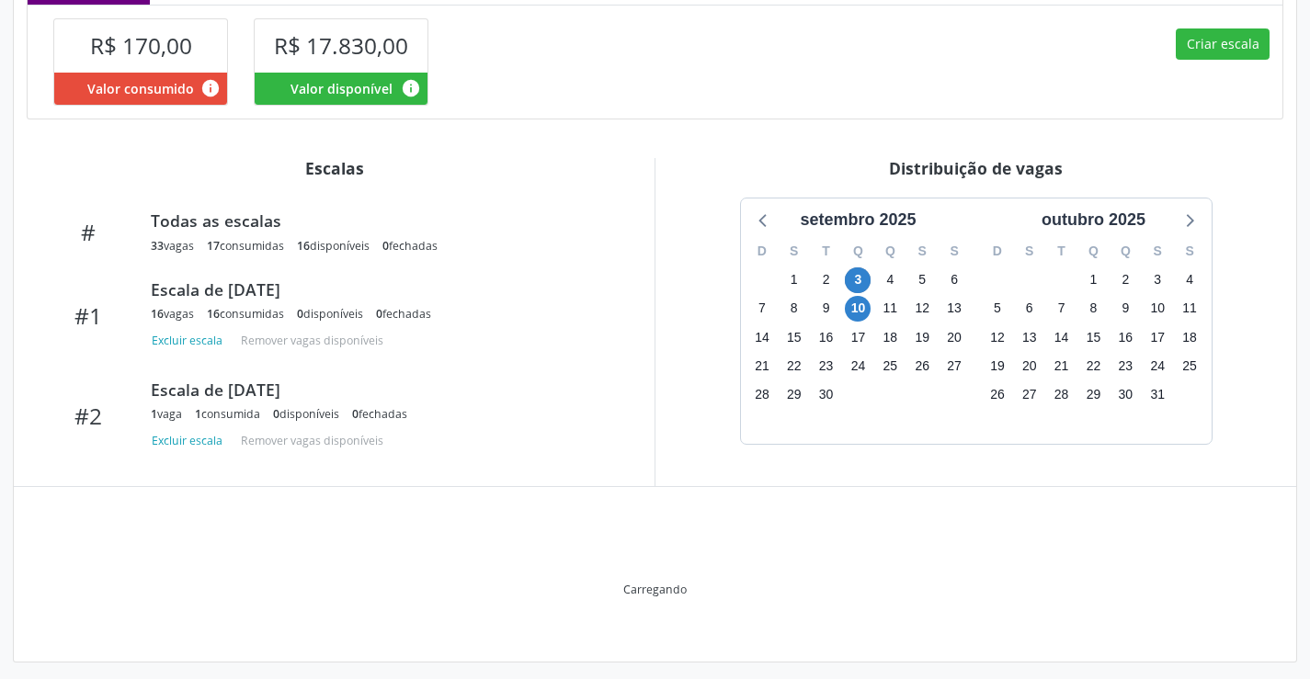
scroll to position [454, 0]
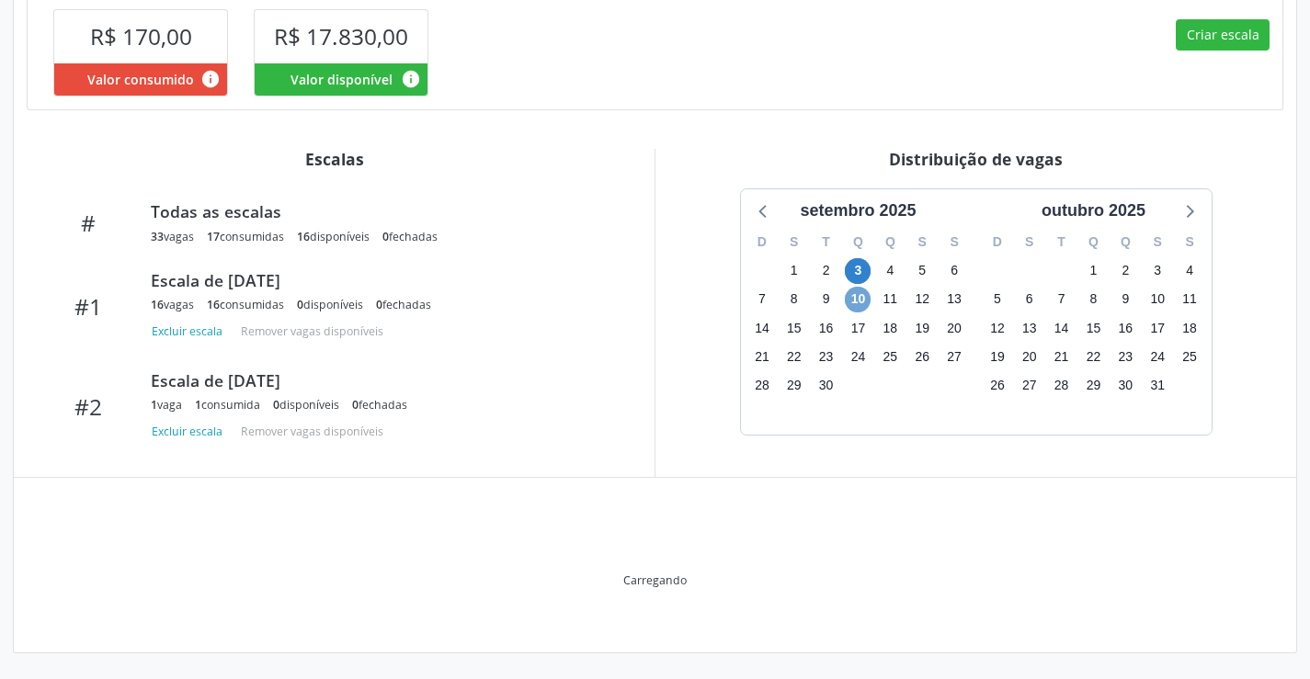
click at [860, 305] on span "10" at bounding box center [858, 300] width 26 height 26
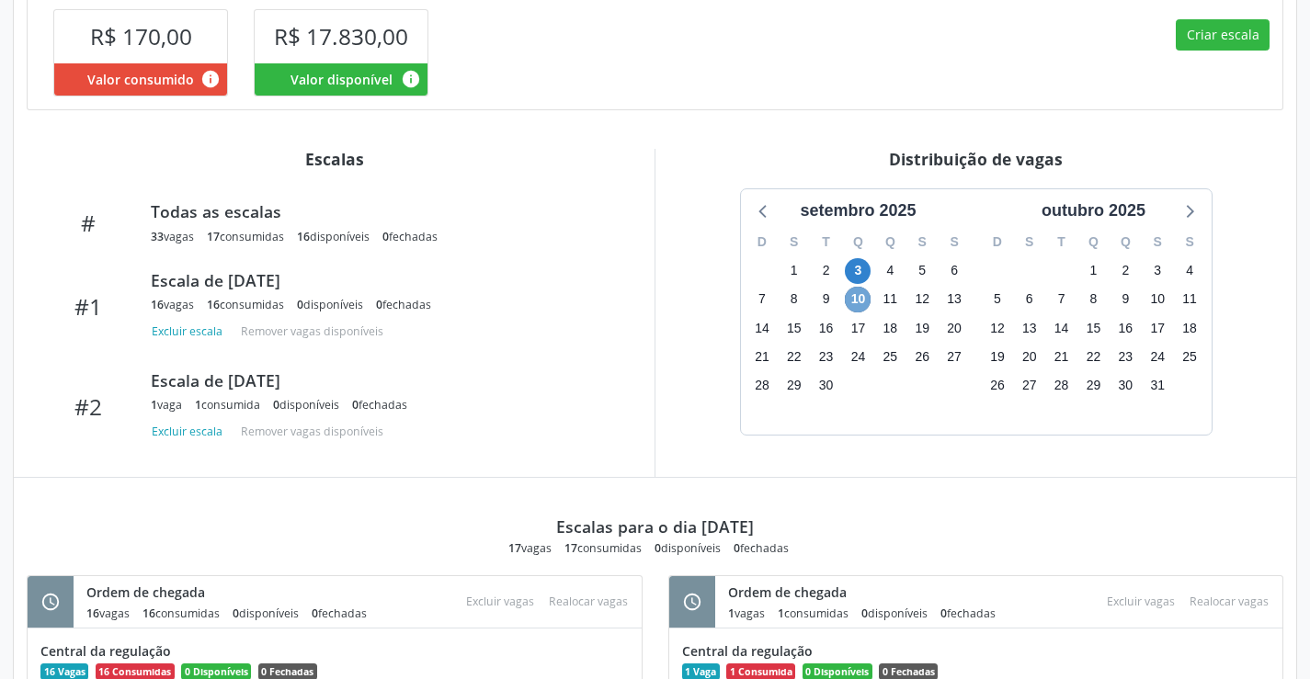
click at [860, 305] on span "10" at bounding box center [858, 300] width 26 height 26
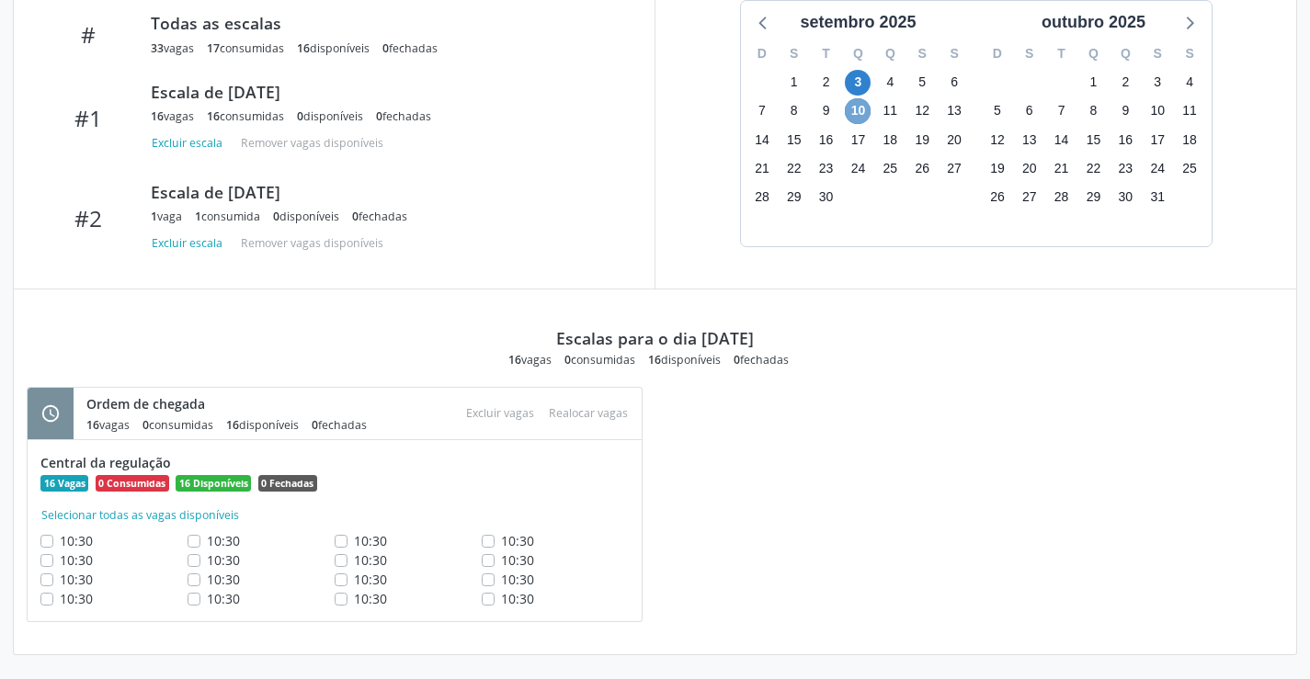
scroll to position [644, 0]
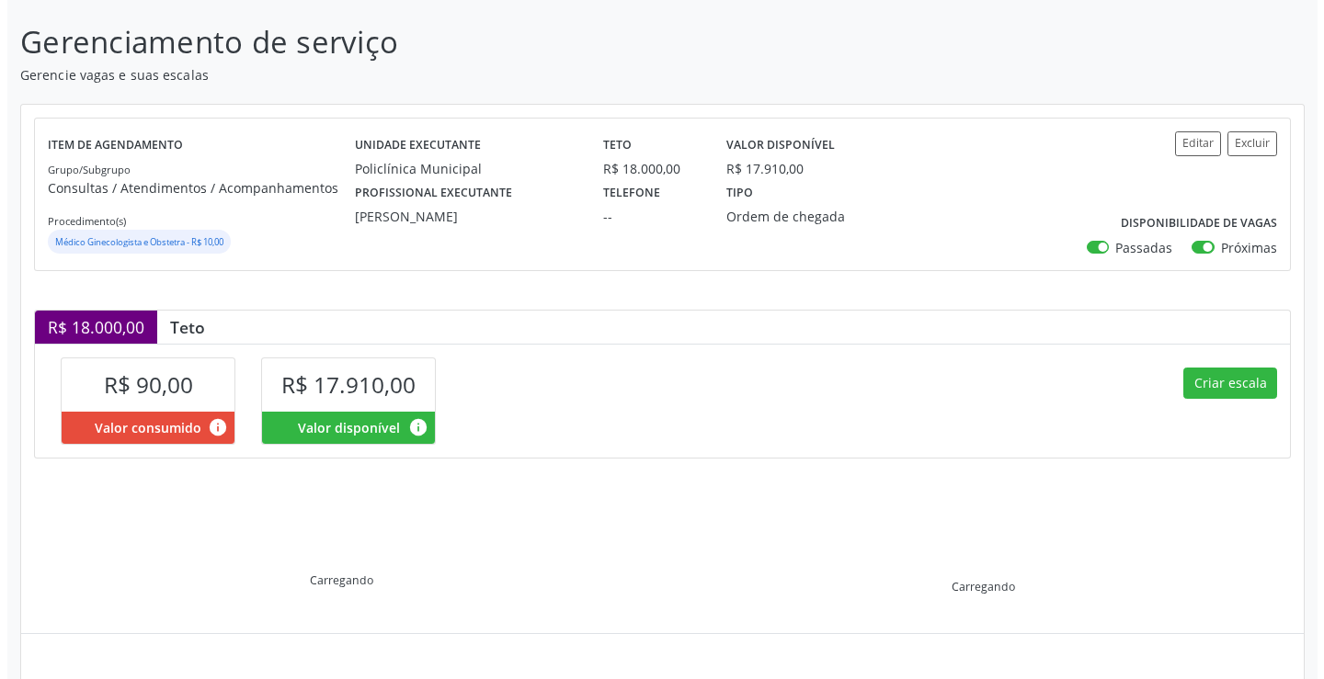
scroll to position [262, 0]
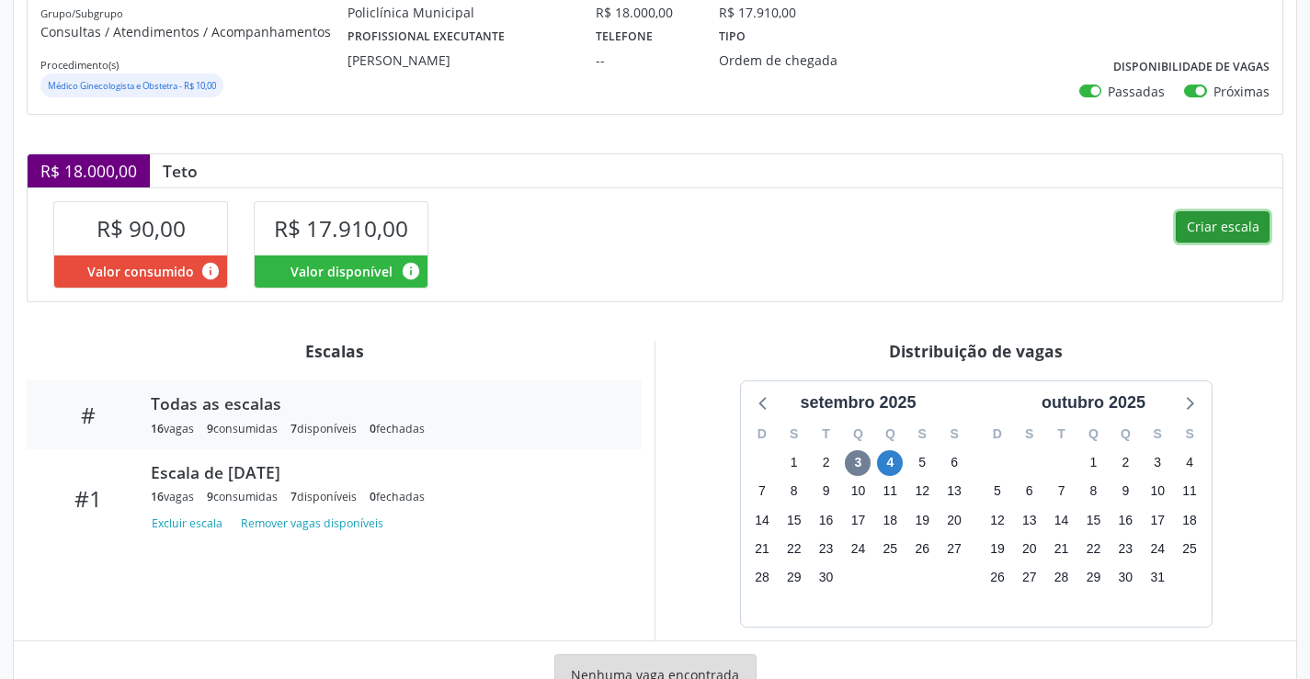
click at [1219, 224] on button "Criar escala" at bounding box center [1223, 226] width 94 height 31
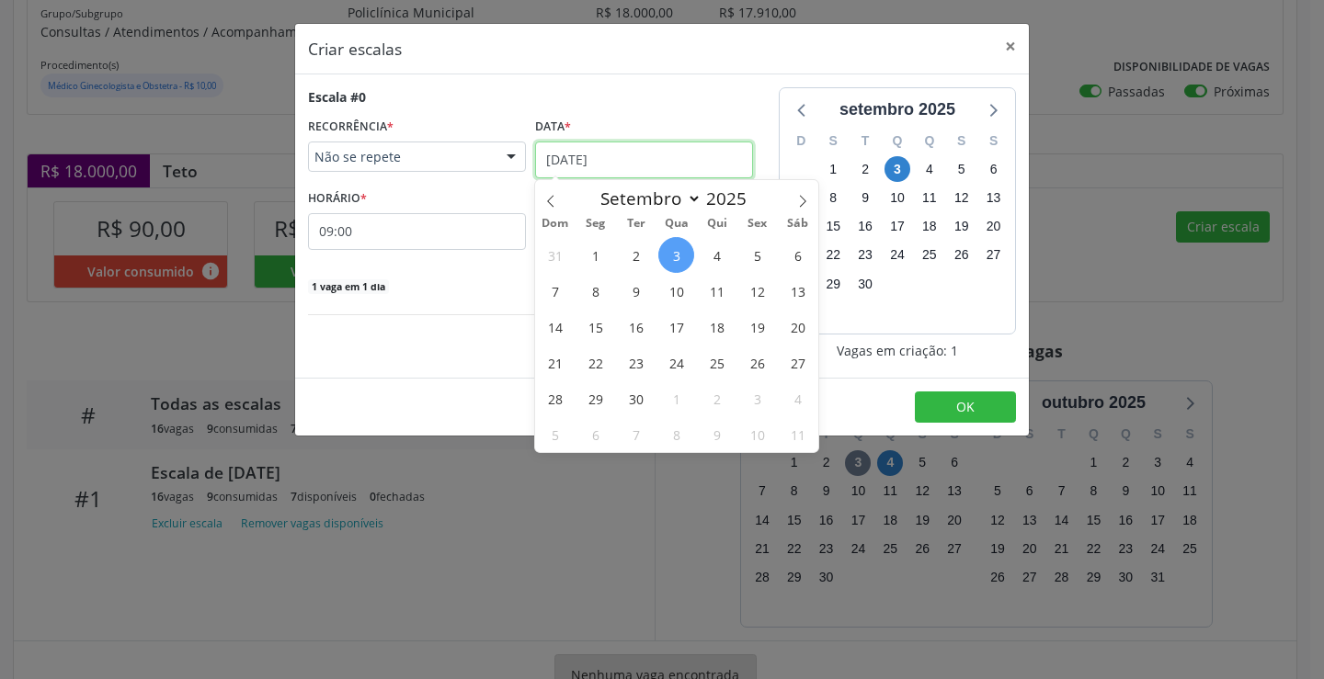
click at [634, 151] on input "[DATE]" at bounding box center [644, 160] width 218 height 37
click at [715, 293] on span "11" at bounding box center [717, 291] width 36 height 36
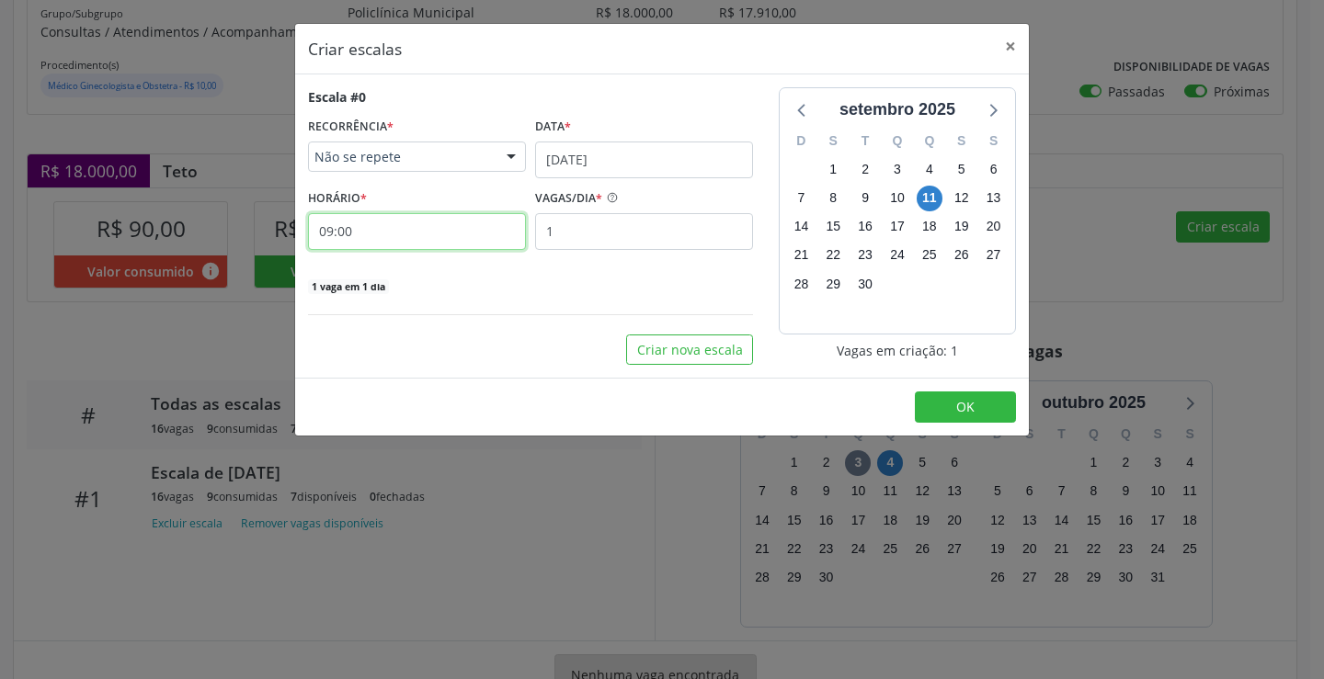
click at [447, 217] on input "09:00" at bounding box center [417, 231] width 218 height 37
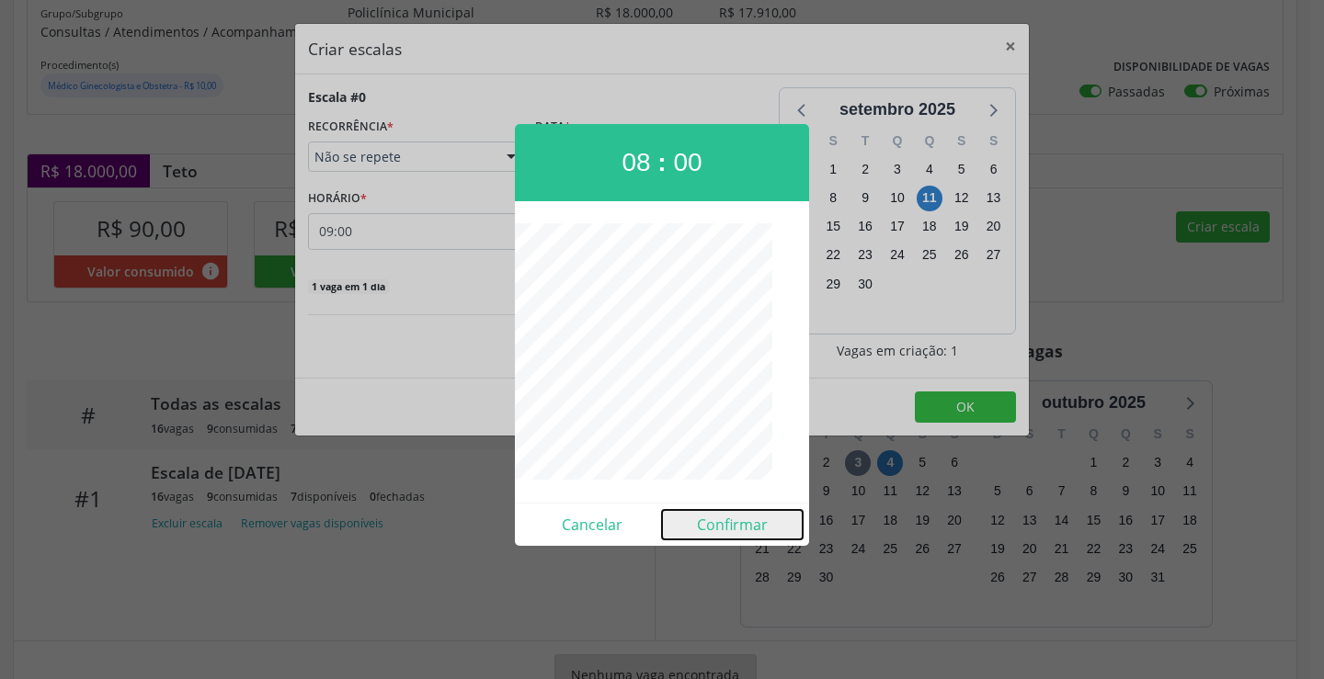
click at [732, 529] on button "Confirmar" at bounding box center [732, 524] width 141 height 29
type input "08:00"
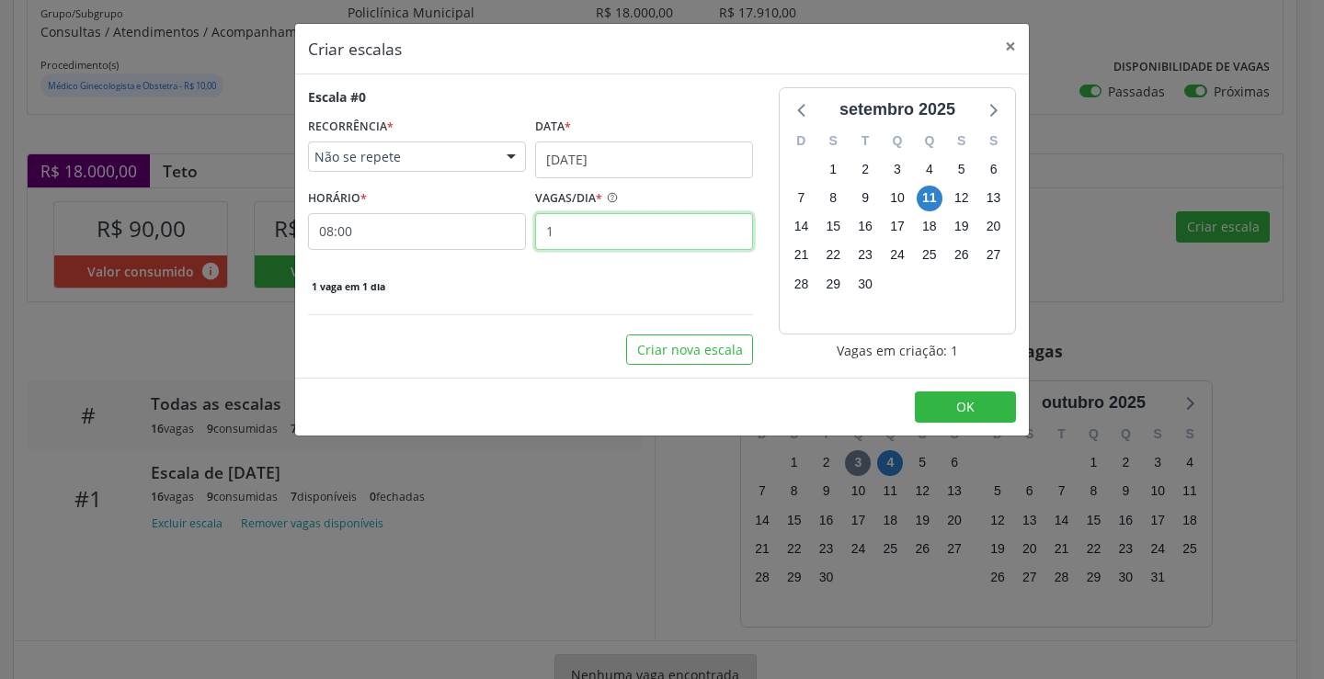
click at [663, 237] on input "1" at bounding box center [644, 231] width 218 height 37
type input "16"
click at [974, 406] on span "OK" at bounding box center [965, 406] width 18 height 17
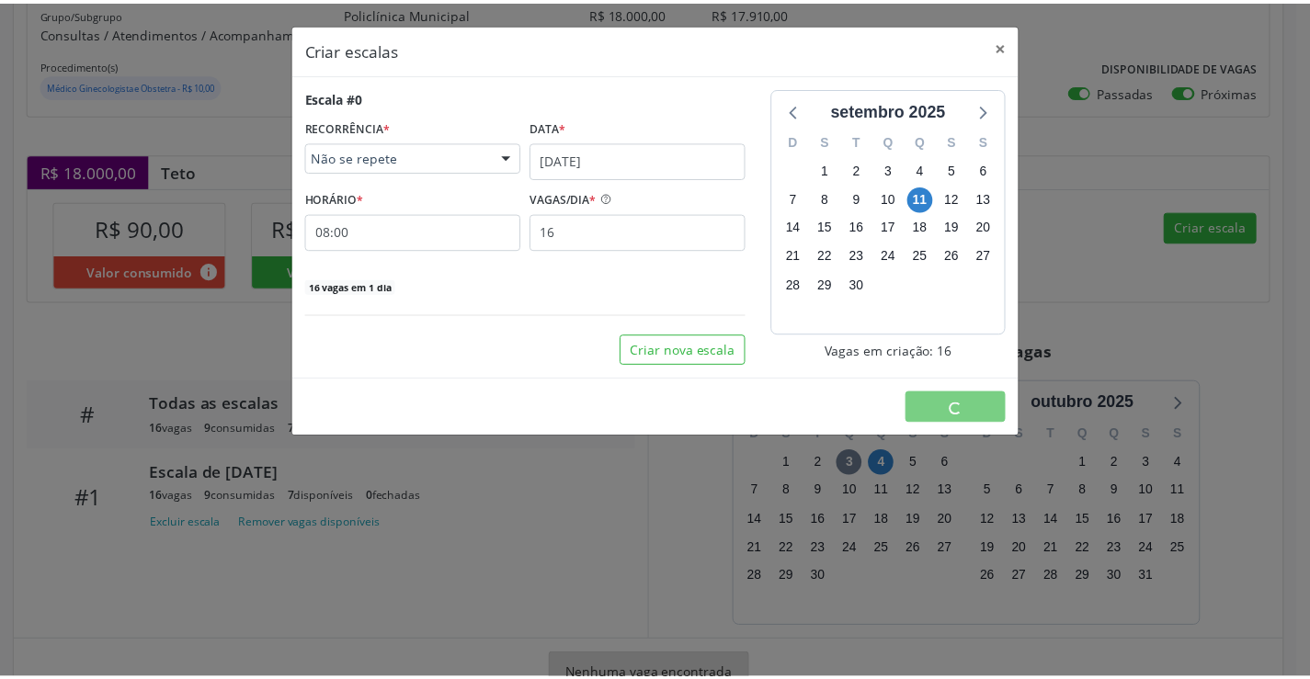
scroll to position [0, 0]
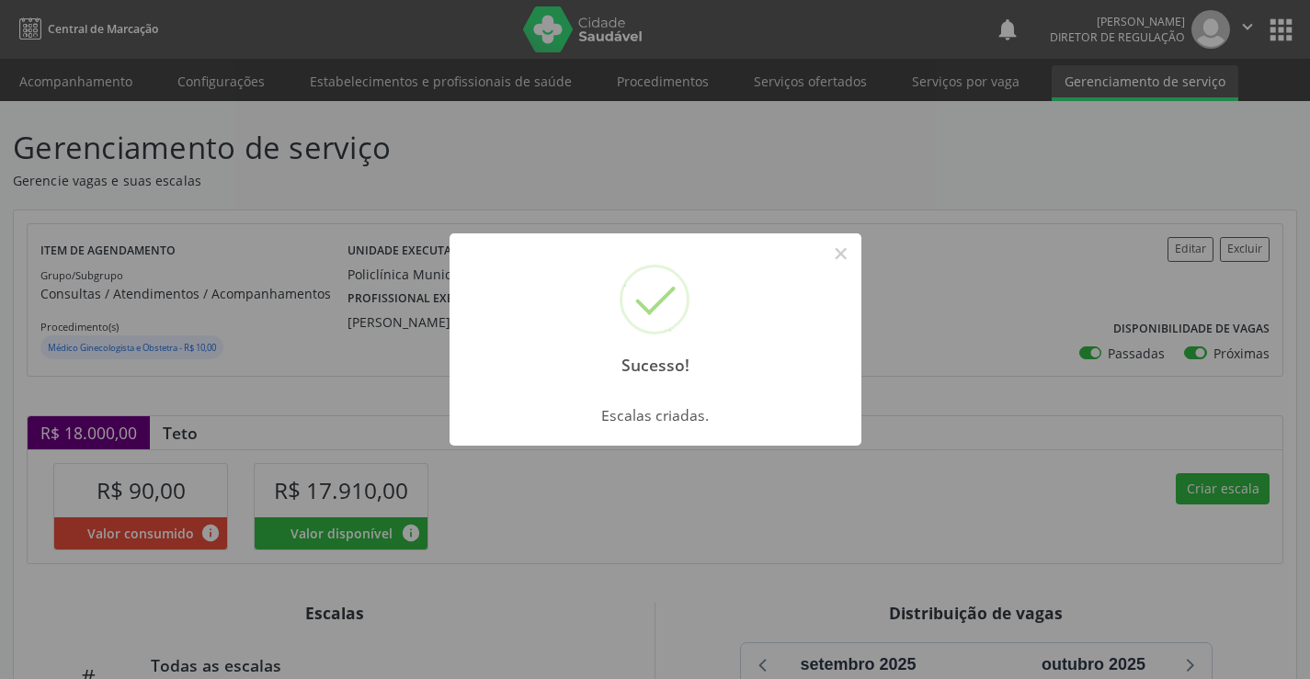
click at [824, 232] on div "Sucesso! × Escalas criadas. OK Cancel" at bounding box center [655, 339] width 1310 height 679
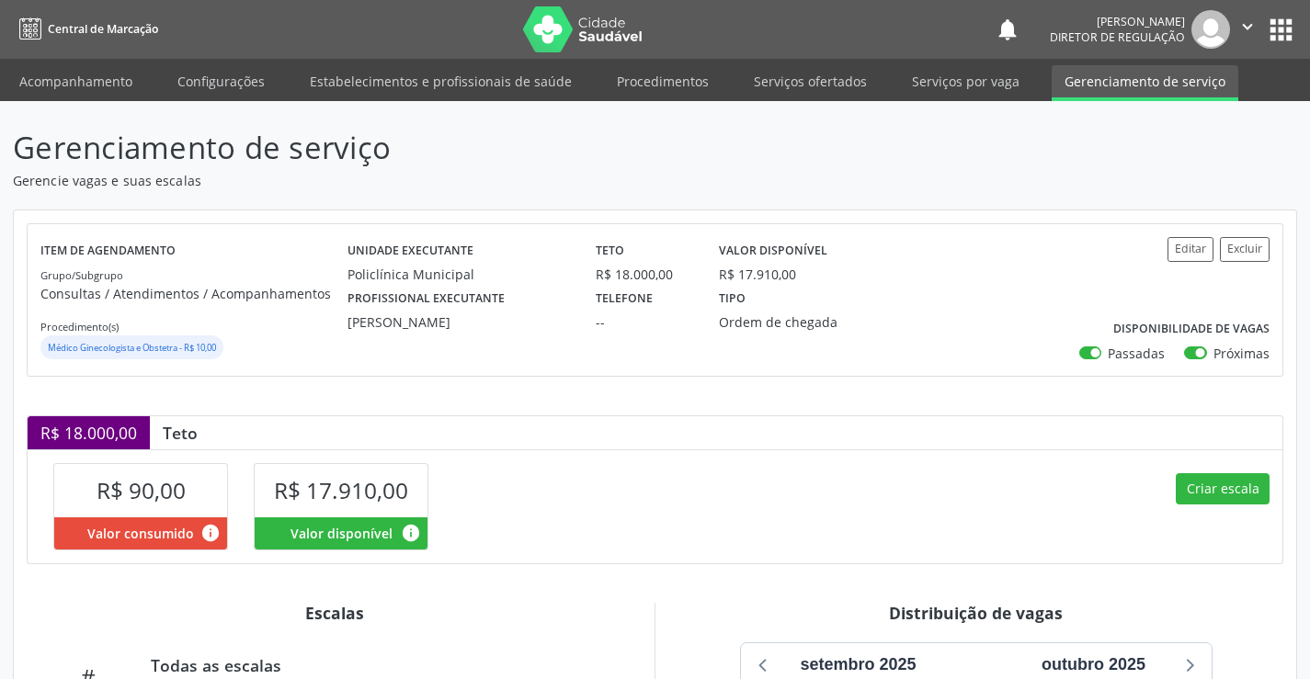
drag, startPoint x: 842, startPoint y: 261, endPoint x: 835, endPoint y: 278, distance: 18.1
click at [842, 262] on div "Valor disponível R$ 17.910,00" at bounding box center [799, 261] width 186 height 48
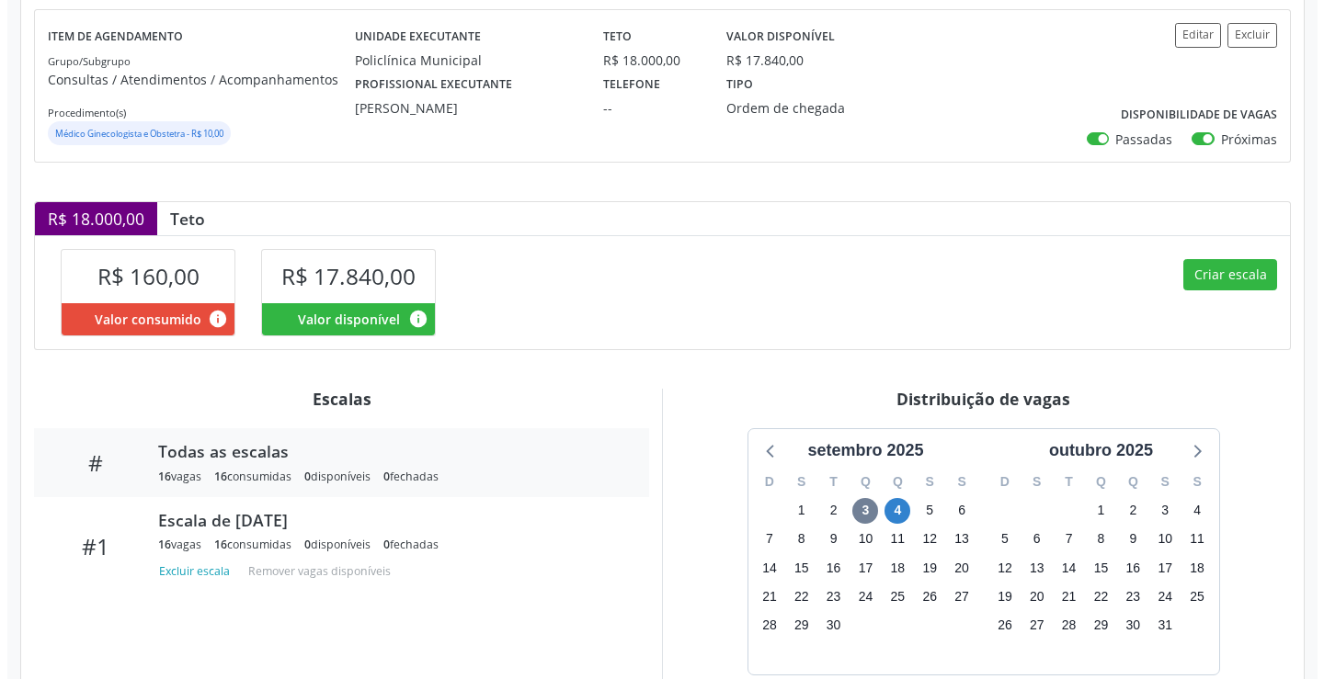
scroll to position [330, 0]
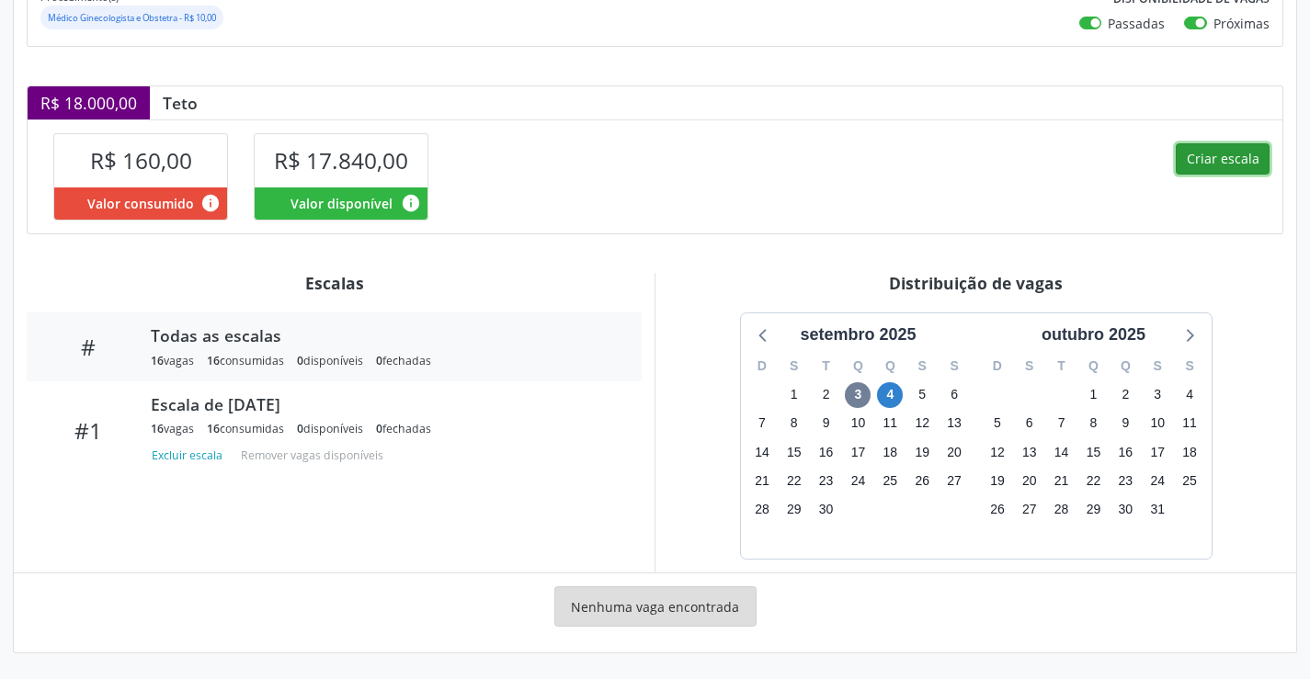
click at [1223, 164] on button "Criar escala" at bounding box center [1223, 158] width 94 height 31
select select "8"
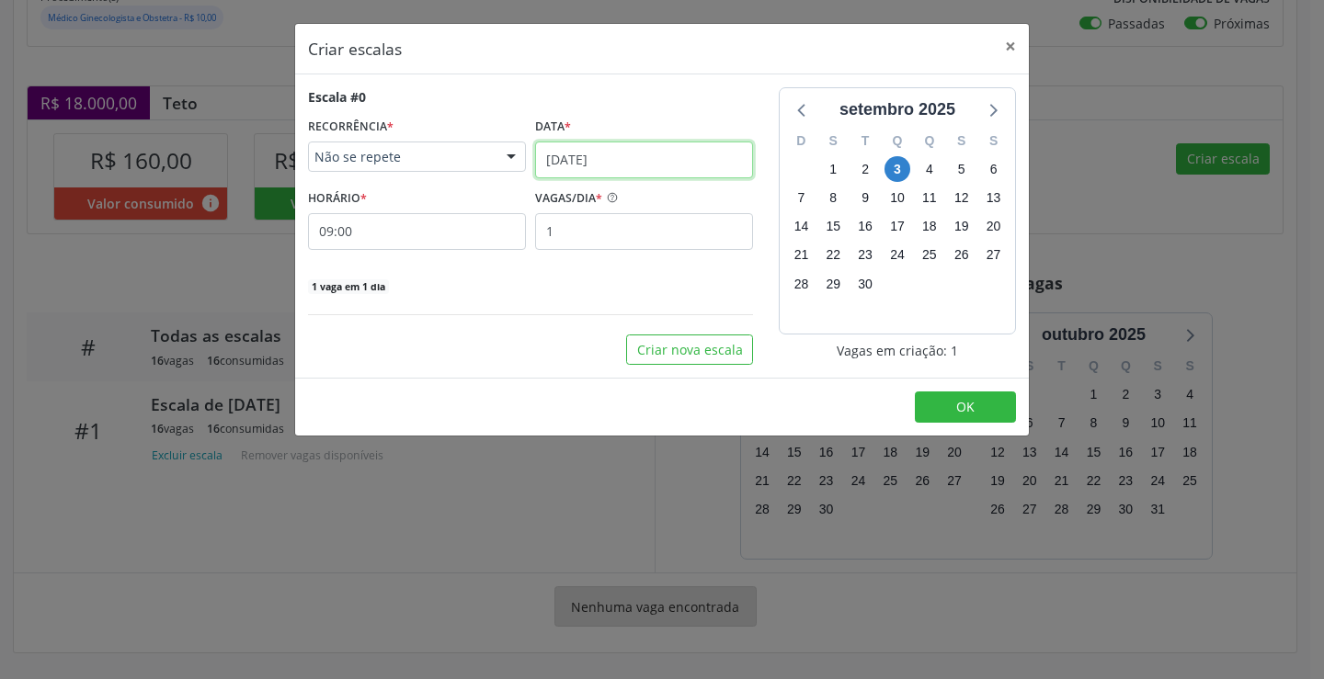
click at [630, 163] on input "[DATE]" at bounding box center [644, 160] width 218 height 37
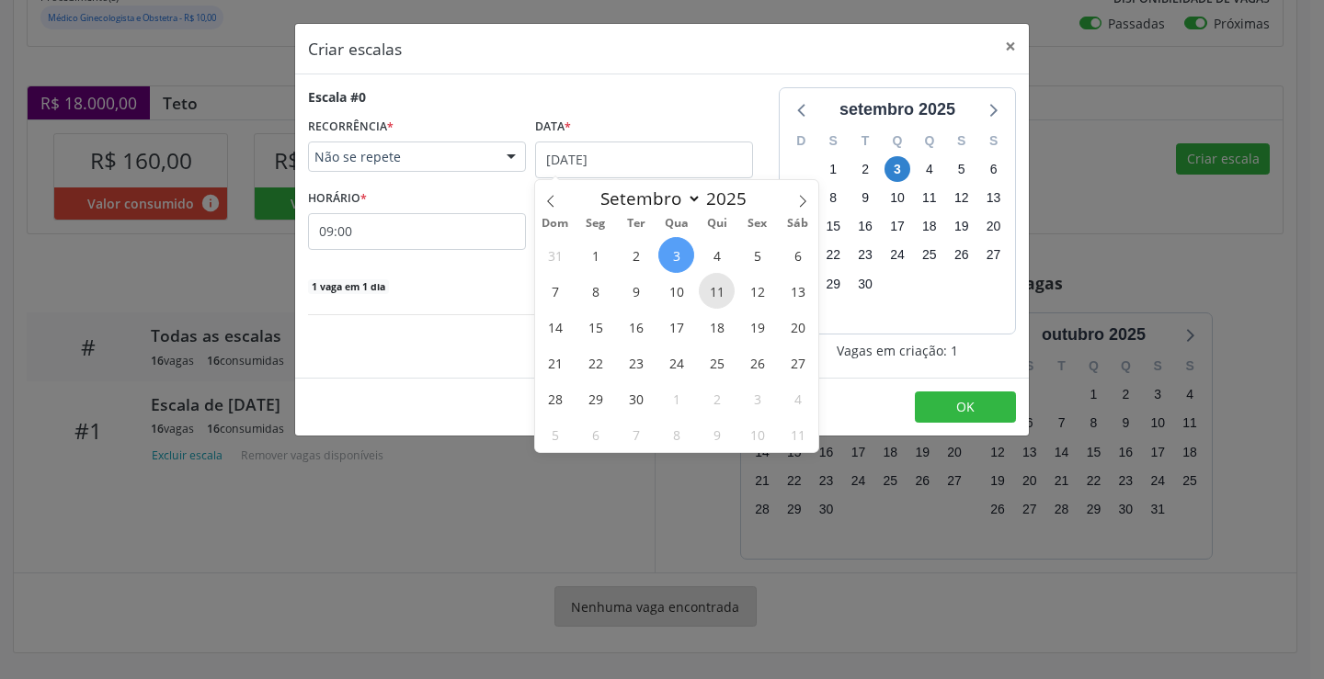
click at [717, 300] on span "11" at bounding box center [717, 291] width 36 height 36
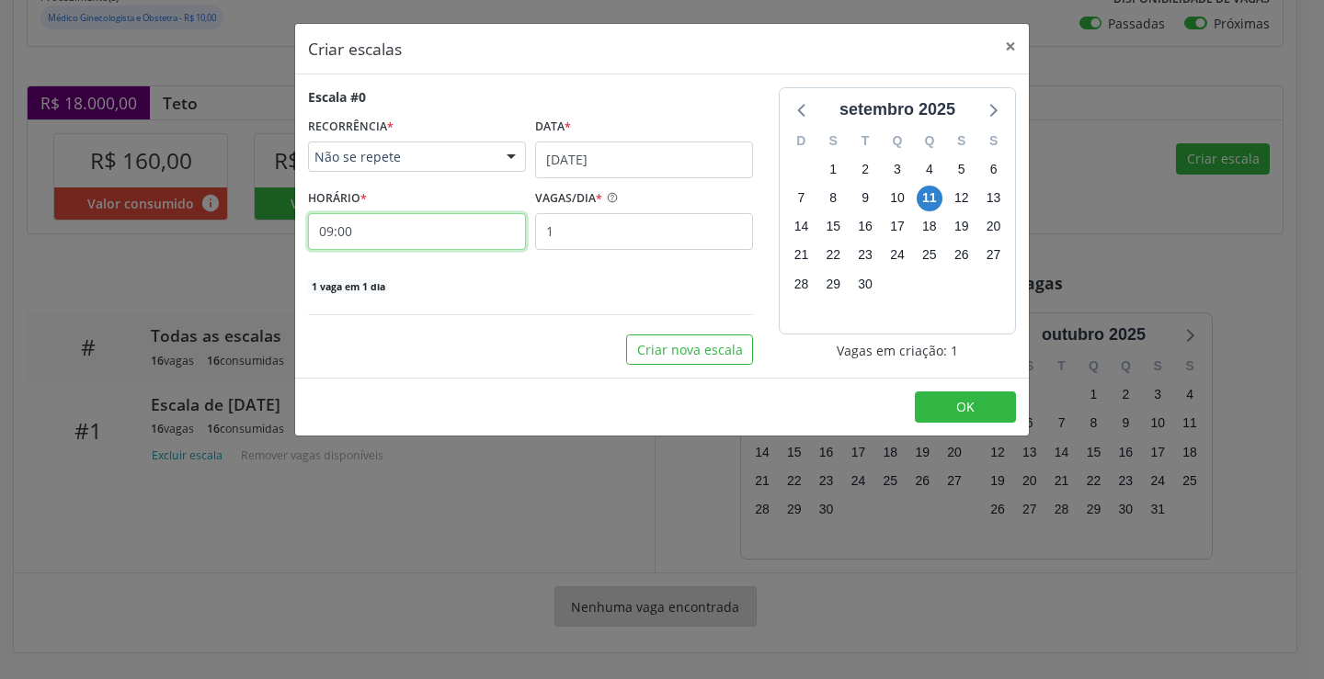
click at [450, 219] on input "09:00" at bounding box center [417, 231] width 218 height 37
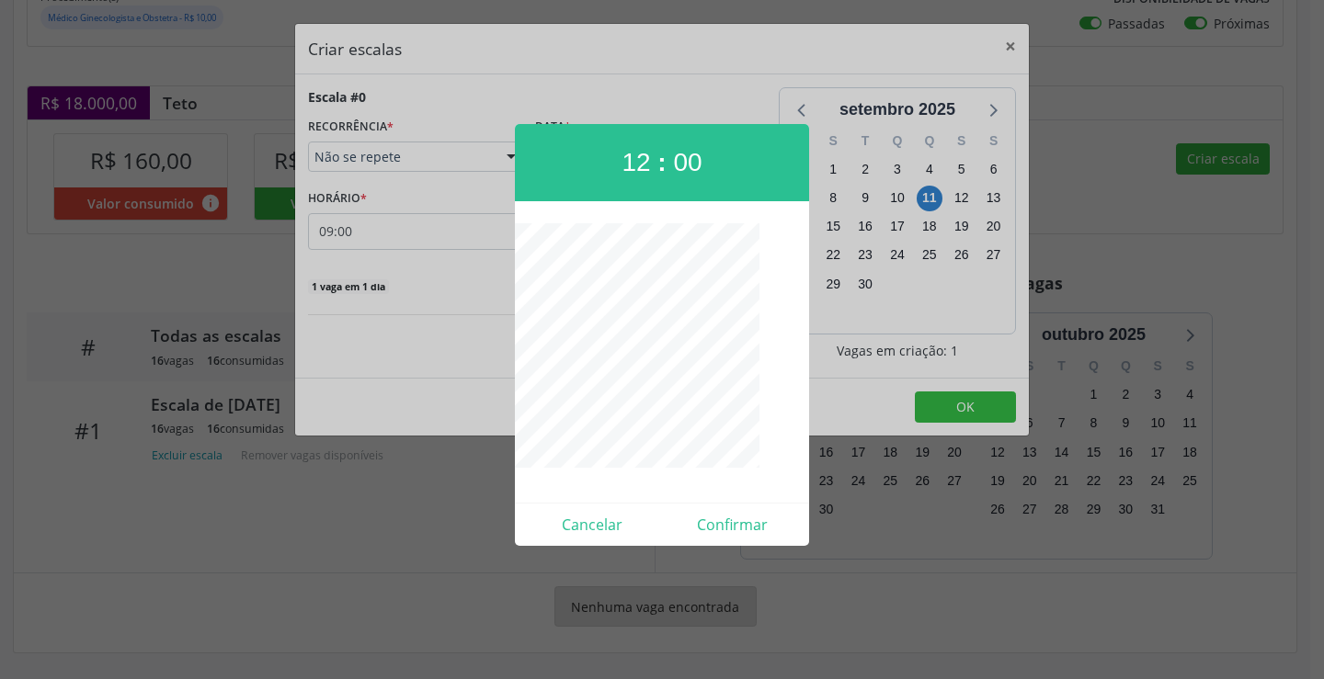
click at [735, 544] on div "Cancelar Confirmar" at bounding box center [662, 524] width 294 height 43
click at [735, 529] on button "Confirmar" at bounding box center [732, 524] width 141 height 29
type input "12:00"
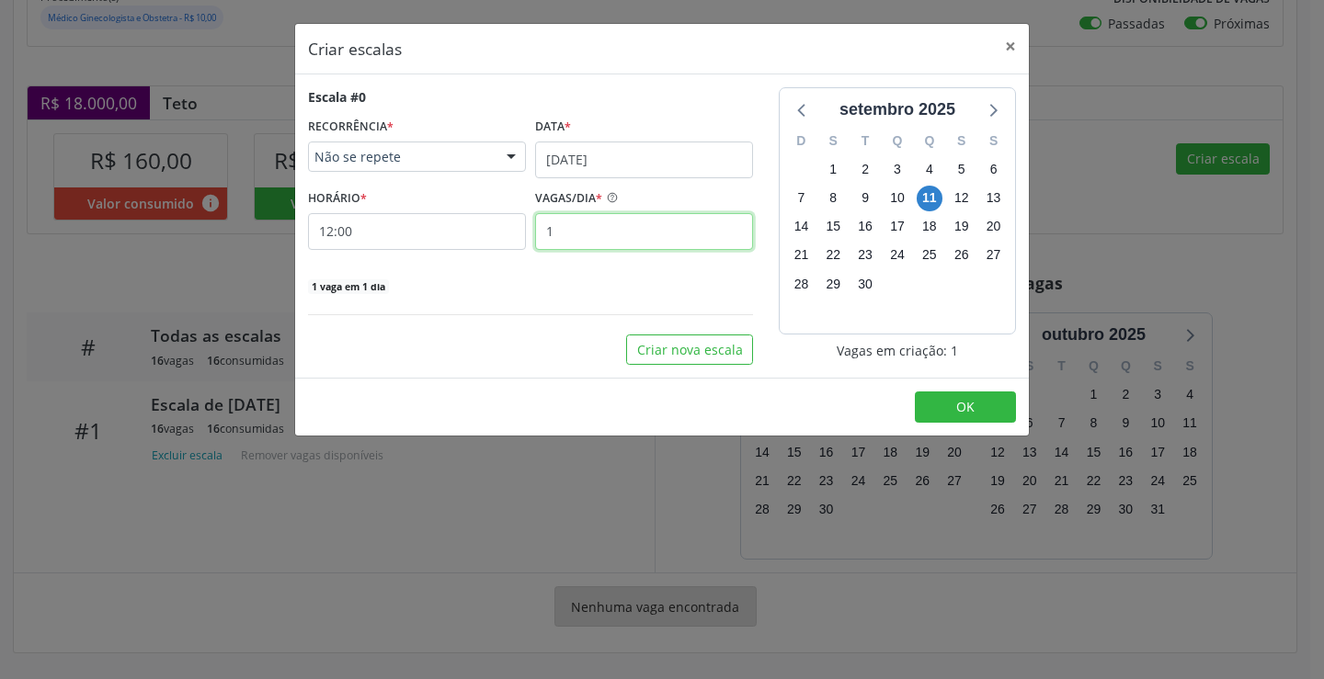
click at [585, 233] on input "1" at bounding box center [644, 231] width 218 height 37
type input "16"
click at [987, 420] on button "OK" at bounding box center [965, 407] width 101 height 31
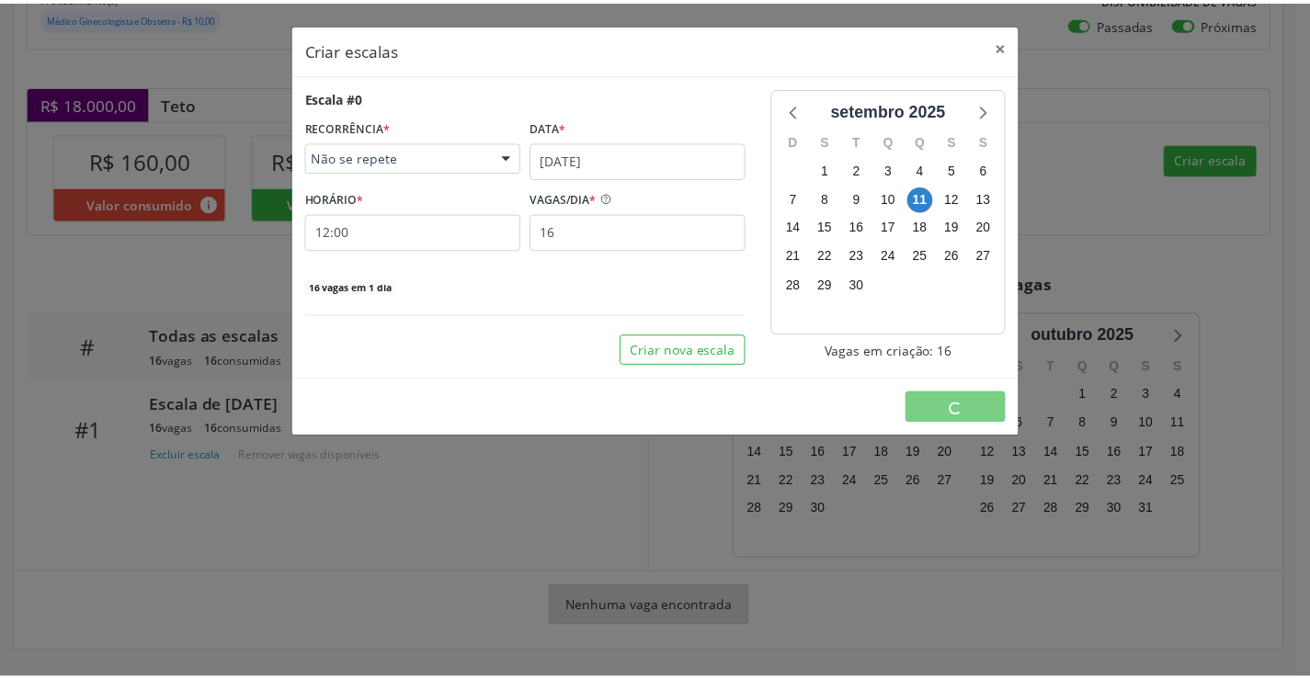
scroll to position [0, 0]
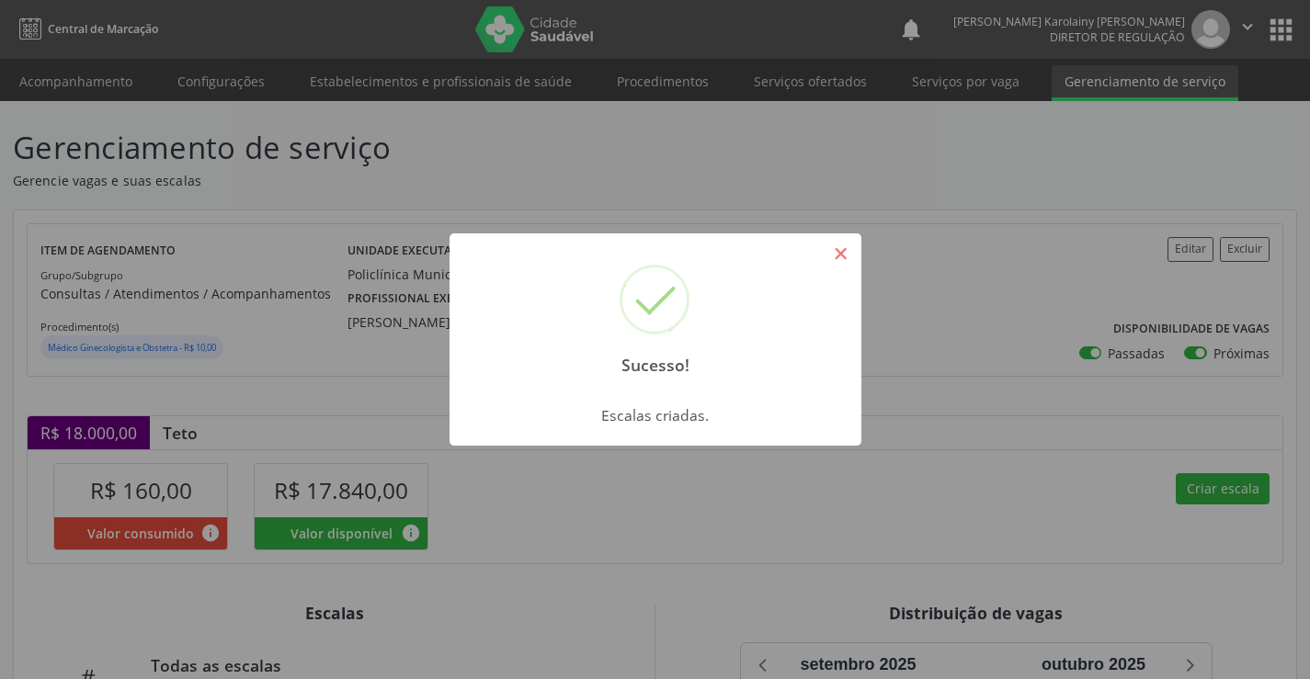
click at [840, 241] on button "×" at bounding box center [841, 253] width 31 height 31
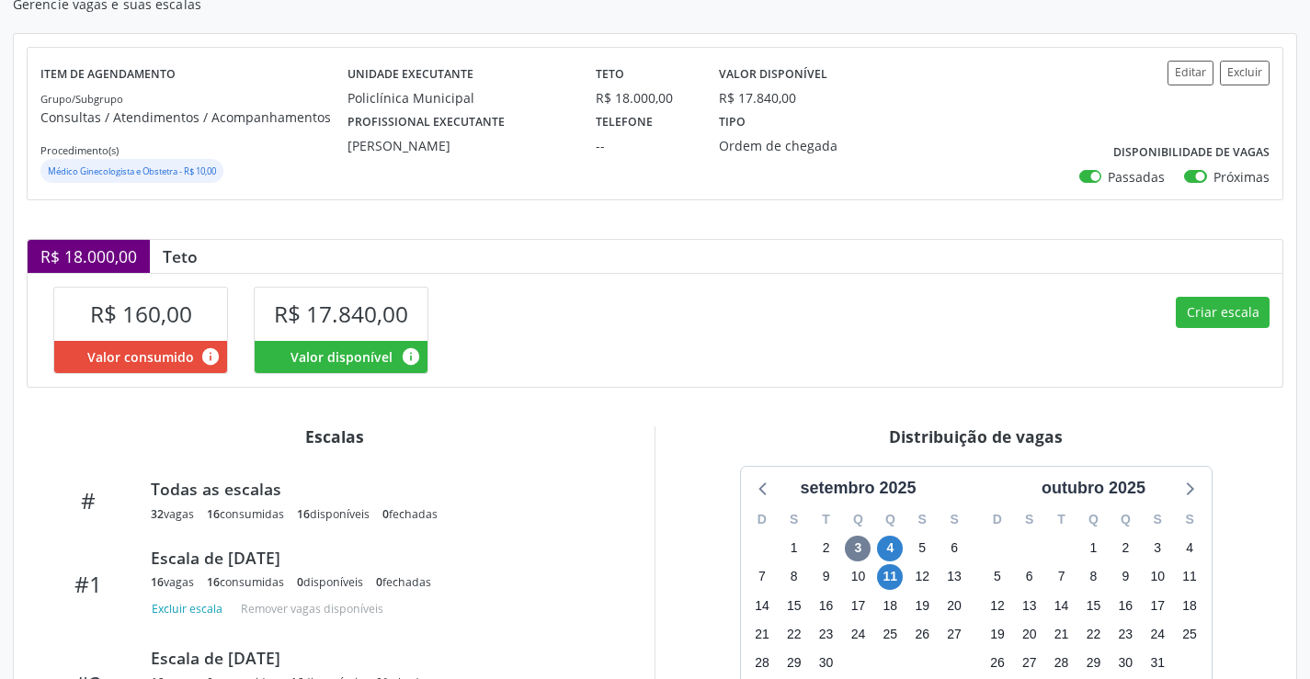
scroll to position [276, 0]
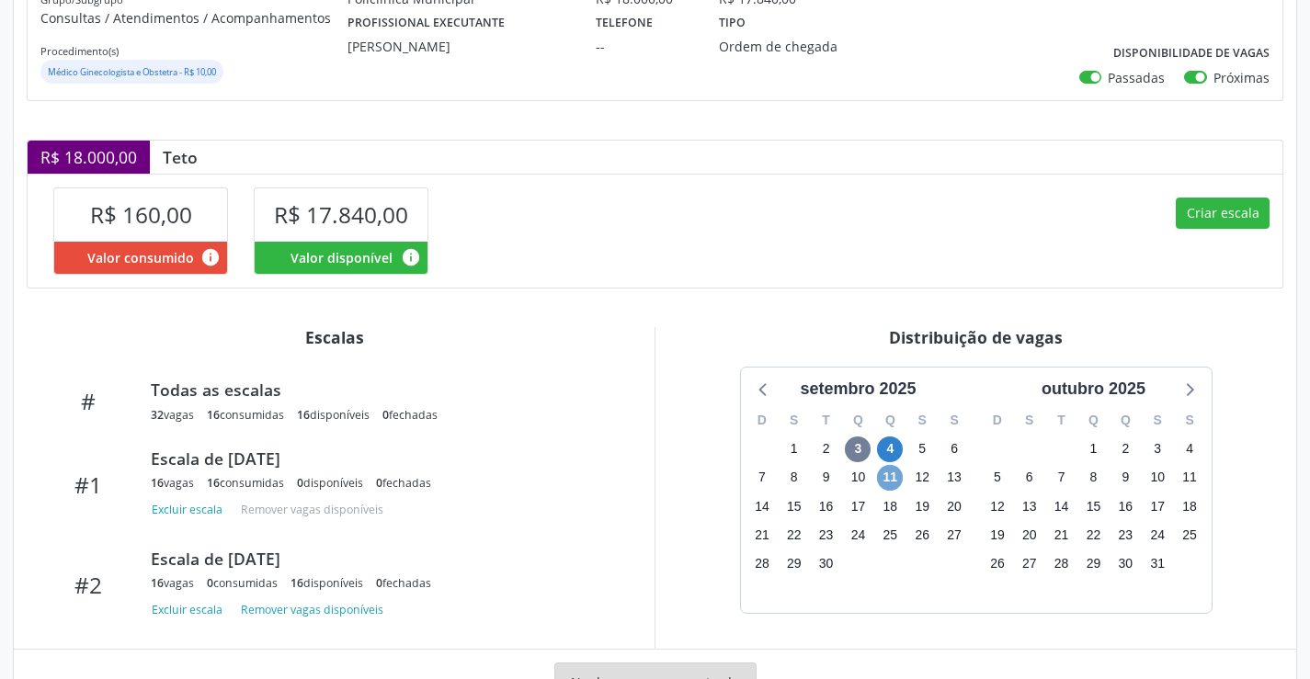
click at [895, 474] on span "11" at bounding box center [890, 478] width 26 height 26
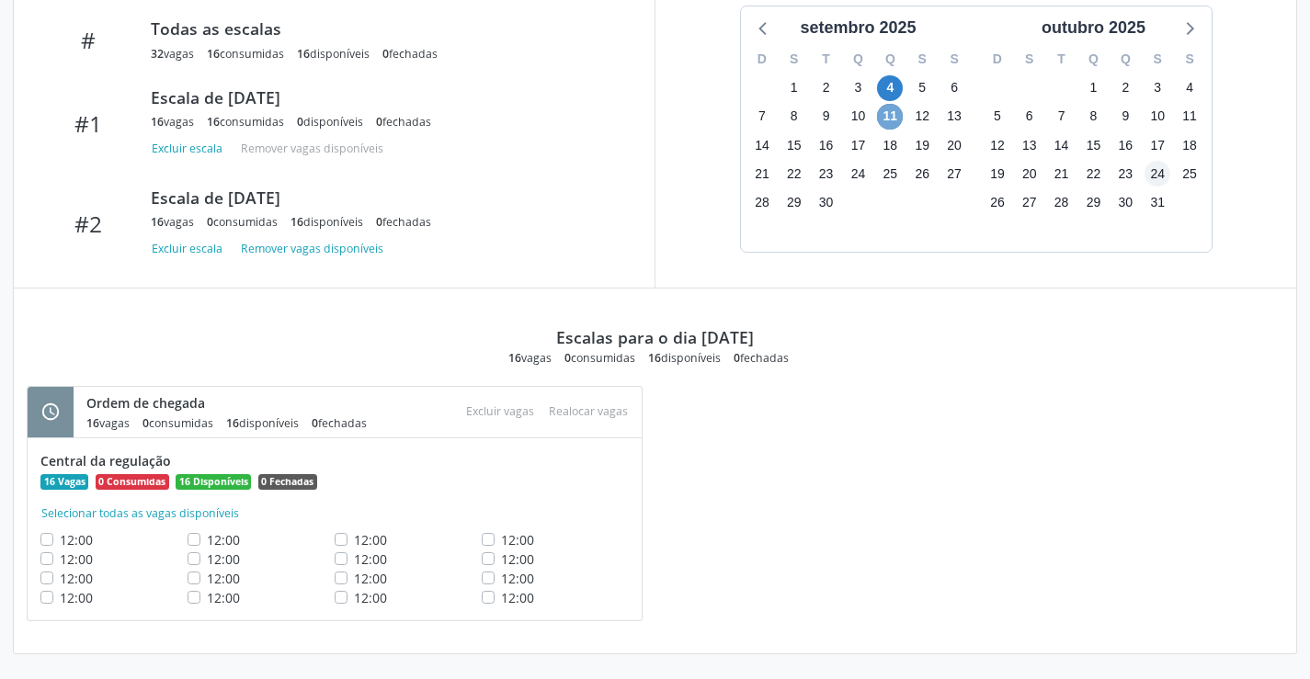
scroll to position [638, 0]
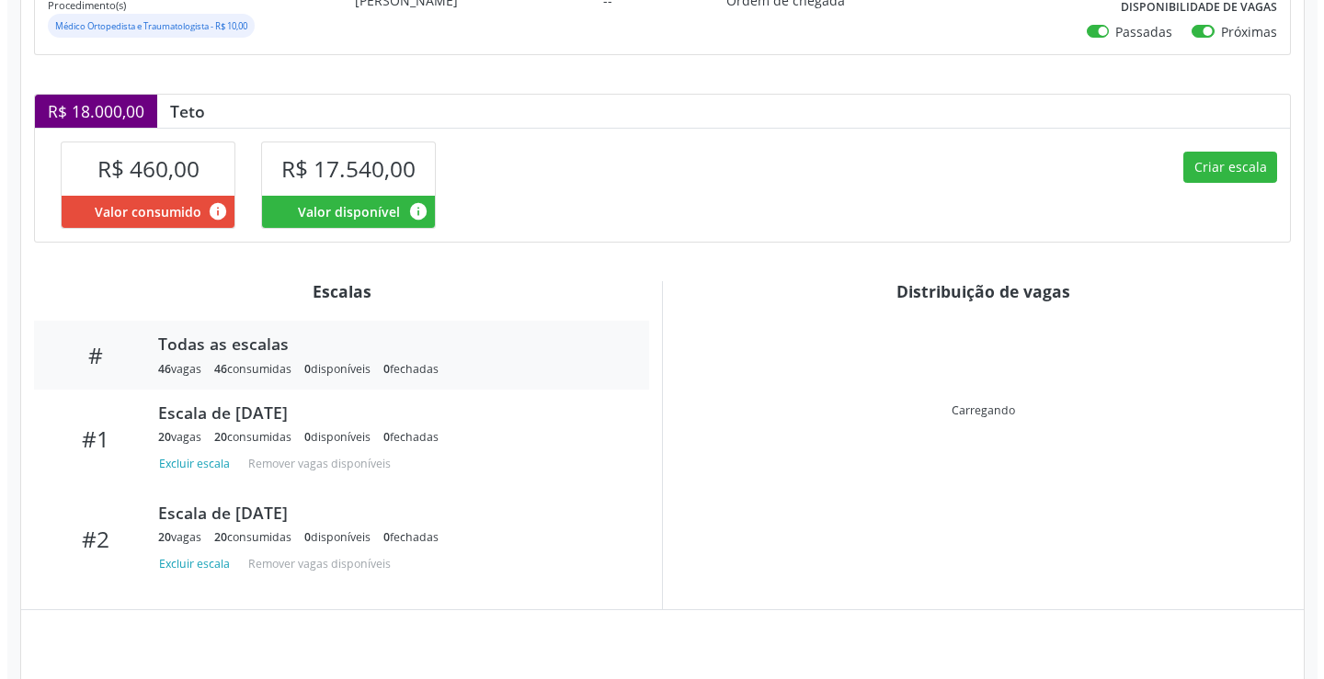
scroll to position [354, 0]
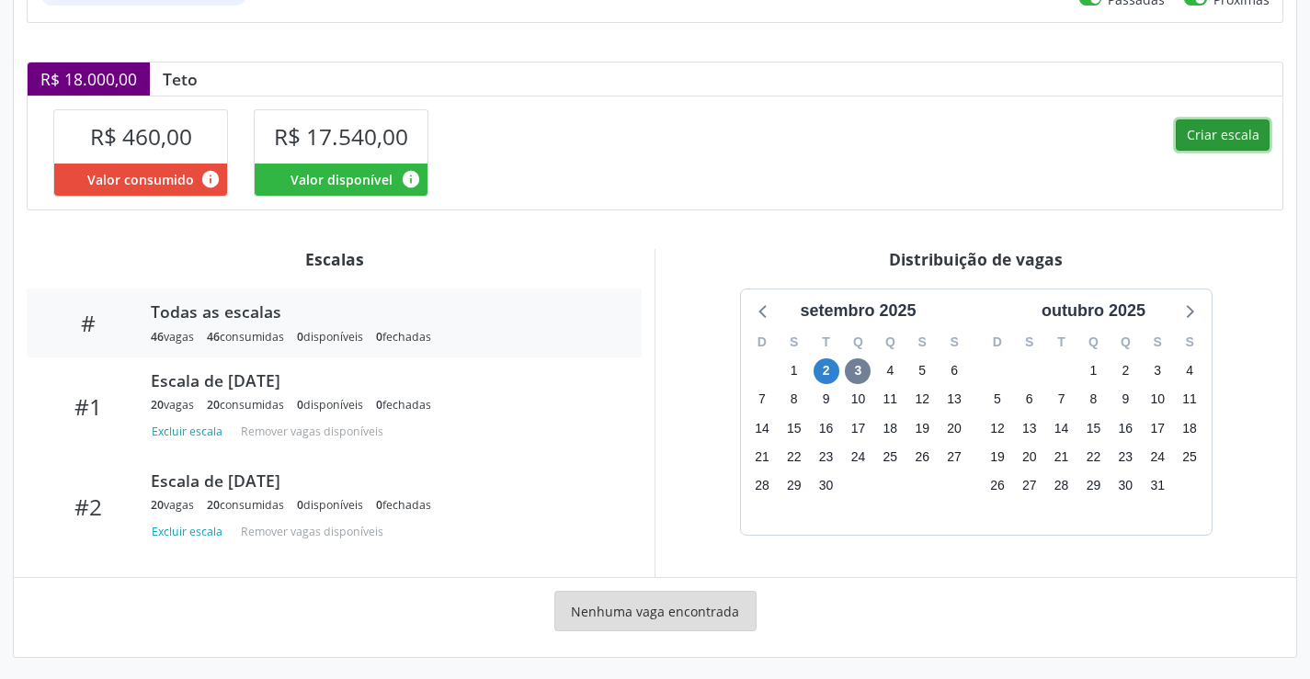
click at [1229, 139] on button "Criar escala" at bounding box center [1223, 135] width 94 height 31
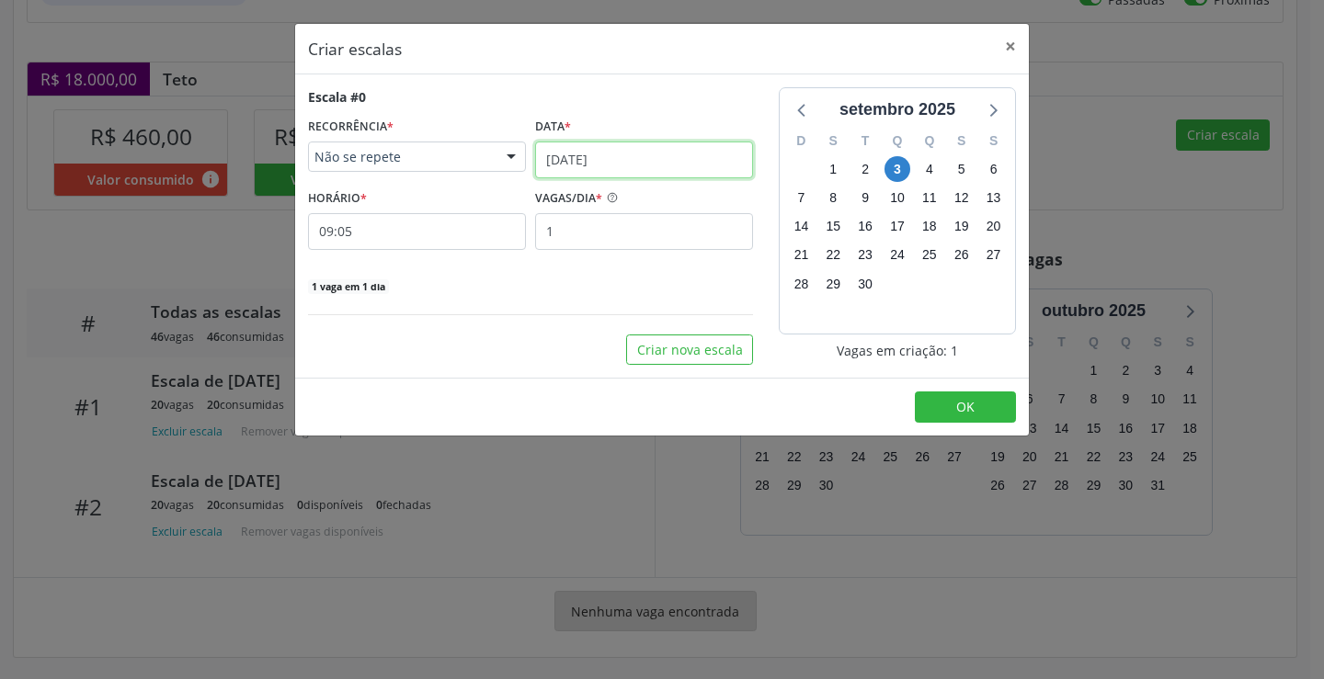
click at [594, 145] on input "[DATE]" at bounding box center [644, 160] width 218 height 37
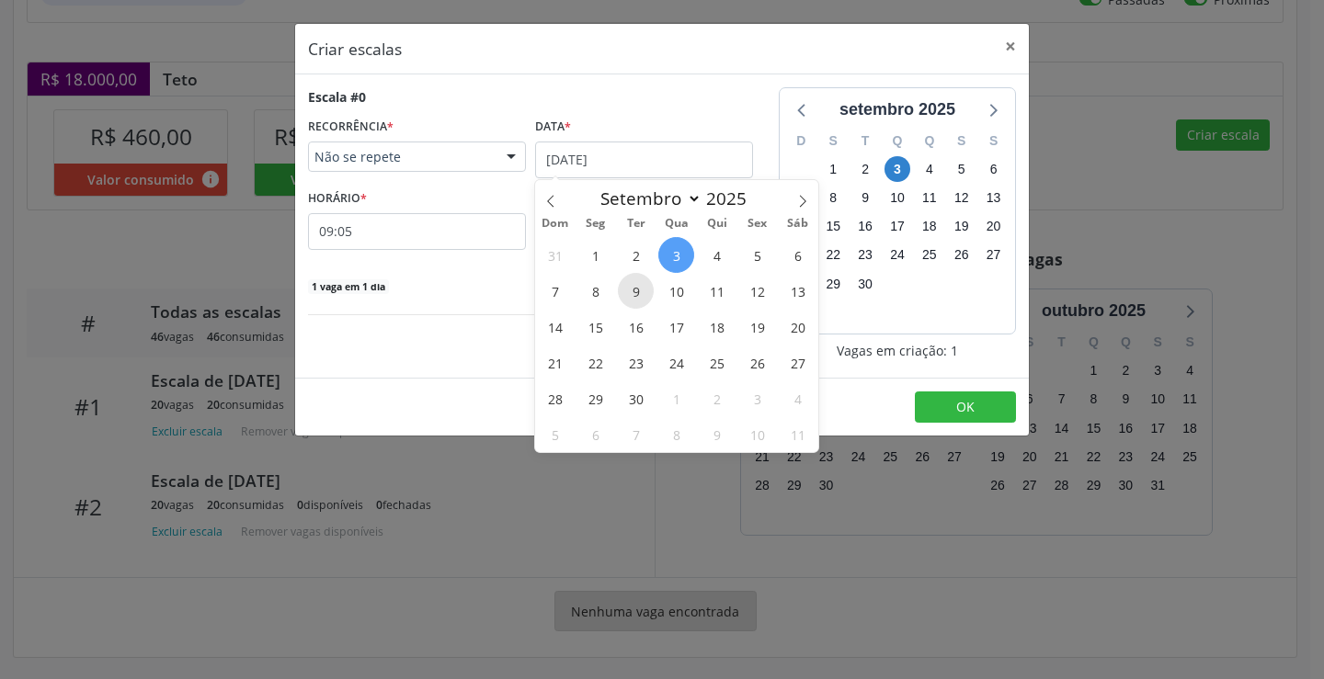
click at [637, 307] on span "9" at bounding box center [636, 291] width 36 height 36
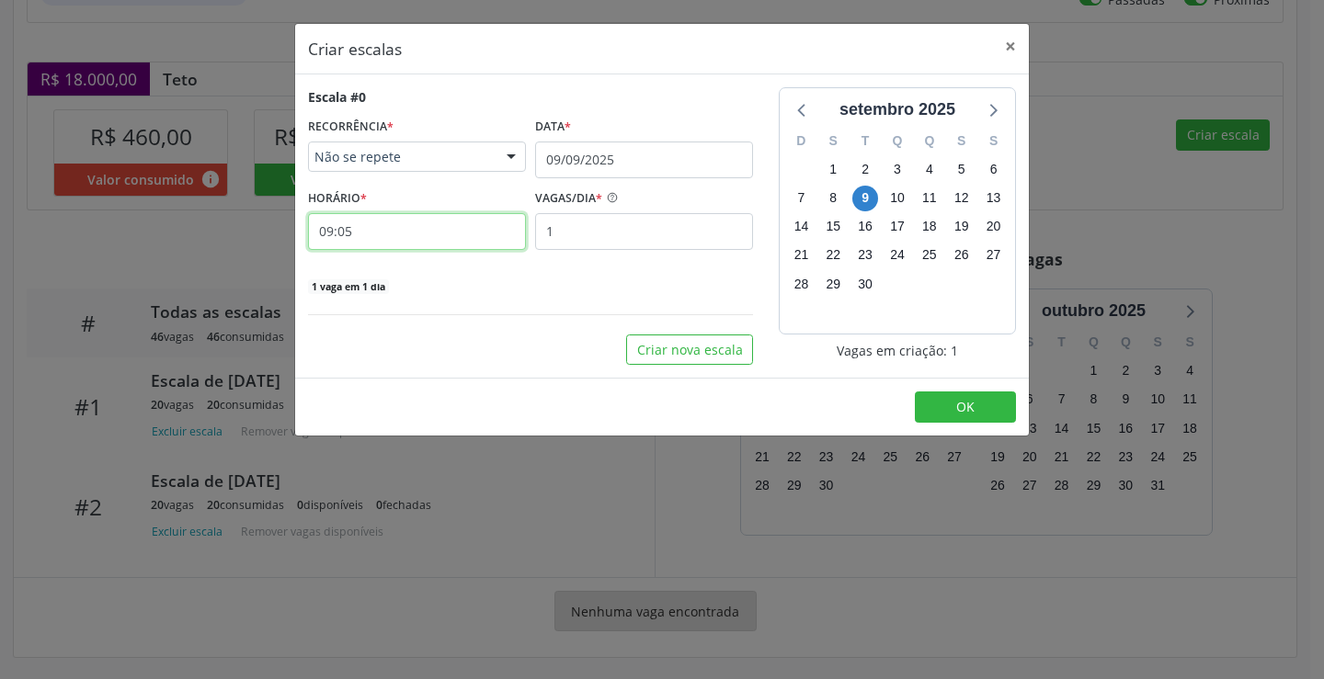
click at [453, 237] on input "09:05" at bounding box center [417, 231] width 218 height 37
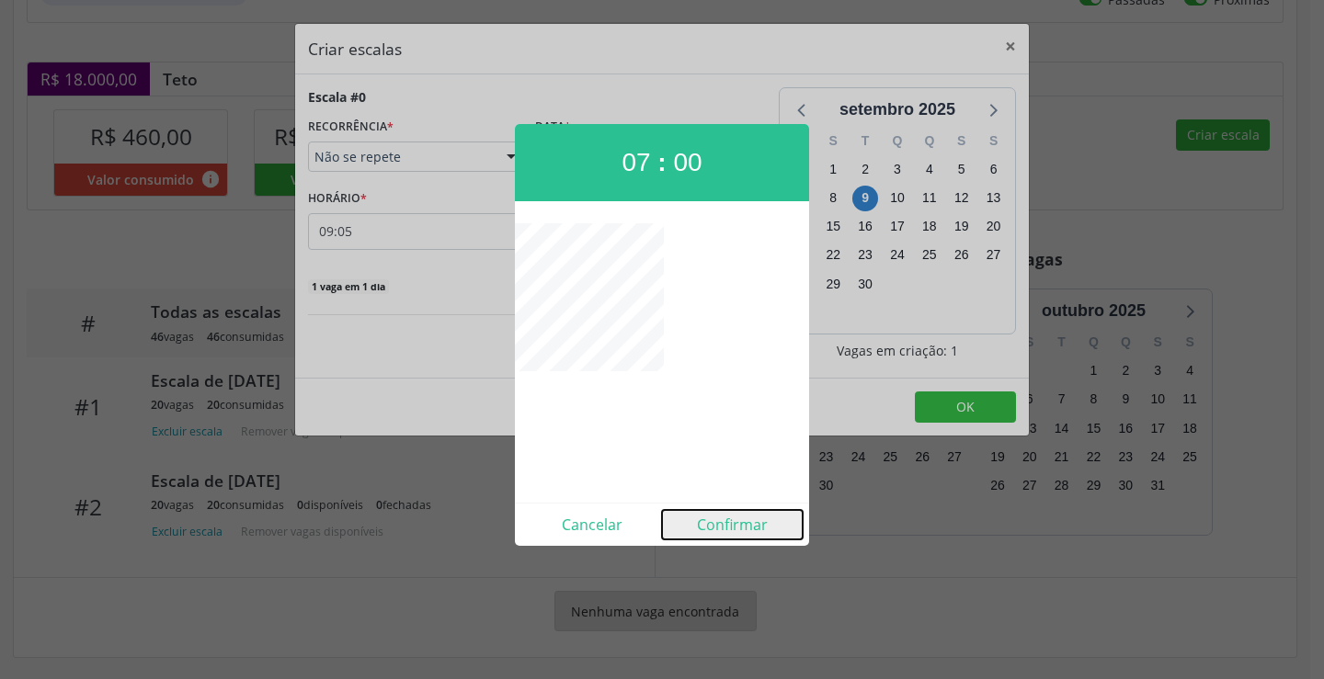
click at [728, 528] on button "Confirmar" at bounding box center [732, 524] width 141 height 29
type input "07:00"
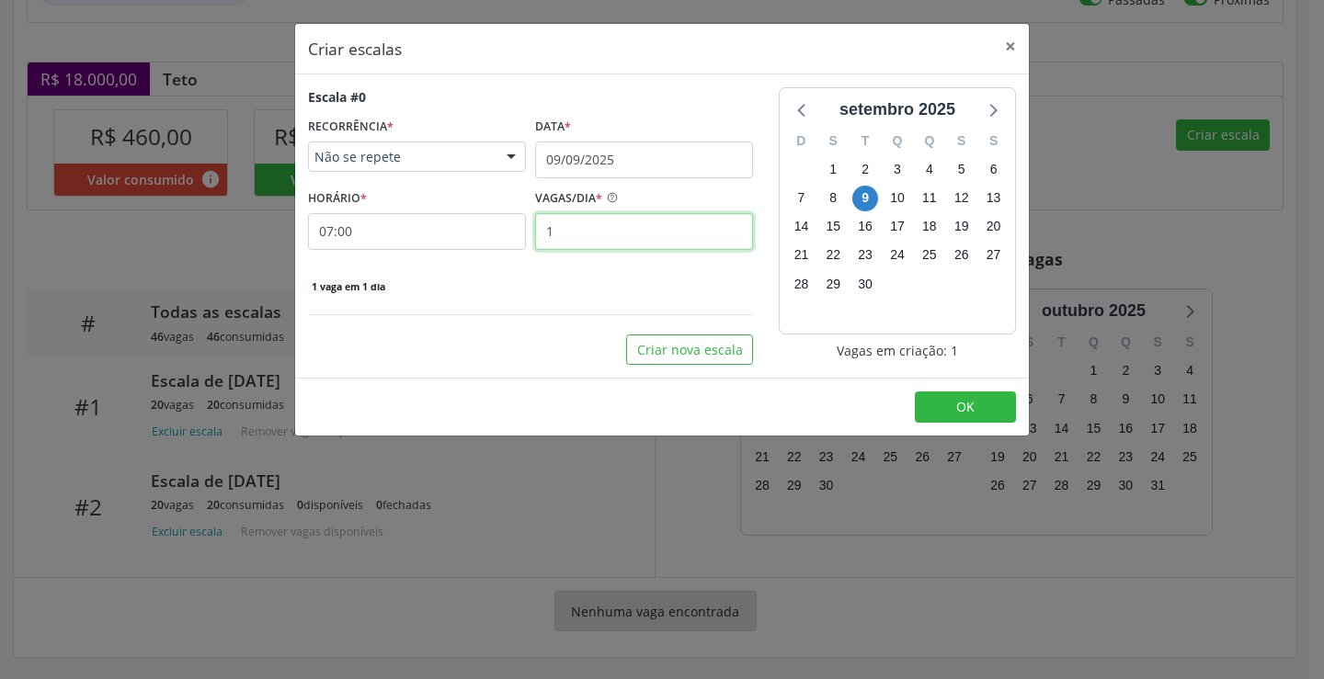
click at [666, 225] on input "1" at bounding box center [644, 231] width 218 height 37
type input "20"
drag, startPoint x: 963, startPoint y: 417, endPoint x: 960, endPoint y: 393, distance: 25.1
click at [963, 417] on button "OK" at bounding box center [965, 407] width 101 height 31
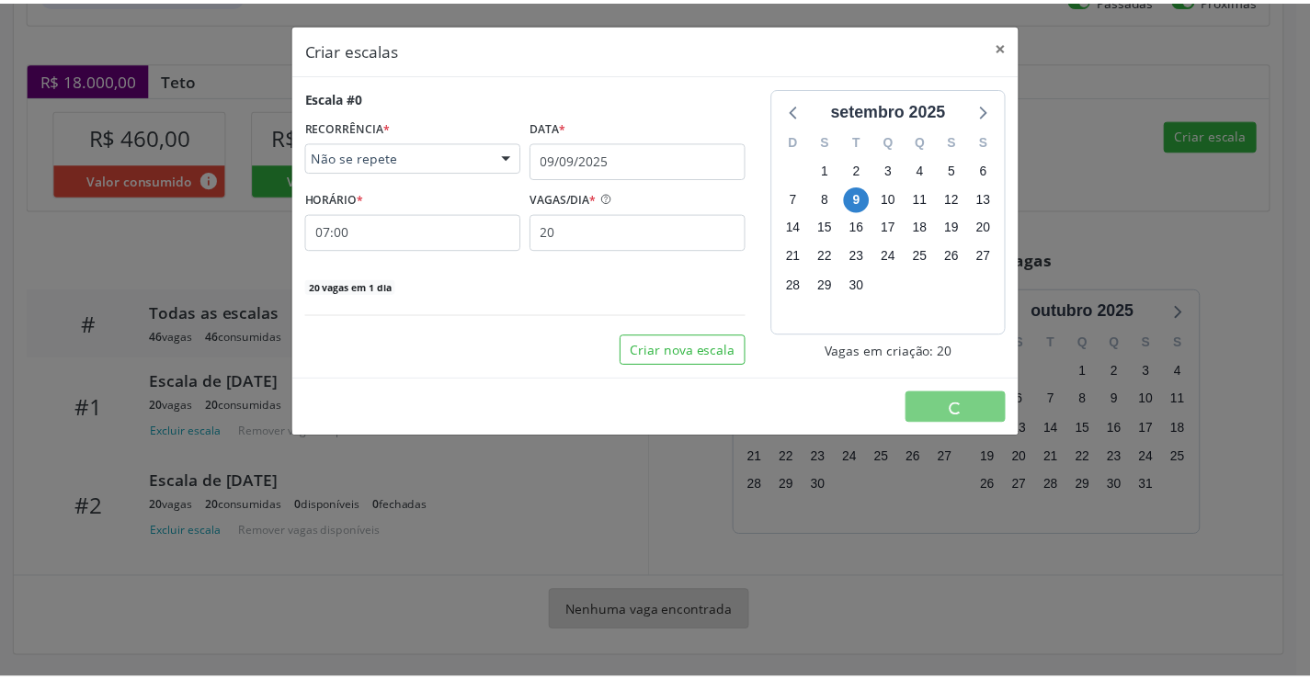
scroll to position [0, 0]
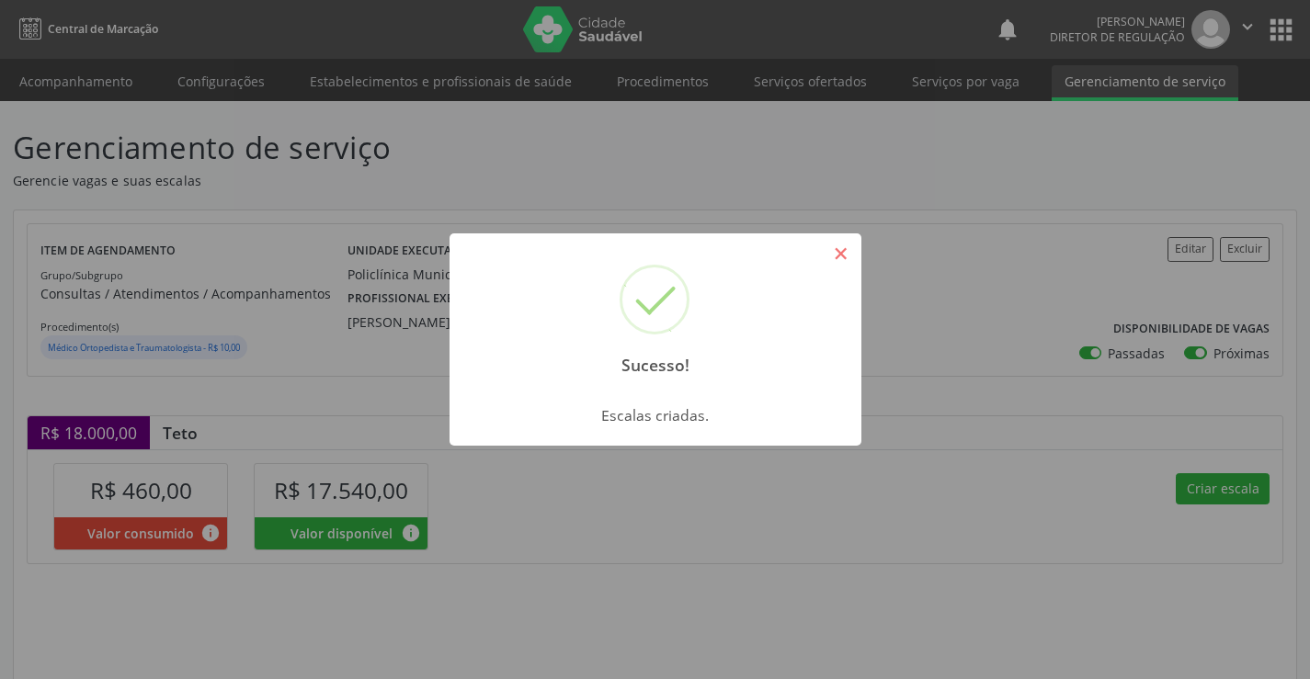
click at [854, 256] on button "×" at bounding box center [841, 253] width 31 height 31
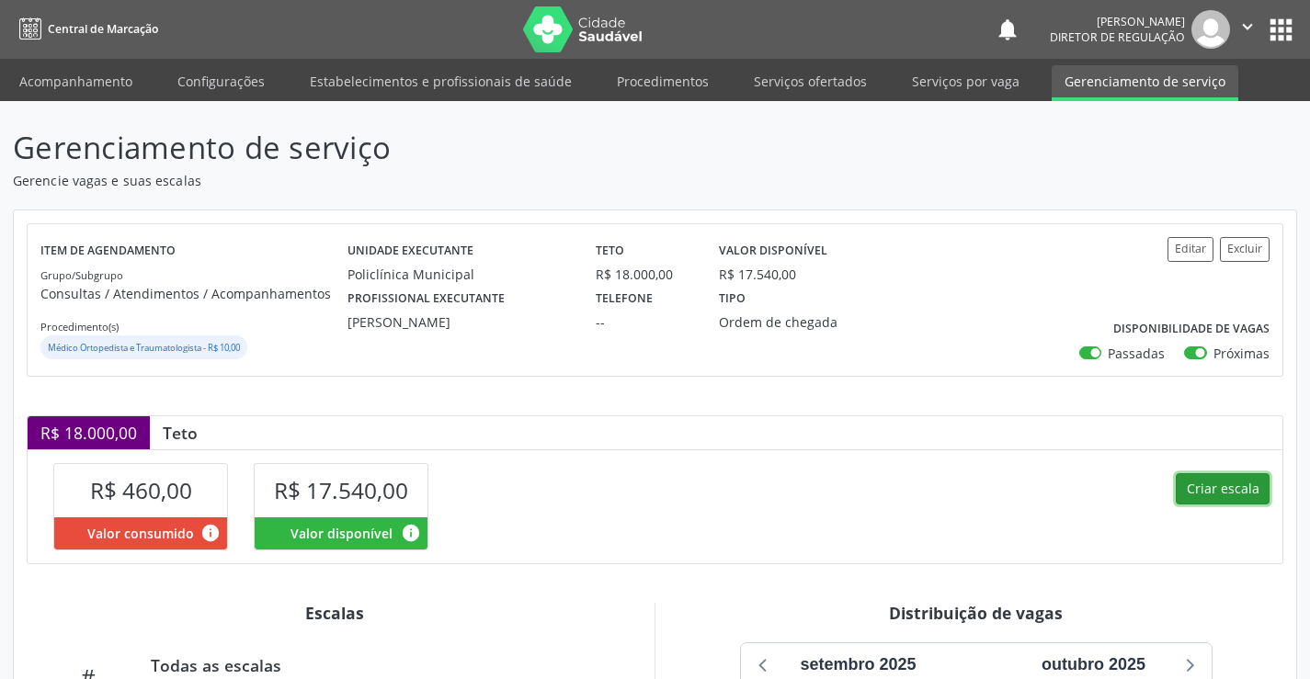
click at [1201, 491] on button "Criar escala" at bounding box center [1223, 488] width 94 height 31
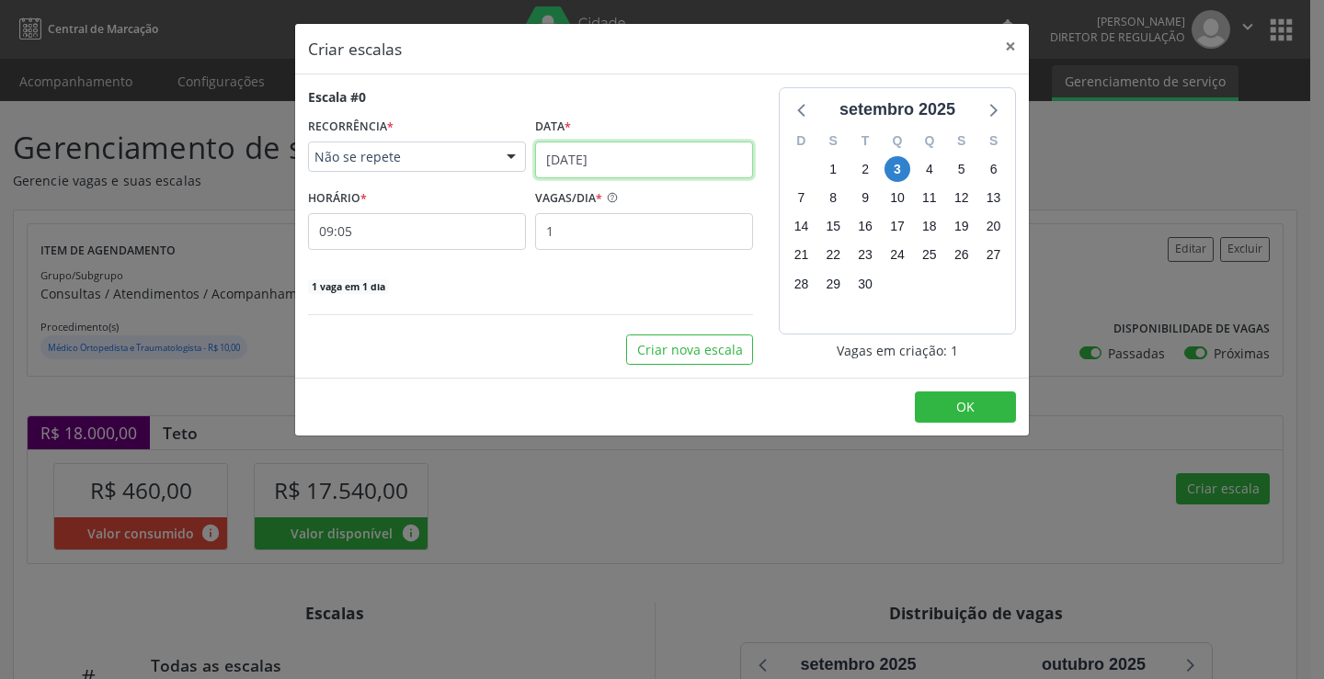
click at [606, 172] on input "[DATE]" at bounding box center [644, 160] width 218 height 37
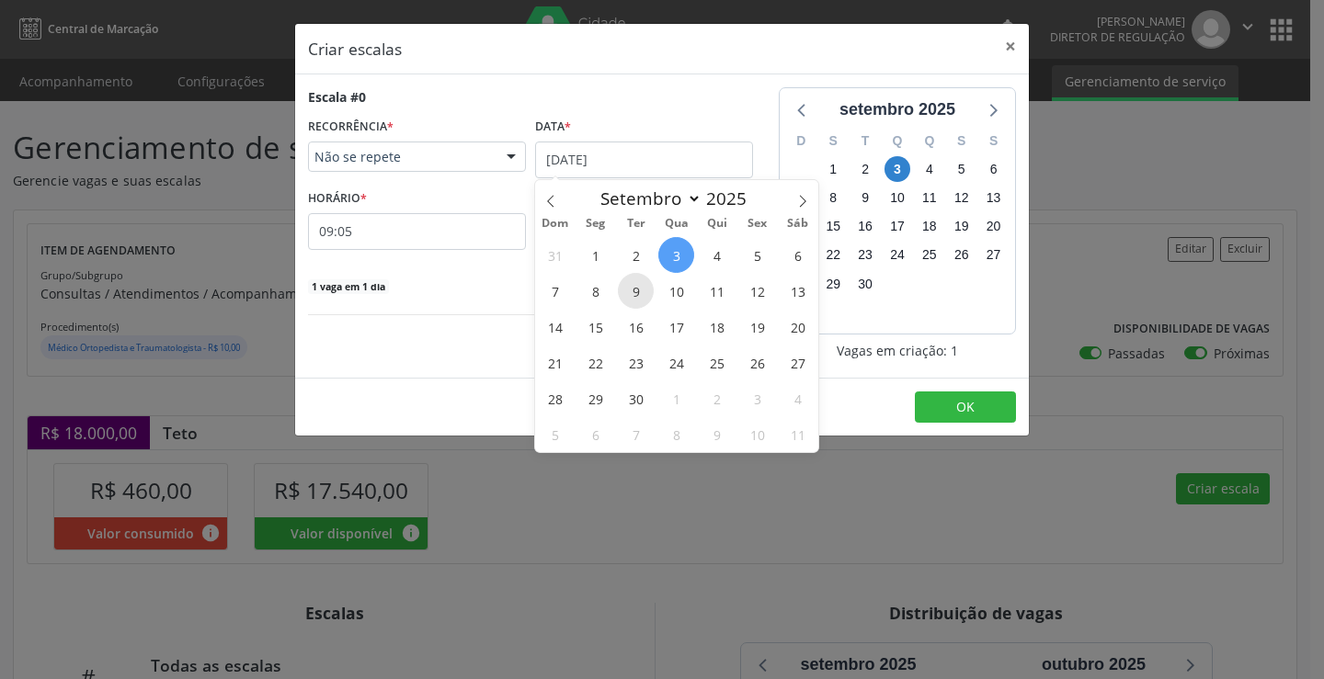
click at [634, 287] on span "9" at bounding box center [636, 291] width 36 height 36
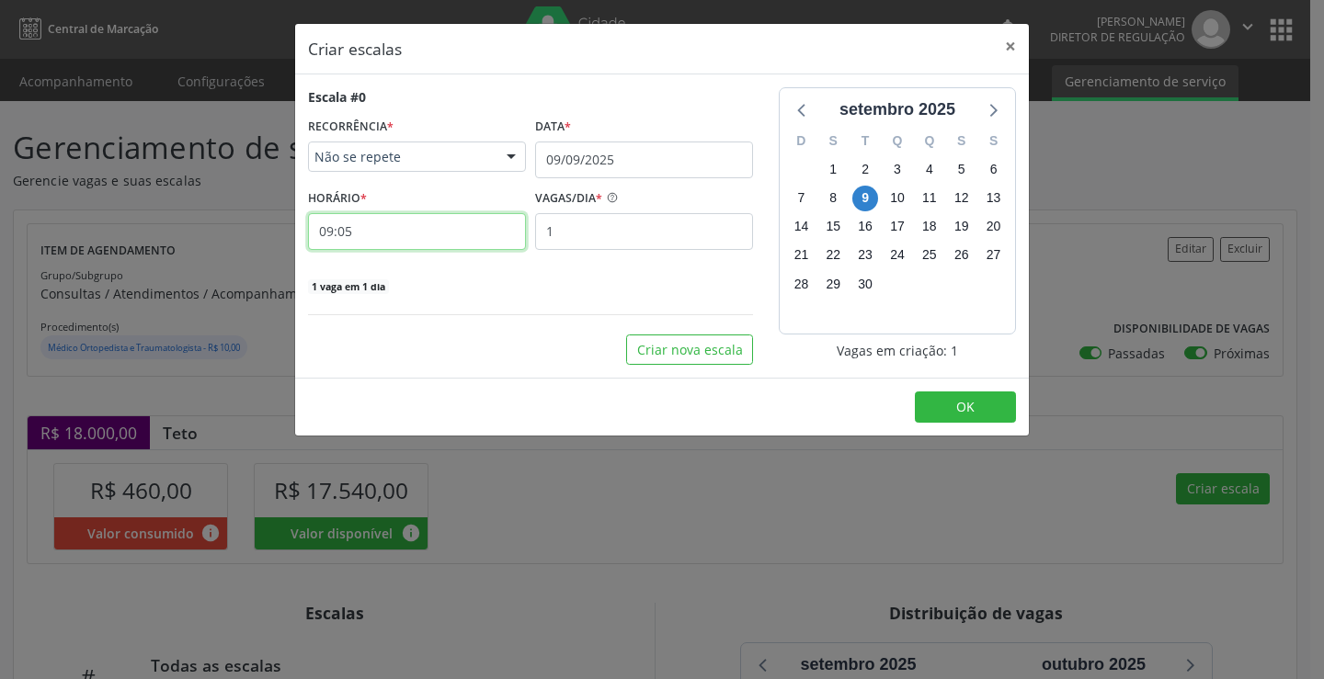
click at [486, 227] on input "09:05" at bounding box center [417, 231] width 218 height 37
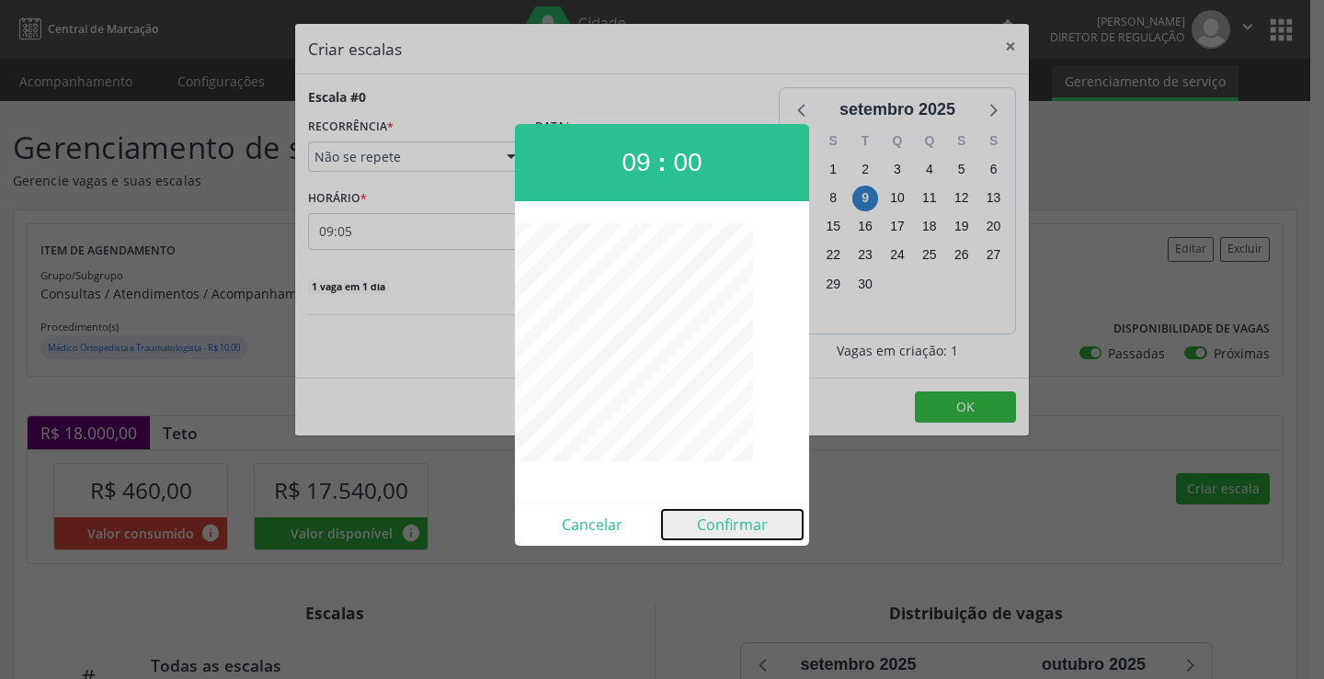
click at [701, 526] on button "Confirmar" at bounding box center [732, 524] width 141 height 29
type input "09:00"
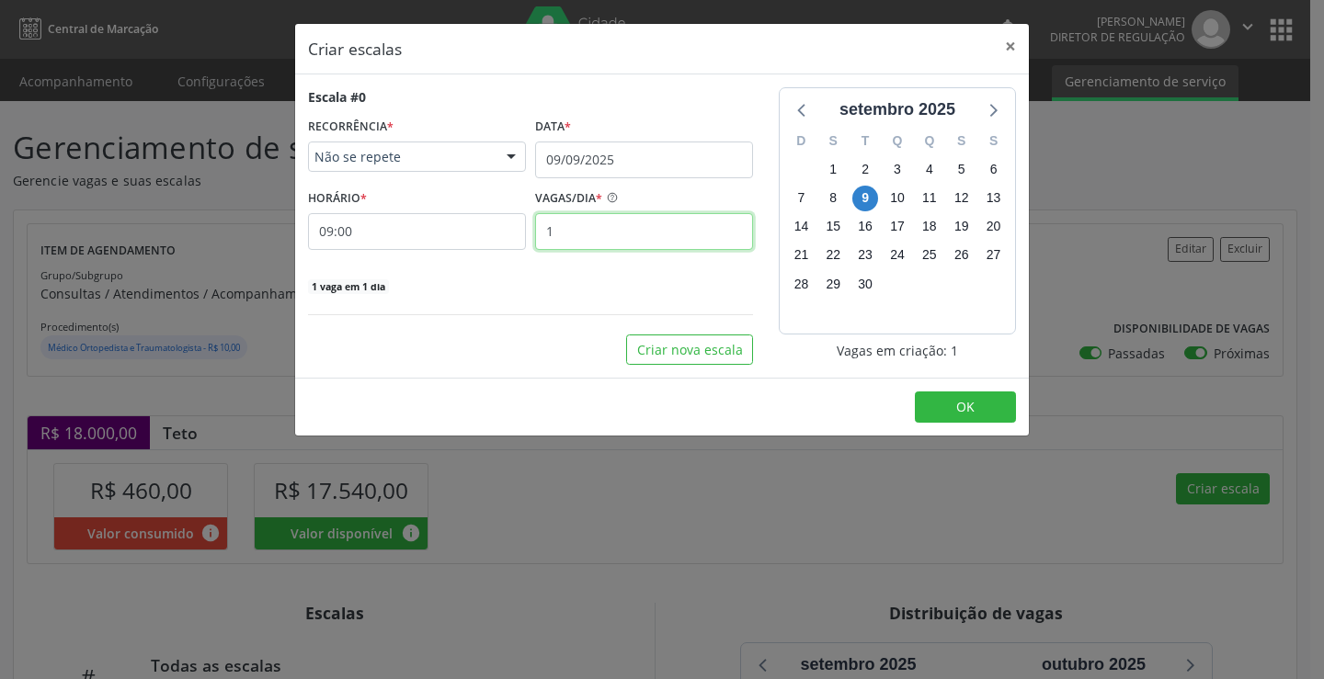
click at [597, 232] on input "1" at bounding box center [644, 231] width 218 height 37
type input "20"
click at [955, 412] on button "OK" at bounding box center [965, 407] width 101 height 31
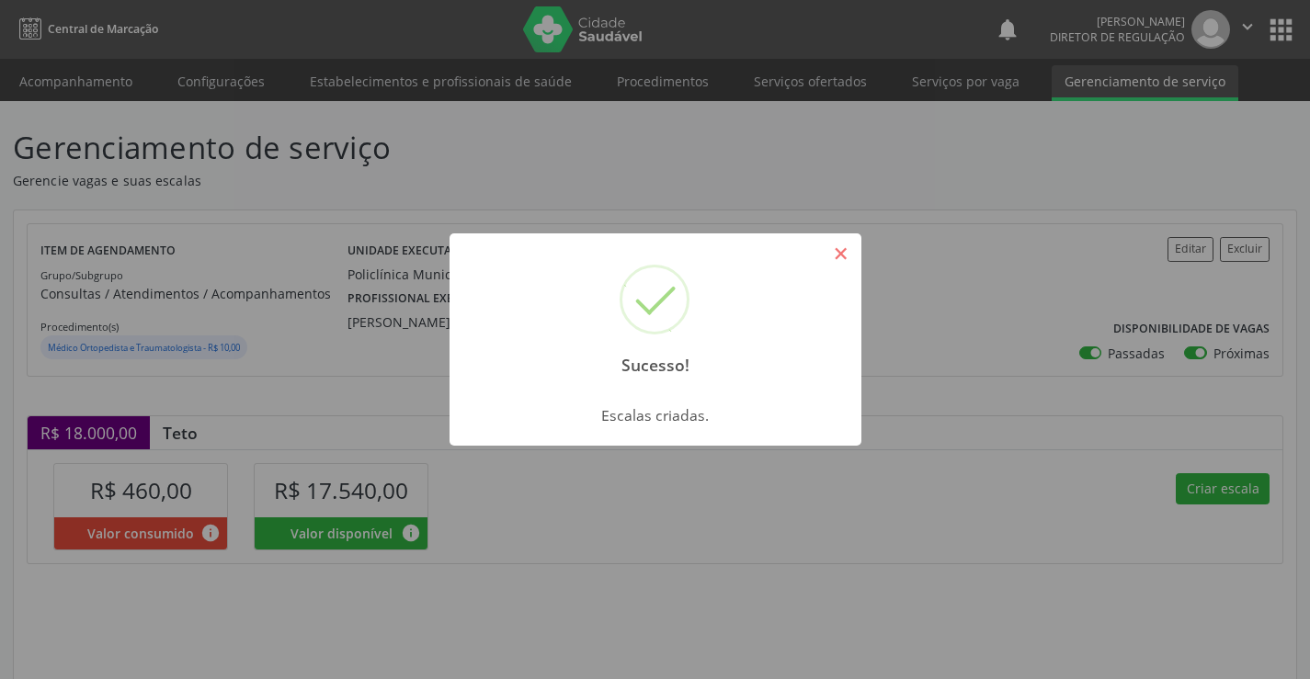
drag, startPoint x: 848, startPoint y: 248, endPoint x: 984, endPoint y: 338, distance: 163.2
click at [848, 249] on button "×" at bounding box center [841, 253] width 31 height 31
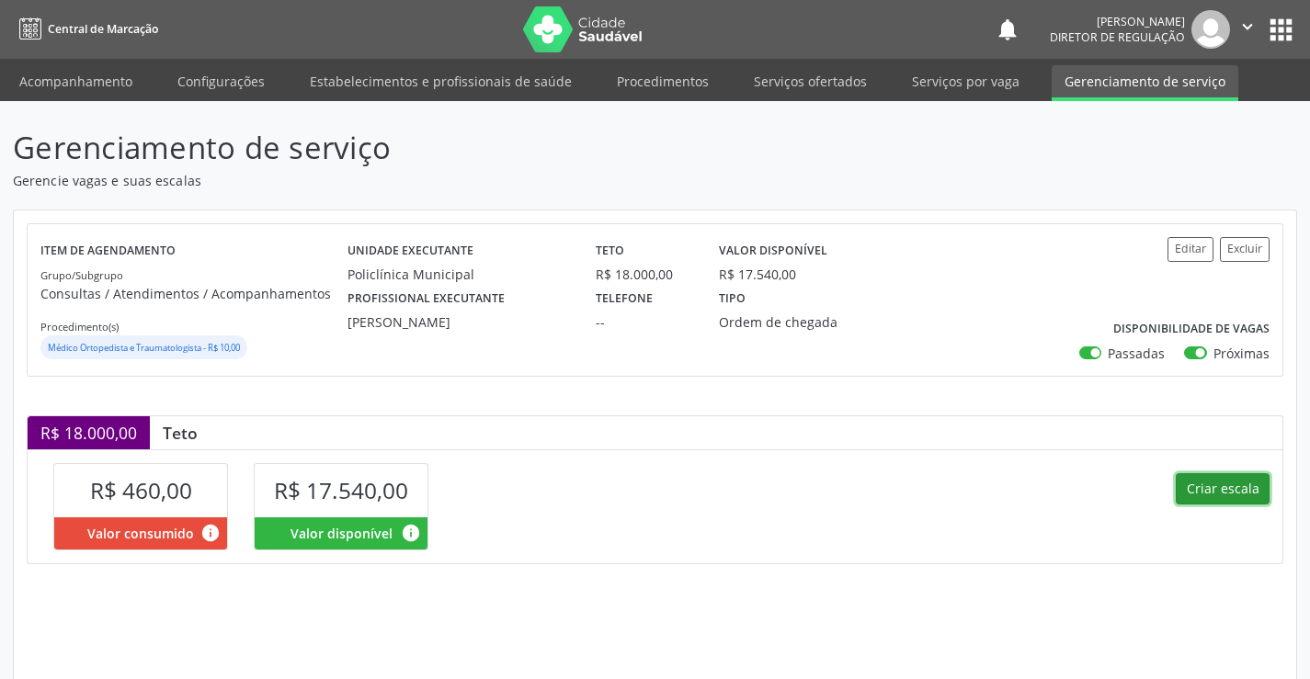
click at [1223, 500] on button "Criar escala" at bounding box center [1223, 488] width 94 height 31
select select "8"
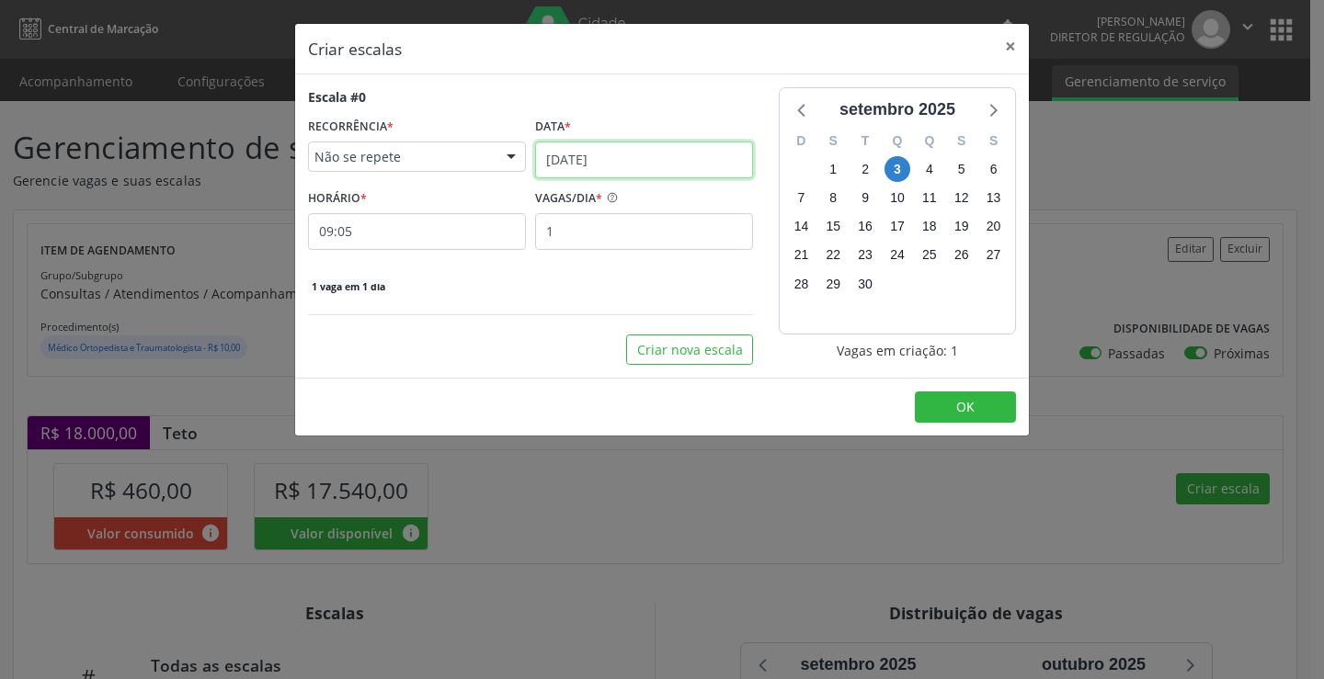
click at [634, 165] on input "[DATE]" at bounding box center [644, 160] width 218 height 37
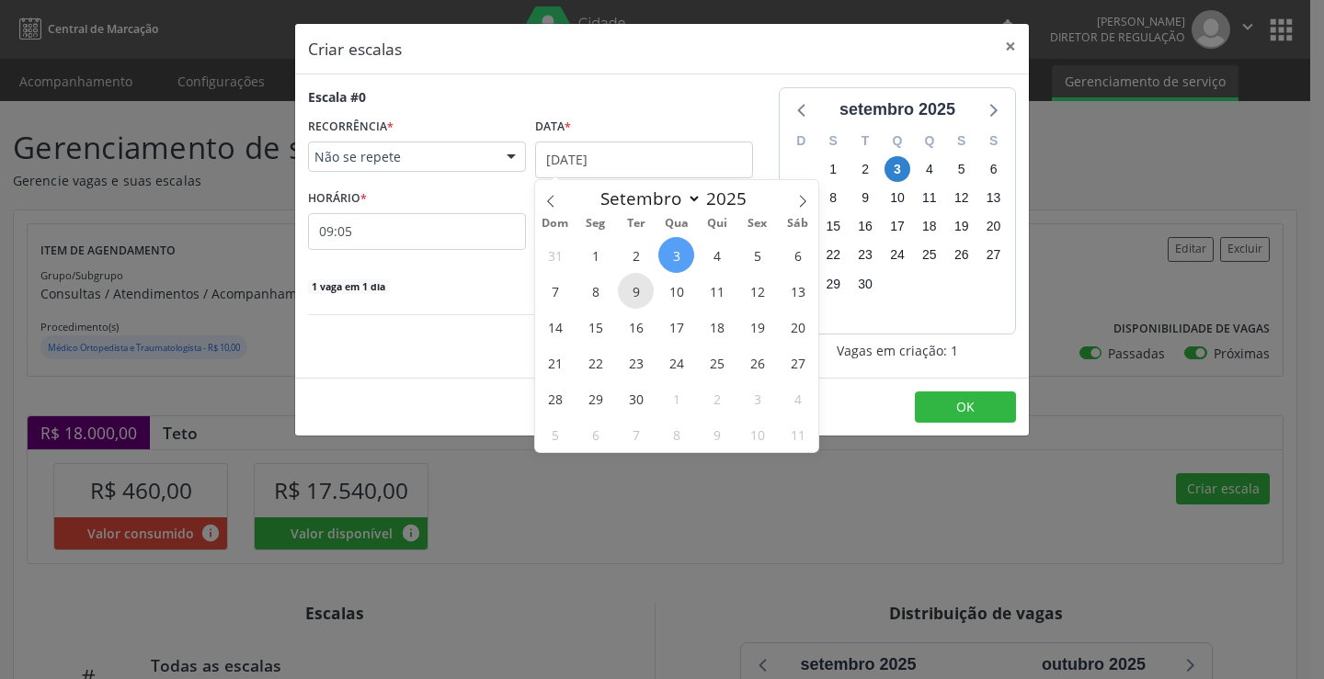
click at [639, 292] on span "9" at bounding box center [636, 291] width 36 height 36
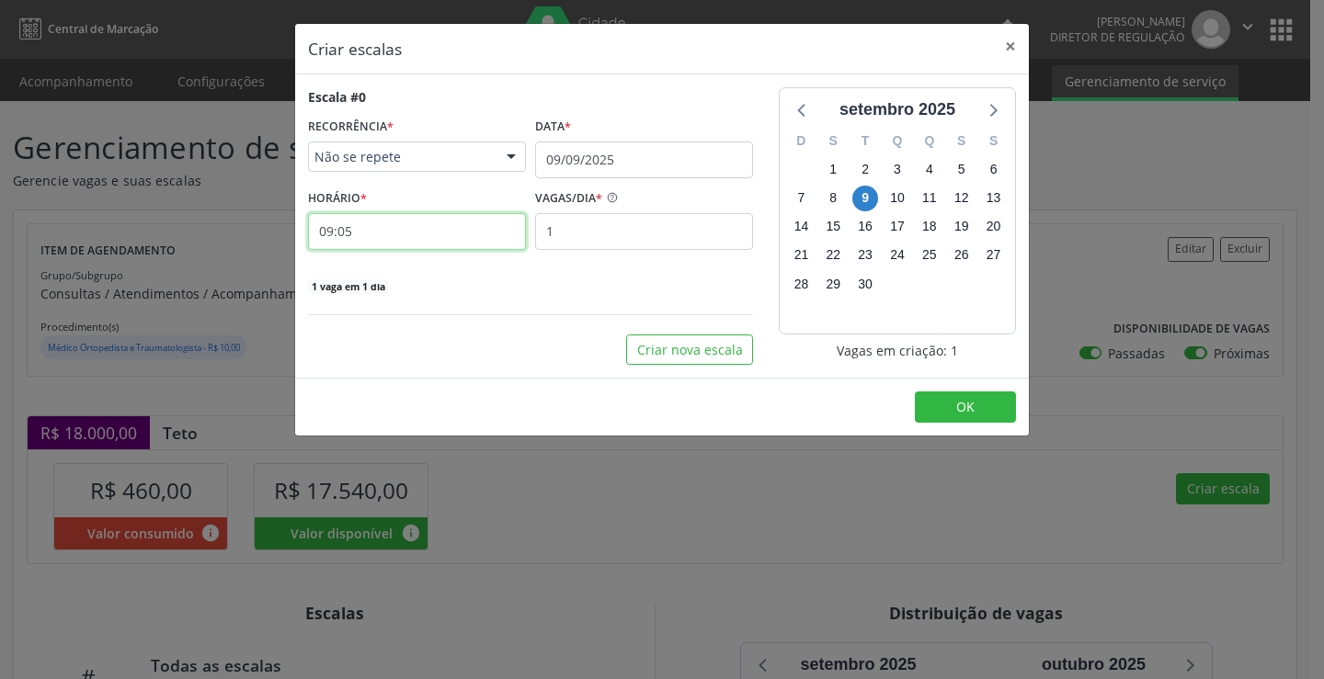
click at [444, 229] on input "09:05" at bounding box center [417, 231] width 218 height 37
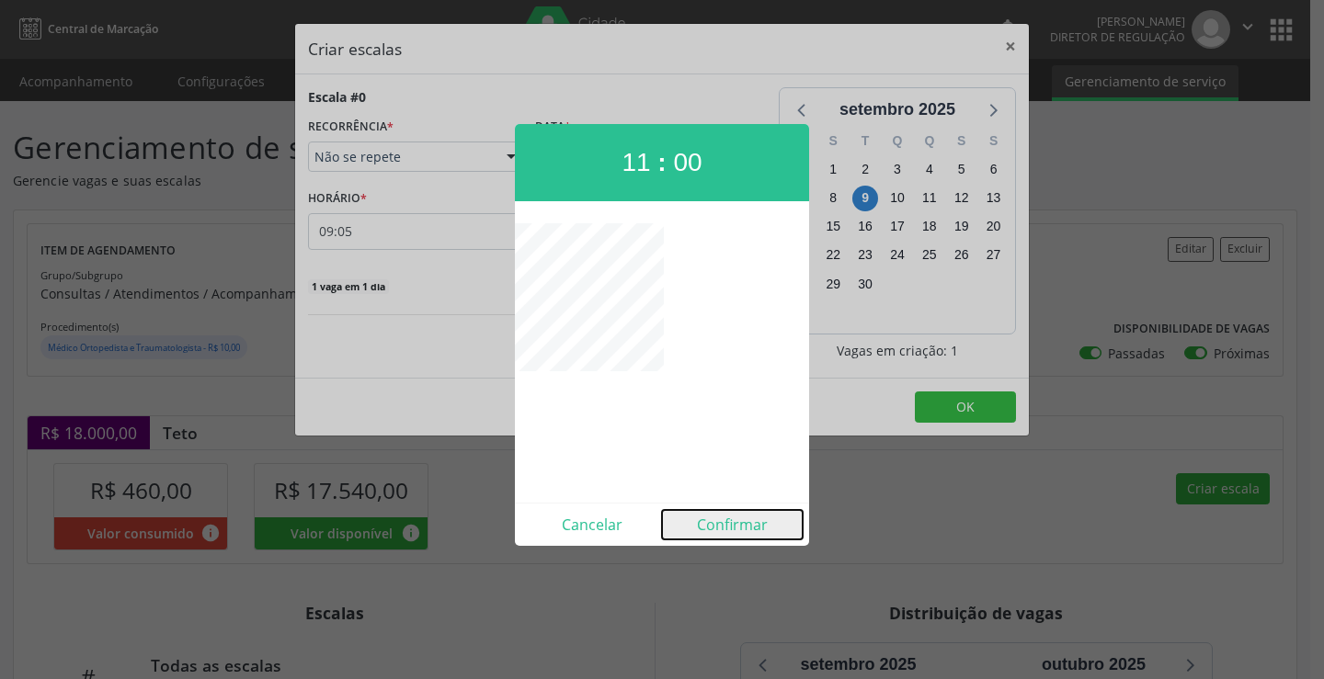
click at [749, 538] on button "Confirmar" at bounding box center [732, 524] width 141 height 29
type input "11:00"
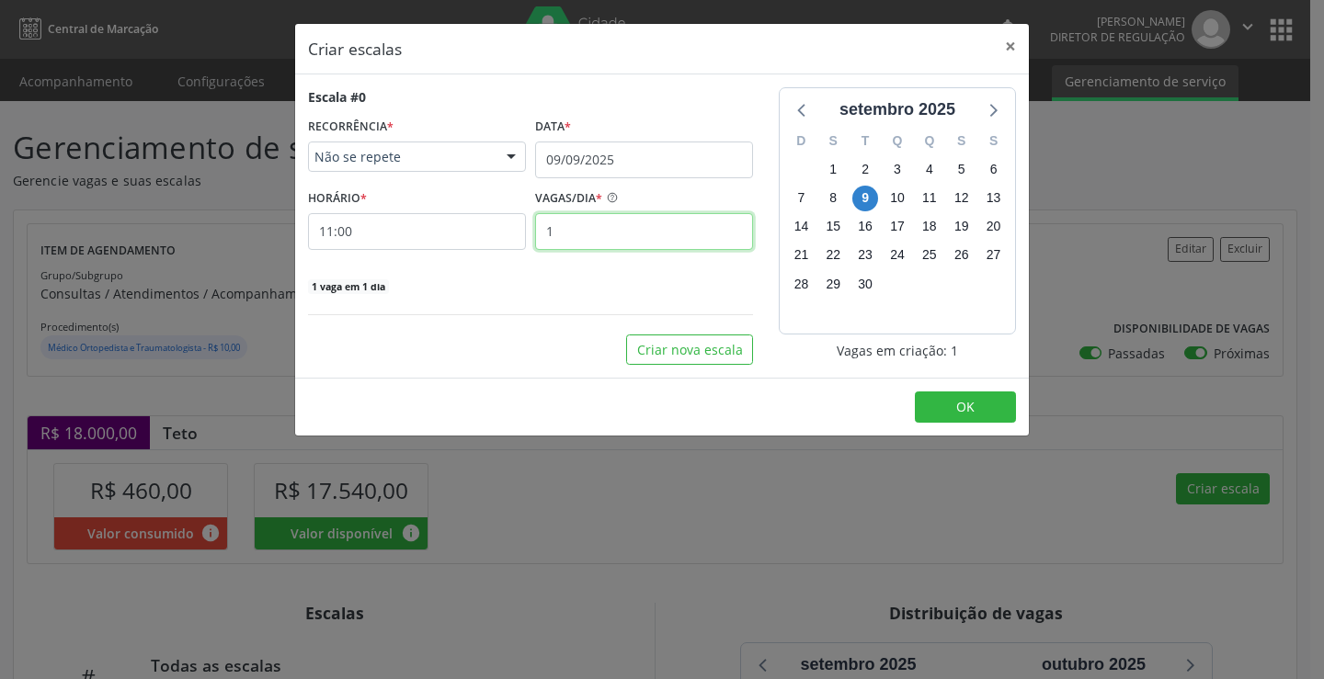
click at [662, 249] on input "1" at bounding box center [644, 231] width 218 height 37
type input "17"
click at [974, 410] on span "OK" at bounding box center [965, 406] width 18 height 17
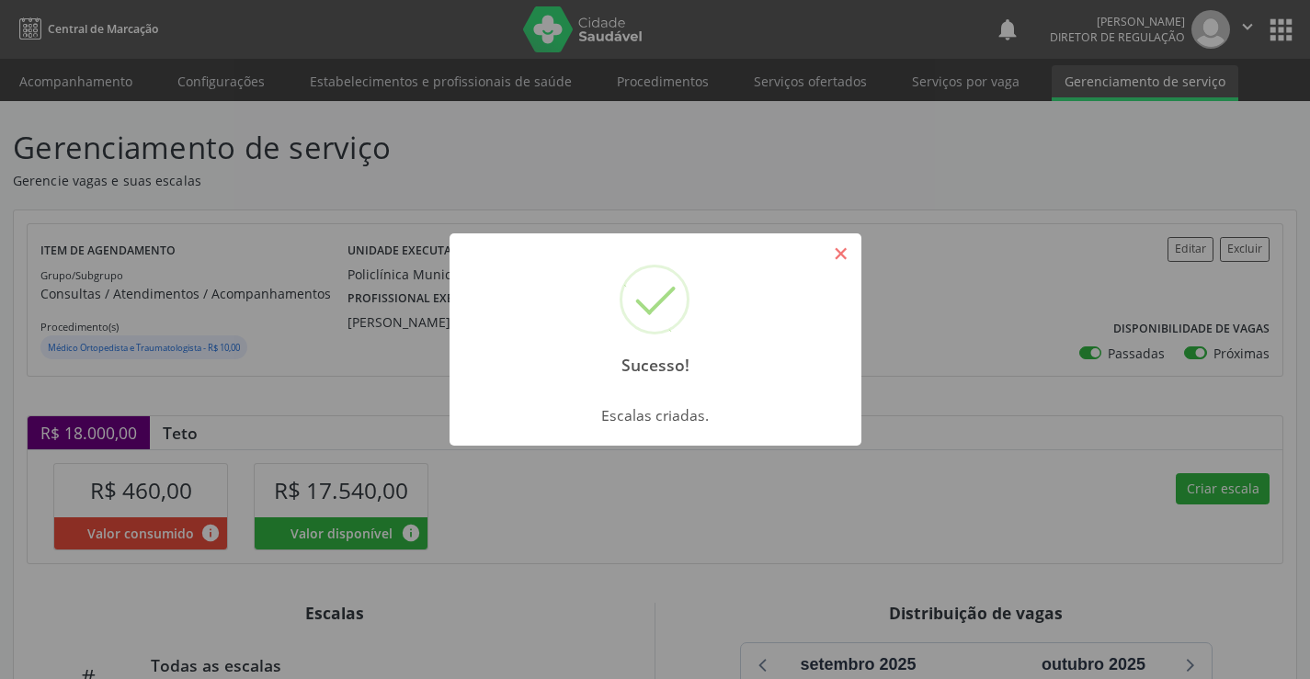
drag, startPoint x: 837, startPoint y: 252, endPoint x: 783, endPoint y: 205, distance: 71.0
click at [834, 252] on button "×" at bounding box center [841, 253] width 31 height 31
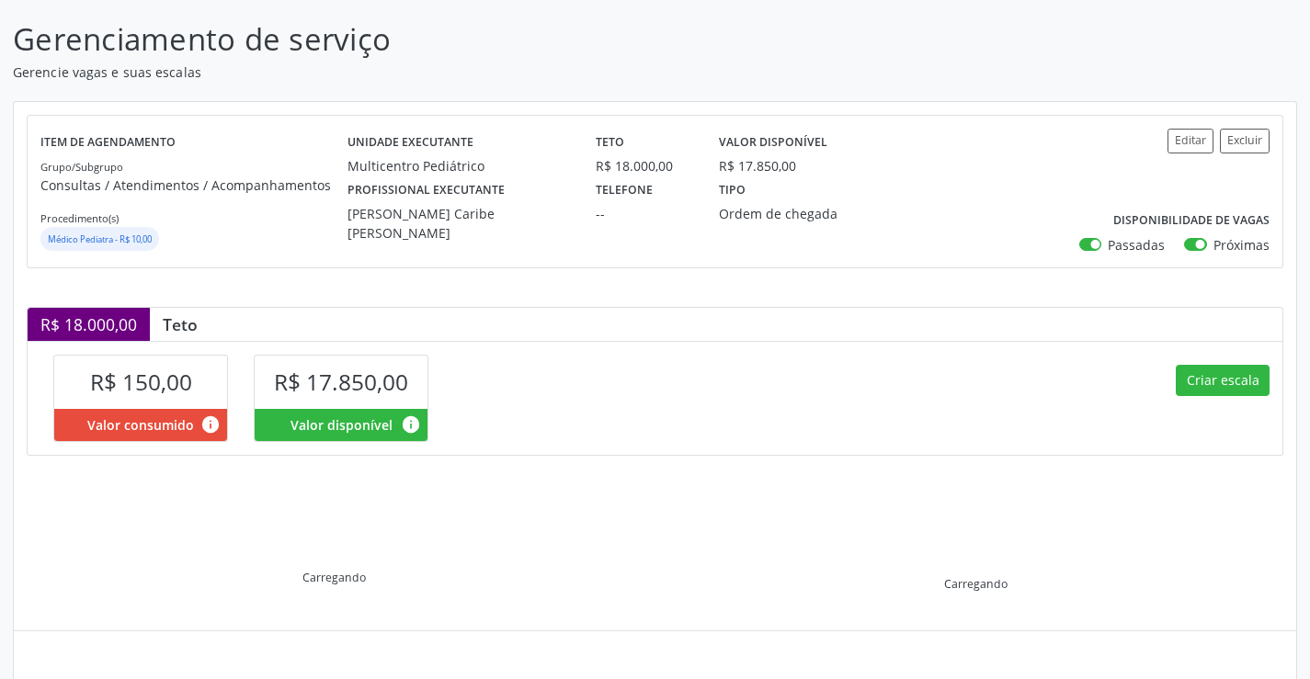
scroll to position [262, 0]
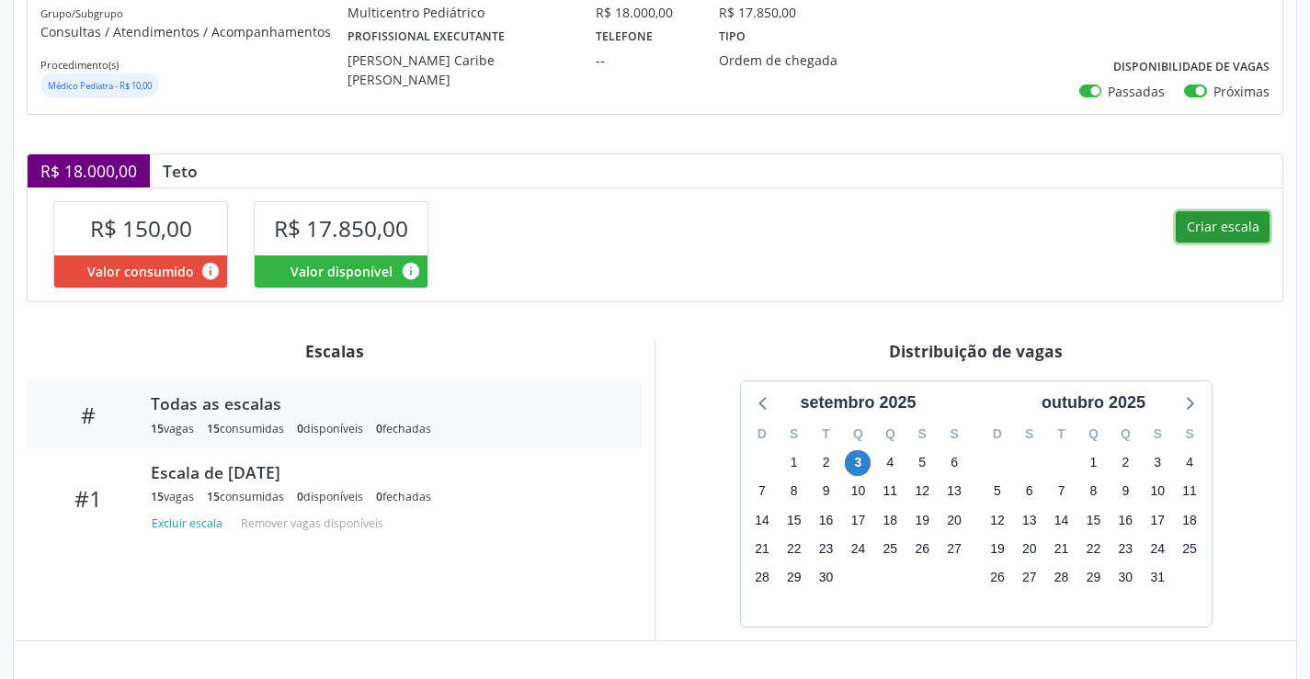
click at [1220, 236] on button "Criar escala" at bounding box center [1223, 226] width 94 height 31
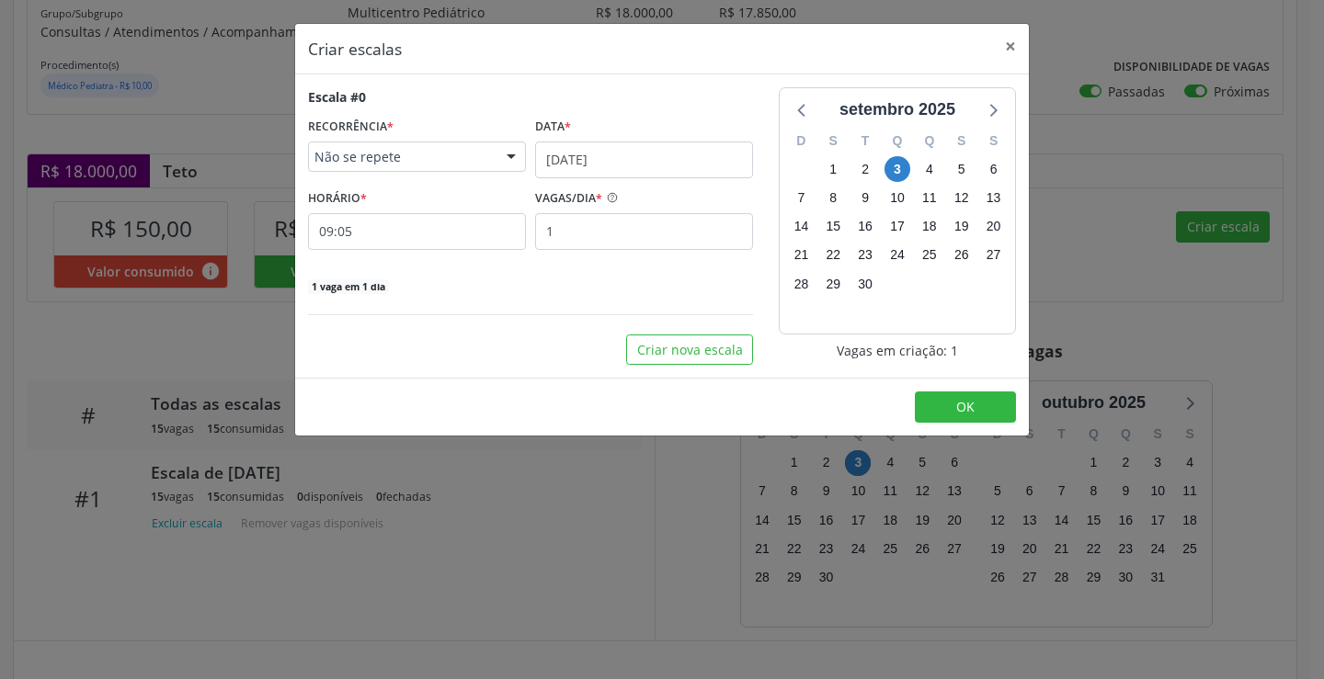
click at [585, 178] on div "Escala #0 RECORRÊNCIA * Não se repete Não se repete Diário/Semanal Mensal Nenhu…" at bounding box center [530, 191] width 445 height 208
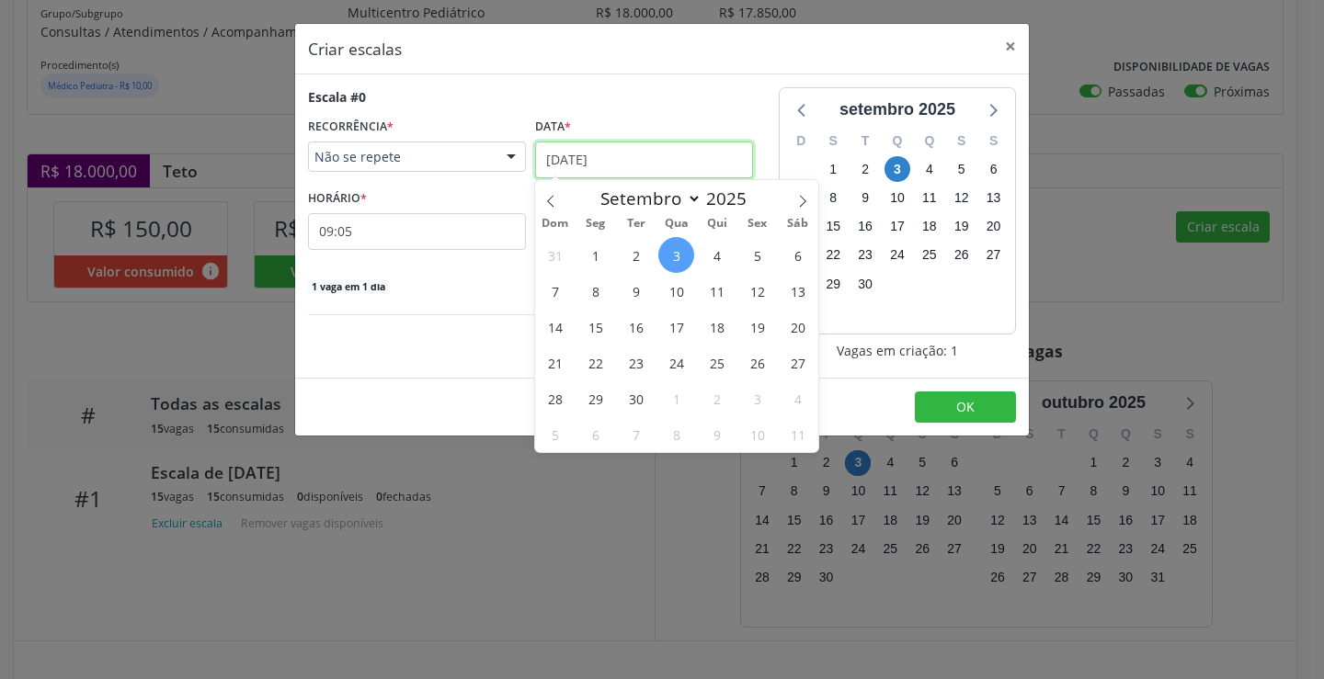
click at [611, 160] on input "[DATE]" at bounding box center [644, 160] width 218 height 37
click at [683, 292] on span "10" at bounding box center [676, 291] width 36 height 36
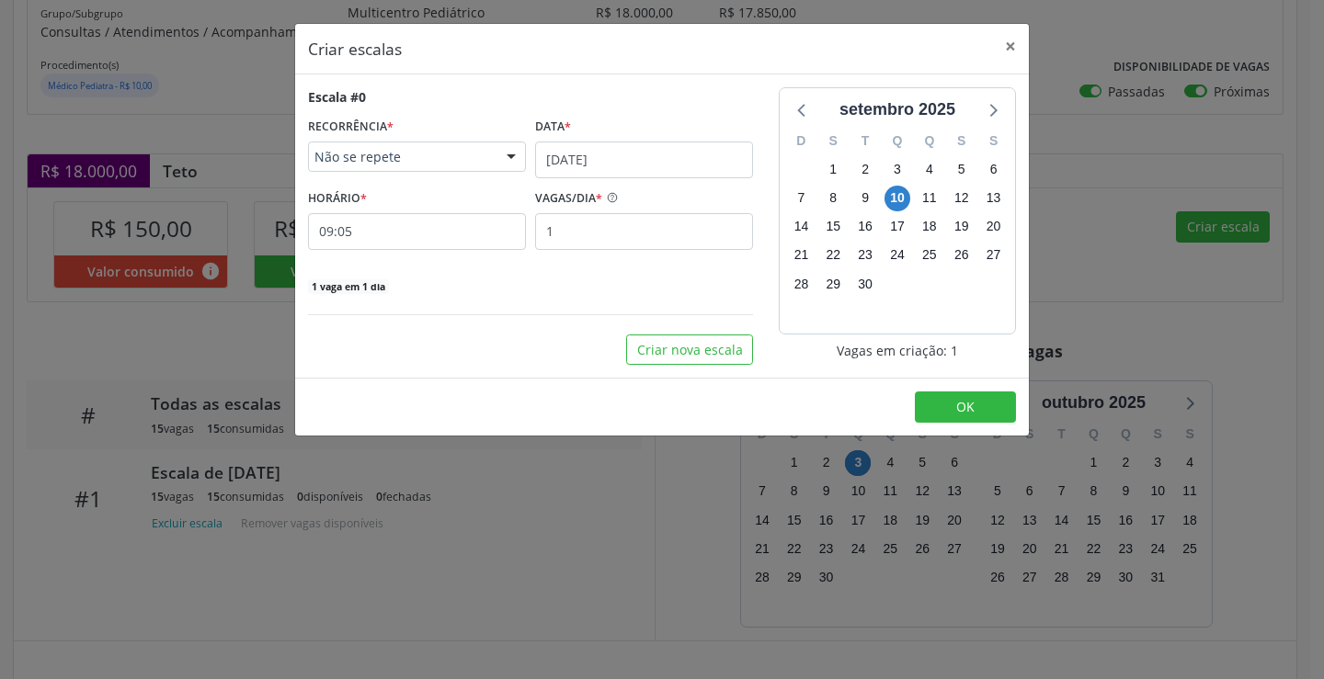
click at [456, 271] on div "Escala #0 RECORRÊNCIA * Não se repete Não se repete Diário/Semanal Mensal Nenhu…" at bounding box center [530, 191] width 445 height 208
click at [452, 245] on input "09:05" at bounding box center [417, 231] width 218 height 37
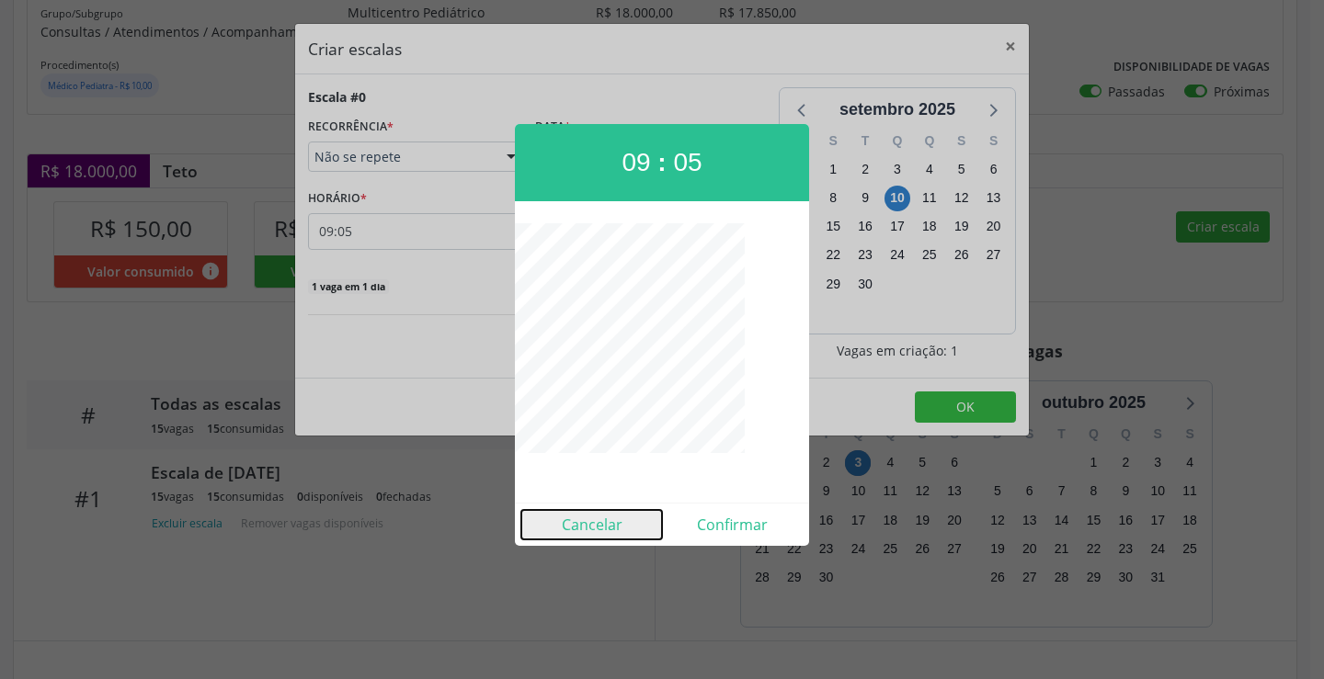
drag, startPoint x: 606, startPoint y: 514, endPoint x: 659, endPoint y: 487, distance: 59.6
click at [612, 510] on button "Cancelar" at bounding box center [591, 524] width 141 height 29
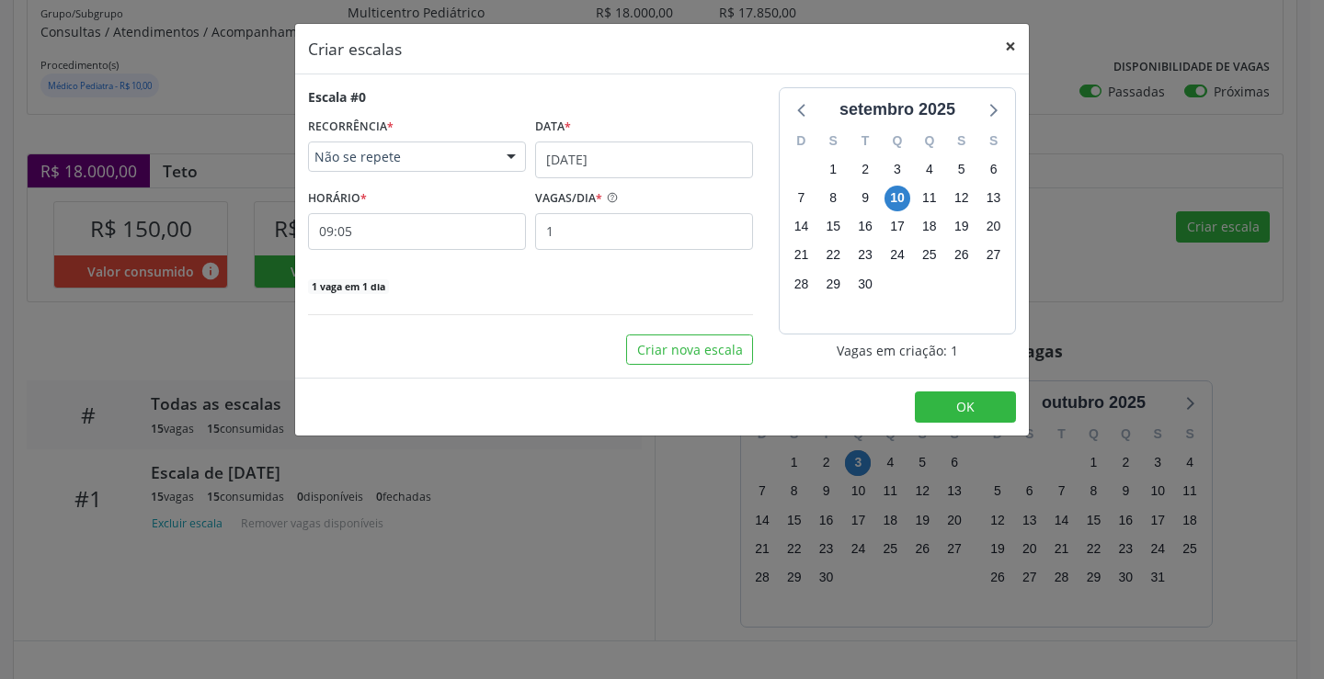
click at [1019, 51] on button "×" at bounding box center [1010, 46] width 37 height 45
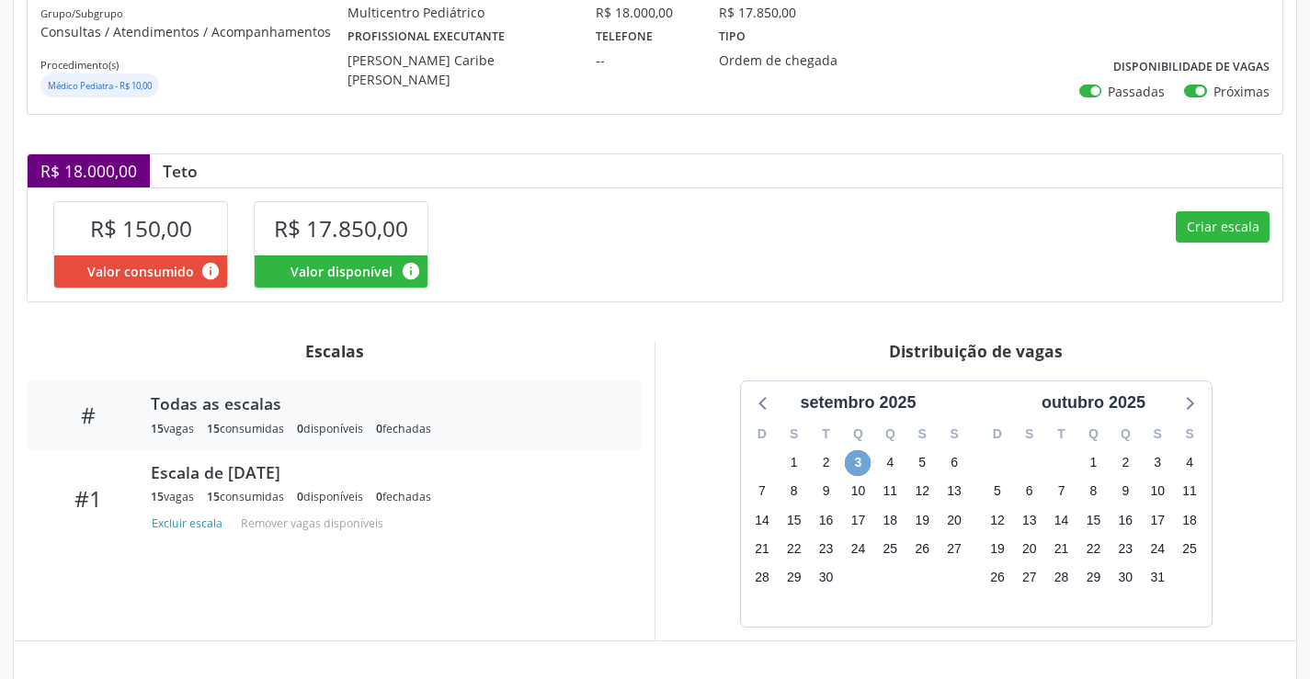
click at [848, 458] on span "3" at bounding box center [858, 463] width 26 height 26
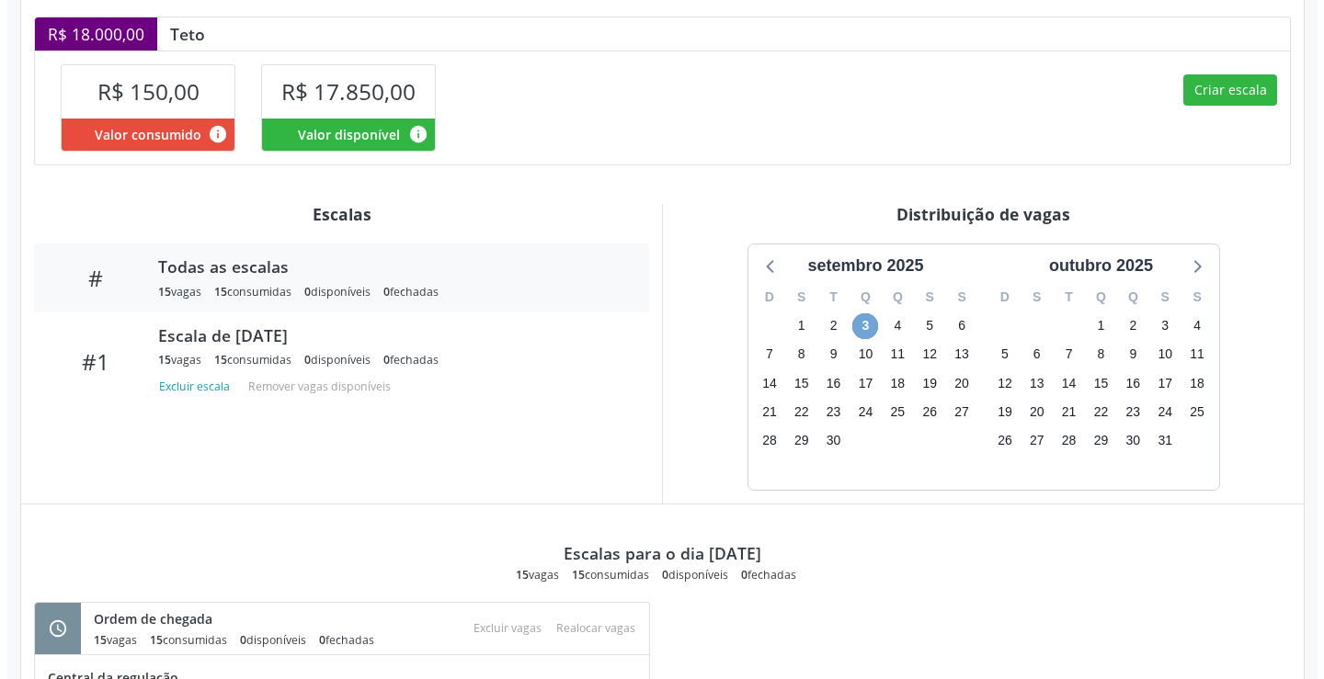
scroll to position [334, 0]
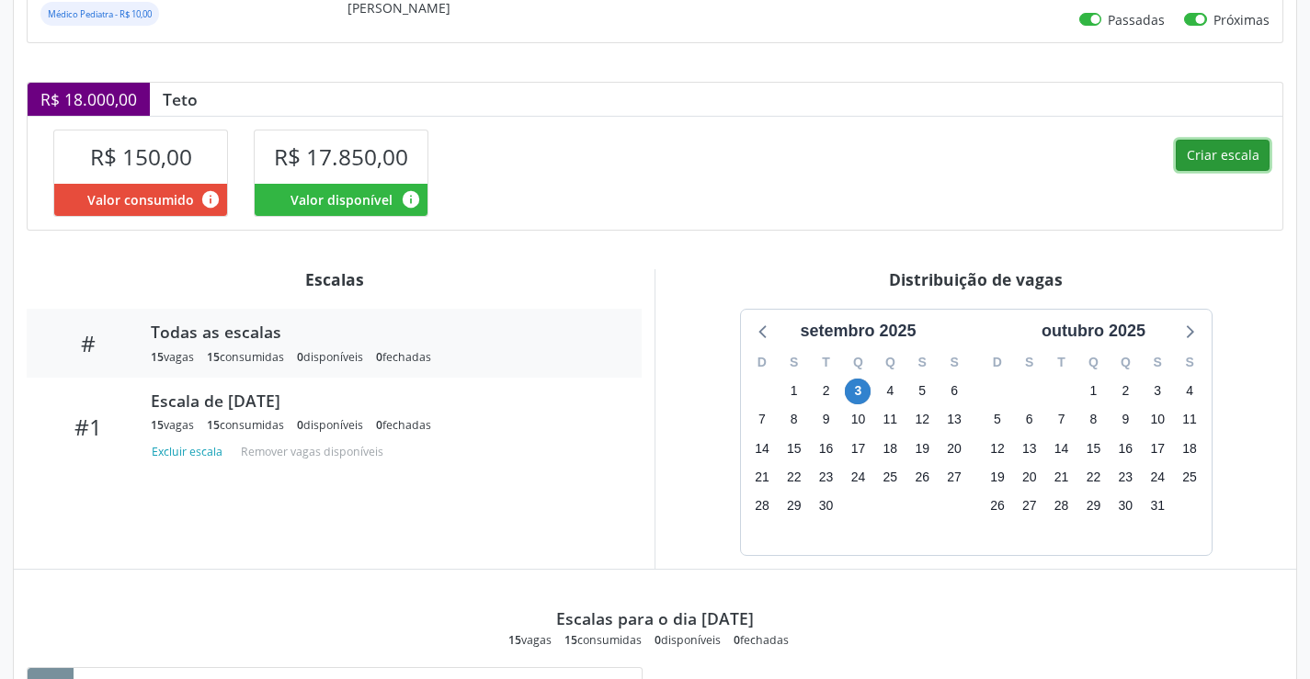
click at [1200, 154] on button "Criar escala" at bounding box center [1223, 155] width 94 height 31
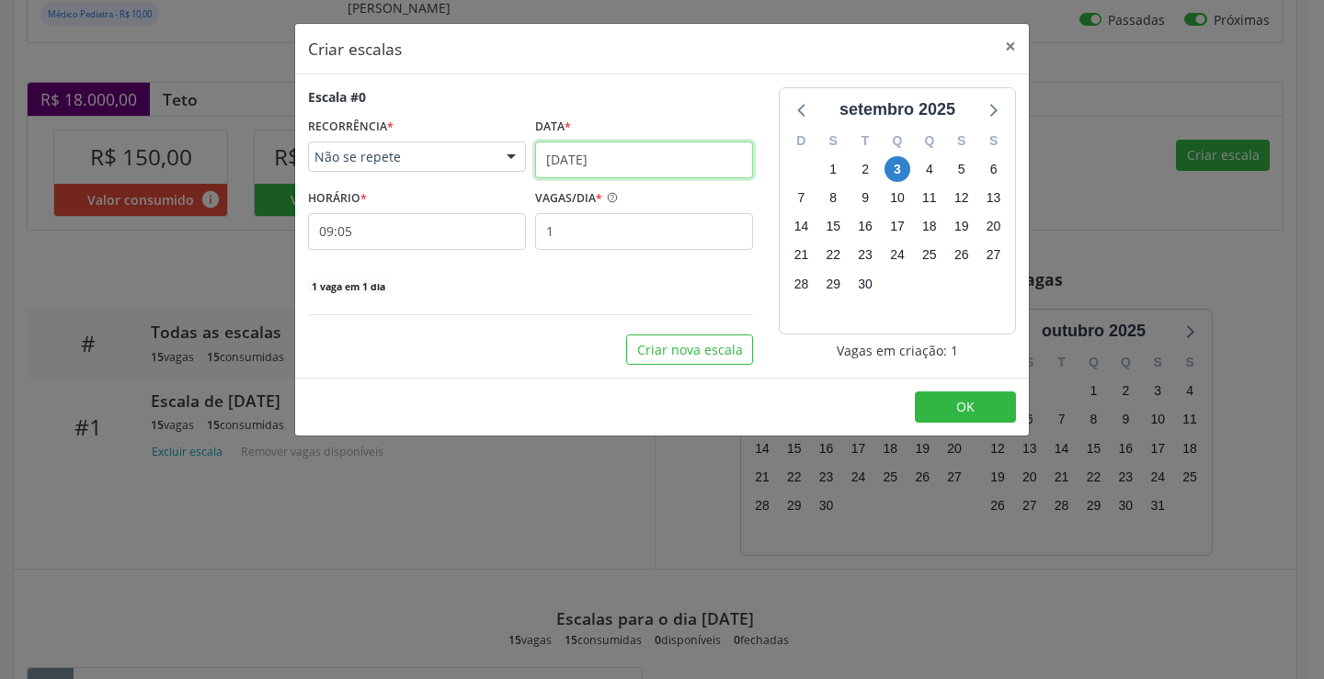
click at [568, 152] on input "[DATE]" at bounding box center [644, 160] width 218 height 37
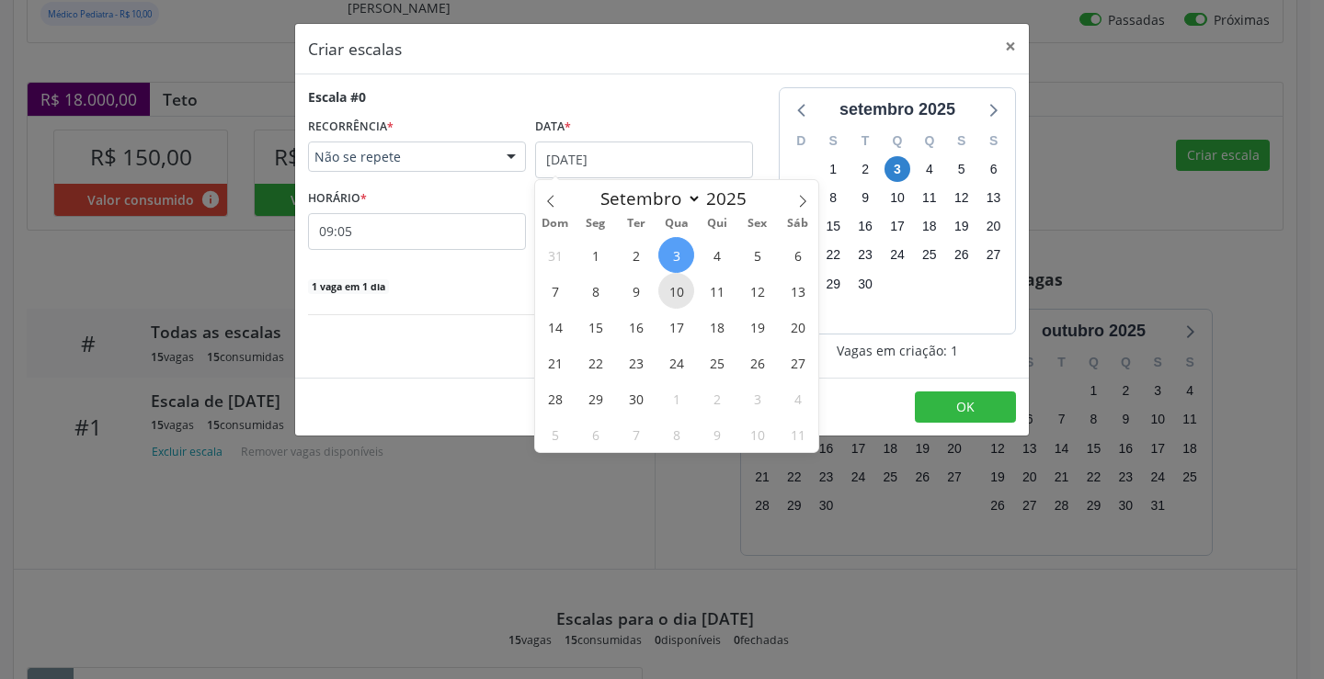
click at [664, 301] on span "10" at bounding box center [676, 291] width 36 height 36
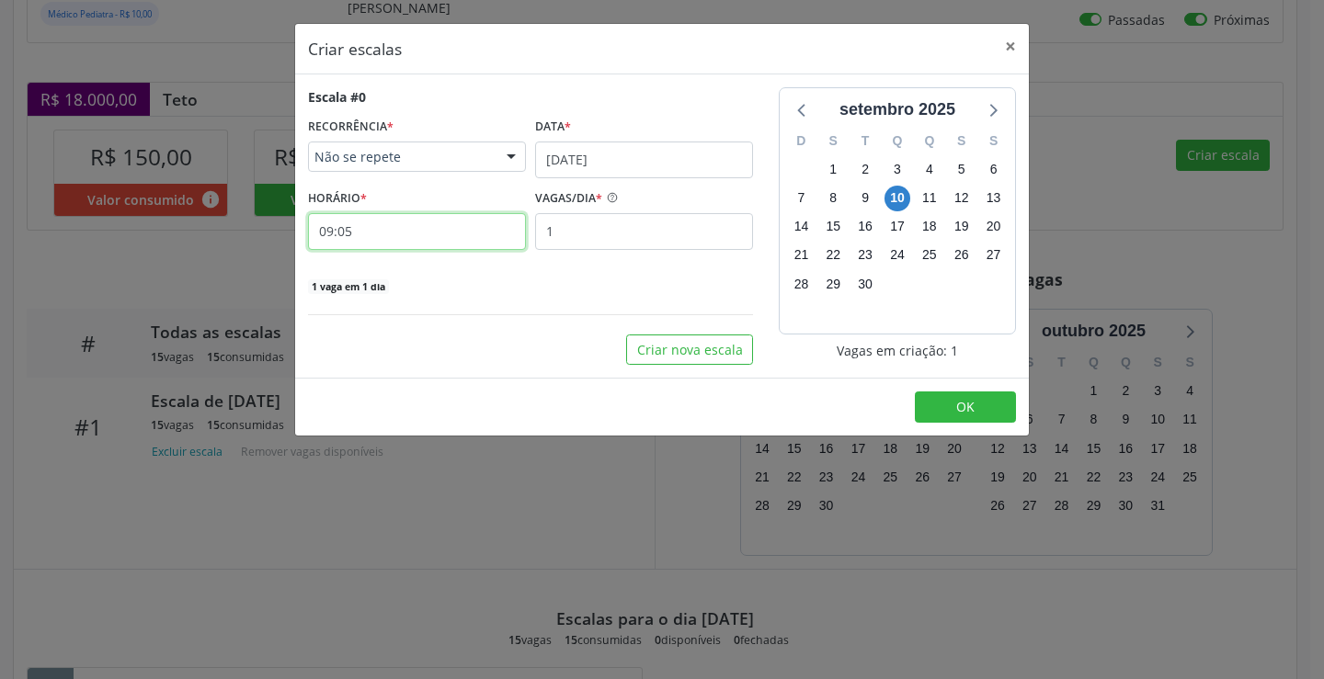
click at [487, 229] on input "09:05" at bounding box center [417, 231] width 218 height 37
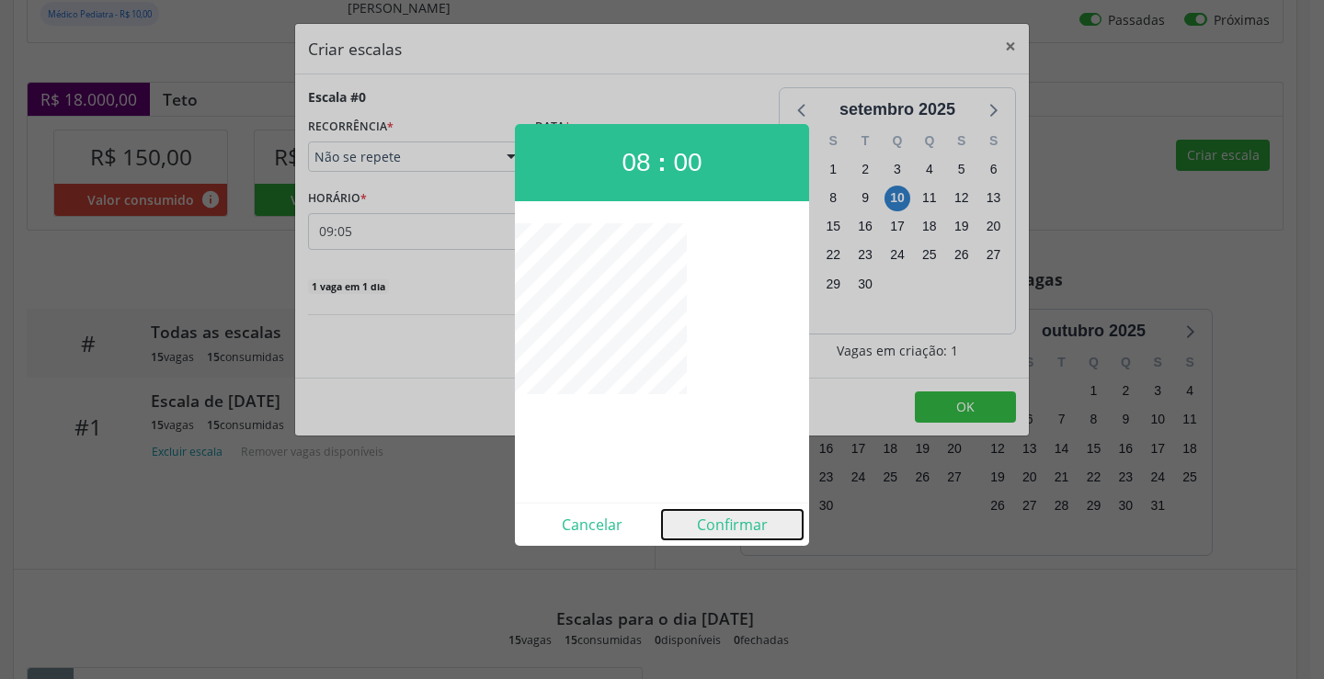
click at [755, 527] on button "Confirmar" at bounding box center [732, 524] width 141 height 29
type input "08:00"
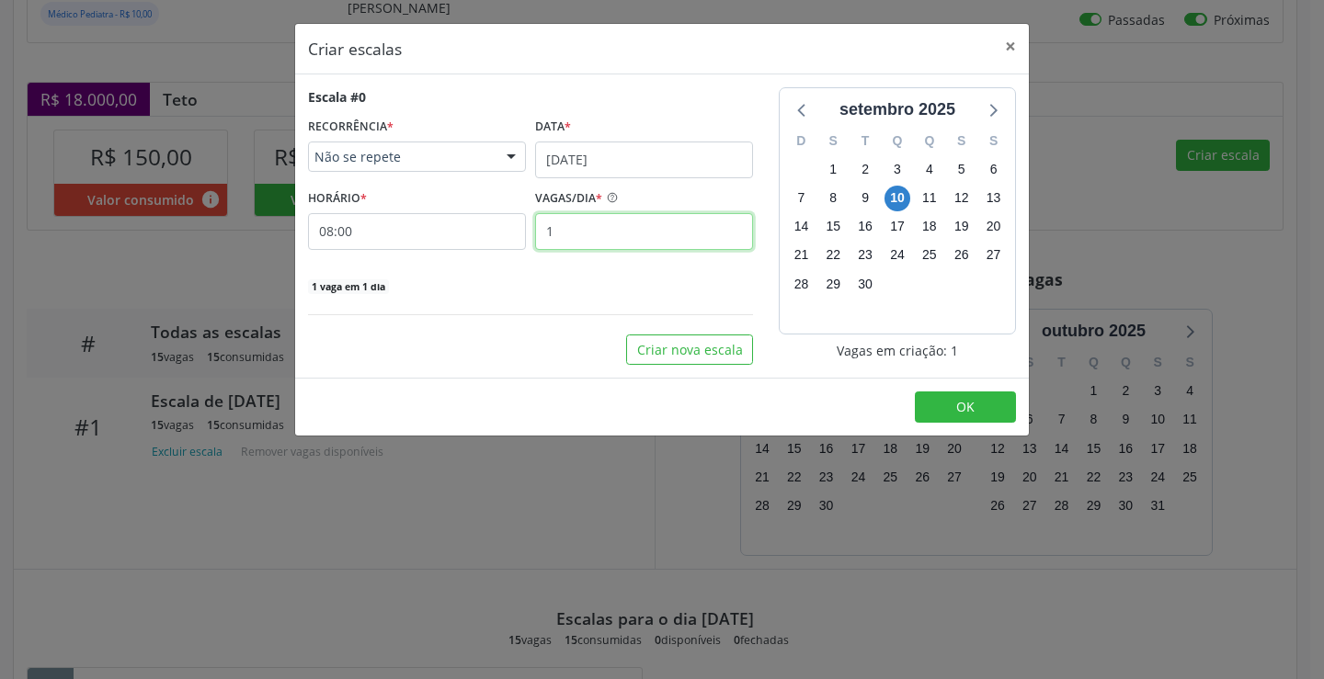
click at [595, 233] on input "1" at bounding box center [644, 231] width 218 height 37
type input "15"
click at [965, 417] on button "OK" at bounding box center [965, 407] width 101 height 31
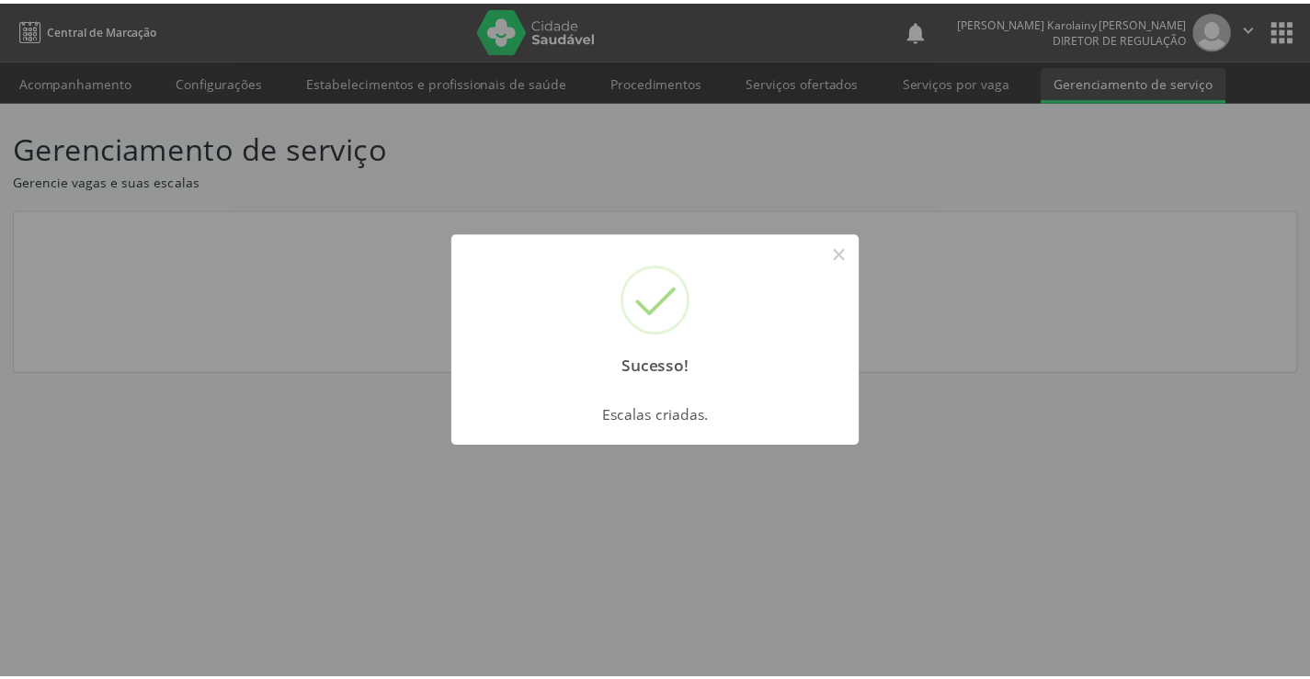
scroll to position [0, 0]
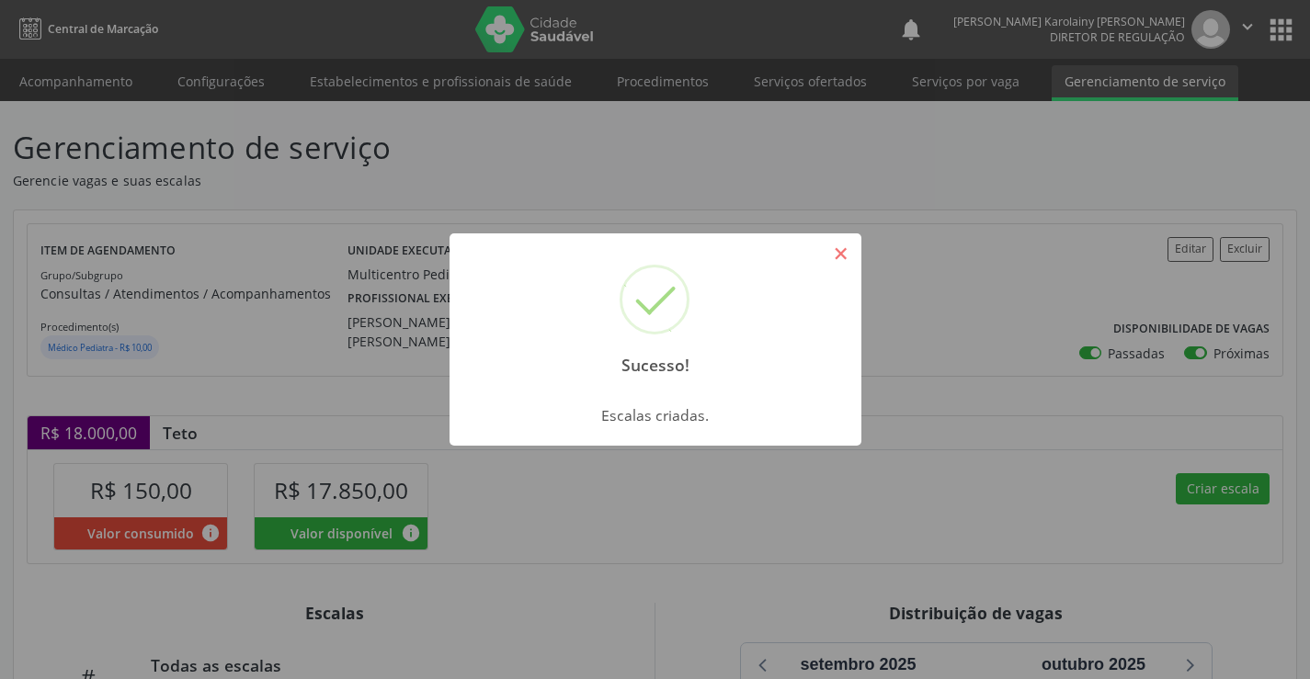
click at [840, 247] on button "×" at bounding box center [841, 253] width 31 height 31
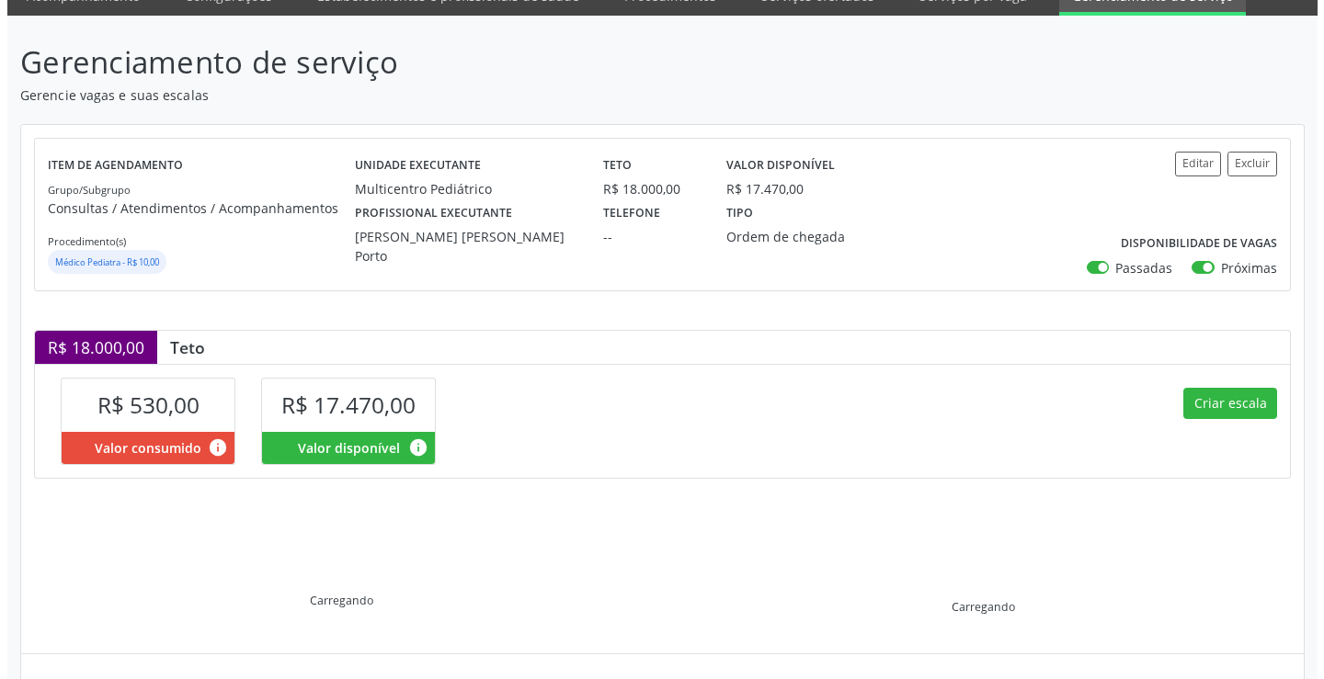
scroll to position [262, 0]
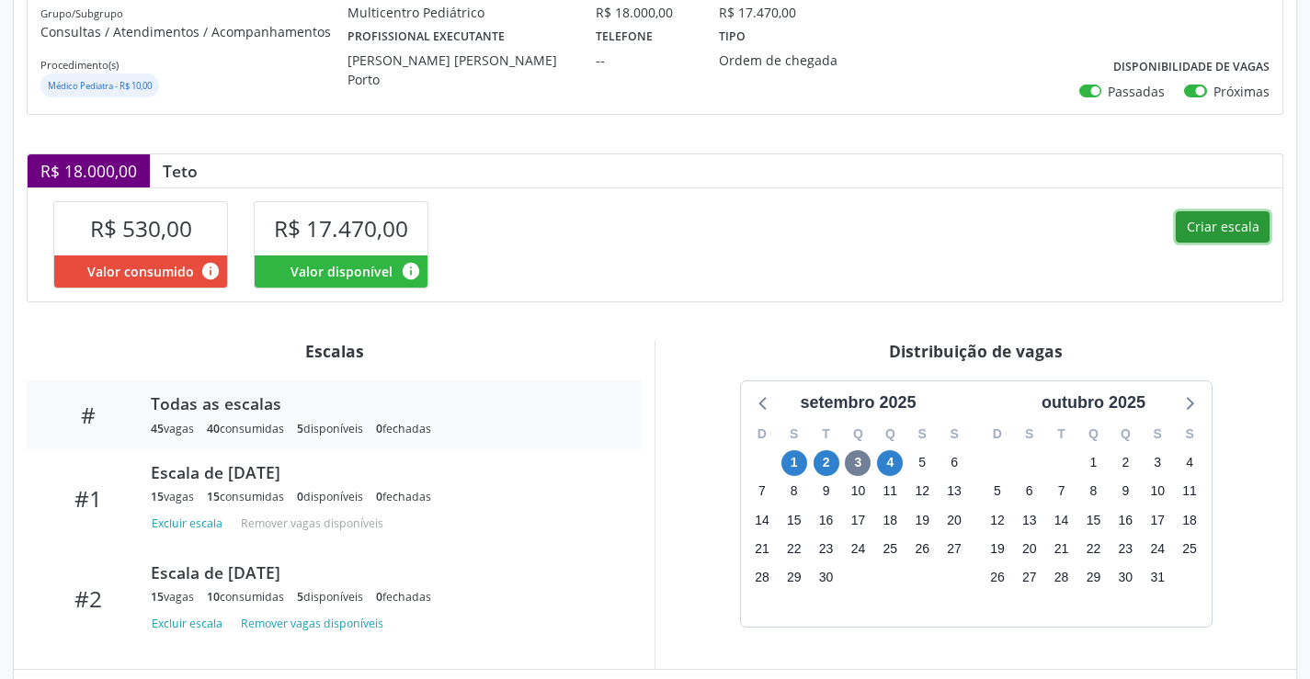
click at [1224, 239] on button "Criar escala" at bounding box center [1223, 226] width 94 height 31
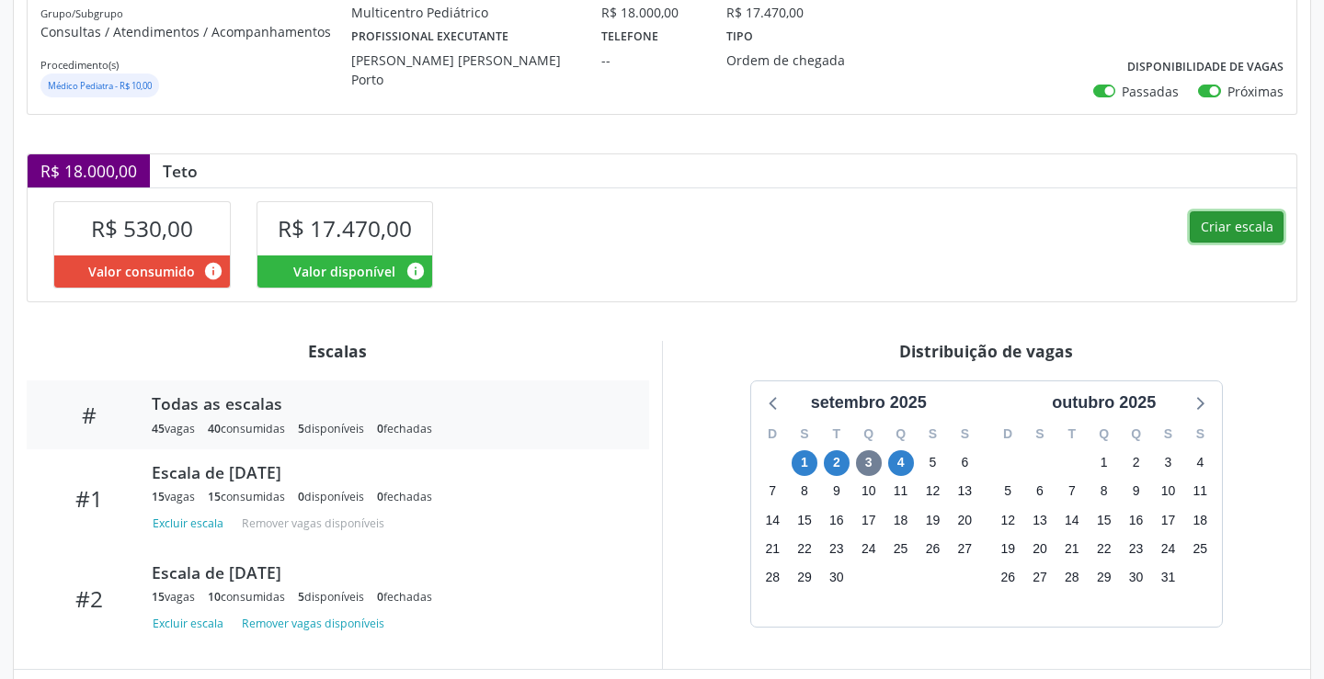
select select "8"
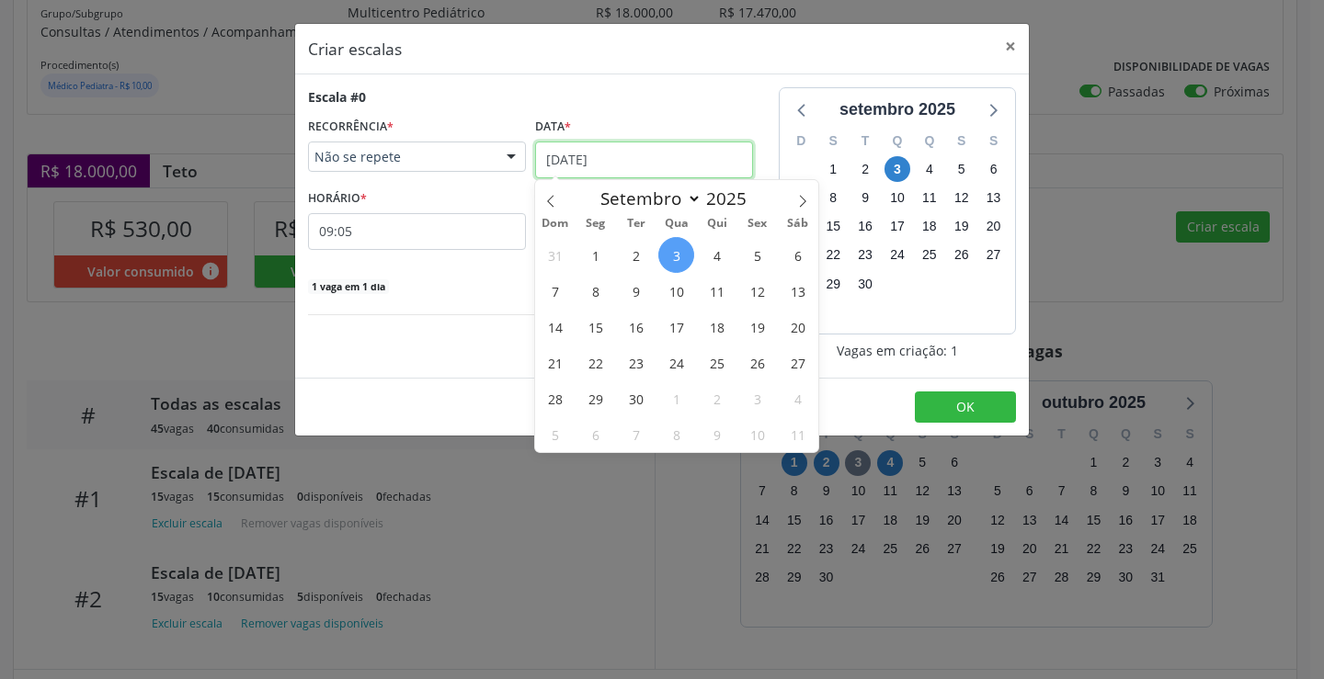
click at [605, 162] on input "[DATE]" at bounding box center [644, 160] width 218 height 37
click at [610, 301] on div "31 1 2 3 4 5 6 7 8 9 10 11 12 13 14 15 16 17 18 19 20 21 22 23 24 25 26 27 28 2…" at bounding box center [676, 344] width 283 height 215
click at [596, 293] on span "8" at bounding box center [595, 291] width 36 height 36
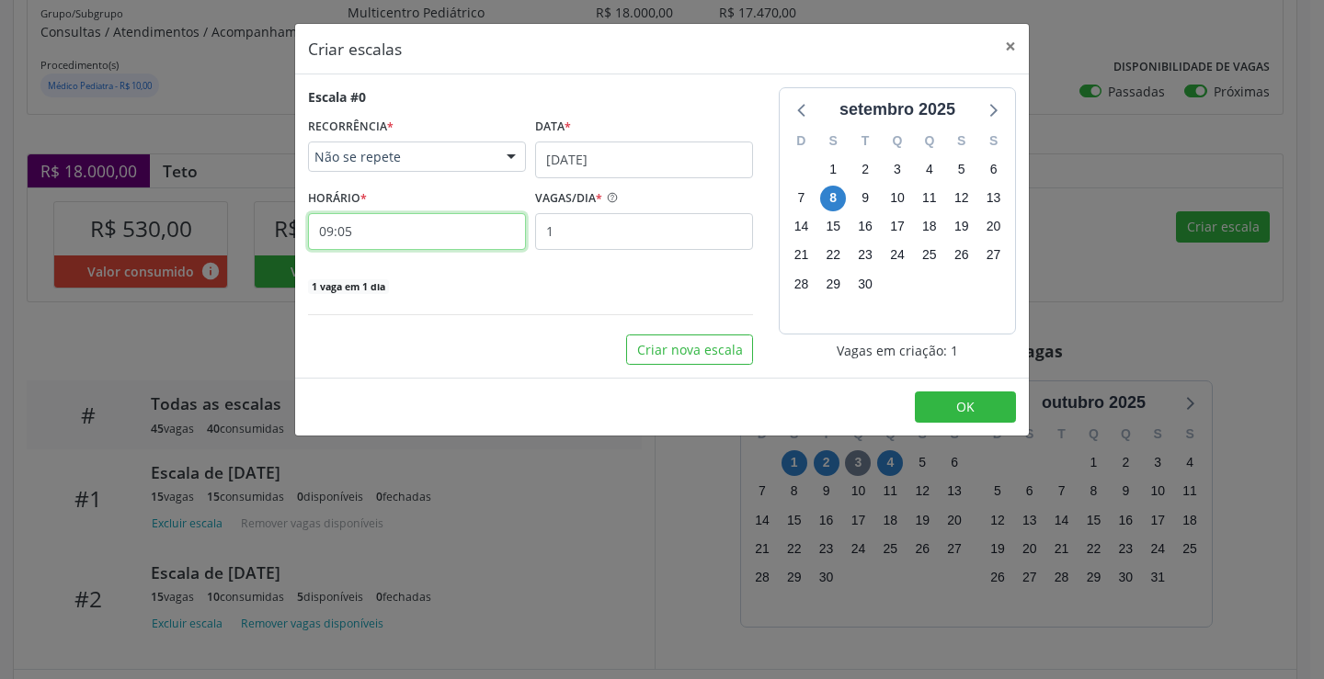
click at [431, 233] on input "09:05" at bounding box center [417, 231] width 218 height 37
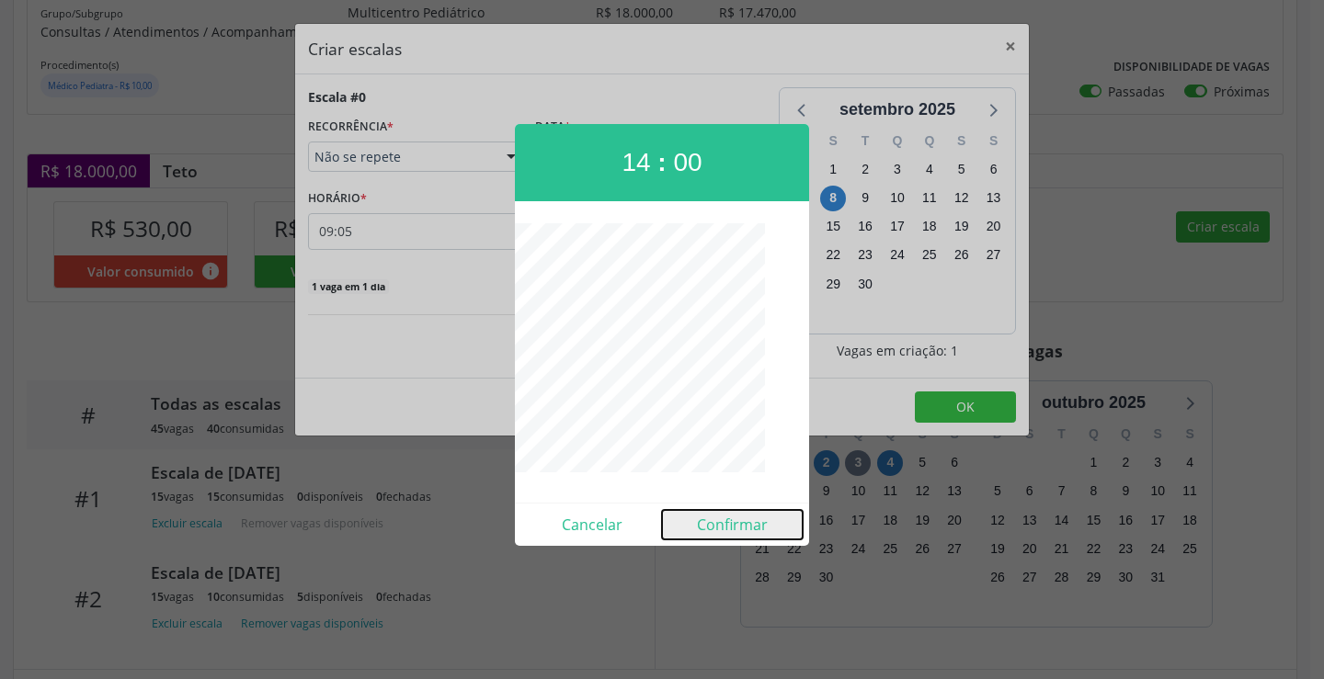
click at [723, 526] on button "Confirmar" at bounding box center [732, 524] width 141 height 29
type input "14:00"
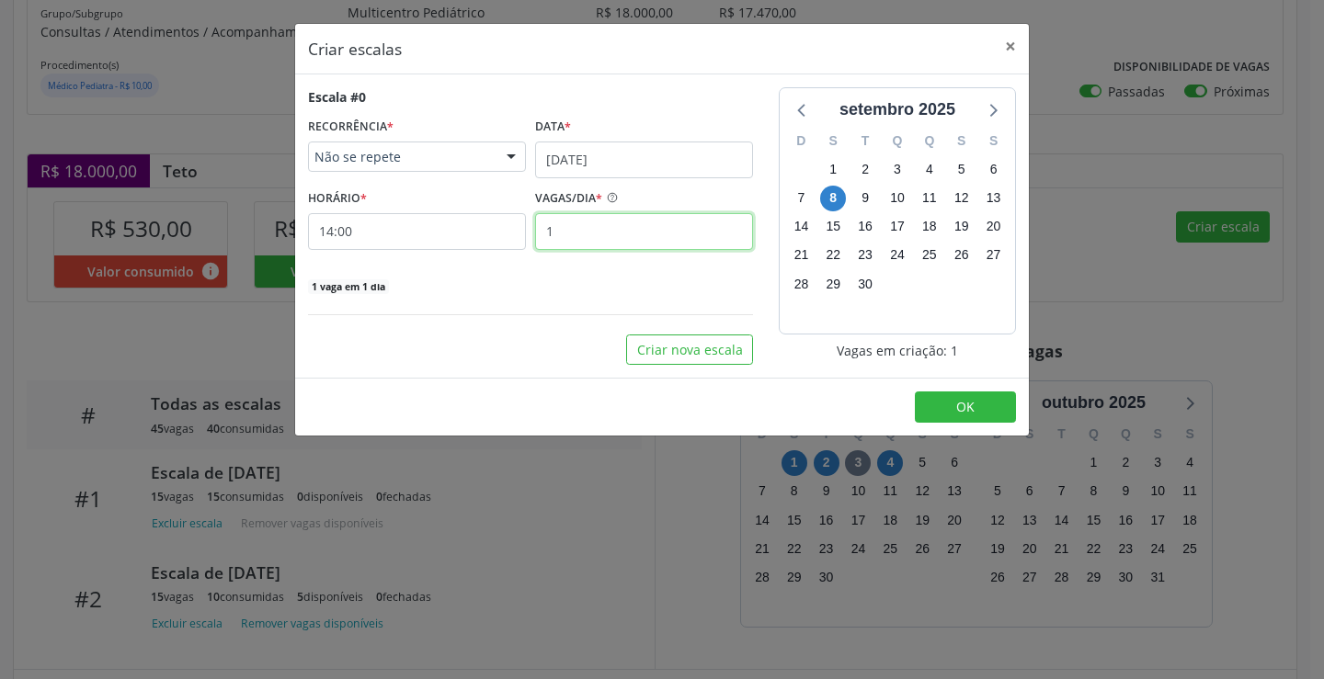
click at [612, 244] on input "1" at bounding box center [644, 231] width 218 height 37
type input "15"
click at [941, 405] on button "OK" at bounding box center [965, 407] width 101 height 31
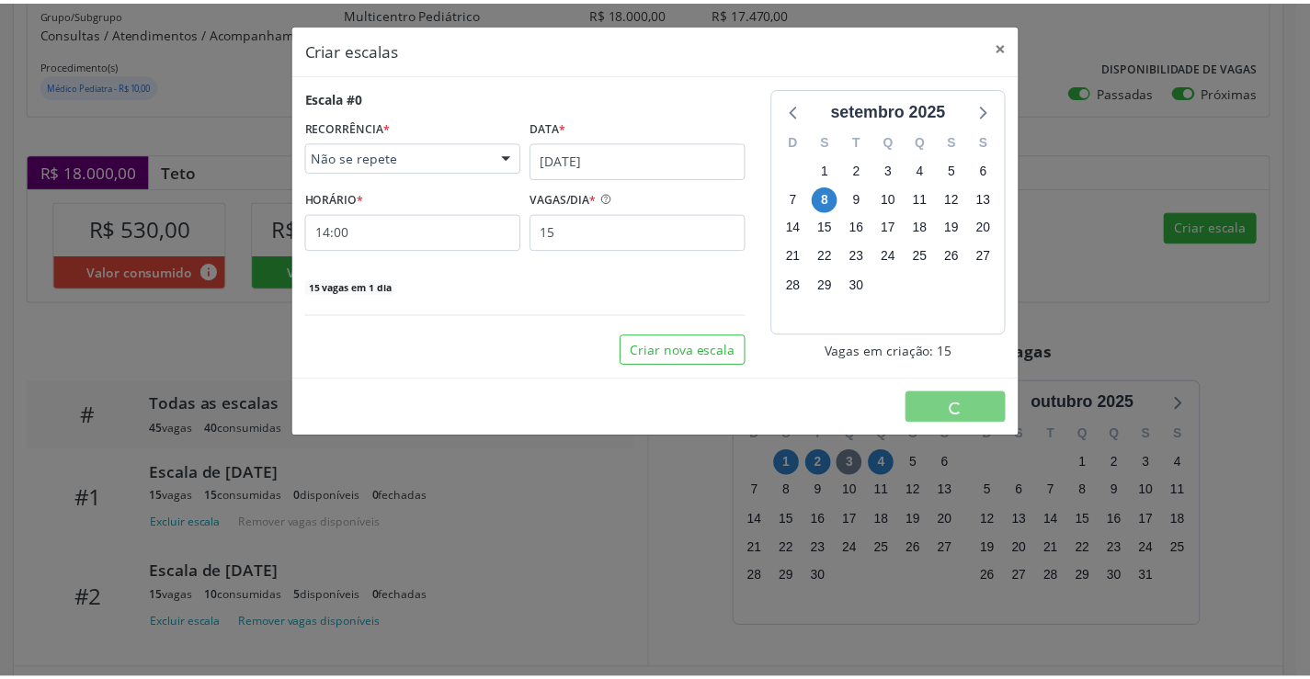
scroll to position [0, 0]
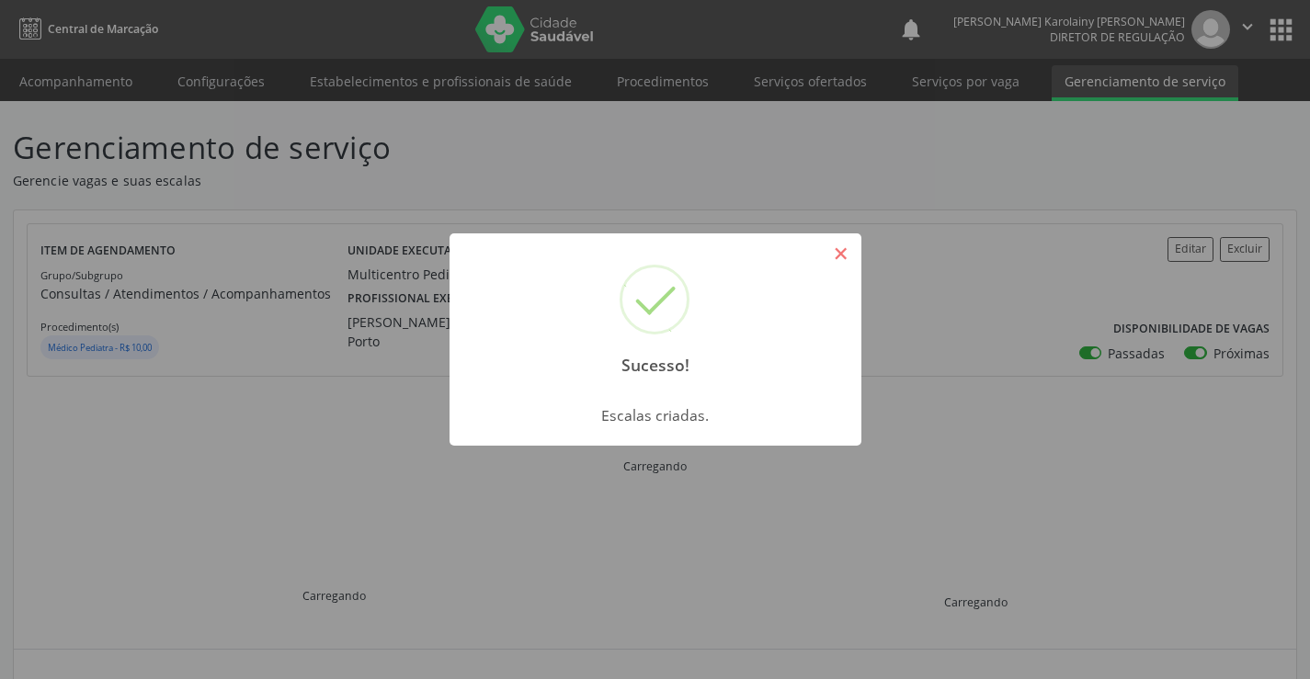
click at [840, 252] on button "×" at bounding box center [841, 253] width 31 height 31
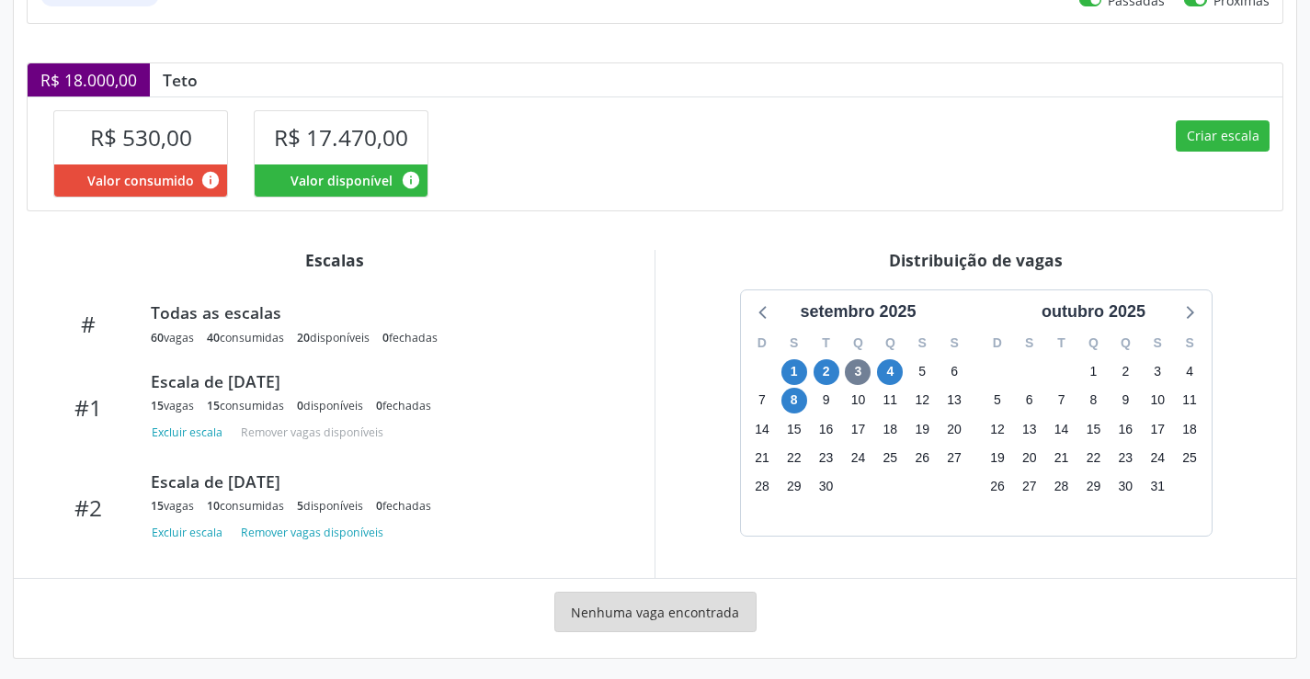
scroll to position [359, 0]
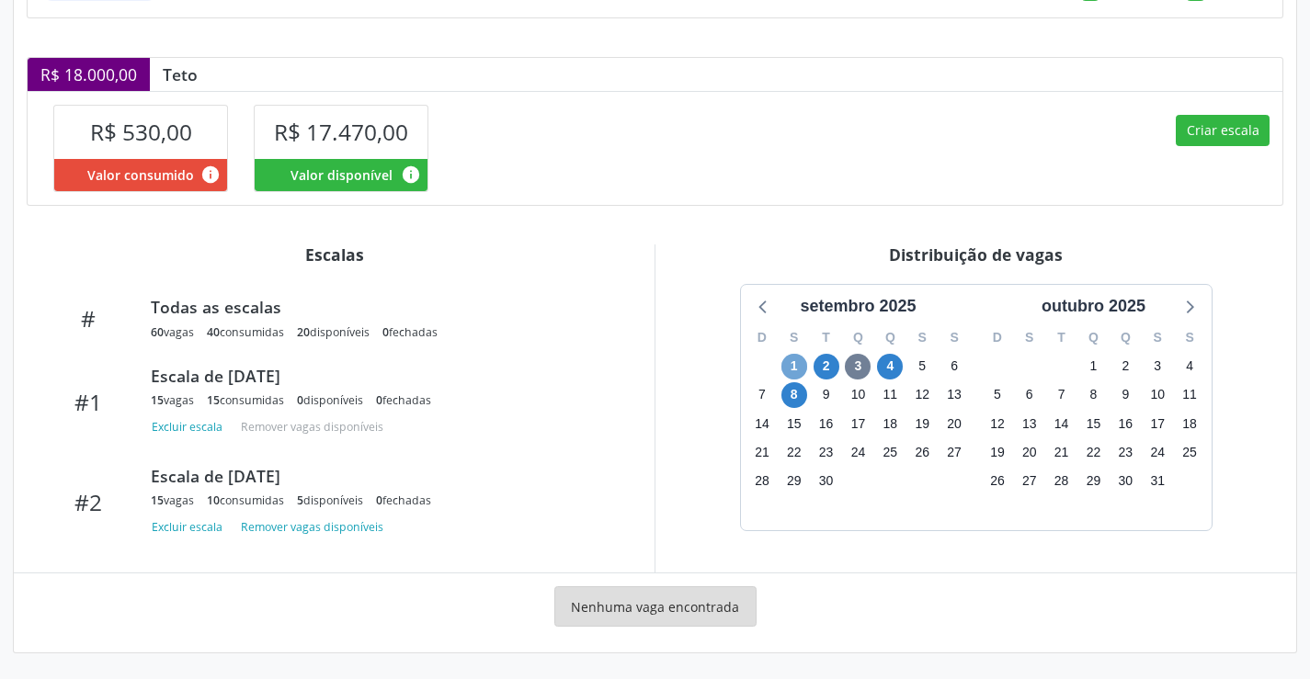
click at [791, 374] on span "1" at bounding box center [794, 367] width 26 height 26
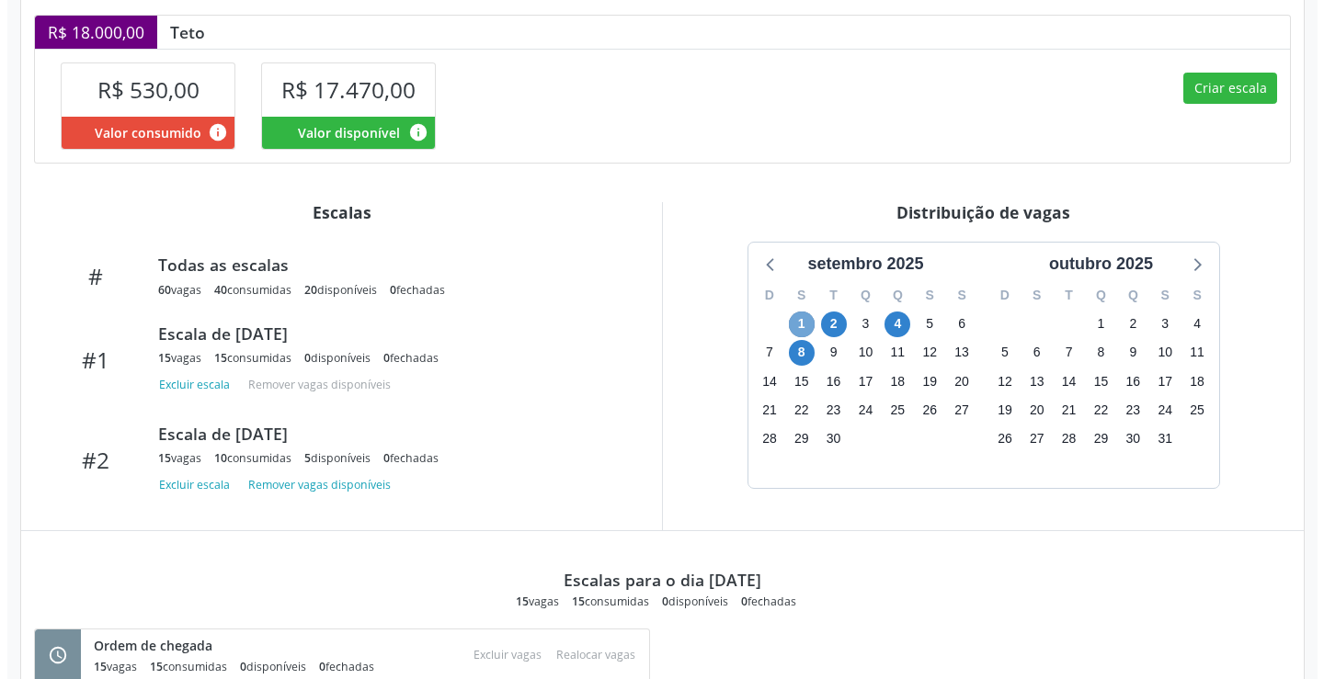
scroll to position [369, 0]
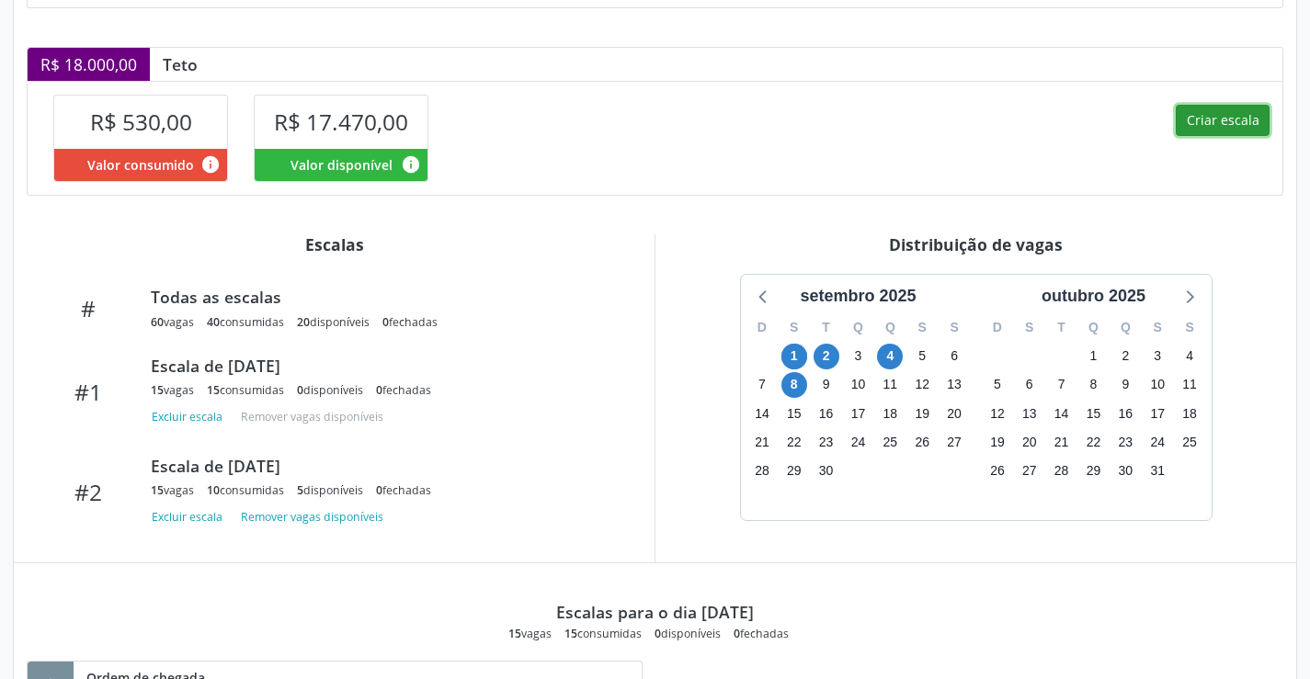
click at [1202, 125] on button "Criar escala" at bounding box center [1223, 120] width 94 height 31
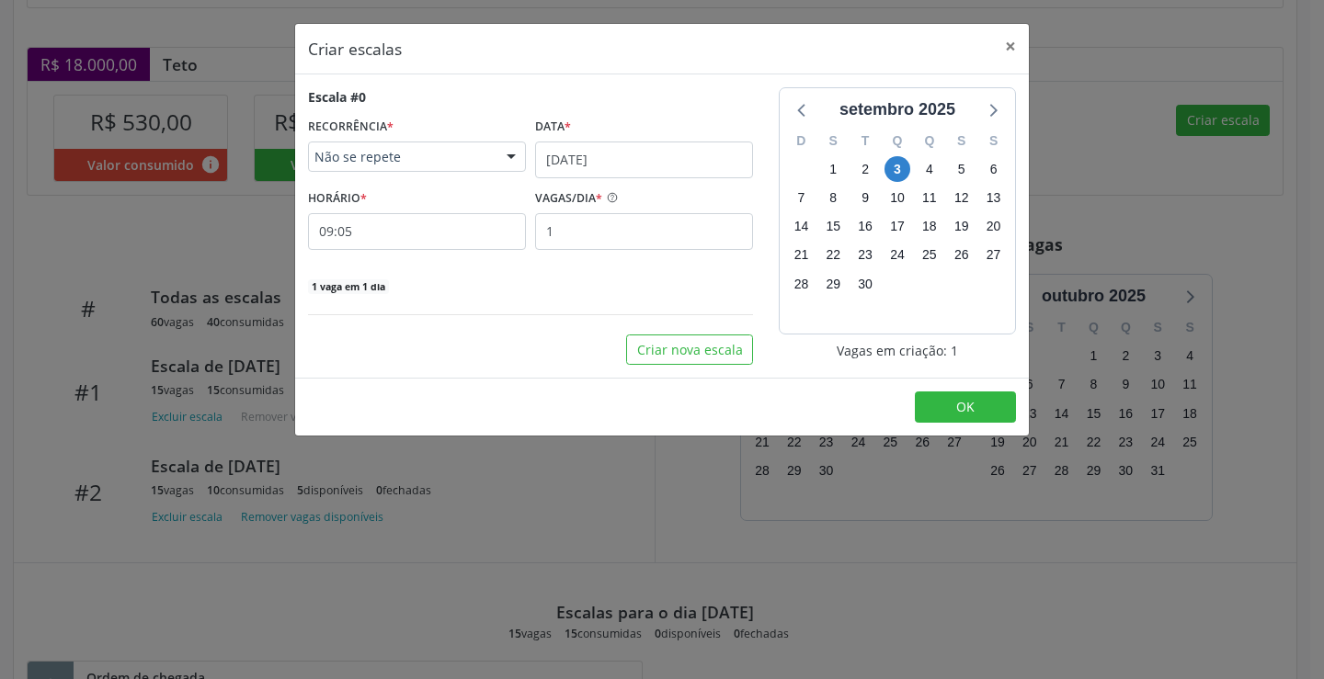
click at [688, 183] on div "Escala #0 RECORRÊNCIA * Não se repete Não se repete Diário/Semanal Mensal Nenhu…" at bounding box center [530, 191] width 445 height 208
click at [679, 164] on input "[DATE]" at bounding box center [644, 160] width 218 height 37
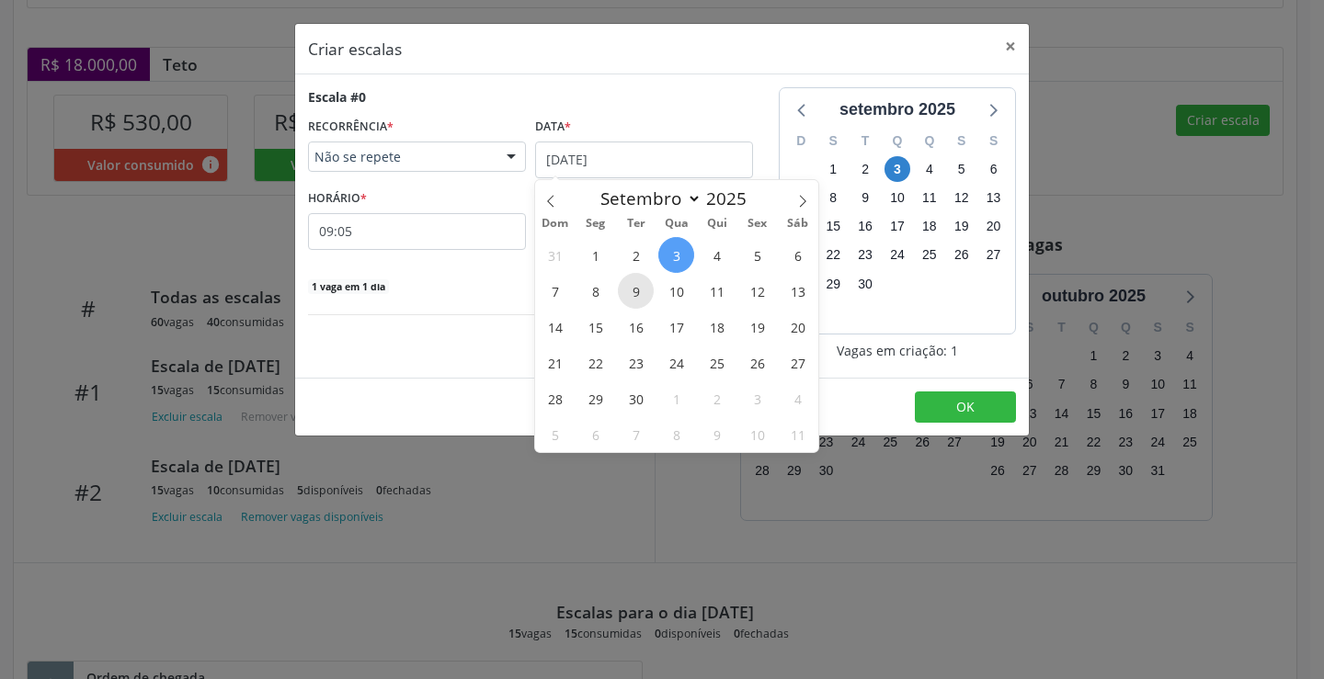
click at [641, 298] on span "9" at bounding box center [636, 291] width 36 height 36
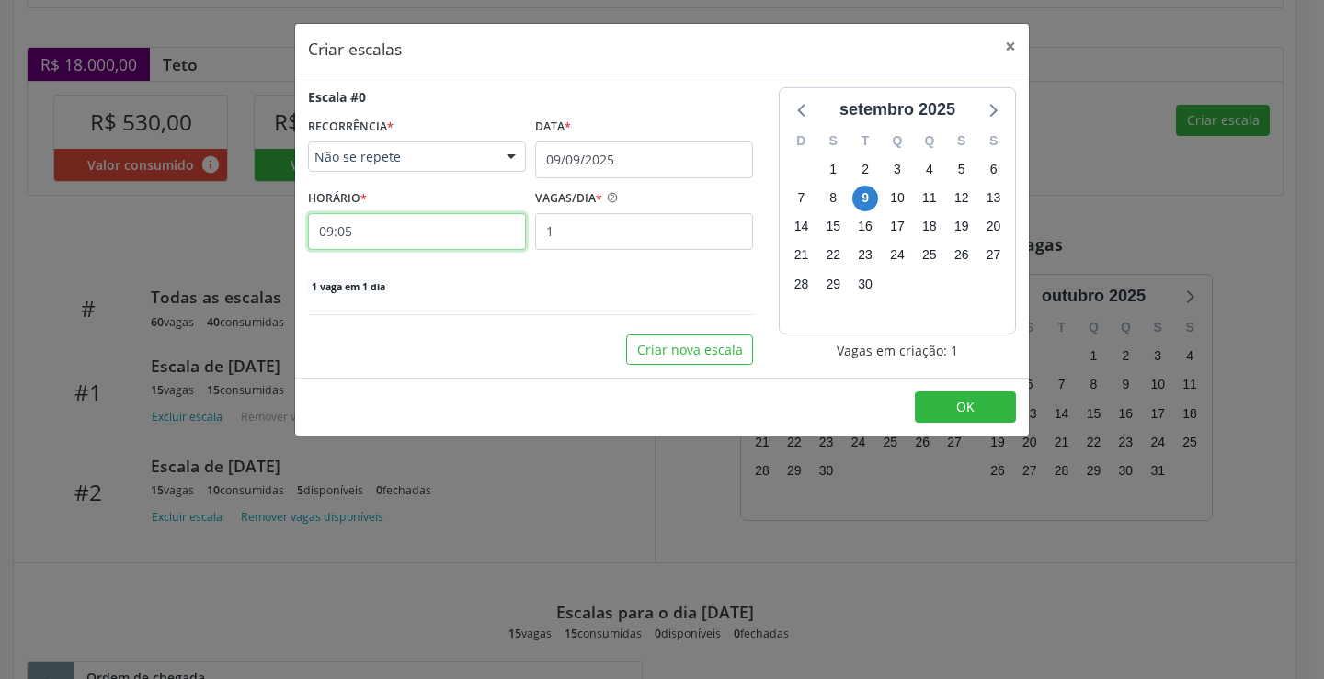
click at [460, 240] on input "09:05" at bounding box center [417, 231] width 218 height 37
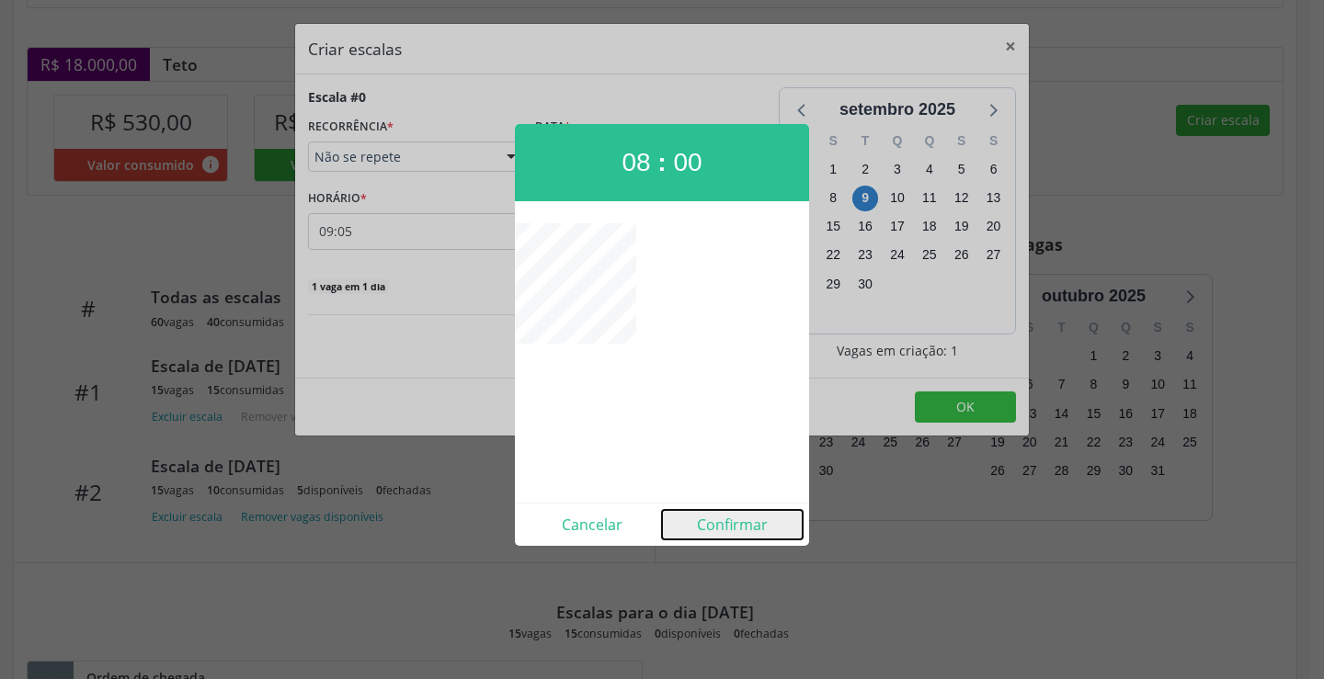
click at [721, 518] on button "Confirmar" at bounding box center [732, 524] width 141 height 29
type input "08:00"
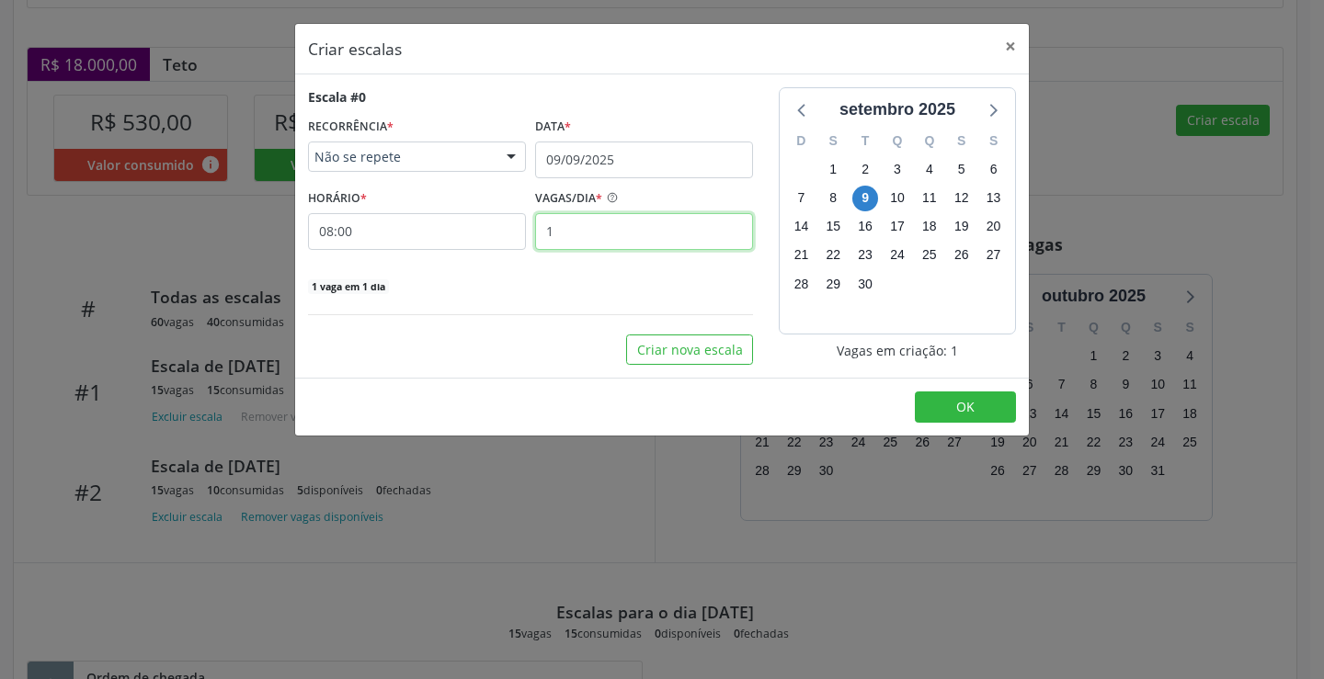
click at [651, 236] on input "1" at bounding box center [644, 231] width 218 height 37
type input "15"
click at [933, 404] on button "OK" at bounding box center [965, 407] width 101 height 31
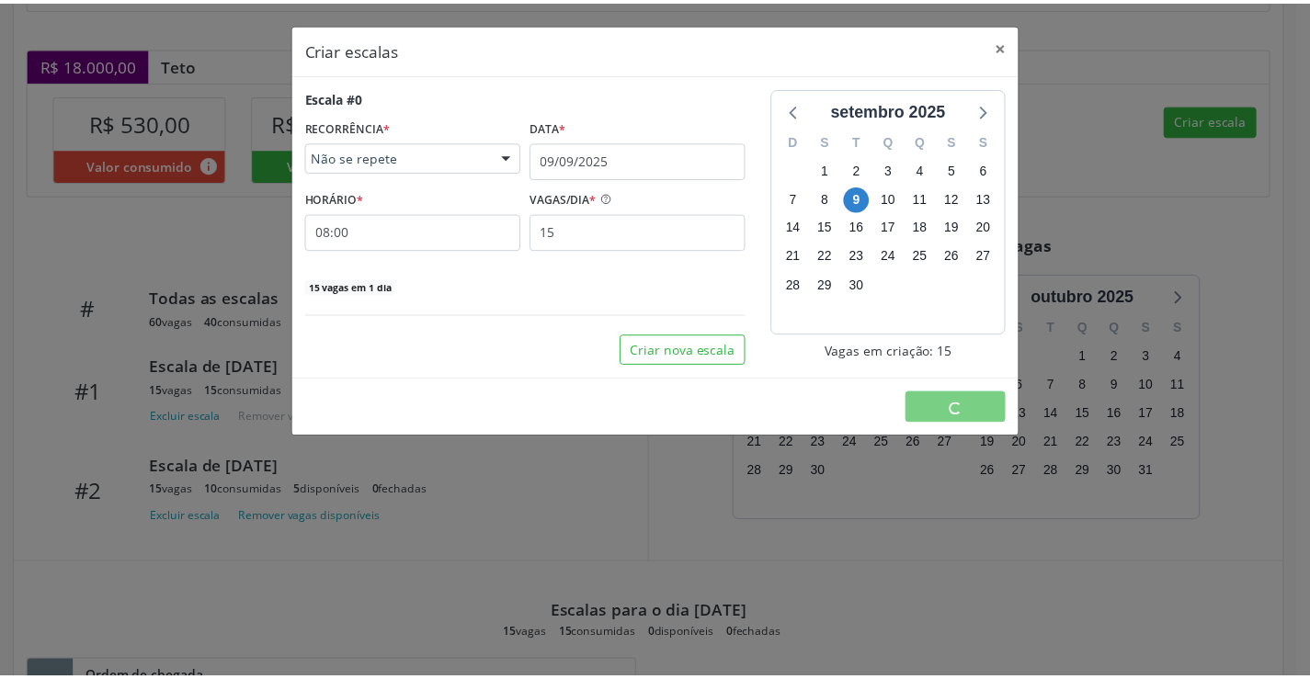
scroll to position [0, 0]
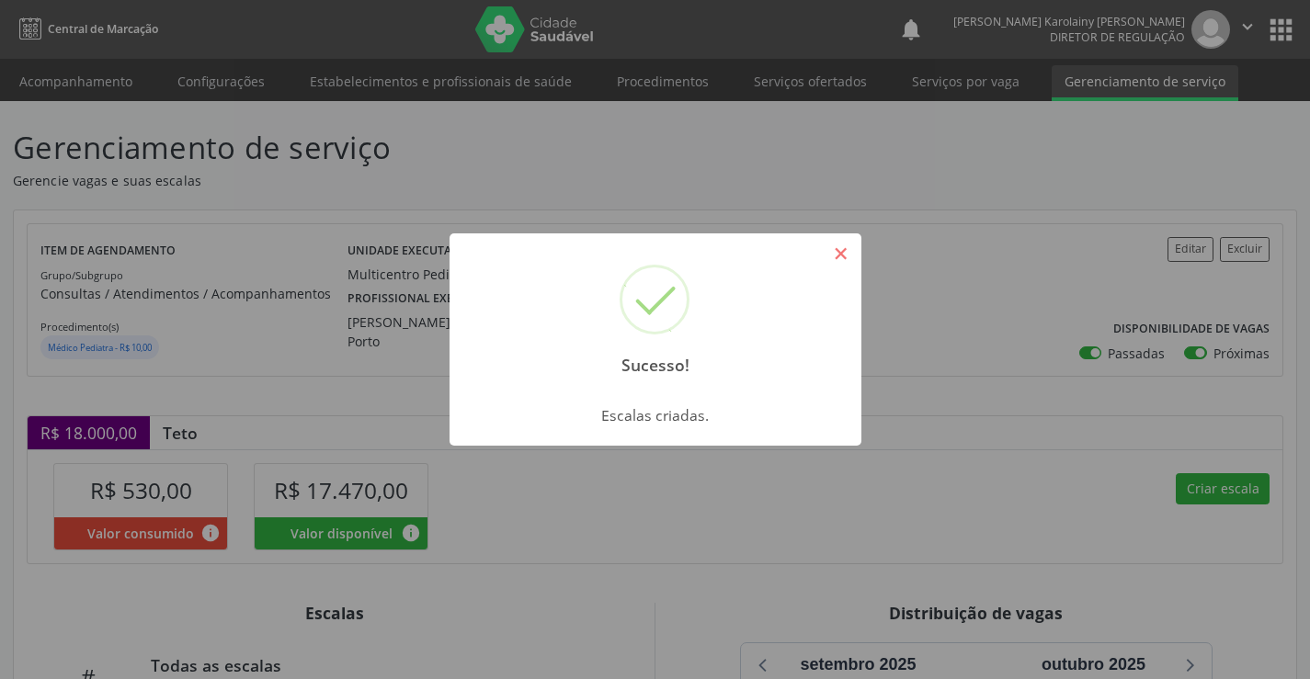
click at [826, 252] on button "×" at bounding box center [841, 253] width 31 height 31
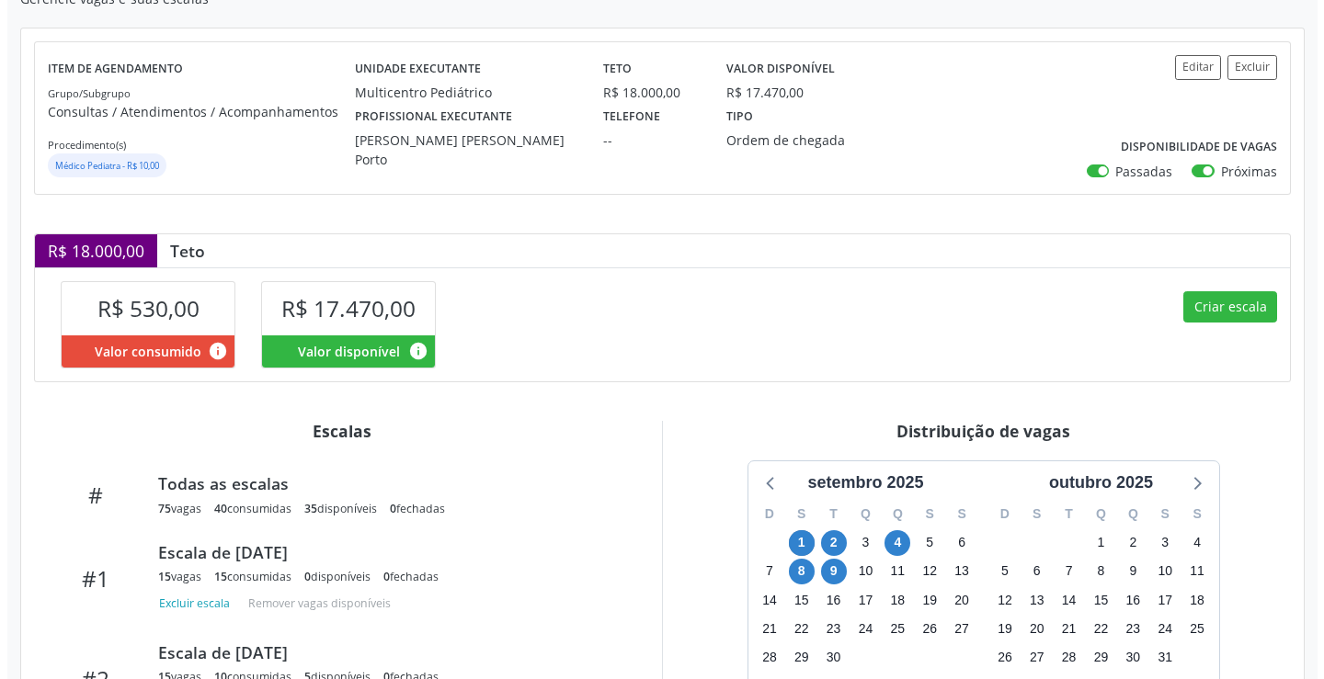
scroll to position [184, 0]
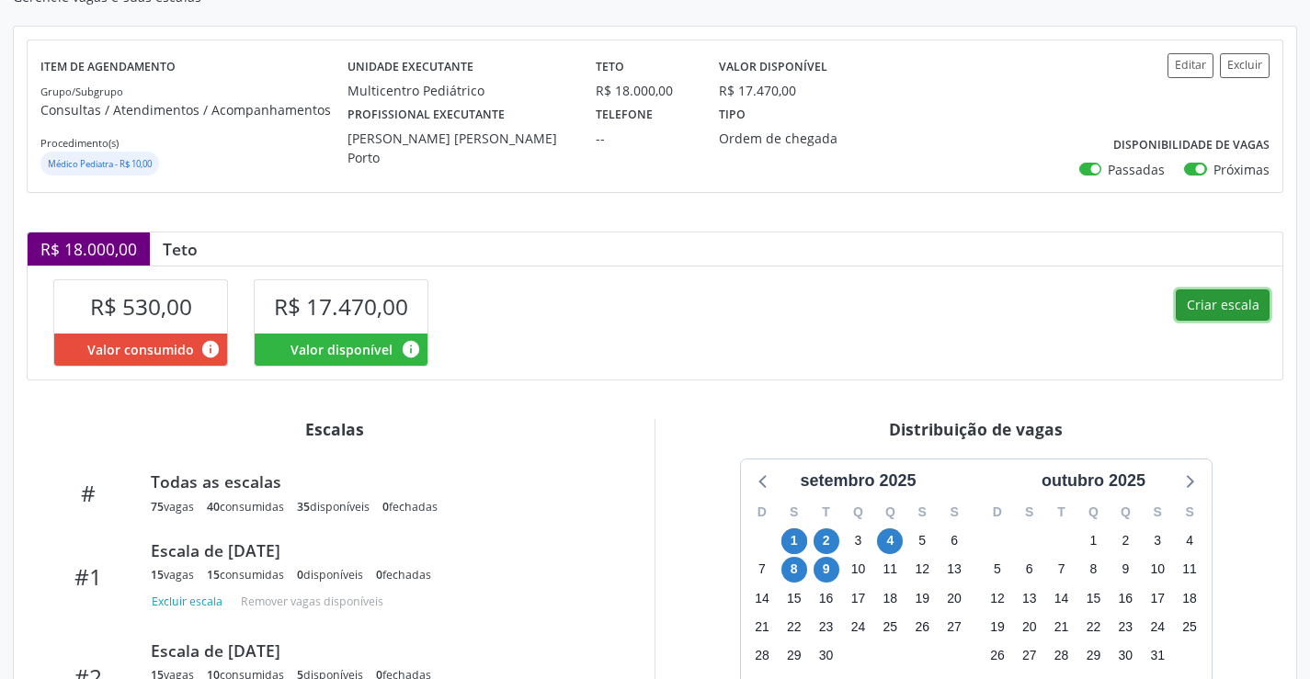
click at [1228, 307] on button "Criar escala" at bounding box center [1223, 305] width 94 height 31
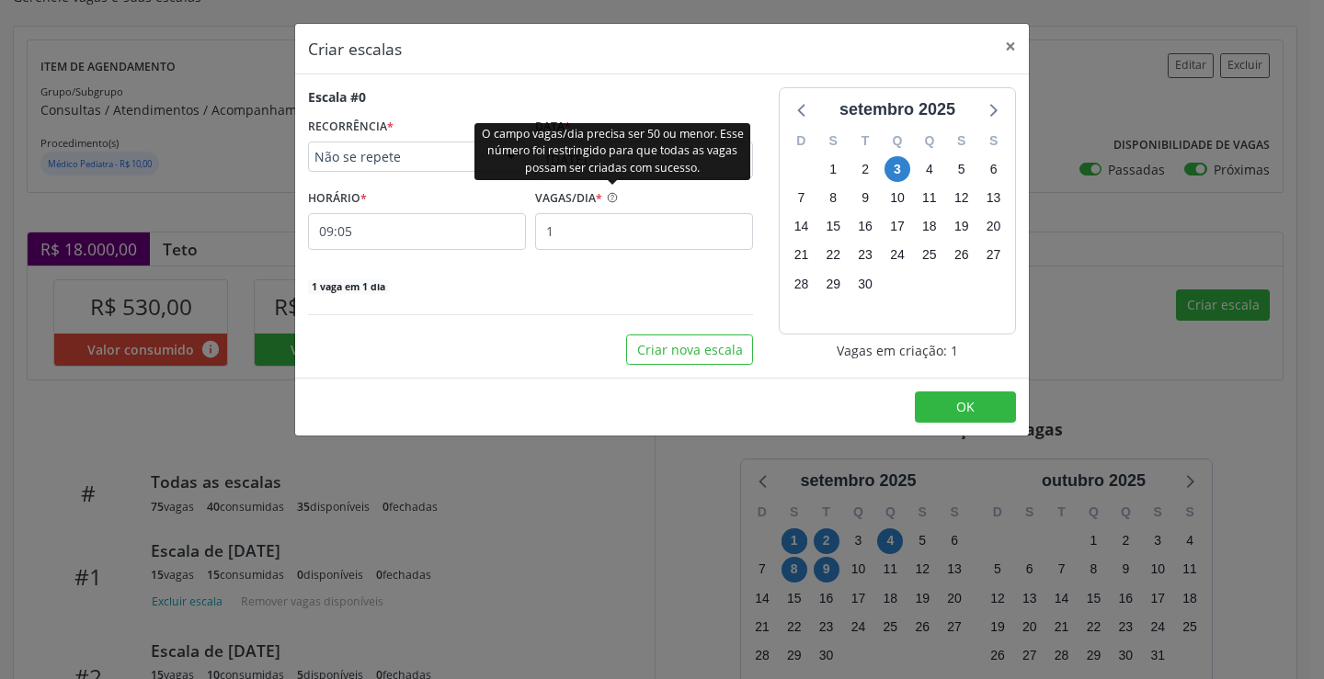
click at [596, 167] on div "O campo vagas/dia precisa ser 50 ou menor. Esse número foi restringido para que…" at bounding box center [612, 150] width 276 height 57
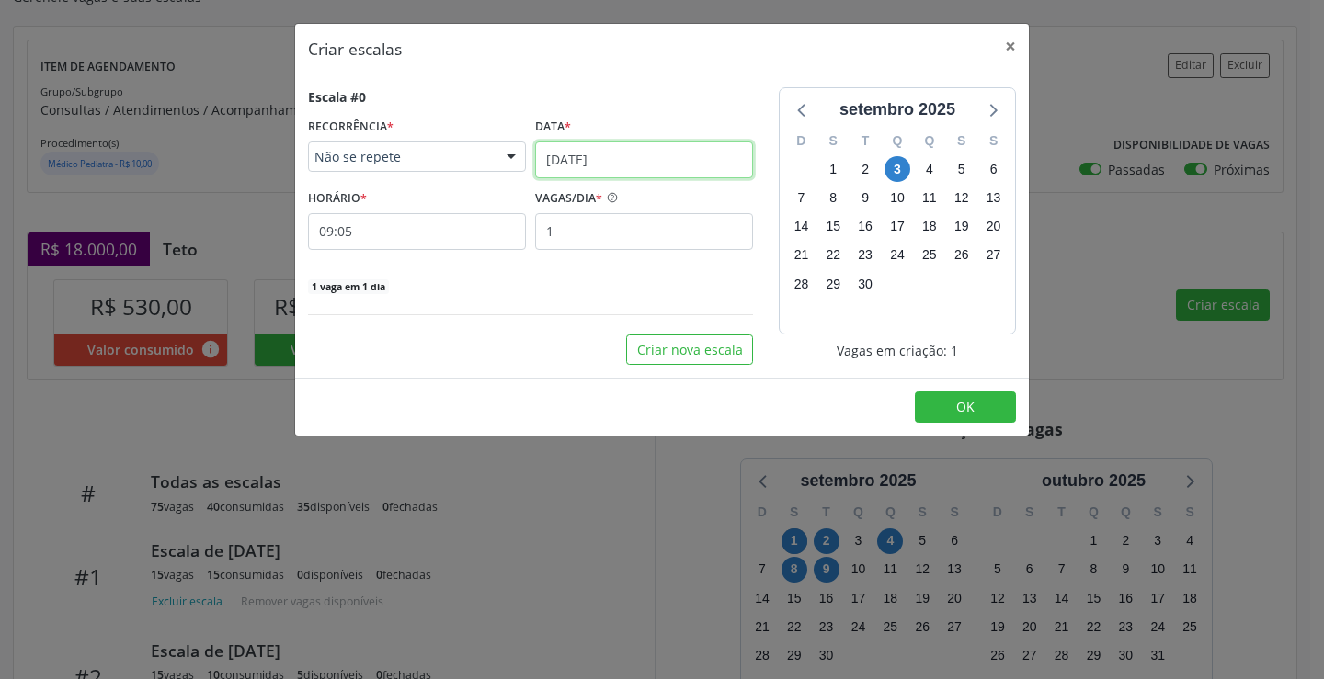
click at [686, 163] on input "[DATE]" at bounding box center [644, 160] width 218 height 37
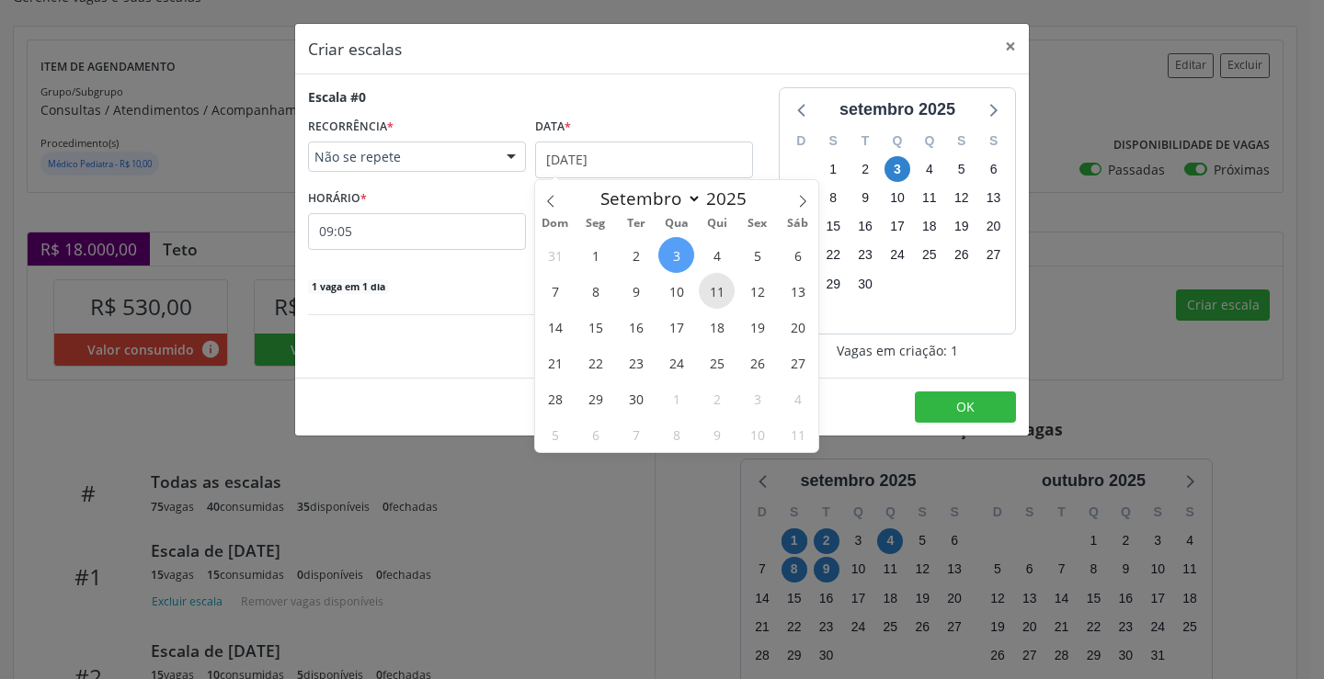
click at [722, 296] on span "11" at bounding box center [717, 291] width 36 height 36
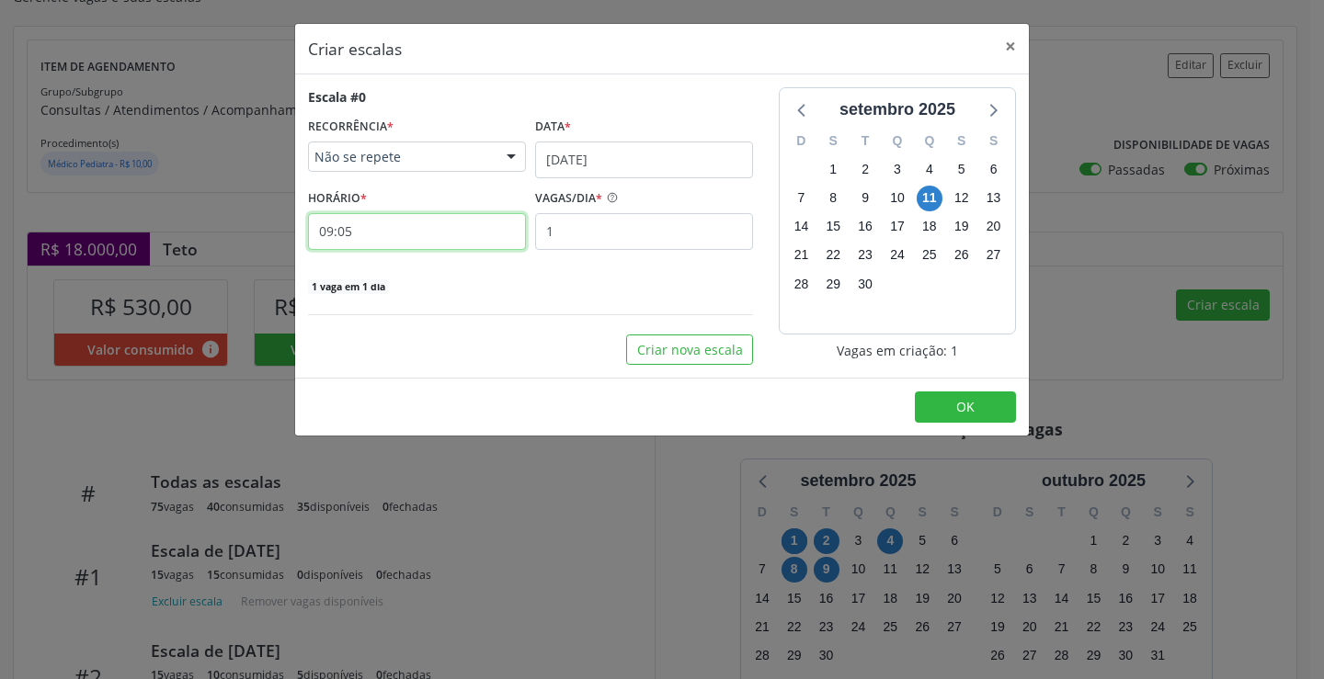
click at [444, 234] on input "09:05" at bounding box center [417, 231] width 218 height 37
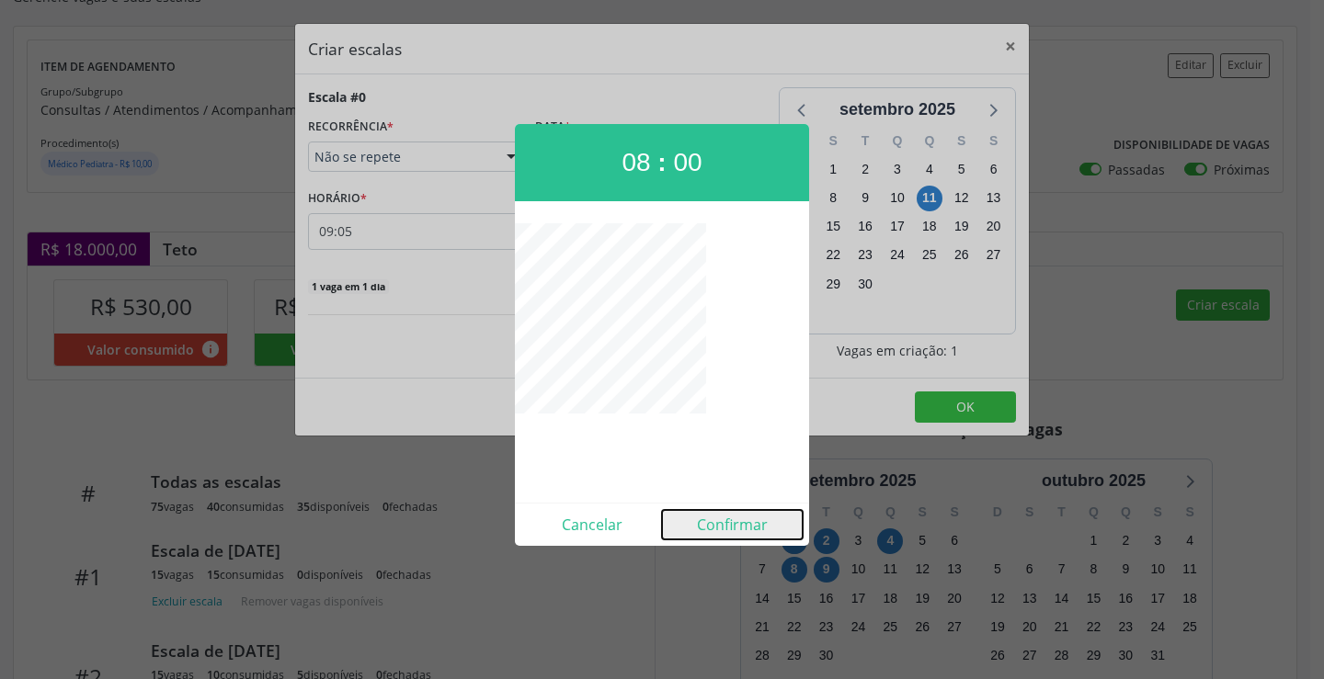
click at [731, 524] on button "Confirmar" at bounding box center [732, 524] width 141 height 29
type input "08:00"
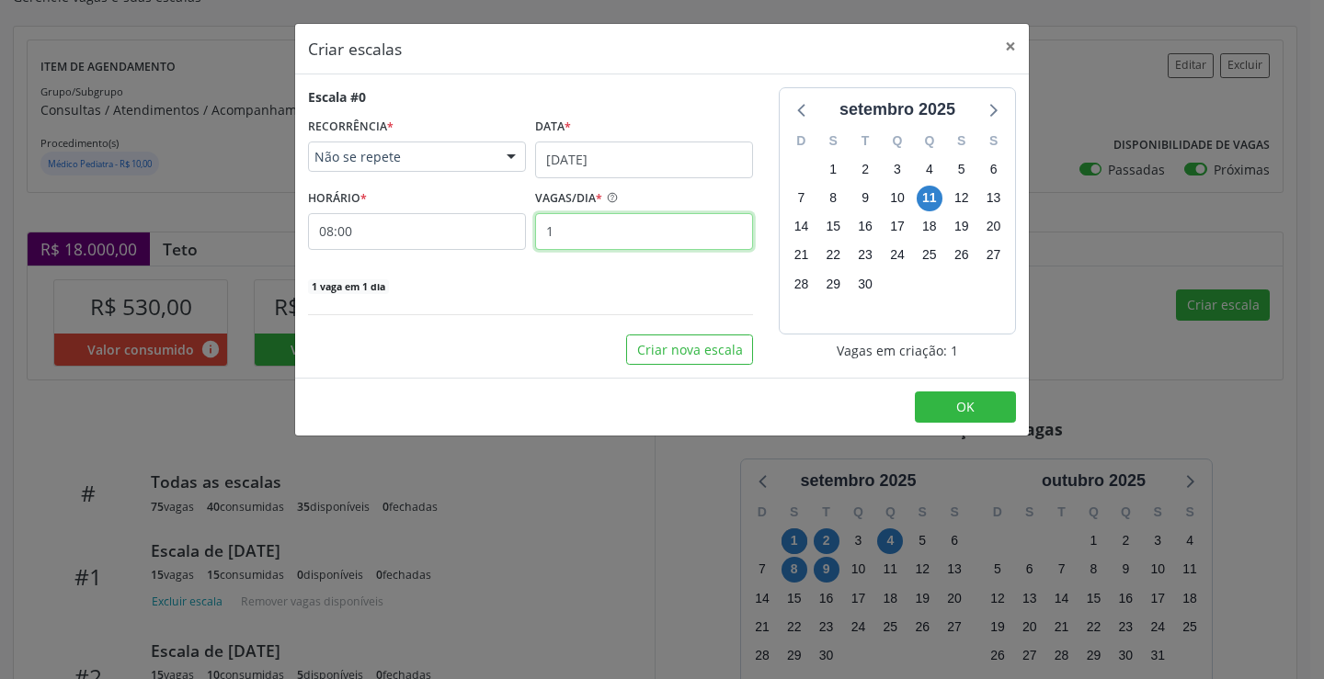
click at [651, 240] on input "1" at bounding box center [644, 231] width 218 height 37
type input "15"
drag, startPoint x: 923, startPoint y: 402, endPoint x: 908, endPoint y: 404, distance: 15.0
click at [920, 404] on button "OK" at bounding box center [965, 407] width 101 height 31
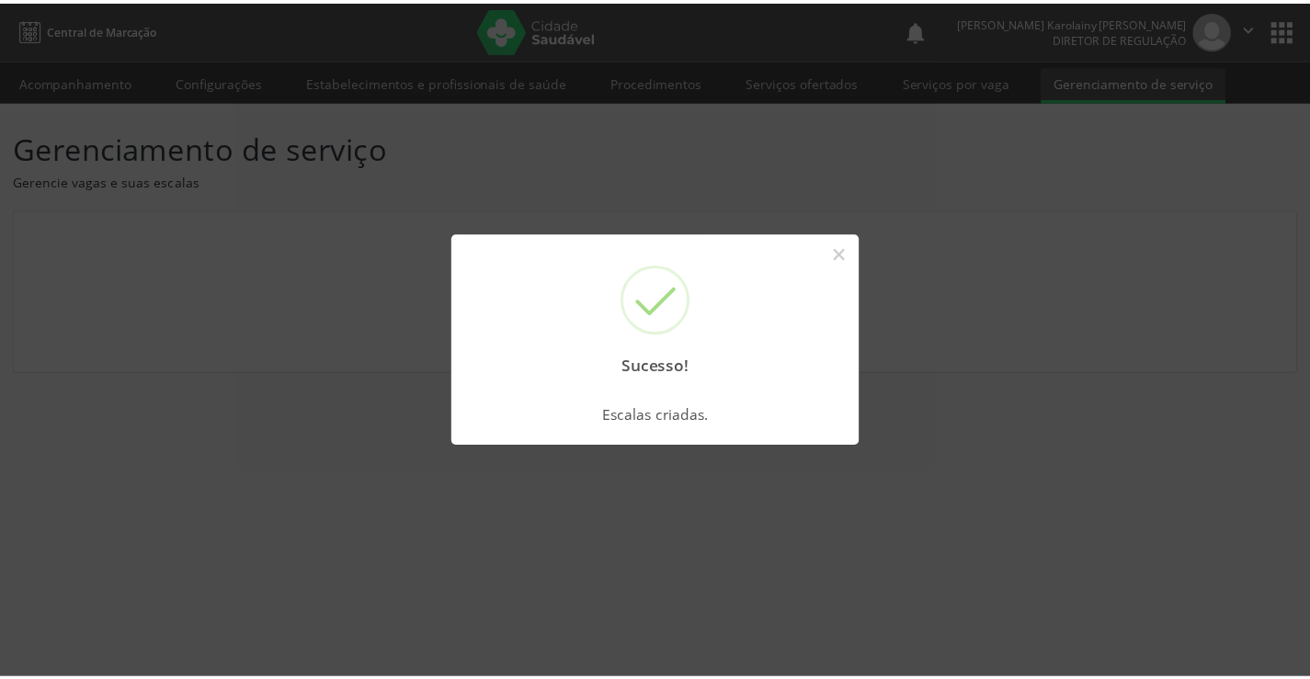
scroll to position [0, 0]
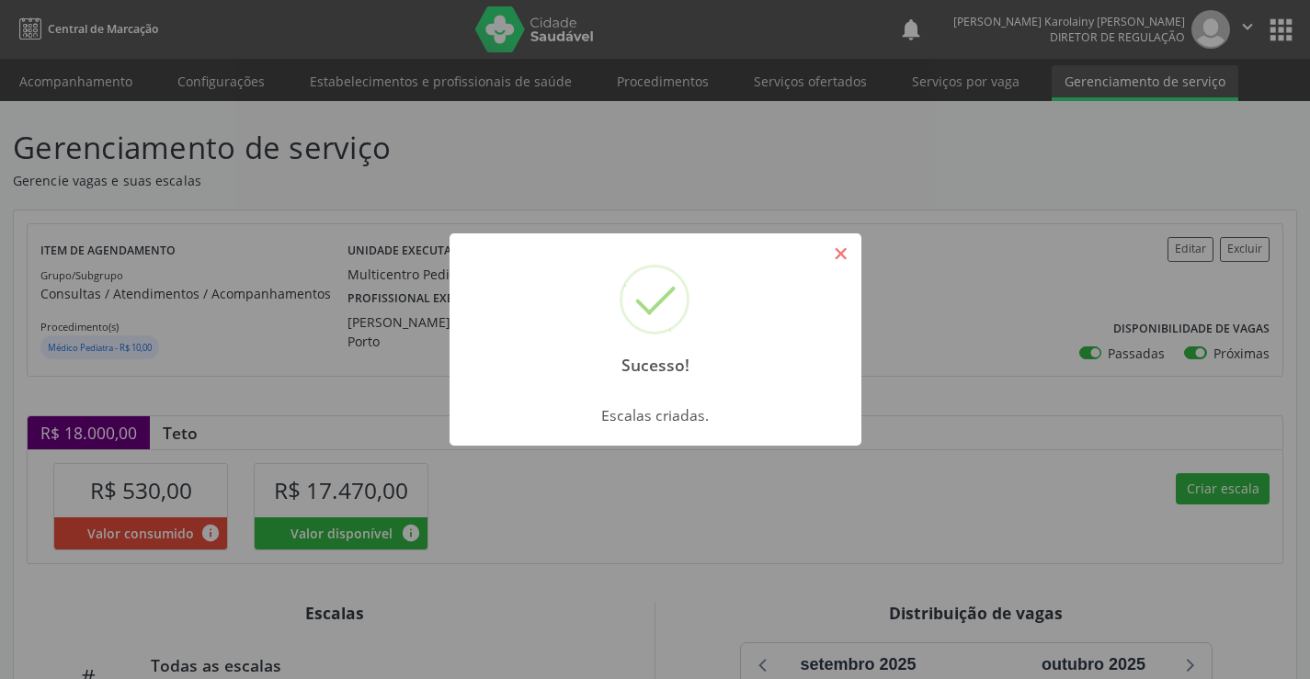
click at [842, 268] on button "×" at bounding box center [841, 253] width 31 height 31
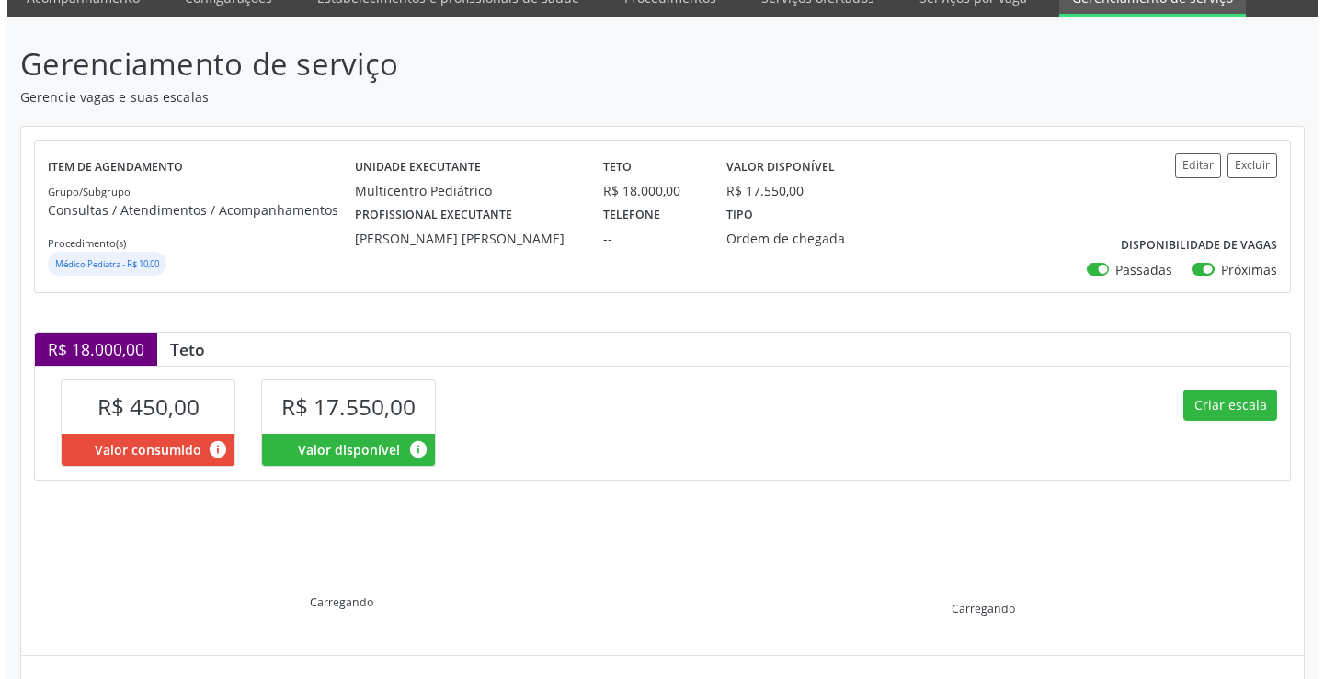
scroll to position [262, 0]
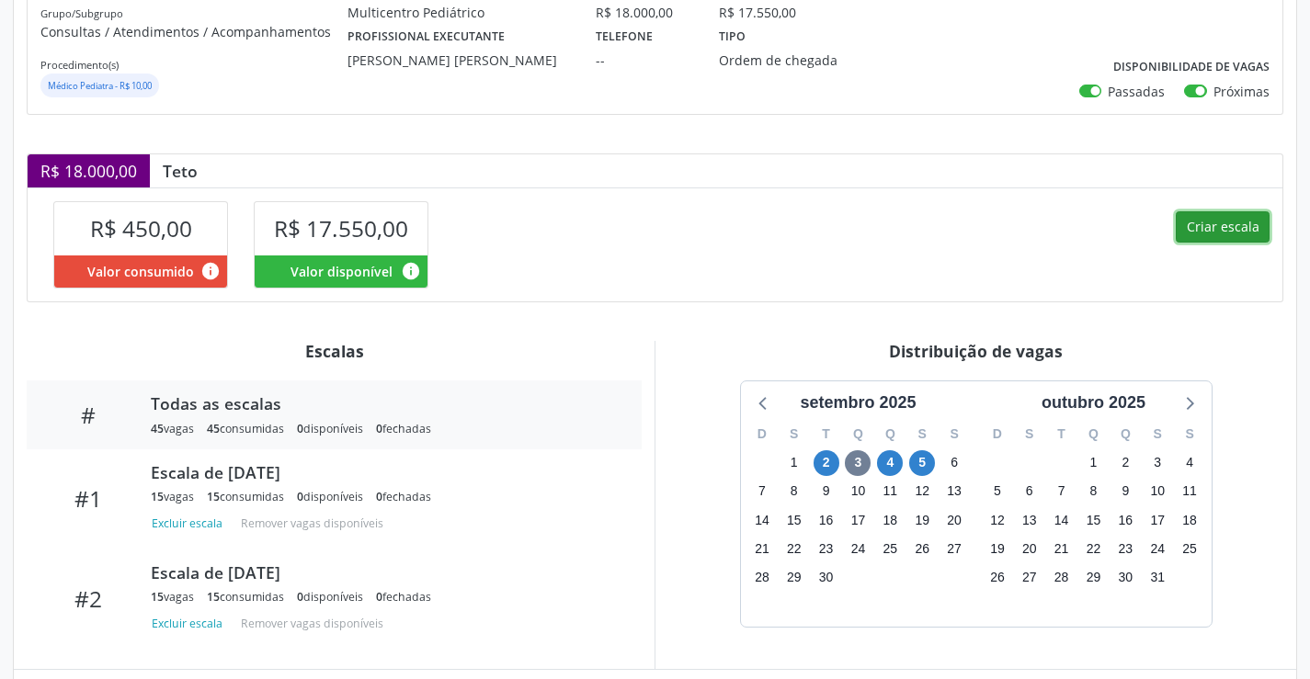
click at [1213, 230] on button "Criar escala" at bounding box center [1223, 226] width 94 height 31
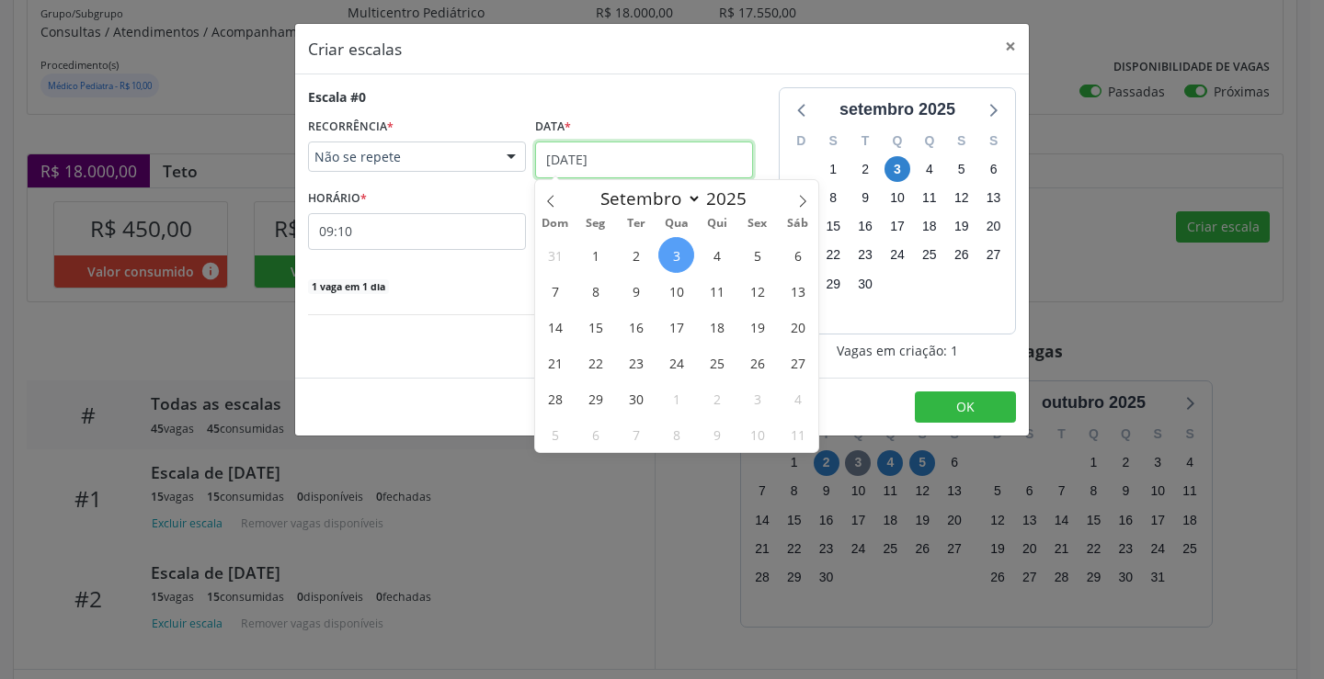
click at [592, 154] on input "[DATE]" at bounding box center [644, 160] width 218 height 37
click at [631, 302] on span "9" at bounding box center [636, 291] width 36 height 36
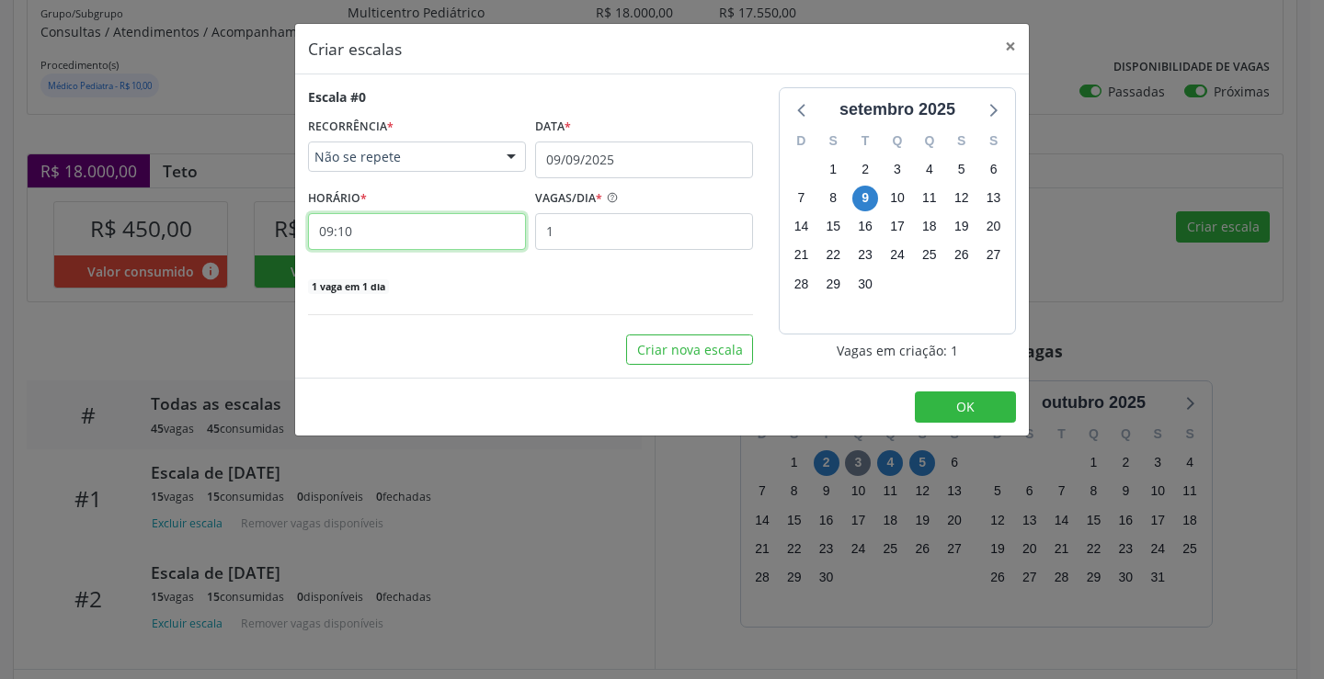
click at [464, 232] on input "09:10" at bounding box center [417, 231] width 218 height 37
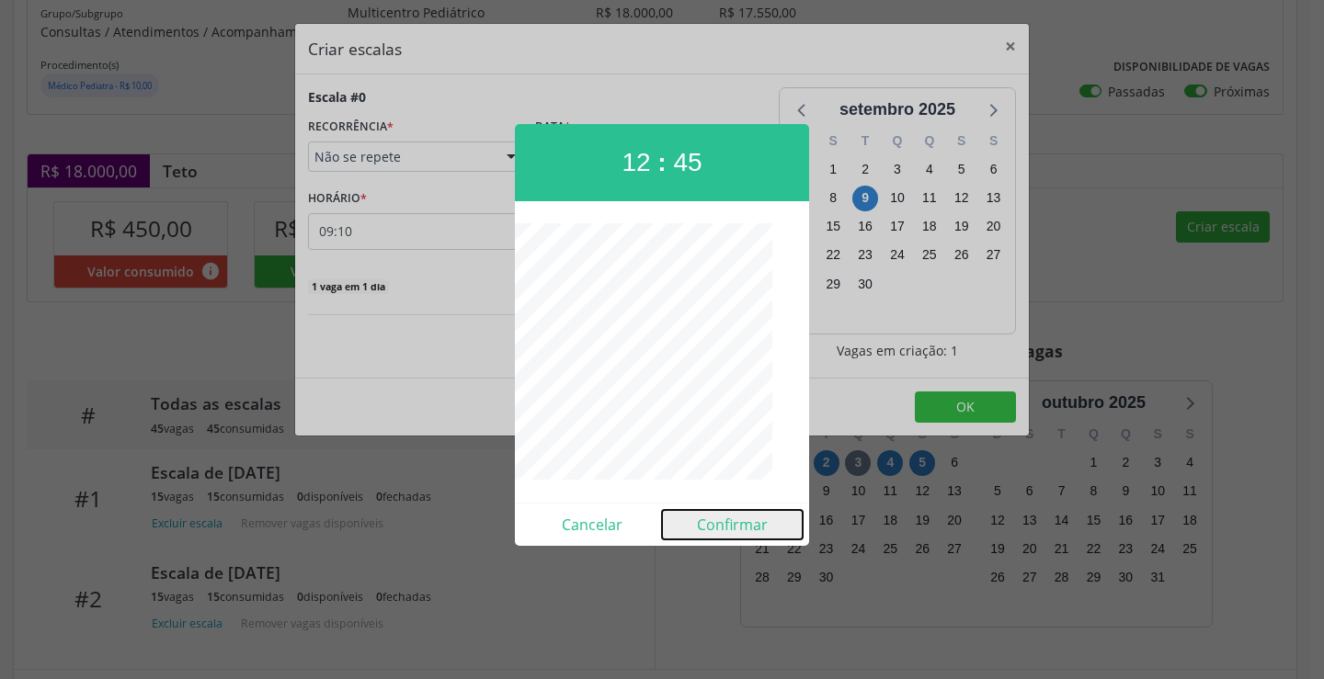
click at [721, 519] on button "Confirmar" at bounding box center [732, 524] width 141 height 29
type input "12:45"
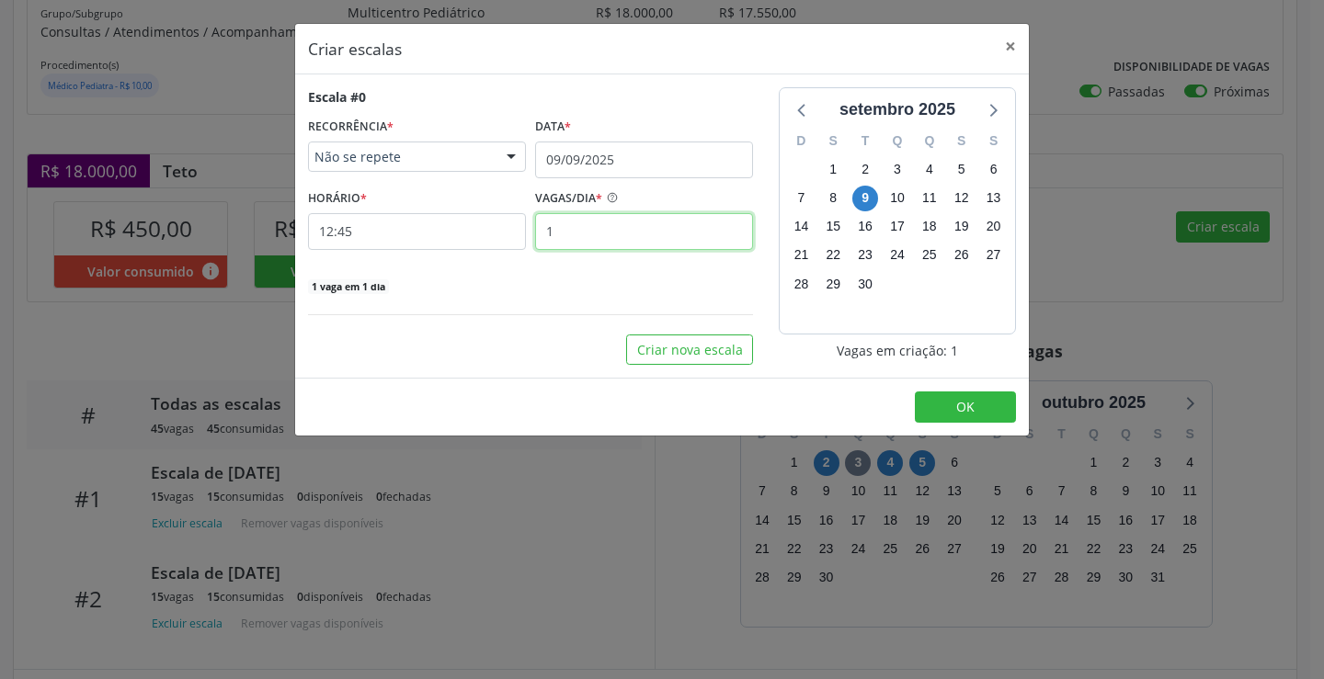
click at [610, 233] on input "1" at bounding box center [644, 231] width 218 height 37
type input "15"
click at [919, 398] on button "OK" at bounding box center [965, 407] width 101 height 31
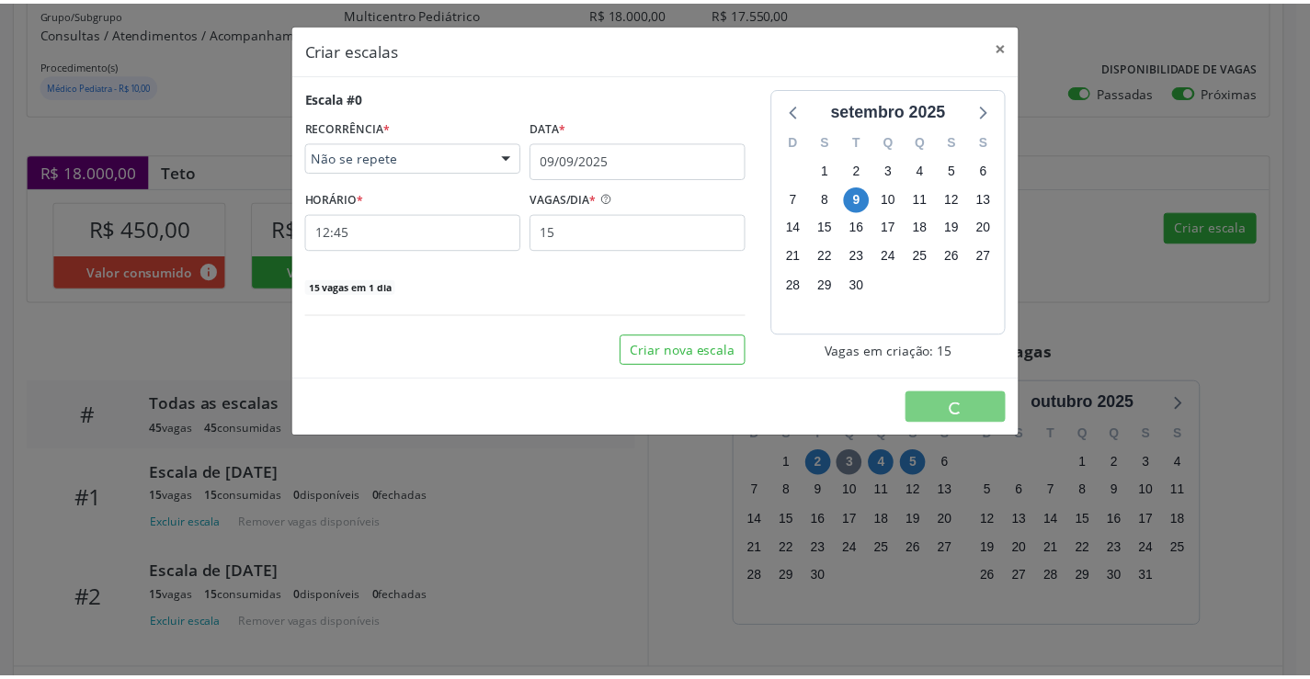
scroll to position [0, 0]
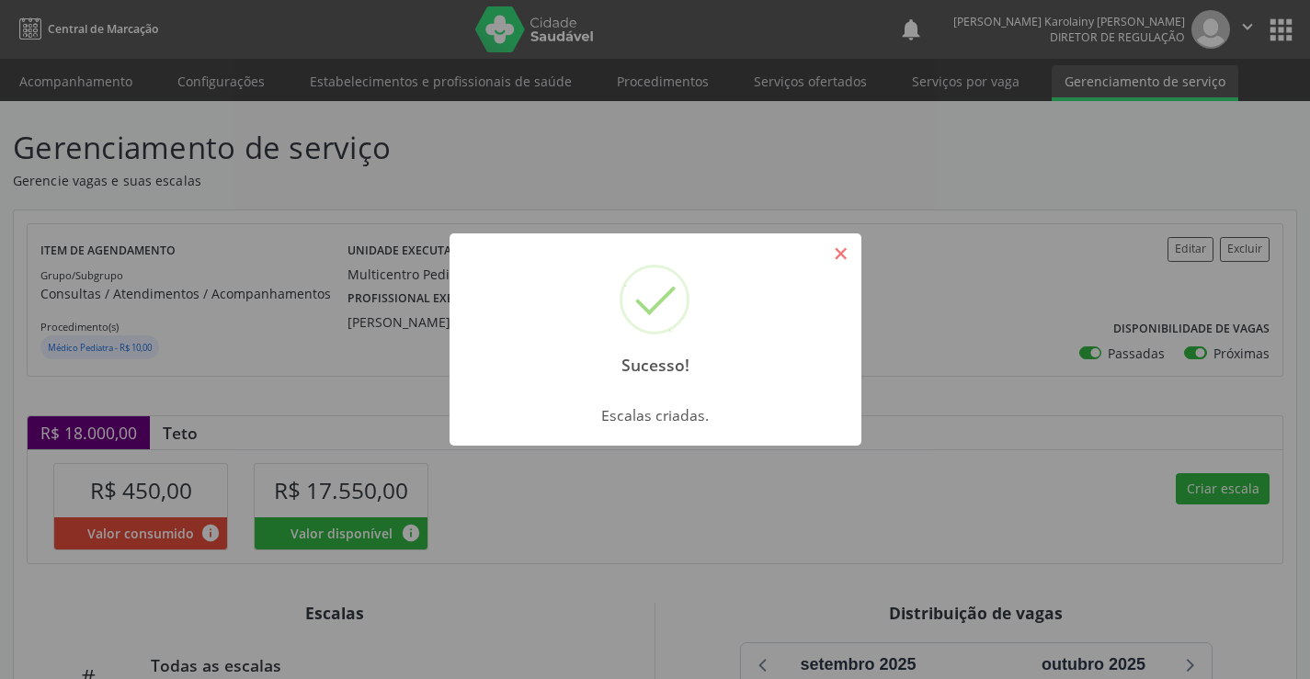
click at [831, 245] on button "×" at bounding box center [841, 253] width 31 height 31
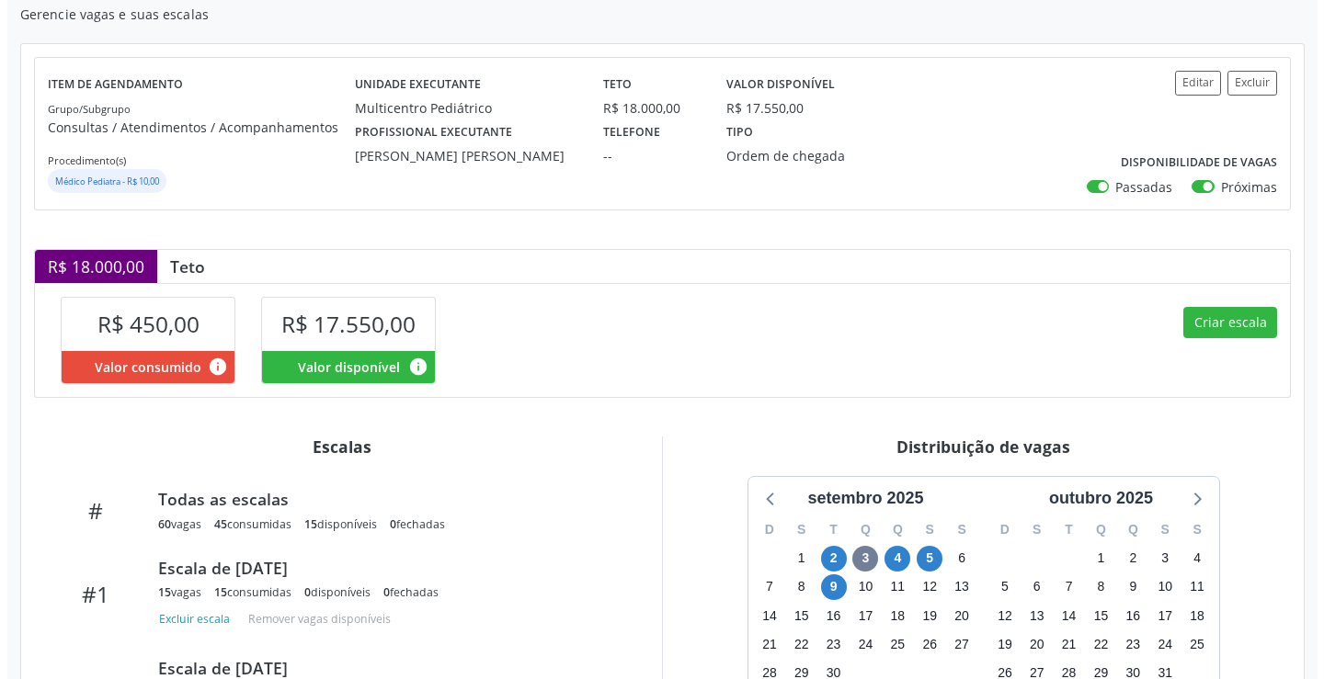
scroll to position [184, 0]
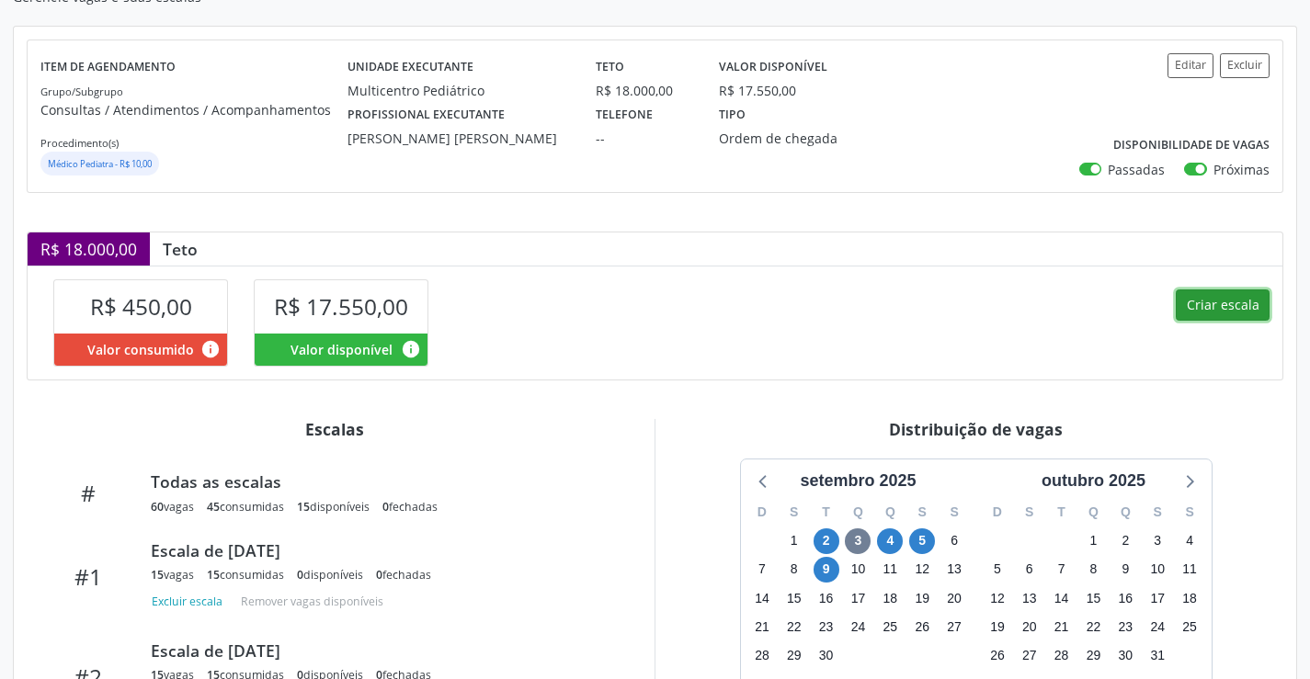
click at [1218, 313] on button "Criar escala" at bounding box center [1223, 305] width 94 height 31
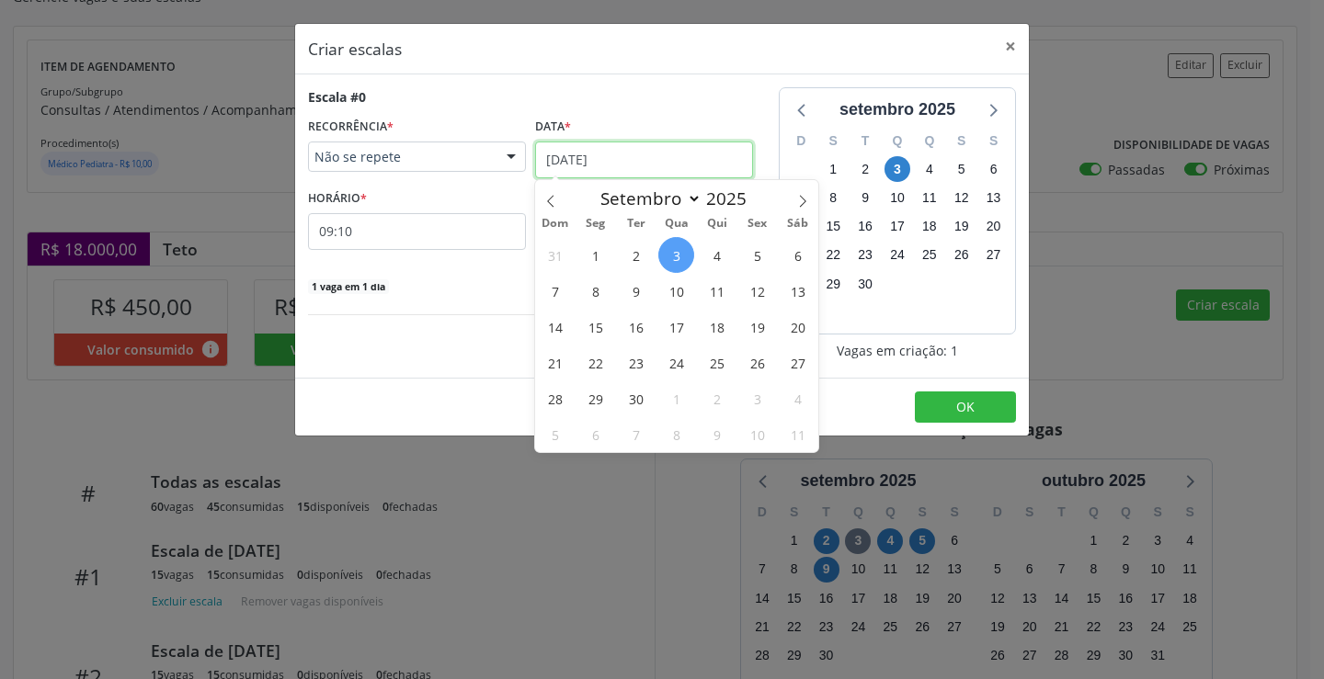
click at [627, 159] on input "[DATE]" at bounding box center [644, 160] width 218 height 37
drag, startPoint x: 721, startPoint y: 290, endPoint x: 528, endPoint y: 253, distance: 196.7
click at [721, 290] on span "11" at bounding box center [717, 291] width 36 height 36
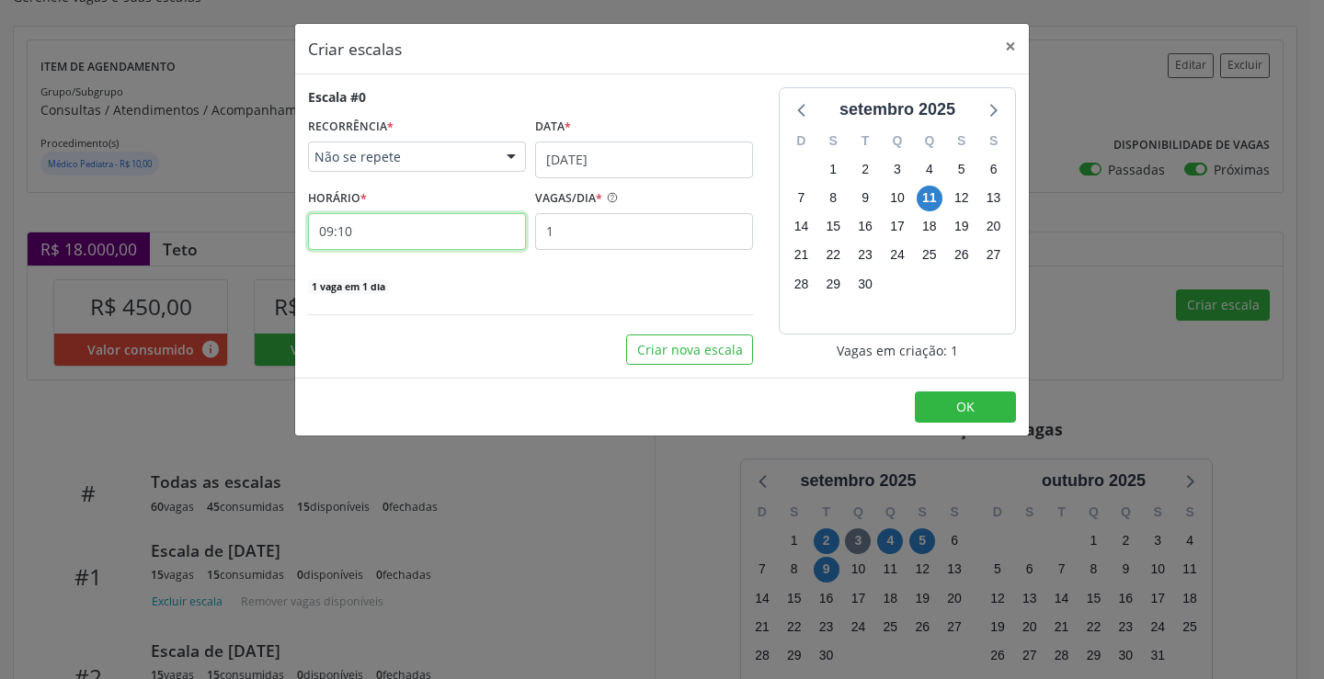
click at [457, 237] on input "09:10" at bounding box center [417, 231] width 218 height 37
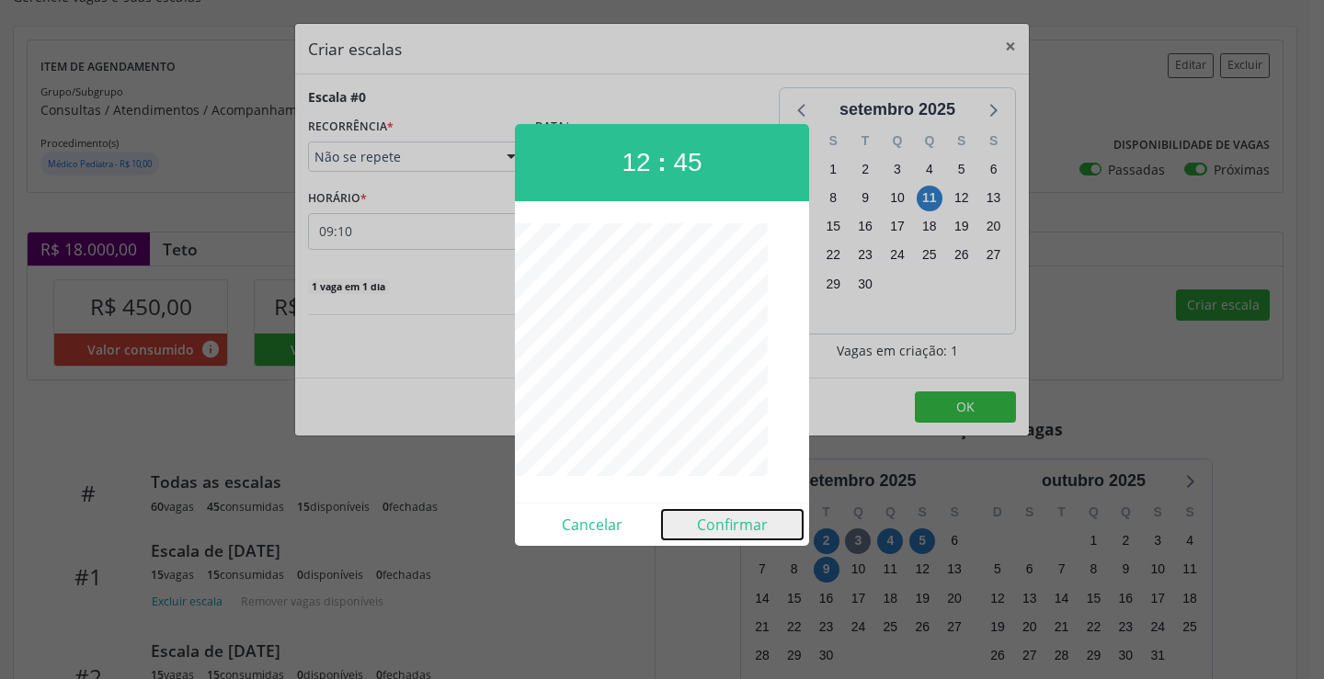
click at [769, 528] on button "Confirmar" at bounding box center [732, 524] width 141 height 29
type input "12:45"
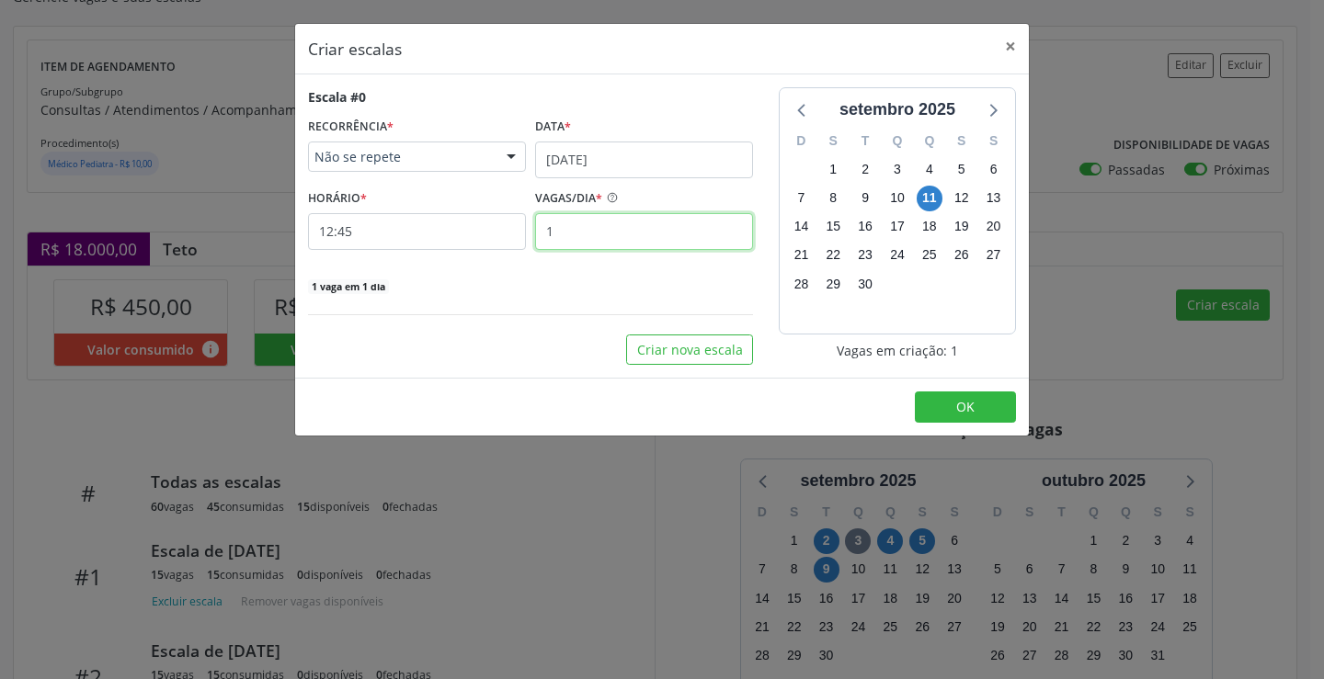
click at [627, 232] on input "1" at bounding box center [644, 231] width 218 height 37
type input "15"
click at [966, 412] on span "OK" at bounding box center [965, 406] width 18 height 17
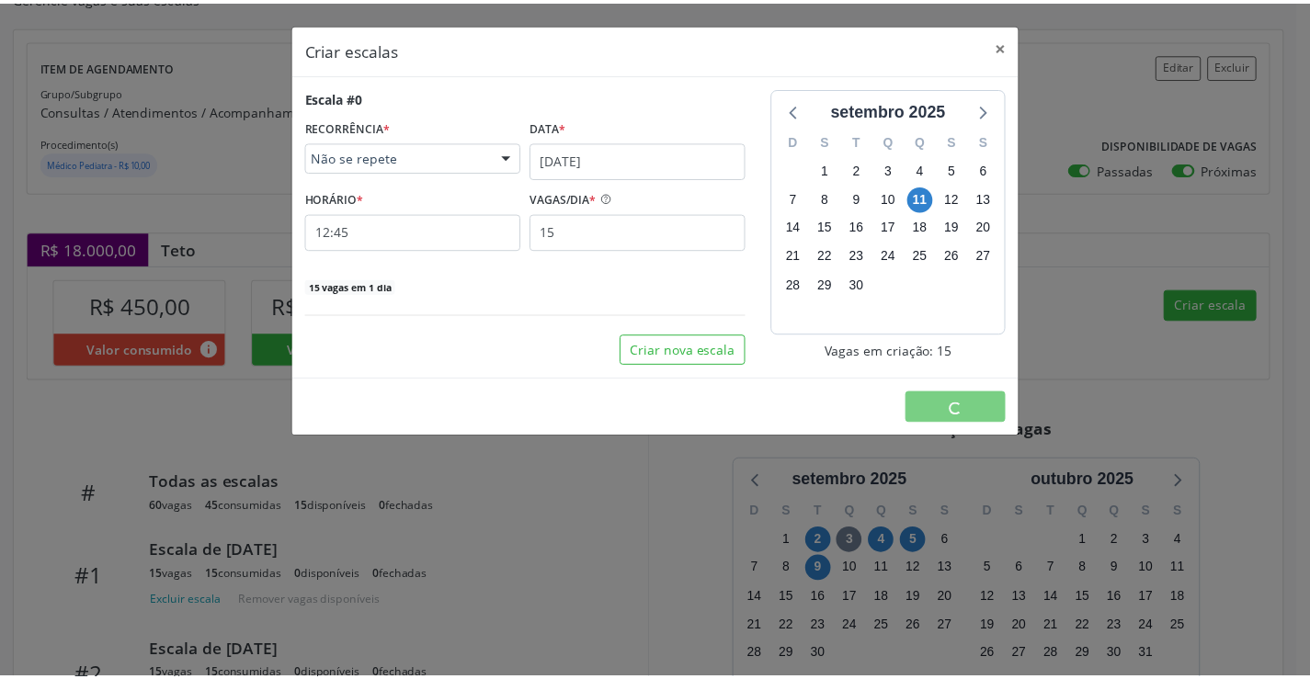
scroll to position [0, 0]
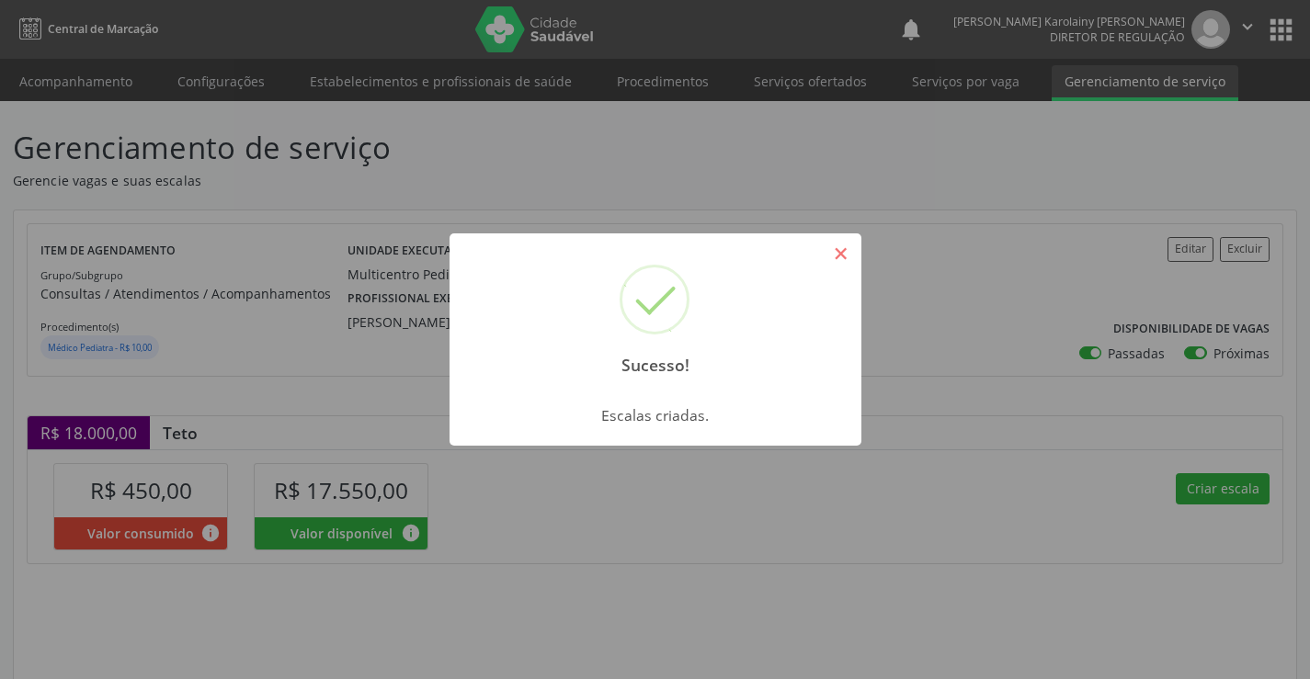
click at [847, 265] on button "×" at bounding box center [841, 253] width 31 height 31
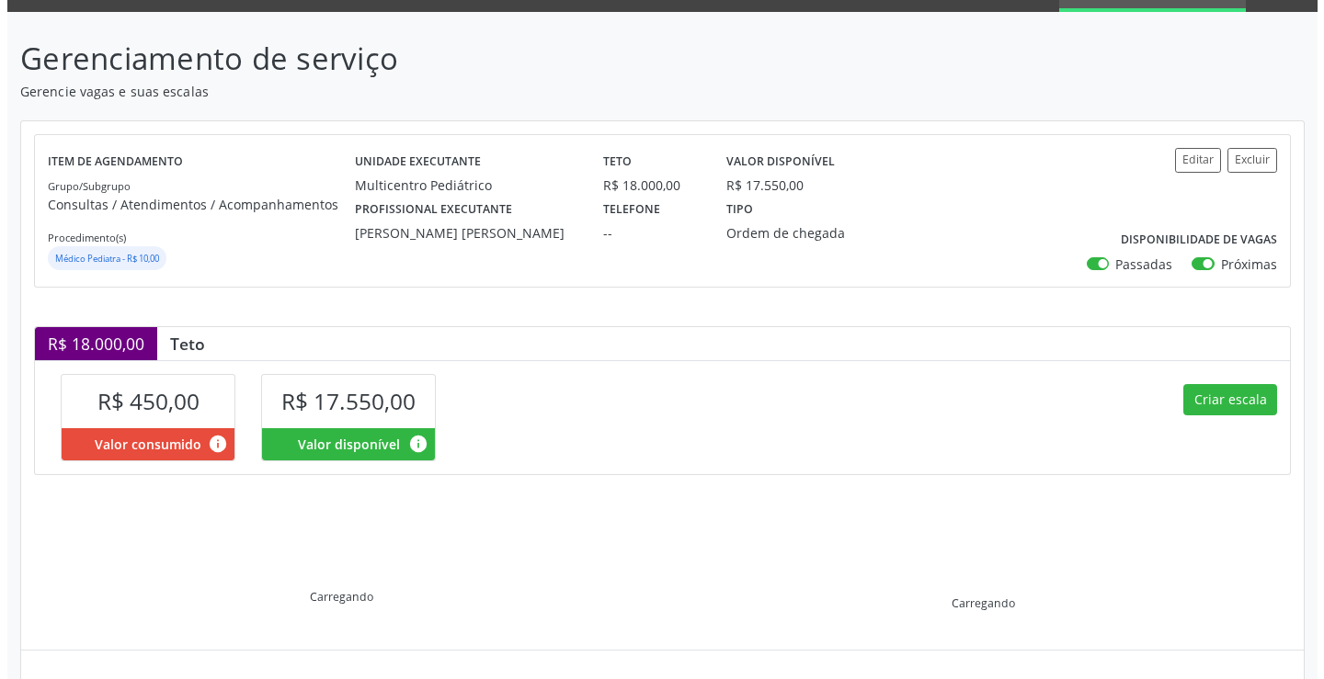
scroll to position [262, 0]
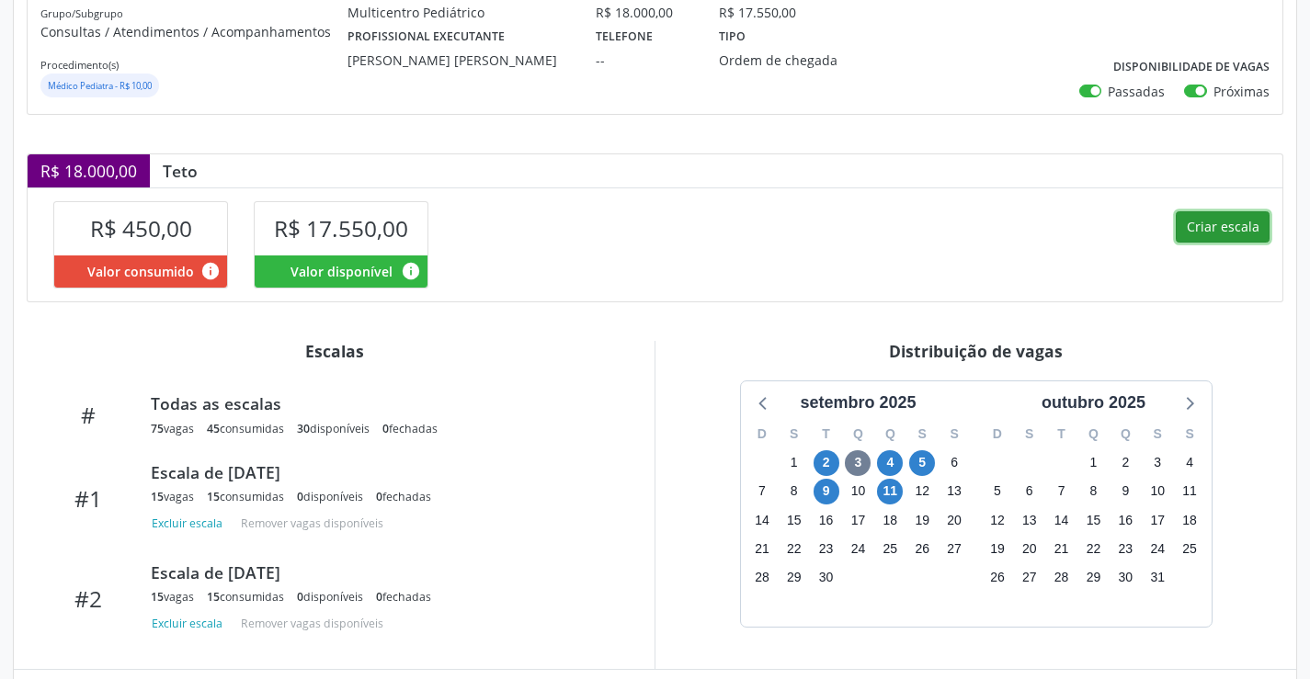
click at [1201, 222] on button "Criar escala" at bounding box center [1223, 226] width 94 height 31
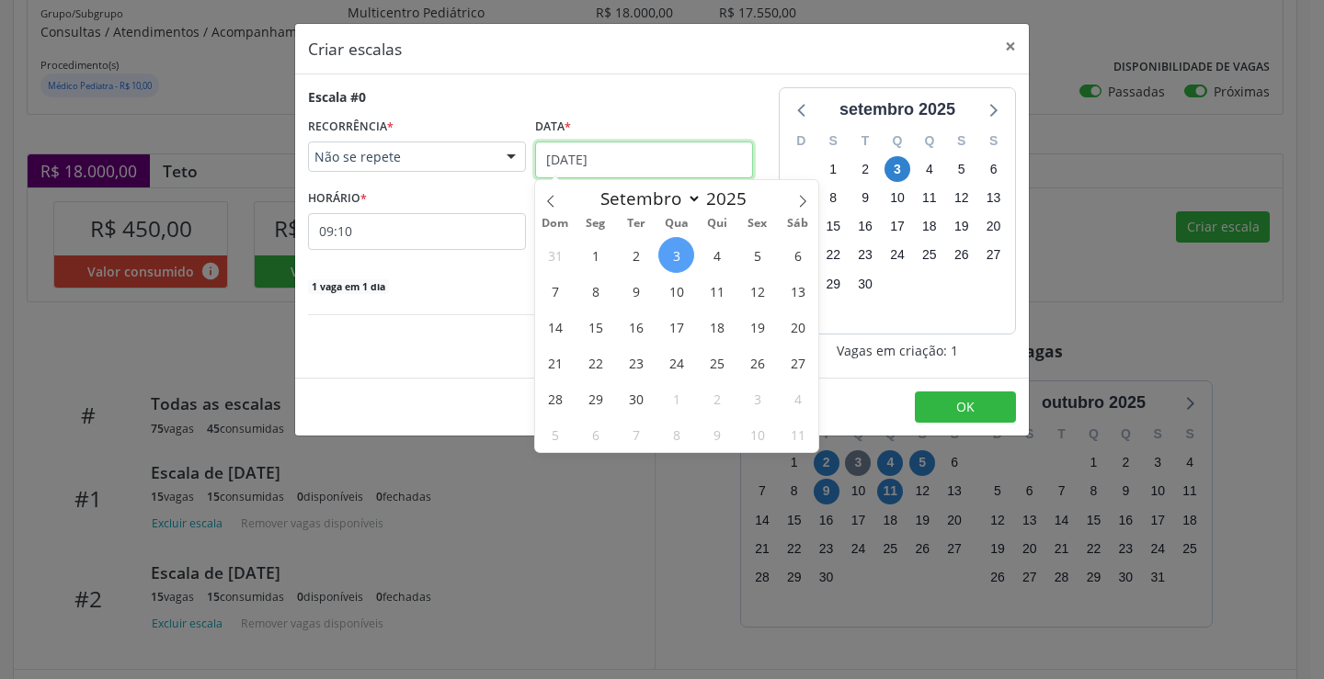
click at [665, 159] on input "[DATE]" at bounding box center [644, 160] width 218 height 37
click at [747, 290] on span "12" at bounding box center [757, 291] width 36 height 36
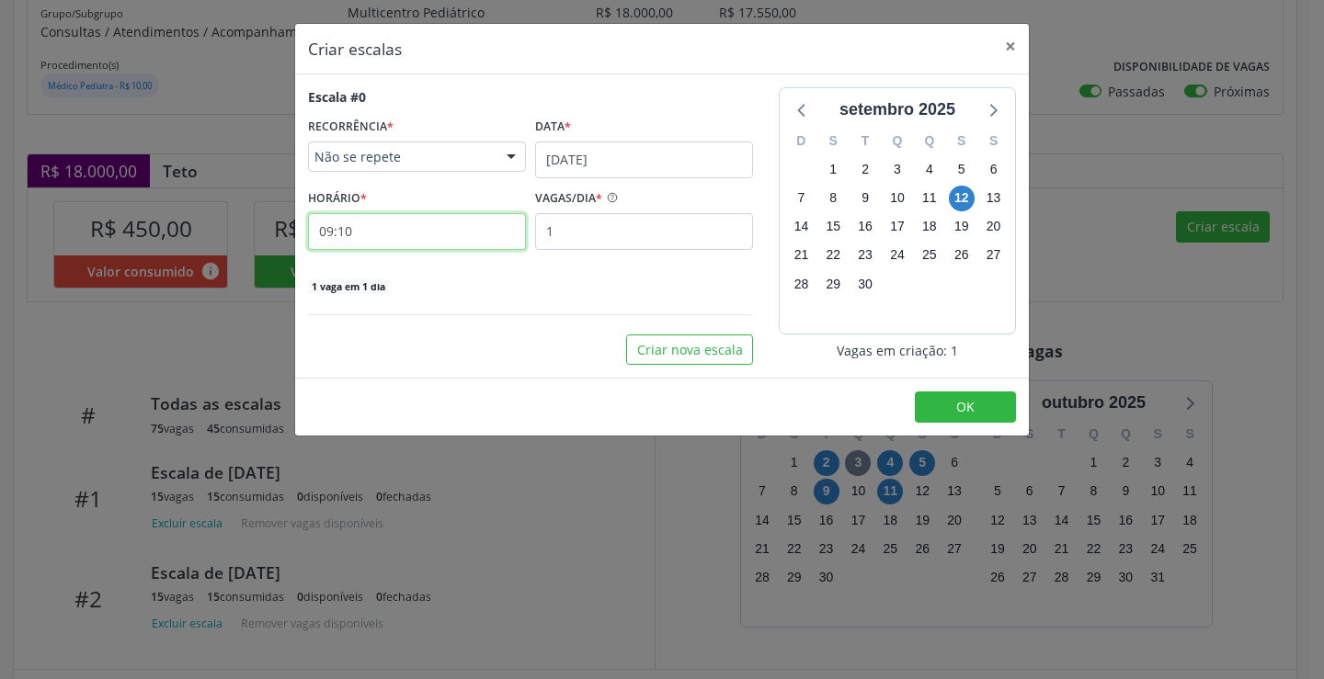
click at [494, 238] on input "09:10" at bounding box center [417, 231] width 218 height 37
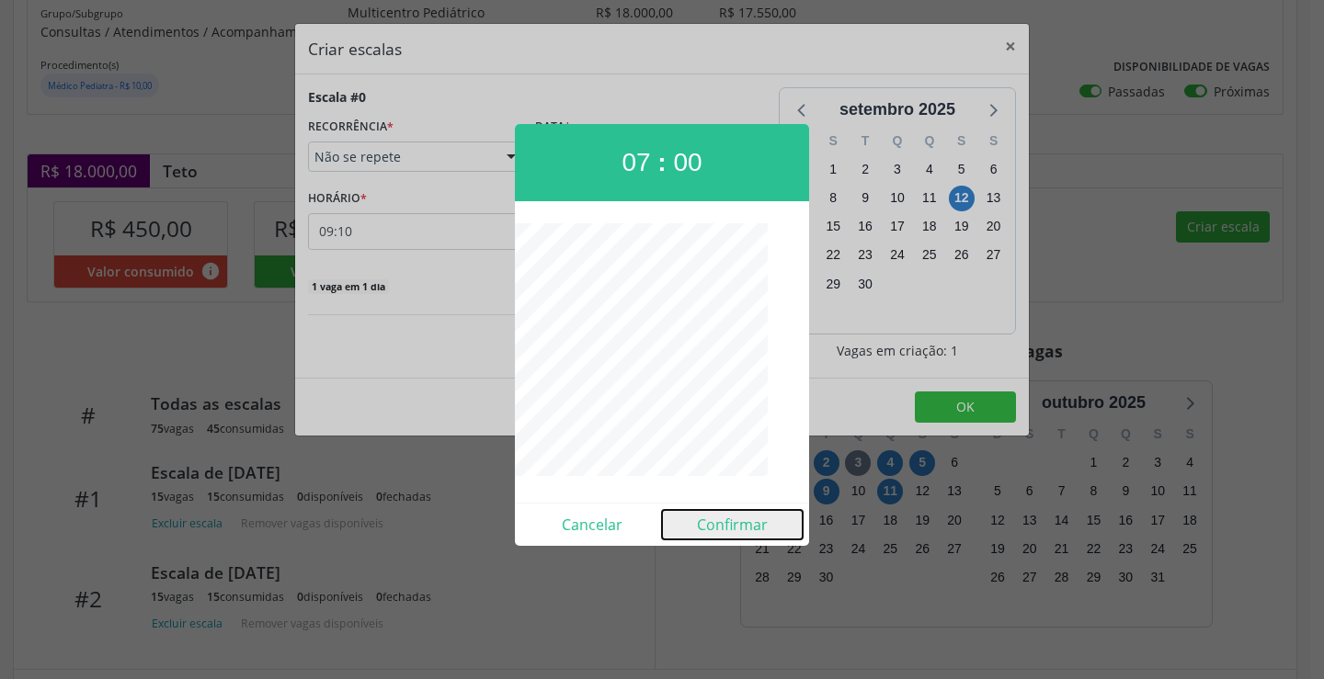
click at [730, 518] on button "Confirmar" at bounding box center [732, 524] width 141 height 29
type input "07:00"
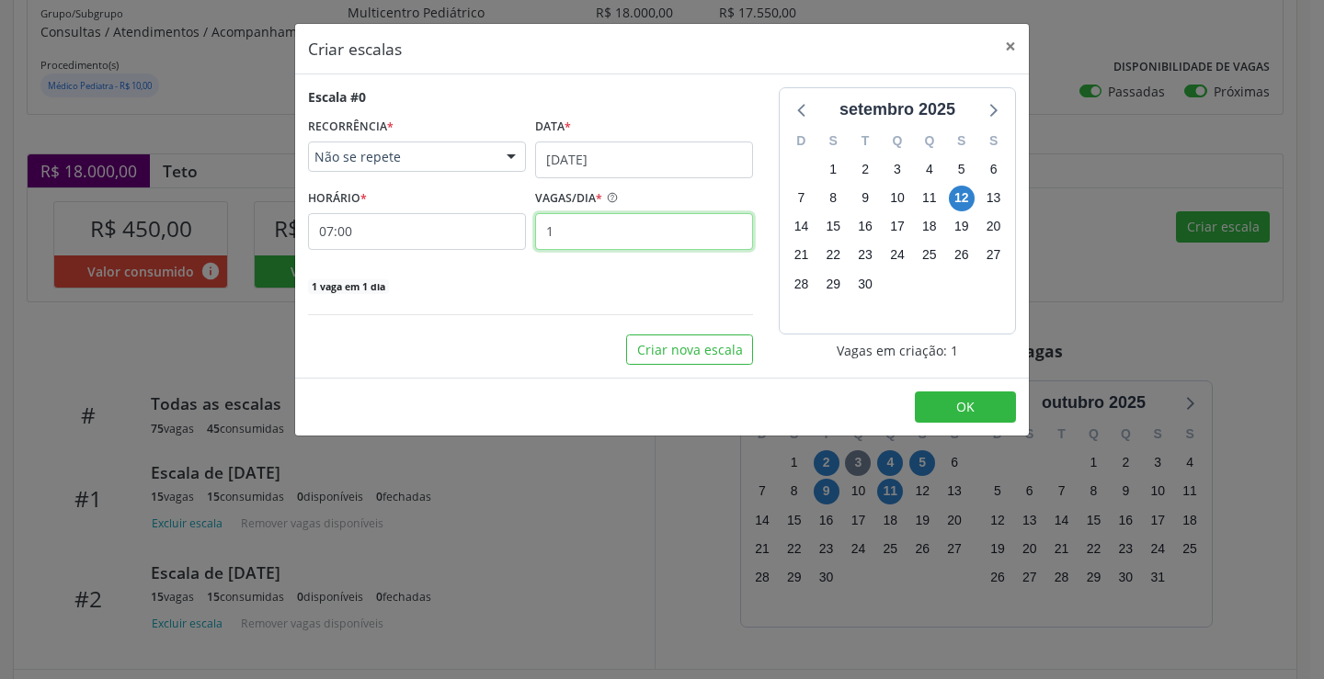
click at [654, 241] on input "1" at bounding box center [644, 231] width 218 height 37
type input "15"
click at [974, 397] on button "OK" at bounding box center [965, 407] width 101 height 31
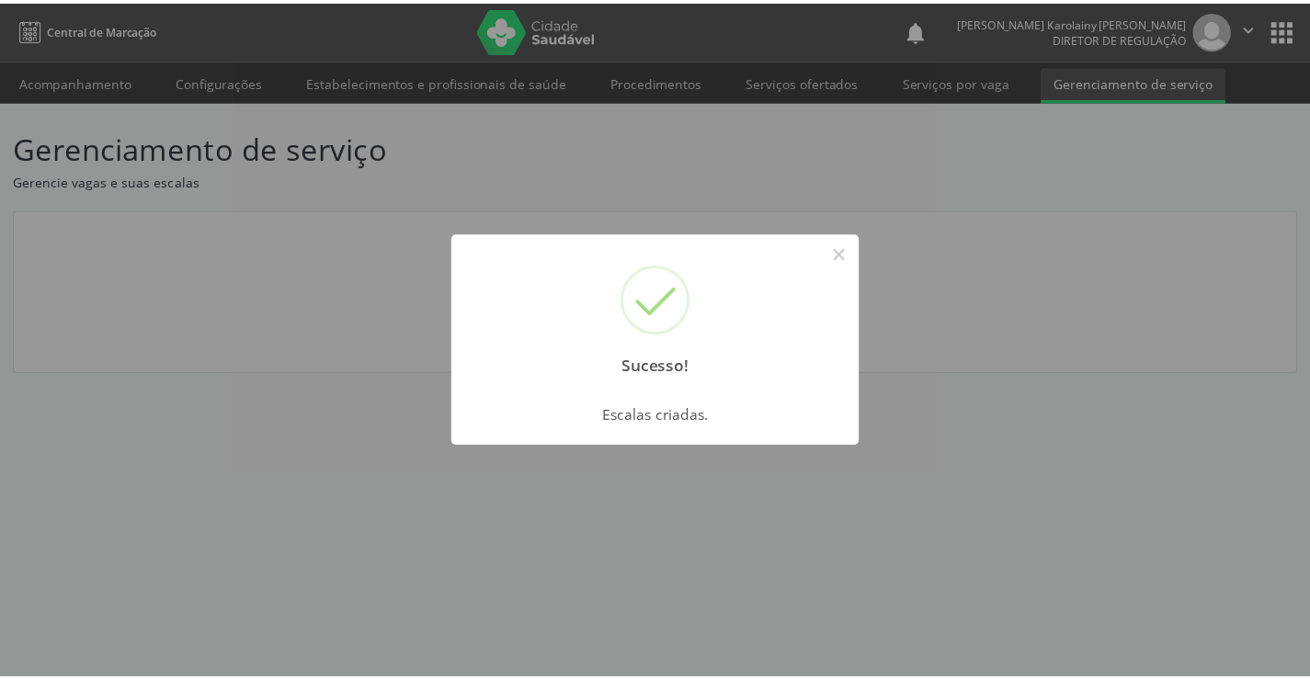
scroll to position [0, 0]
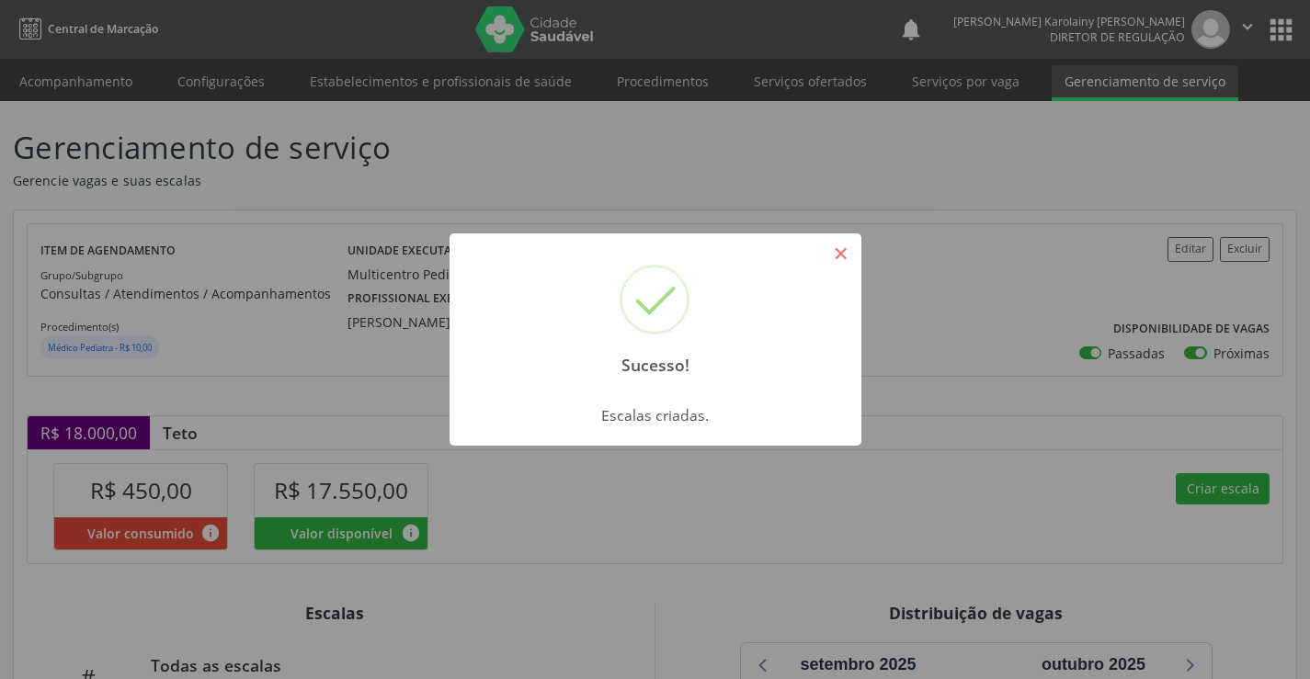
click at [828, 252] on button "×" at bounding box center [841, 253] width 31 height 31
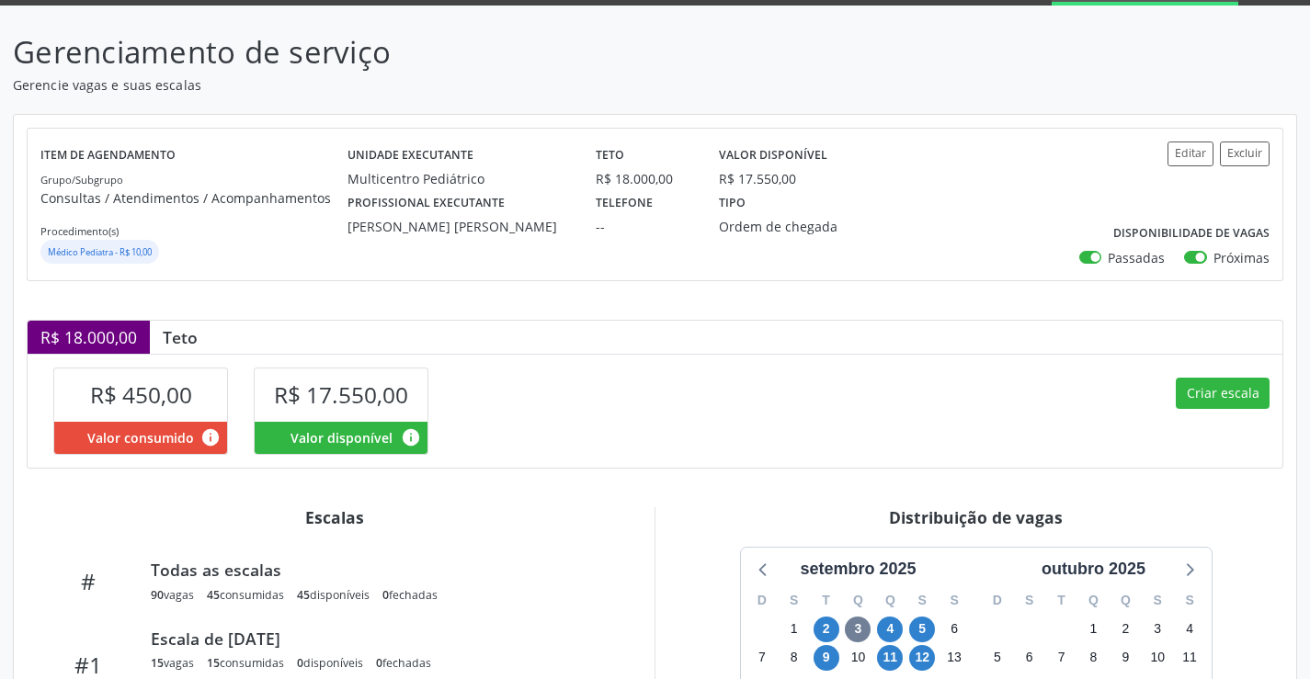
scroll to position [359, 0]
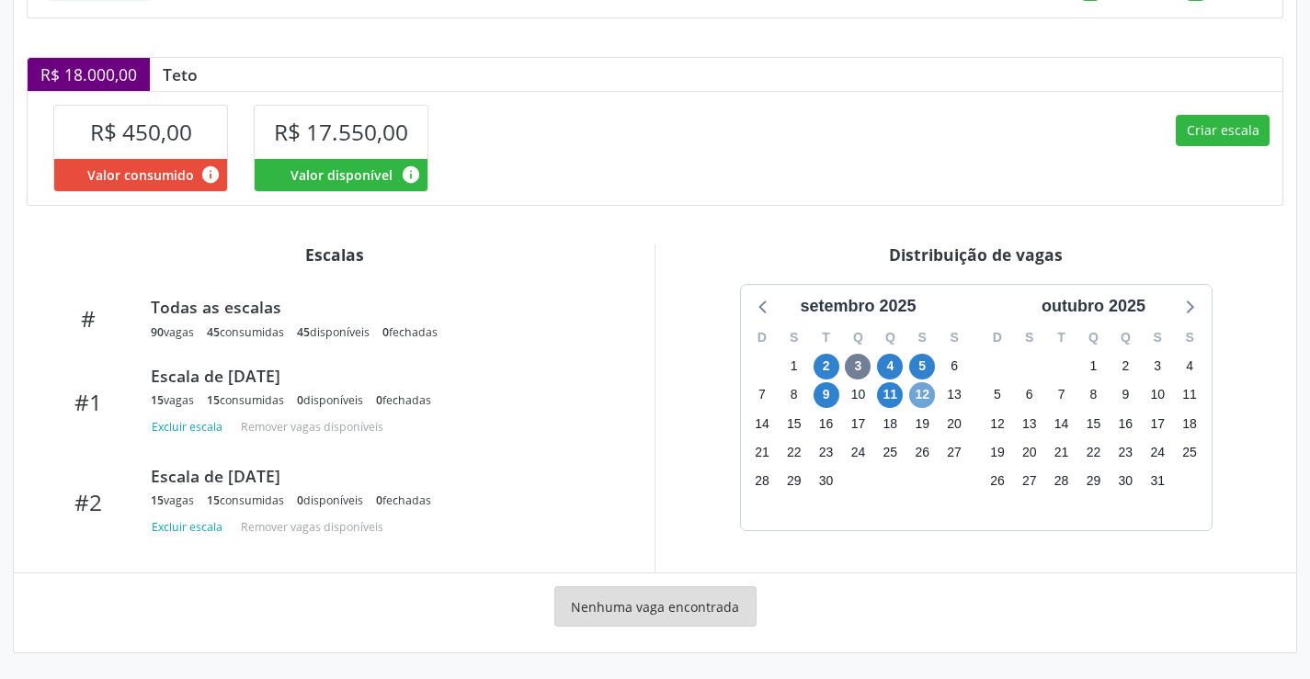
click at [921, 404] on span "12" at bounding box center [922, 395] width 26 height 26
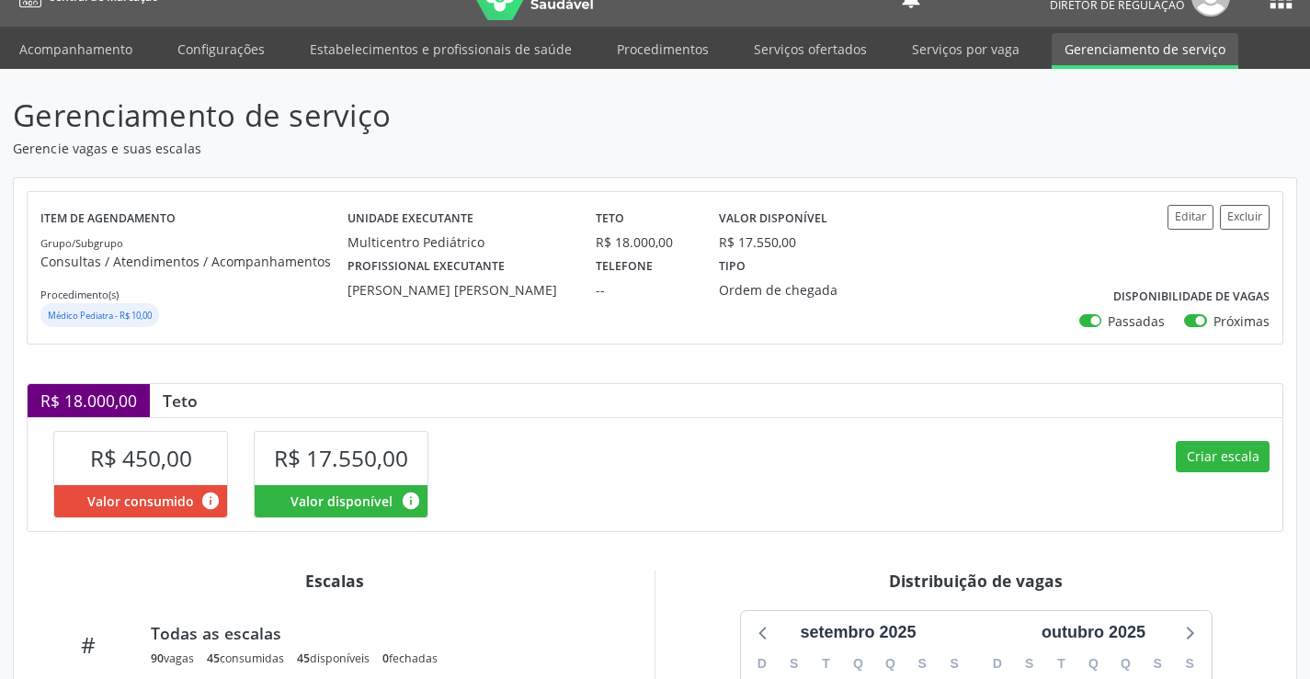
scroll to position [0, 0]
